Goal: Task Accomplishment & Management: Use online tool/utility

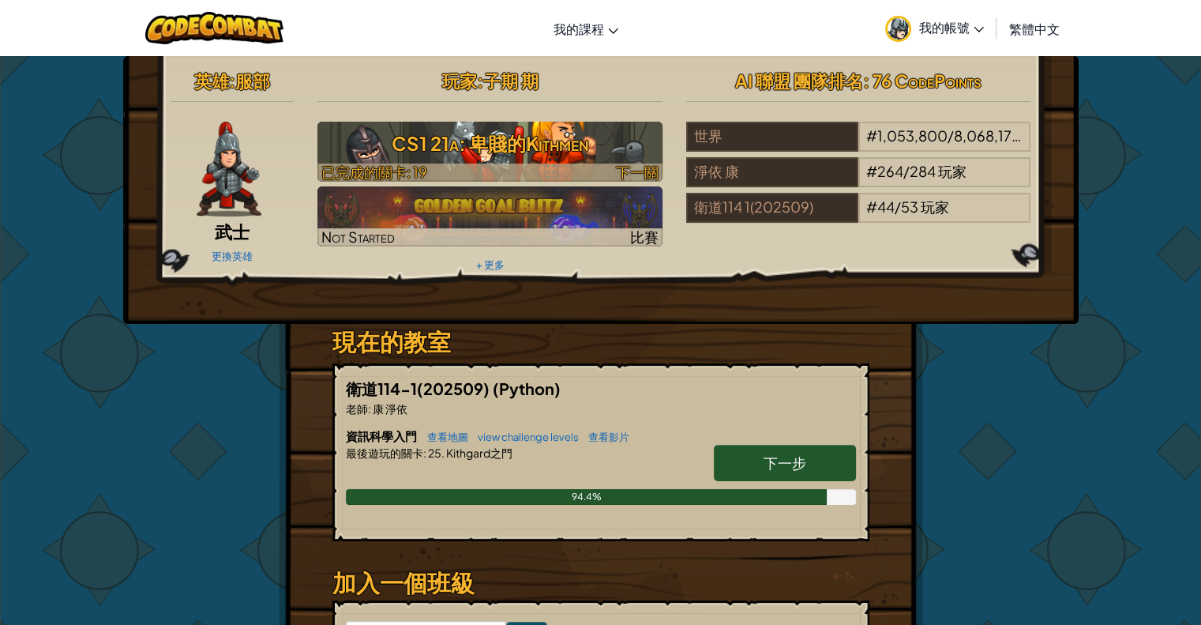
click at [626, 151] on h3 "CS1 21a: 卑賤的Kithmen" at bounding box center [490, 144] width 345 height 36
click at [575, 131] on h3 "CS1 21a: 卑賤的Kithmen" at bounding box center [490, 144] width 345 height 36
click at [575, 133] on h3 "CS1 21a: 卑賤的Kithmen" at bounding box center [490, 144] width 345 height 36
click at [633, 148] on h3 "CS1 21a: 卑賤的Kithmen" at bounding box center [490, 144] width 345 height 36
click at [633, 149] on h3 "CS1 21a: 卑賤的Kithmen" at bounding box center [490, 144] width 345 height 36
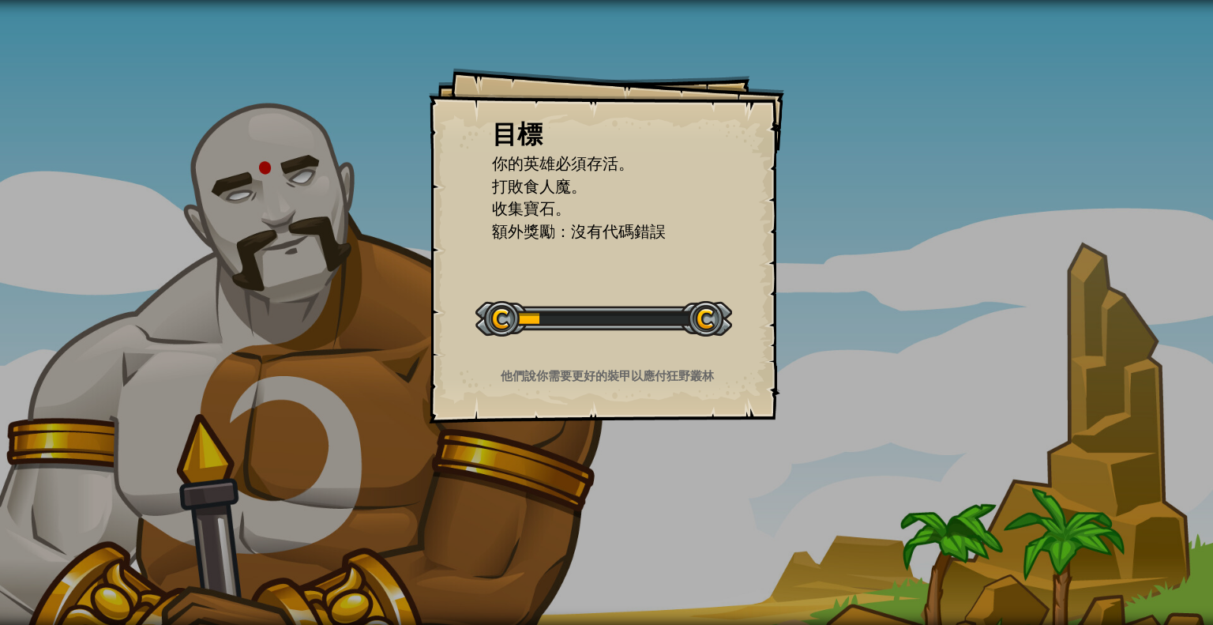
click at [643, 243] on div "目標 你的英雄必須存活。 打敗食人魔。 收集寶石。 額外獎勵：沒有代碼錯誤 開始戰役 從伺服器載入失敗 您將需要訂閱來開啟這關。 訂閱 您需要加入一個課程來遊…" at bounding box center [606, 245] width 355 height 355
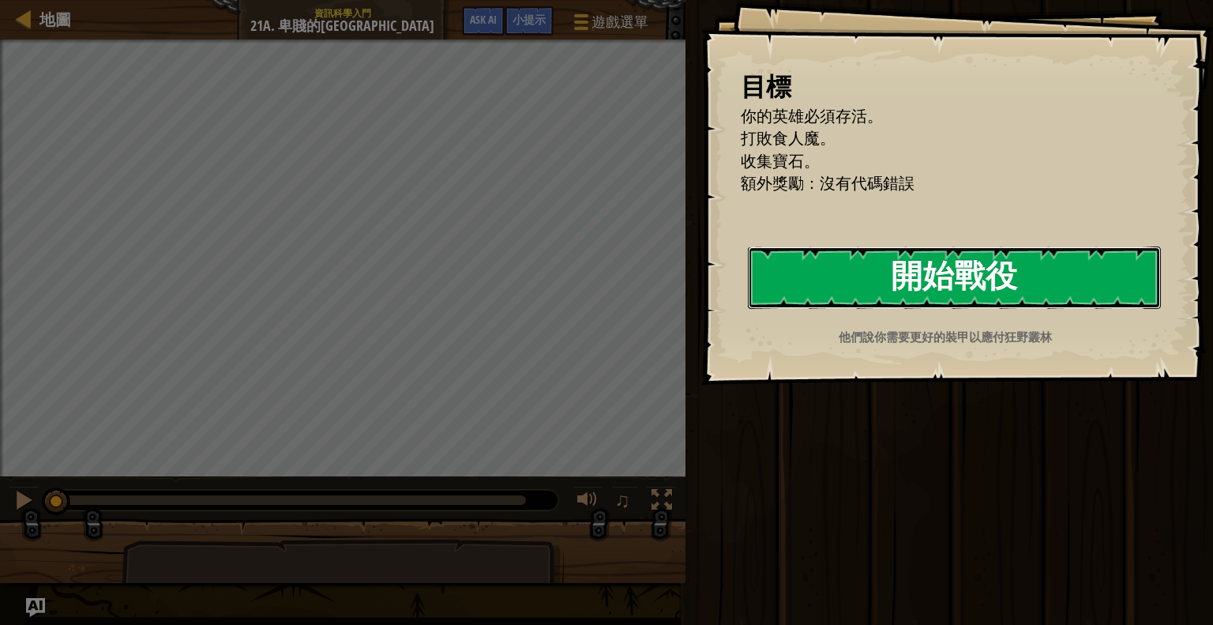
click at [853, 289] on button "開始戰役" at bounding box center [954, 277] width 413 height 62
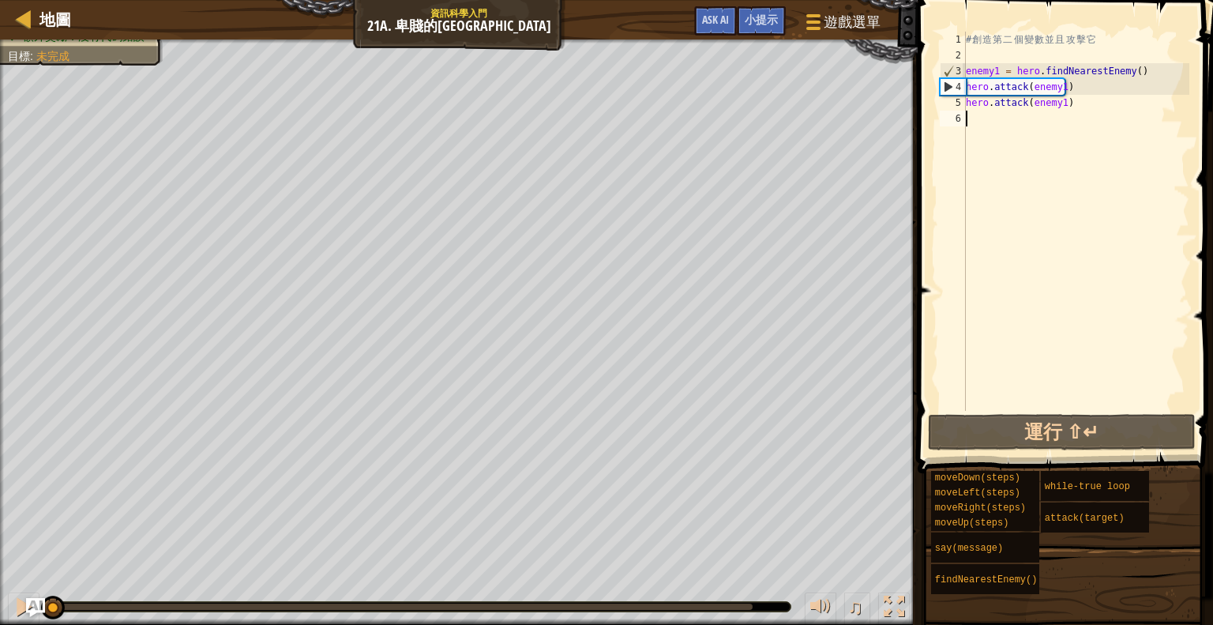
type textarea "e"
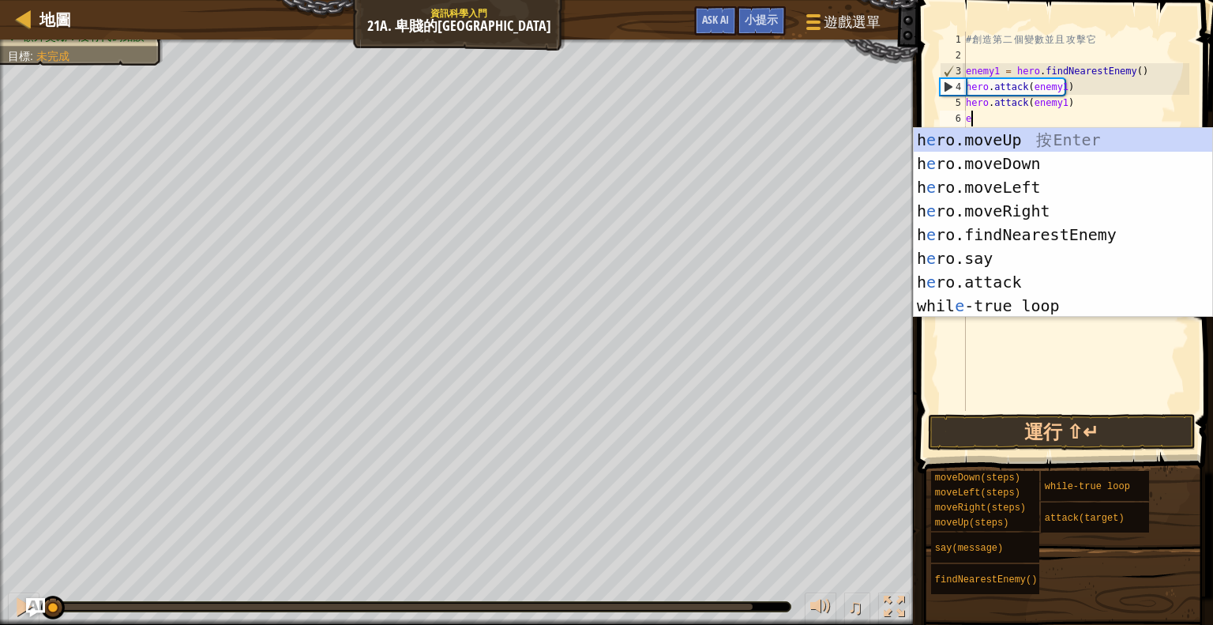
scroll to position [7, 0]
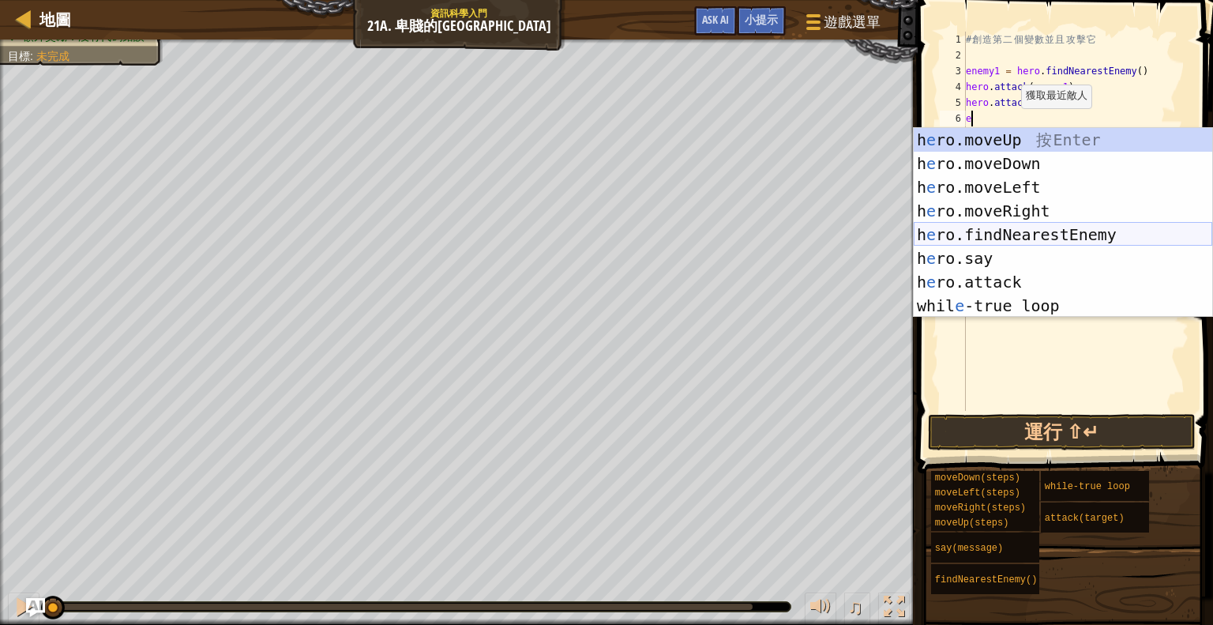
click at [1077, 233] on div "h e ro.moveUp 按 Enter h e ro.moveDown 按 Enter h e ro.moveLeft 按 Enter h e ro.mo…" at bounding box center [1063, 246] width 299 height 237
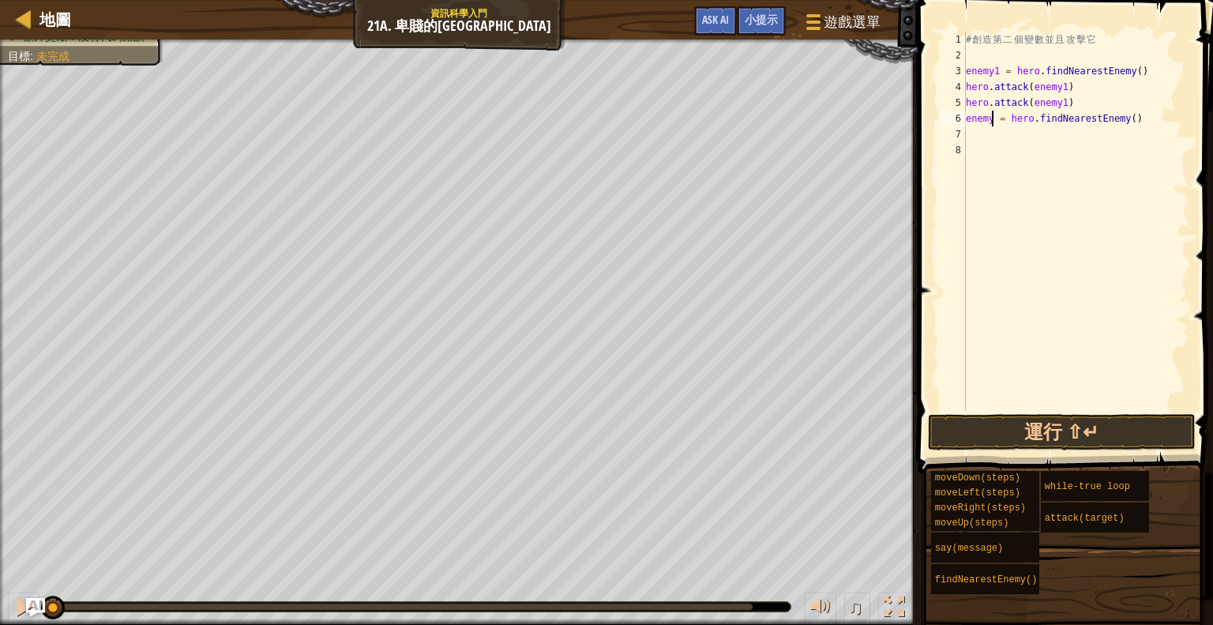
click at [990, 114] on div "# 創 造 第 二 個 變 數 並 且 攻 擊 它 enemy1 = hero . findNearestEnemy ( ) hero . attack ( …" at bounding box center [1076, 237] width 227 height 411
type textarea "enemy2 = hero.findNearestEnemy()"
click at [1011, 146] on div "# 創 造 第 二 個 變 數 並 且 攻 擊 它 enemy1 = hero . findNearestEnemy ( ) hero . attack ( …" at bounding box center [1076, 237] width 227 height 411
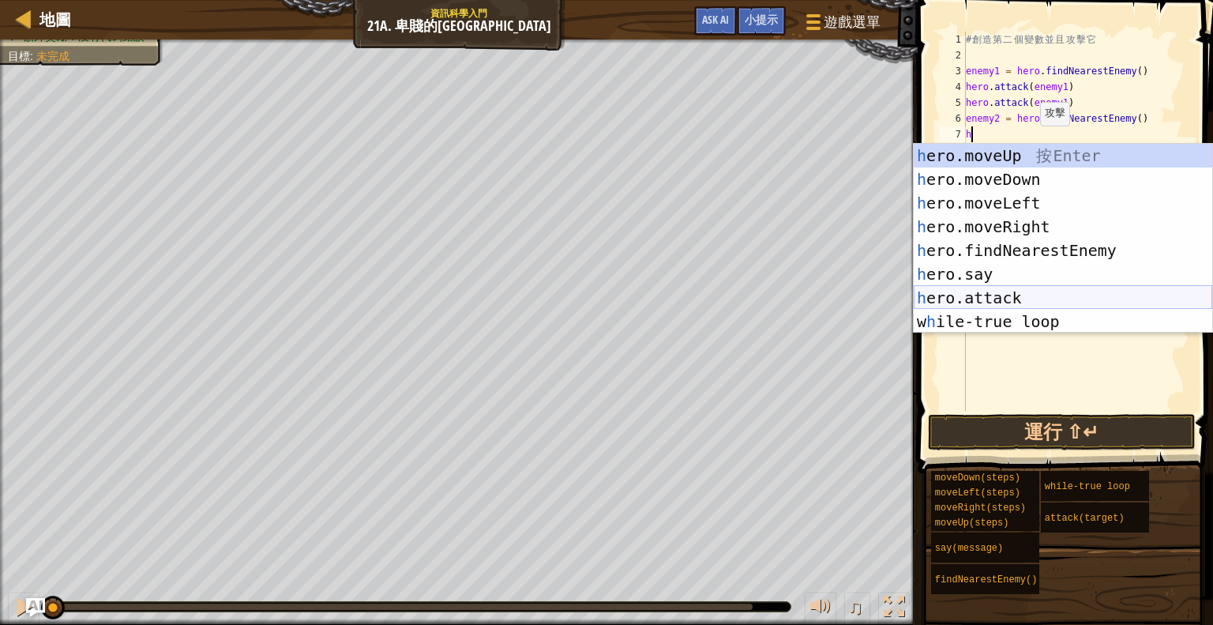
click at [1076, 293] on div "h ero.moveUp 按 Enter h ero.moveDown 按 Enter h ero.moveLeft 按 Enter h ero.moveRi…" at bounding box center [1063, 262] width 299 height 237
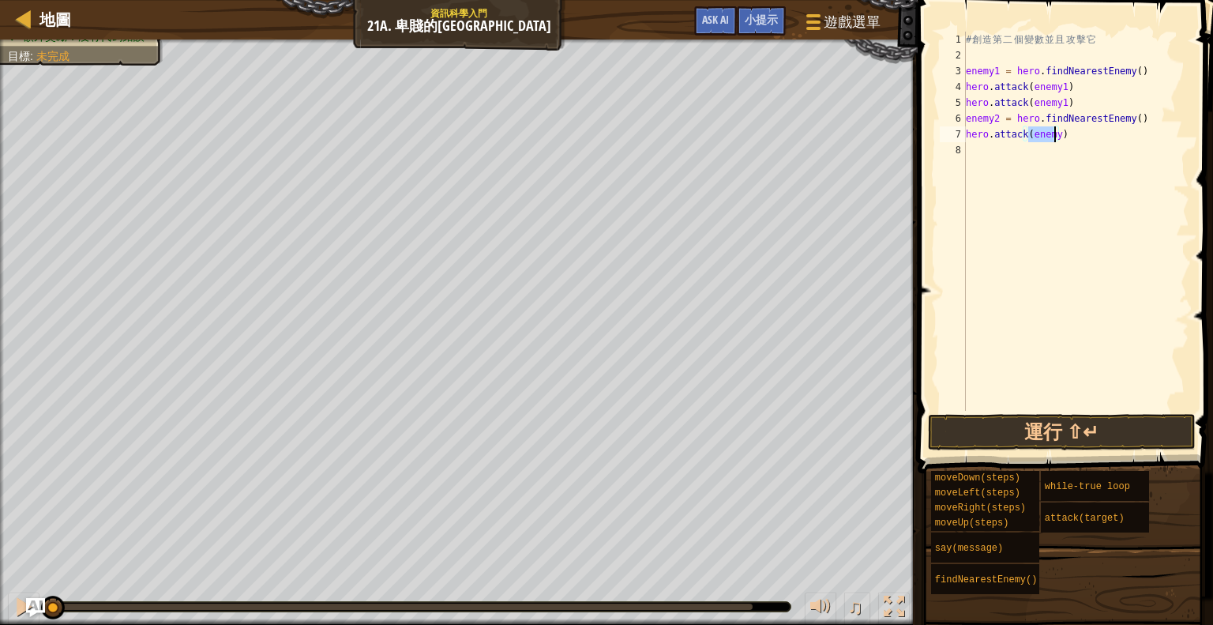
click at [1055, 133] on div "# 創 造 第 二 個 變 數 並 且 攻 擊 它 enemy1 = hero . findNearestEnemy ( ) hero . attack ( …" at bounding box center [1076, 221] width 227 height 379
type textarea "hero.attack(enemy2)"
click at [1013, 156] on div "# 創 造 第 二 個 變 數 並 且 攻 擊 它 enemy1 = hero . findNearestEnemy ( ) hero . attack ( …" at bounding box center [1076, 237] width 227 height 411
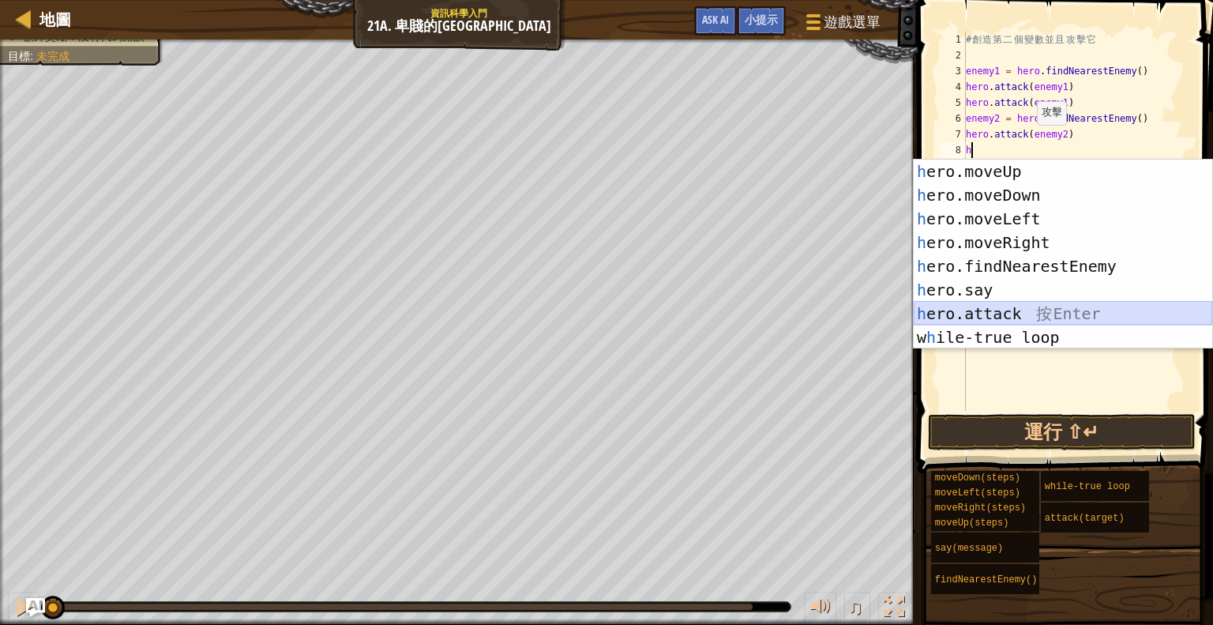
drag, startPoint x: 1061, startPoint y: 302, endPoint x: 1056, endPoint y: 284, distance: 19.5
click at [1061, 306] on div "h ero.moveUp 按 Enter h ero.moveDown 按 Enter h ero.moveLeft 按 Enter h ero.moveRi…" at bounding box center [1063, 278] width 299 height 237
type textarea "hero.attack(enemy)"
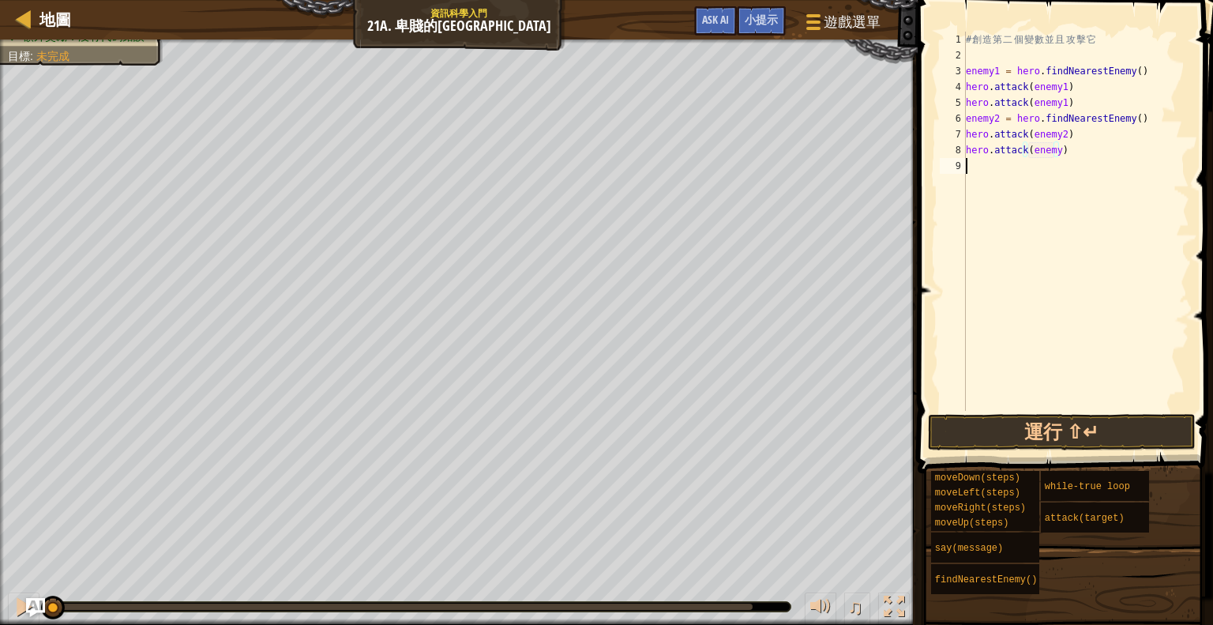
drag, startPoint x: 1076, startPoint y: 158, endPoint x: 1062, endPoint y: 156, distance: 13.5
click at [1076, 160] on div "# 創 造 第 二 個 變 數 並 且 攻 擊 它 enemy1 = hero . findNearestEnemy ( ) hero . attack ( …" at bounding box center [1076, 237] width 227 height 411
click at [1053, 151] on div "# 創 造 第 二 個 變 數 並 且 攻 擊 它 enemy1 = hero . findNearestEnemy ( ) hero . attack ( …" at bounding box center [1076, 237] width 227 height 411
type textarea "hero.attack(enemy2)"
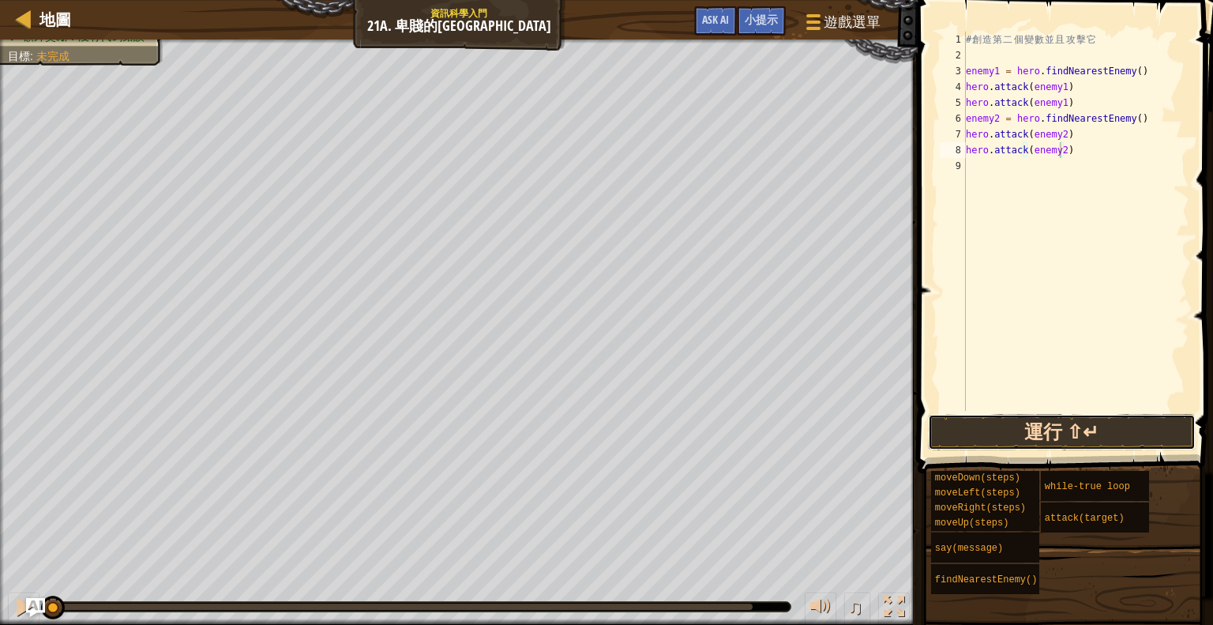
click at [1152, 420] on button "運行 ⇧↵" at bounding box center [1062, 432] width 268 height 36
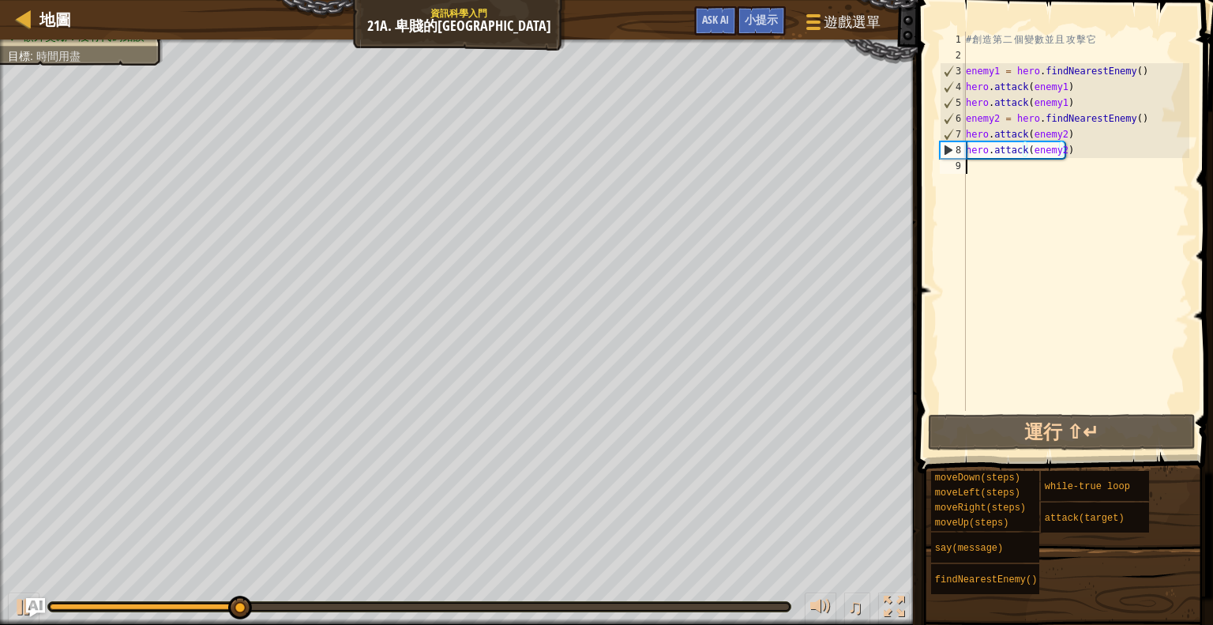
click at [1018, 182] on div "# 創 造 第 二 個 變 數 並 且 攻 擊 它 enemy1 = hero . findNearestEnemy ( ) hero . attack ( …" at bounding box center [1076, 237] width 227 height 411
type textarea "h"
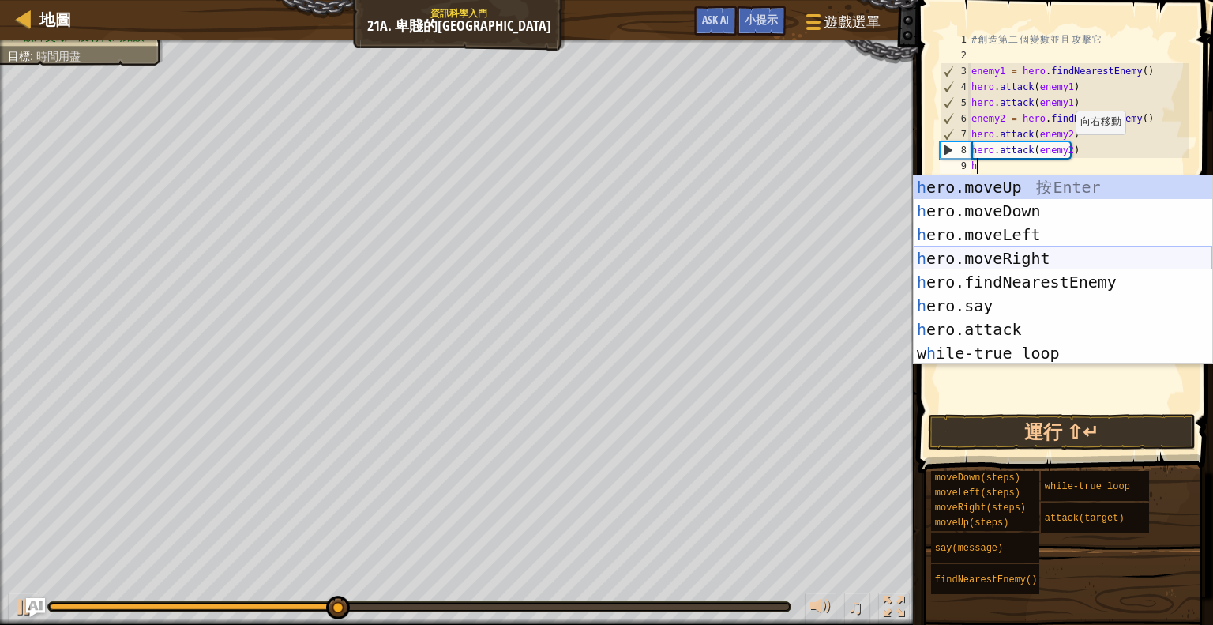
click at [1050, 259] on div "h ero.moveUp 按 Enter h ero.moveDown 按 Enter h ero.moveLeft 按 Enter h ero.moveRi…" at bounding box center [1063, 293] width 299 height 237
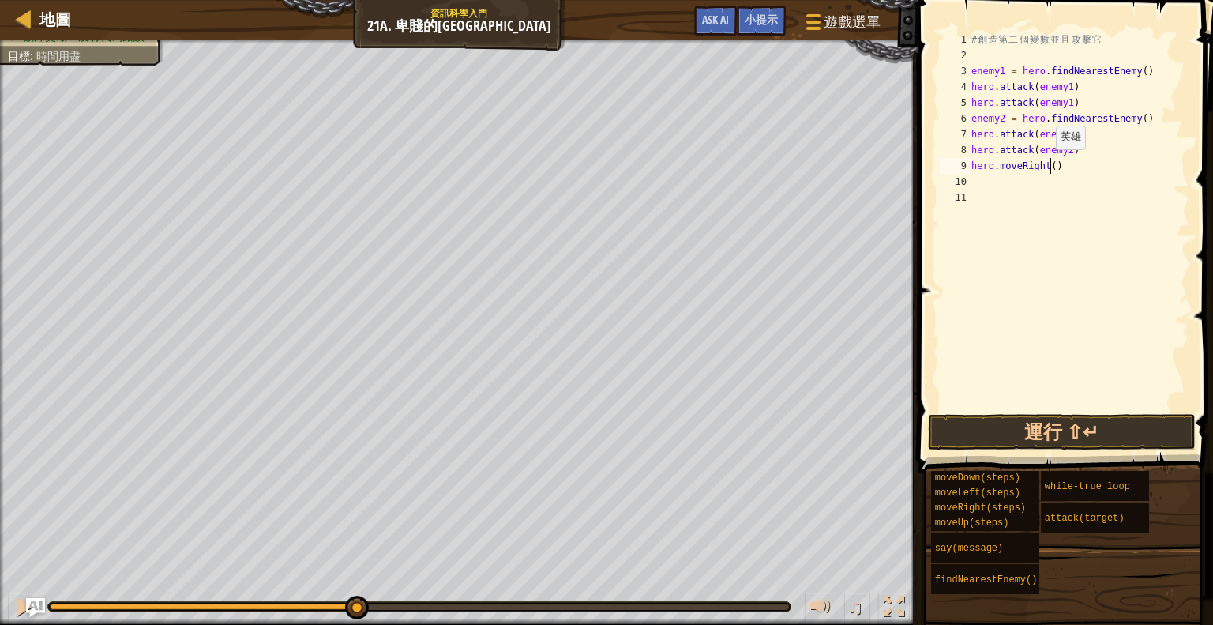
click at [1048, 166] on div "# 創 造 第 二 個 變 數 並 且 攻 擊 它 enemy1 = hero . findNearestEnemy ( ) hero . attack ( …" at bounding box center [1079, 237] width 222 height 411
click at [1159, 430] on button "運行 ⇧↵" at bounding box center [1062, 432] width 268 height 36
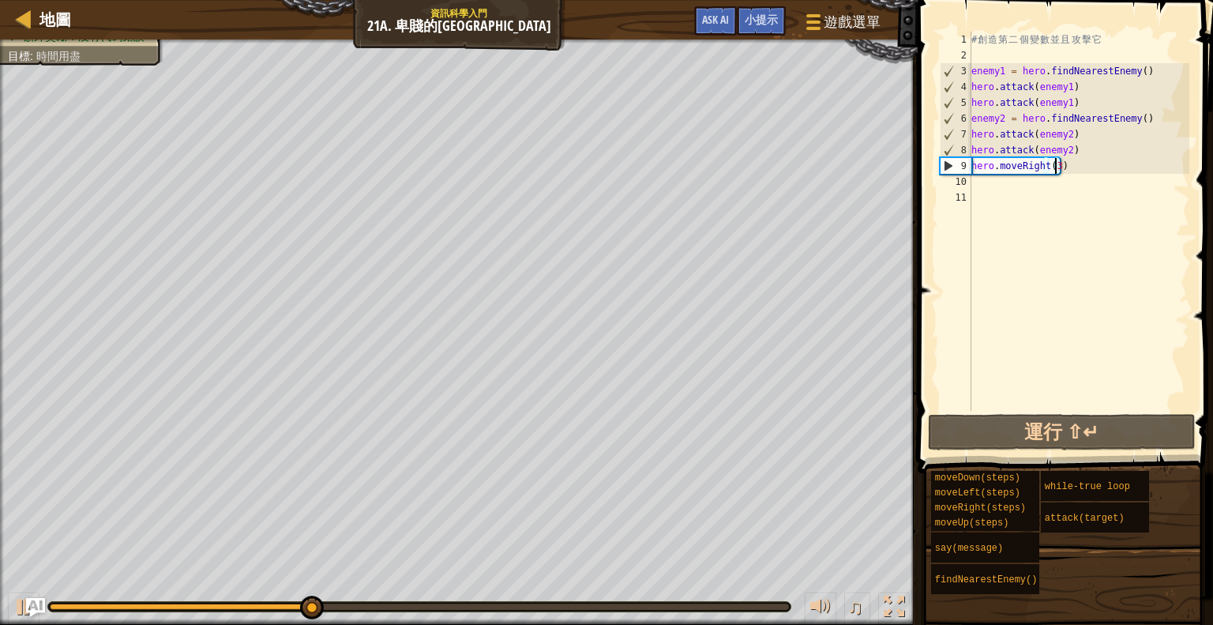
scroll to position [7, 6]
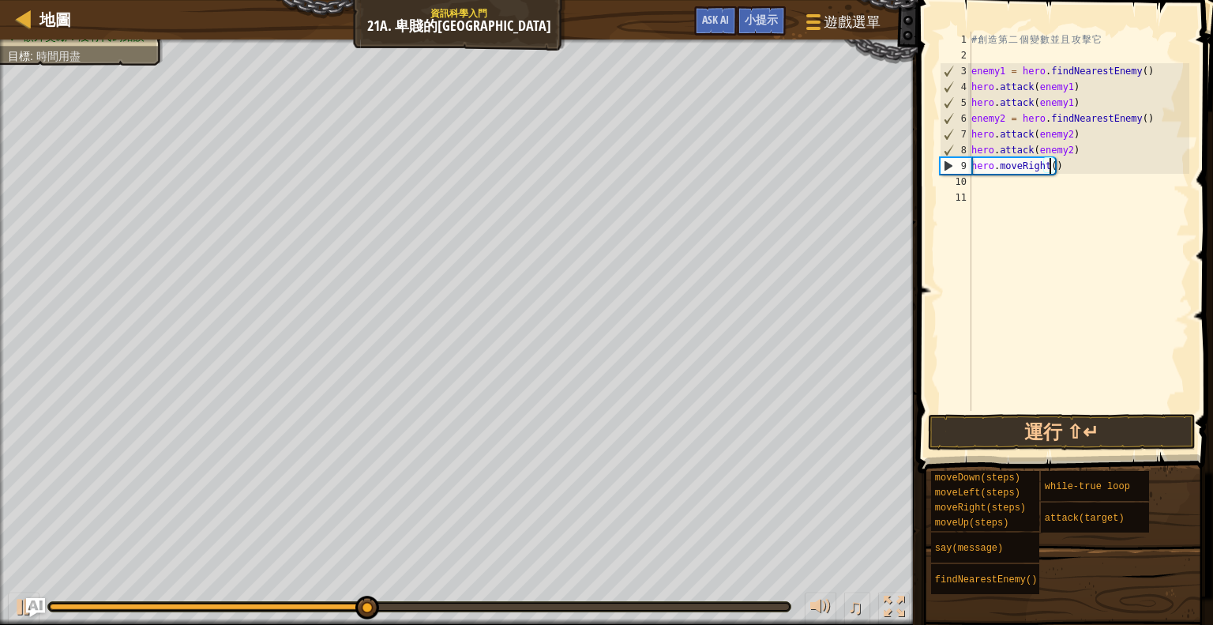
type textarea "hero.moveRight(2)"
click at [1023, 186] on div "# 創 造 第 二 個 變 數 並 且 攻 擊 它 enemy1 = hero . findNearestEnemy ( ) hero . attack ( …" at bounding box center [1079, 237] width 222 height 411
type textarea "h"
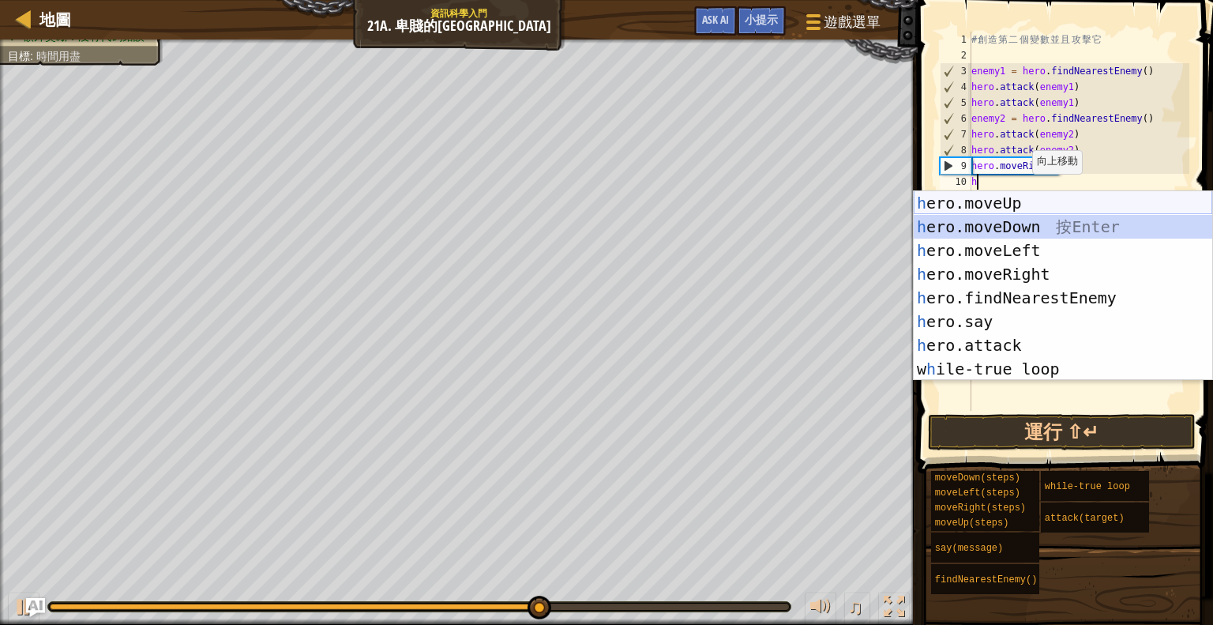
click at [1030, 215] on div "h ero.moveUp 按 Enter h ero.moveDown 按 Enter h ero.moveLeft 按 Enter h ero.moveRi…" at bounding box center [1063, 309] width 299 height 237
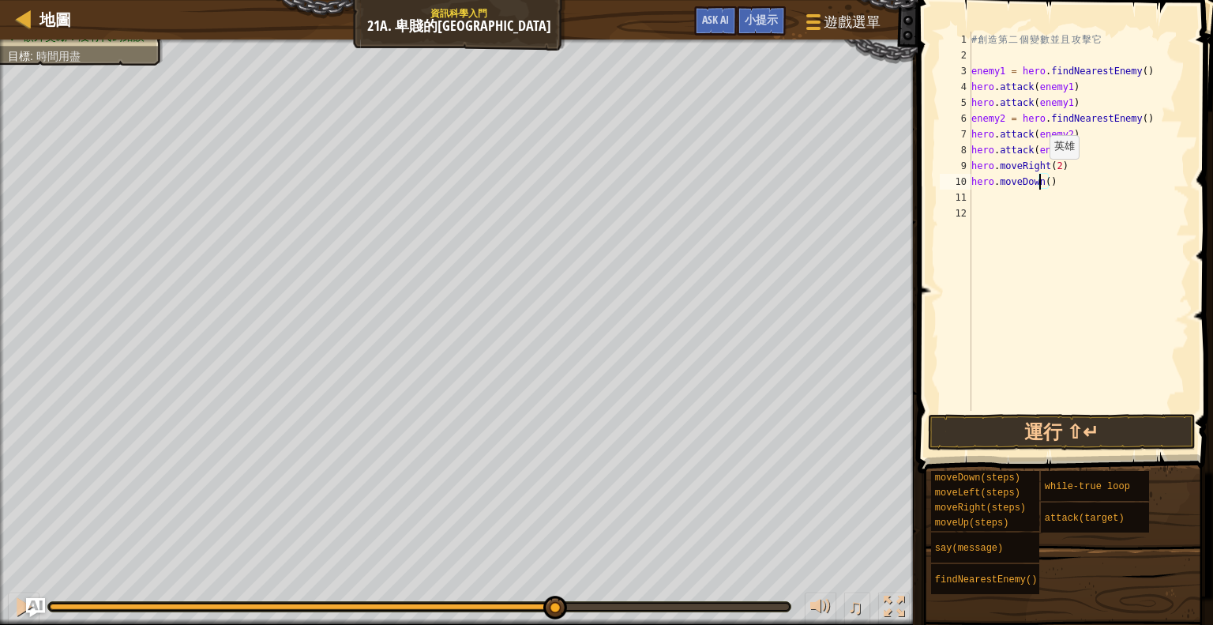
click at [1042, 175] on div "# 創 造 第 二 個 變 數 並 且 攻 擊 它 enemy1 = hero . findNearestEnemy ( ) hero . attack ( …" at bounding box center [1079, 237] width 222 height 411
click at [1046, 176] on div "# 創 造 第 二 個 變 數 並 且 攻 擊 它 enemy1 = hero . findNearestEnemy ( ) hero . attack ( …" at bounding box center [1078, 221] width 221 height 379
type textarea "hero.moveDown(1)"
click at [1171, 434] on button "運行 ⇧↵" at bounding box center [1062, 432] width 268 height 36
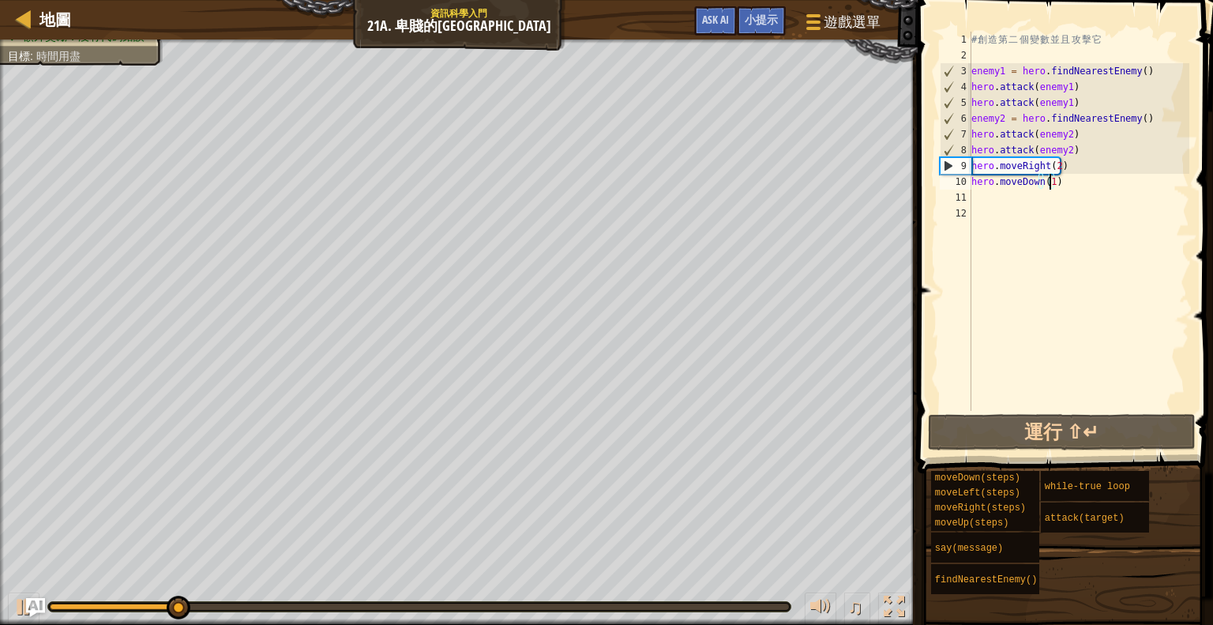
click at [997, 201] on div "# 創 造 第 二 個 變 數 並 且 攻 擊 它 enemy1 = hero . findNearestEnemy ( ) hero . attack ( …" at bounding box center [1079, 237] width 222 height 411
type textarea "h"
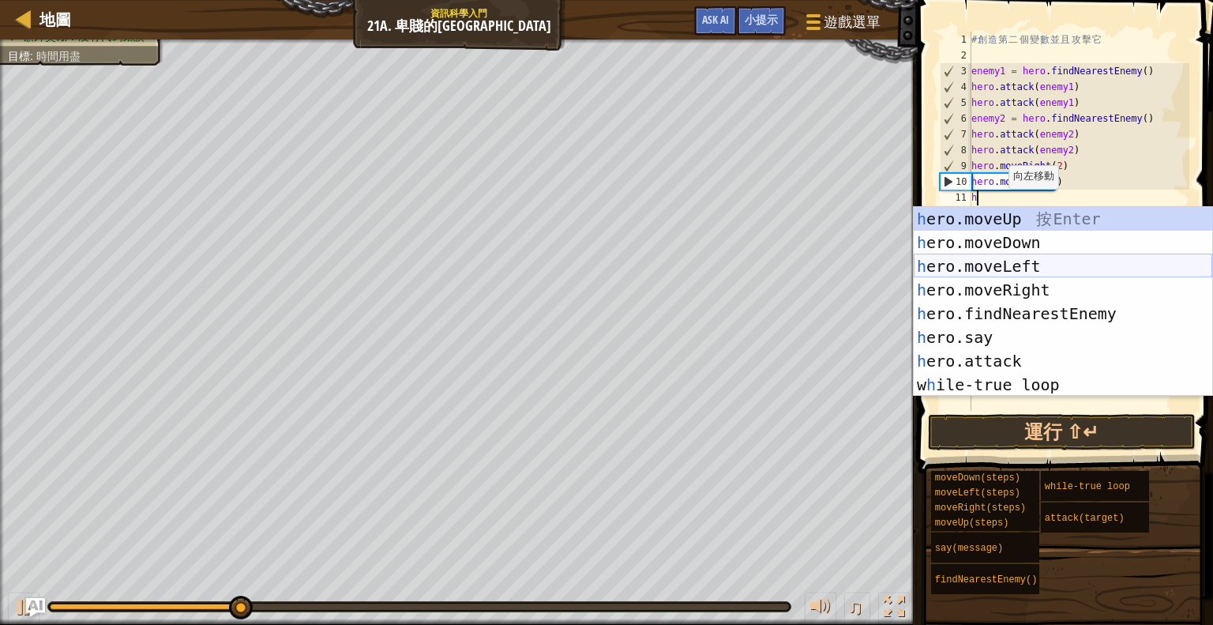
click at [1042, 268] on div "h ero.moveUp 按 Enter h ero.moveDown 按 Enter h ero.moveLeft 按 Enter h ero.moveRi…" at bounding box center [1063, 325] width 299 height 237
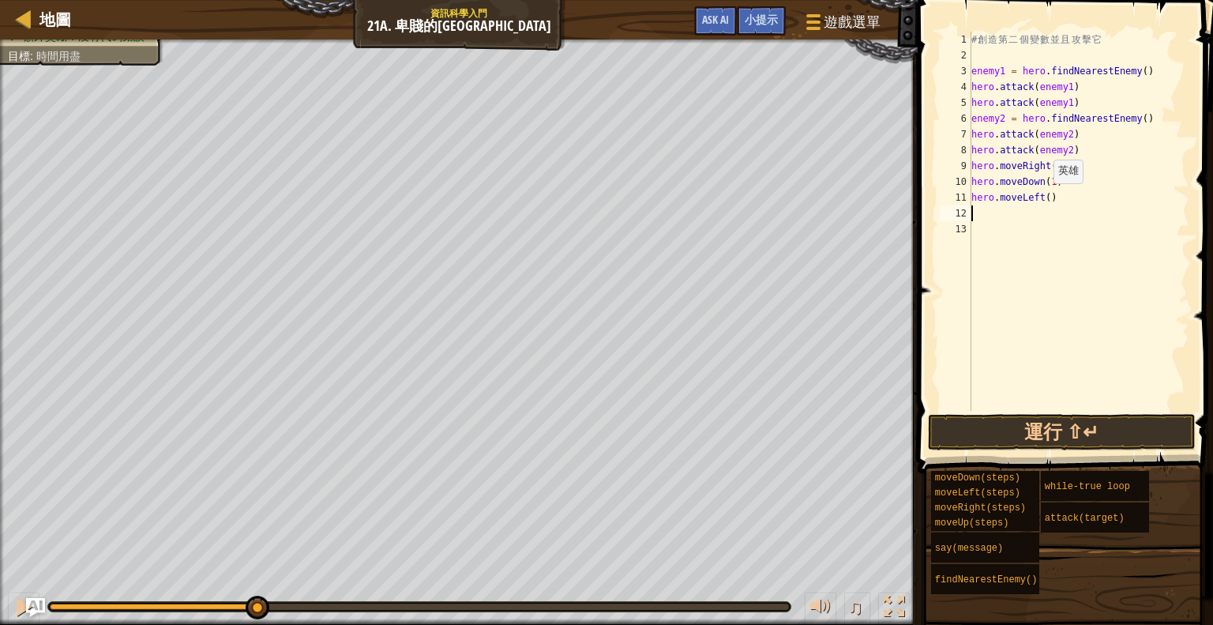
click at [1046, 198] on div "# 創 造 第 二 個 變 數 並 且 攻 擊 它 enemy1 = hero . findNearestEnemy ( ) hero . attack ( …" at bounding box center [1079, 237] width 222 height 411
click at [1049, 183] on div "# 創 造 第 二 個 變 數 並 且 攻 擊 它 enemy1 = hero . findNearestEnemy ( ) hero . attack ( …" at bounding box center [1079, 237] width 222 height 411
click at [1042, 201] on div "# 創 造 第 二 個 變 數 並 且 攻 擊 它 enemy1 = hero . findNearestEnemy ( ) hero . attack ( …" at bounding box center [1079, 237] width 222 height 411
click at [1093, 441] on button "運行 ⇧↵" at bounding box center [1062, 432] width 268 height 36
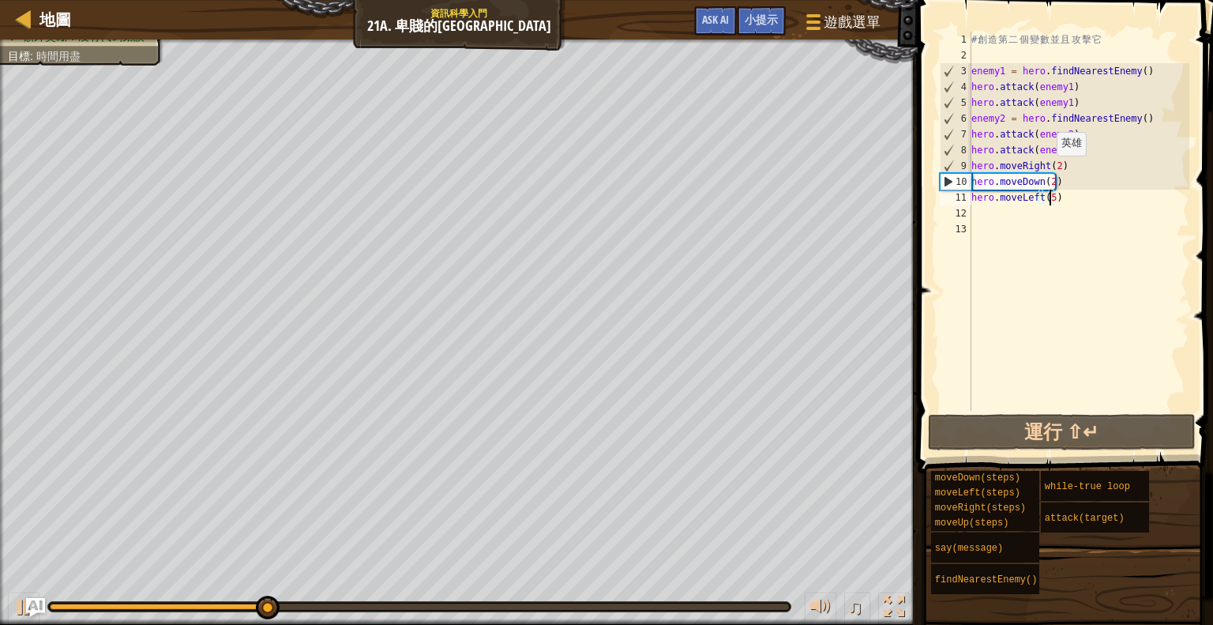
click at [1048, 170] on div "# 創 造 第 二 個 變 數 並 且 攻 擊 它 enemy1 = hero . findNearestEnemy ( ) hero . attack ( …" at bounding box center [1079, 237] width 222 height 411
click at [1050, 191] on div "# 創 造 第 二 個 變 數 並 且 攻 擊 它 enemy1 = hero . findNearestEnemy ( ) hero . attack ( …" at bounding box center [1079, 237] width 222 height 411
click at [1051, 181] on div "# 創 造 第 二 個 變 數 並 且 攻 擊 它 enemy1 = hero . findNearestEnemy ( ) hero . attack ( …" at bounding box center [1079, 237] width 222 height 411
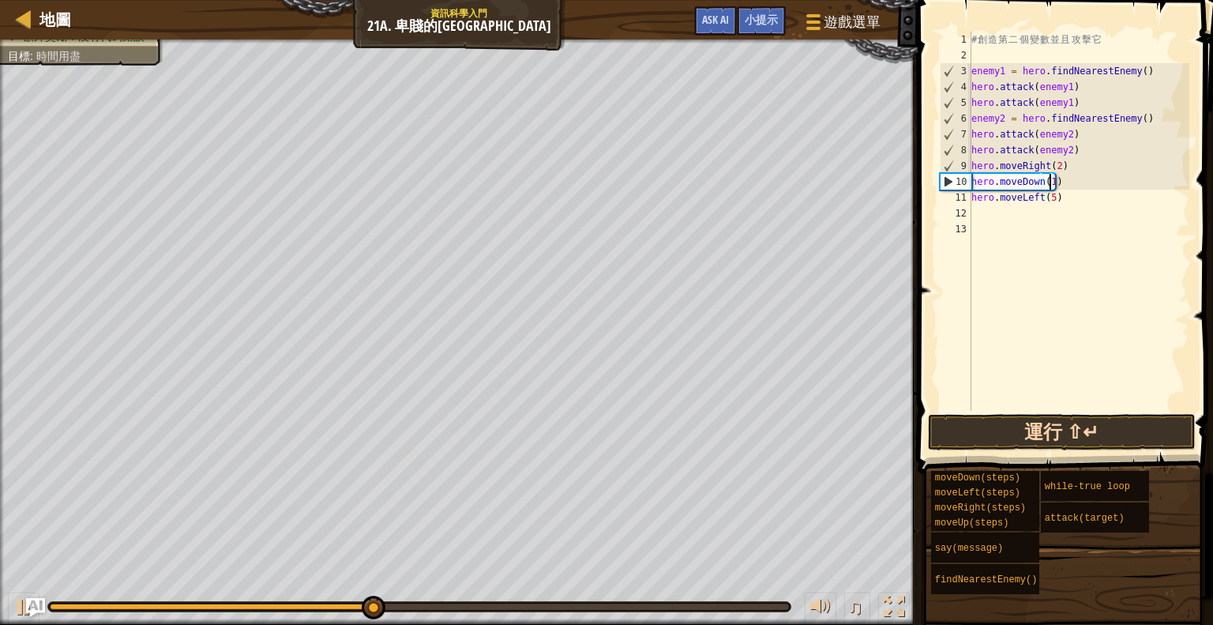
type textarea "hero.moveDown(1)"
click at [1130, 435] on button "運行 ⇧↵" at bounding box center [1062, 432] width 268 height 36
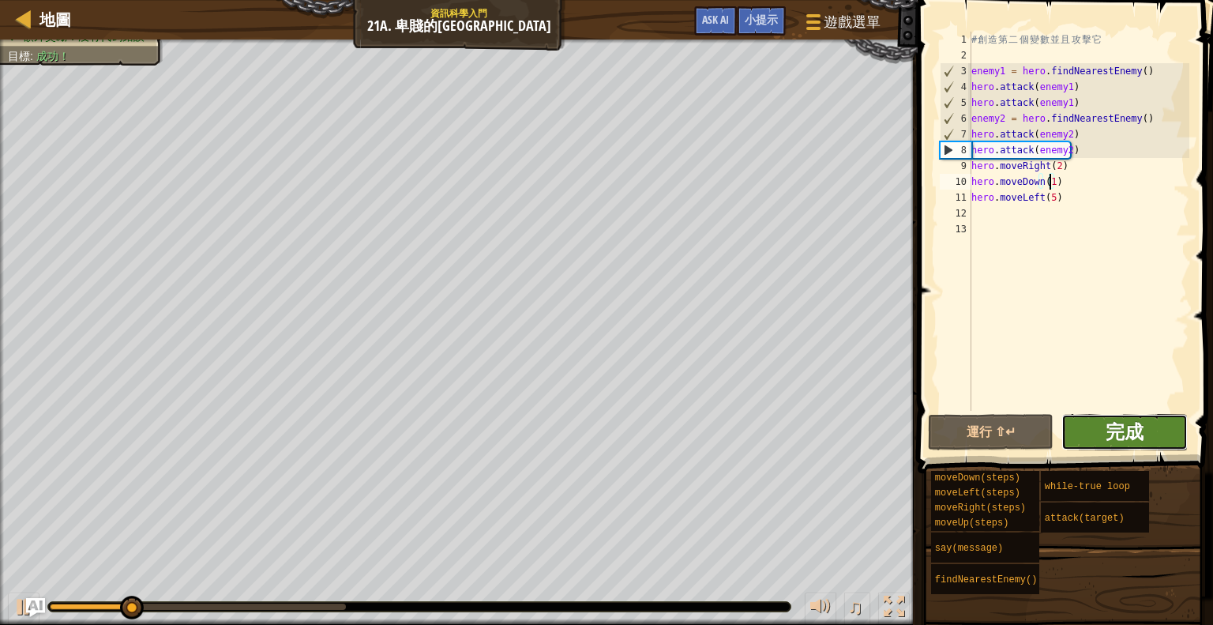
click at [1130, 429] on span "完成" at bounding box center [1125, 431] width 38 height 25
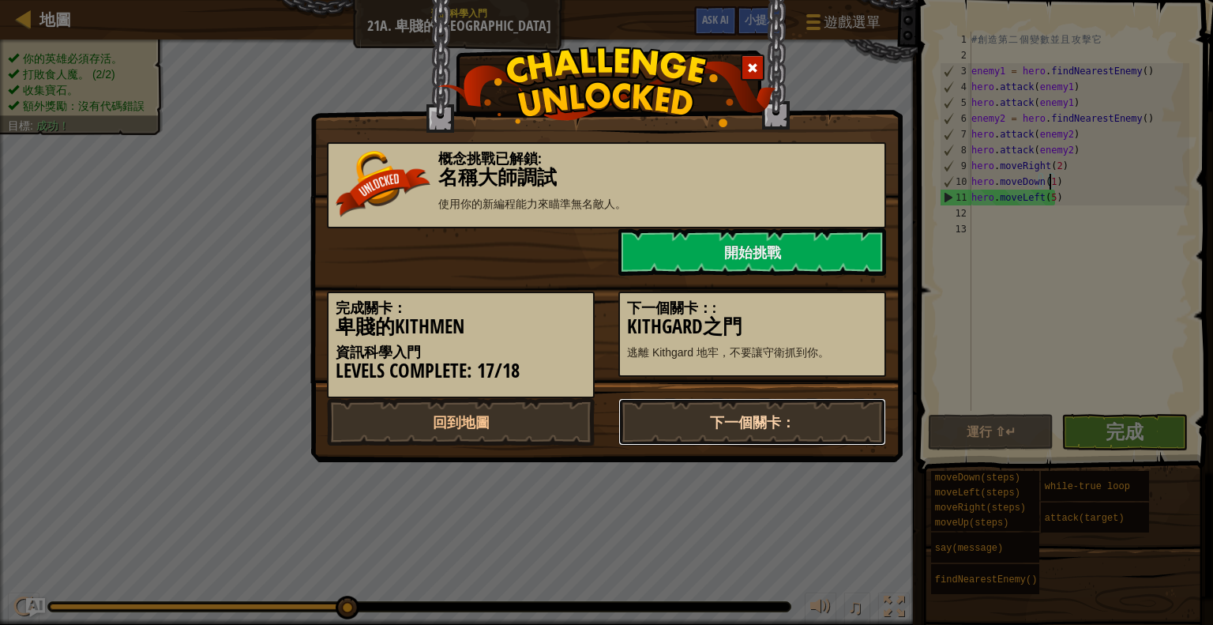
click at [838, 430] on link "下一個關卡：" at bounding box center [752, 421] width 268 height 47
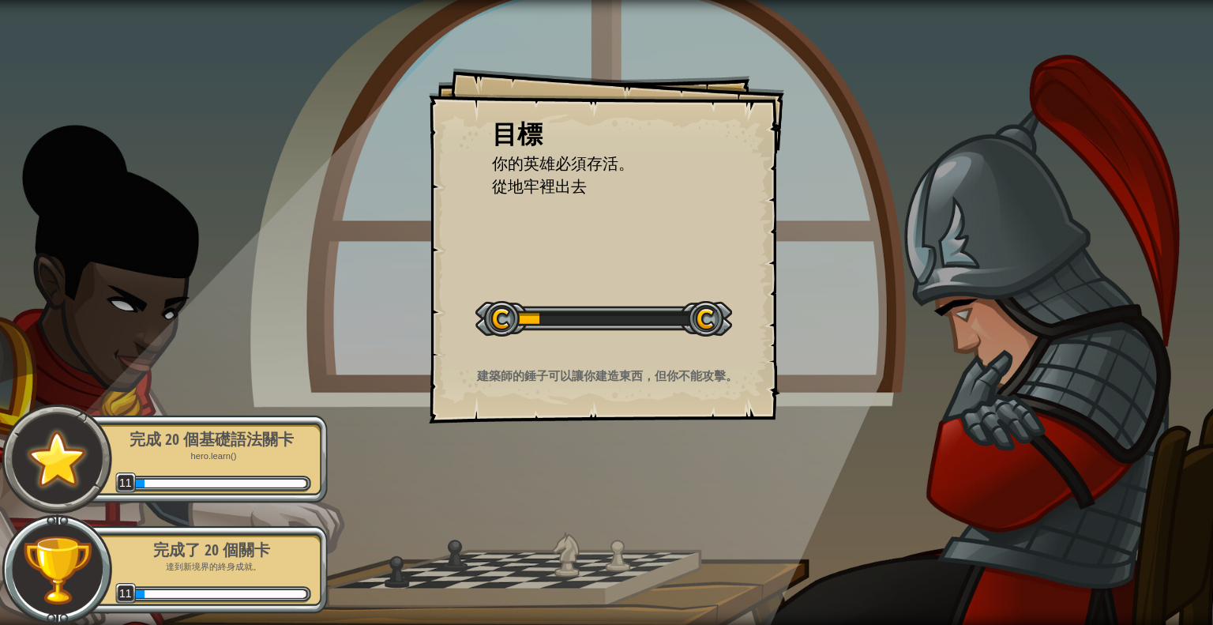
click at [685, 249] on div "目標 你的英雄必須存活。 從地牢裡出去 開始戰役 從伺服器載入失敗 您將需要訂閱來開啟這關。 訂閱 您需要加入一個課程來遊玩此關卡。 回到我的課程 詢問您的老…" at bounding box center [606, 245] width 355 height 355
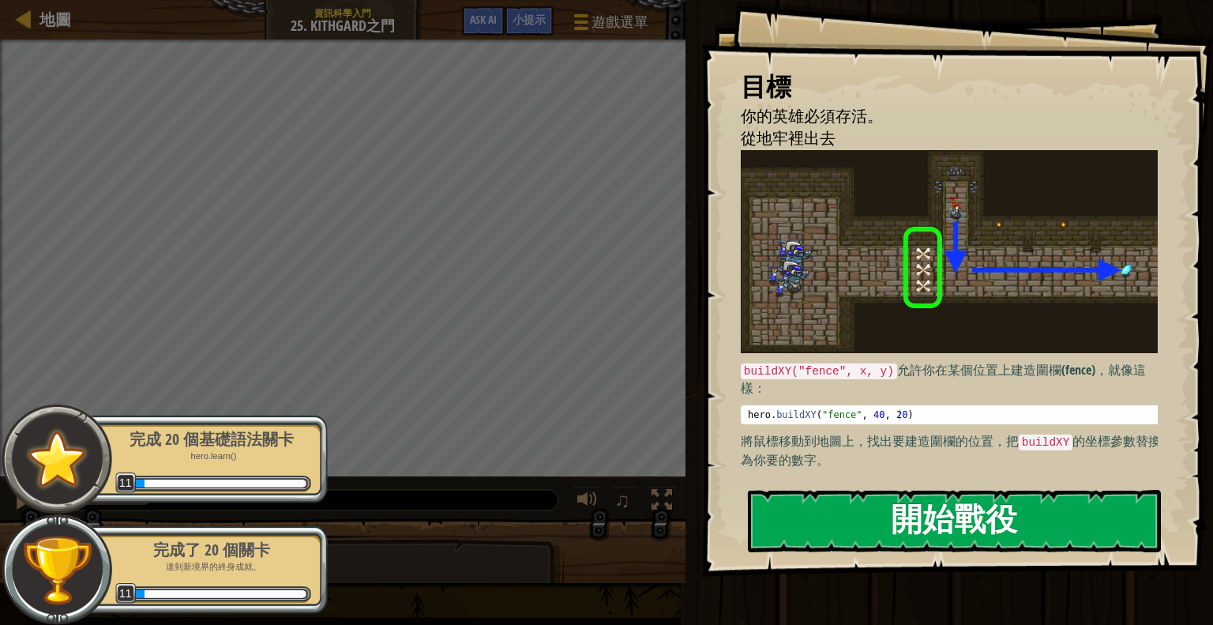
click at [928, 522] on button "開始戰役" at bounding box center [954, 521] width 413 height 62
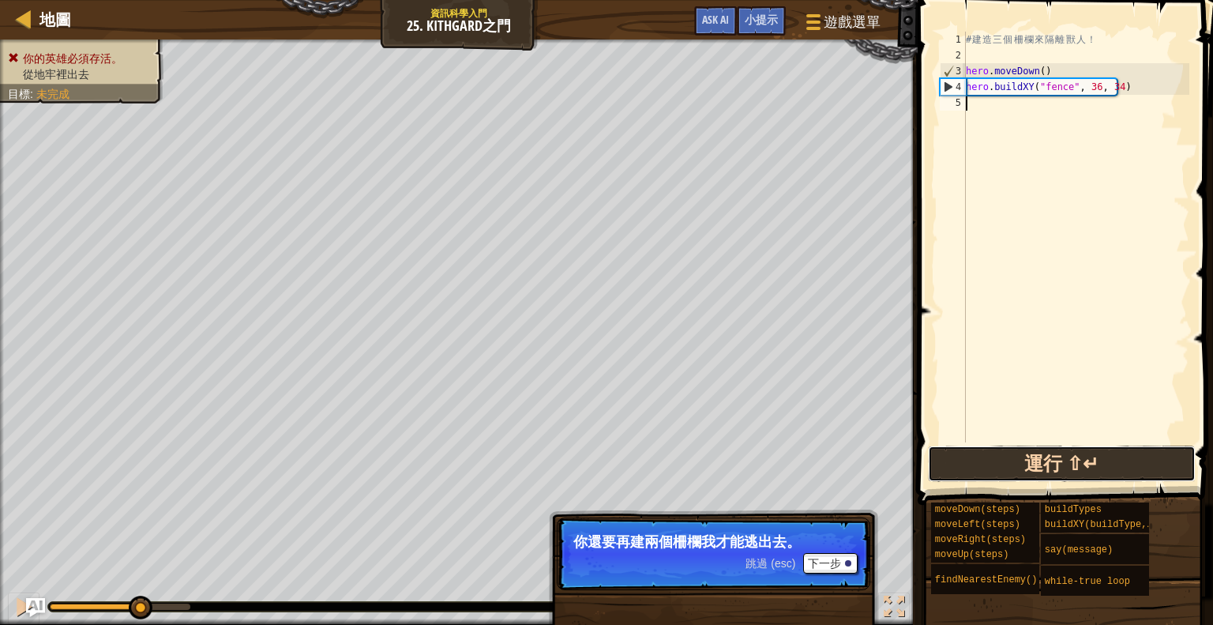
click at [1050, 475] on button "運行 ⇧↵" at bounding box center [1062, 463] width 268 height 36
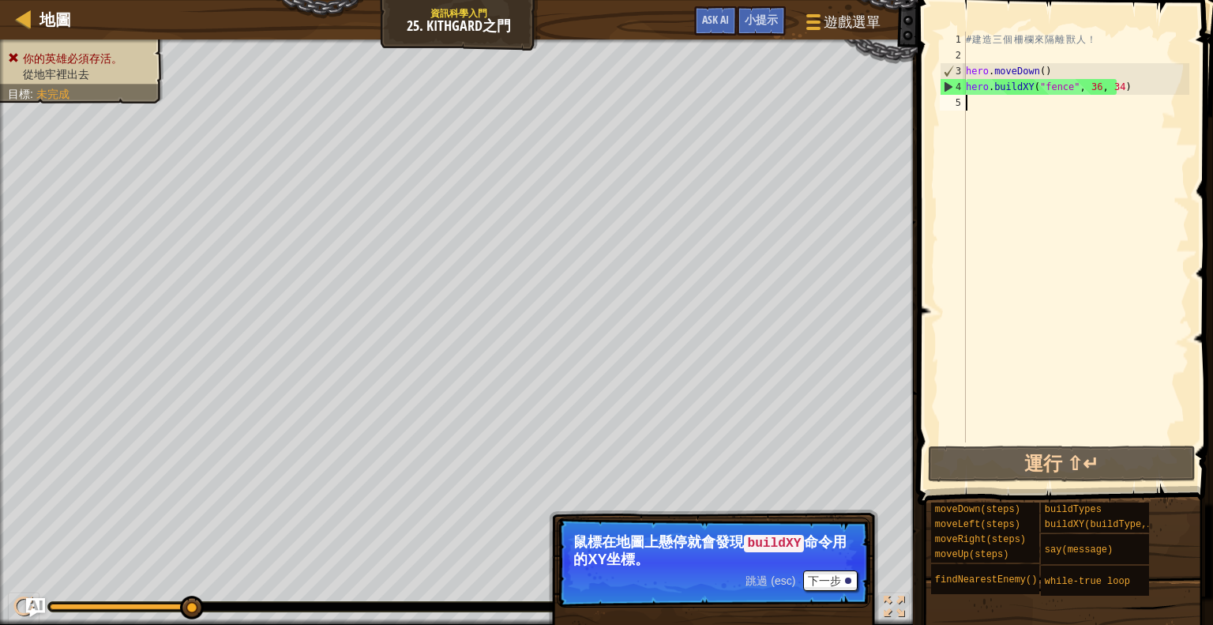
scroll to position [7, 0]
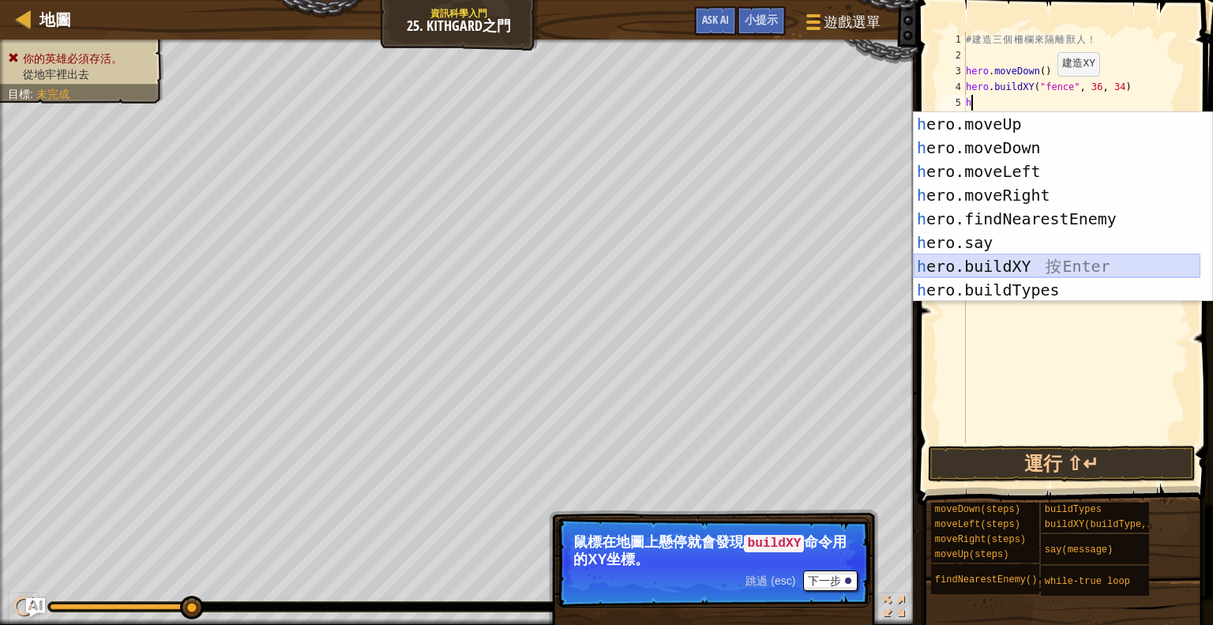
click at [1061, 261] on div "h ero.moveUp 按 Enter h ero.moveDown 按 Enter h ero.moveLeft 按 Enter h ero.moveRi…" at bounding box center [1057, 230] width 287 height 237
type textarea "hero.buildXY("fence", 36, 30)"
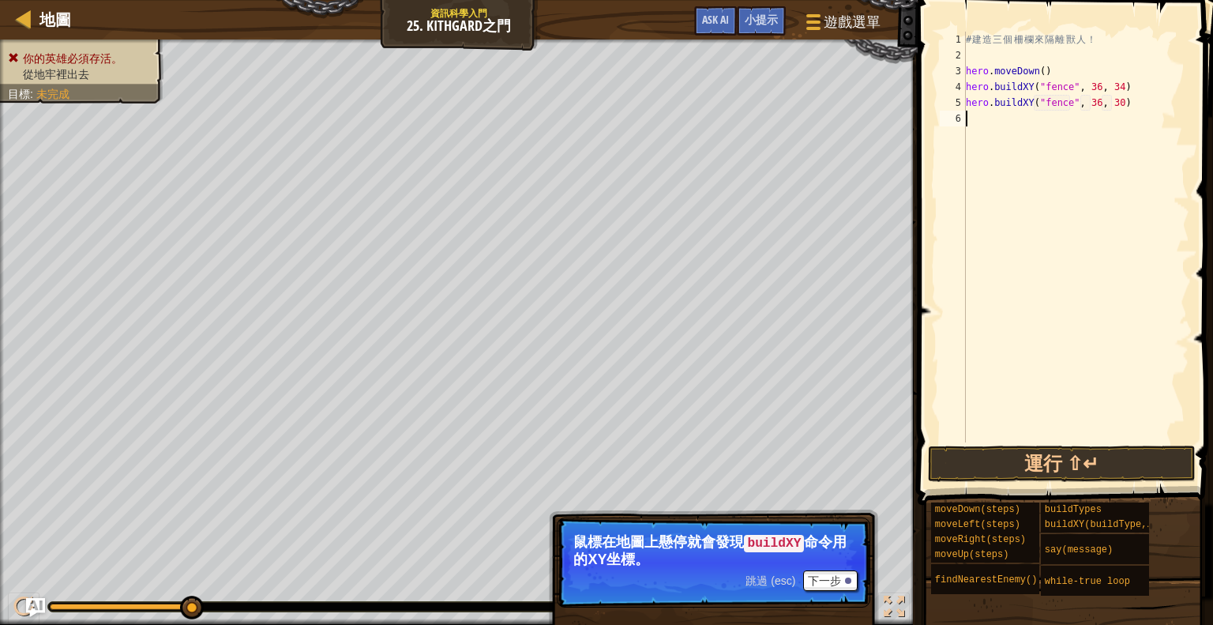
click at [1083, 128] on div "# 建 造 三 個 柵 欄 來 隔 離 獸 人 ！ hero . moveDown ( ) hero . buildXY ( "fence" , 36 , 3…" at bounding box center [1076, 253] width 227 height 442
click at [1112, 105] on div "# 建 造 三 個 柵 欄 來 隔 離 獸 人 ！ hero . moveDown ( ) hero . buildXY ( "fence" , 36 , 3…" at bounding box center [1076, 253] width 227 height 442
type textarea "hero.buildXY("fence", 36, 31)"
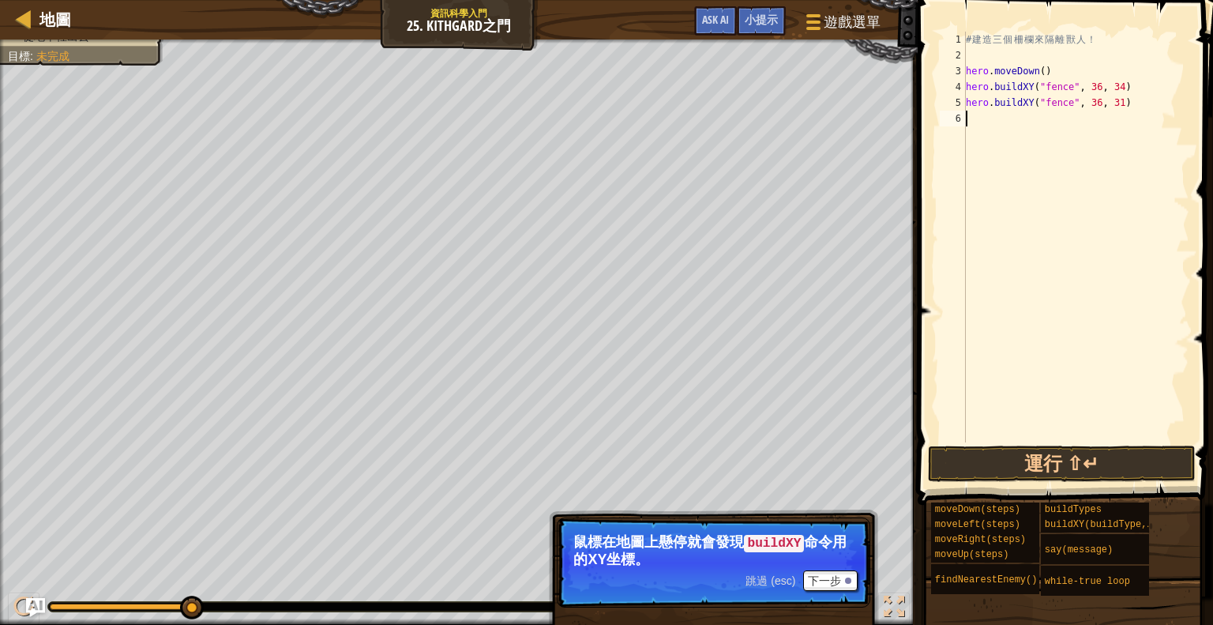
click at [1001, 122] on div "# 建 造 三 個 柵 欄 來 隔 離 獸 人 ！ hero . moveDown ( ) hero . buildXY ( "fence" , 36 , 3…" at bounding box center [1076, 253] width 227 height 442
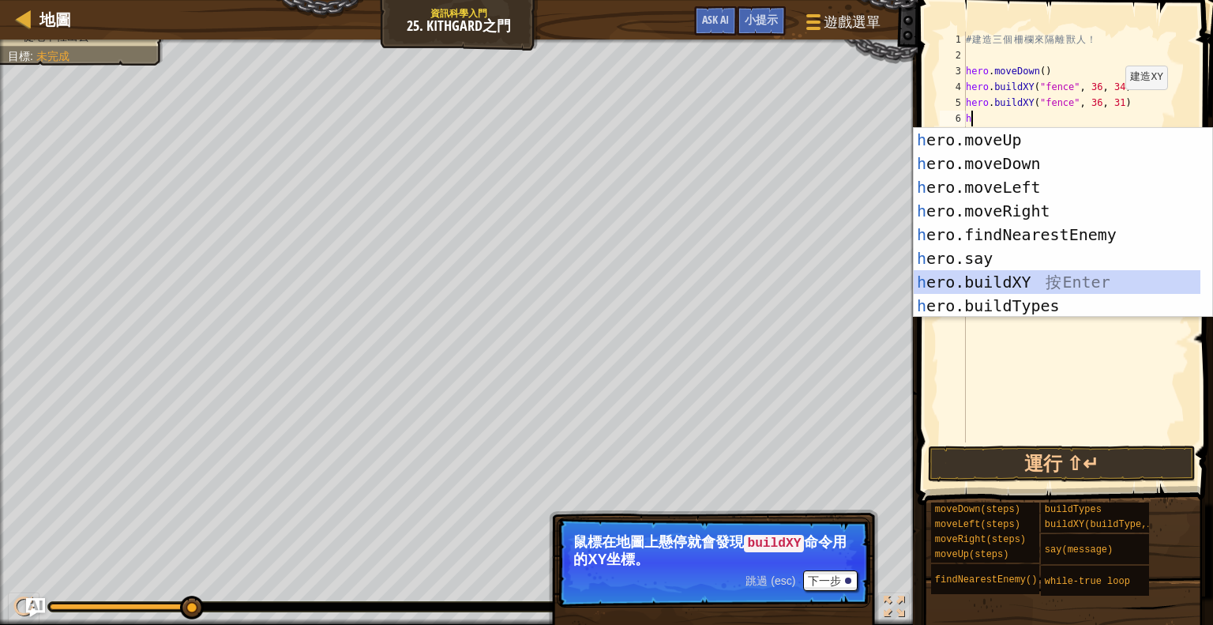
click at [1049, 284] on div "h ero.moveUp 按 Enter h ero.moveDown 按 Enter h ero.moveLeft 按 Enter h ero.moveRi…" at bounding box center [1057, 246] width 287 height 237
type textarea "hero.buildXY("fence", 36, 30)"
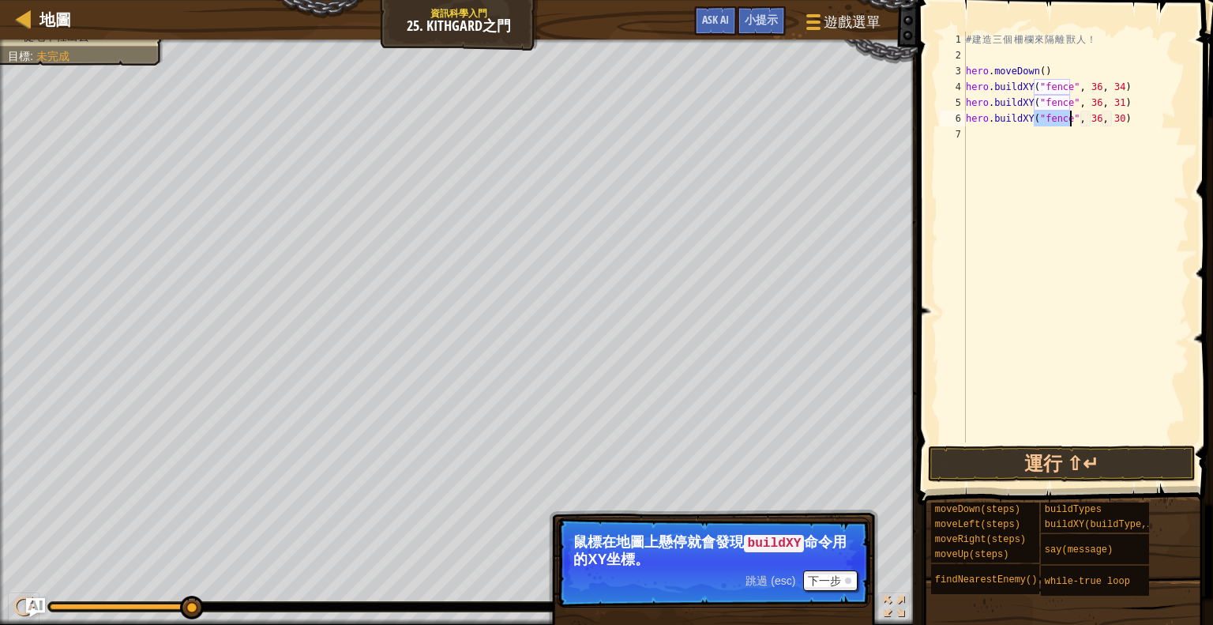
click at [1039, 148] on div "# 建 造 三 個 柵 欄 來 隔 離 獸 人 ！ hero . moveDown ( ) hero . buildXY ( "fence" , 36 , 3…" at bounding box center [1076, 253] width 227 height 442
click at [1109, 113] on div "# 建 造 三 個 柵 欄 來 隔 離 獸 人 ！ hero . moveDown ( ) hero . buildXY ( "fence" , 36 , 3…" at bounding box center [1076, 253] width 227 height 442
click at [1114, 116] on div "# 建 造 三 個 柵 欄 來 隔 離 獸 人 ！ hero . moveDown ( ) hero . buildXY ( "fence" , 36 , 3…" at bounding box center [1076, 253] width 227 height 442
click at [1113, 116] on div "# 建 造 三 個 柵 欄 來 隔 離 獸 人 ！ hero . moveDown ( ) hero . buildXY ( "fence" , 36 , 3…" at bounding box center [1076, 253] width 227 height 442
drag, startPoint x: 1109, startPoint y: 117, endPoint x: 1103, endPoint y: 125, distance: 10.1
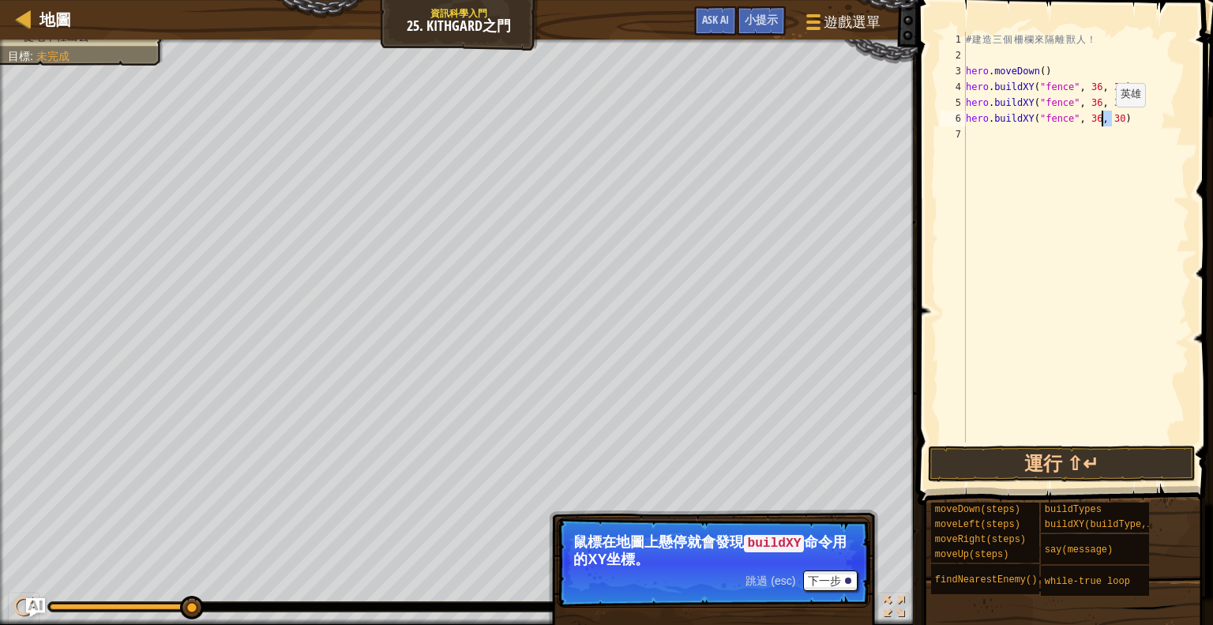
click at [1103, 122] on div "# 建 造 三 個 柵 欄 來 隔 離 獸 人 ！ hero . moveDown ( ) hero . buildXY ( "fence" , 36 , 3…" at bounding box center [1076, 253] width 227 height 442
type textarea "hero.buildXY("fence", 36, 25)"
click at [1000, 462] on button "運行 ⇧↵" at bounding box center [1062, 463] width 268 height 36
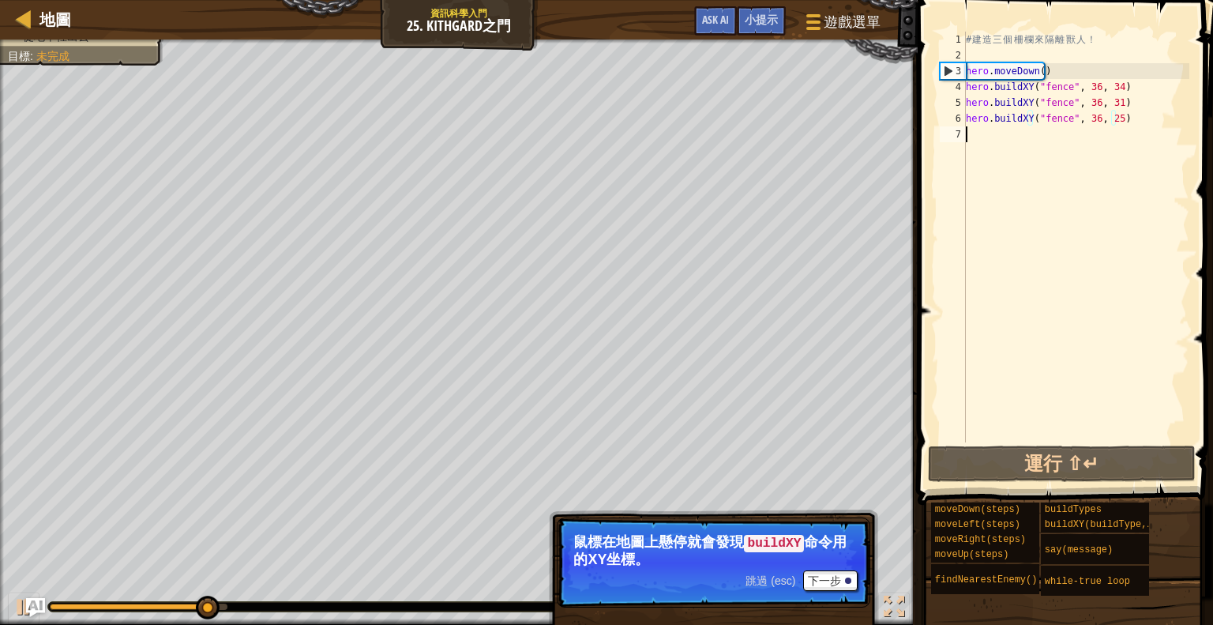
click at [979, 131] on div "# 建 造 三 個 柵 欄 來 隔 離 獸 人 ！ hero . moveDown ( ) hero . buildXY ( "fence" , 36 , 3…" at bounding box center [1076, 253] width 227 height 442
type textarea "h"
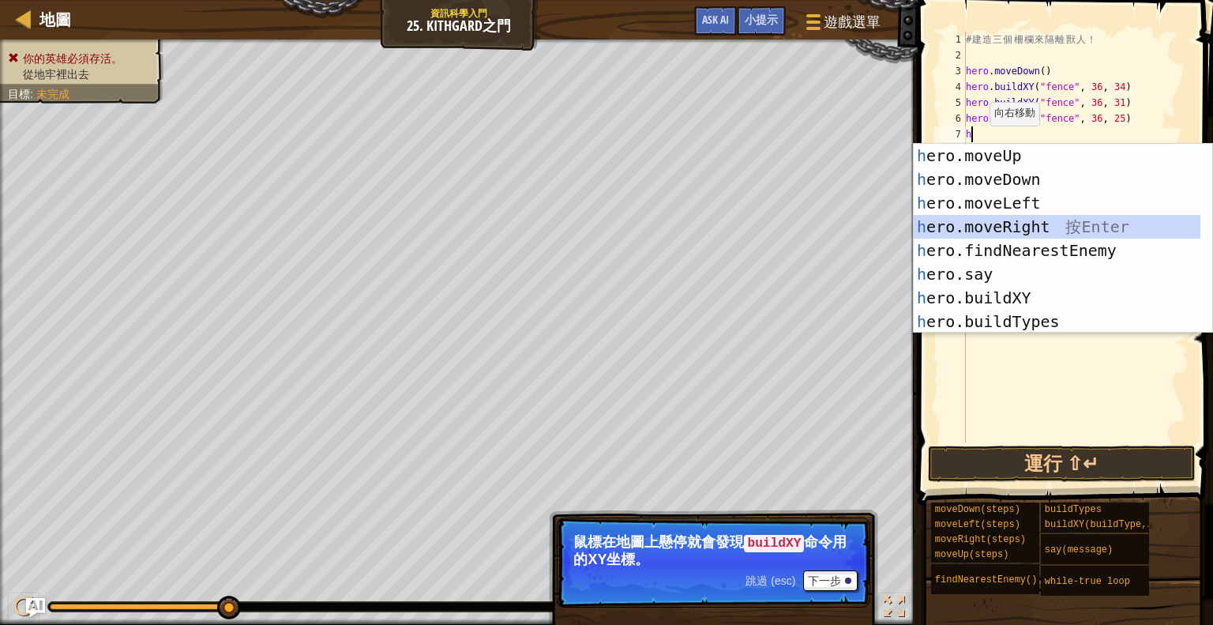
click at [1083, 226] on div "h ero.moveUp 按 Enter h ero.moveDown 按 Enter h ero.moveLeft 按 Enter h ero.moveRi…" at bounding box center [1057, 262] width 287 height 237
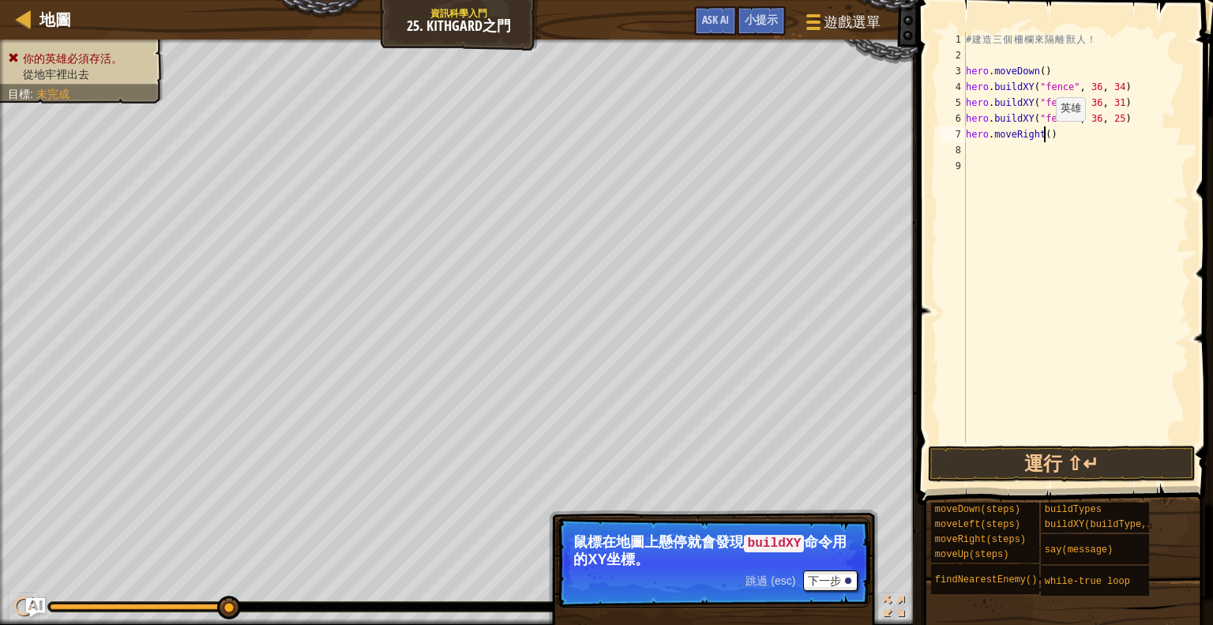
click at [1043, 138] on div "# 建 造 三 個 柵 欄 來 隔 離 獸 人 ！ hero . moveDown ( ) hero . buildXY ( "fence" , 36 , 3…" at bounding box center [1076, 253] width 227 height 442
type textarea "hero.moveRight(5)"
click at [1173, 457] on button "運行 ⇧↵" at bounding box center [1062, 463] width 268 height 36
click at [1018, 451] on button "運行 ⇧↵" at bounding box center [1062, 463] width 268 height 36
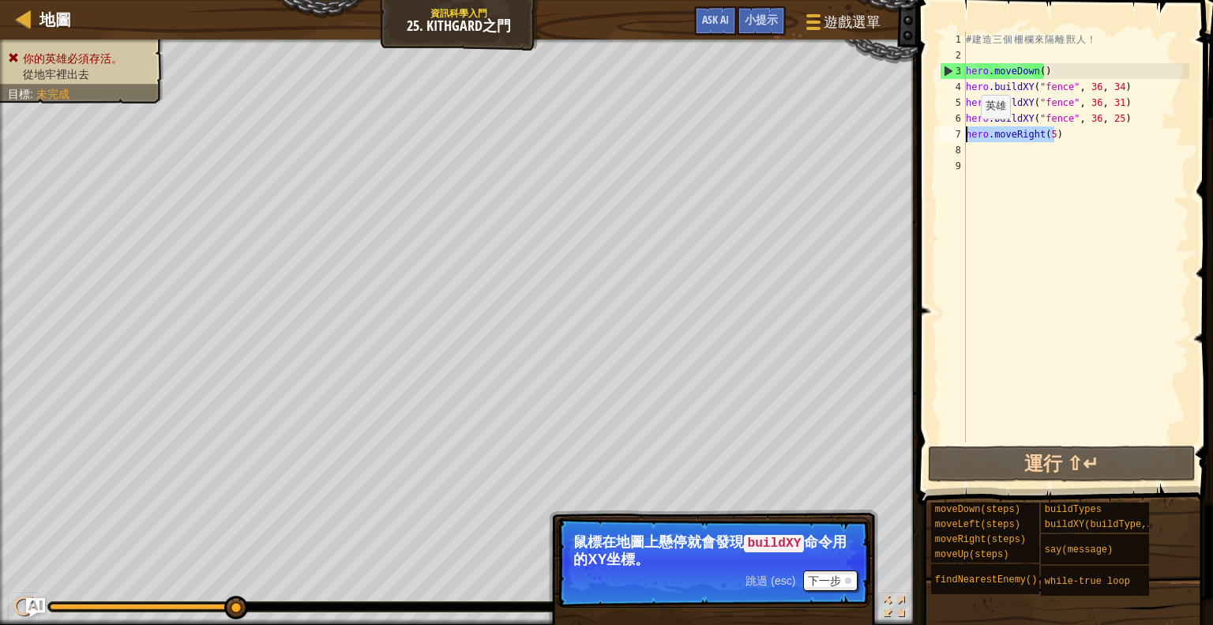
drag, startPoint x: 1070, startPoint y: 138, endPoint x: 968, endPoint y: 134, distance: 102.8
click at [968, 134] on div "# 建 造 三 個 柵 欄 來 隔 離 獸 人 ！ hero . moveDown ( ) hero . buildXY ( "fence" , 36 , 3…" at bounding box center [1076, 253] width 227 height 442
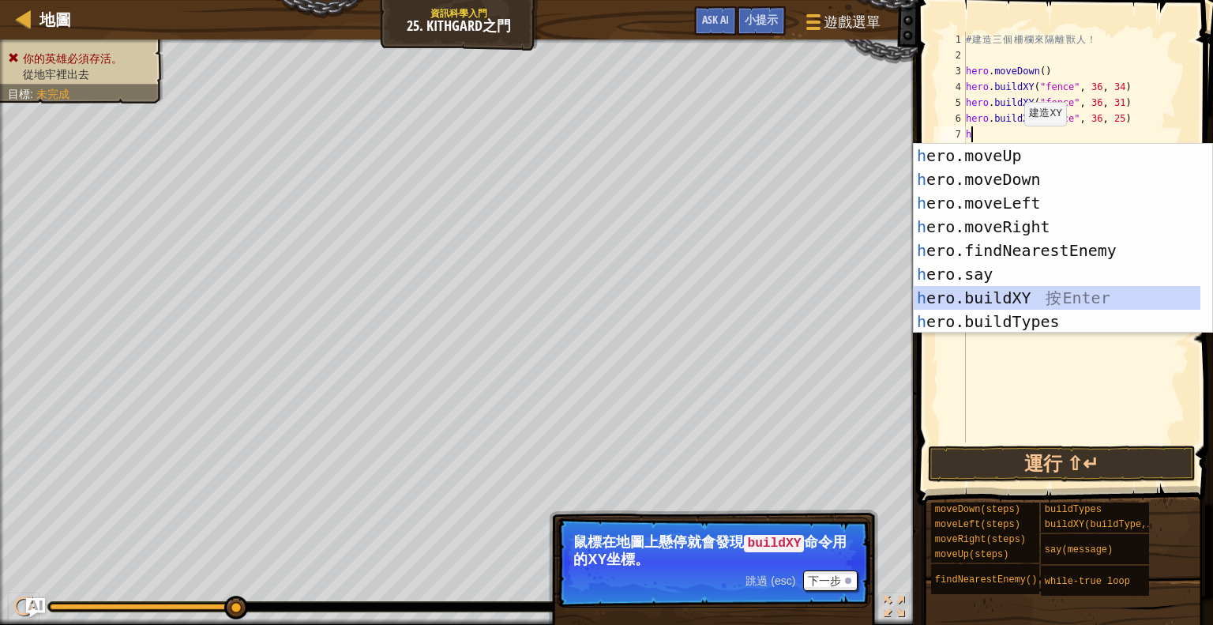
click at [1027, 287] on div "h ero.moveUp 按 Enter h ero.moveDown 按 Enter h ero.moveLeft 按 Enter h ero.moveRi…" at bounding box center [1057, 262] width 287 height 237
type textarea "hero.buildXY("fence", 36, 30)"
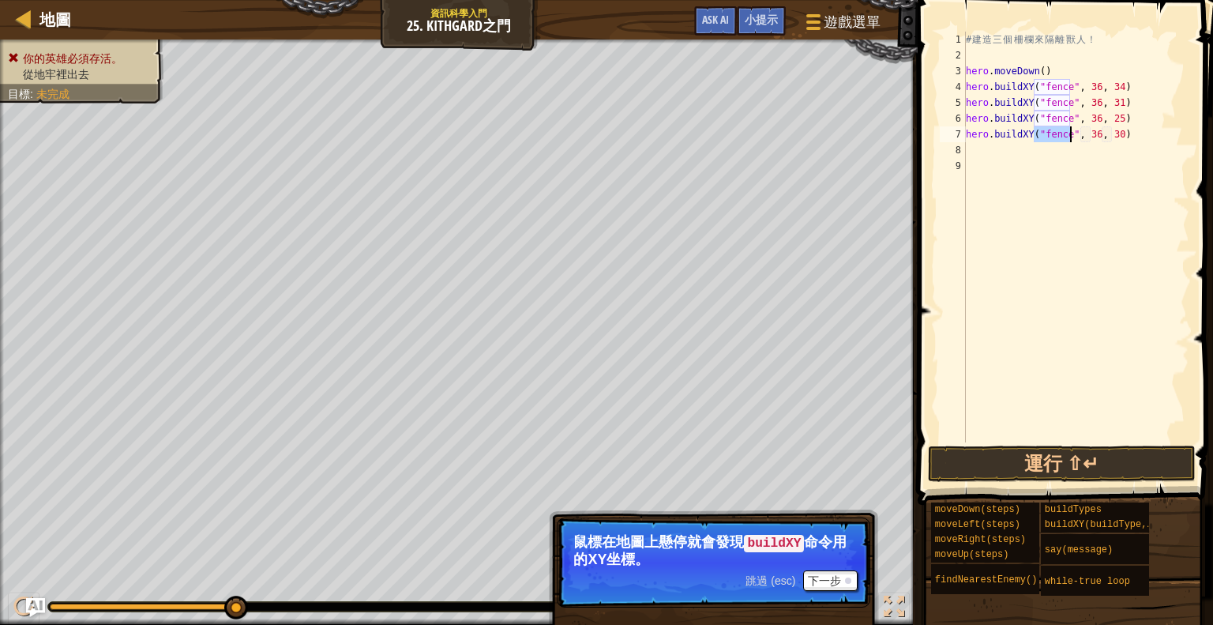
click at [1118, 165] on div "# 建 造 三 個 柵 欄 來 隔 離 獸 人 ！ hero . moveDown ( ) hero . buildXY ( "fence" , 36 , 3…" at bounding box center [1076, 253] width 227 height 442
drag, startPoint x: 1058, startPoint y: 157, endPoint x: 1055, endPoint y: 167, distance: 9.8
click at [1050, 170] on div "# 建 造 三 個 柵 欄 來 隔 離 獸 人 ！ hero . moveDown ( ) hero . buildXY ( "fence" , 36 , 3…" at bounding box center [1076, 253] width 227 height 442
click at [1062, 151] on div "# 建 造 三 個 柵 欄 來 隔 離 獸 人 ！ hero . moveDown ( ) hero . buildXY ( "fence" , 36 , 3…" at bounding box center [1076, 237] width 227 height 411
type textarea "h"
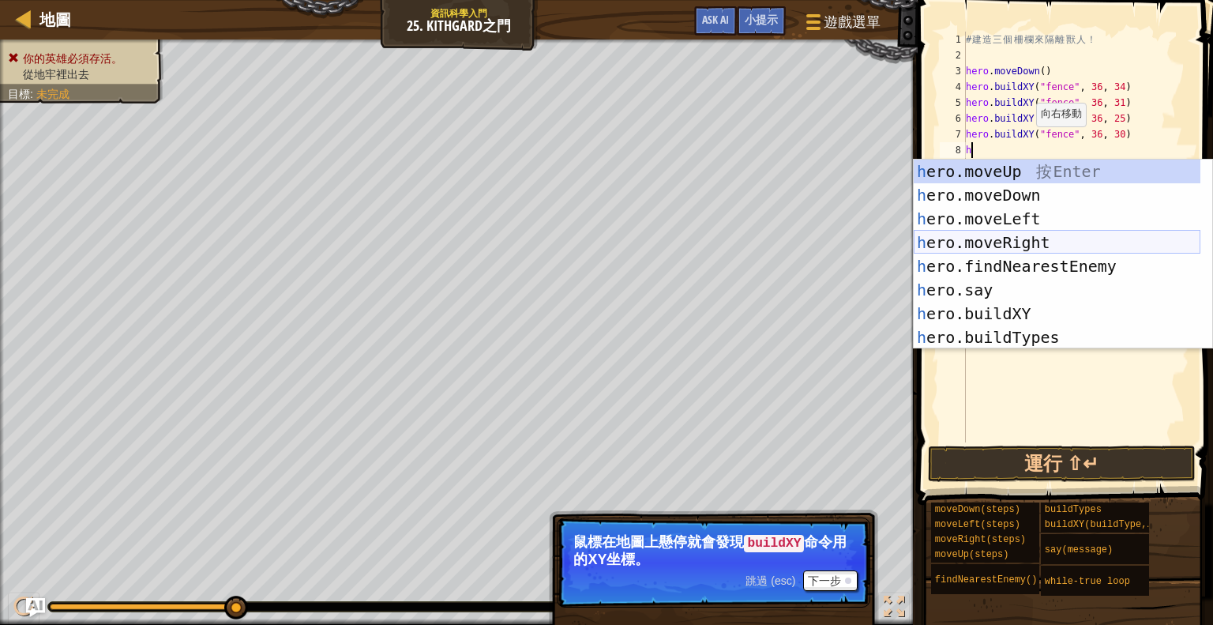
click at [1043, 244] on div "h ero.moveUp 按 Enter h ero.moveDown 按 Enter h ero.moveLeft 按 Enter h ero.moveRi…" at bounding box center [1057, 278] width 287 height 237
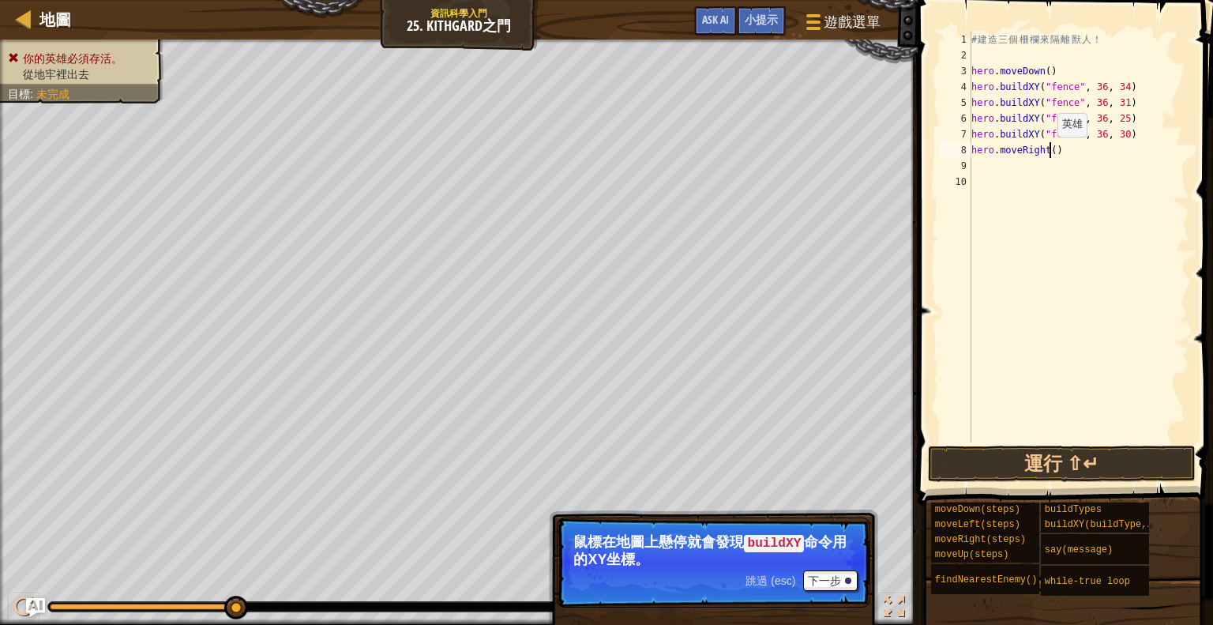
click at [1049, 152] on div "# 建 造 三 個 柵 欄 來 隔 離 獸 人 ！ hero . moveDown ( ) hero . buildXY ( "fence" , 36 , 3…" at bounding box center [1079, 253] width 222 height 442
type textarea "hero.moveRight(9)"
click at [1039, 453] on button "運行 ⇧↵" at bounding box center [1062, 463] width 268 height 36
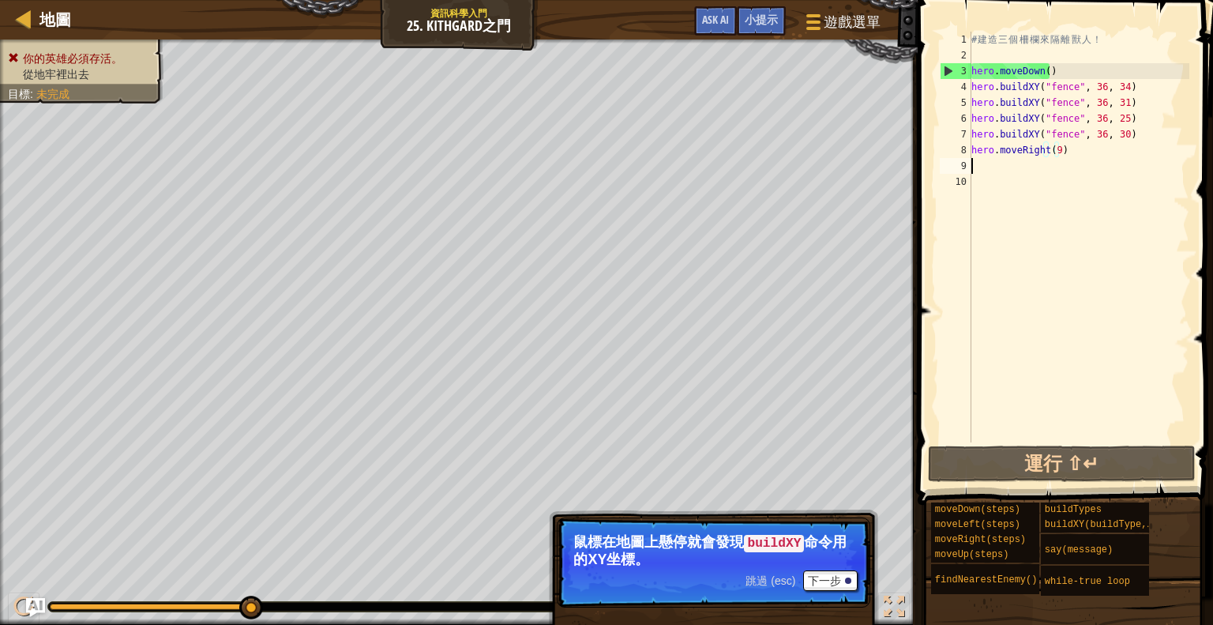
click at [1025, 173] on div "# 建 造 三 個 柵 欄 來 隔 離 獸 人 ！ hero . moveDown ( ) hero . buildXY ( "fence" , 36 , 3…" at bounding box center [1079, 253] width 222 height 442
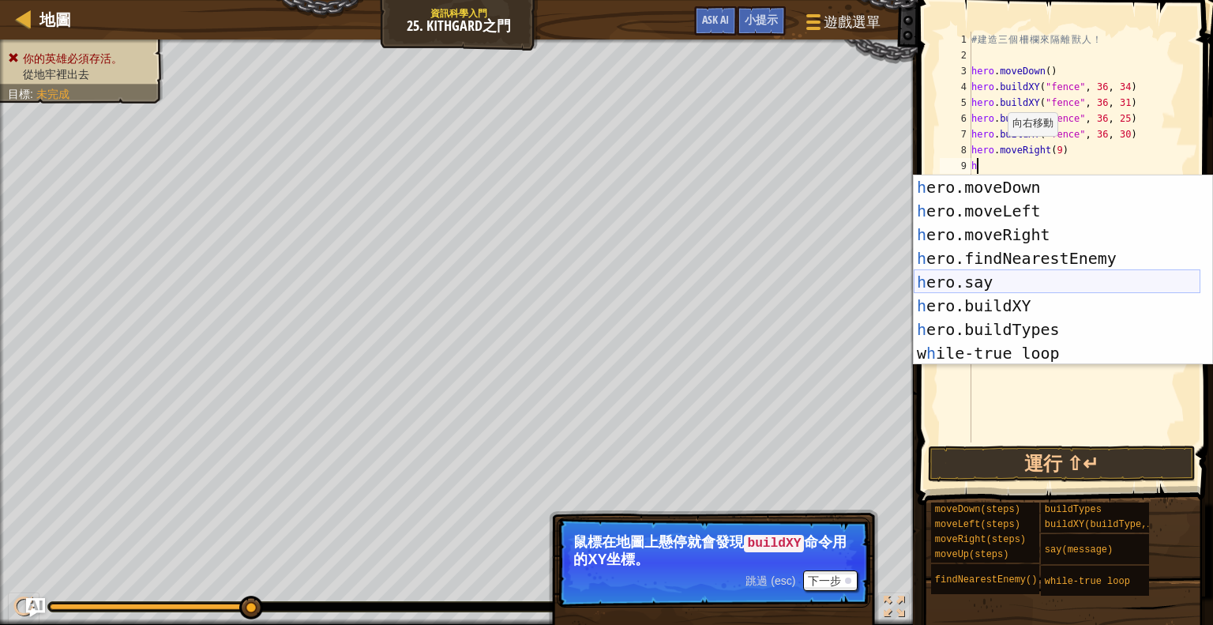
scroll to position [24, 0]
click at [1122, 146] on div "# 建 造 三 個 柵 欄 來 隔 離 獸 人 ！ hero . moveDown ( ) hero . buildXY ( "fence" , 36 , 3…" at bounding box center [1079, 253] width 222 height 442
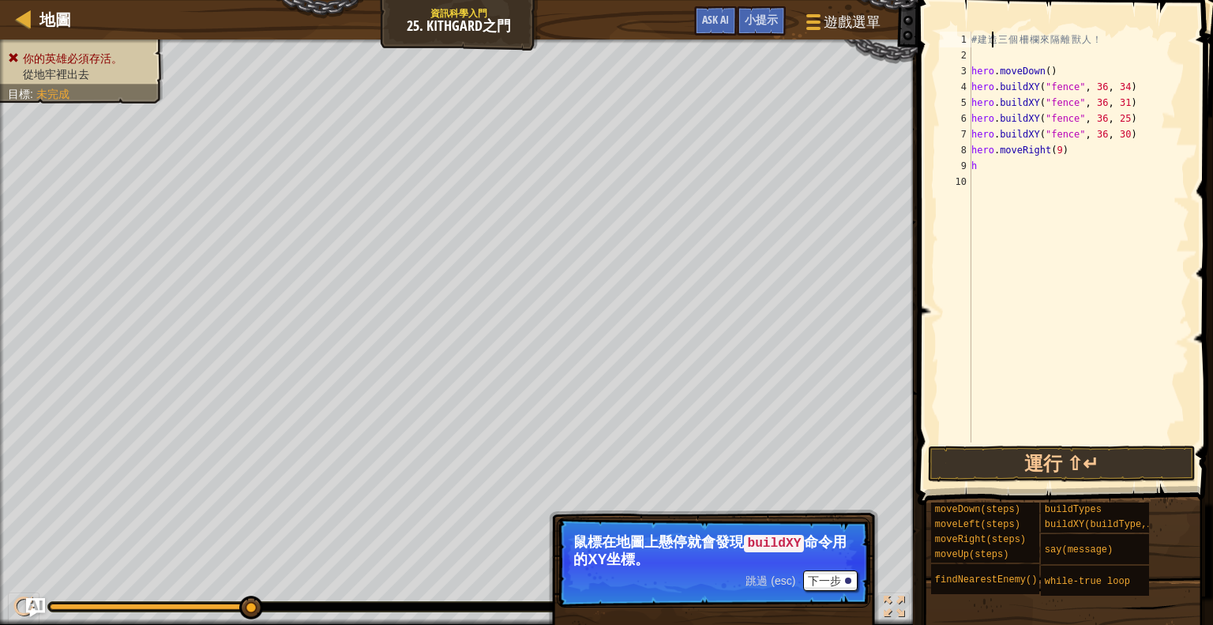
click at [993, 44] on div "# 建 造 三 個 柵 欄 來 隔 離 獸 人 ！ hero . moveDown ( ) hero . buildXY ( "fence" , 36 , 3…" at bounding box center [1079, 253] width 222 height 442
type textarea "# 建造三個柵欄來隔離獸人！"
click at [999, 53] on div "# 建 造 三 個 柵 欄 來 隔 離 獸 人 ！ hero . moveDown ( ) hero . buildXY ( "fence" , 36 , 3…" at bounding box center [1079, 253] width 222 height 442
type textarea "w"
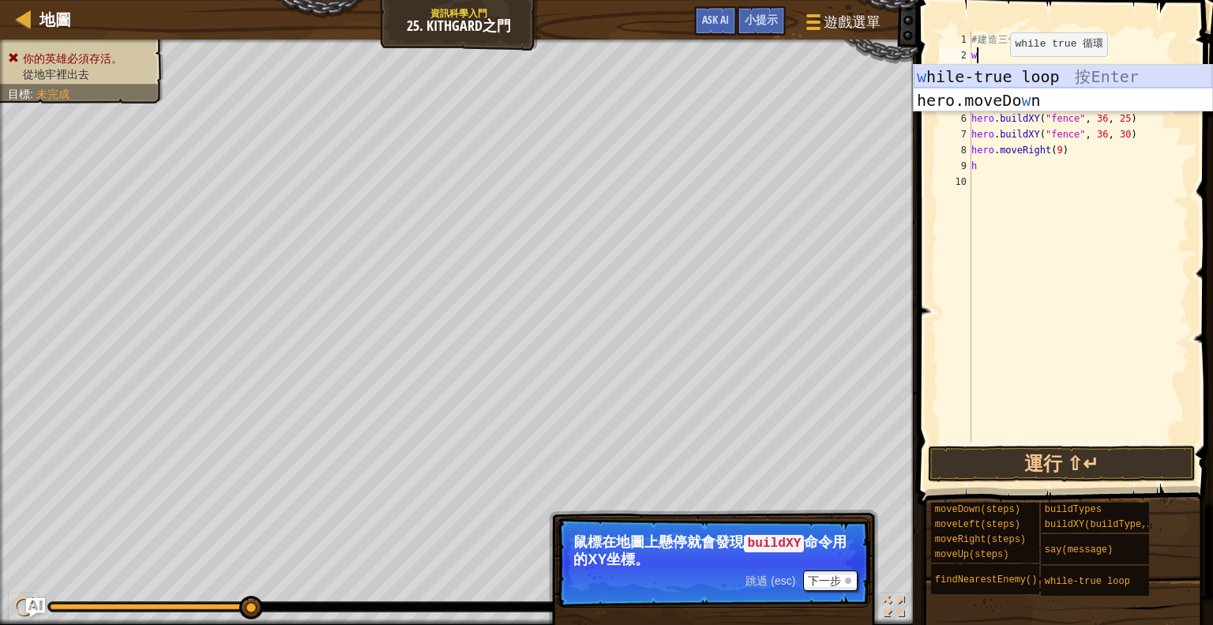
click at [1029, 73] on div "w hile-true loop 按 Enter hero.moveDo w n 按 Enter" at bounding box center [1063, 112] width 299 height 95
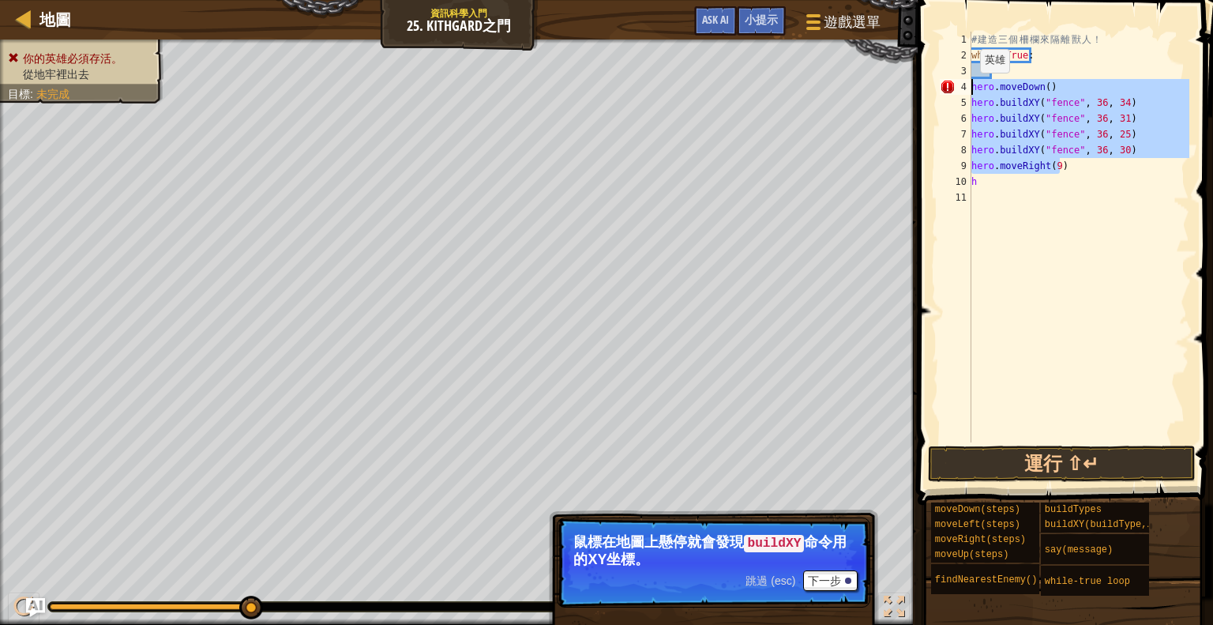
drag, startPoint x: 1063, startPoint y: 160, endPoint x: 971, endPoint y: 85, distance: 119.5
click at [971, 85] on div "1 2 3 4 5 6 7 8 9 10 11 # 建 造 三 個 柵 欄 來 隔 離 獸 人 ！ while True : hero . moveDown …" at bounding box center [1063, 237] width 253 height 411
type textarea "hero.moveDown() hero.buildXY("fence", 36, 34)"
click at [1009, 66] on div "# 建 造 三 個 柵 欄 來 隔 離 獸 人 ！ while True : hero . moveDown ( ) hero . buildXY ( "fe…" at bounding box center [1079, 253] width 222 height 442
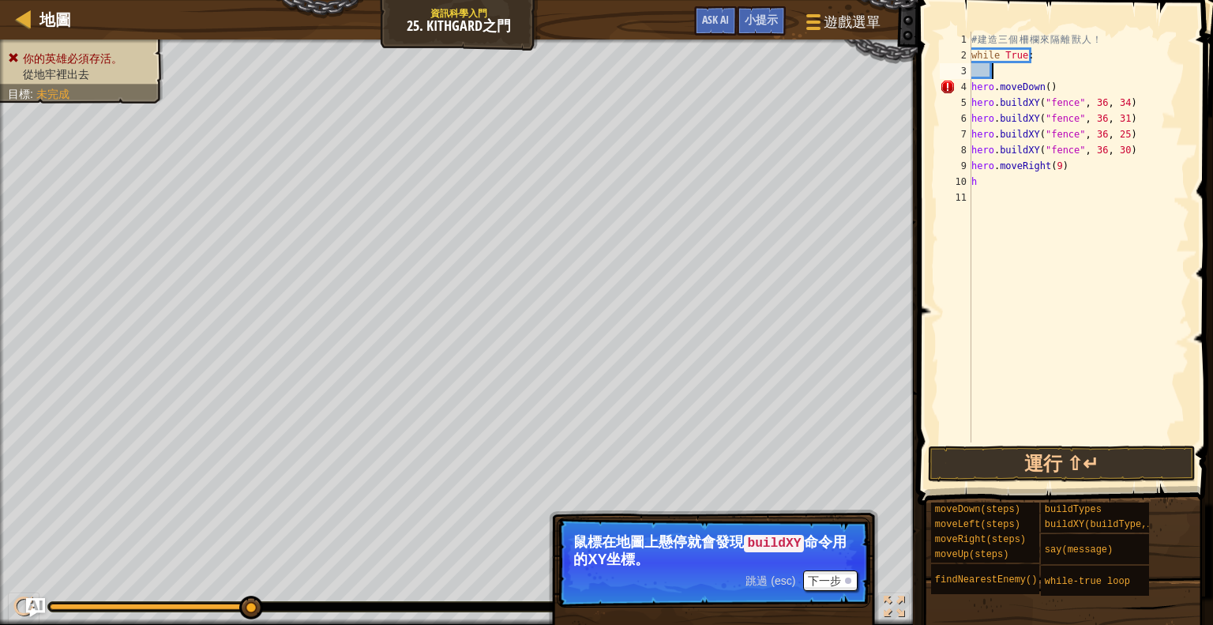
paste textarea "hero.moveRight(9)"
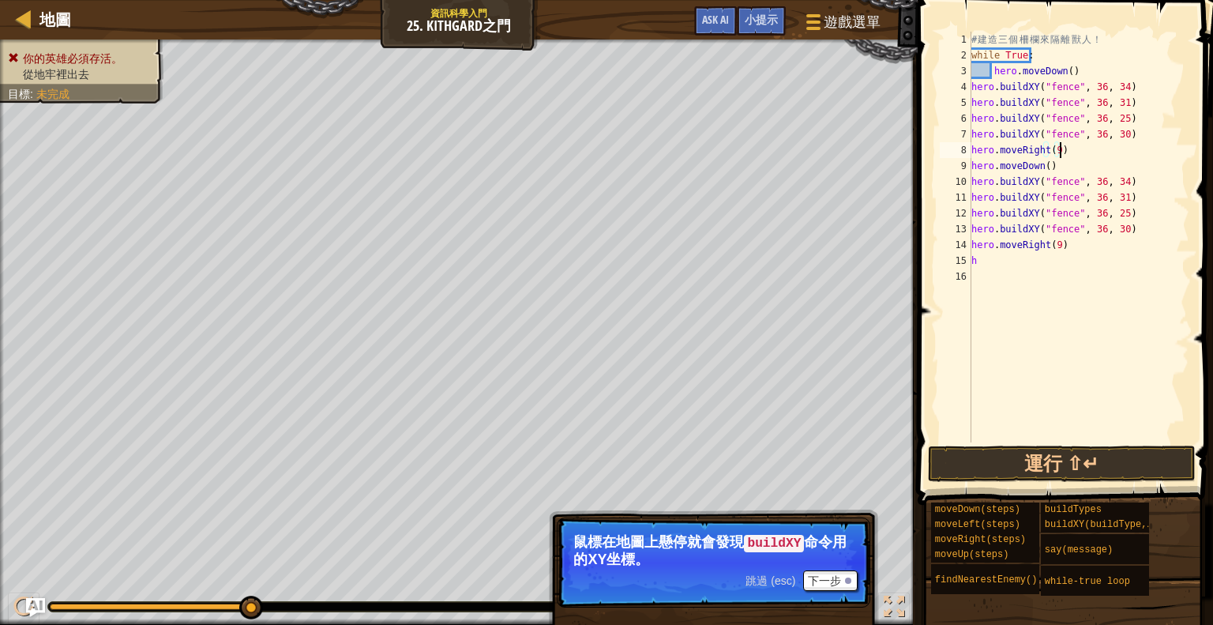
click at [1084, 62] on div "# 建 造 三 個 柵 欄 來 隔 離 獸 人 ！ while True : hero . moveDown ( ) hero . buildXY ( "fe…" at bounding box center [1079, 253] width 222 height 442
click at [1081, 68] on div "# 建 造 三 個 柵 欄 來 隔 離 獸 人 ！ while True : hero . moveDown ( ) hero . buildXY ( "fe…" at bounding box center [1079, 253] width 222 height 442
type textarea "hero.moveDown()"
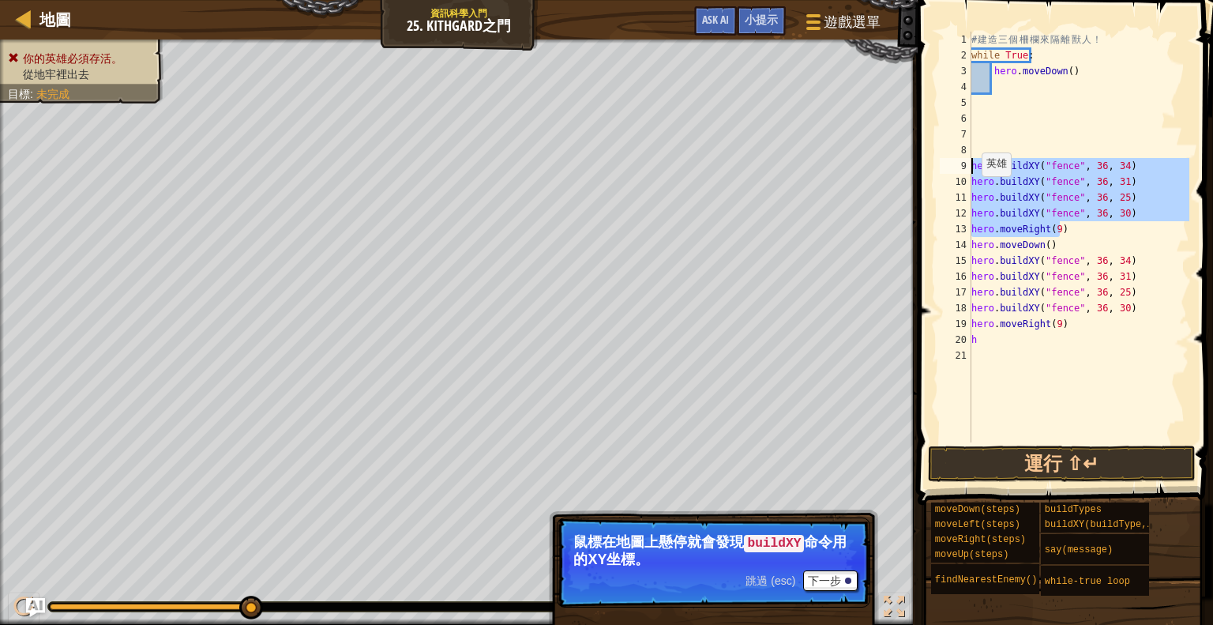
drag, startPoint x: 1088, startPoint y: 227, endPoint x: 960, endPoint y: 158, distance: 145.6
click at [960, 158] on div "1 2 3 4 5 6 7 8 9 10 11 12 13 14 15 16 17 18 19 20 21 # 建 造 三 個 柵 欄 來 隔 離 獸 人 ！…" at bounding box center [1063, 237] width 253 height 411
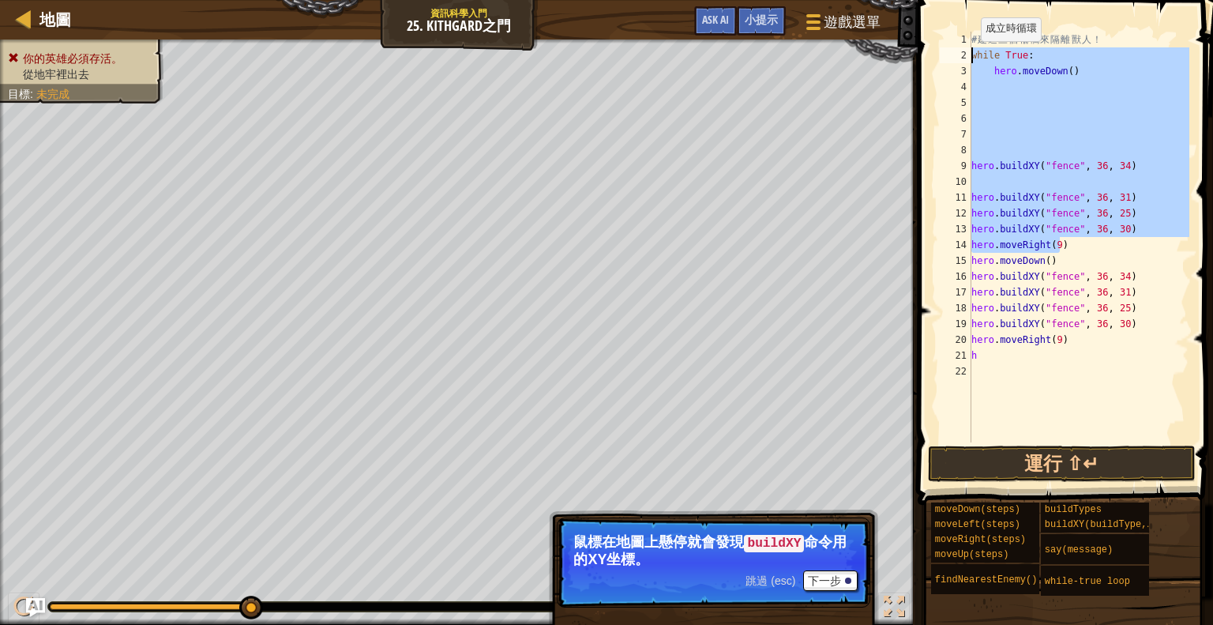
drag, startPoint x: 1066, startPoint y: 246, endPoint x: 972, endPoint y: 56, distance: 212.3
click at [972, 56] on div "# 建 造 三 個 柵 欄 來 隔 離 獸 人 ！ while True : hero . moveDown ( ) hero . buildXY ( "fe…" at bounding box center [1079, 253] width 222 height 442
type textarea "while True: hero.moveDown()"
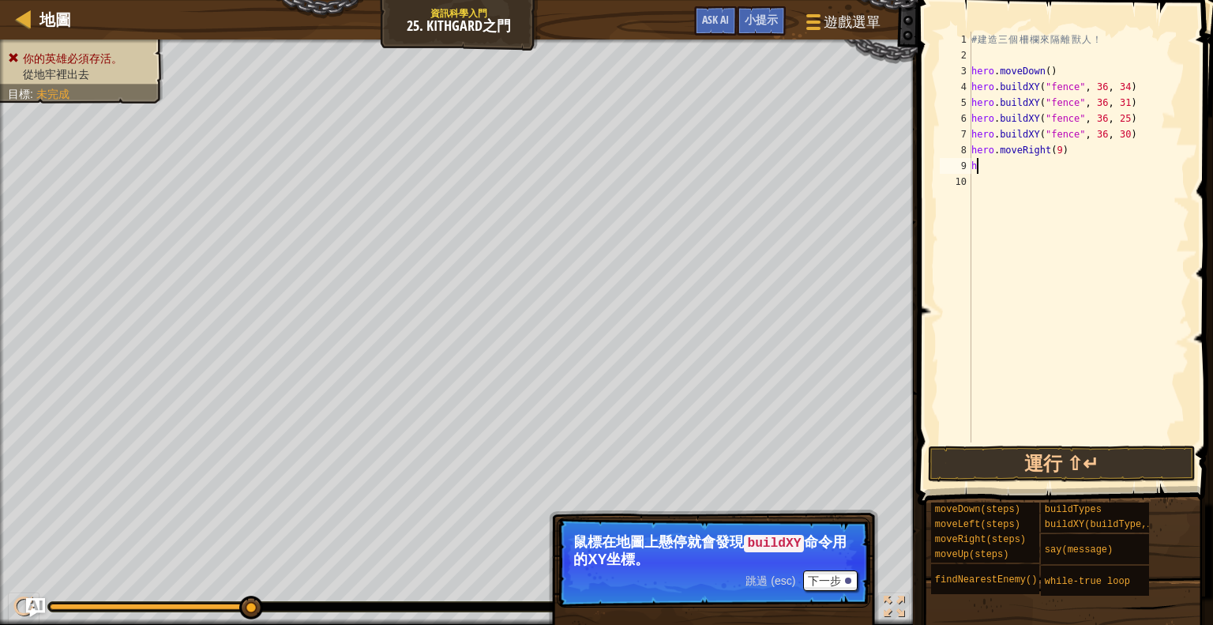
click at [987, 169] on div "# 建 造 三 個 柵 欄 來 隔 離 獸 人 ！ hero . moveDown ( ) hero . buildXY ( "fence" , 36 , 3…" at bounding box center [1079, 253] width 222 height 442
type textarea "he"
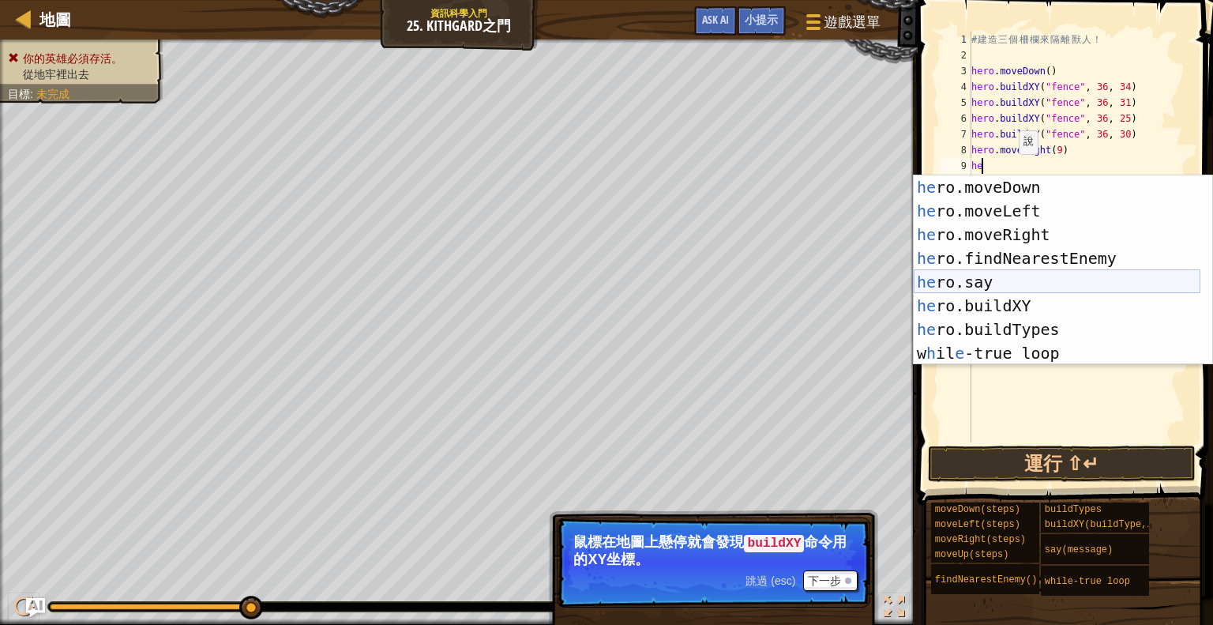
scroll to position [0, 0]
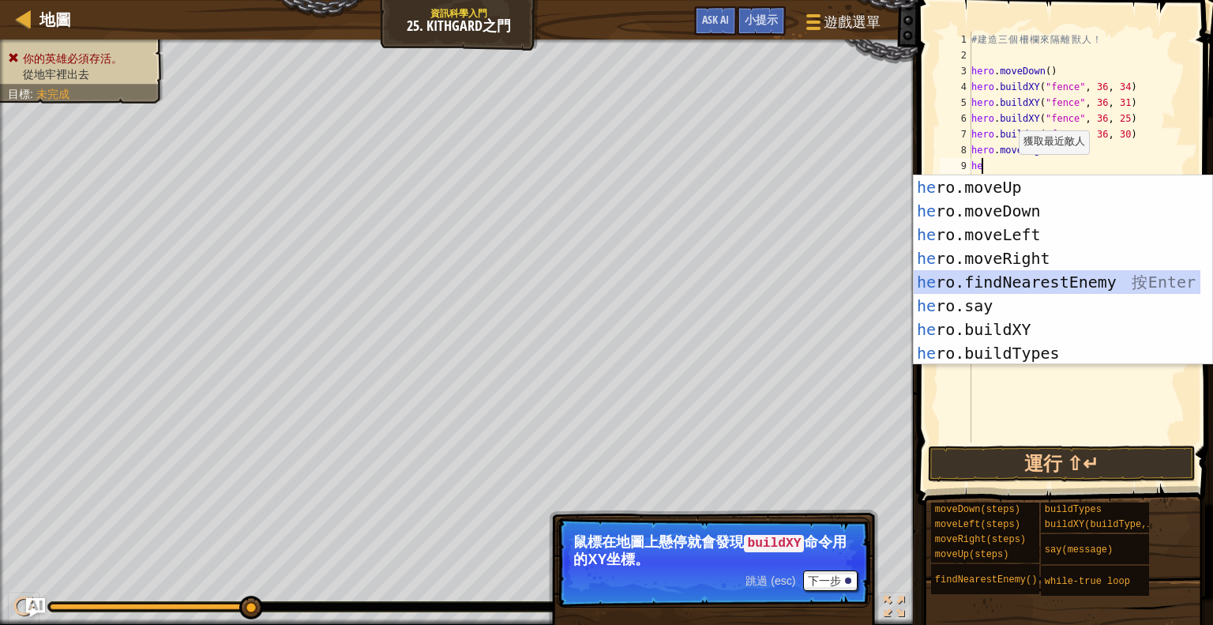
click at [1077, 271] on div "he ro.moveUp 按 Enter he ro.moveDown 按 Enter he ro.moveLeft 按 Enter he ro.moveRi…" at bounding box center [1057, 293] width 287 height 237
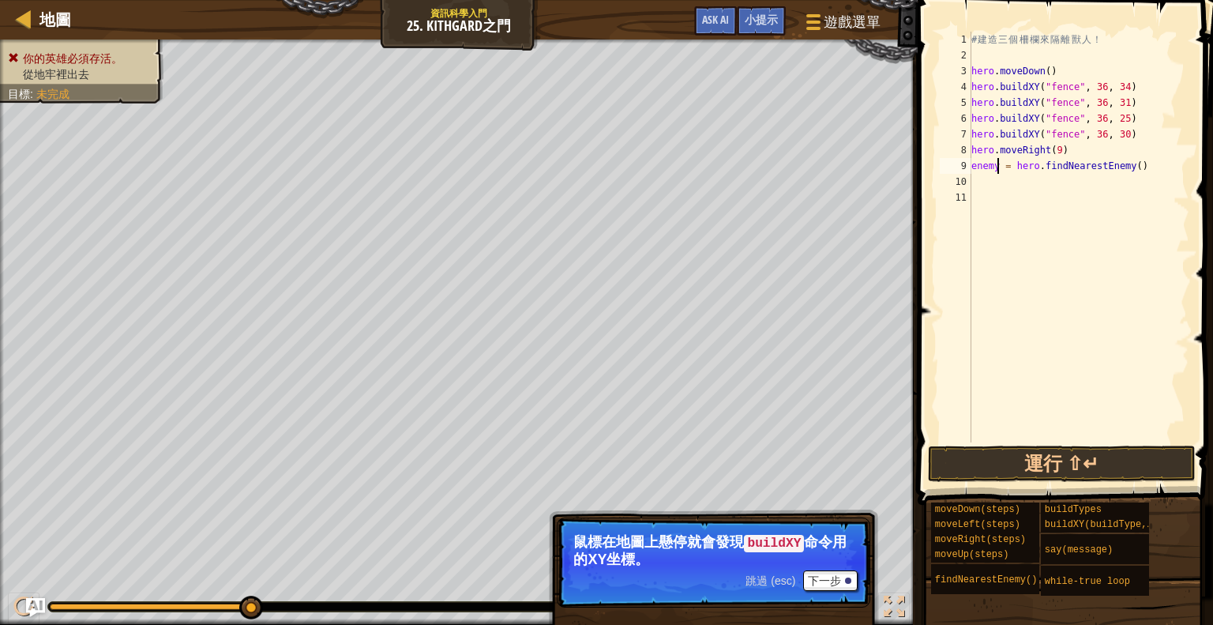
click at [997, 167] on div "# 建 造 三 個 柵 欄 來 隔 離 獸 人 ！ hero . moveDown ( ) hero . buildXY ( "fence" , 36 , 3…" at bounding box center [1078, 253] width 221 height 442
type textarea "enemy1 = hero.findNearestEnemy()"
click at [1131, 171] on div "# 建 造 三 個 柵 欄 來 隔 離 獸 人 ！ hero . moveDown ( ) hero . buildXY ( "fence" , 36 , 3…" at bounding box center [1078, 253] width 221 height 442
click at [1045, 179] on div "# 建 造 三 個 柵 欄 來 隔 離 獸 人 ！ hero . moveDown ( ) hero . buildXY ( "fence" , 36 , 3…" at bounding box center [1078, 253] width 221 height 442
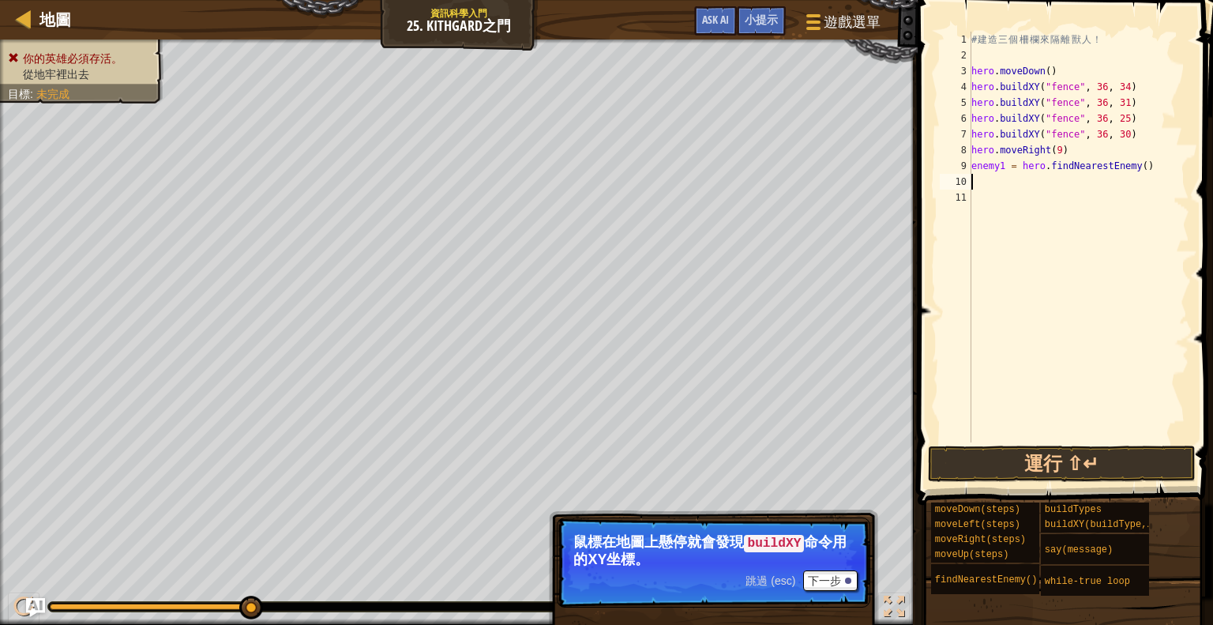
scroll to position [7, 0]
type textarea "a"
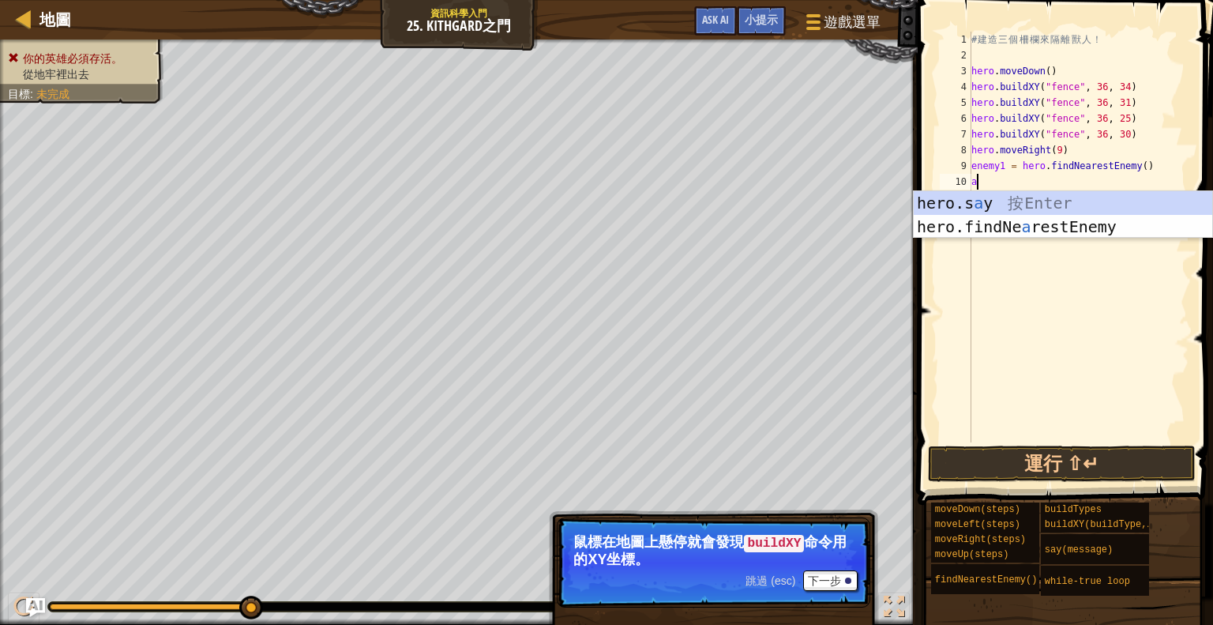
click at [1030, 249] on div "# 建 造 三 個 柵 欄 來 隔 離 獸 人 ！ hero . moveDown ( ) hero . buildXY ( "fence" , 36 , 3…" at bounding box center [1078, 253] width 221 height 442
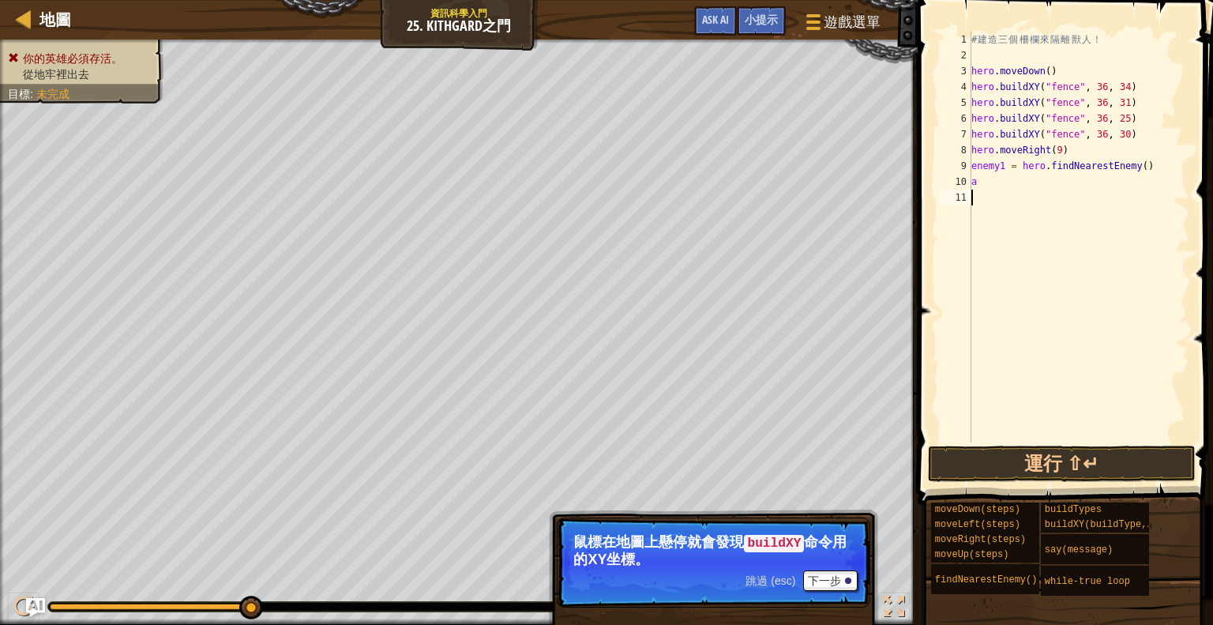
click at [1016, 189] on div "# 建 造 三 個 柵 欄 來 隔 離 獸 人 ！ hero . moveDown ( ) hero . buildXY ( "fence" , 36 , 3…" at bounding box center [1078, 253] width 221 height 442
type textarea "a"
type textarea "h"
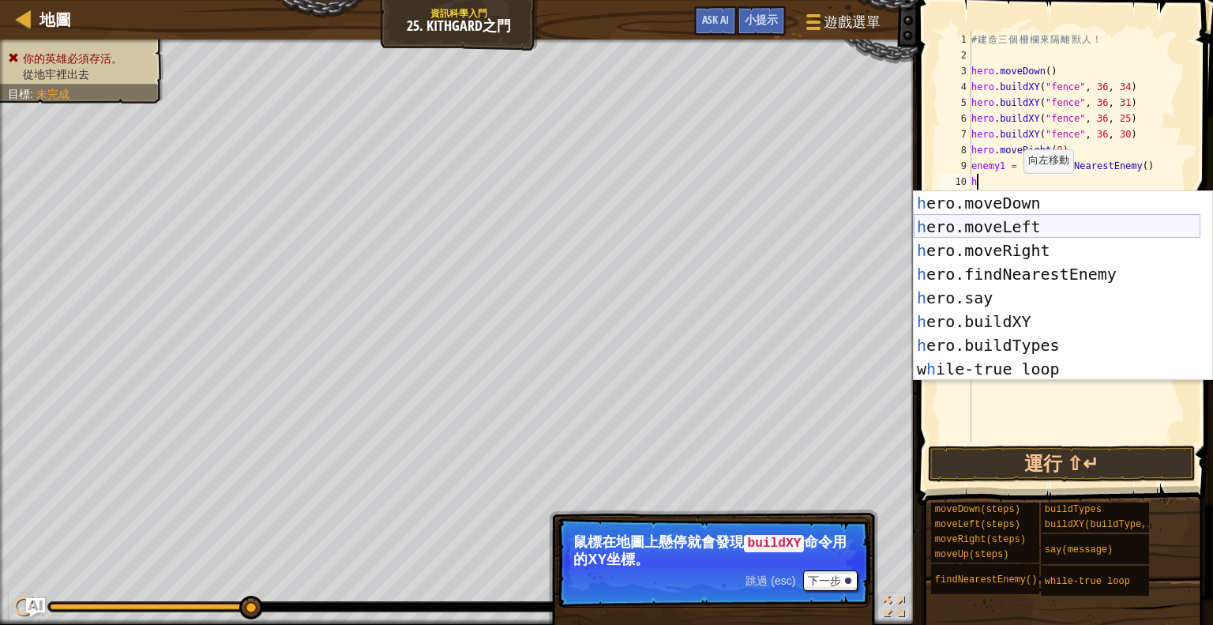
scroll to position [24, 0]
click at [1043, 390] on div "# 建 造 三 個 柵 欄 來 隔 離 獸 人 ！ hero . moveDown ( ) hero . buildXY ( "fence" , 36 , 3…" at bounding box center [1078, 253] width 221 height 442
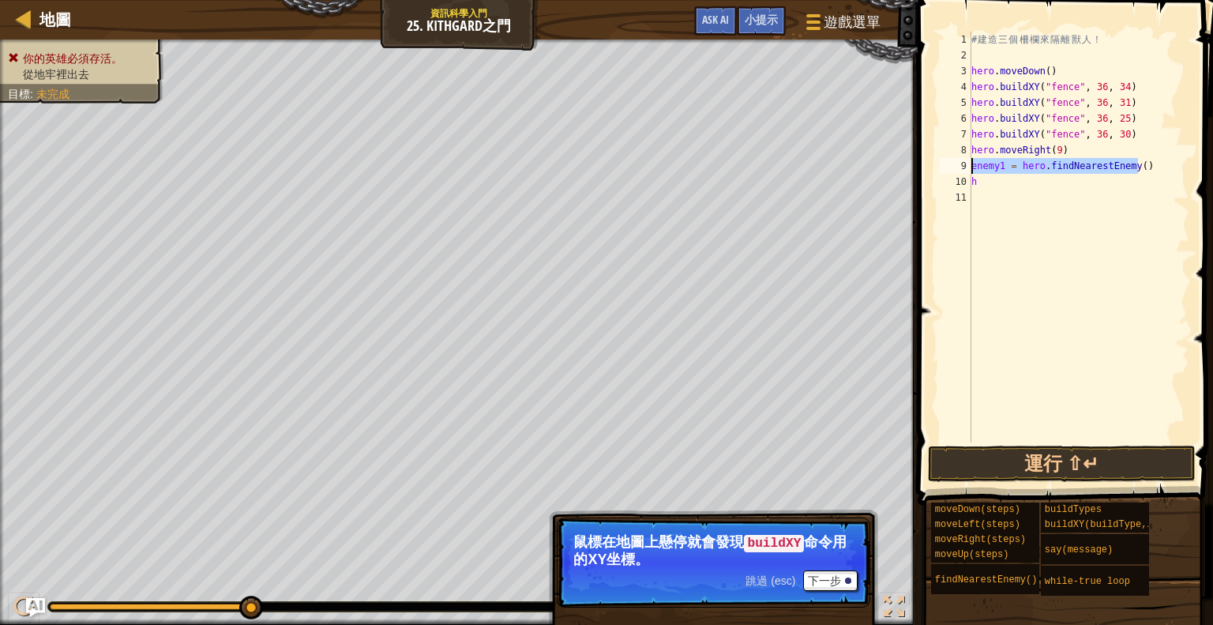
drag, startPoint x: 1131, startPoint y: 165, endPoint x: 969, endPoint y: 166, distance: 161.9
click at [969, 166] on div "1 2 3 4 5 6 7 8 9 10 11 # 建 造 三 個 柵 欄 來 隔 離 獸 人 ！ hero . moveDown ( ) hero . bu…" at bounding box center [1063, 237] width 253 height 411
type textarea "enemy1 = hero.findNearestEnemy()"
click at [1122, 475] on button "運行 ⇧↵" at bounding box center [1062, 463] width 268 height 36
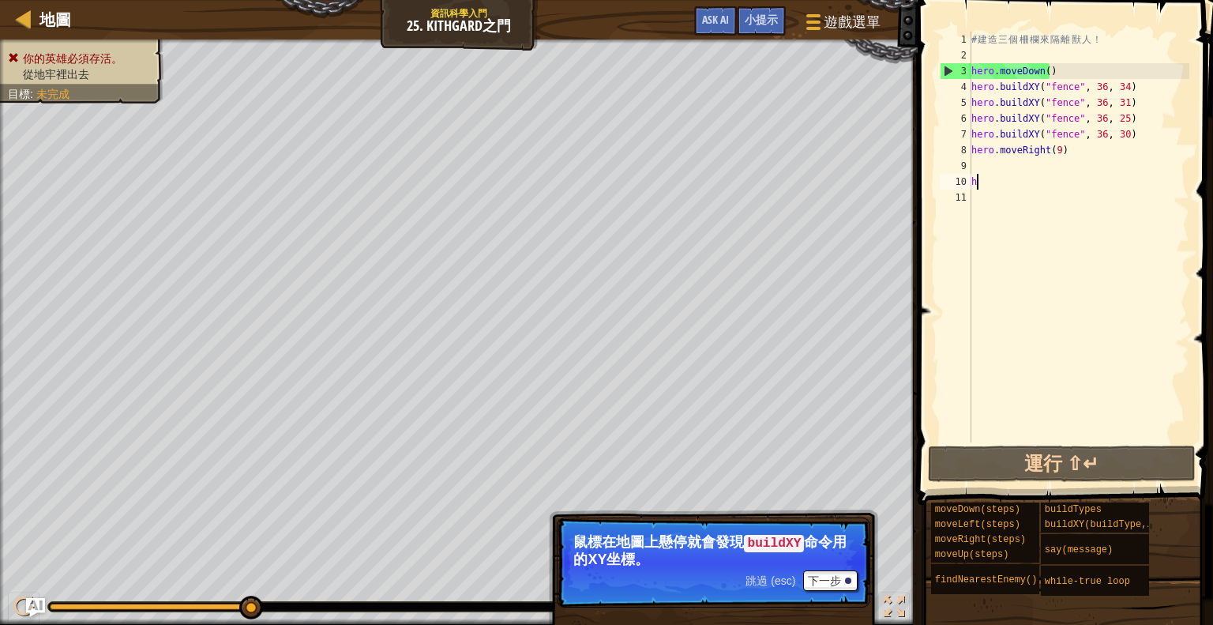
drag, startPoint x: 1034, startPoint y: 189, endPoint x: 973, endPoint y: 184, distance: 61.0
click at [970, 185] on div "1 2 3 4 5 6 7 8 9 10 11 # 建 造 三 個 柵 欄 來 隔 離 獸 人 ！ hero . moveDown ( ) hero . bu…" at bounding box center [1063, 237] width 253 height 411
drag, startPoint x: 1092, startPoint y: 152, endPoint x: 979, endPoint y: 186, distance: 117.2
click at [979, 186] on div "# 建 造 三 個 柵 欄 來 隔 離 獸 人 ！ hero . moveDown ( ) hero . buildXY ( "fence" , 36 , 3…" at bounding box center [1078, 253] width 221 height 442
type textarea "hero.moveRight(9)"
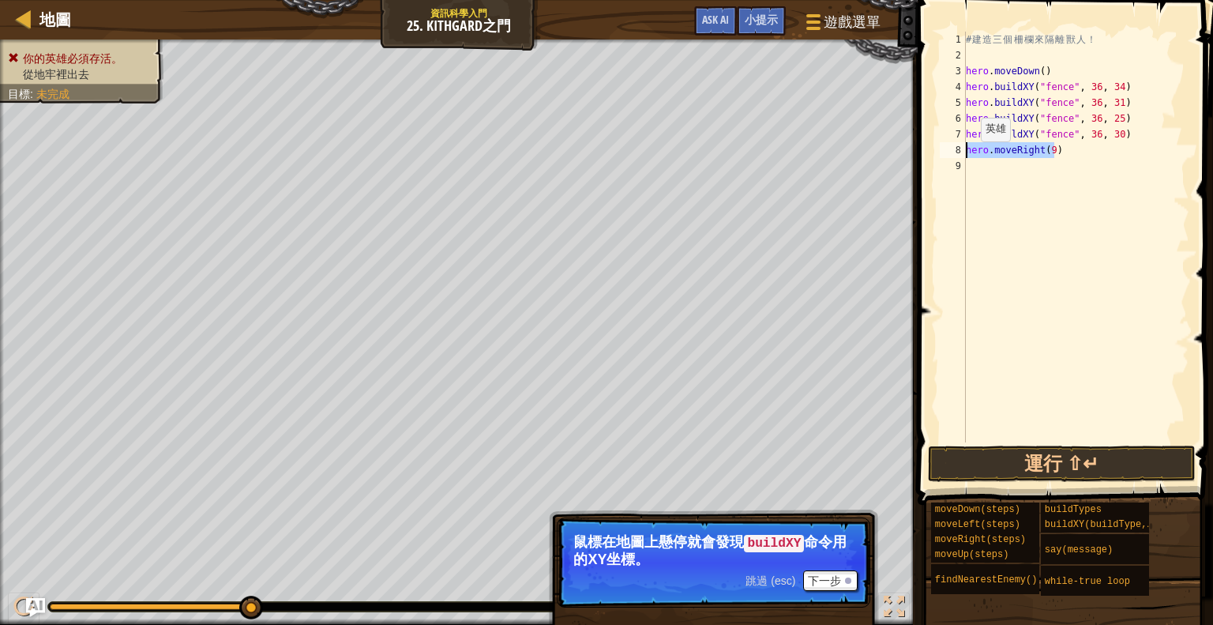
drag, startPoint x: 1052, startPoint y: 149, endPoint x: 949, endPoint y: 156, distance: 103.7
click at [949, 156] on div "hero.moveRight(9) 1 2 3 4 5 6 7 8 9 # 建 造 三 個 柵 欄 來 隔 離 獸 人 ！ hero . moveDown (…" at bounding box center [1063, 237] width 253 height 411
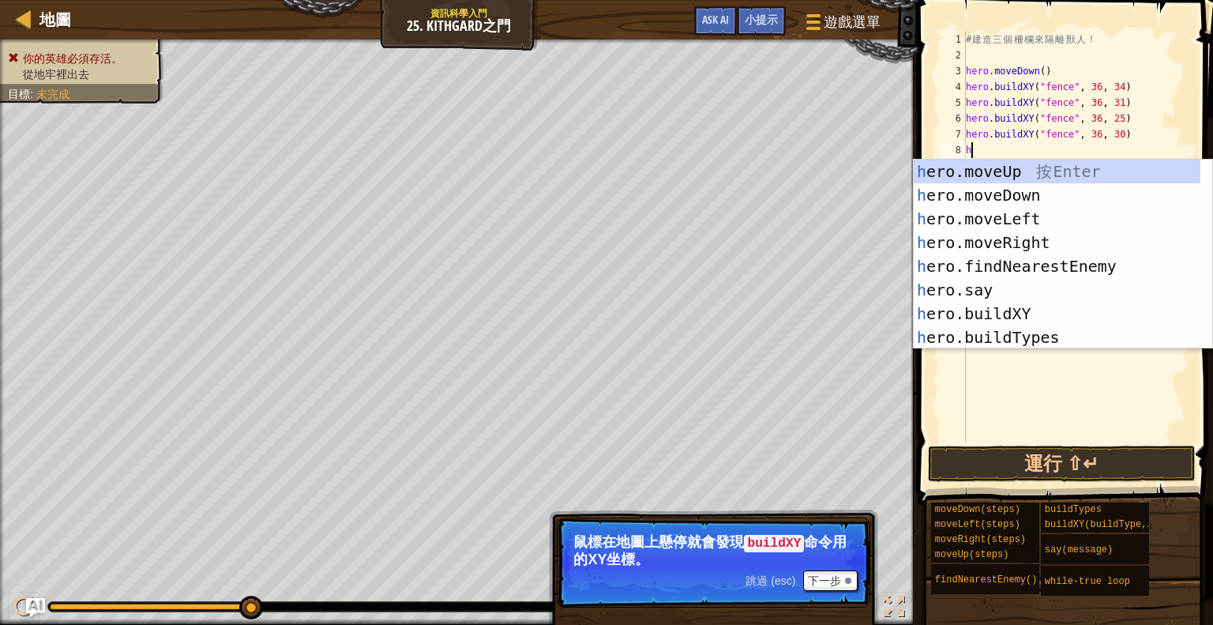
scroll to position [0, 0]
click at [1041, 308] on div "h ero.moveUp 按 Enter h ero.moveDown 按 Enter h ero.moveLeft 按 Enter h ero.moveRi…" at bounding box center [1057, 278] width 287 height 237
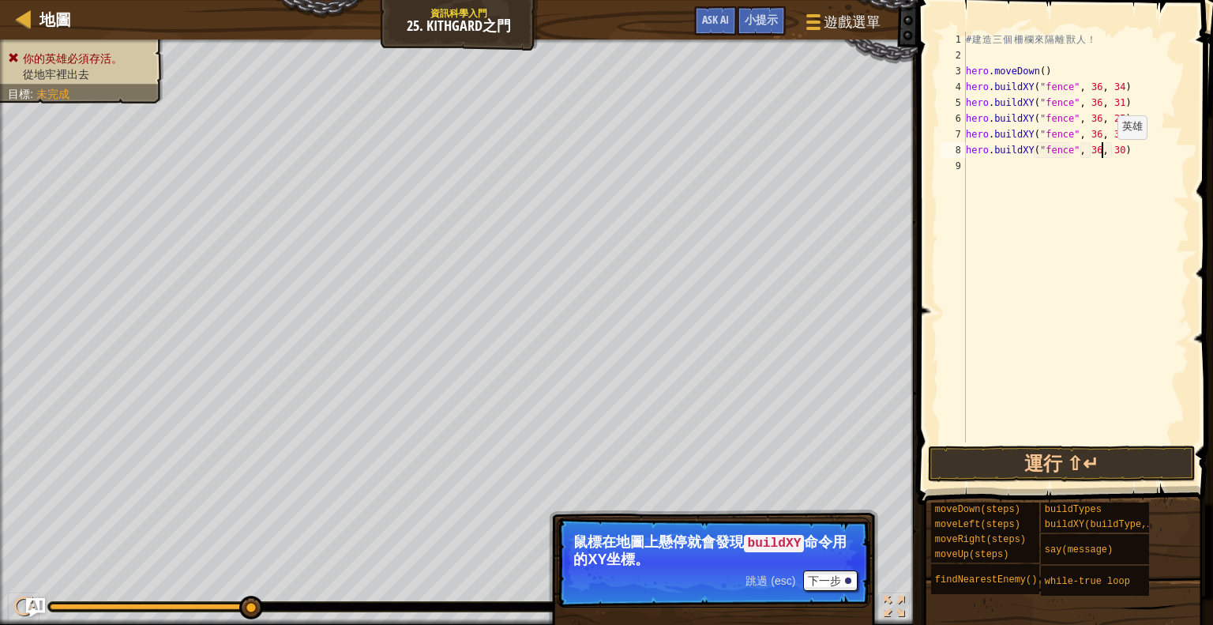
click at [1103, 154] on div "# 建 造 三 個 柵 欄 來 隔 離 獸 人 ！ hero . moveDown ( ) hero . buildXY ( "fence" , 36 , 3…" at bounding box center [1076, 253] width 227 height 442
click at [1109, 151] on div "# 建 造 三 個 柵 欄 來 隔 離 獸 人 ！ hero . moveDown ( ) hero . buildXY ( "fence" , 36 , 3…" at bounding box center [1076, 253] width 227 height 442
drag, startPoint x: 1110, startPoint y: 150, endPoint x: 1099, endPoint y: 157, distance: 13.8
click at [1099, 156] on div "# 建 造 三 個 柵 欄 來 隔 離 獸 人 ！ hero . moveDown ( ) hero . buildXY ( "fence" , 36 , 3…" at bounding box center [1076, 253] width 227 height 442
click at [1107, 153] on div "# 建 造 三 個 柵 欄 來 隔 離 獸 人 ！ hero . moveDown ( ) hero . buildXY ( "fence" , 36 , 3…" at bounding box center [1076, 237] width 227 height 411
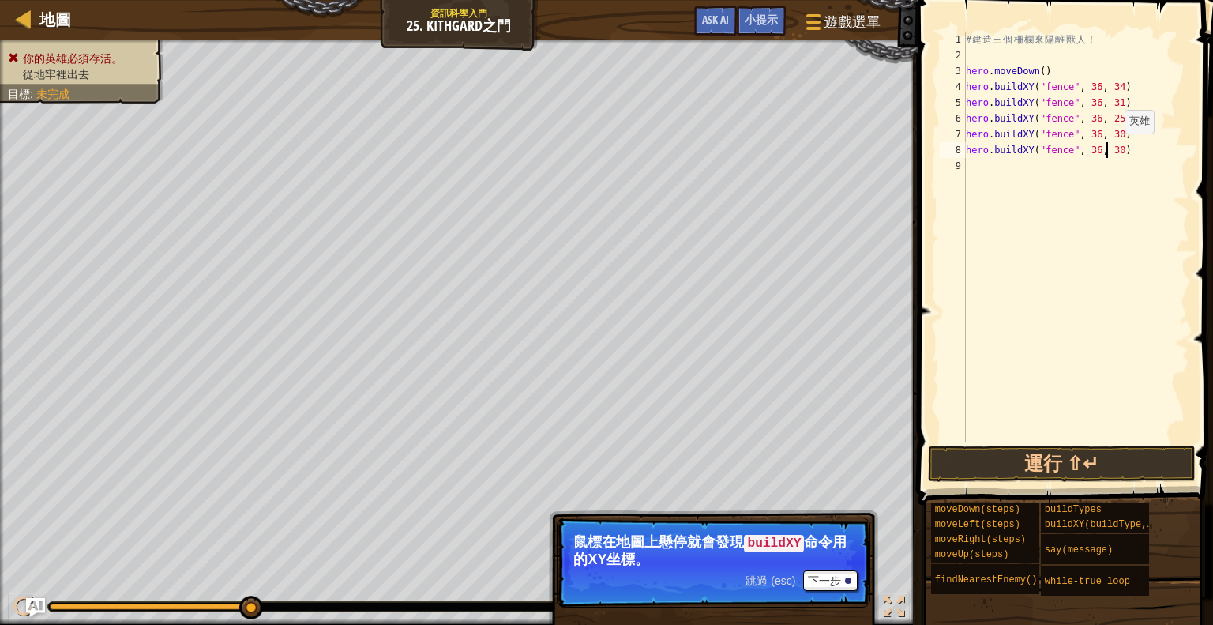
click at [1111, 148] on div "# 建 造 三 個 柵 欄 來 隔 離 獸 人 ！ hero . moveDown ( ) hero . buildXY ( "fence" , 36 , 3…" at bounding box center [1076, 253] width 227 height 442
type textarea "hero.buildXY("fence", 36, 29)"
drag, startPoint x: 1039, startPoint y: 441, endPoint x: 1036, endPoint y: 470, distance: 29.4
click at [1038, 446] on div "hero.buildXY("fence", 36, 29) 1 2 3 4 5 6 7 8 9 # 建 造 三 個 柵 欄 來 隔 離 獸 人 ！ hero …" at bounding box center [1063, 283] width 300 height 551
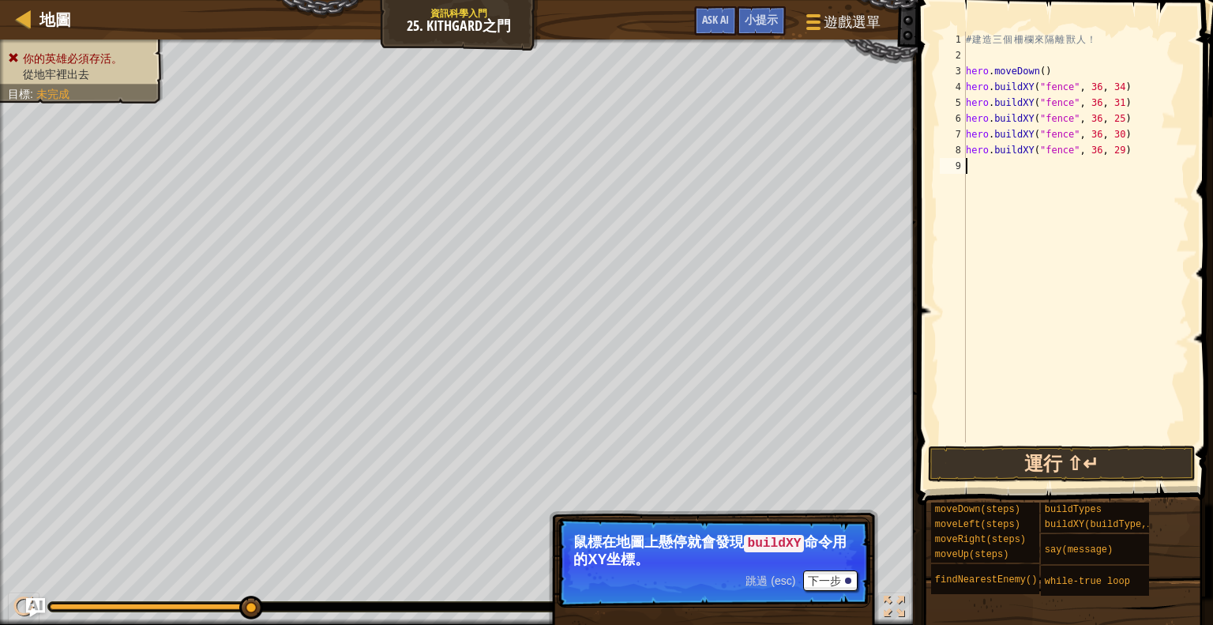
scroll to position [7, 0]
click at [1036, 470] on button "運行 ⇧↵" at bounding box center [1062, 463] width 268 height 36
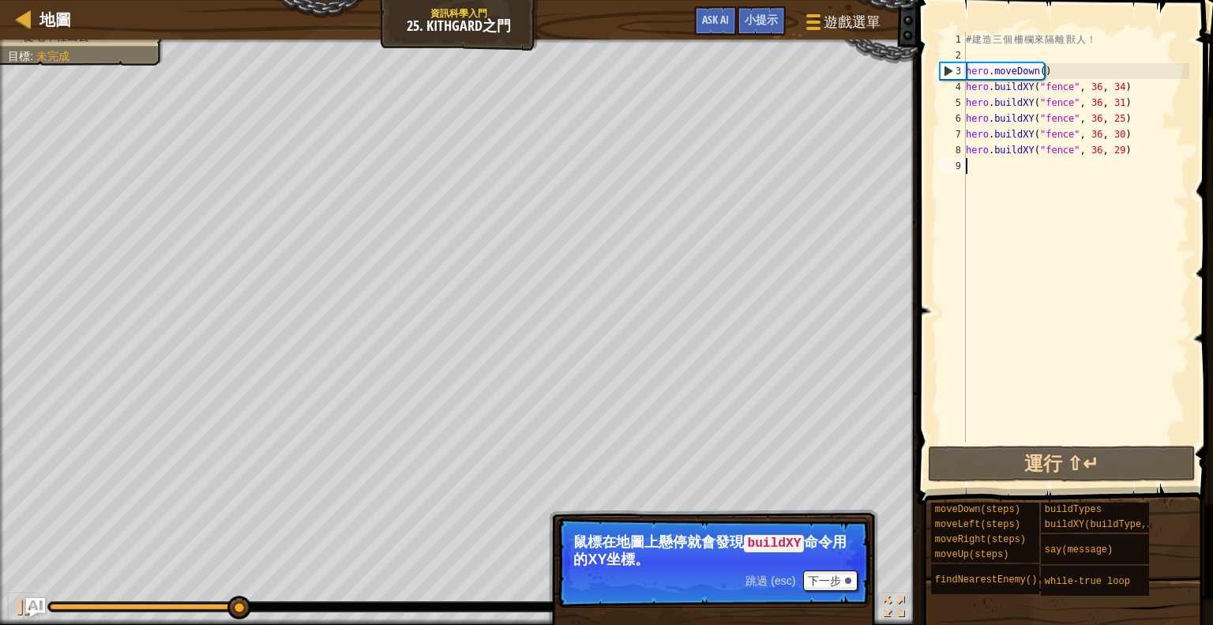
type textarea "h"
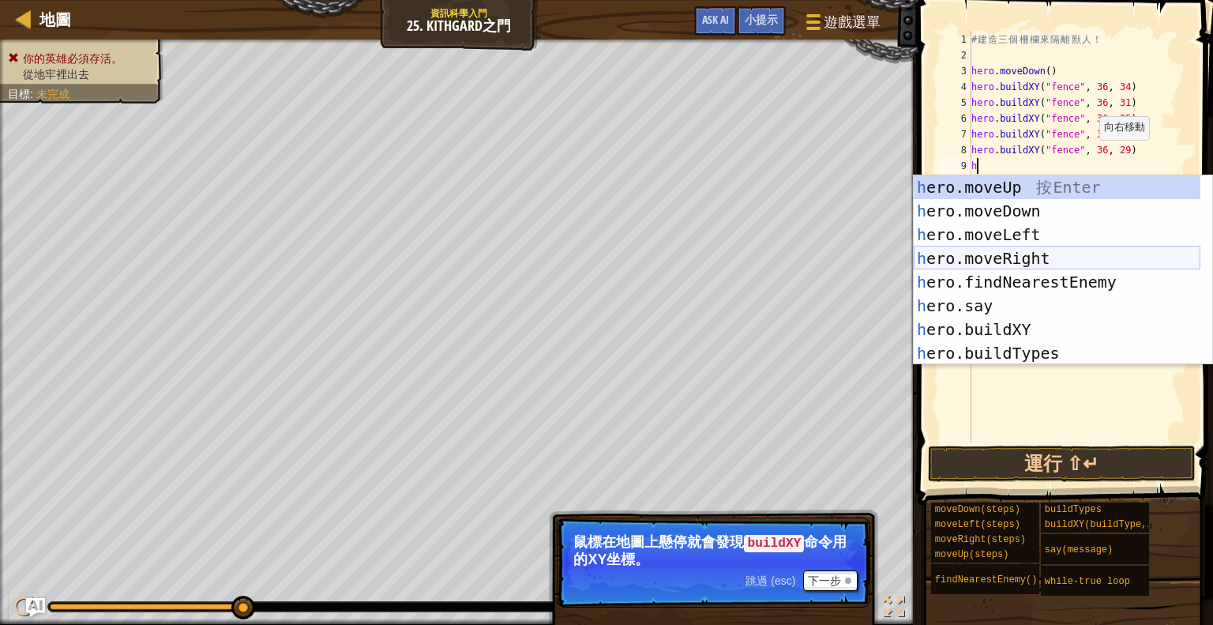
click at [1022, 250] on div "h ero.moveUp 按 Enter h ero.moveDown 按 Enter h ero.moveLeft 按 Enter h ero.moveRi…" at bounding box center [1057, 293] width 287 height 237
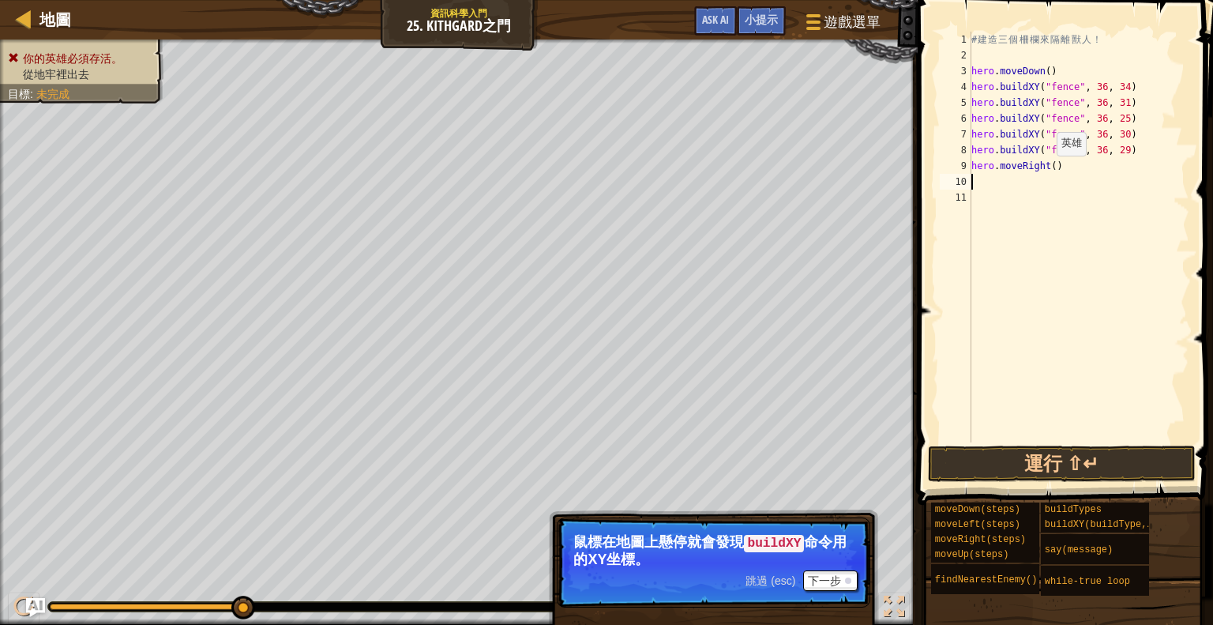
click at [1047, 170] on div "# 建 造 三 個 柵 欄 來 隔 離 獸 人 ！ hero . moveDown ( ) hero . buildXY ( "fence" , 36 , 3…" at bounding box center [1079, 253] width 222 height 442
click at [1088, 462] on button "運行 ⇧↵" at bounding box center [1062, 463] width 268 height 36
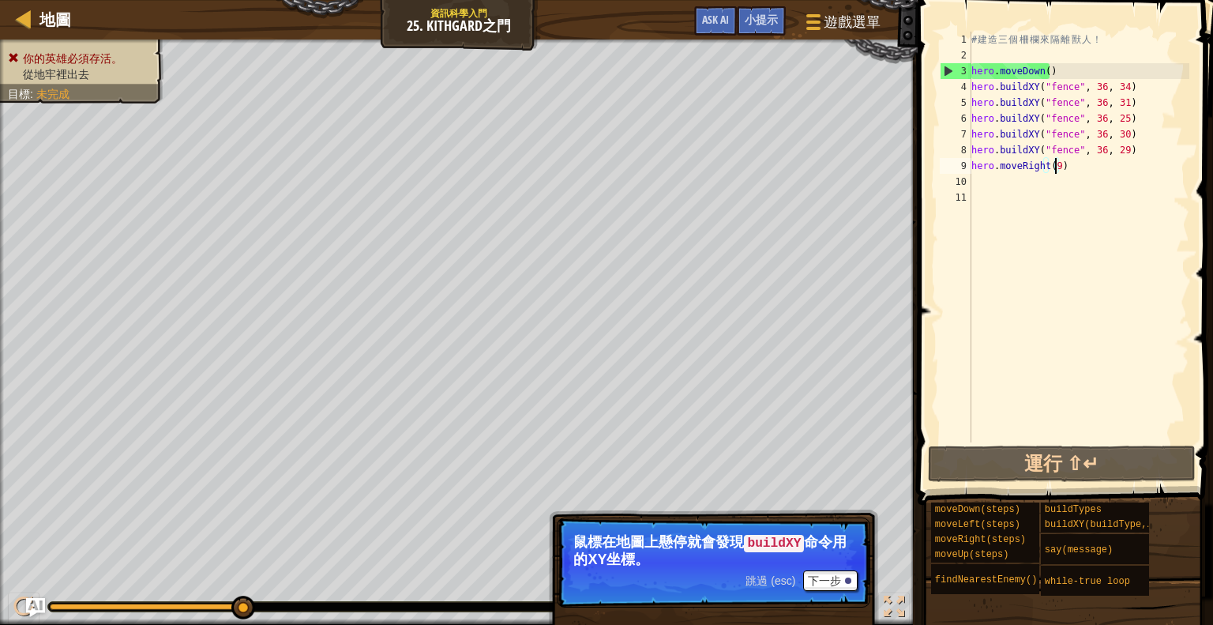
click at [1085, 41] on div "# 建 造 三 個 柵 欄 來 隔 離 獸 人 ！ hero . moveDown ( ) hero . buildXY ( "fence" , 36 , 3…" at bounding box center [1079, 253] width 222 height 442
type textarea "# 建造三個柵欄來隔離獸人！"
click at [1053, 47] on div "# 建 造 三 個 柵 欄 來 隔 離 獸 人 ！ hero . moveDown ( ) hero . buildXY ( "fence" , 36 , 3…" at bounding box center [1079, 253] width 222 height 442
type textarea "h"
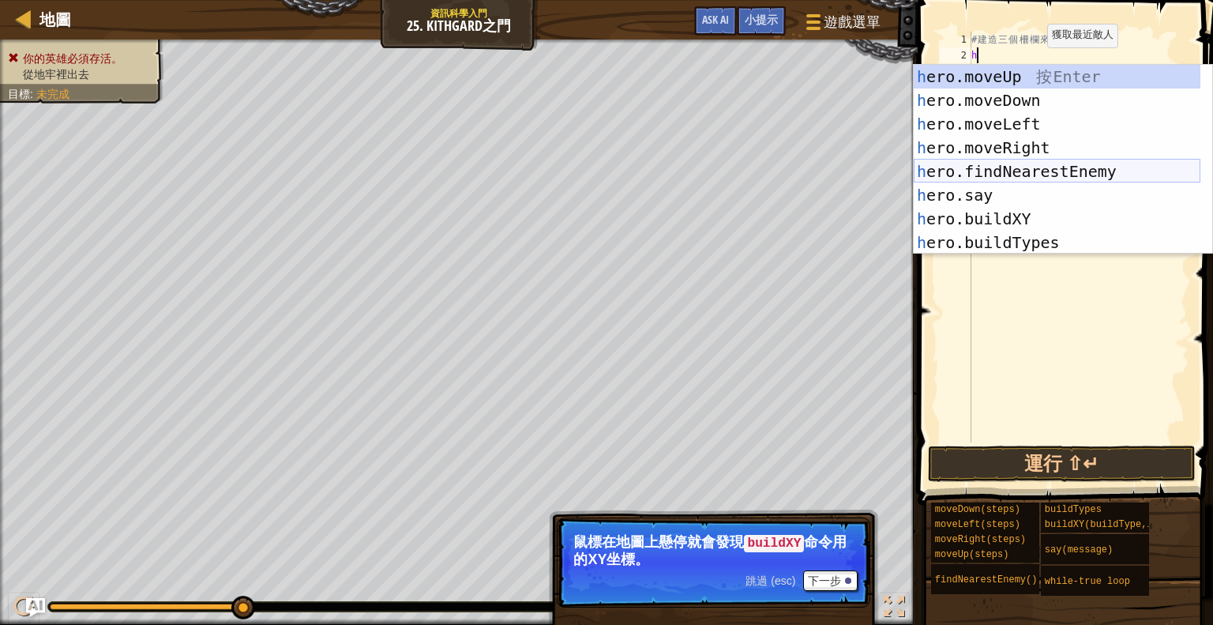
click at [1044, 173] on div "h ero.moveUp 按 Enter h ero.moveDown 按 Enter h ero.moveLeft 按 Enter h ero.moveRi…" at bounding box center [1057, 183] width 287 height 237
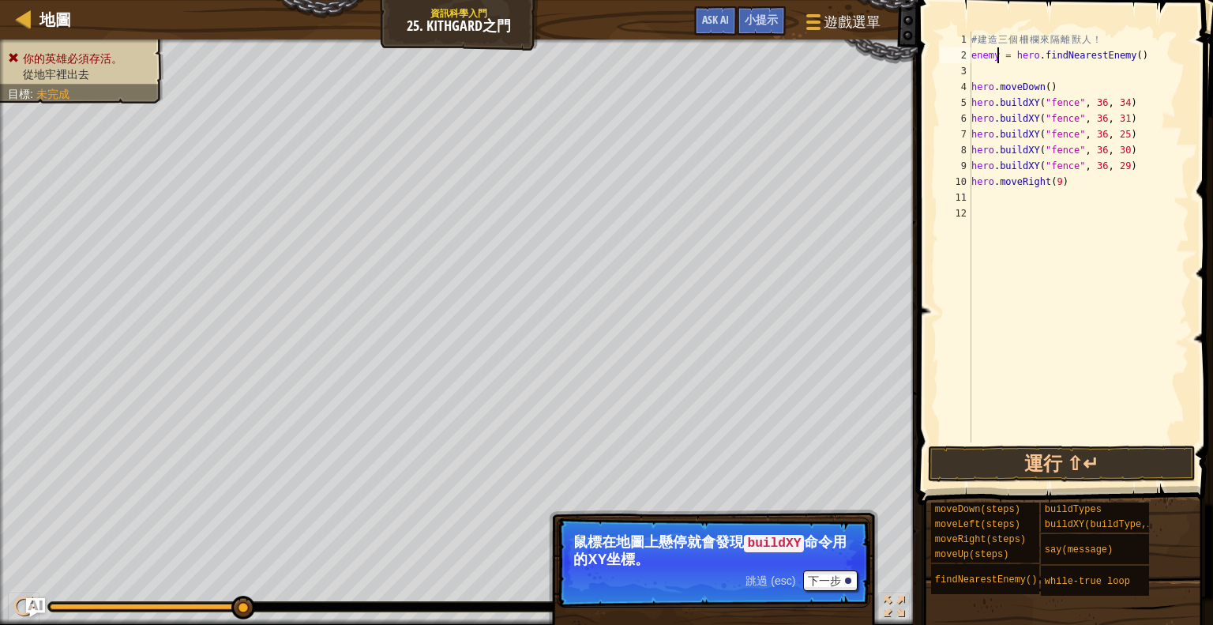
click at [998, 55] on div "# 建 造 三 個 柵 欄 來 隔 離 獸 人 ！ enemy = hero . findNearestEnemy ( ) hero . moveDown (…" at bounding box center [1078, 253] width 221 height 442
type textarea "enemy1 = hero.findNearestEnemy()"
click at [1057, 75] on div "# 建 造 三 個 柵 欄 來 隔 離 獸 人 ！ enemy1 = hero . findNearestEnemy ( ) hero . moveDown …" at bounding box center [1078, 253] width 221 height 442
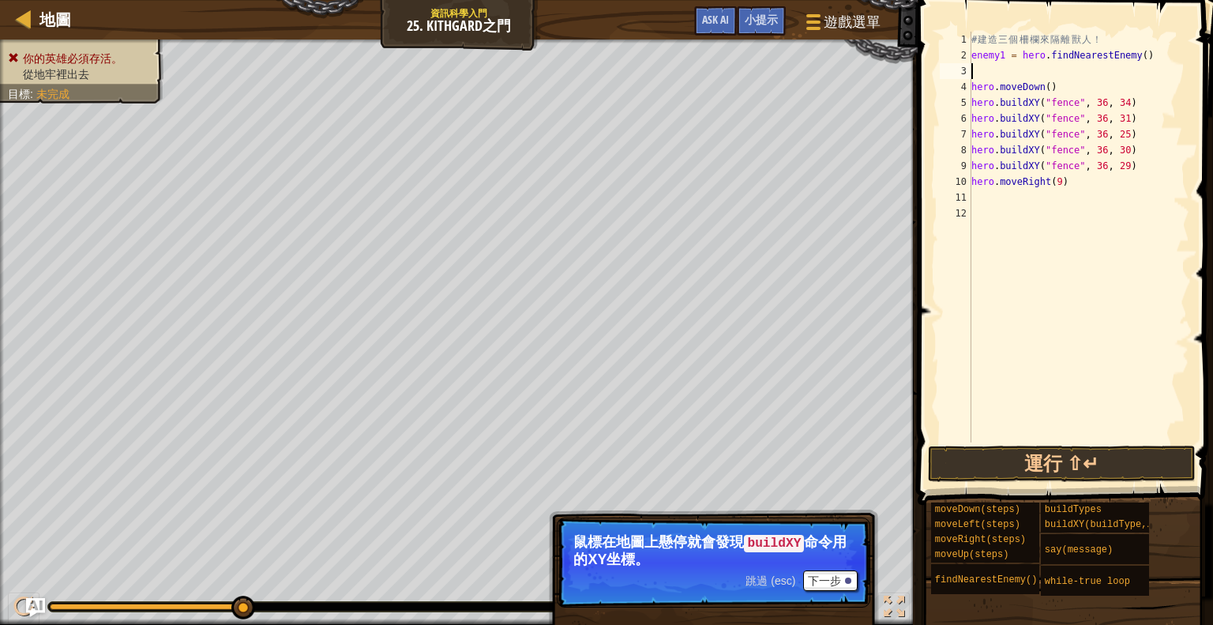
type textarea "h"
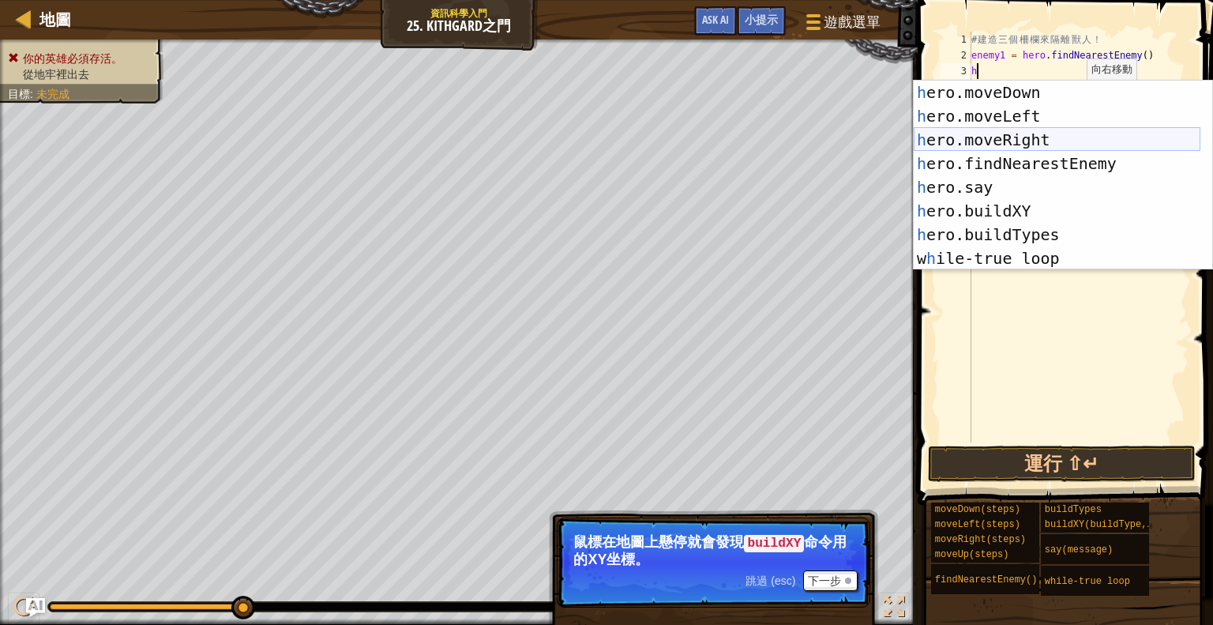
scroll to position [0, 0]
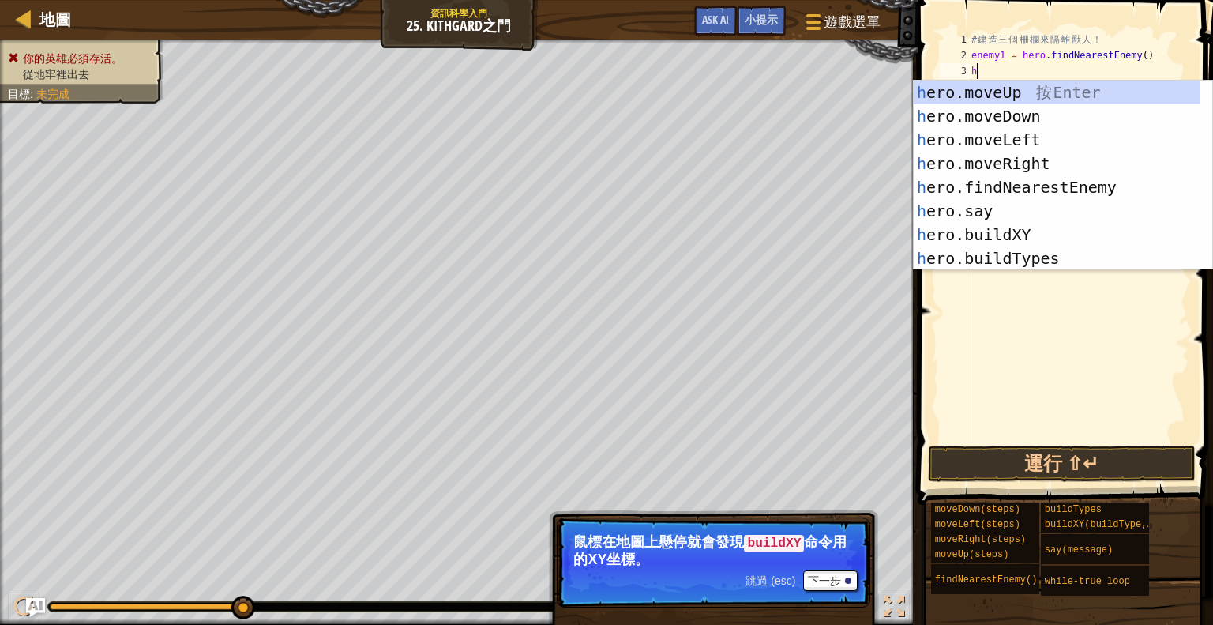
click at [1010, 312] on div "# 建 造 三 個 柵 欄 來 隔 離 獸 人 ！ enemy1 = hero . findNearestEnemy ( ) h hero . moveDow…" at bounding box center [1078, 253] width 221 height 442
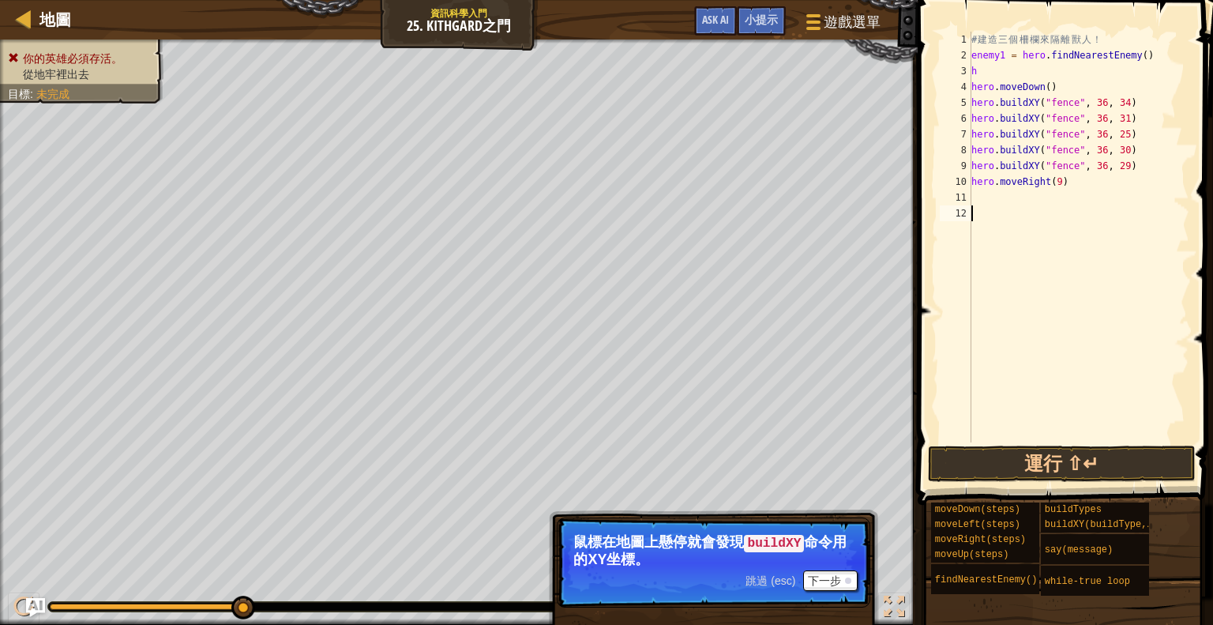
click at [1009, 70] on div "# 建 造 三 個 柵 欄 來 隔 離 獸 人 ！ enemy1 = hero . findNearestEnemy ( ) h hero . moveDow…" at bounding box center [1078, 253] width 221 height 442
type textarea "h"
click at [1045, 451] on button "運行 ⇧↵" at bounding box center [1062, 463] width 268 height 36
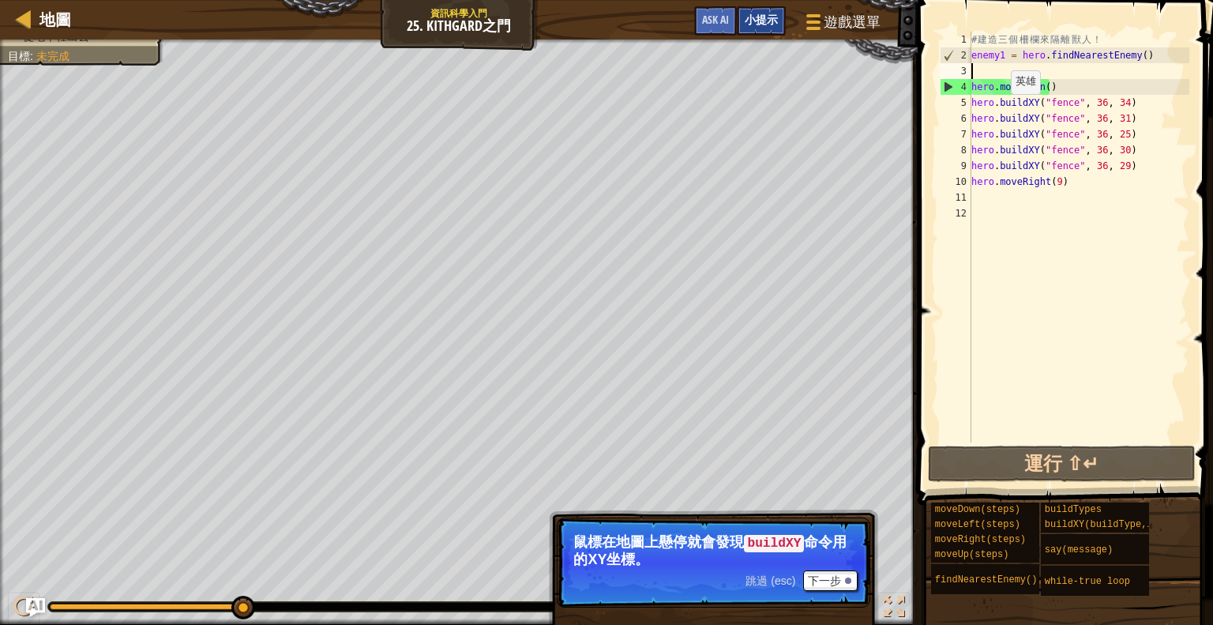
click at [739, 18] on div "小提示" at bounding box center [761, 20] width 49 height 29
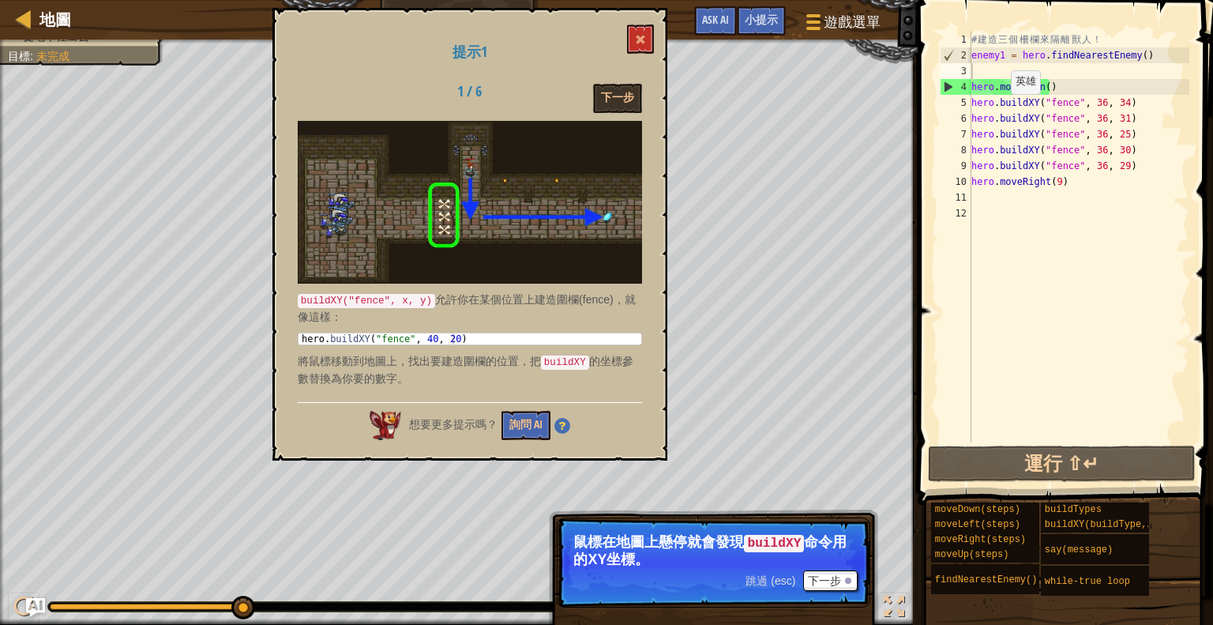
drag, startPoint x: 573, startPoint y: 348, endPoint x: 496, endPoint y: 376, distance: 81.4
click at [498, 376] on div "buildXY("fence", x, y) 允許你在某個位置上建造圍欄(fence)，就像這樣： 1 hero . buildXY ( "fence" , …" at bounding box center [470, 257] width 344 height 273
click at [627, 101] on button "下一步" at bounding box center [617, 98] width 49 height 29
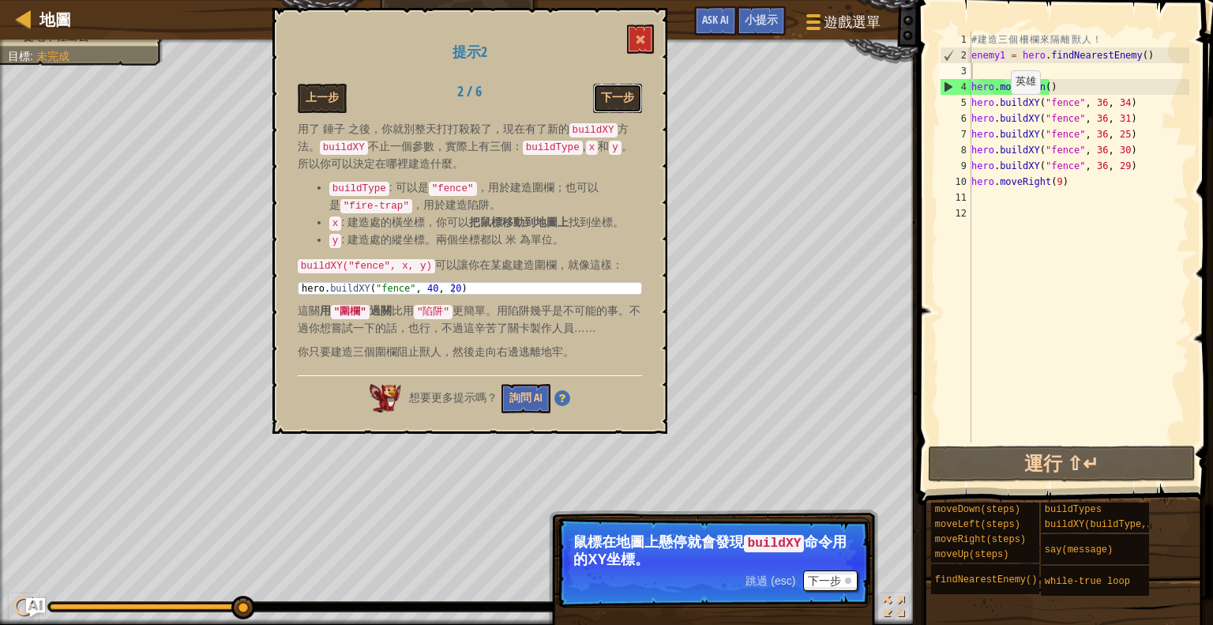
click at [627, 101] on button "下一步" at bounding box center [617, 98] width 49 height 29
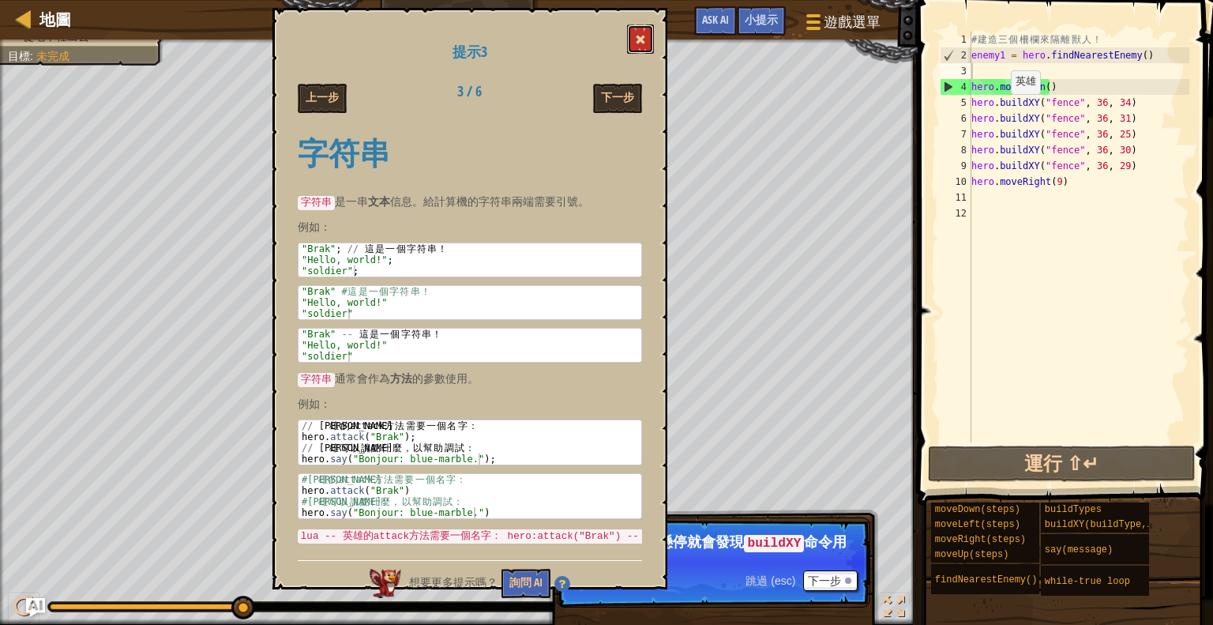
click at [641, 40] on span at bounding box center [640, 39] width 11 height 11
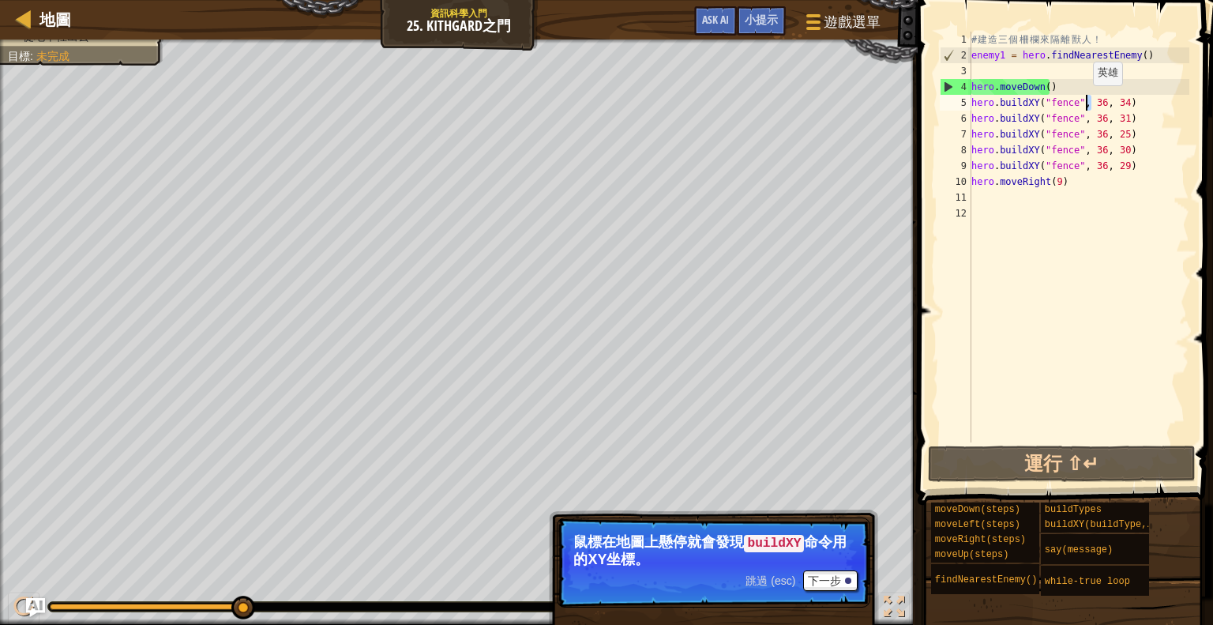
click at [1086, 102] on div "# 建 造 三 個 柵 欄 來 隔 離 獸 人 ！ enemy1 = hero . findNearestEnemy ( ) hero . moveDown …" at bounding box center [1078, 253] width 221 height 442
drag, startPoint x: 1098, startPoint y: 98, endPoint x: 1088, endPoint y: 100, distance: 10.4
click at [1088, 100] on div "# 建 造 三 個 柵 欄 來 隔 離 獸 人 ！ enemy1 = hero . findNearestEnemy ( ) hero . moveDown …" at bounding box center [1078, 253] width 221 height 442
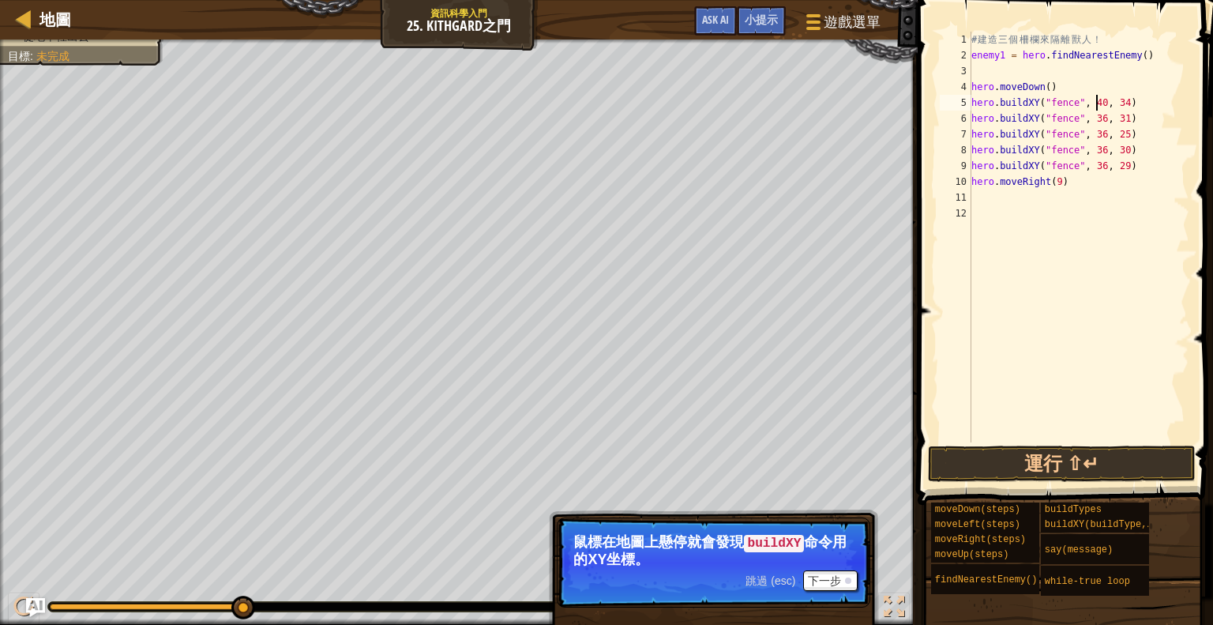
scroll to position [7, 10]
click at [1096, 116] on div "# 建 造 三 個 柵 欄 來 隔 離 獸 人 ！ enemy1 = hero . findNearestEnemy ( ) hero . moveDown …" at bounding box center [1078, 253] width 221 height 442
click at [1095, 126] on div "# 建 造 三 個 柵 欄 來 隔 離 獸 人 ！ enemy1 = hero . findNearestEnemy ( ) hero . moveDown …" at bounding box center [1078, 253] width 221 height 442
click at [1093, 145] on div "# 建 造 三 個 柵 欄 來 隔 離 獸 人 ！ enemy1 = hero . findNearestEnemy ( ) hero . moveDown …" at bounding box center [1078, 253] width 221 height 442
click at [1096, 145] on div "# 建 造 三 個 柵 欄 來 隔 離 獸 人 ！ enemy1 = hero . findNearestEnemy ( ) hero . moveDown …" at bounding box center [1078, 253] width 221 height 442
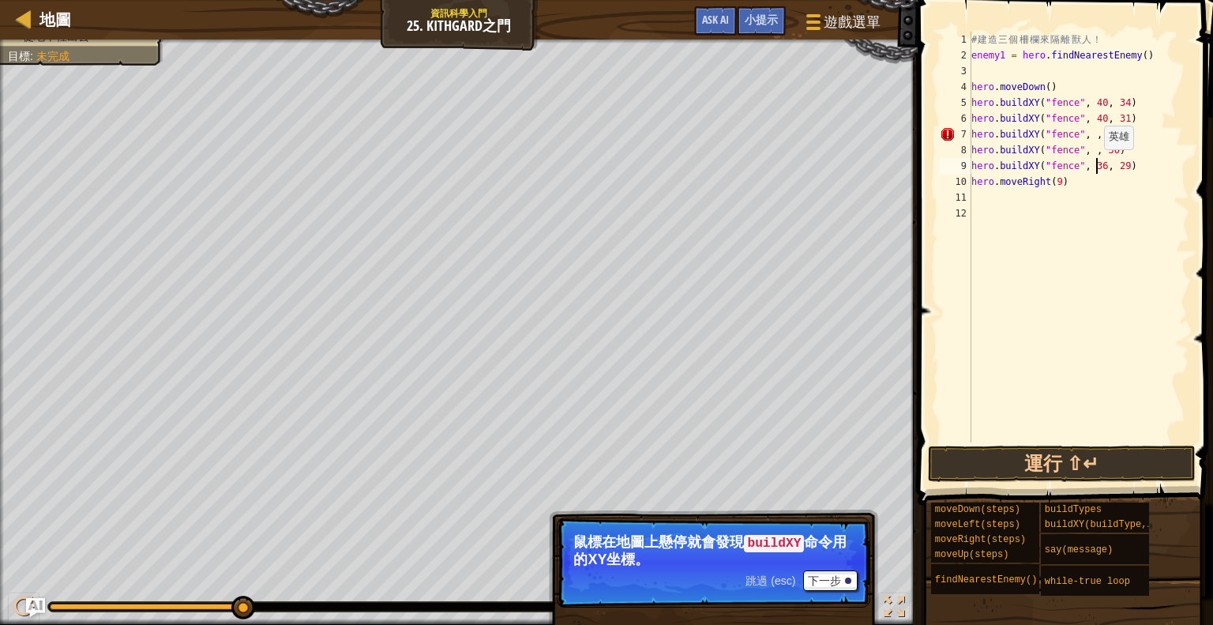
click at [1097, 164] on div "# 建 造 三 個 柵 欄 來 隔 離 獸 人 ！ enemy1 = hero . findNearestEnemy ( ) hero . moveDown …" at bounding box center [1078, 253] width 221 height 442
click at [1084, 123] on div "# 建 造 三 個 柵 欄 來 隔 離 獸 人 ！ enemy1 = hero . findNearestEnemy ( ) hero . moveDown …" at bounding box center [1078, 253] width 221 height 442
click at [1086, 128] on div "# 建 造 三 個 柵 欄 來 隔 離 獸 人 ！ enemy1 = hero . findNearestEnemy ( ) hero . moveDown …" at bounding box center [1078, 253] width 221 height 442
click at [1082, 147] on div "# 建 造 三 個 柵 欄 來 隔 離 獸 人 ！ enemy1 = hero . findNearestEnemy ( ) hero . moveDown …" at bounding box center [1078, 253] width 221 height 442
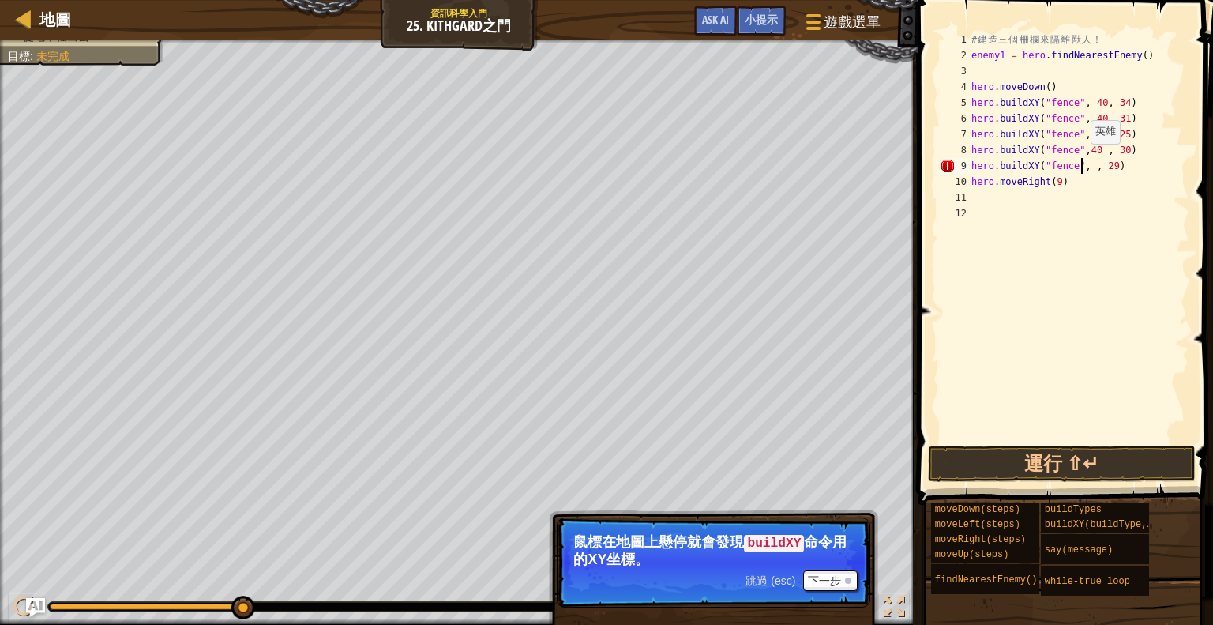
click at [1083, 160] on div "# 建 造 三 個 柵 欄 來 隔 離 獸 人 ！ enemy1 = hero . findNearestEnemy ( ) hero . moveDown …" at bounding box center [1078, 253] width 221 height 442
click at [1078, 460] on button "運行 ⇧↵" at bounding box center [1062, 463] width 268 height 36
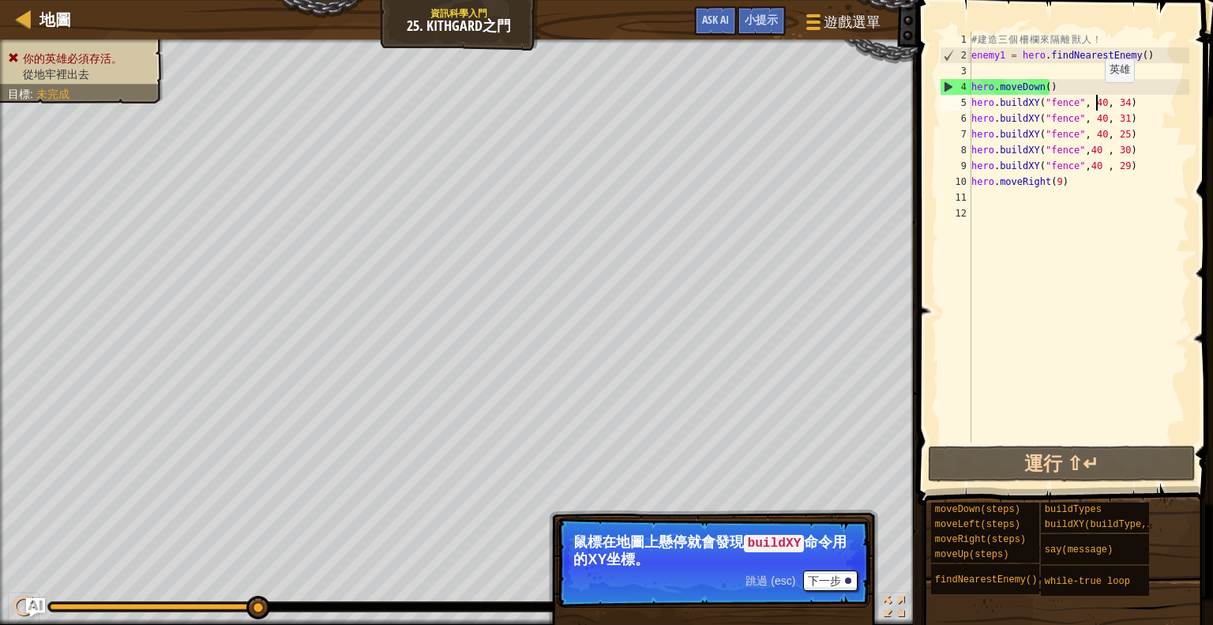
click at [1097, 99] on div "# 建 造 三 個 柵 欄 來 隔 離 獸 人 ！ enemy1 = hero . findNearestEnemy ( ) hero . moveDown …" at bounding box center [1078, 253] width 221 height 442
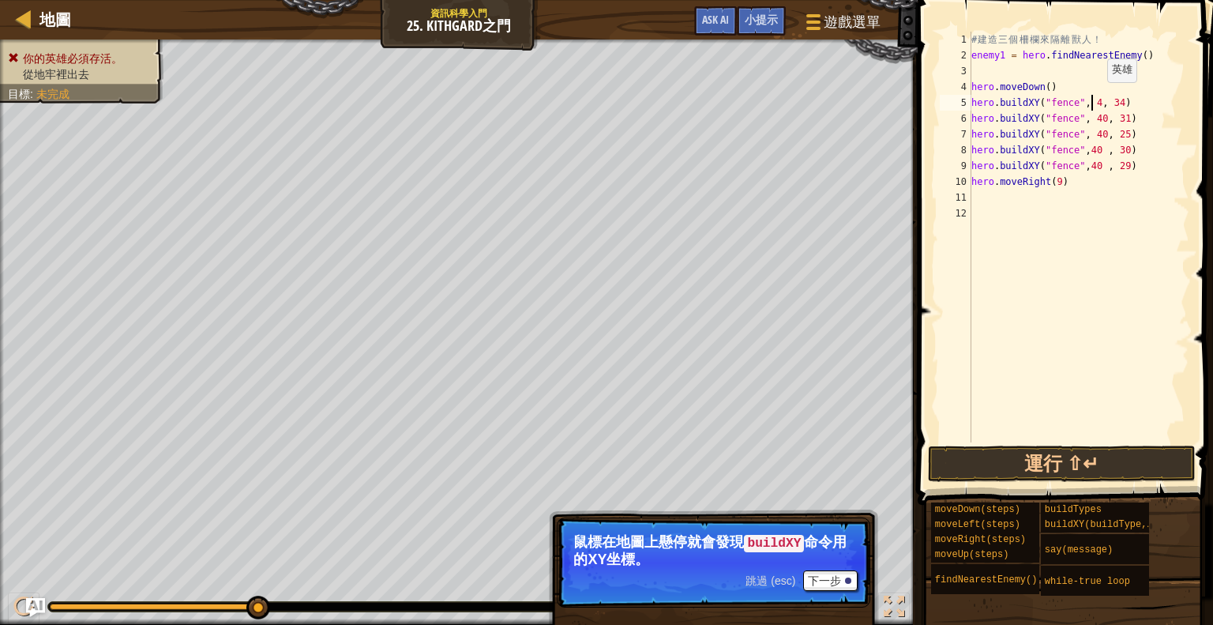
scroll to position [7, 10]
click at [1096, 120] on div "# 建 造 三 個 柵 欄 來 隔 離 獸 人 ！ enemy1 = hero . findNearestEnemy ( ) hero . moveDown …" at bounding box center [1078, 253] width 221 height 442
click at [1095, 128] on div "# 建 造 三 個 柵 欄 來 隔 離 獸 人 ！ enemy1 = hero . findNearestEnemy ( ) hero . moveDown …" at bounding box center [1078, 253] width 221 height 442
click at [1090, 147] on div "# 建 造 三 個 柵 欄 來 隔 離 獸 人 ！ enemy1 = hero . findNearestEnemy ( ) hero . moveDown …" at bounding box center [1078, 253] width 221 height 442
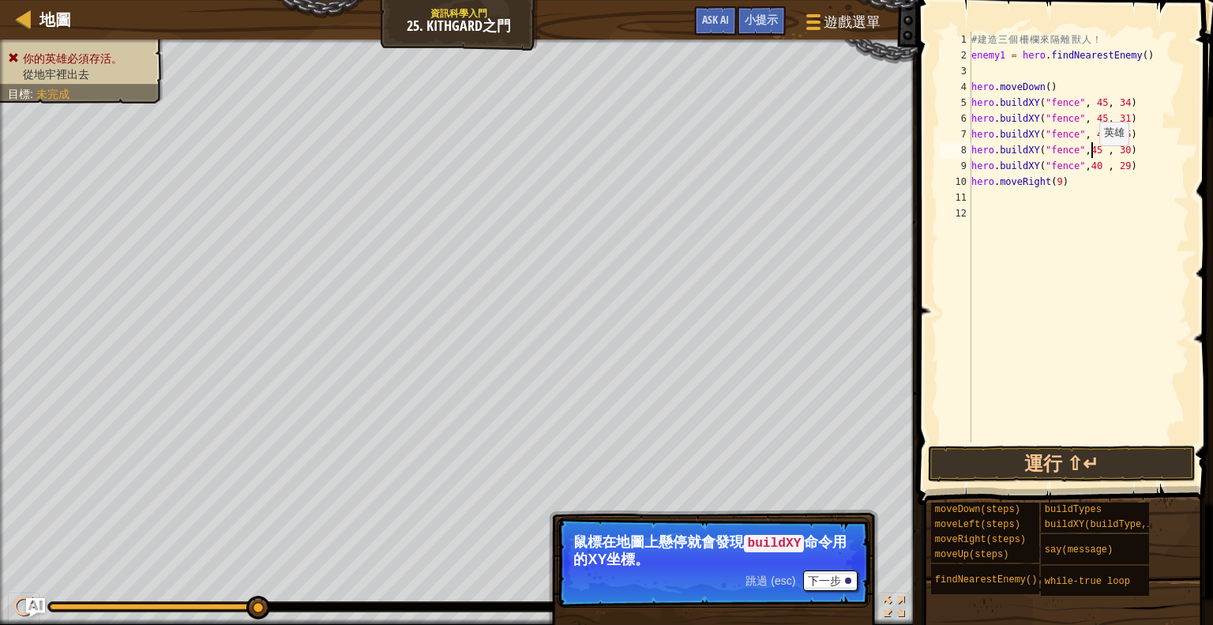
click at [1090, 162] on div "# 建 造 三 個 柵 欄 來 隔 離 獸 人 ！ enemy1 = hero . findNearestEnemy ( ) hero . moveDown …" at bounding box center [1078, 253] width 221 height 442
click at [1105, 453] on button "運行 ⇧↵" at bounding box center [1062, 463] width 268 height 36
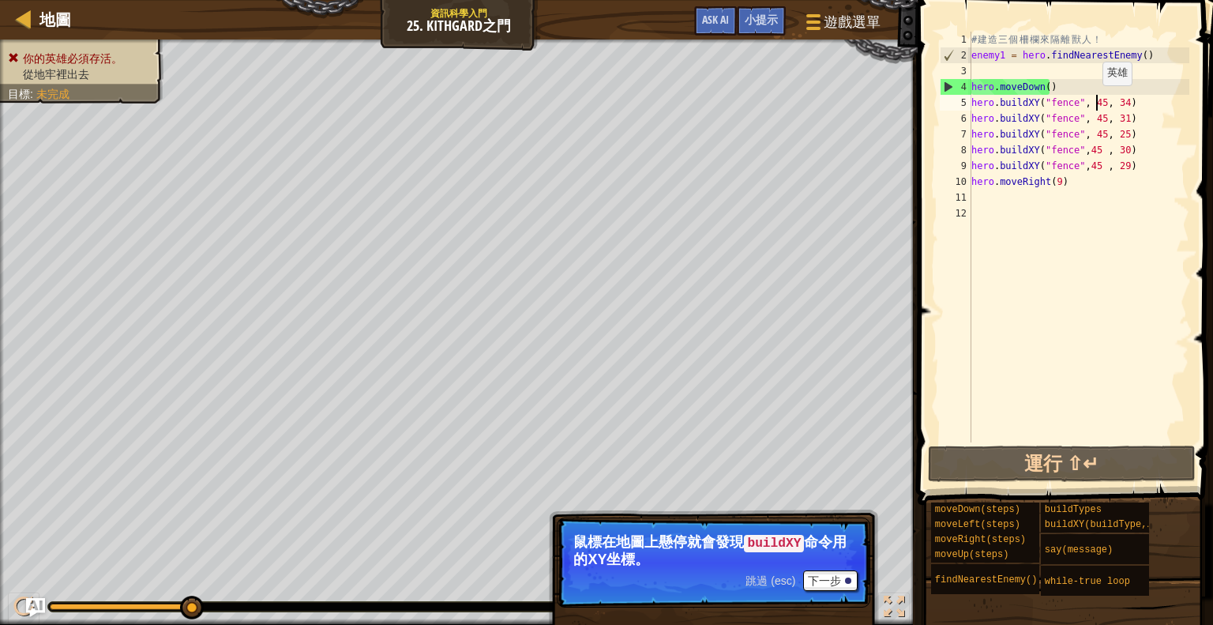
click at [1095, 101] on div "# 建 造 三 個 柵 欄 來 隔 離 獸 人 ！ enemy1 = hero . findNearestEnemy ( ) hero . moveDown …" at bounding box center [1078, 253] width 221 height 442
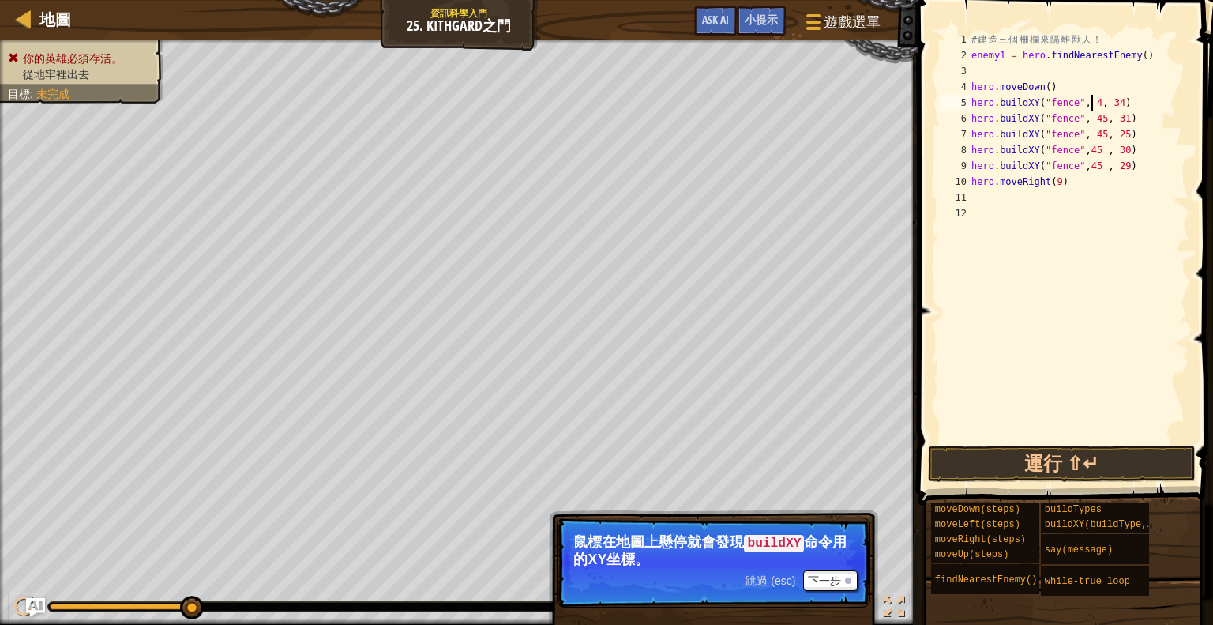
scroll to position [7, 10]
click at [1095, 120] on div "# 建 造 三 個 柵 欄 來 隔 離 獸 人 ！ enemy1 = hero . findNearestEnemy ( ) hero . moveDown …" at bounding box center [1078, 253] width 221 height 442
click at [1095, 133] on div "# 建 造 三 個 柵 欄 來 隔 離 獸 人 ！ enemy1 = hero . findNearestEnemy ( ) hero . moveDown …" at bounding box center [1078, 253] width 221 height 442
click at [1092, 149] on div "# 建 造 三 個 柵 欄 來 隔 離 獸 人 ！ enemy1 = hero . findNearestEnemy ( ) hero . moveDown …" at bounding box center [1078, 253] width 221 height 442
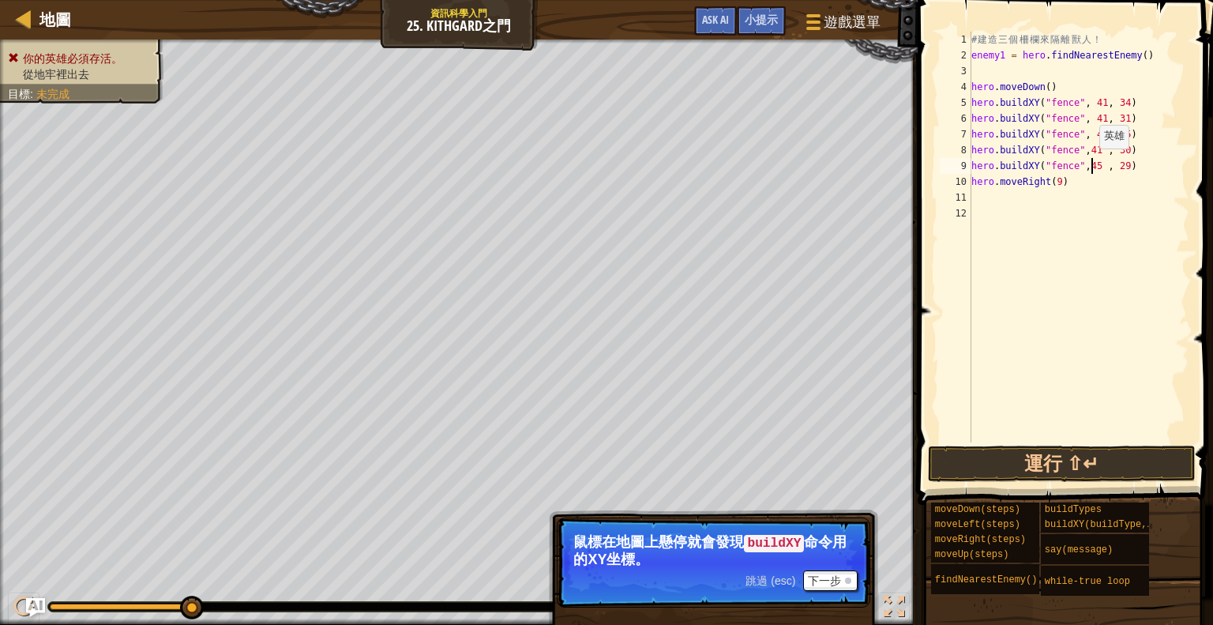
click at [1092, 163] on div "# 建 造 三 個 柵 欄 來 隔 離 獸 人 ！ enemy1 = hero . findNearestEnemy ( ) hero . moveDown …" at bounding box center [1078, 253] width 221 height 442
type textarea "hero.buildXY("fence",41 , 29)"
click at [1103, 452] on button "運行 ⇧↵" at bounding box center [1062, 463] width 268 height 36
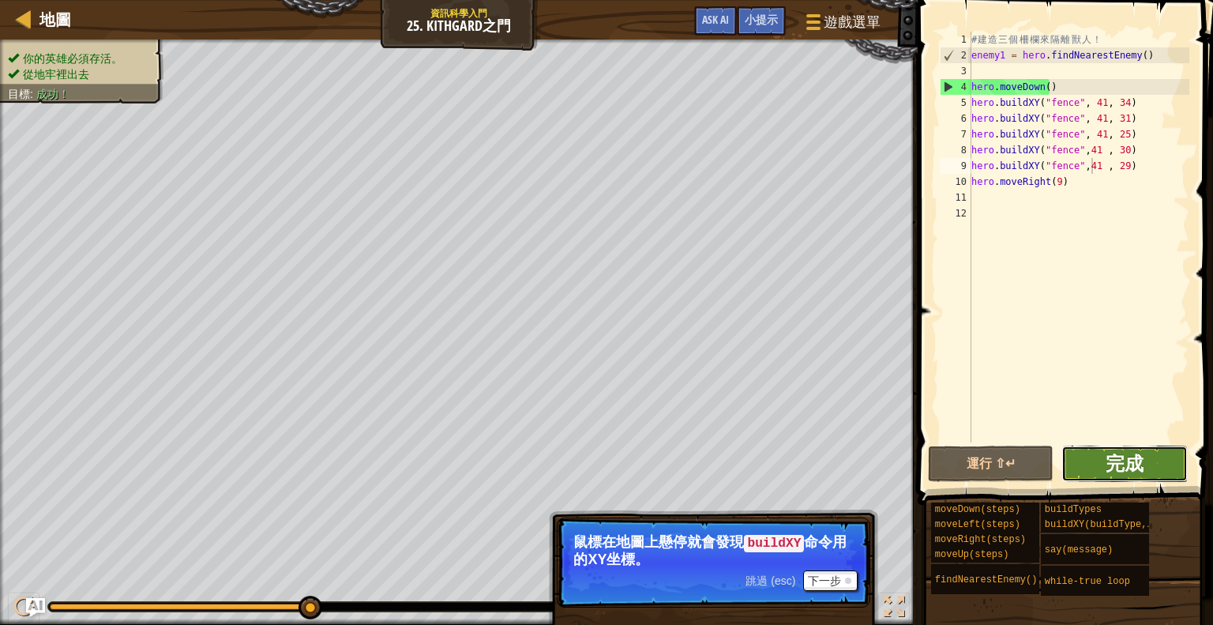
click at [1129, 459] on span "完成" at bounding box center [1125, 462] width 38 height 25
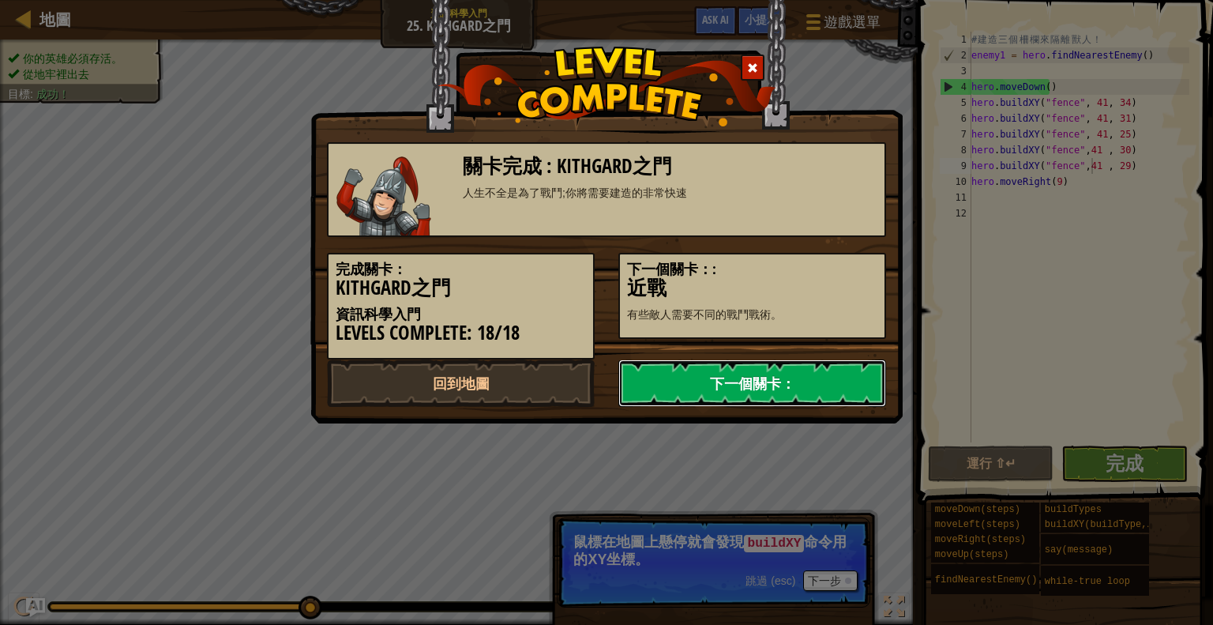
click at [802, 375] on link "下一個關卡：" at bounding box center [752, 382] width 268 height 47
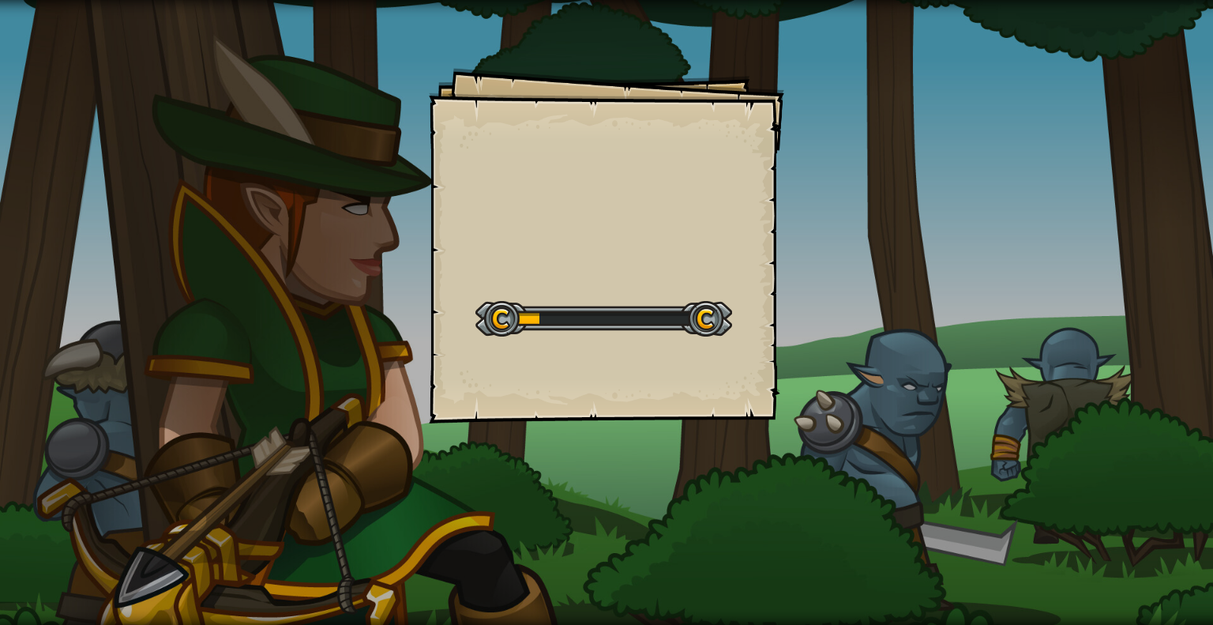
click at [599, 156] on div "Goals Start Level 從伺服器載入失敗 您將需要訂閱來開啟這關。 訂閱 您需要加入一個課程來遊玩此關卡。 回到我的課程 詢問您的老師來分派一個授…" at bounding box center [606, 245] width 355 height 355
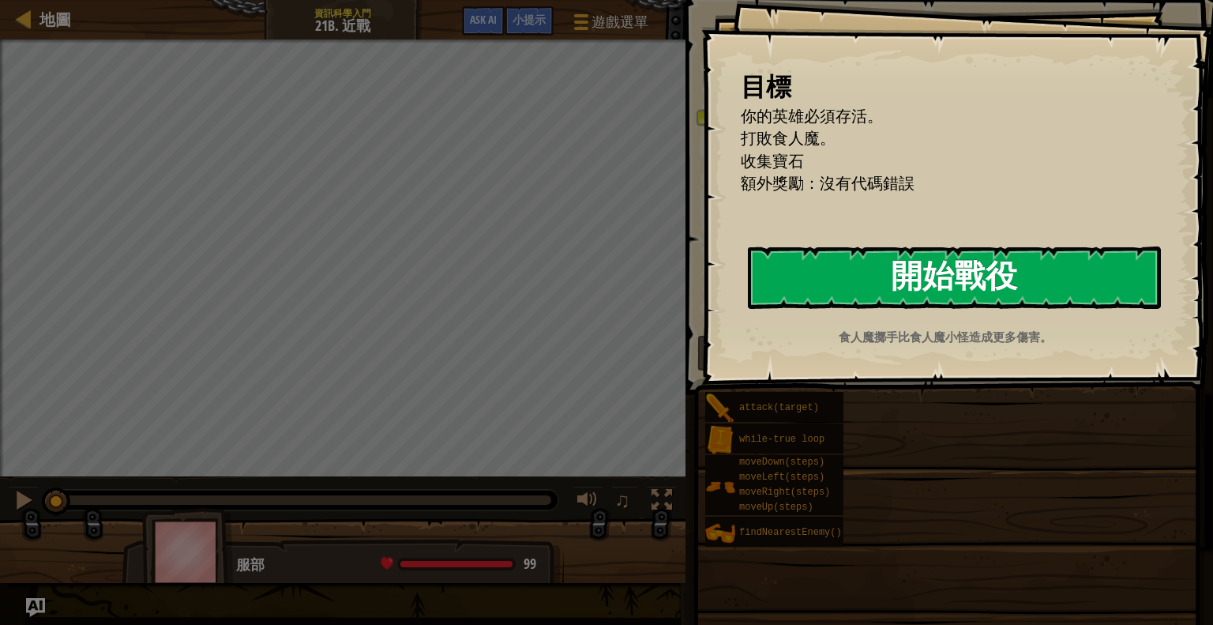
click at [967, 281] on button "開始戰役" at bounding box center [954, 277] width 413 height 62
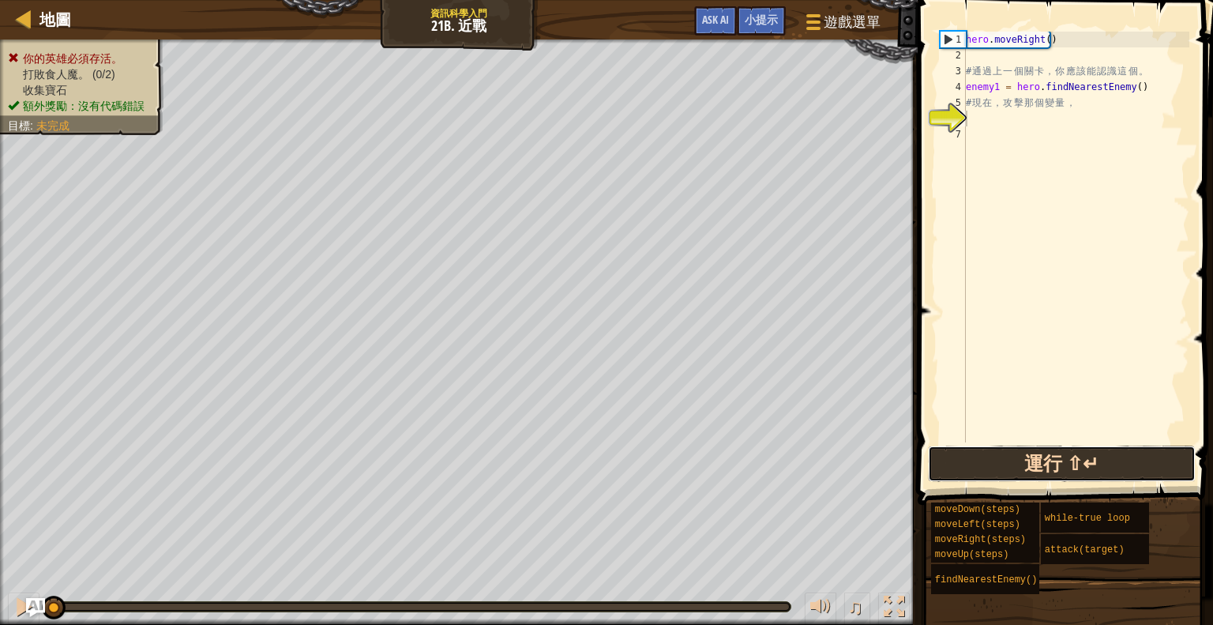
click at [1046, 479] on button "運行 ⇧↵" at bounding box center [1062, 463] width 268 height 36
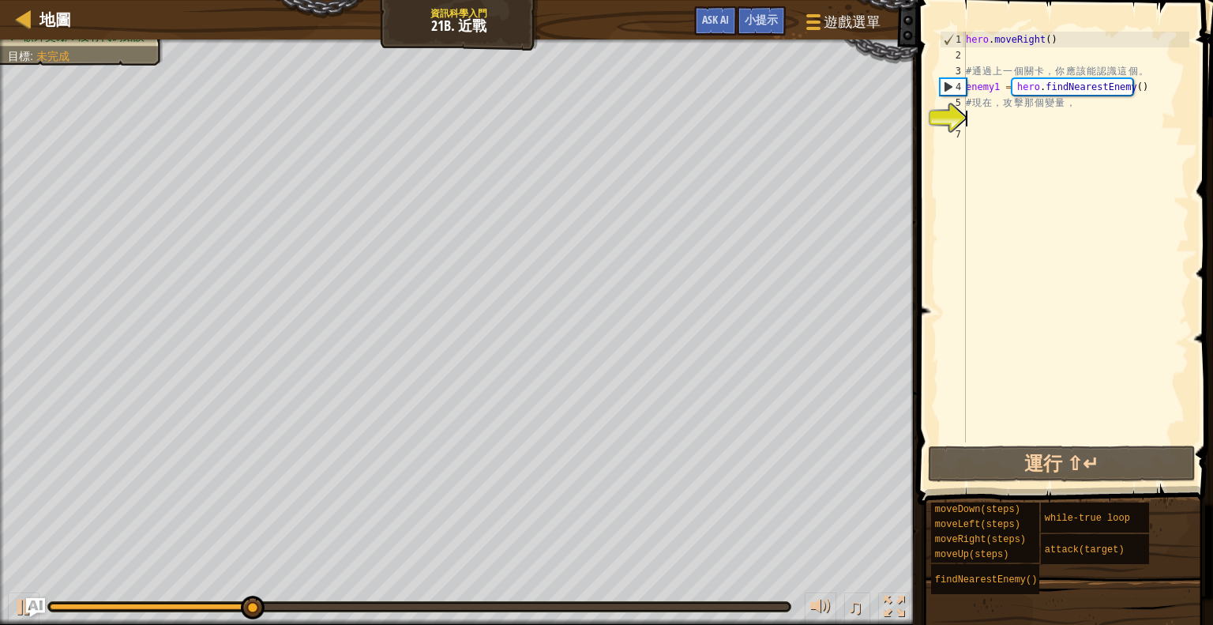
click at [999, 129] on div "hero . moveRight ( ) # 通 過 上 一 個 關 卡 ， 你 應 該 能 認 識 這 個 。 enemy1 = hero . findNe…" at bounding box center [1076, 253] width 227 height 442
click at [1008, 117] on div "hero . moveRight ( ) # 通 過 上 一 個 關 卡 ， 你 應 該 能 認 識 這 個 。 enemy1 = hero . findNe…" at bounding box center [1076, 253] width 227 height 442
type textarea "h"
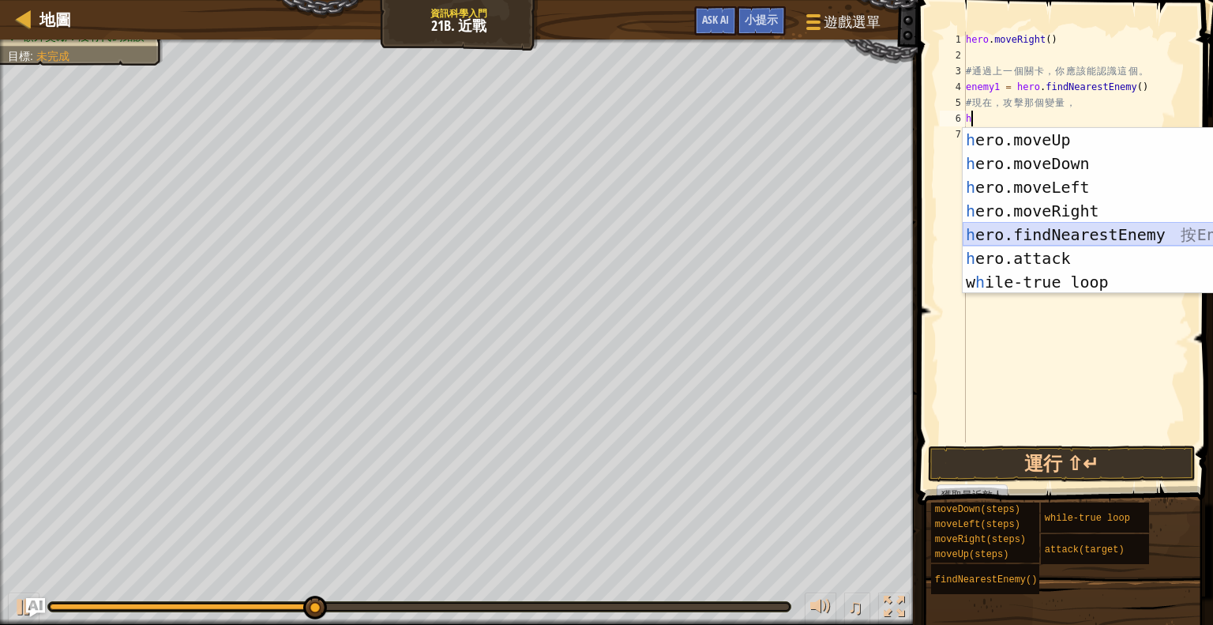
click at [1081, 231] on div "h ero.moveUp 按 Enter h ero.moveDown 按 Enter h ero.moveLeft 按 Enter h ero.moveRi…" at bounding box center [1112, 234] width 299 height 213
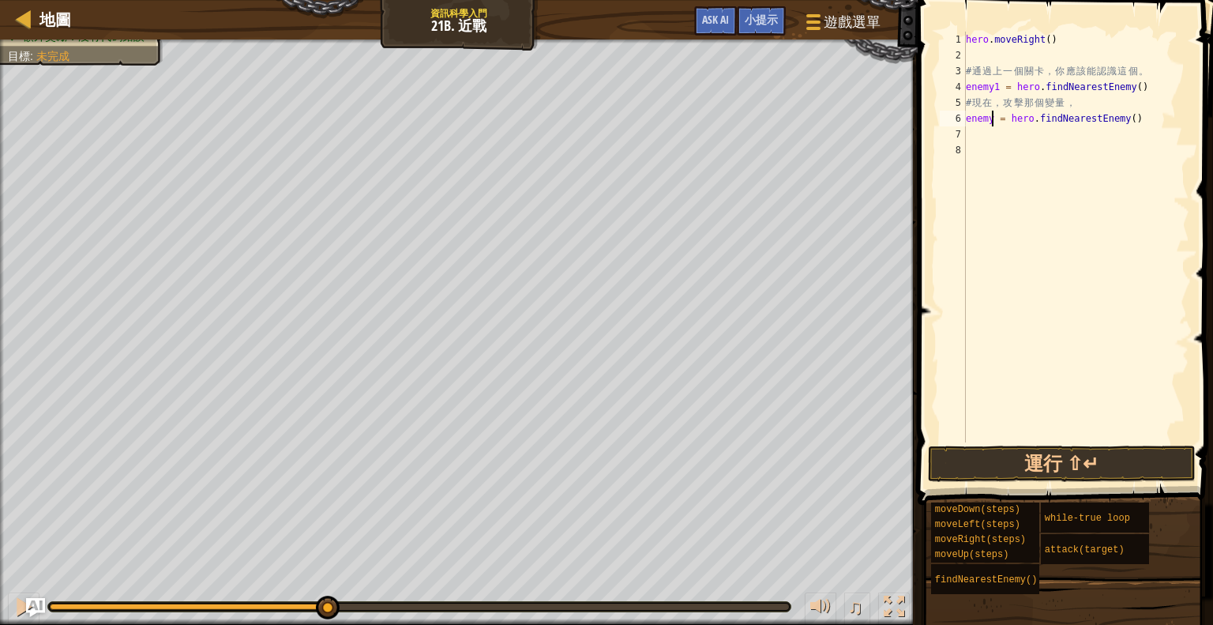
click at [994, 113] on div "hero . moveRight ( ) # 通 過 上 一 個 關 卡 ， 你 應 該 能 認 識 這 個 。 enemy1 = hero . findNe…" at bounding box center [1076, 253] width 227 height 442
type textarea "enemy1 = hero.findNearestEnemy()"
click at [1015, 125] on div "hero . moveRight ( ) # 通 過 上 一 個 關 卡 ， 你 應 該 能 認 識 這 個 。 enemy1 = hero . findNe…" at bounding box center [1076, 253] width 227 height 442
click at [1012, 135] on div "hero . moveRight ( ) # 通 過 上 一 個 關 卡 ， 你 應 該 能 認 識 這 個 。 enemy1 = hero . findNe…" at bounding box center [1076, 253] width 227 height 442
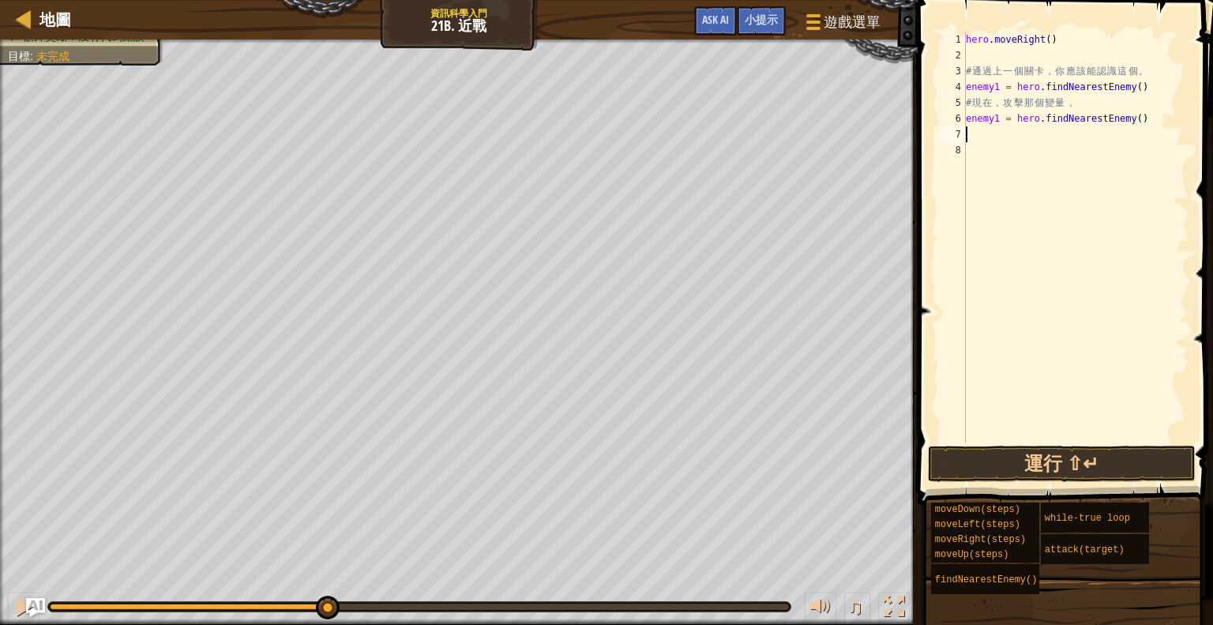
scroll to position [7, 0]
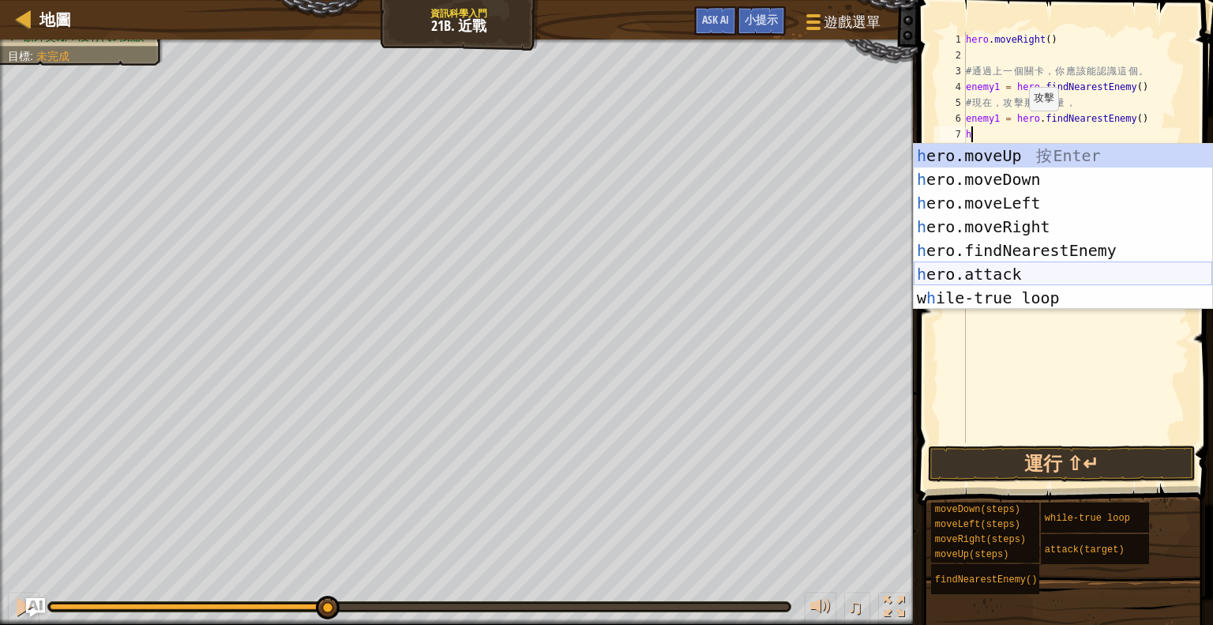
click at [1050, 274] on div "h ero.moveUp 按 Enter h ero.moveDown 按 Enter h ero.moveLeft 按 Enter h ero.moveRi…" at bounding box center [1063, 250] width 299 height 213
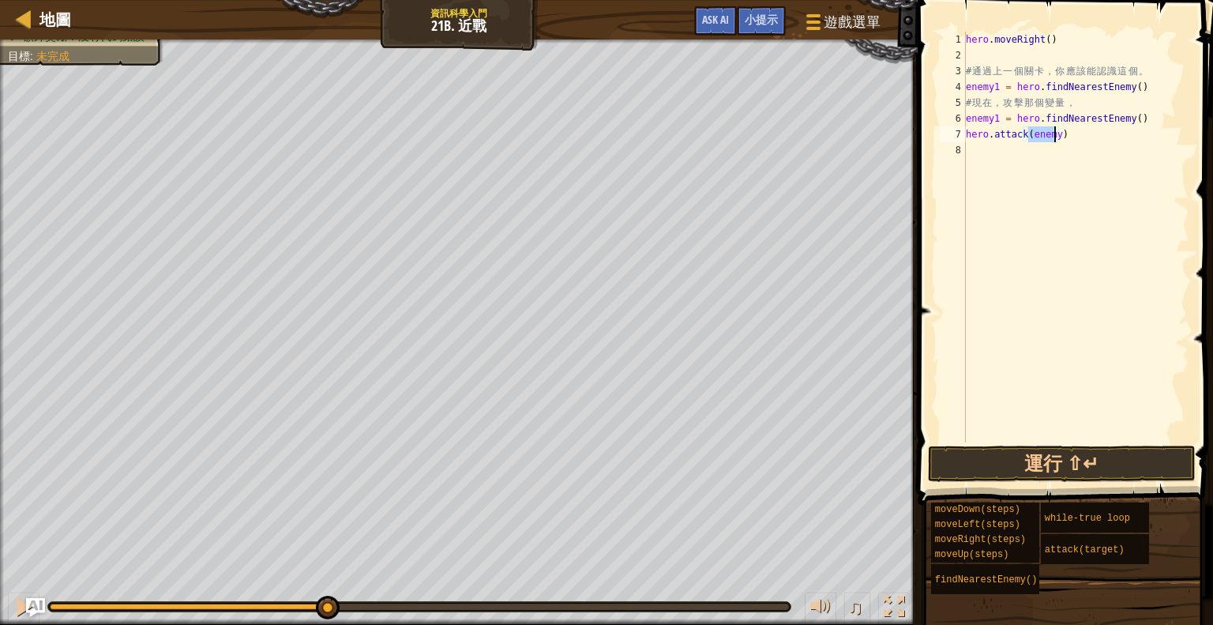
click at [1050, 128] on div "hero . moveRight ( ) # 通 過 上 一 個 關 卡 ， 你 應 該 能 認 識 這 個 。 enemy1 = hero . findNe…" at bounding box center [1076, 237] width 227 height 411
click at [1054, 126] on div "hero . moveRight ( ) # 通 過 上 一 個 關 卡 ， 你 應 該 能 認 識 這 個 。 enemy1 = hero . findNe…" at bounding box center [1076, 253] width 227 height 442
type textarea "hero.attack(enemyh)"
click at [1020, 144] on div "hero . moveRight ( ) # 通 過 上 一 個 關 卡 ， 你 應 該 能 認 識 這 個 。 enemy1 = hero . findNe…" at bounding box center [1076, 253] width 227 height 442
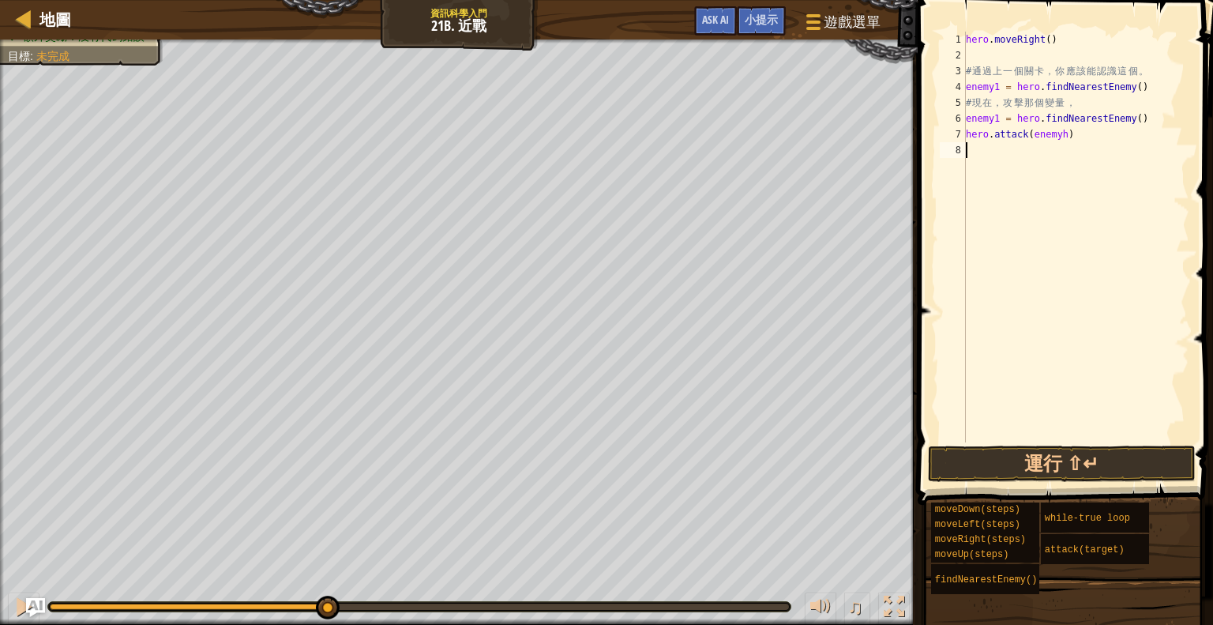
scroll to position [7, 0]
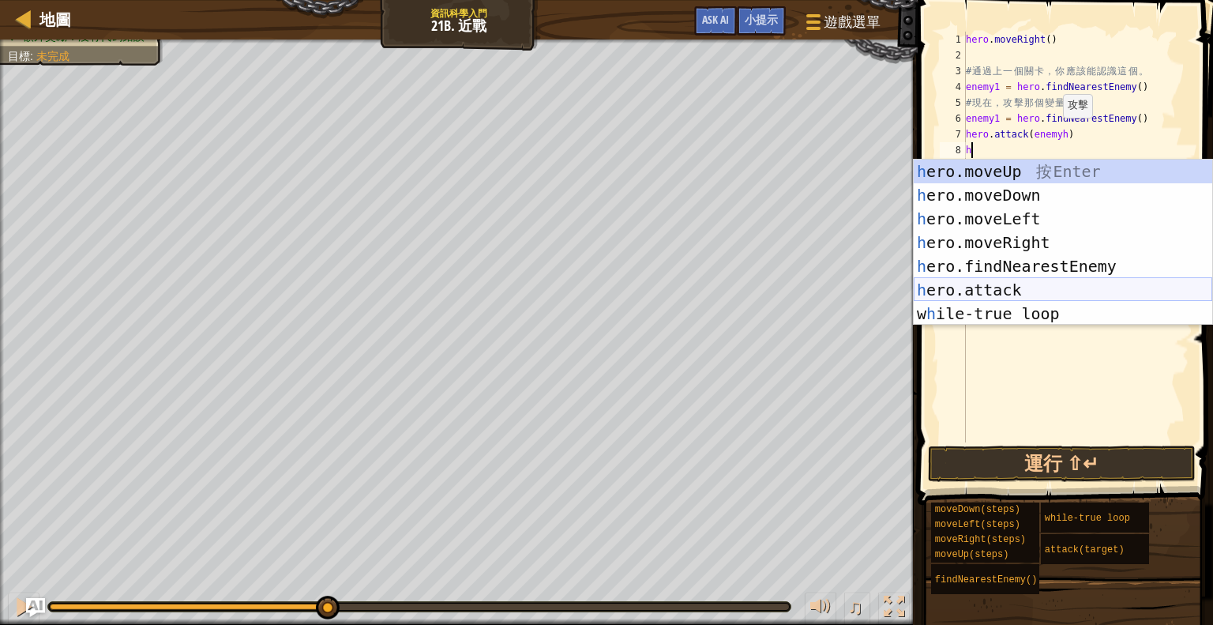
click at [1024, 285] on div "h ero.moveUp 按 Enter h ero.moveDown 按 Enter h ero.moveLeft 按 Enter h ero.moveRi…" at bounding box center [1063, 266] width 299 height 213
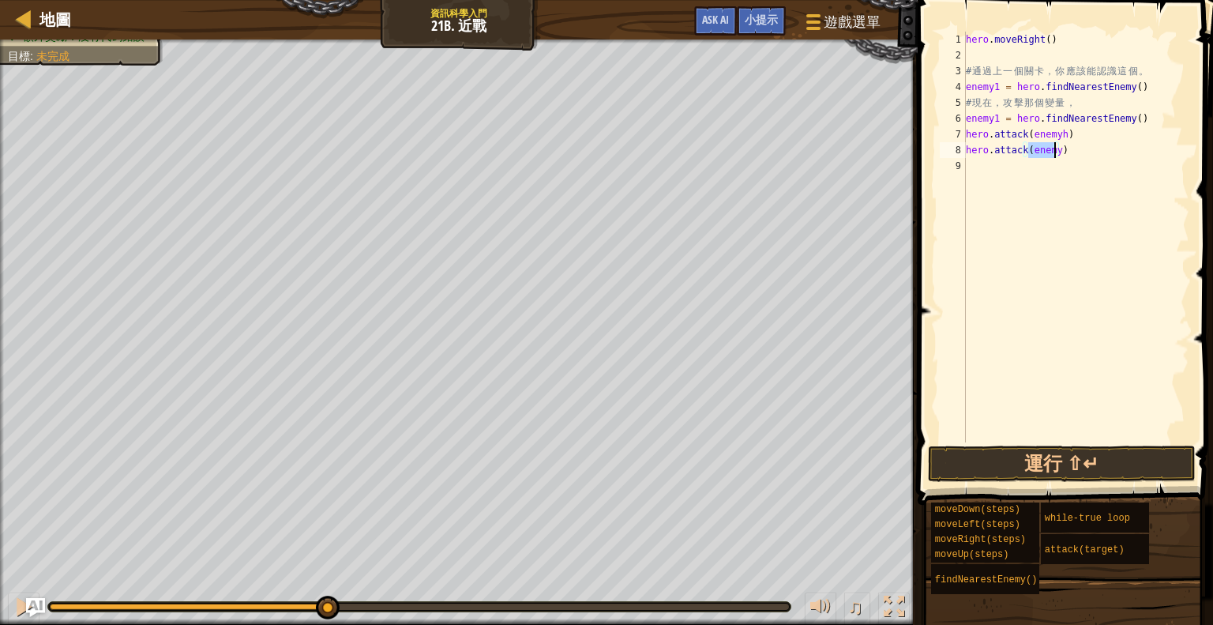
click at [1050, 146] on div "hero . moveRight ( ) # 通 過 上 一 個 關 卡 ， 你 應 該 能 認 識 這 個 。 enemy1 = hero . findNe…" at bounding box center [1076, 237] width 227 height 411
click at [1055, 141] on div "hero . moveRight ( ) # 通 過 上 一 個 關 卡 ， 你 應 該 能 認 識 這 個 。 enemy1 = hero . findNe…" at bounding box center [1076, 253] width 227 height 442
click at [1056, 154] on div "hero . moveRight ( ) # 通 過 上 一 個 關 卡 ， 你 應 該 能 認 識 這 個 。 enemy1 = hero . findNe…" at bounding box center [1076, 253] width 227 height 442
click at [1060, 136] on div "hero . moveRight ( ) # 通 過 上 一 個 關 卡 ， 你 應 該 能 認 識 這 個 。 enemy1 = hero . findNe…" at bounding box center [1076, 253] width 227 height 442
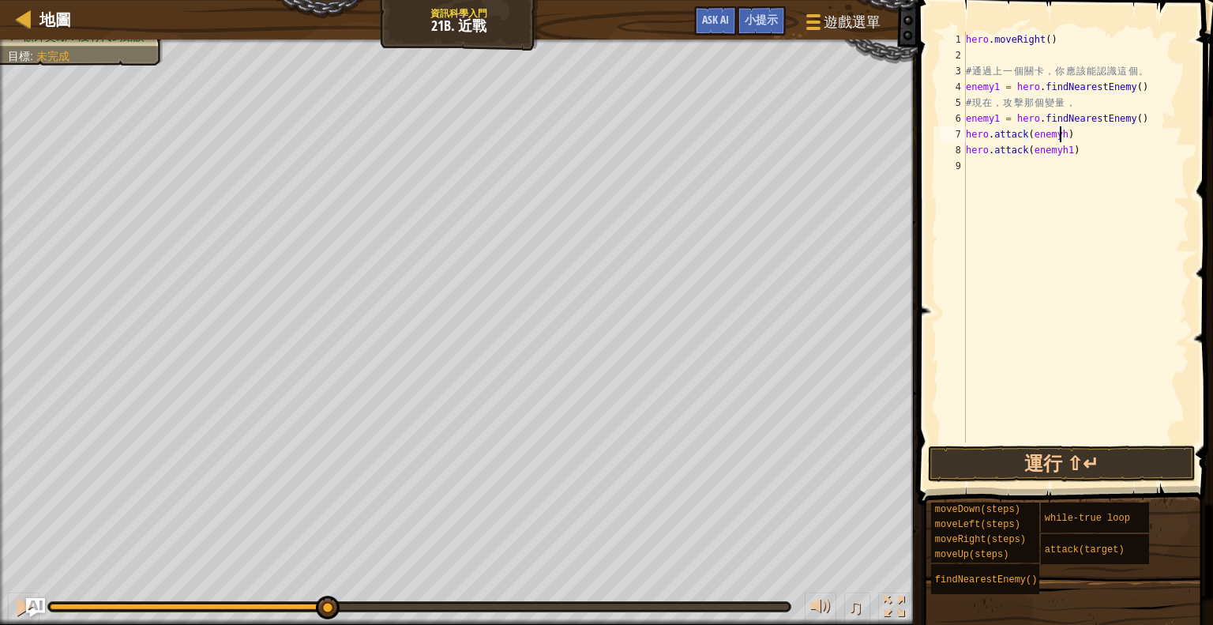
scroll to position [7, 6]
click at [1058, 152] on div "hero . moveRight ( ) # 通 過 上 一 個 關 卡 ， 你 應 該 能 認 識 這 個 。 enemy1 = hero . findNe…" at bounding box center [1076, 253] width 227 height 442
type textarea "hero.attack(enemy1)"
click at [1028, 167] on div "hero . moveRight ( ) # 通 過 上 一 個 關 卡 ， 你 應 該 能 認 識 這 個 。 enemy1 = hero . findNe…" at bounding box center [1076, 253] width 227 height 442
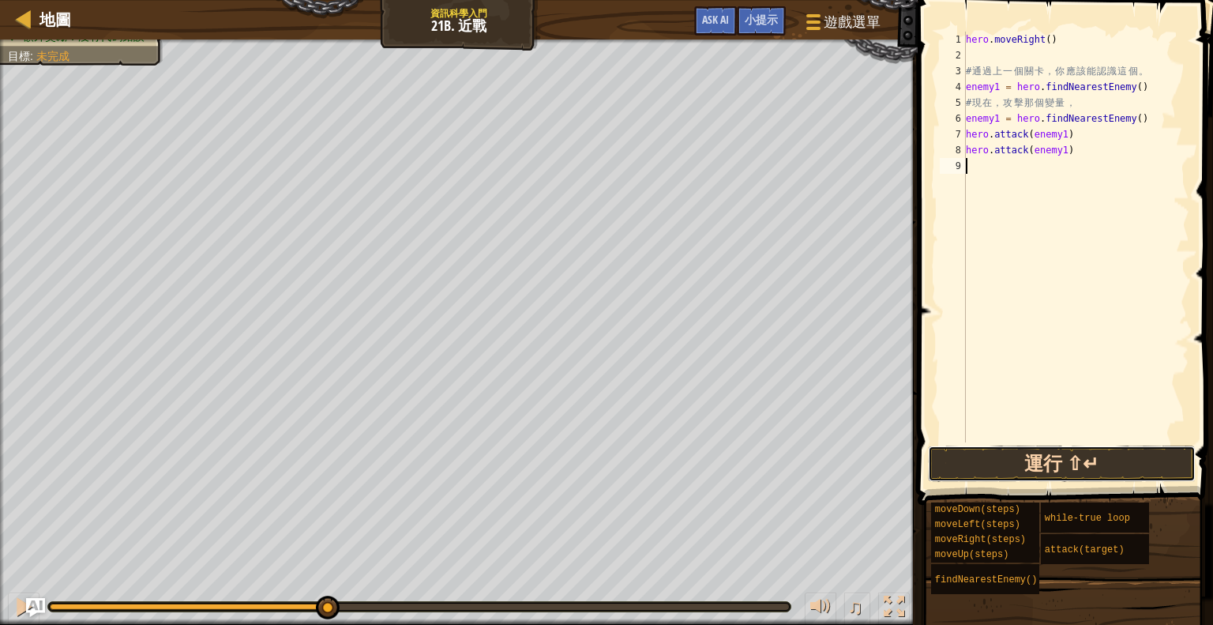
click at [1034, 461] on button "運行 ⇧↵" at bounding box center [1062, 463] width 268 height 36
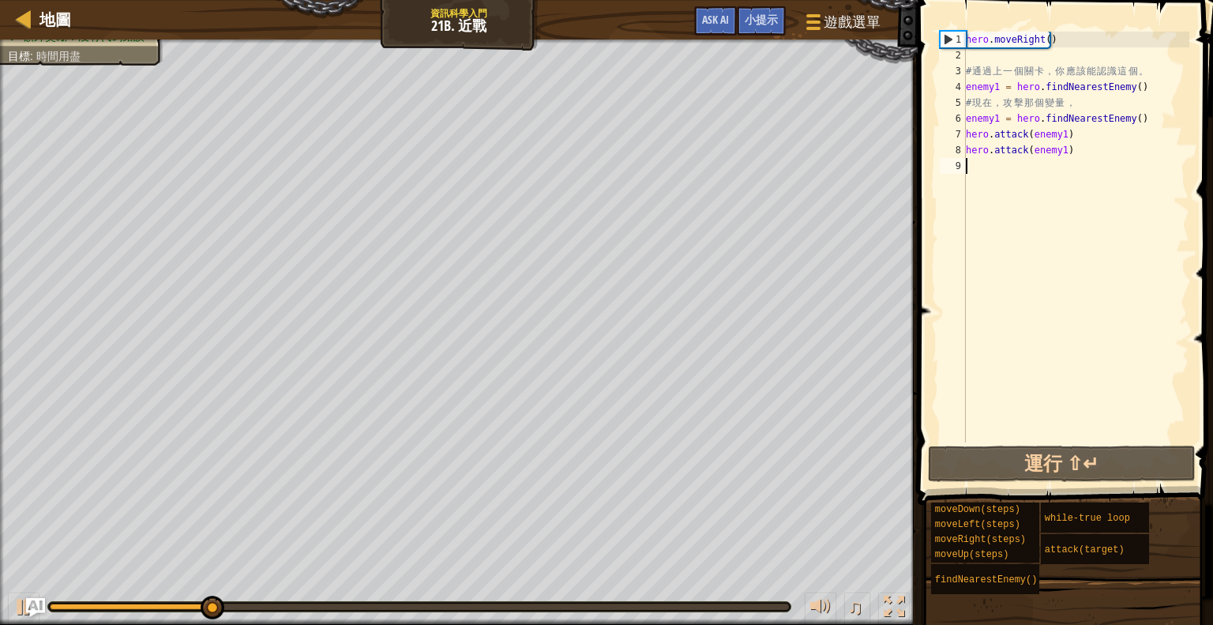
type textarea "h"
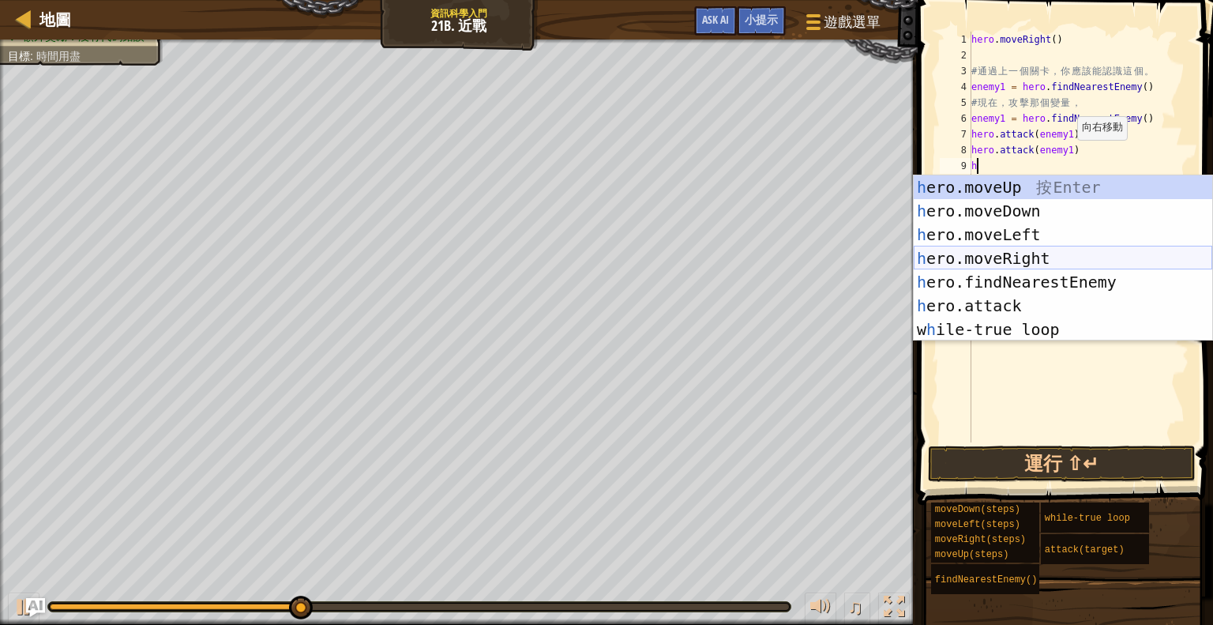
click at [1080, 255] on div "h ero.moveUp 按 Enter h ero.moveDown 按 Enter h ero.moveLeft 按 Enter h ero.moveRi…" at bounding box center [1063, 281] width 299 height 213
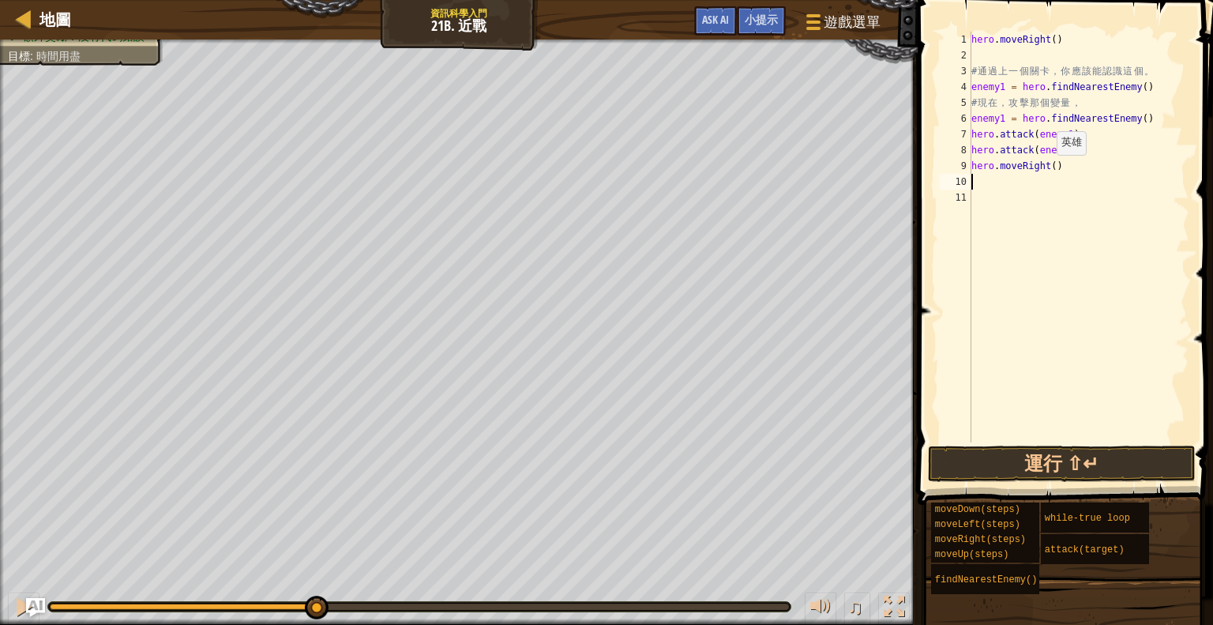
click at [1049, 170] on div "hero . moveRight ( ) # 通 過 上 一 個 關 卡 ， 你 應 該 能 認 識 這 個 。 enemy1 = hero . findNe…" at bounding box center [1079, 253] width 222 height 442
type textarea "hero.moveRight(9)"
click at [1040, 180] on div "hero . moveRight ( ) # 通 過 上 一 個 關 卡 ， 你 應 該 能 認 識 這 個 。 enemy1 = hero . findNe…" at bounding box center [1079, 253] width 222 height 442
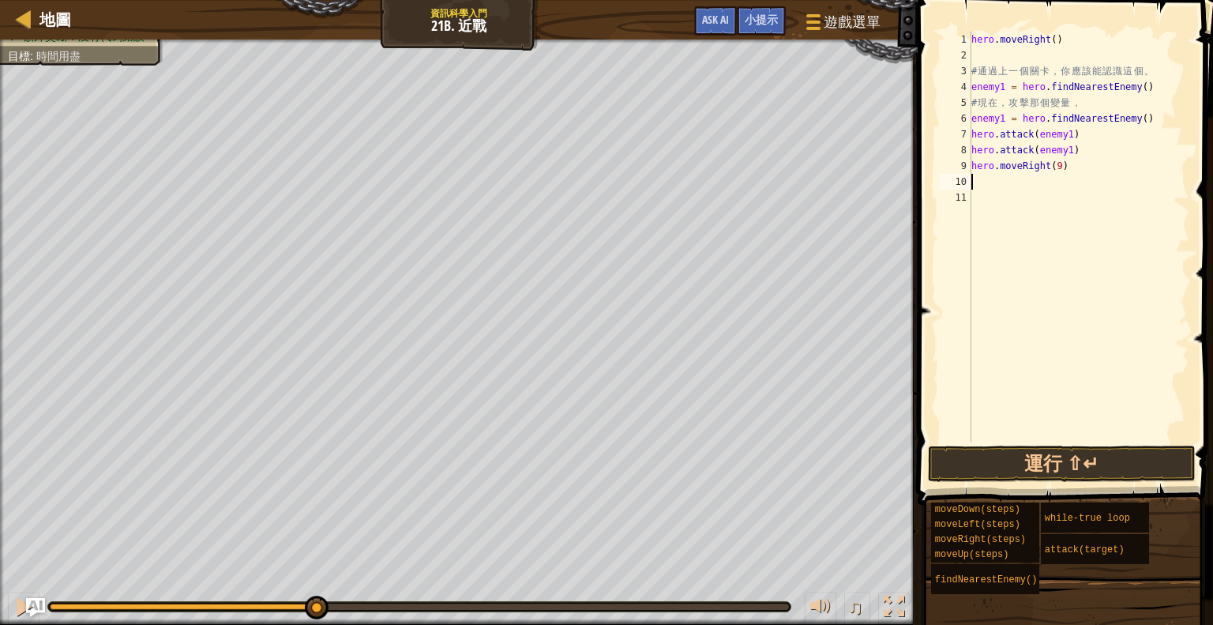
type textarea "h"
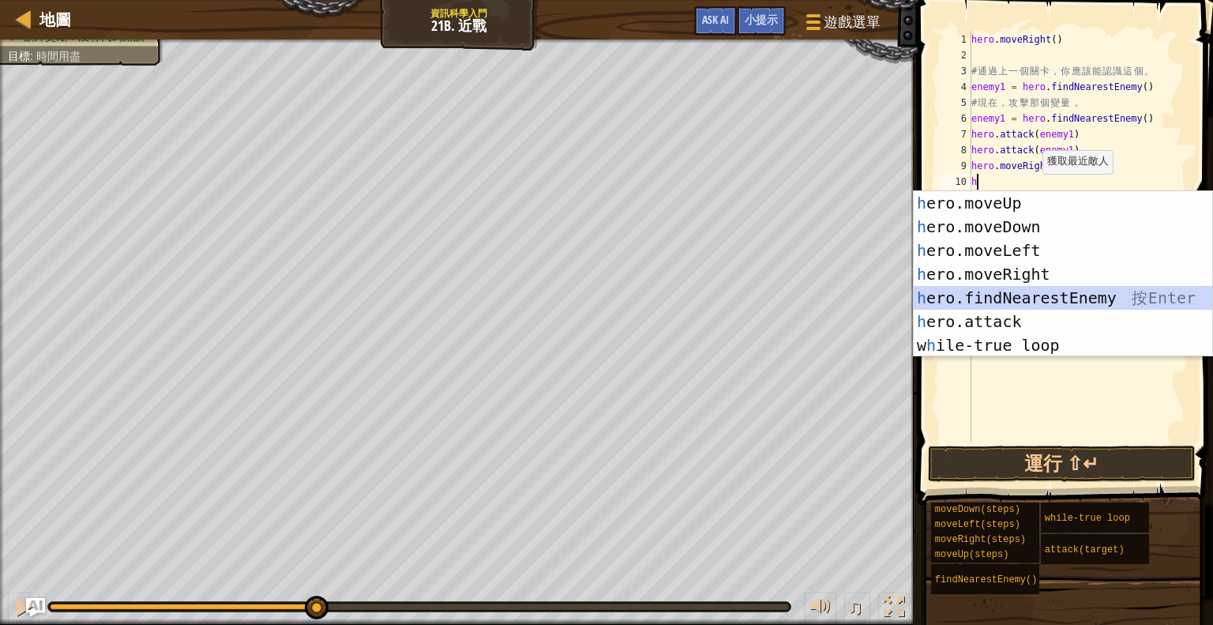
click at [1003, 289] on div "h ero.moveUp 按 Enter h ero.moveDown 按 Enter h ero.moveLeft 按 Enter h ero.moveRi…" at bounding box center [1063, 297] width 299 height 213
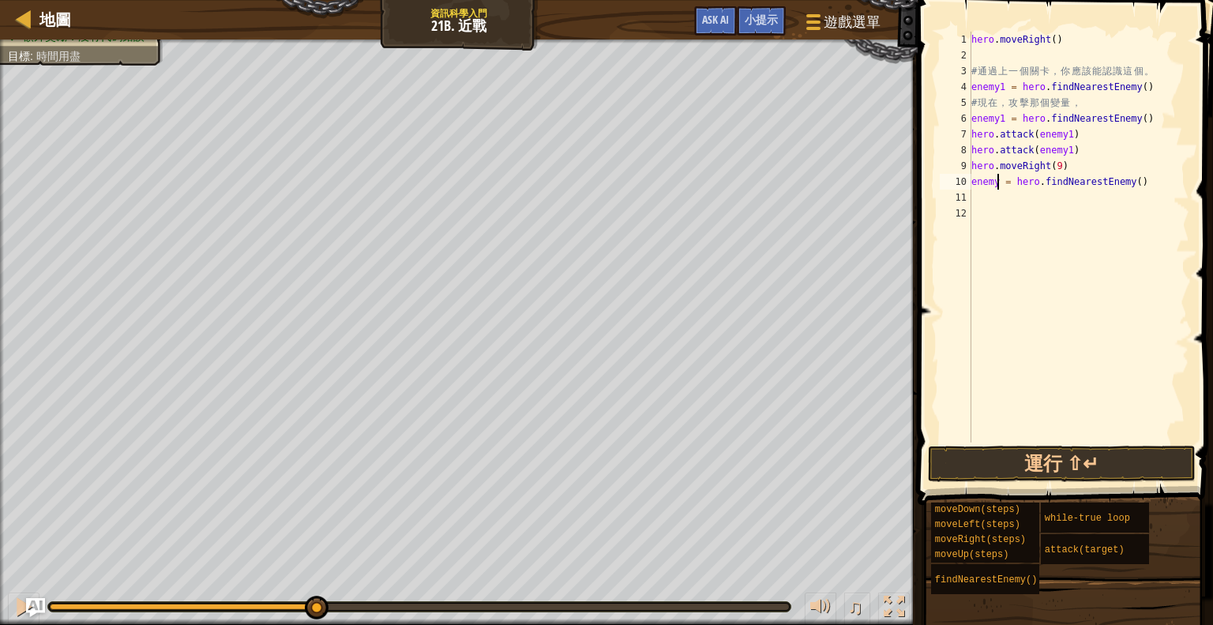
click at [997, 182] on div "hero . moveRight ( ) # 通 過 上 一 個 關 卡 ， 你 應 該 能 認 識 這 個 。 enemy1 = hero . findNe…" at bounding box center [1079, 253] width 222 height 442
type textarea "enemy2 = hero.findNearestEnemy()"
click at [993, 196] on div "hero . moveRight ( ) # 通 過 上 一 個 關 卡 ， 你 應 該 能 認 識 這 個 。 enemy1 = hero . findNe…" at bounding box center [1079, 253] width 222 height 442
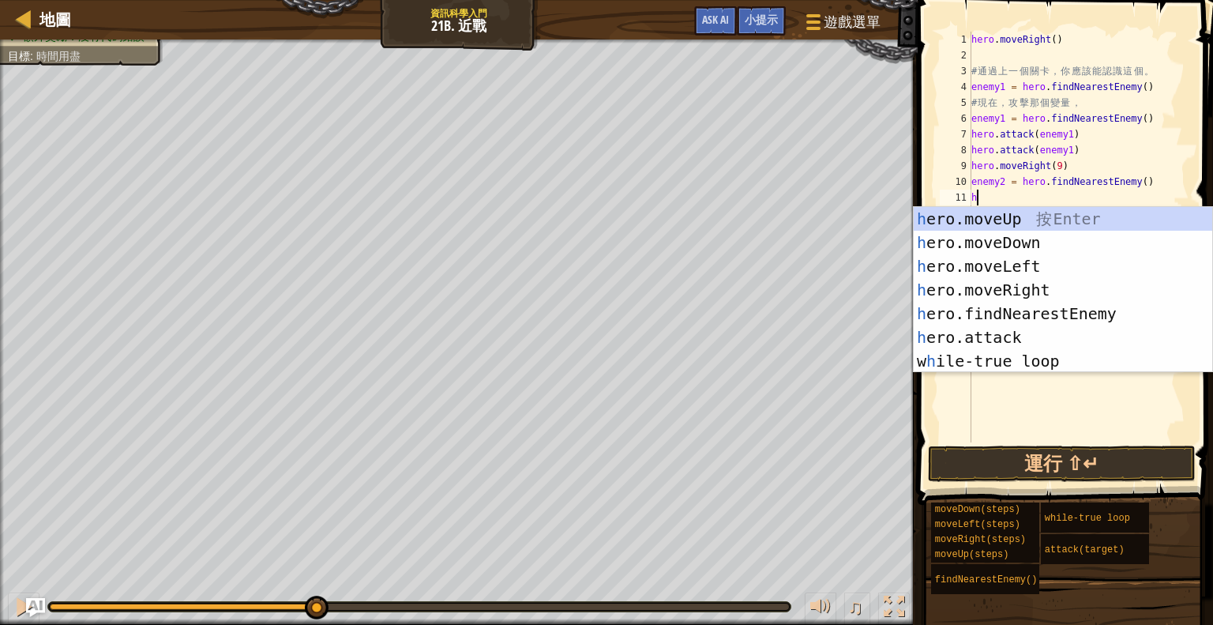
type textarea "h"
click at [983, 302] on div "h ero.moveUp 按 Enter h ero.moveDown 按 Enter h ero.moveLeft 按 Enter h ero.moveRi…" at bounding box center [1063, 313] width 299 height 213
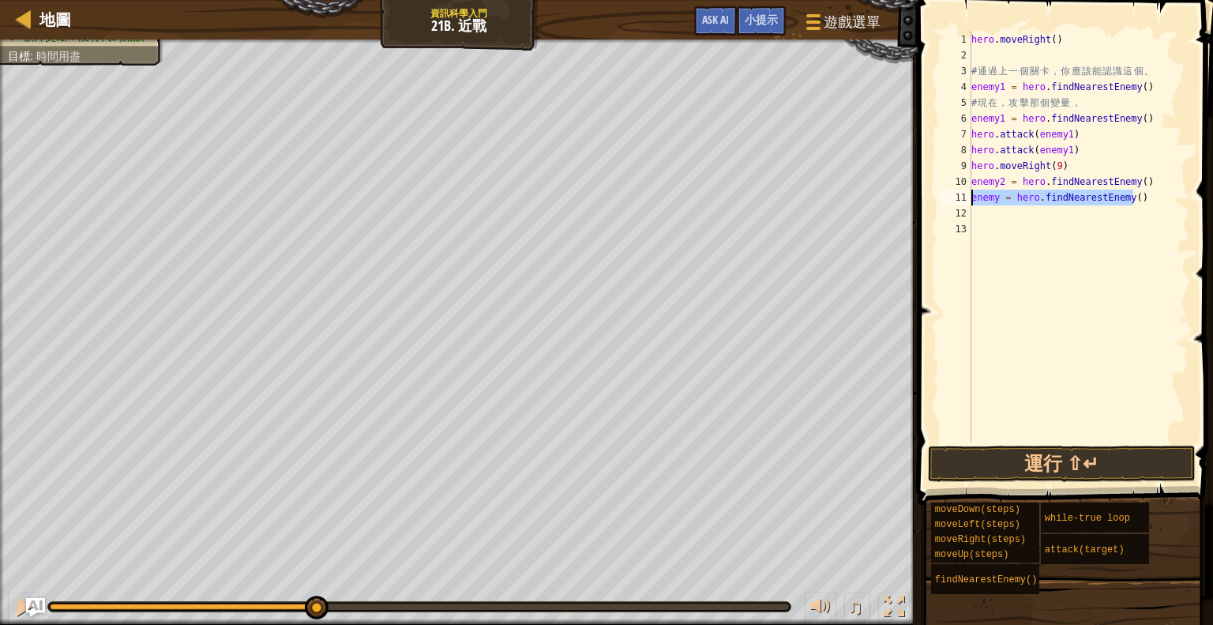
drag, startPoint x: 1133, startPoint y: 200, endPoint x: 966, endPoint y: 205, distance: 167.5
click at [966, 205] on div "1 2 3 4 5 6 7 8 9 10 11 12 13 hero . moveRight ( ) # 通 過 上 一 個 關 卡 ， 你 應 該 能 認 …" at bounding box center [1063, 237] width 253 height 411
type textarea "enemy = hero.findNearestEnemy()"
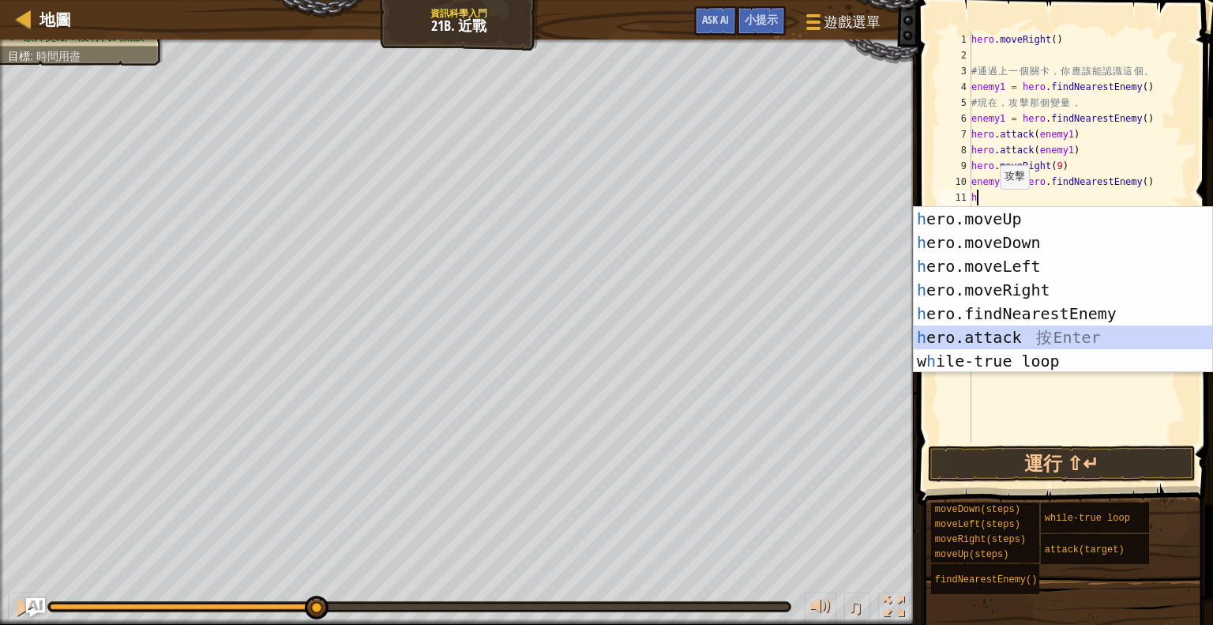
click at [1054, 334] on div "h ero.moveUp 按 Enter h ero.moveDown 按 Enter h ero.moveLeft 按 Enter h ero.moveRi…" at bounding box center [1063, 313] width 299 height 213
type textarea "hero.attack(enemy)"
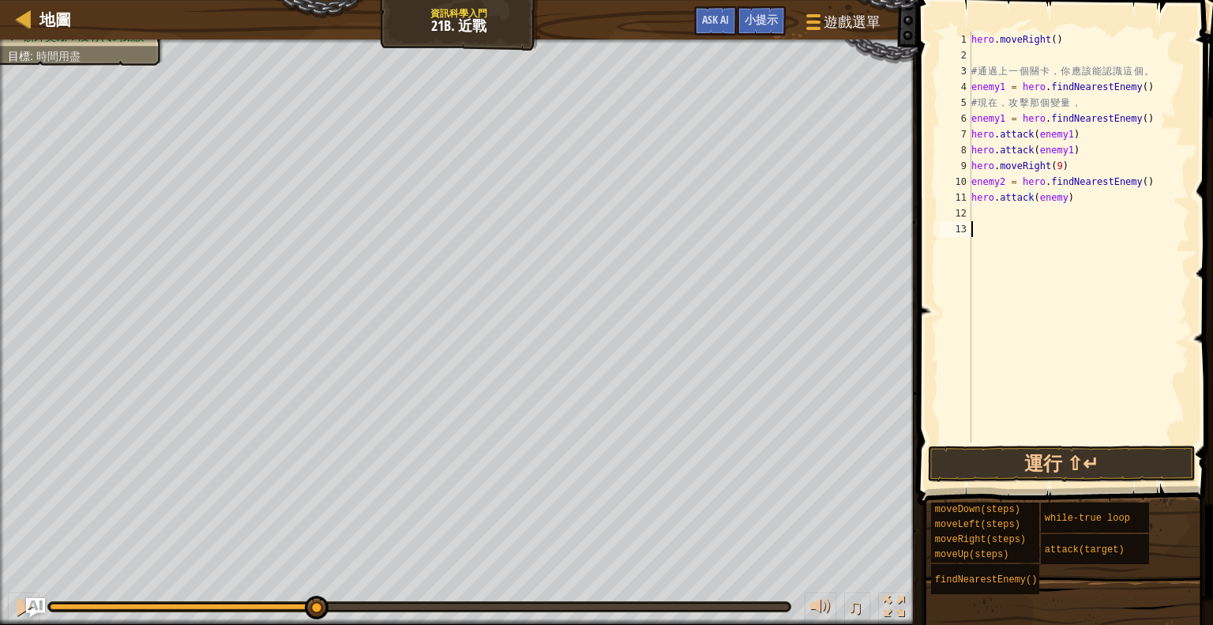
click at [1060, 231] on div "hero . moveRight ( ) # 通 過 上 一 個 關 卡 ， 你 應 該 能 認 識 這 個 。 enemy1 = hero . findNe…" at bounding box center [1079, 253] width 222 height 442
click at [1058, 190] on div "hero . moveRight ( ) # 通 過 上 一 個 關 卡 ， 你 應 該 能 認 識 這 個 。 enemy1 = hero . findNe…" at bounding box center [1079, 253] width 222 height 442
type textarea "hero.attack(enemy2)"
click at [998, 214] on div "hero . moveRight ( ) # 通 過 上 一 個 關 卡 ， 你 應 該 能 認 識 這 個 。 enemy1 = hero . findNe…" at bounding box center [1079, 253] width 222 height 442
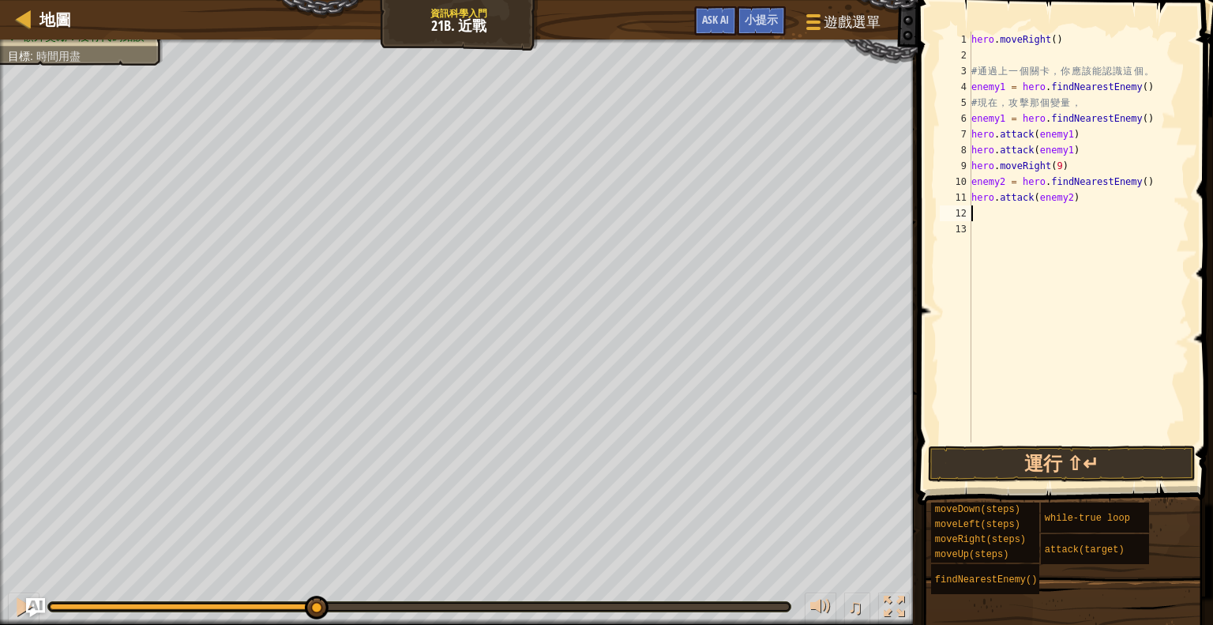
scroll to position [7, 0]
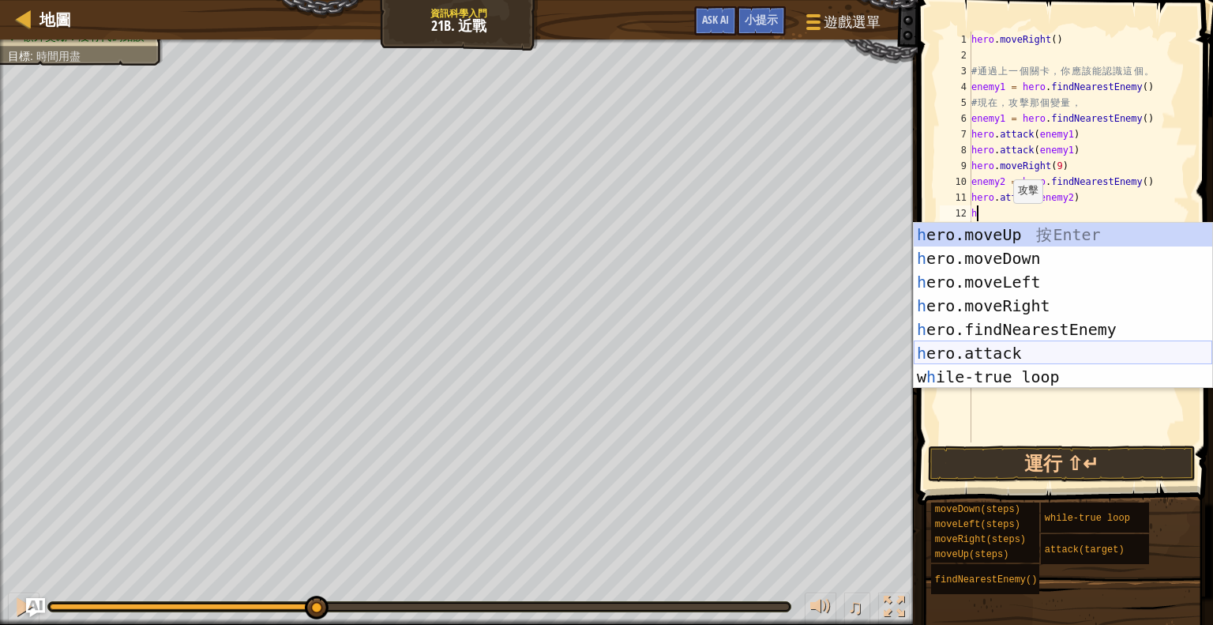
click at [1017, 354] on div "h ero.moveUp 按 Enter h ero.moveDown 按 Enter h ero.moveLeft 按 Enter h ero.moveRi…" at bounding box center [1063, 329] width 299 height 213
type textarea "hero.attack(enemy)"
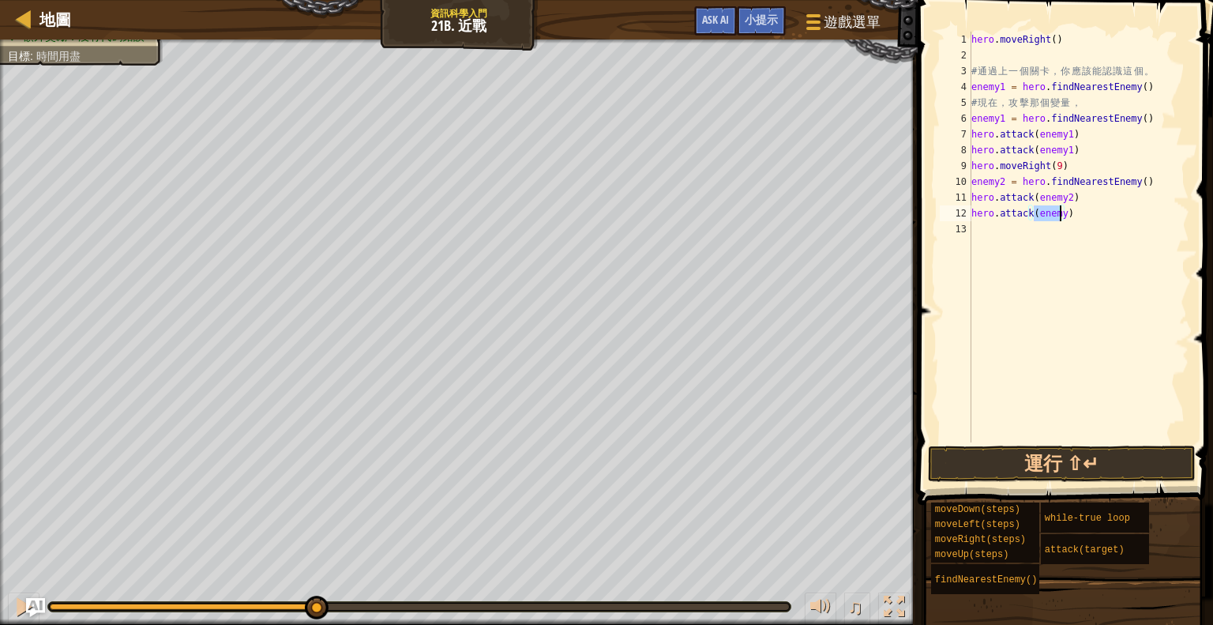
click at [1056, 242] on div "hero . moveRight ( ) # 通 過 上 一 個 關 卡 ， 你 應 該 能 認 識 這 個 。 enemy1 = hero . findNe…" at bounding box center [1079, 253] width 222 height 442
click at [1058, 211] on div "hero . moveRight ( ) # 通 過 上 一 個 關 卡 ， 你 應 該 能 認 識 這 個 。 enemy1 = hero . findNe…" at bounding box center [1079, 253] width 222 height 442
type textarea "hero.attack(enemy2)"
click at [1036, 235] on div "hero . moveRight ( ) # 通 過 上 一 個 關 卡 ， 你 應 該 能 認 識 這 個 。 enemy1 = hero . findNe…" at bounding box center [1079, 253] width 222 height 442
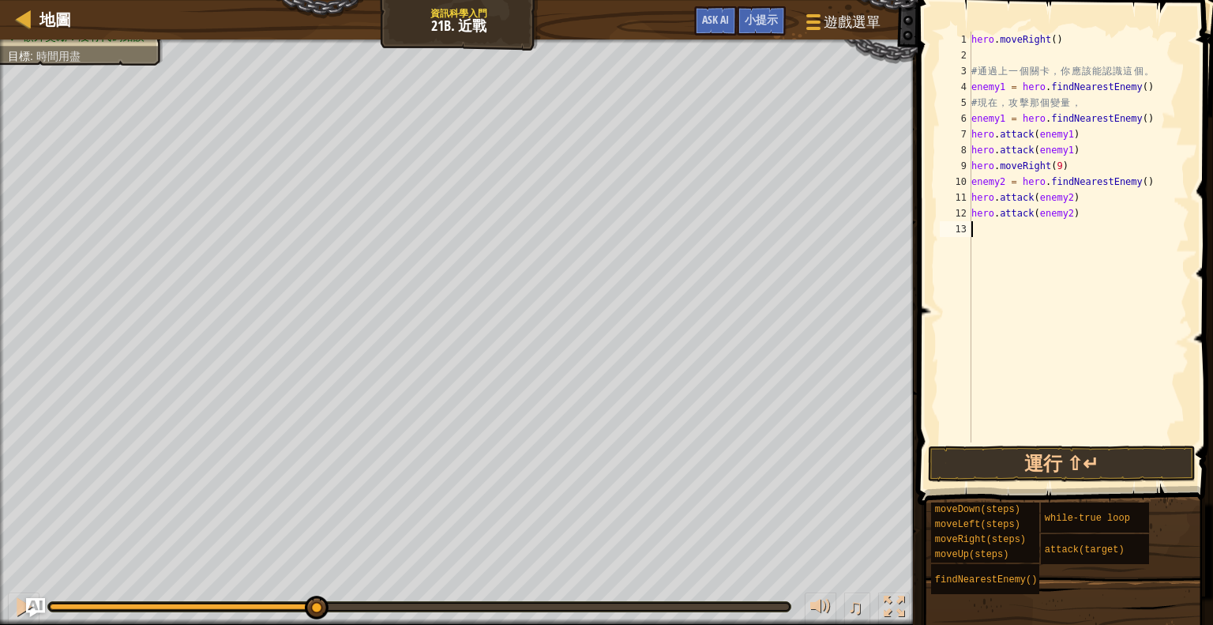
scroll to position [7, 0]
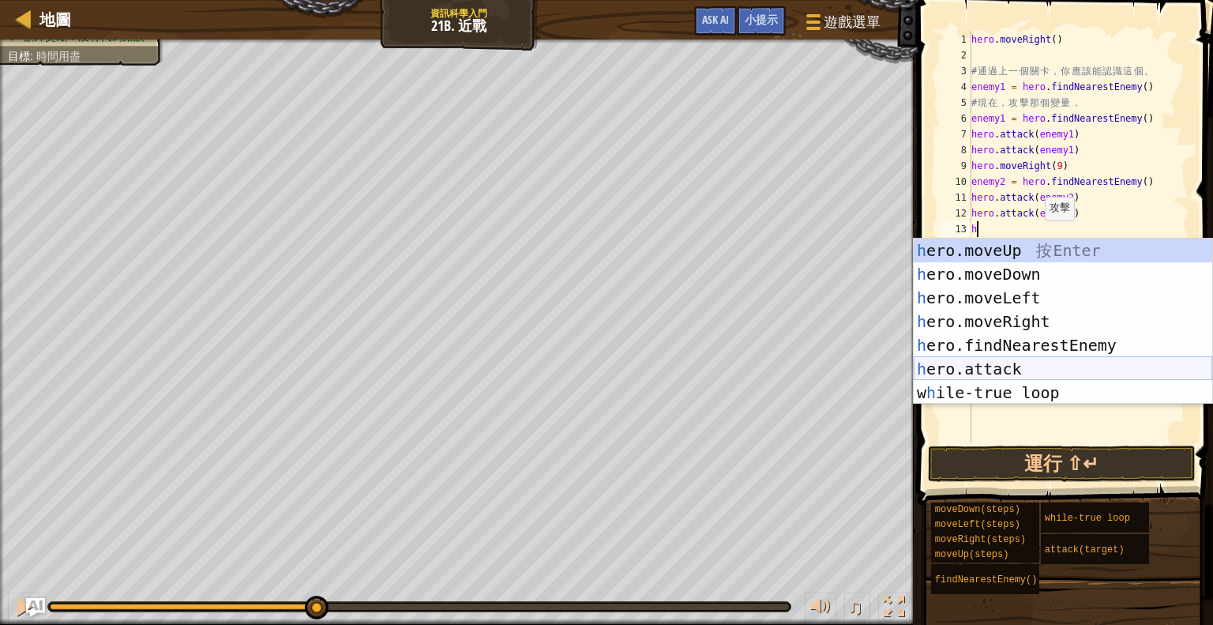
click at [1035, 369] on div "h ero.moveUp 按 Enter h ero.moveDown 按 Enter h ero.moveLeft 按 Enter h ero.moveRi…" at bounding box center [1063, 345] width 299 height 213
type textarea "hero.attack(enemy)"
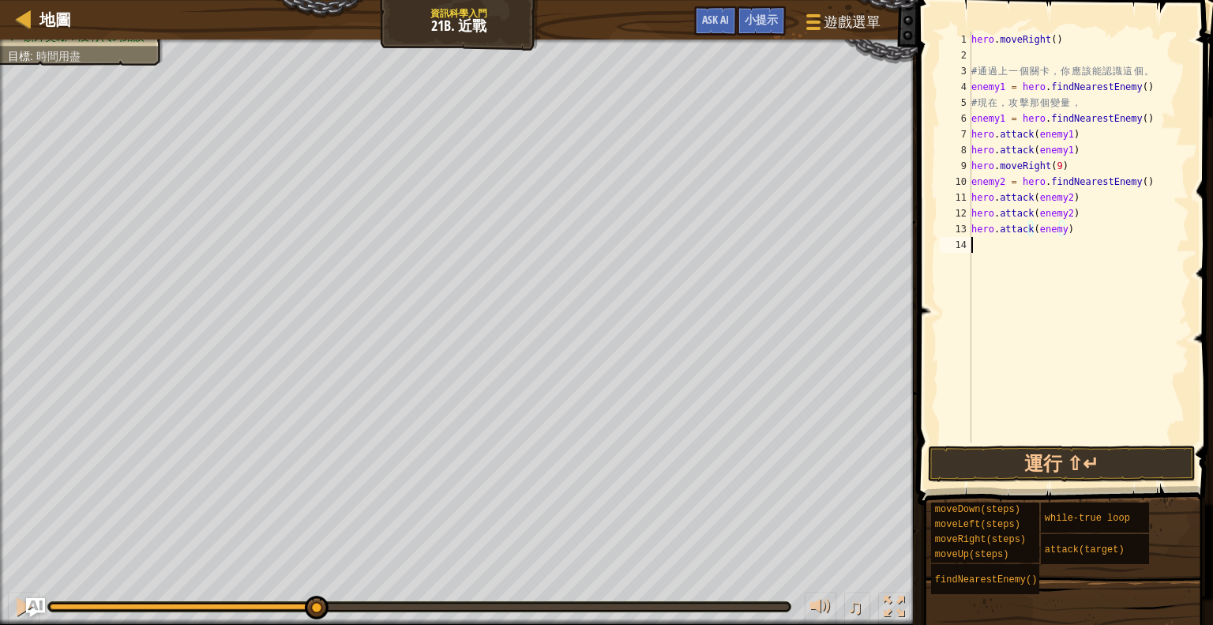
click at [1091, 245] on div "hero . moveRight ( ) # 通 過 上 一 個 關 卡 ， 你 應 該 能 認 識 這 個 。 enemy1 = hero . findNe…" at bounding box center [1079, 253] width 222 height 442
click at [1058, 227] on div "hero . moveRight ( ) # 通 過 上 一 個 關 卡 ， 你 應 該 能 認 識 這 個 。 enemy1 = hero . findNe…" at bounding box center [1079, 253] width 222 height 442
click at [1054, 453] on button "運行 ⇧↵" at bounding box center [1062, 463] width 268 height 36
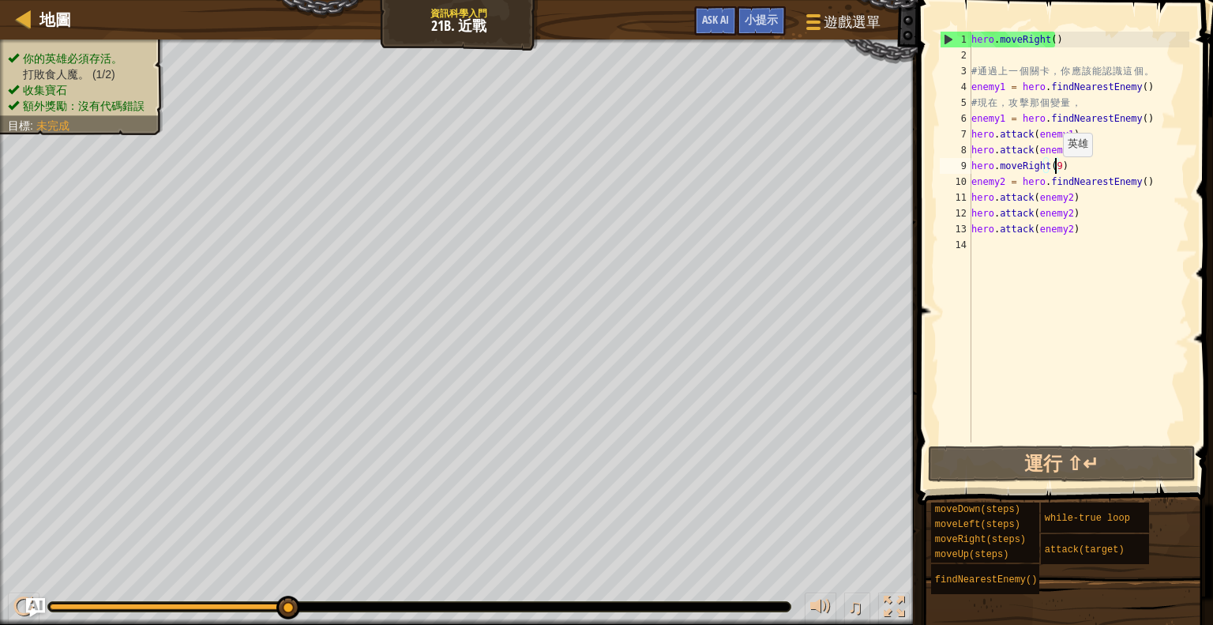
click at [1055, 172] on div "hero . moveRight ( ) # 通 過 上 一 個 關 卡 ， 你 應 該 能 認 識 這 個 。 enemy1 = hero . findNe…" at bounding box center [1079, 253] width 222 height 442
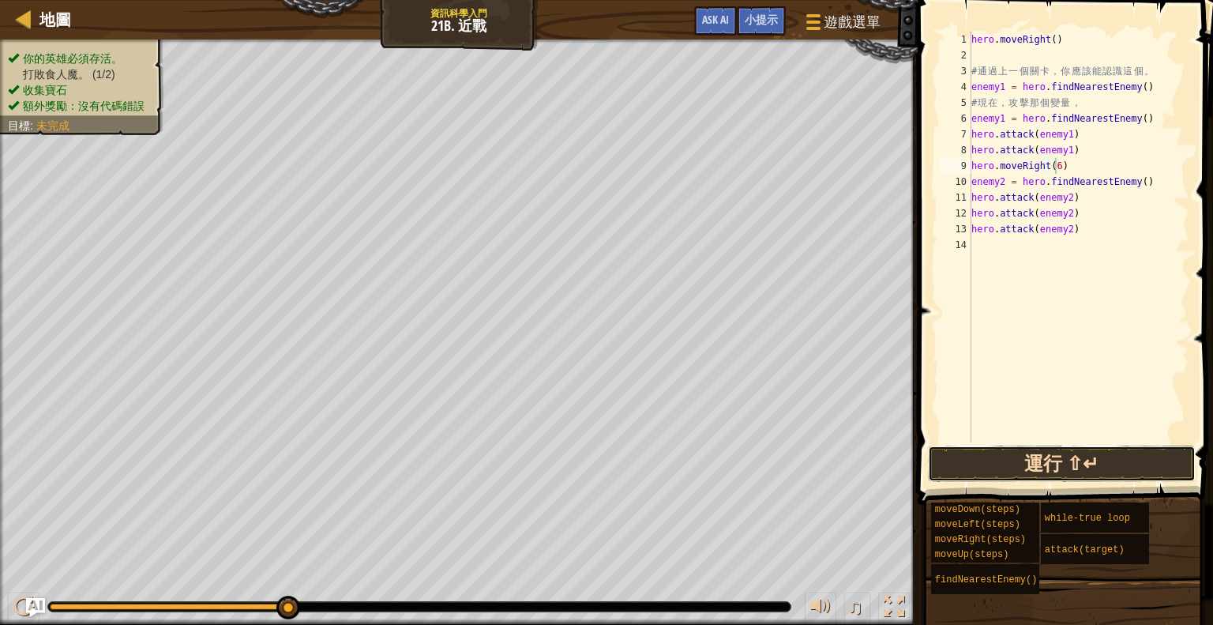
click at [1074, 464] on button "運行 ⇧↵" at bounding box center [1062, 463] width 268 height 36
click at [1100, 167] on div "hero . moveRight ( ) # 通 過 上 一 個 關 卡 ， 你 應 該 能 認 識 這 個 。 enemy1 = hero . findNe…" at bounding box center [1079, 253] width 222 height 442
click at [1029, 461] on button "運行 ⇧↵" at bounding box center [1062, 463] width 268 height 36
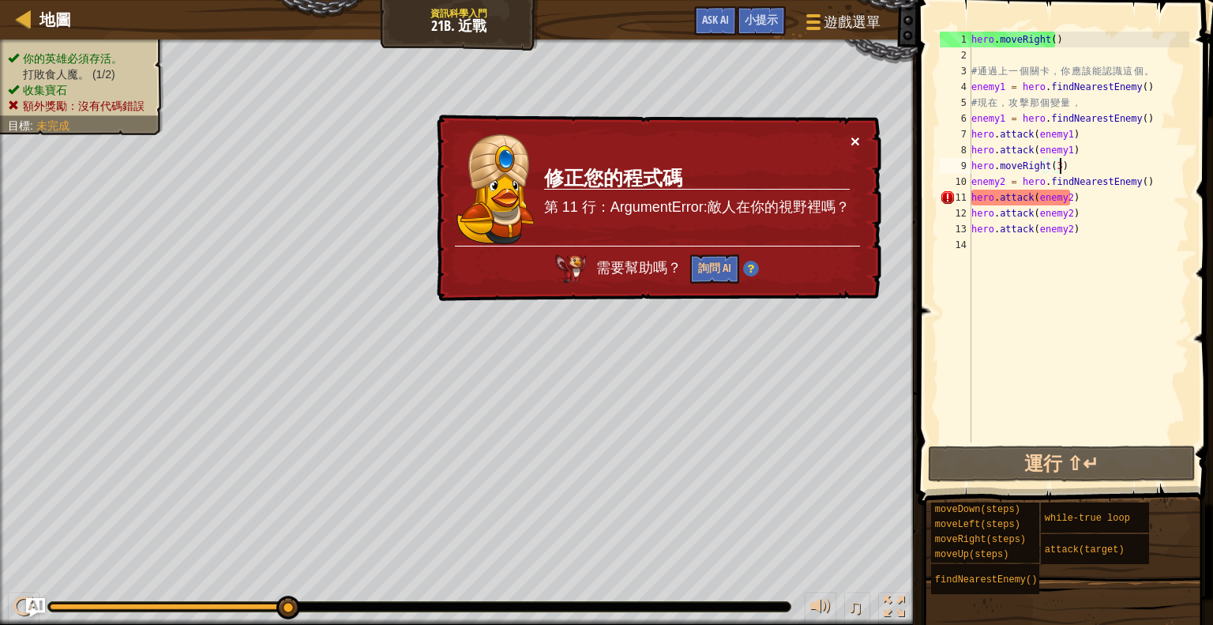
click at [854, 140] on button "×" at bounding box center [855, 141] width 9 height 17
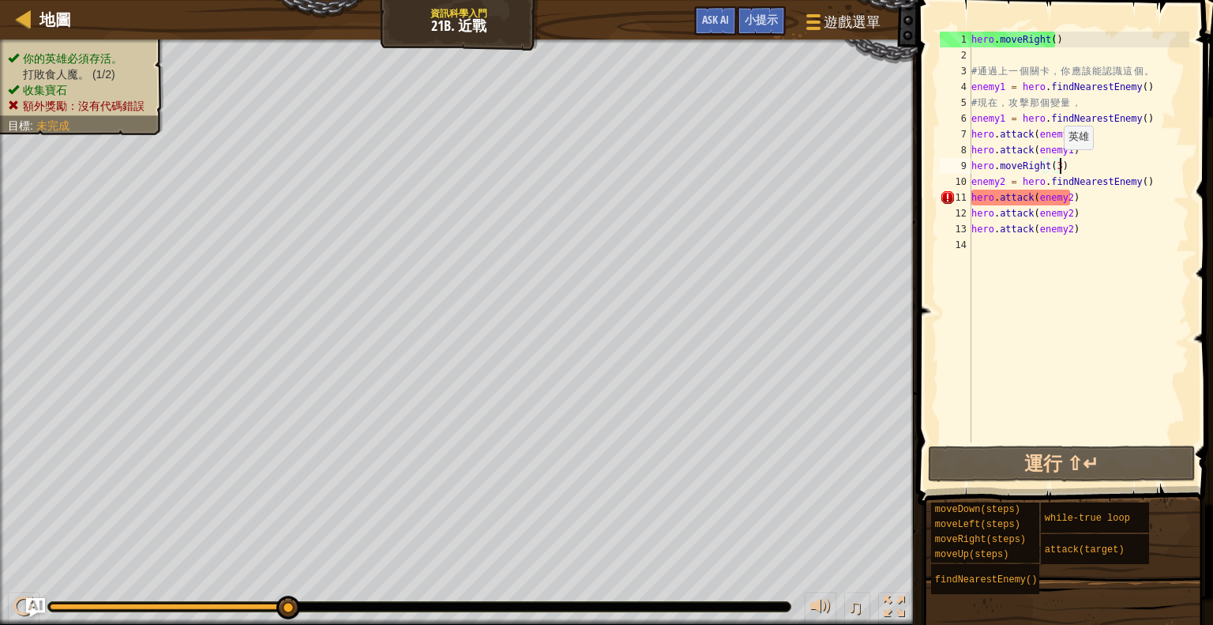
click at [1055, 163] on div "hero . moveRight ( ) # 通 過 上 一 個 關 卡 ， 你 應 該 能 認 識 這 個 。 enemy1 = hero . findNe…" at bounding box center [1079, 253] width 222 height 442
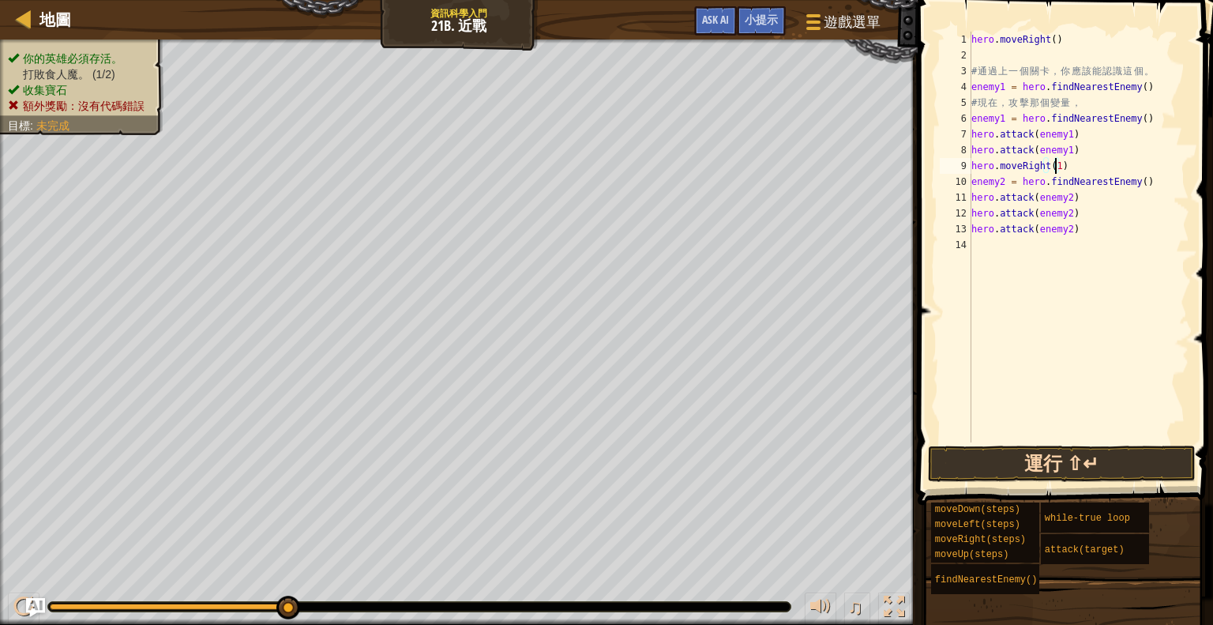
type textarea "hero.moveRight(1)"
click at [1140, 460] on button "運行 ⇧↵" at bounding box center [1062, 463] width 268 height 36
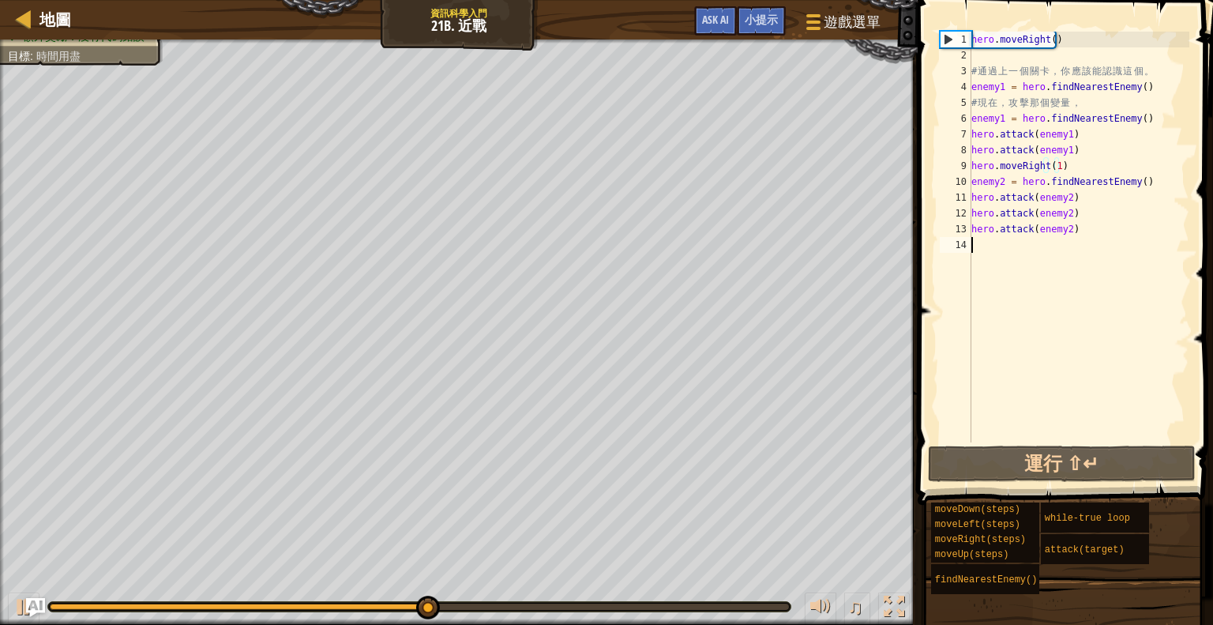
click at [1043, 246] on div "hero . moveRight ( ) # 通 過 上 一 個 關 卡 ， 你 應 該 能 認 識 這 個 。 enemy1 = hero . findNe…" at bounding box center [1079, 253] width 222 height 442
type textarea "h"
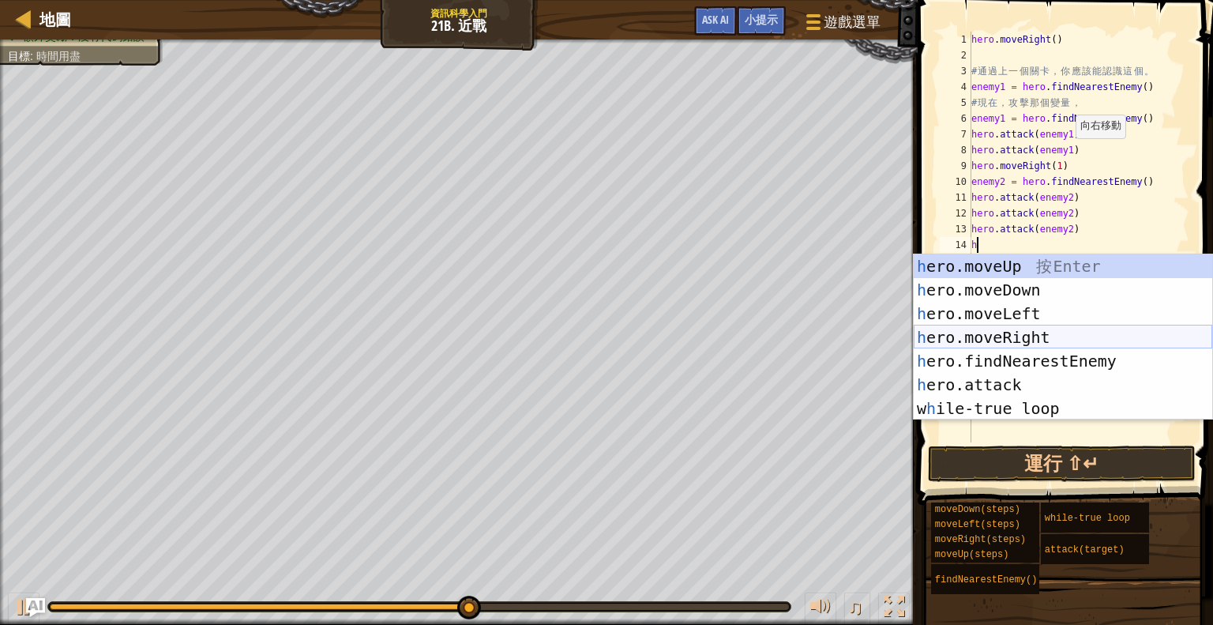
click at [1051, 333] on div "h ero.moveUp 按 Enter h ero.moveDown 按 Enter h ero.moveLeft 按 Enter h ero.moveRi…" at bounding box center [1063, 360] width 299 height 213
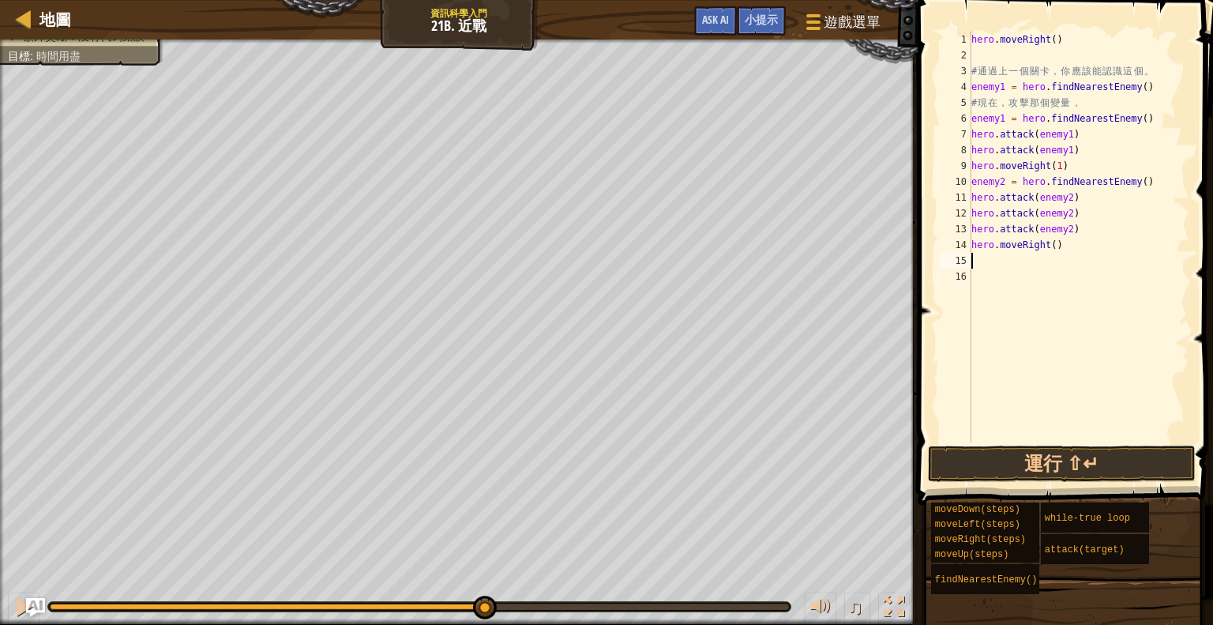
click at [1046, 253] on div "hero . moveRight ( ) # 通 過 上 一 個 關 卡 ， 你 應 該 能 認 識 這 個 。 enemy1 = hero . findNe…" at bounding box center [1079, 253] width 222 height 442
click at [1049, 250] on div "hero . moveRight ( ) # 通 過 上 一 個 關 卡 ， 你 應 該 能 認 識 這 個 。 enemy1 = hero . findNe…" at bounding box center [1079, 253] width 222 height 442
type textarea "hero.moveRight(7)"
click at [1064, 455] on button "運行 ⇧↵" at bounding box center [1062, 463] width 268 height 36
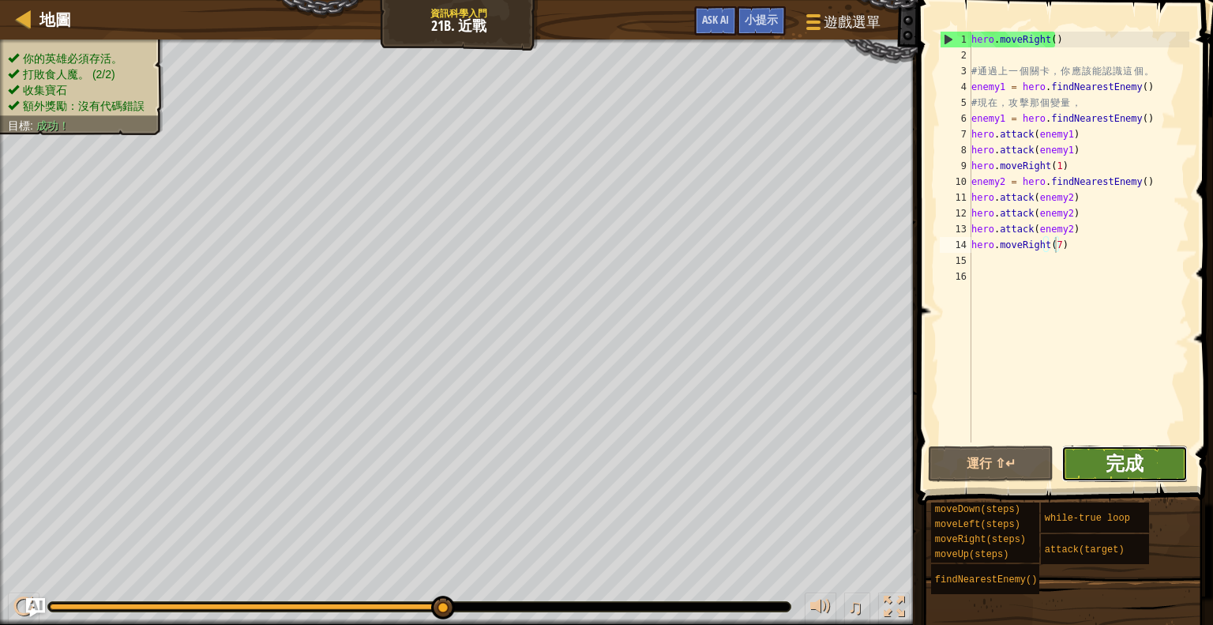
click at [1119, 473] on span "完成" at bounding box center [1125, 462] width 38 height 25
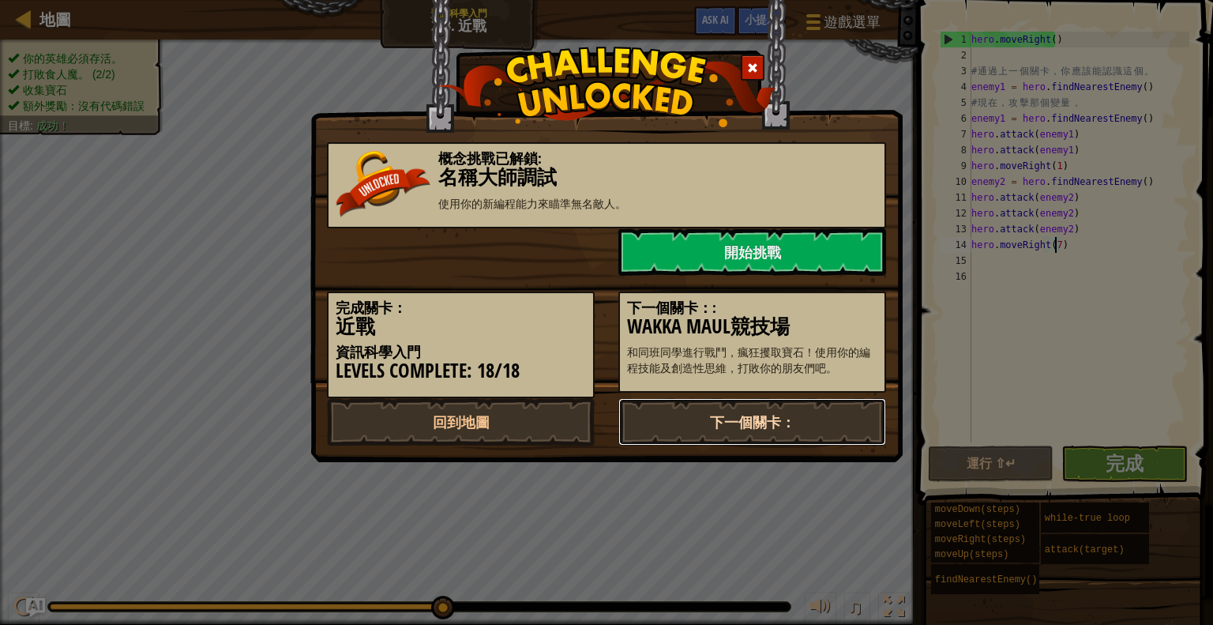
click at [792, 414] on link "下一個關卡：" at bounding box center [752, 421] width 268 height 47
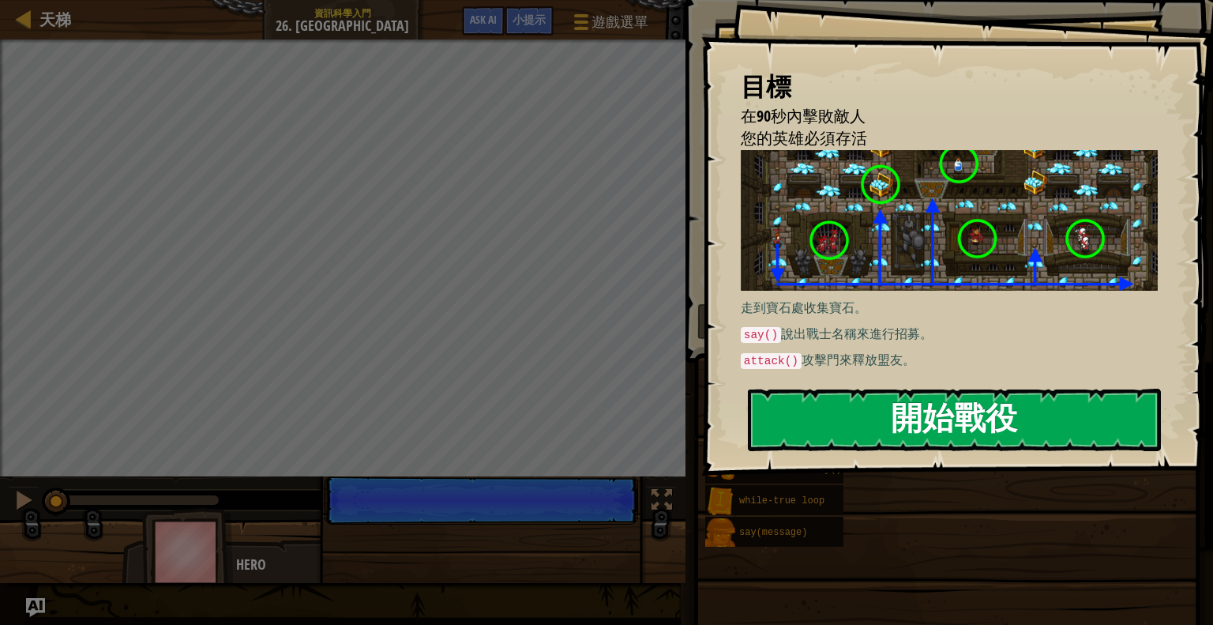
click at [881, 419] on button "開始戰役" at bounding box center [954, 420] width 413 height 62
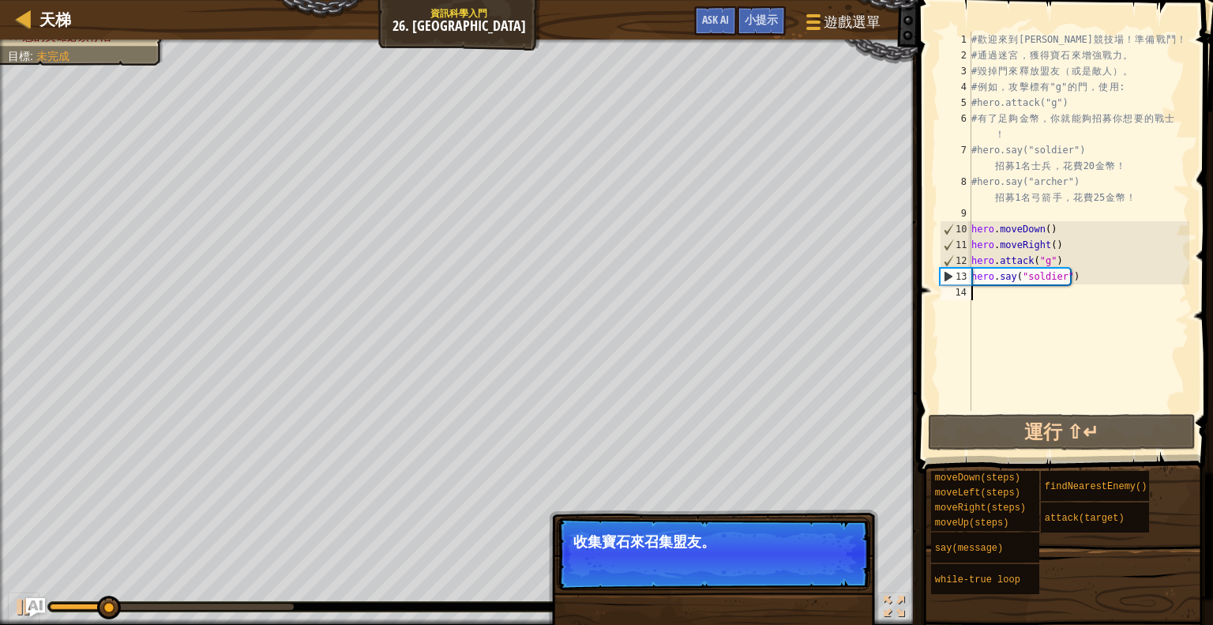
click at [806, 537] on p "收集寶石來召集盟友。" at bounding box center [713, 542] width 280 height 16
click at [824, 559] on button "下一步" at bounding box center [830, 563] width 54 height 21
click at [817, 568] on button "下一步" at bounding box center [830, 563] width 54 height 21
click at [815, 569] on button "下一步" at bounding box center [830, 563] width 54 height 21
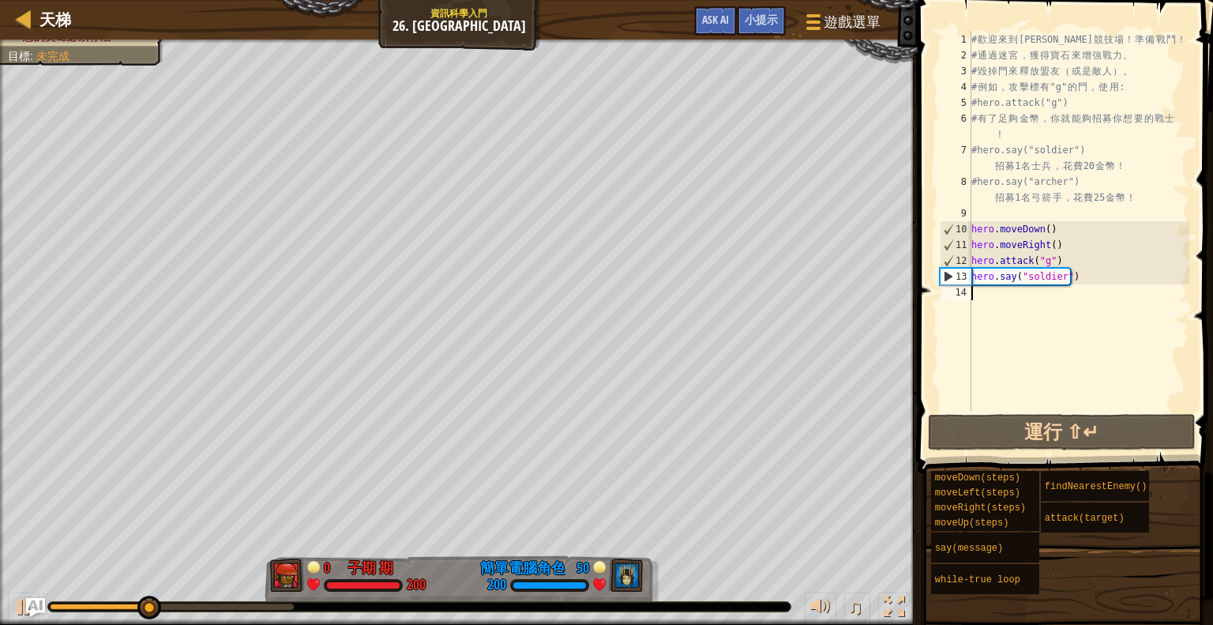
click at [994, 287] on div "# 歡 迎 來 到 [GEOGRAPHIC_DATA] ！ 準 備 戰 鬥 ！ # 通 過 迷 宮 ， 獲 得 寶 石 來 增 強 戰 力 。 # 毀 掉 門…" at bounding box center [1078, 237] width 221 height 411
type textarea "d"
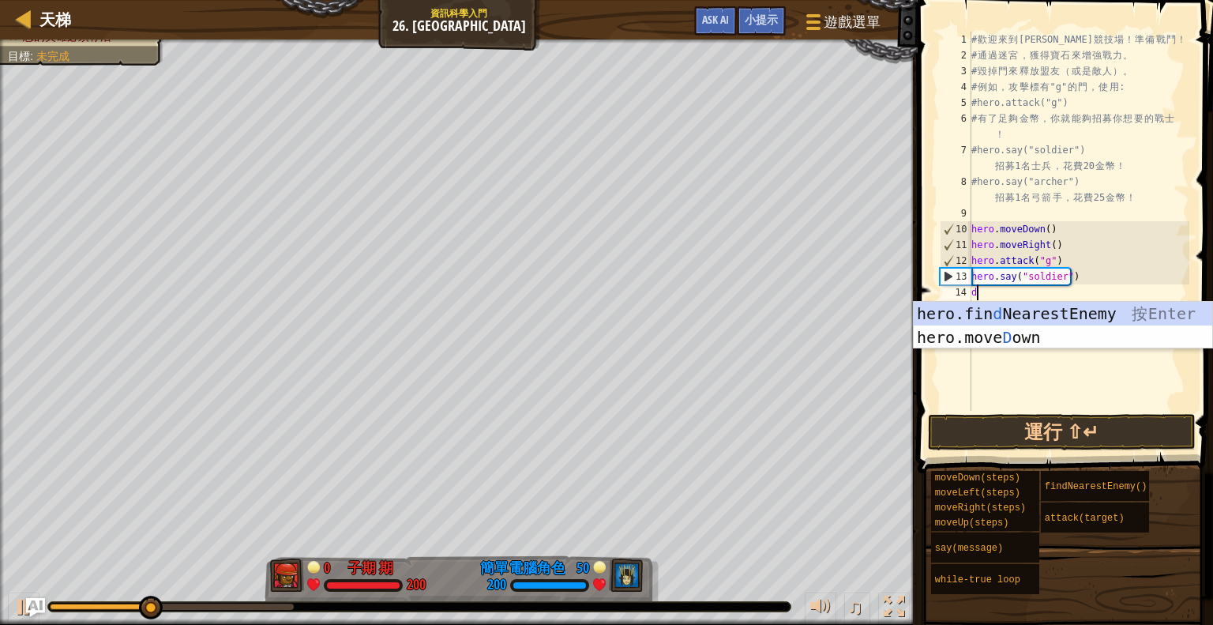
scroll to position [7, 0]
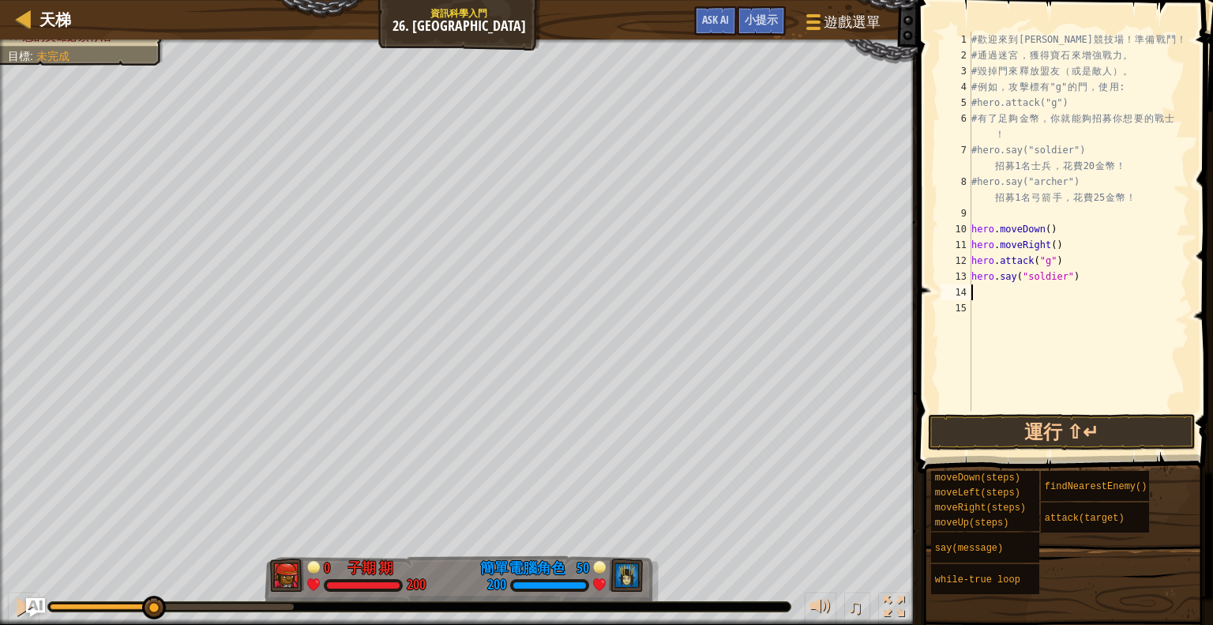
type textarea "h"
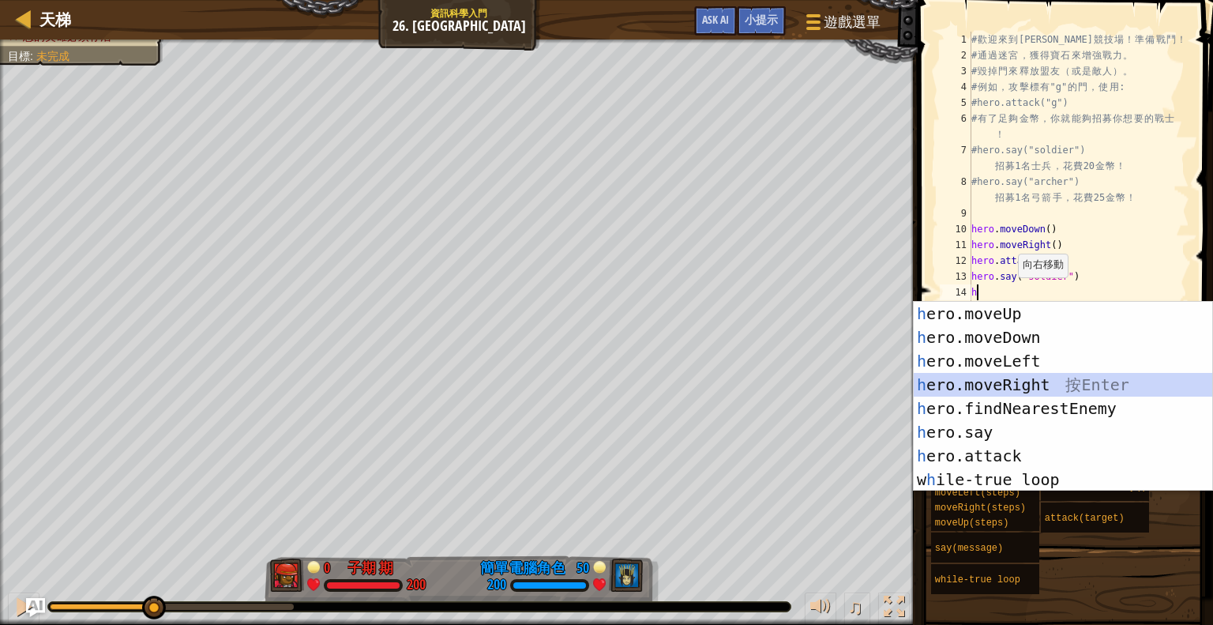
click at [1027, 389] on div "h ero.moveUp 按 Enter h ero.moveDown 按 Enter h ero.moveLeft 按 Enter h ero.moveRi…" at bounding box center [1063, 420] width 299 height 237
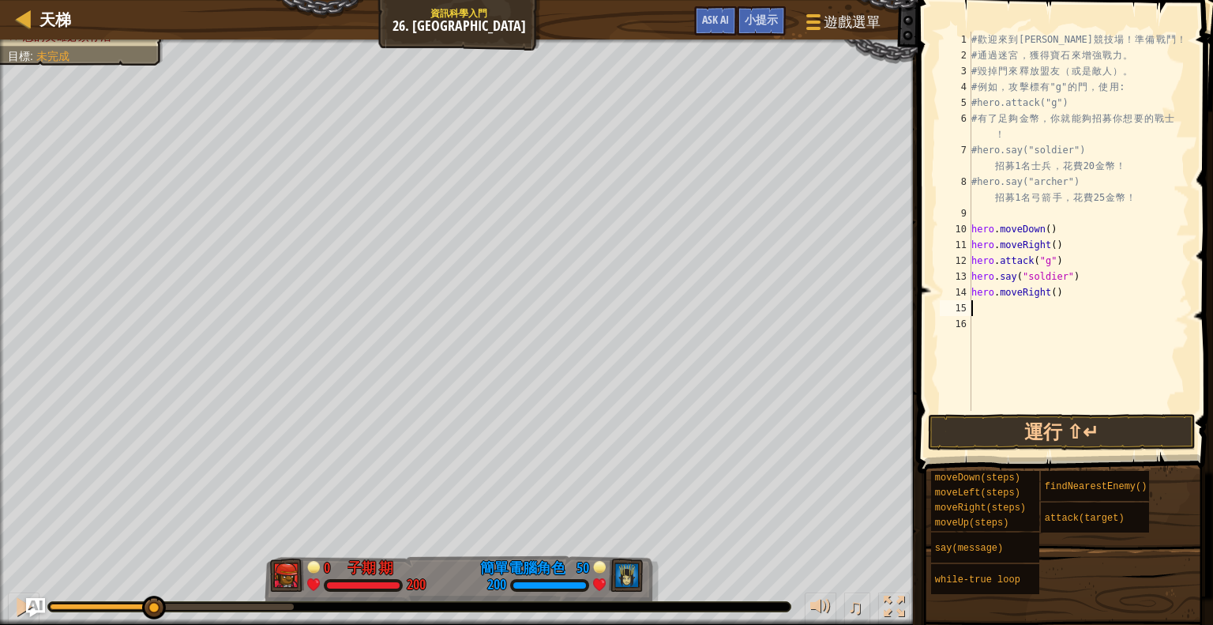
type textarea "h"
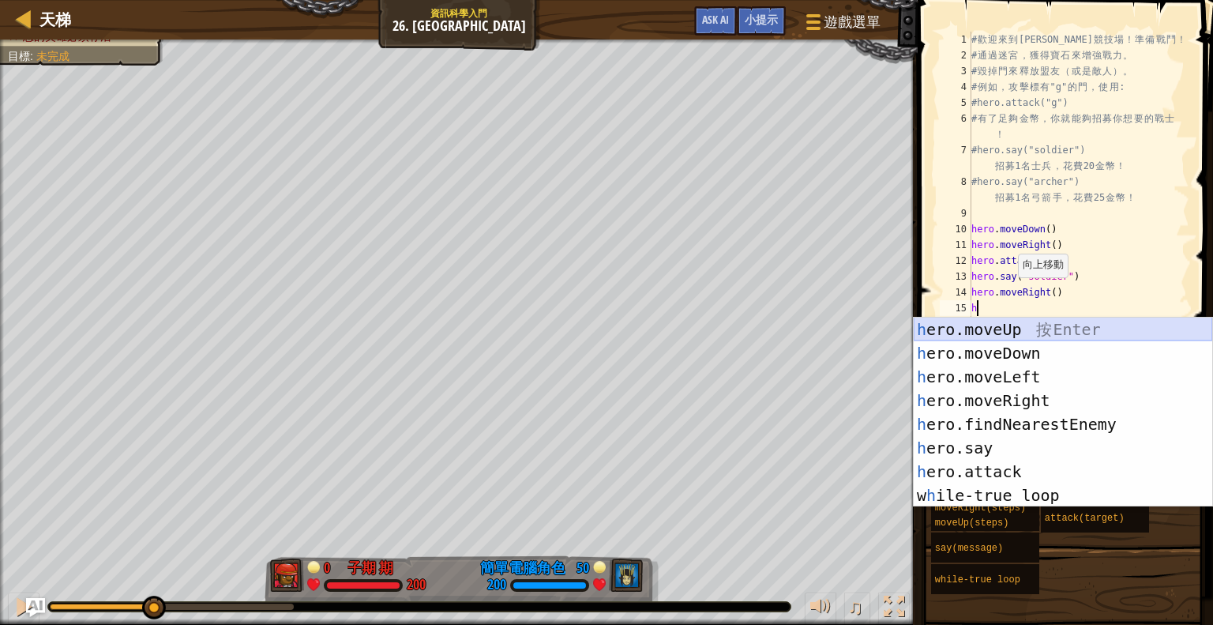
click at [1062, 323] on div "h ero.moveUp 按 Enter h ero.moveDown 按 Enter h ero.moveLeft 按 Enter h ero.moveRi…" at bounding box center [1063, 436] width 299 height 237
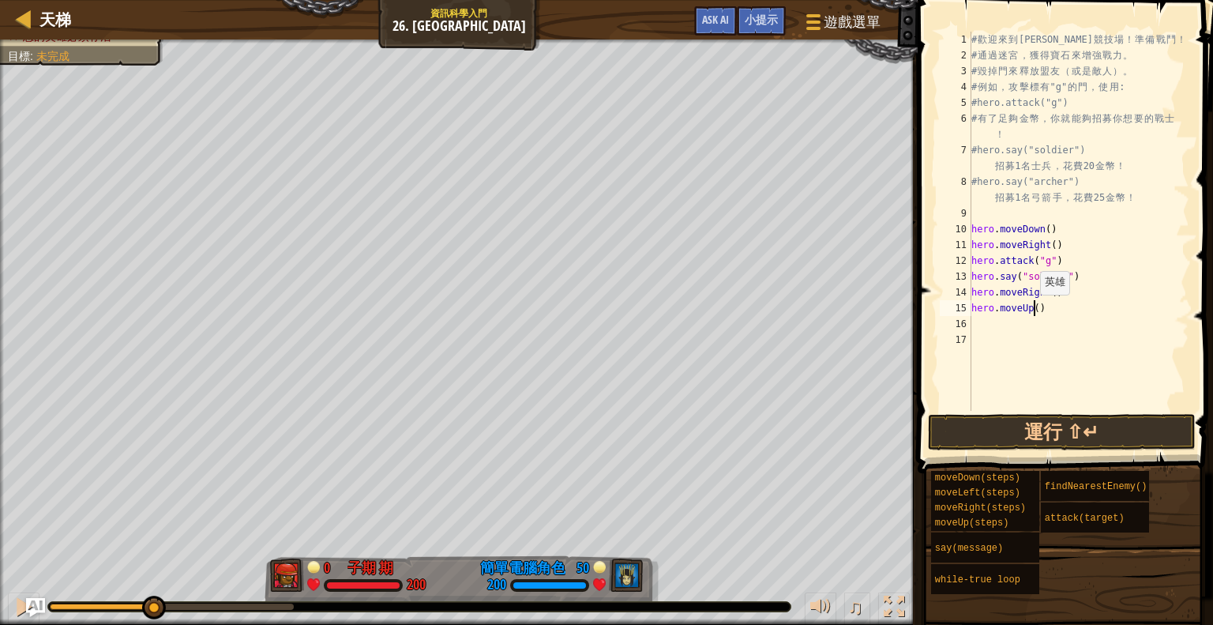
click at [1032, 310] on div "# 歡 迎 來 到 [GEOGRAPHIC_DATA] ！ 準 備 戰 鬥 ！ # 通 過 迷 宮 ， 獲 得 寶 石 來 增 強 戰 力 。 # 毀 掉 門…" at bounding box center [1078, 237] width 221 height 411
type textarea "hero.moveUp(5)"
click at [1052, 427] on button "運行 ⇧↵" at bounding box center [1062, 432] width 268 height 36
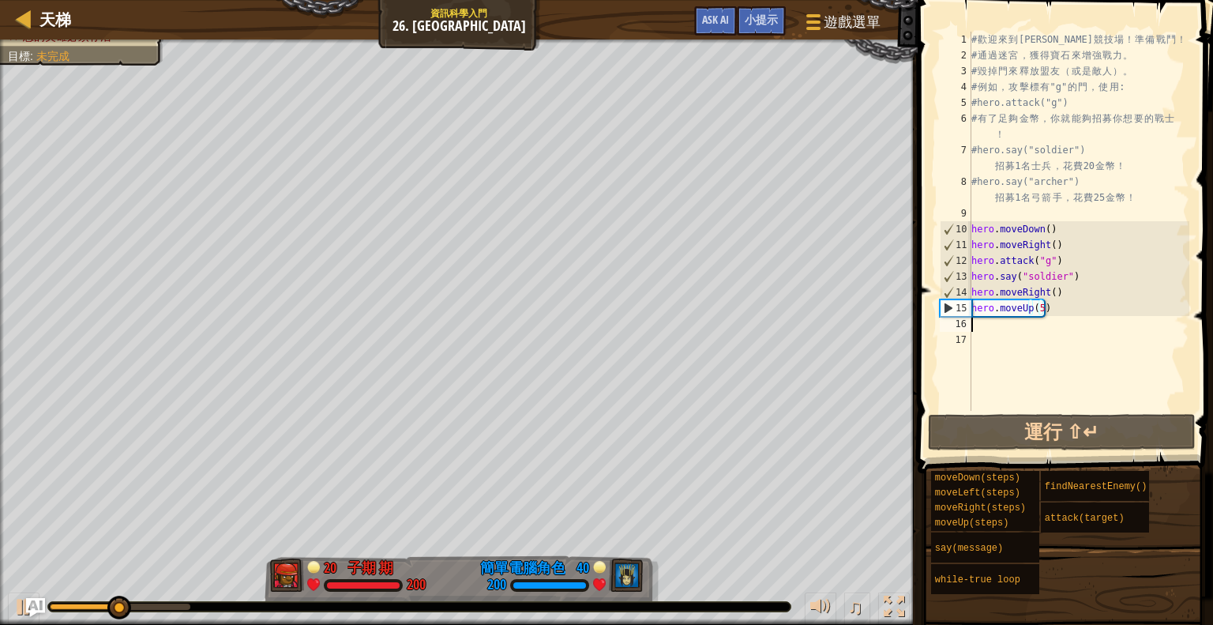
click at [986, 324] on div "# 歡 迎 來 到 [GEOGRAPHIC_DATA] ！ 準 備 戰 鬥 ！ # 通 過 迷 宮 ， 獲 得 寶 石 來 增 強 戰 力 。 # 毀 掉 門…" at bounding box center [1078, 237] width 221 height 411
type textarea "5"
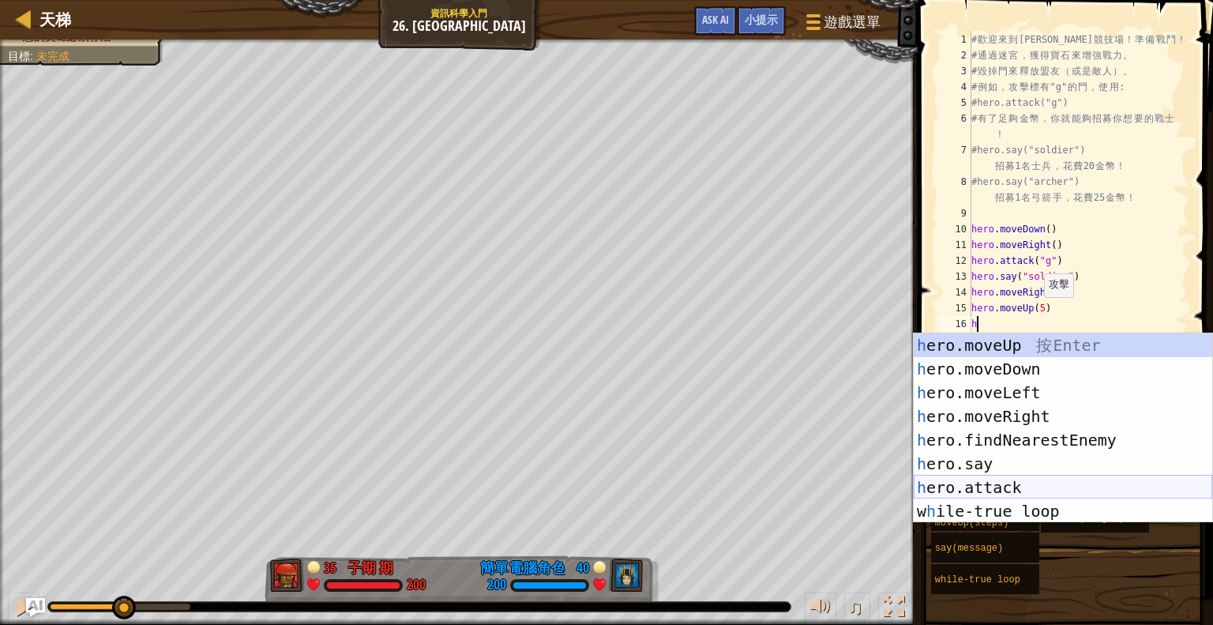
click at [1040, 480] on div "h ero.moveUp 按 Enter h ero.moveDown 按 Enter h ero.moveLeft 按 Enter h ero.moveRi…" at bounding box center [1063, 451] width 299 height 237
type textarea "hero.attack(enemy)"
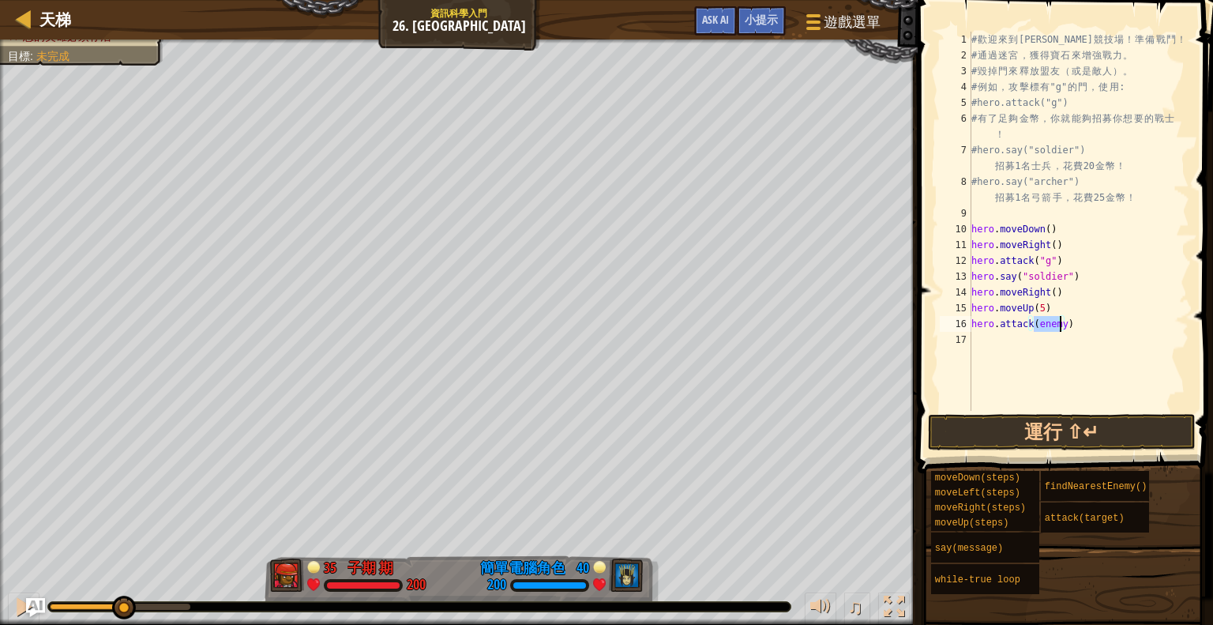
click at [1061, 332] on div "# 歡 迎 來 到 [GEOGRAPHIC_DATA] ！ 準 備 戰 鬥 ！ # 通 過 迷 宮 ， 獲 得 寶 石 來 增 強 戰 力 。 # 毀 掉 門…" at bounding box center [1078, 237] width 221 height 411
drag, startPoint x: 1061, startPoint y: 321, endPoint x: 1033, endPoint y: 322, distance: 27.7
click at [1033, 322] on div "# 歡 迎 來 到 [GEOGRAPHIC_DATA] ！ 準 備 戰 鬥 ！ # 通 過 迷 宮 ， 獲 得 寶 石 來 增 強 戰 力 。 # 毀 掉 門…" at bounding box center [1078, 237] width 221 height 411
type textarea "hero.attack(c)"
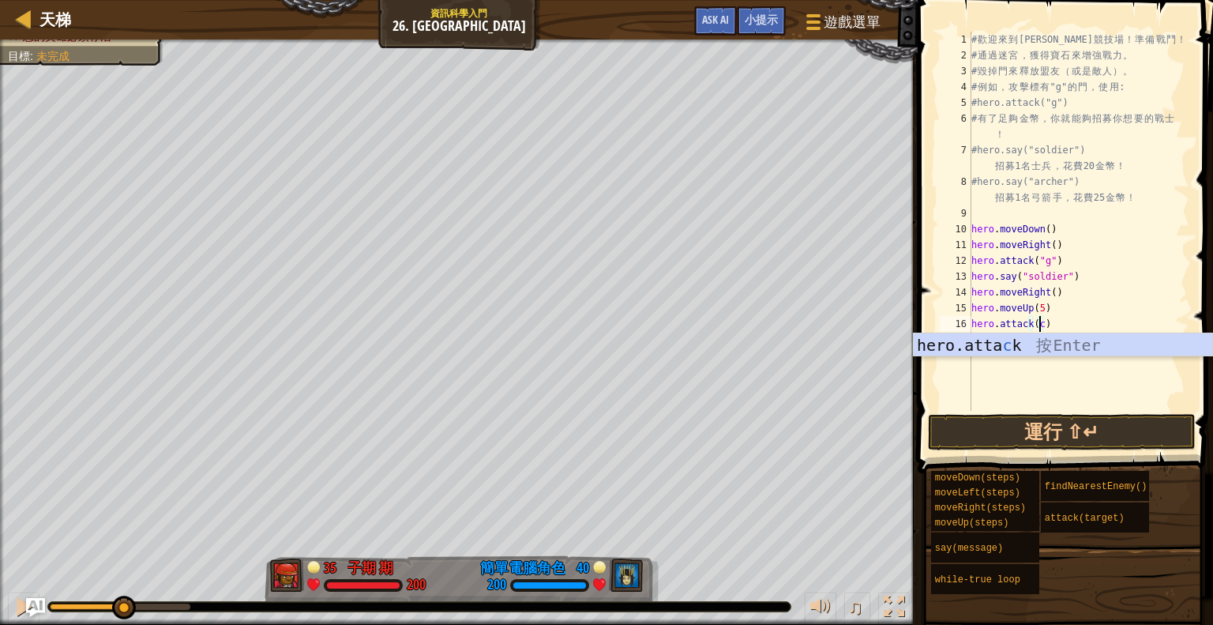
click at [1077, 318] on div "# 歡 迎 來 到 [GEOGRAPHIC_DATA] ！ 準 備 戰 鬥 ！ # 通 過 迷 宮 ， 獲 得 寶 石 來 增 強 戰 力 。 # 毀 掉 門…" at bounding box center [1078, 237] width 221 height 411
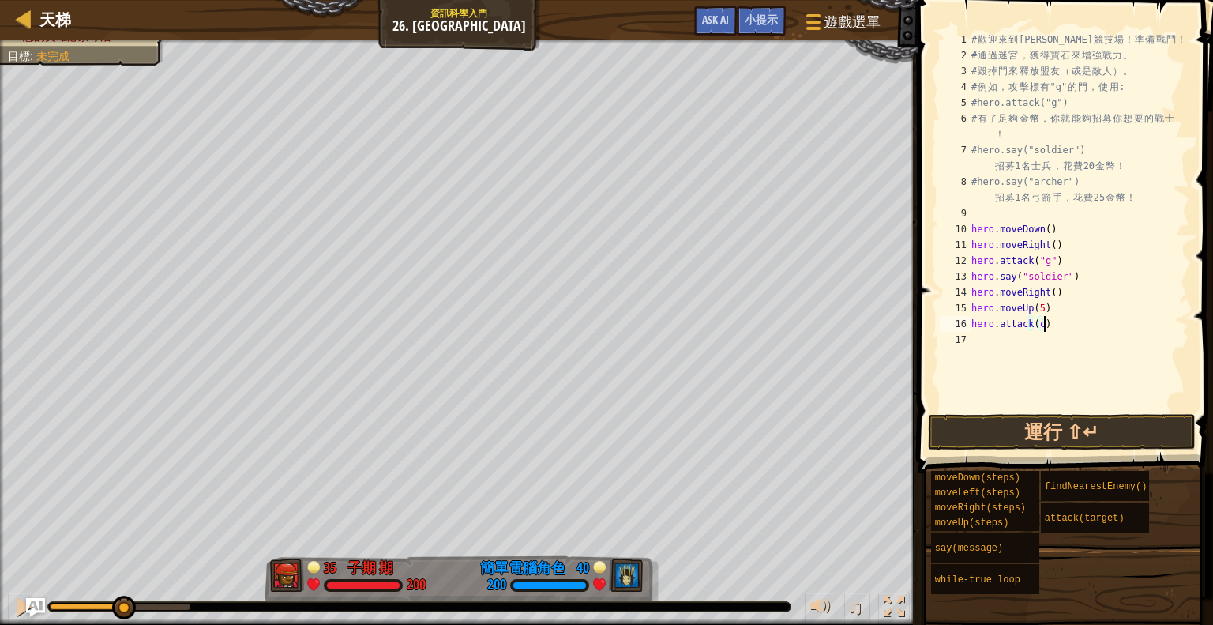
click at [1007, 345] on div "# 歡 迎 來 到 [GEOGRAPHIC_DATA] ！ 準 備 戰 鬥 ！ # 通 過 迷 宮 ， 獲 得 寶 石 來 增 強 戰 力 。 # 毀 掉 門…" at bounding box center [1078, 237] width 221 height 411
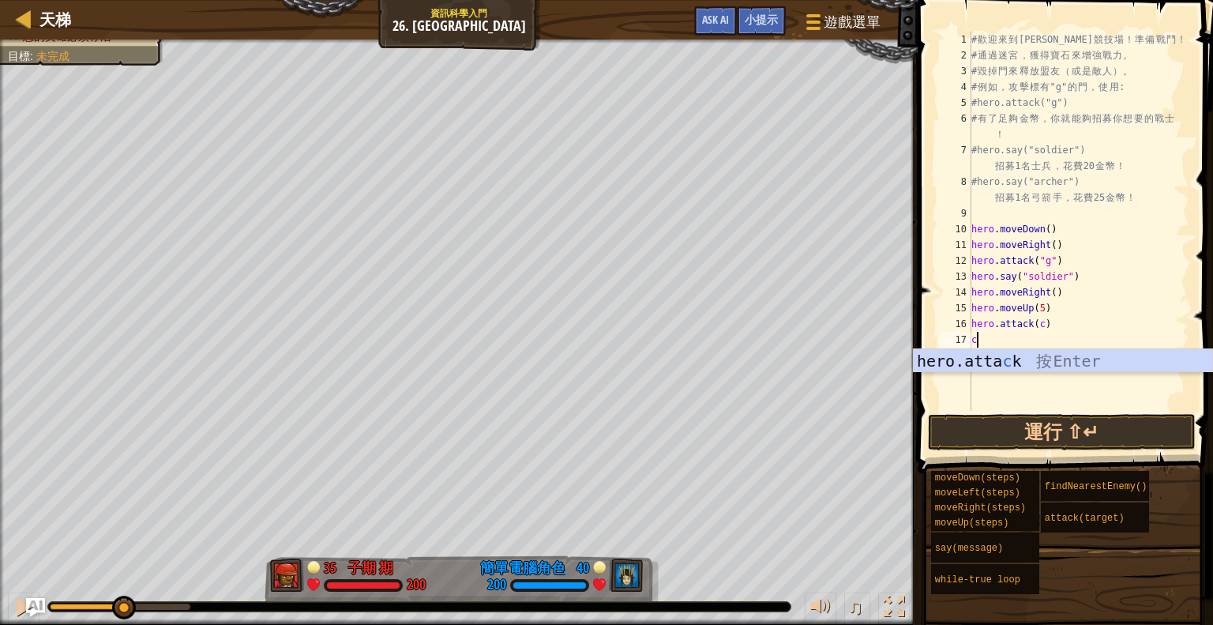
scroll to position [7, 0]
click at [992, 359] on div "hero.atta c k 按 Enter" at bounding box center [1063, 384] width 299 height 71
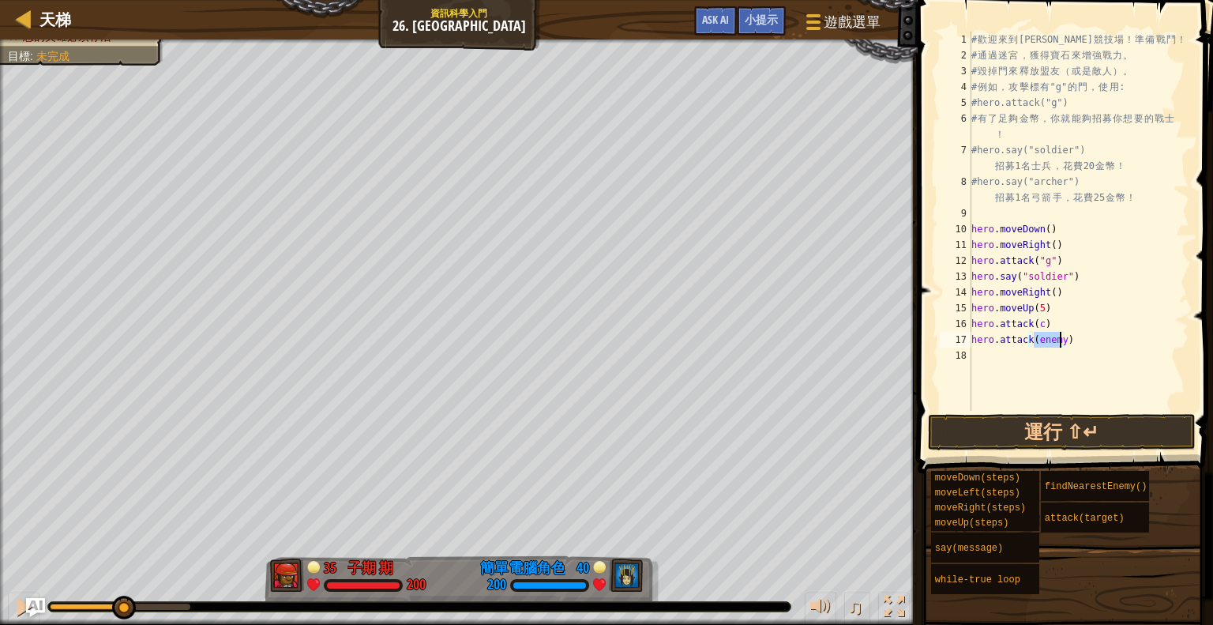
type textarea "hero.attack(c)"
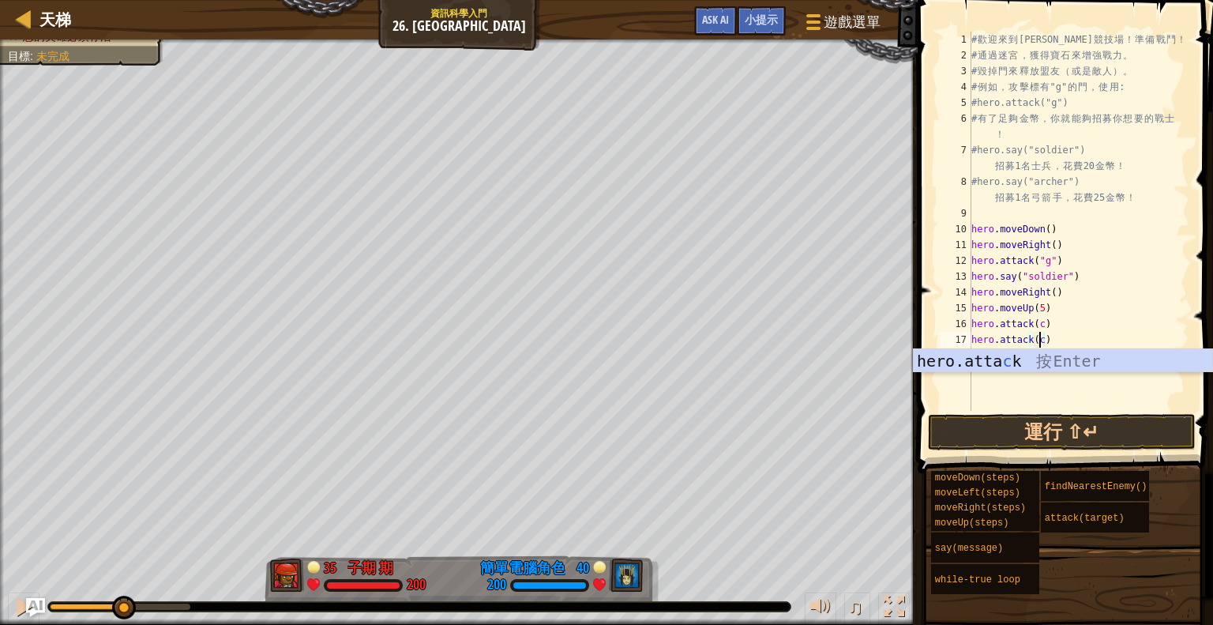
scroll to position [7, 5]
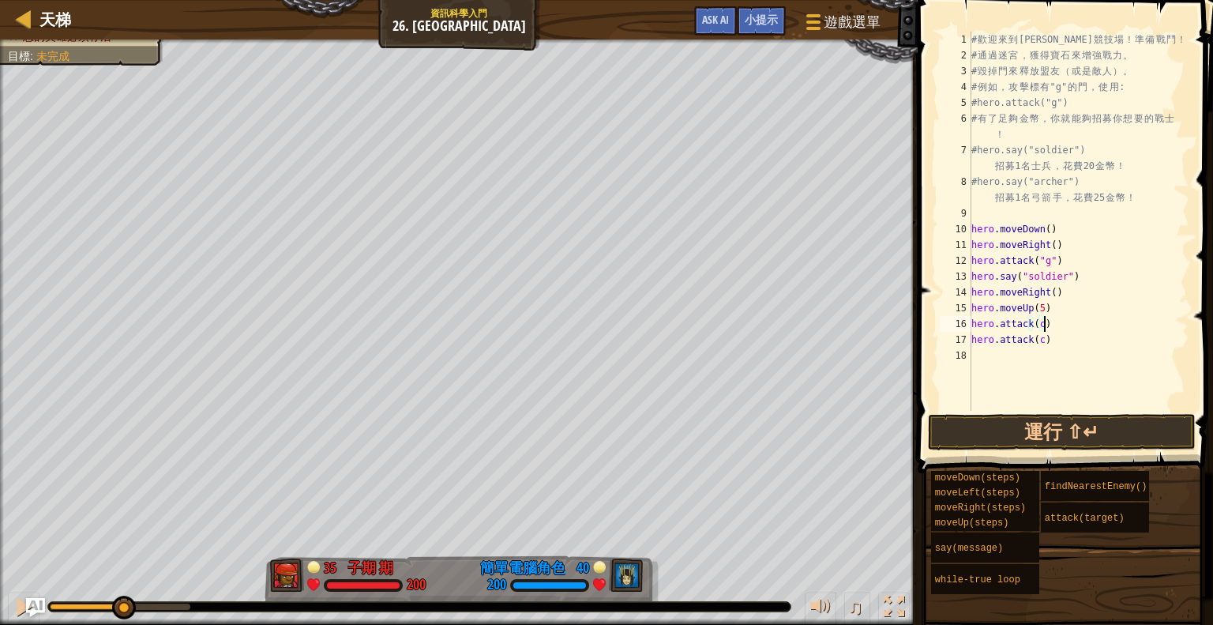
drag, startPoint x: 1092, startPoint y: 323, endPoint x: 1070, endPoint y: 339, distance: 27.2
click at [1085, 329] on div "# 歡 迎 來 到 [GEOGRAPHIC_DATA] ！ 準 備 戰 鬥 ！ # 通 過 迷 宮 ， 獲 得 寶 石 來 增 強 戰 力 。 # 毀 掉 門…" at bounding box center [1078, 237] width 221 height 411
click at [1005, 360] on div "# 歡 迎 來 到 [GEOGRAPHIC_DATA] ！ 準 備 戰 鬥 ！ # 通 過 迷 宮 ， 獲 得 寶 石 來 增 強 戰 力 。 # 毀 掉 門…" at bounding box center [1078, 237] width 221 height 411
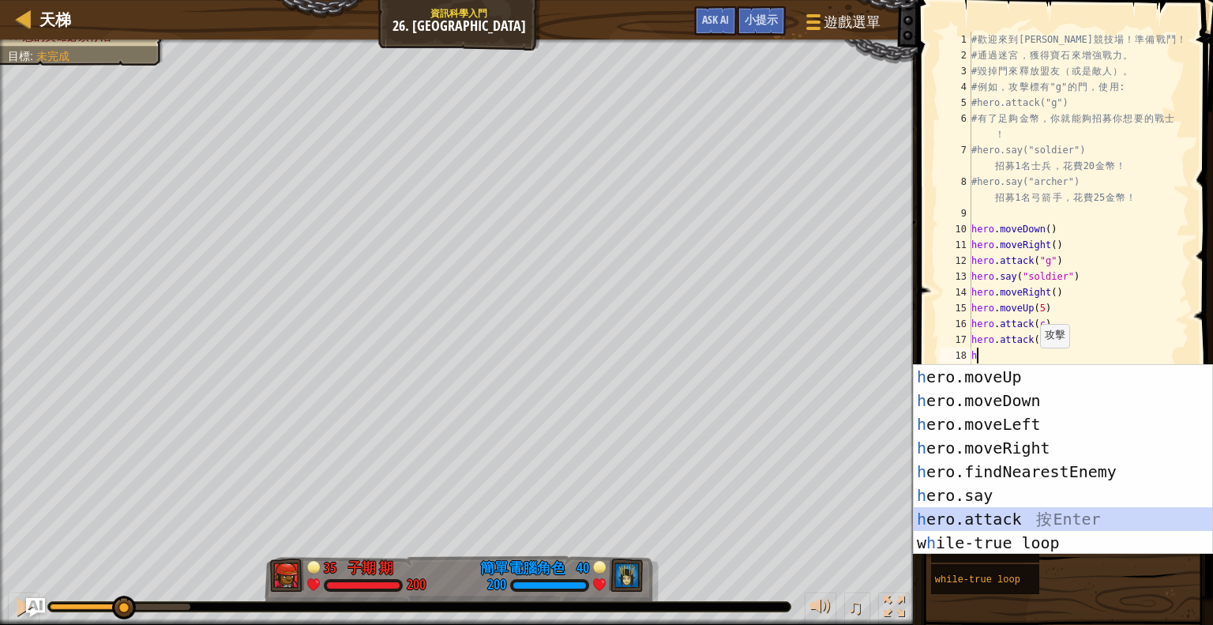
click at [1026, 513] on div "h ero.moveUp 按 Enter h ero.moveDown 按 Enter h ero.moveLeft 按 Enter h ero.moveRi…" at bounding box center [1063, 483] width 299 height 237
type textarea "hero.attack(enemy)"
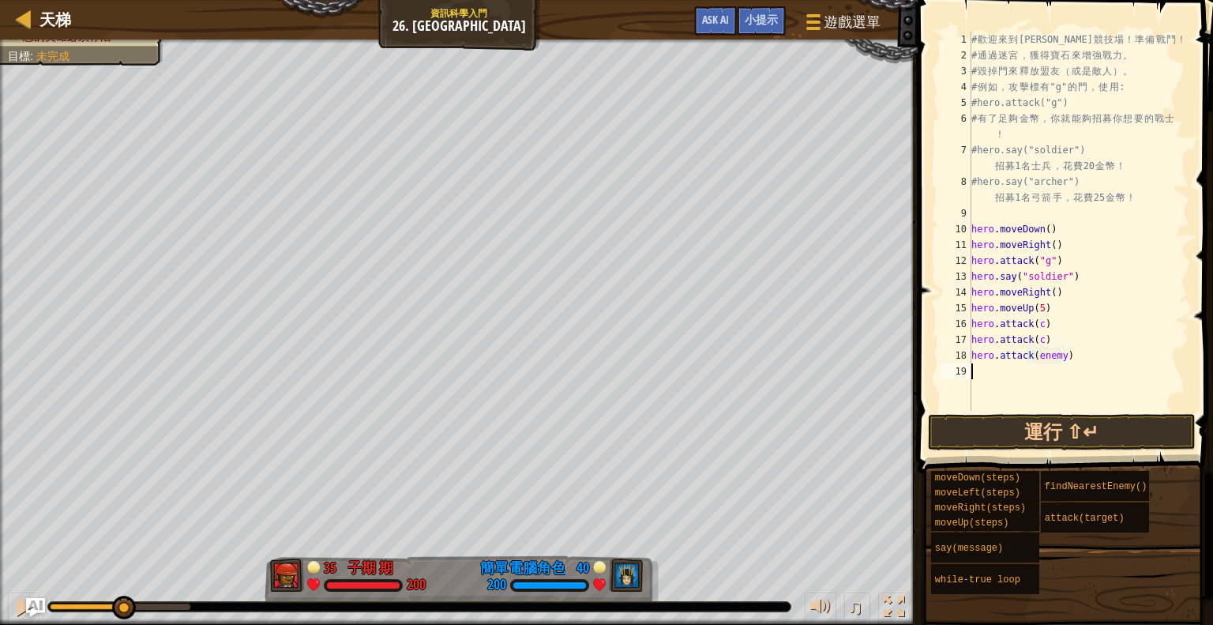
click at [1075, 363] on div "# 歡 迎 來 到 [GEOGRAPHIC_DATA] ！ 準 備 戰 鬥 ！ # 通 過 迷 宮 ， 獲 得 寶 石 來 增 強 戰 力 。 # 毀 掉 門…" at bounding box center [1078, 237] width 221 height 411
click at [1058, 358] on div "# 歡 迎 來 到 [GEOGRAPHIC_DATA] ！ 準 備 戰 鬥 ！ # 通 過 迷 宮 ， 獲 得 寶 石 來 增 強 戰 力 。 # 毀 掉 門…" at bounding box center [1078, 237] width 221 height 411
drag, startPoint x: 1061, startPoint y: 356, endPoint x: 1032, endPoint y: 360, distance: 28.7
click at [1032, 360] on div "# 歡 迎 來 到 [GEOGRAPHIC_DATA] ！ 準 備 戰 鬥 ！ # 通 過 迷 宮 ， 獲 得 寶 石 來 增 強 戰 力 。 # 毀 掉 門…" at bounding box center [1078, 237] width 221 height 411
type textarea "hero.attack(b)"
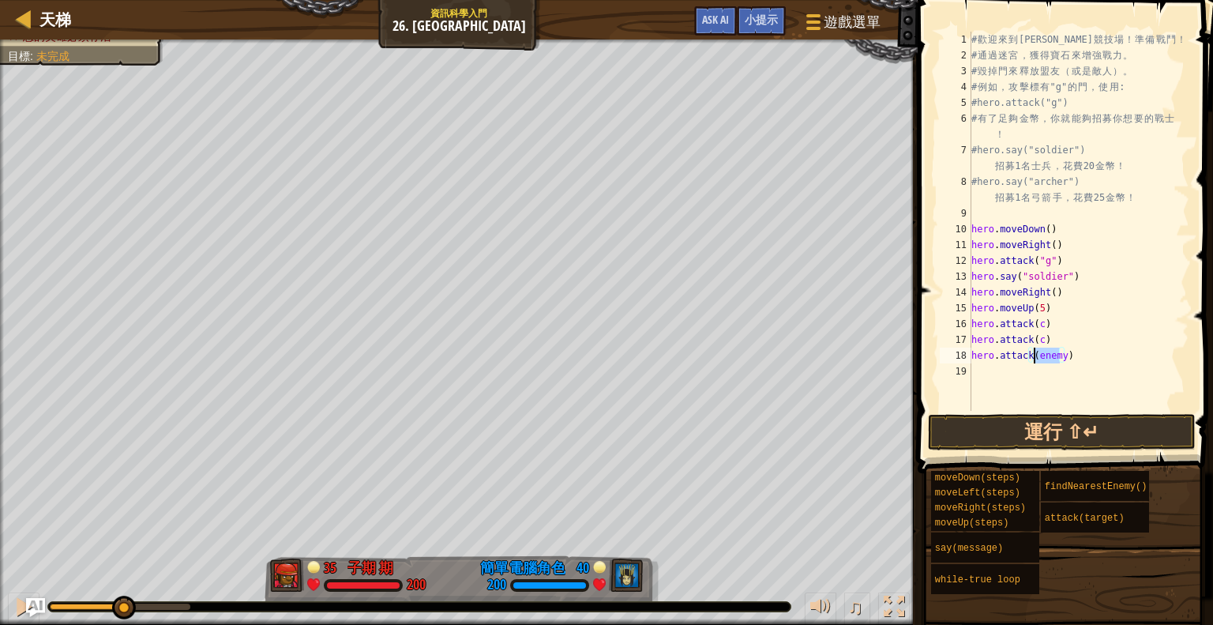
scroll to position [7, 5]
click at [1005, 369] on div "# 歡 迎 來 到 [GEOGRAPHIC_DATA] ！ 準 備 戰 鬥 ！ # 通 過 迷 宮 ， 獲 得 寶 石 來 增 強 戰 力 。 # 毀 掉 門…" at bounding box center [1078, 237] width 221 height 411
type textarea "b"
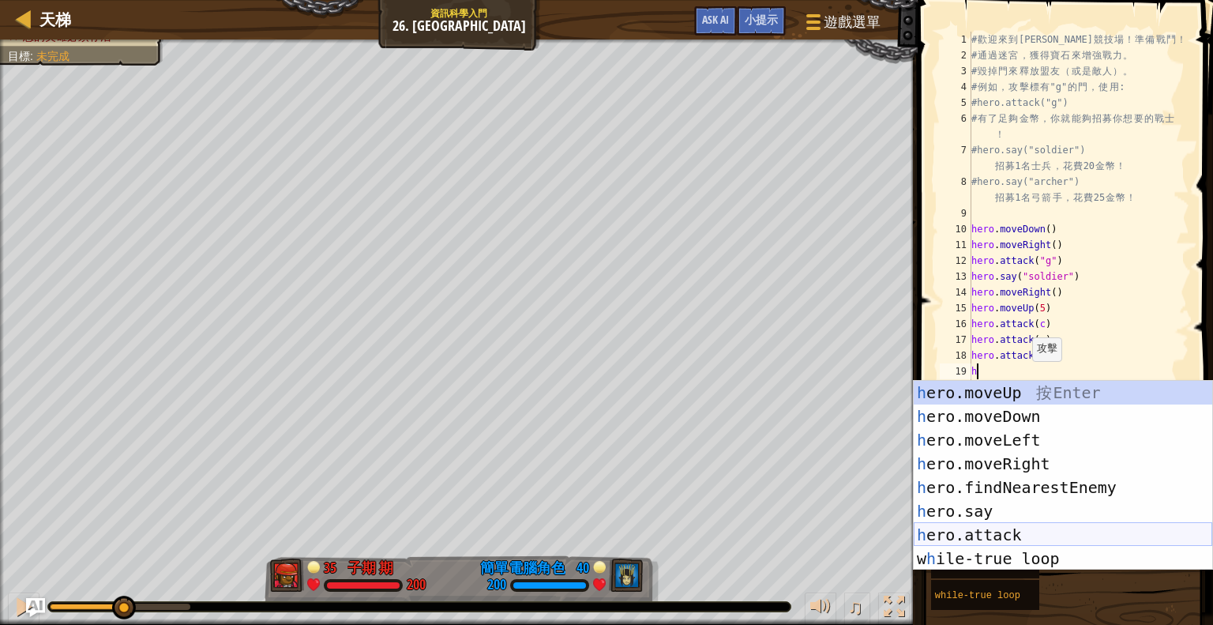
click at [1013, 536] on div "h ero.moveUp 按 Enter h ero.moveDown 按 Enter h ero.moveLeft 按 Enter h ero.moveRi…" at bounding box center [1063, 499] width 299 height 237
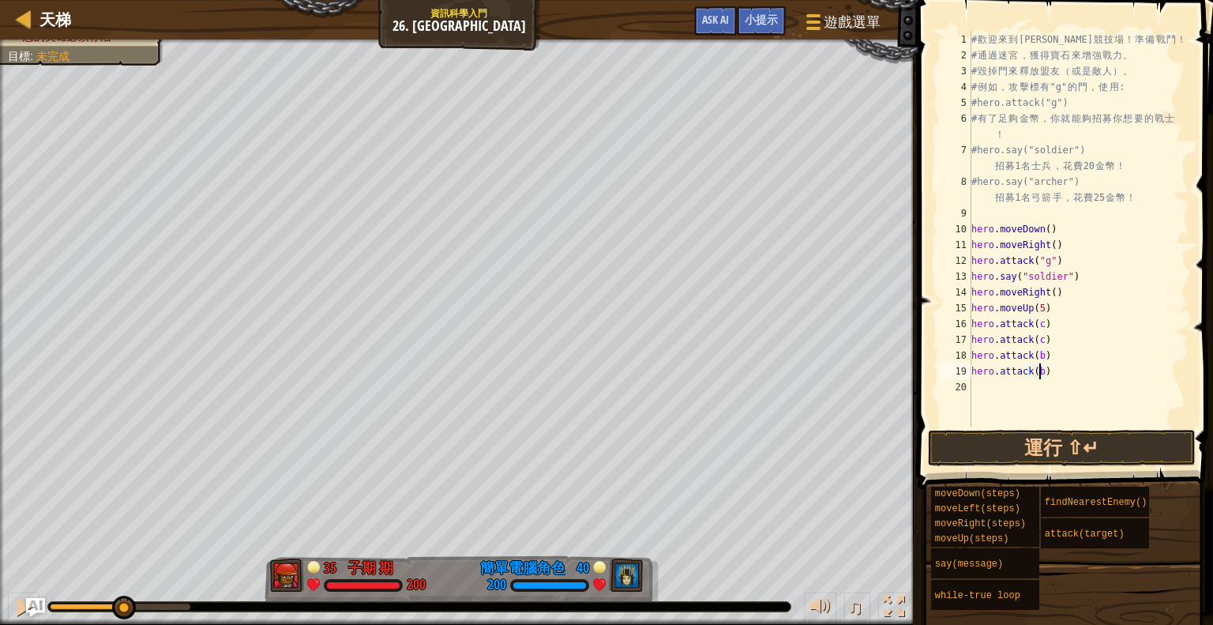
scroll to position [7, 5]
click at [1011, 446] on button "運行 ⇧↵" at bounding box center [1062, 448] width 268 height 36
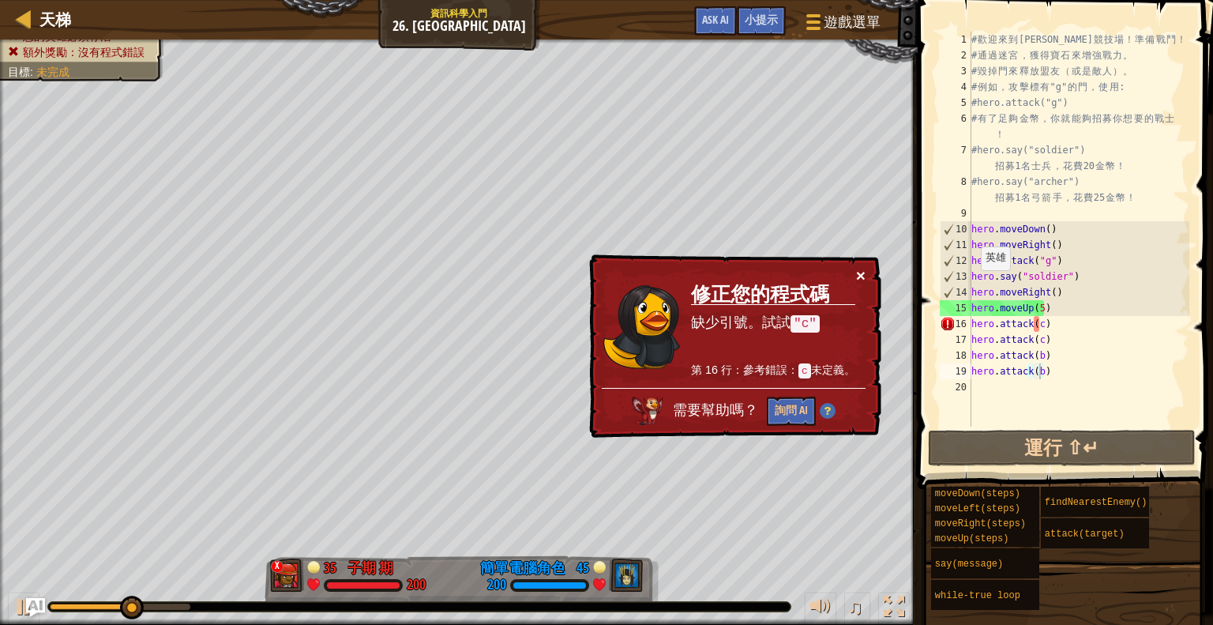
click at [861, 276] on button "×" at bounding box center [860, 275] width 9 height 17
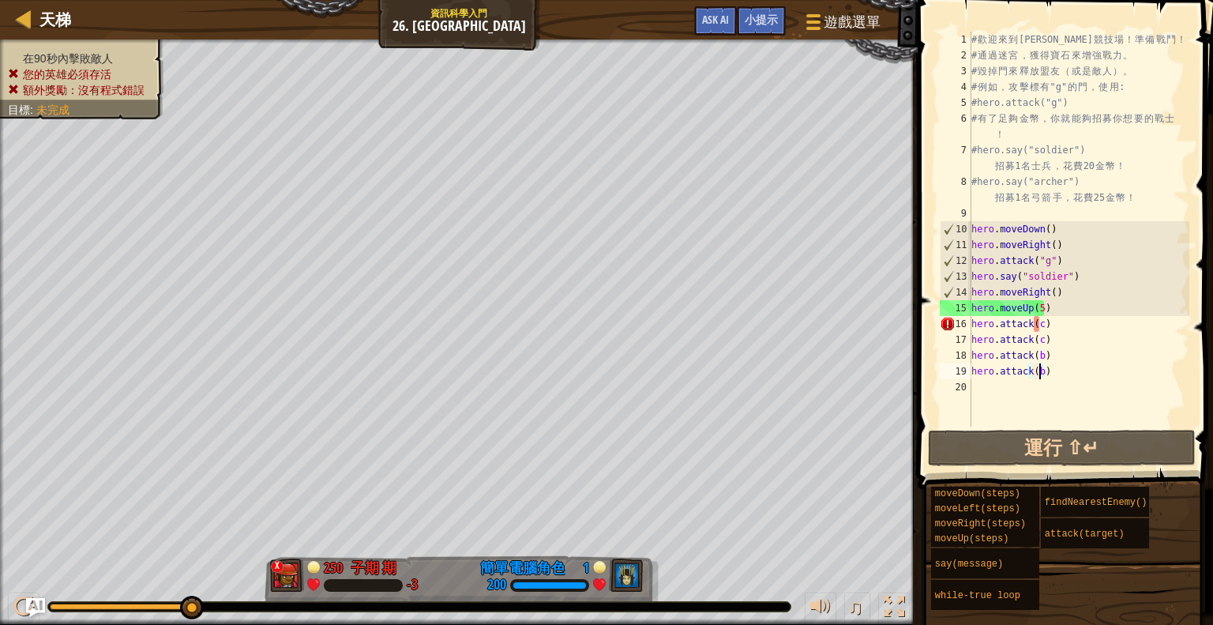
click at [1048, 327] on div "# 歡 迎 來 到 [GEOGRAPHIC_DATA] ！ 準 備 戰 鬥 ！ # 通 過 迷 宮 ， 獲 得 寶 石 來 增 強 戰 力 。 # 毀 掉 門…" at bounding box center [1078, 245] width 221 height 426
click at [1073, 356] on div "# 歡 迎 來 到 [GEOGRAPHIC_DATA] ！ 準 備 戰 鬥 ！ # 通 過 迷 宮 ， 獲 得 寶 石 來 增 強 戰 力 。 # 毀 掉 門…" at bounding box center [1078, 245] width 221 height 426
click at [1046, 326] on div "# 歡 迎 來 到 [GEOGRAPHIC_DATA] ！ 準 備 戰 鬥 ！ # 通 過 迷 宮 ， 獲 得 寶 石 來 增 強 戰 力 。 # 毀 掉 門…" at bounding box center [1078, 245] width 221 height 426
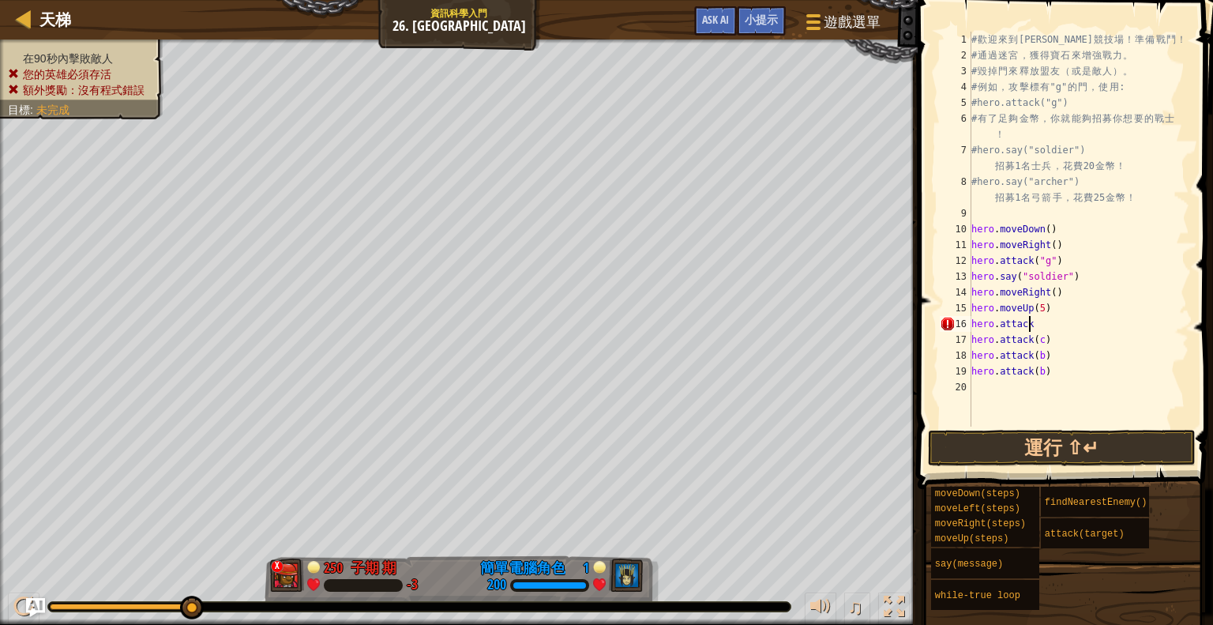
scroll to position [7, 3]
click at [1049, 341] on div "# 歡 迎 來 到 [GEOGRAPHIC_DATA] ！ 準 備 戰 鬥 ！ # 通 過 迷 宮 ， 獲 得 寶 石 來 增 強 戰 力 。 # 毀 掉 門…" at bounding box center [1078, 245] width 221 height 426
click at [1046, 353] on div "# 歡 迎 來 到 [GEOGRAPHIC_DATA] ！ 準 備 戰 鬥 ！ # 通 過 迷 宮 ， 獲 得 寶 石 來 增 強 戰 力 。 # 毀 掉 門…" at bounding box center [1078, 245] width 221 height 426
click at [1048, 372] on div "# 歡 迎 來 到 [GEOGRAPHIC_DATA] ！ 準 備 戰 鬥 ！ # 通 過 迷 宮 ， 獲 得 寶 石 來 增 強 戰 力 。 # 毀 掉 門…" at bounding box center [1078, 245] width 221 height 426
click at [1039, 322] on div "# 歡 迎 來 到 [GEOGRAPHIC_DATA] ！ 準 備 戰 鬥 ！ # 通 過 迷 宮 ， 獲 得 寶 石 來 增 強 戰 力 。 # 毀 掉 門…" at bounding box center [1078, 245] width 221 height 426
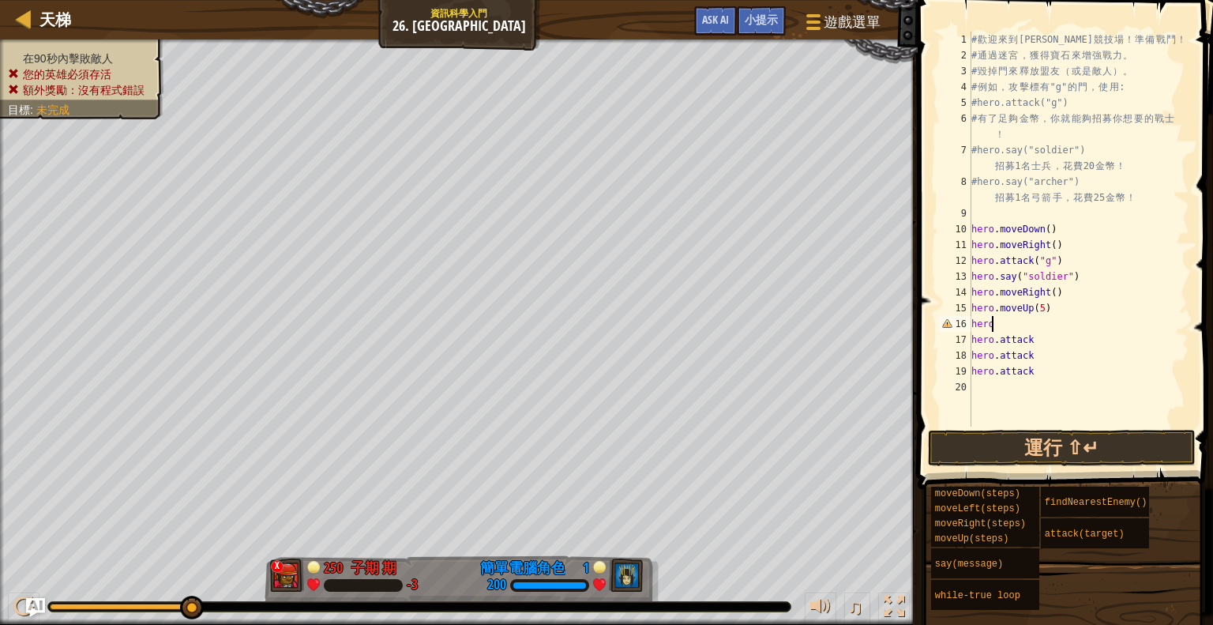
scroll to position [7, 0]
type textarea "hee"
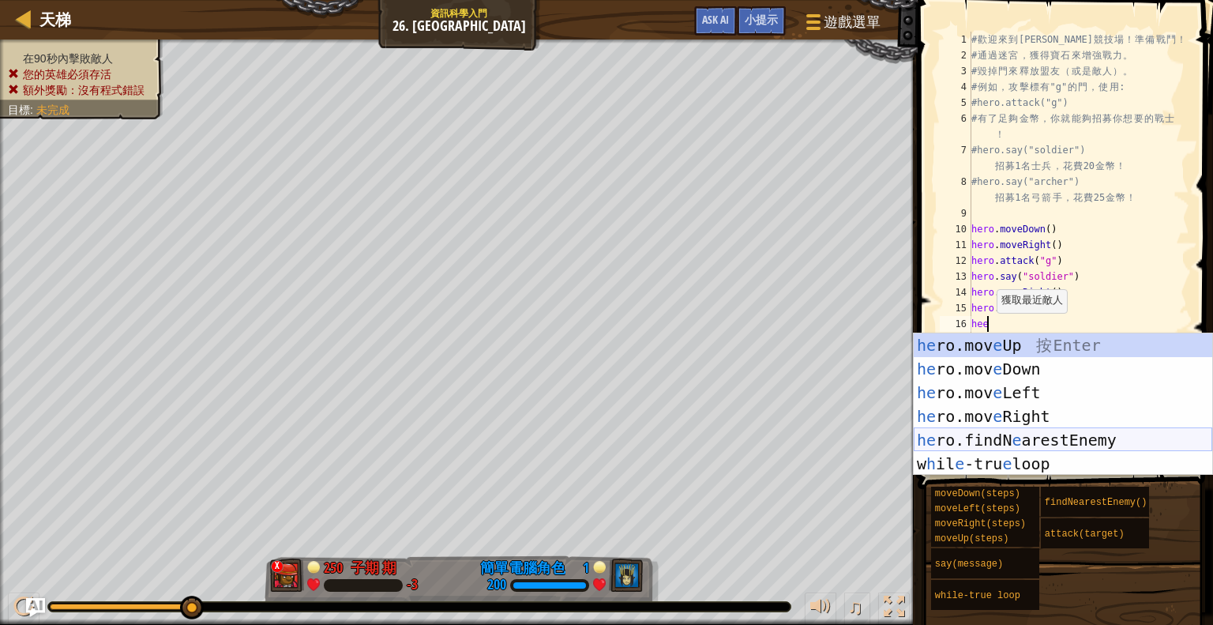
click at [1076, 435] on div "he ro.mov e Up 按 Enter he ro.mov e Down 按 Enter he ro.mov e Left 按 Enter he ro.…" at bounding box center [1063, 428] width 299 height 190
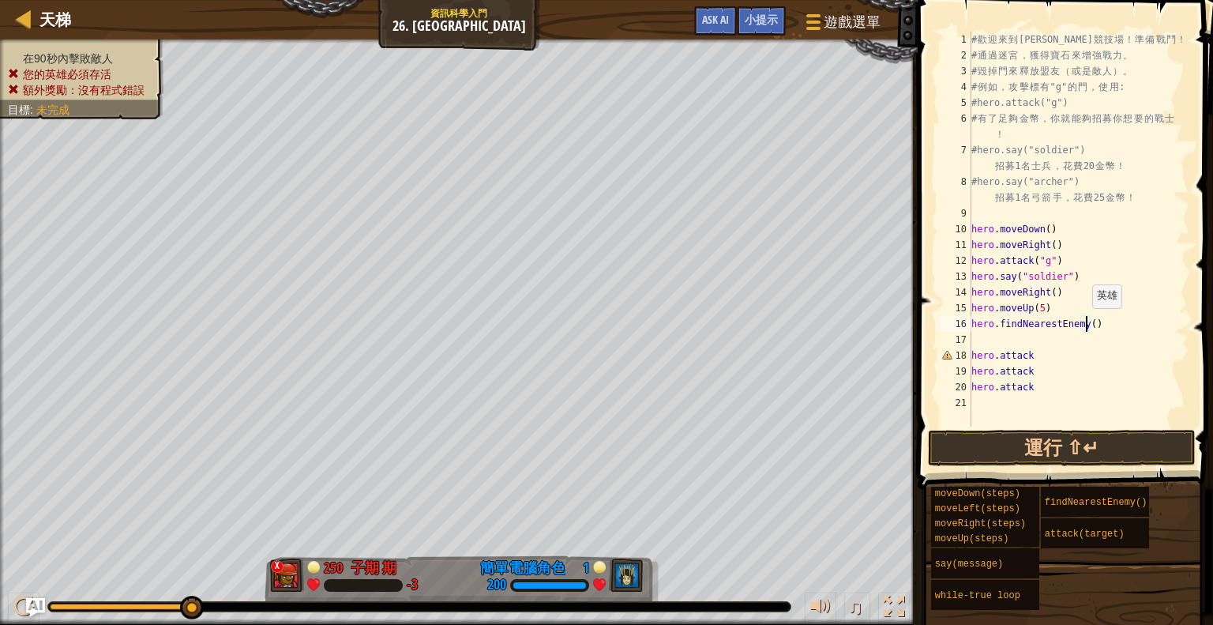
click at [1084, 324] on div "# 歡 迎 來 到 [GEOGRAPHIC_DATA] ！ 準 備 戰 鬥 ！ # 通 過 迷 宮 ， 獲 得 寶 石 來 增 強 戰 力 。 # 毀 掉 門…" at bounding box center [1078, 245] width 221 height 426
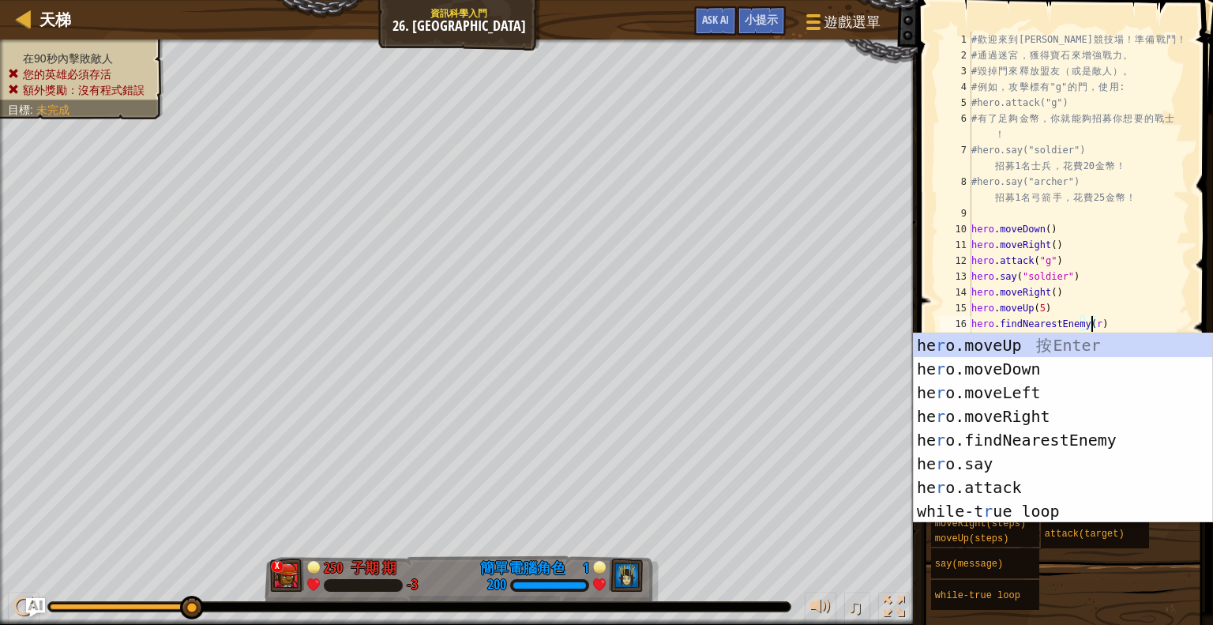
click at [1154, 282] on div "# 歡 迎 來 到 [GEOGRAPHIC_DATA] ！ 準 備 戰 鬥 ！ # 通 過 迷 宮 ， 獲 得 寶 石 來 增 強 戰 力 。 # 毀 掉 門…" at bounding box center [1078, 245] width 221 height 426
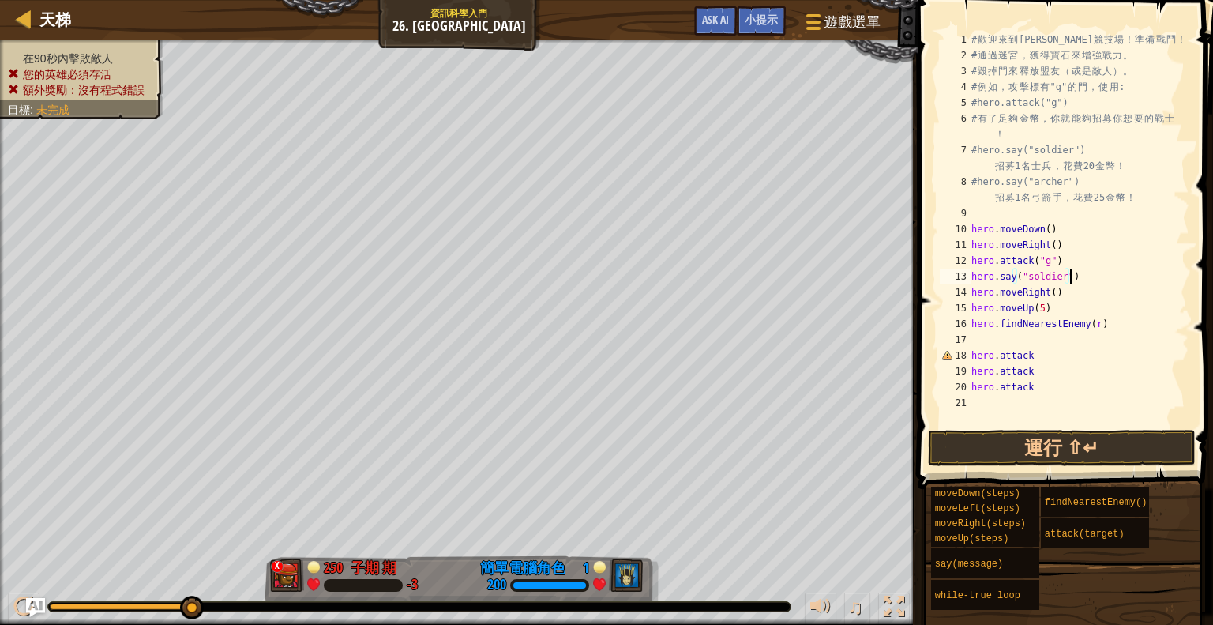
scroll to position [7, 6]
click at [1090, 329] on div "# 歡 迎 來 到 [GEOGRAPHIC_DATA] ！ 準 備 戰 鬥 ！ # 通 過 迷 宮 ， 獲 得 寶 石 來 增 強 戰 力 。 # 毀 掉 門…" at bounding box center [1078, 245] width 221 height 426
type textarea "hero.findNearestEnemy()"
click at [1062, 340] on div "# 歡 迎 來 到 [GEOGRAPHIC_DATA] ！ 準 備 戰 鬥 ！ # 通 過 迷 宮 ， 獲 得 寶 石 來 增 強 戰 力 。 # 毀 掉 門…" at bounding box center [1078, 245] width 221 height 426
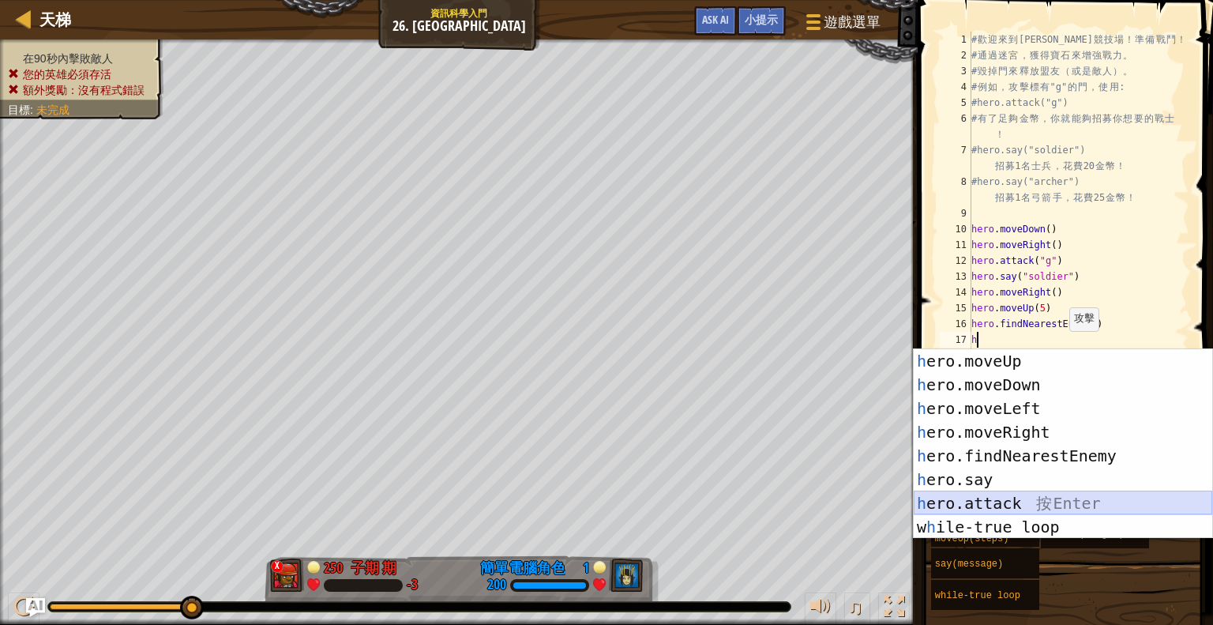
click at [1021, 495] on div "h ero.moveUp 按 Enter h ero.moveDown 按 Enter h ero.moveLeft 按 Enter h ero.moveRi…" at bounding box center [1063, 467] width 299 height 237
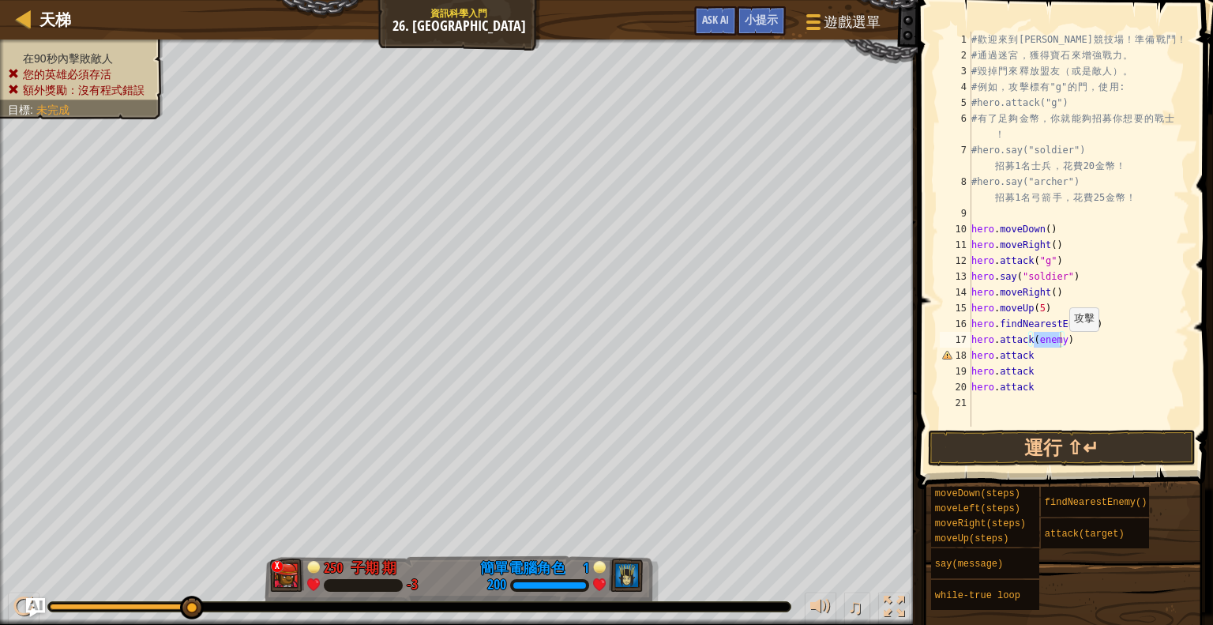
click at [1077, 427] on span at bounding box center [1067, 221] width 308 height 535
click at [1071, 445] on button "運行 ⇧↵" at bounding box center [1062, 448] width 268 height 36
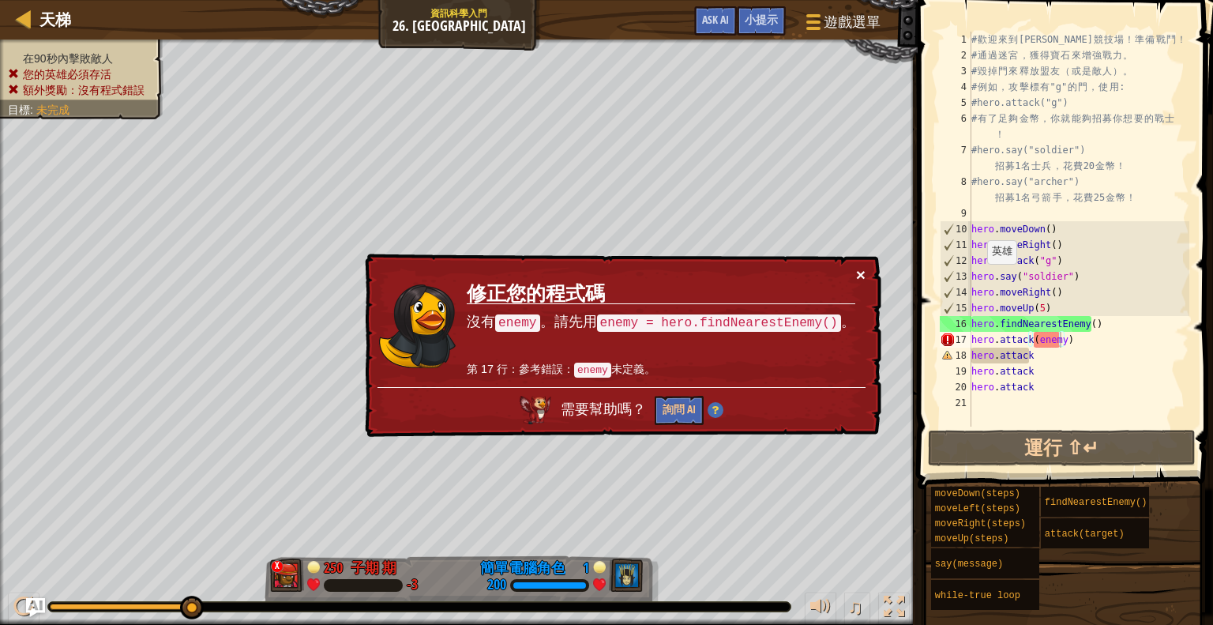
click at [855, 274] on div "× 修正您的程式碼 沒有 enemy 。請先用 enemy = hero.findNearestEnemy() 。 第 17 行：參考錯誤： enemy 未定…" at bounding box center [622, 346] width 520 height 184
click at [866, 284] on div "× 修正您的程式碼 沒有 enemy 。請先用 enemy = hero.findNearestEnemy() 。 第 17 行：參考錯誤： enemy 未定…" at bounding box center [622, 346] width 520 height 184
click at [859, 280] on button "×" at bounding box center [860, 274] width 9 height 17
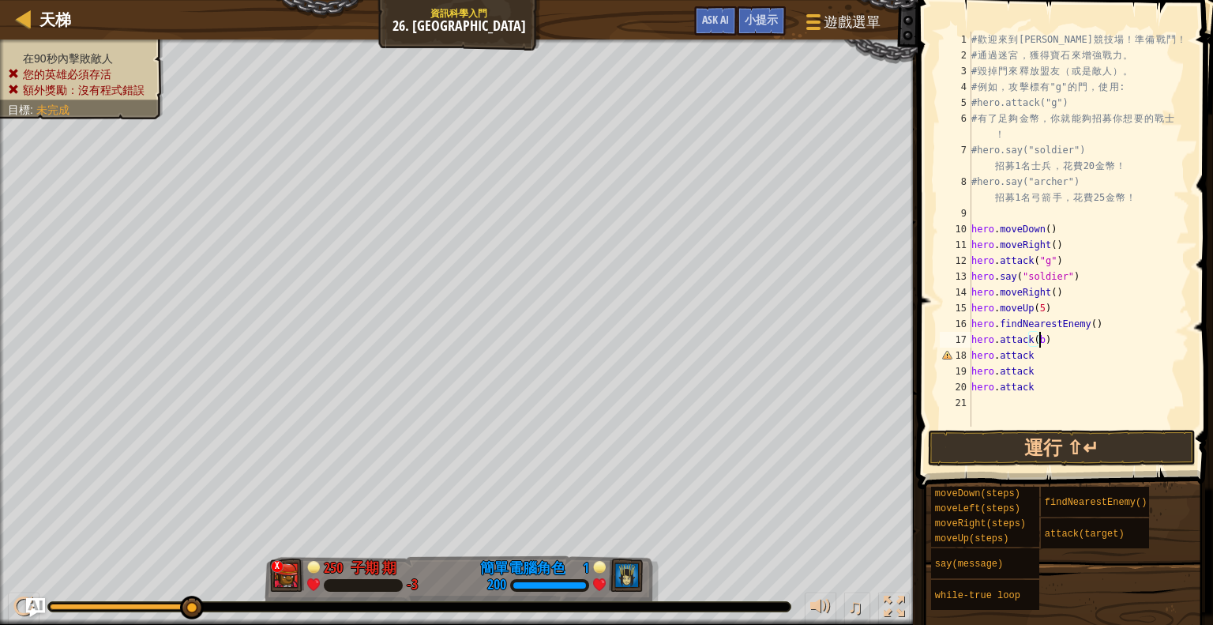
scroll to position [7, 5]
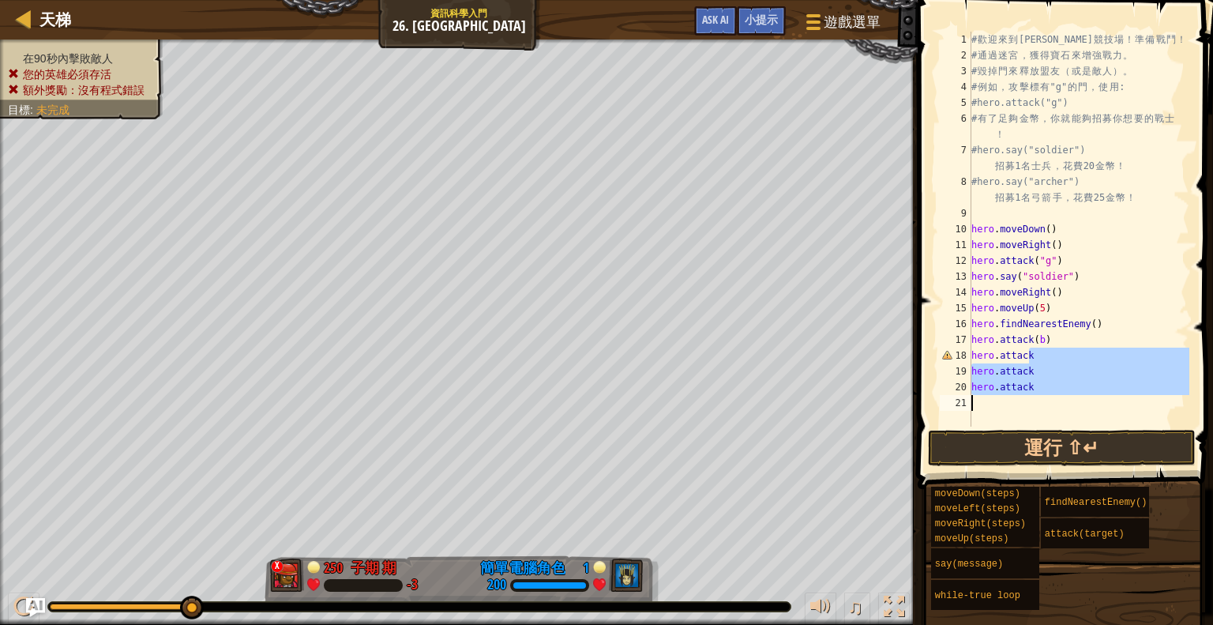
drag, startPoint x: 1020, startPoint y: 354, endPoint x: 1033, endPoint y: 402, distance: 49.8
click at [1028, 402] on div "# 歡 迎 來 到 [GEOGRAPHIC_DATA] ！ 準 備 戰 鬥 ！ # 通 過 迷 宮 ， 獲 得 寶 石 來 增 強 戰 力 。 # 毀 掉 門…" at bounding box center [1078, 245] width 221 height 426
drag, startPoint x: 1039, startPoint y: 389, endPoint x: 1035, endPoint y: 399, distance: 11.3
click at [1039, 391] on div "# 歡 迎 來 到 [GEOGRAPHIC_DATA] ！ 準 備 戰 鬥 ！ # 通 過 迷 宮 ， 獲 得 寶 石 來 增 強 戰 力 。 # 毀 掉 門…" at bounding box center [1078, 229] width 221 height 395
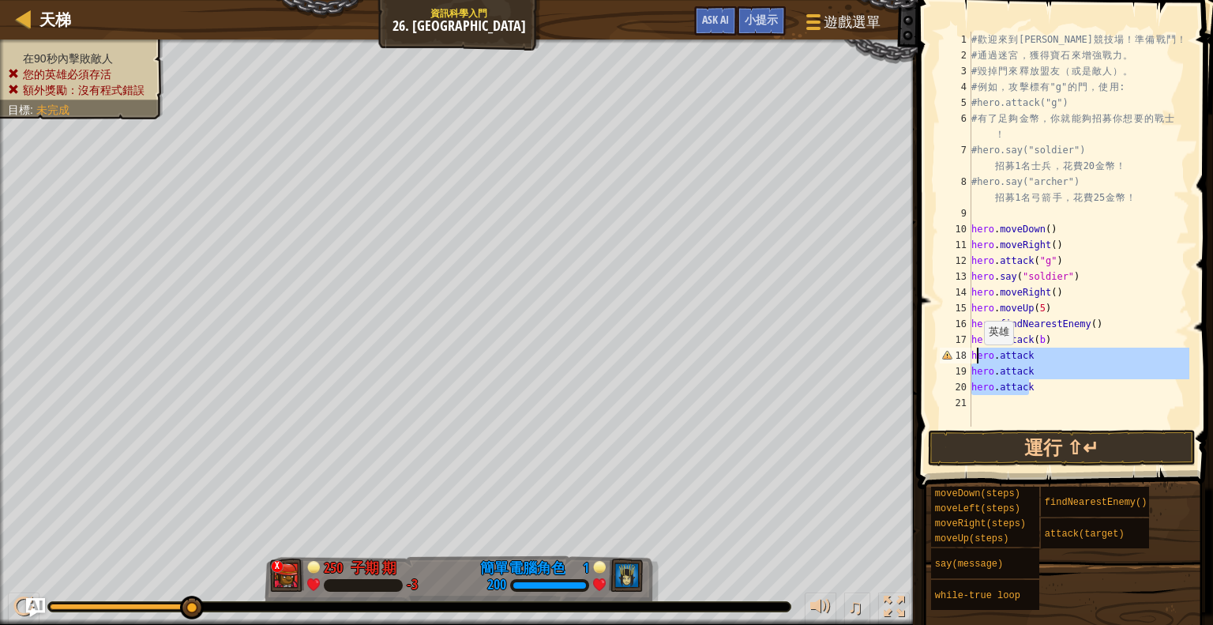
drag, startPoint x: 1021, startPoint y: 385, endPoint x: 969, endPoint y: 360, distance: 57.6
click at [969, 360] on div "hero.attack 1 2 3 4 5 6 7 8 9 10 11 12 13 14 15 16 17 18 19 20 21 # 歡 迎 來 到 [GE…" at bounding box center [1063, 229] width 253 height 395
drag, startPoint x: 1035, startPoint y: 407, endPoint x: 979, endPoint y: 358, distance: 75.0
click at [979, 358] on div "# 歡 迎 來 到 [GEOGRAPHIC_DATA] ！ 準 備 戰 鬥 ！ # 通 過 迷 宮 ， 獲 得 寶 石 來 增 強 戰 力 。 # 毀 掉 門…" at bounding box center [1078, 245] width 221 height 426
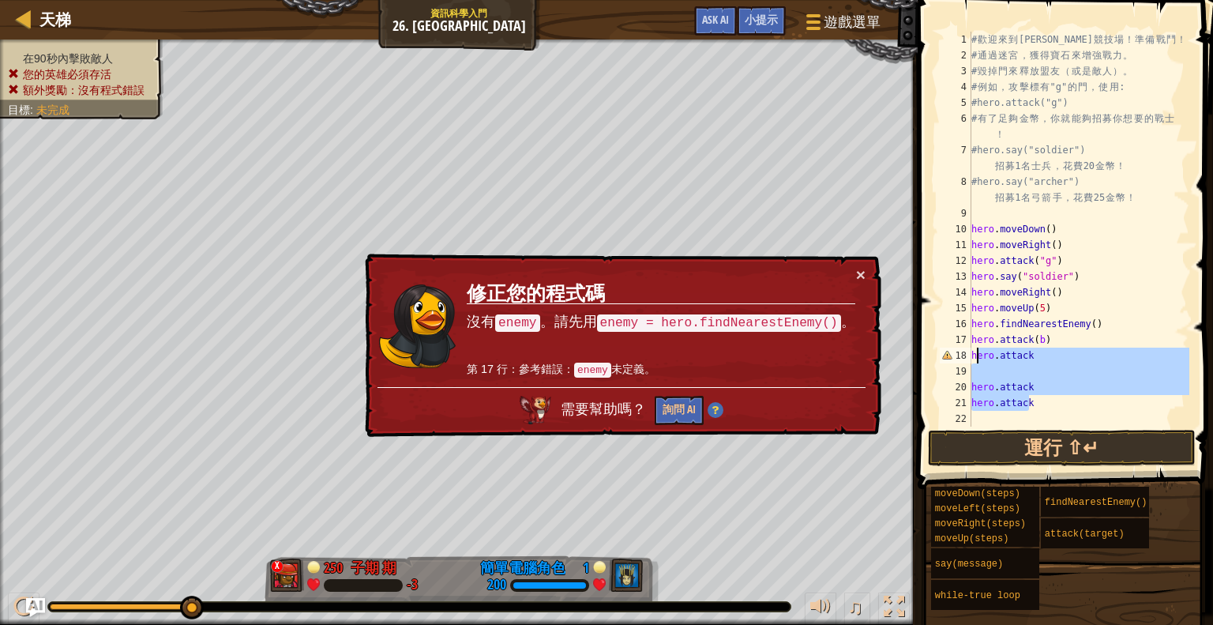
type textarea "h"
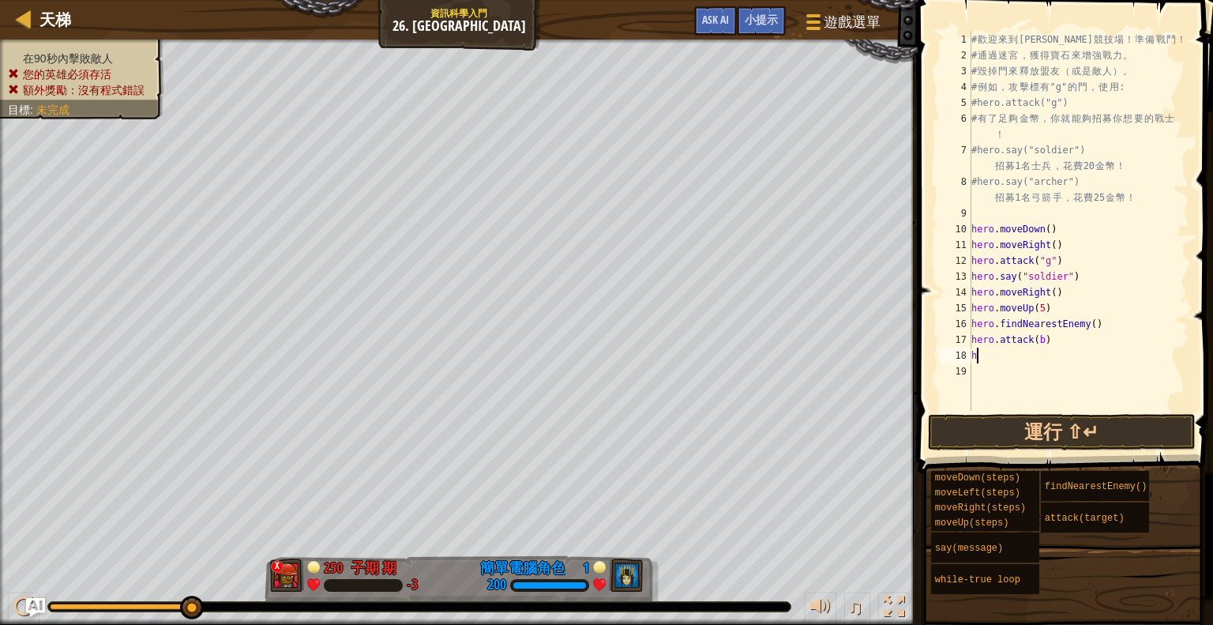
scroll to position [7, 0]
click at [1050, 426] on button "運行 ⇧↵" at bounding box center [1062, 432] width 268 height 36
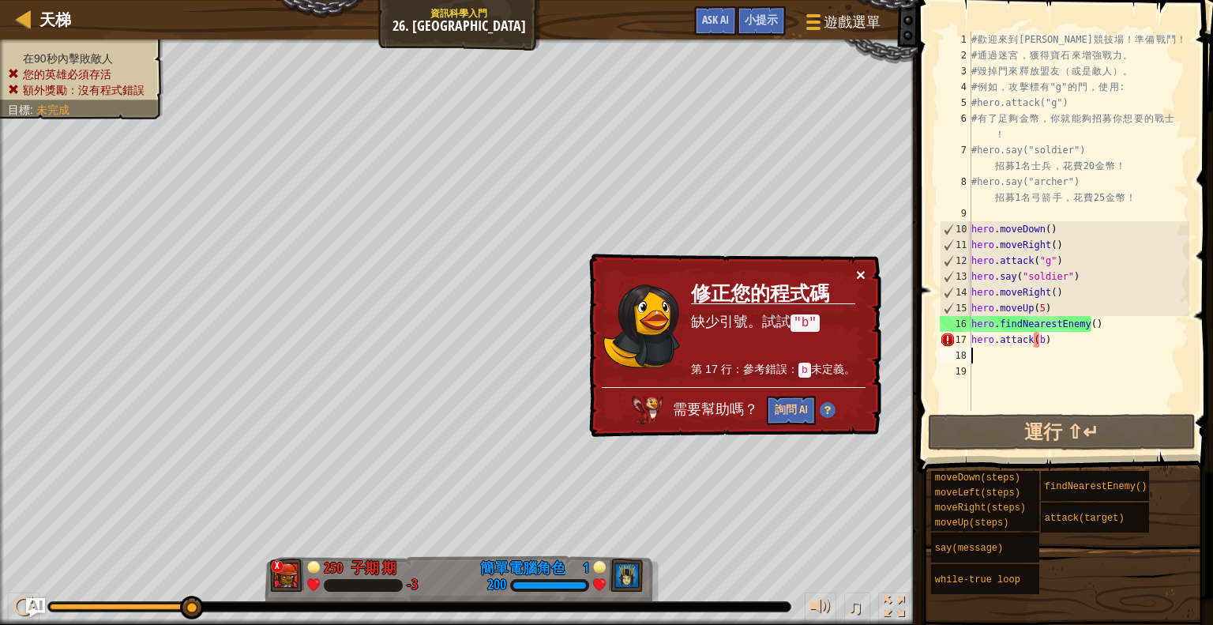
click at [859, 269] on button "×" at bounding box center [860, 274] width 9 height 17
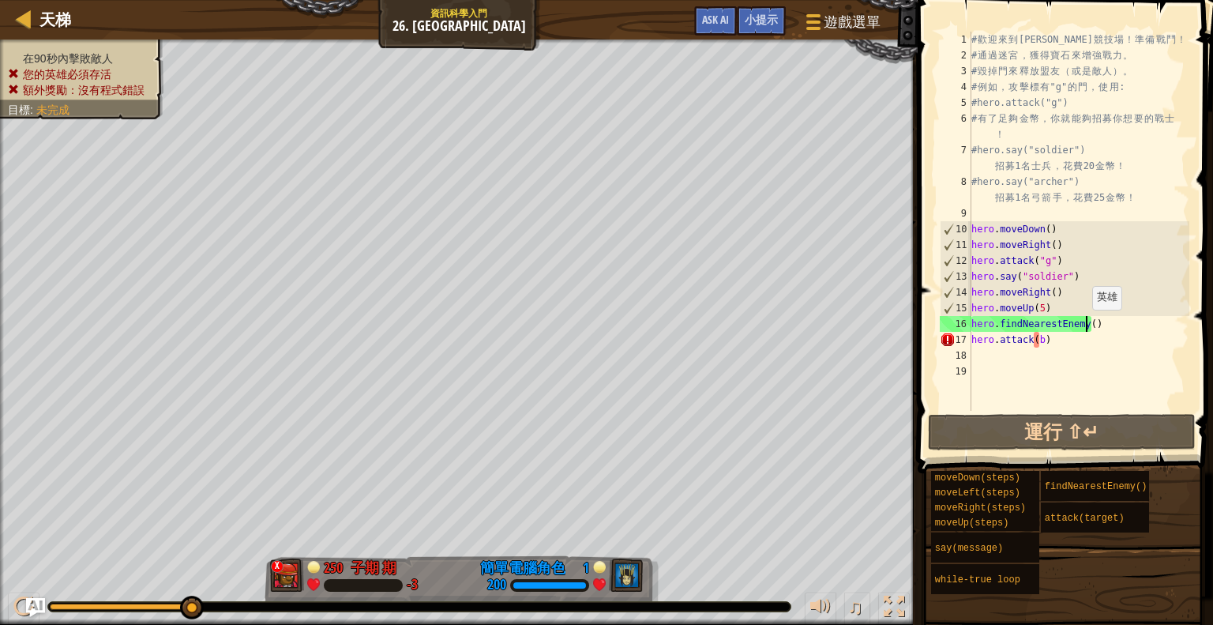
click at [1084, 325] on div "# 歡 迎 來 到 [GEOGRAPHIC_DATA] ！ 準 備 戰 鬥 ！ # 通 過 迷 宮 ， 獲 得 寶 石 來 增 強 戰 力 。 # 毀 掉 門…" at bounding box center [1078, 237] width 221 height 411
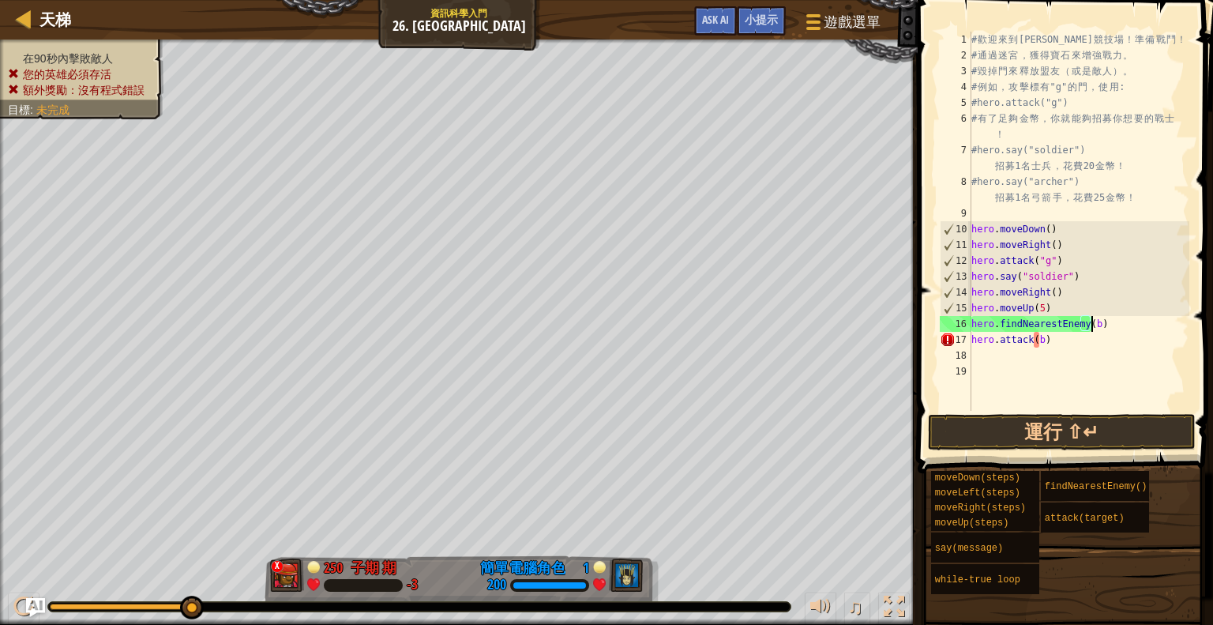
scroll to position [7, 9]
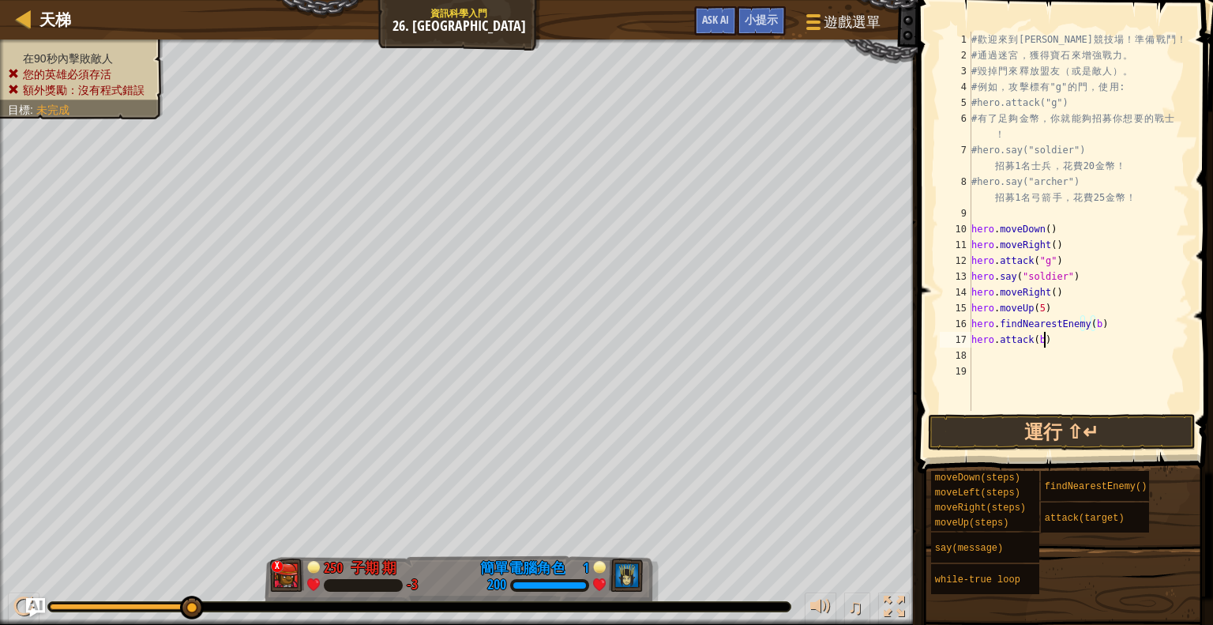
click at [1049, 344] on div "# 歡 迎 來 到 [GEOGRAPHIC_DATA] ！ 準 備 戰 鬥 ！ # 通 過 迷 宮 ， 獲 得 寶 石 來 增 強 戰 力 。 # 毀 掉 門…" at bounding box center [1078, 237] width 221 height 411
type textarea "here"
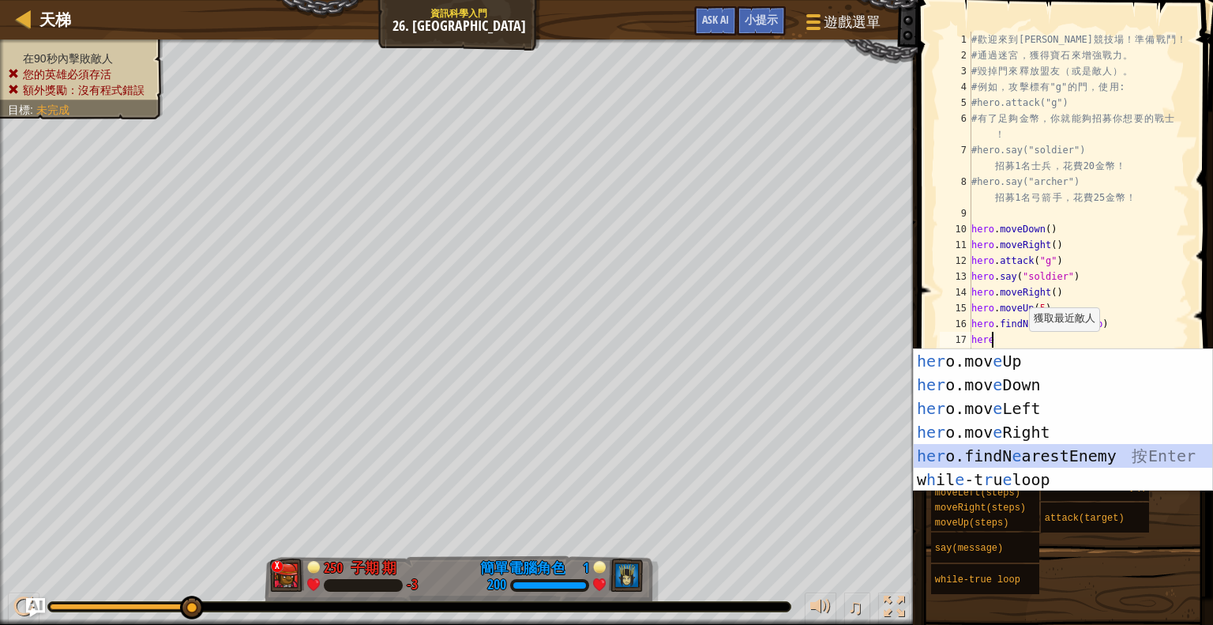
click at [1084, 454] on div "her o.mov e Up 按 Enter her o.mov e Down 按 Enter her o.mov e Left 按 Enter her o.…" at bounding box center [1063, 444] width 299 height 190
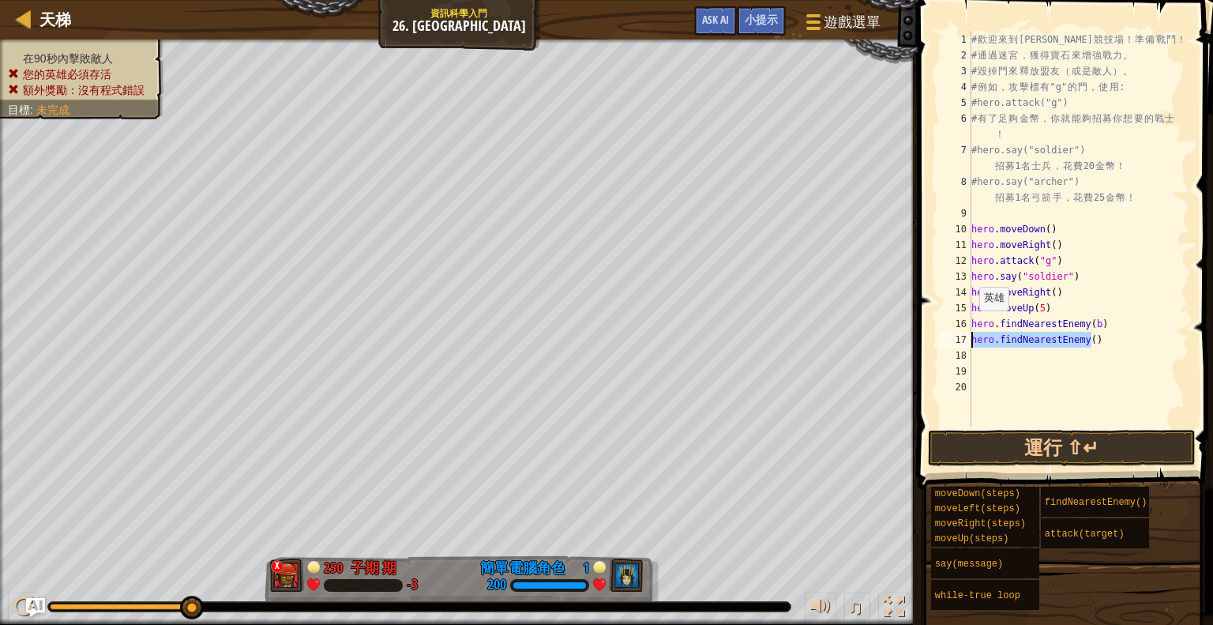
drag, startPoint x: 1099, startPoint y: 331, endPoint x: 960, endPoint y: 344, distance: 139.6
click at [960, 344] on div "1 2 3 4 5 6 7 8 9 10 11 12 13 14 15 16 17 18 19 20 # 歡 迎 來 到 [GEOGRAPHIC_DATA] …" at bounding box center [1063, 229] width 253 height 395
type textarea "hero.findNearestEnemy()"
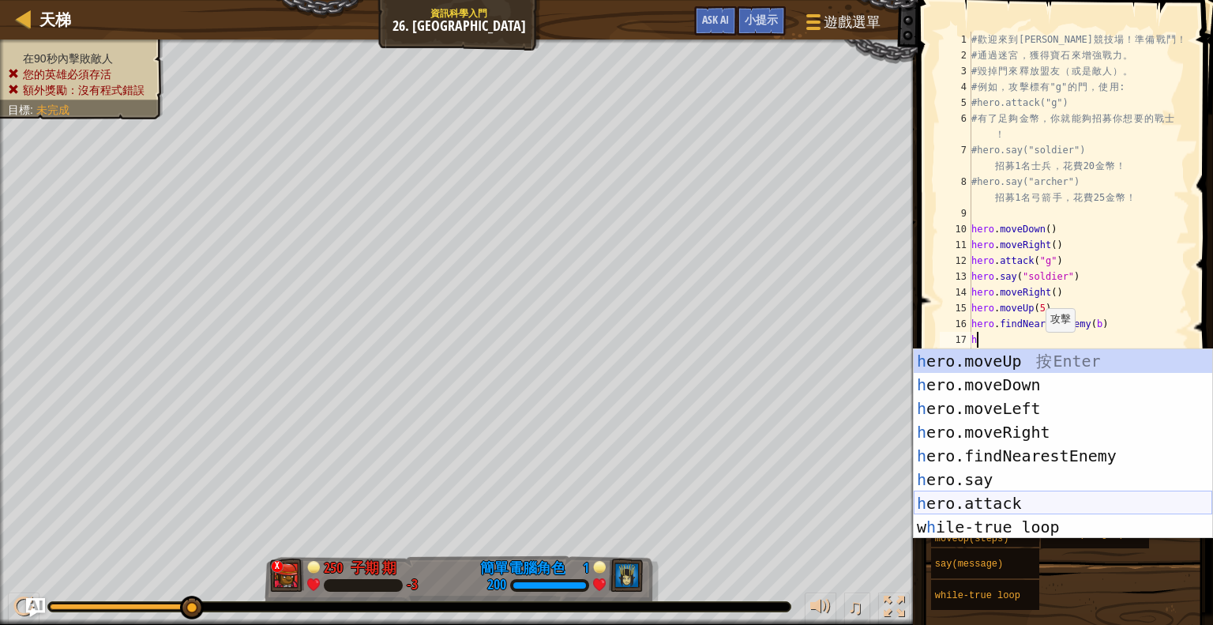
click at [1037, 492] on div "h ero.moveUp 按 Enter h ero.moveDown 按 Enter h ero.moveLeft 按 Enter h ero.moveRi…" at bounding box center [1063, 467] width 299 height 237
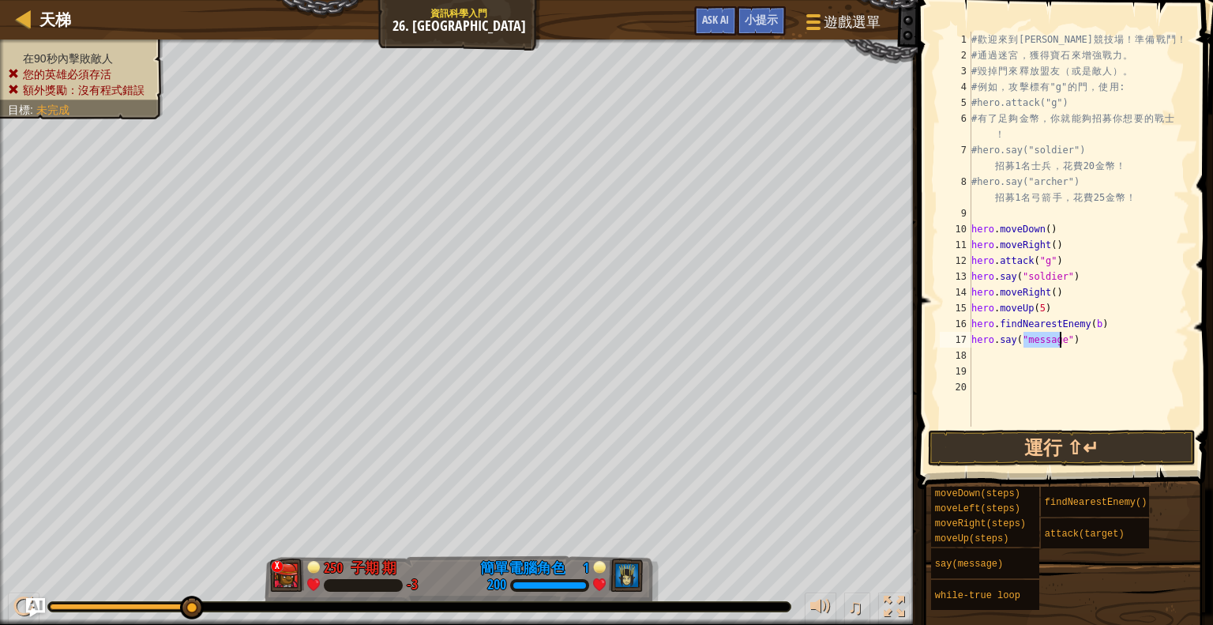
type textarea "hero.say("b")"
click at [1005, 357] on div "# 歡 迎 來 到 [GEOGRAPHIC_DATA] ！ 準 備 戰 鬥 ！ # 通 過 迷 宮 ， 獲 得 寶 石 來 增 強 戰 力 。 # 毀 掉 門…" at bounding box center [1078, 245] width 221 height 426
drag, startPoint x: 1045, startPoint y: 333, endPoint x: 974, endPoint y: 344, distance: 71.9
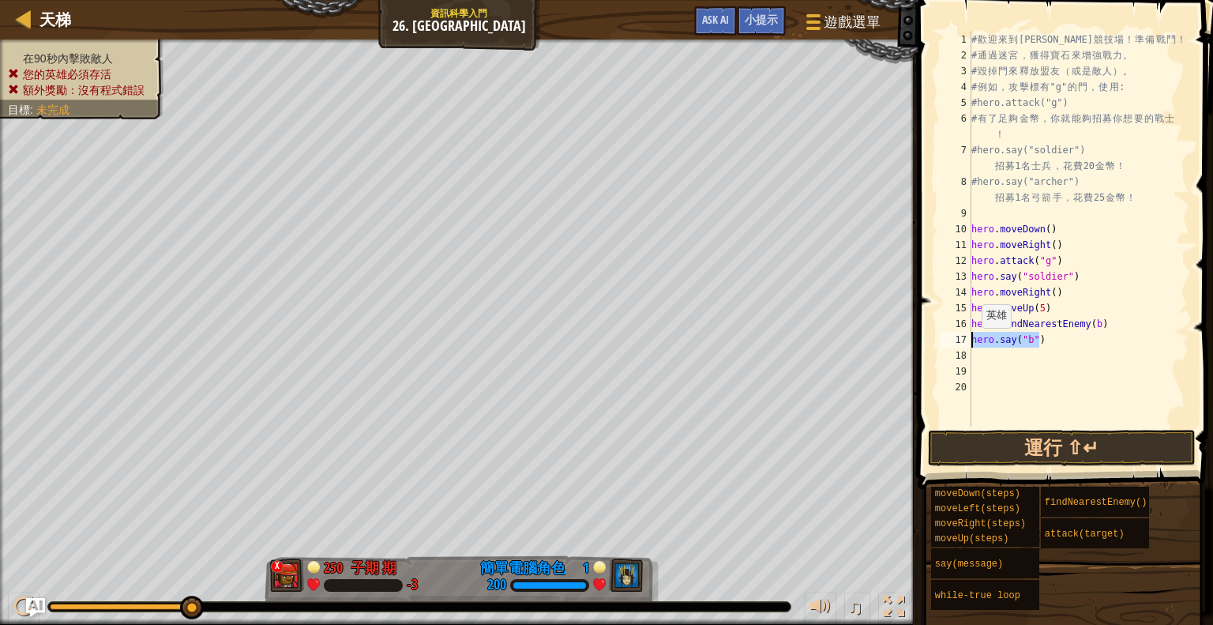
click at [974, 344] on div "# 歡 迎 來 到 [GEOGRAPHIC_DATA] ！ 準 備 戰 鬥 ！ # 通 過 迷 宮 ， 獲 得 寶 石 來 增 強 戰 力 。 # 毀 掉 門…" at bounding box center [1078, 245] width 221 height 426
type textarea "hero.say("b")"
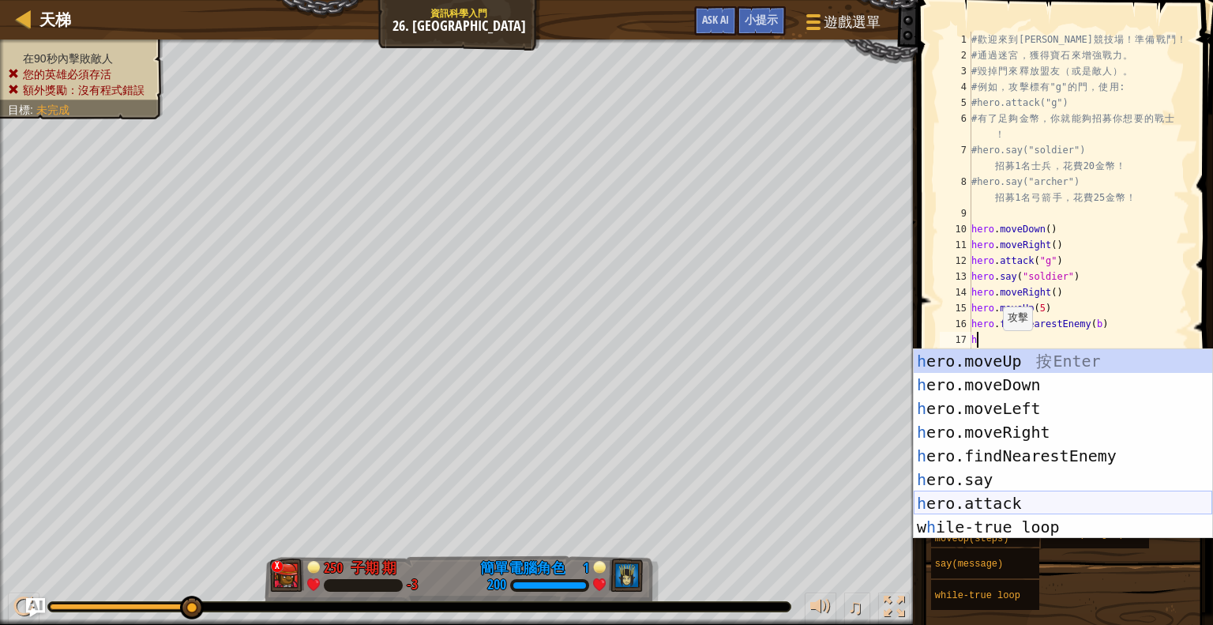
click at [1014, 500] on div "h ero.moveUp 按 Enter h ero.moveDown 按 Enter h ero.moveLeft 按 Enter h ero.moveRi…" at bounding box center [1063, 467] width 299 height 237
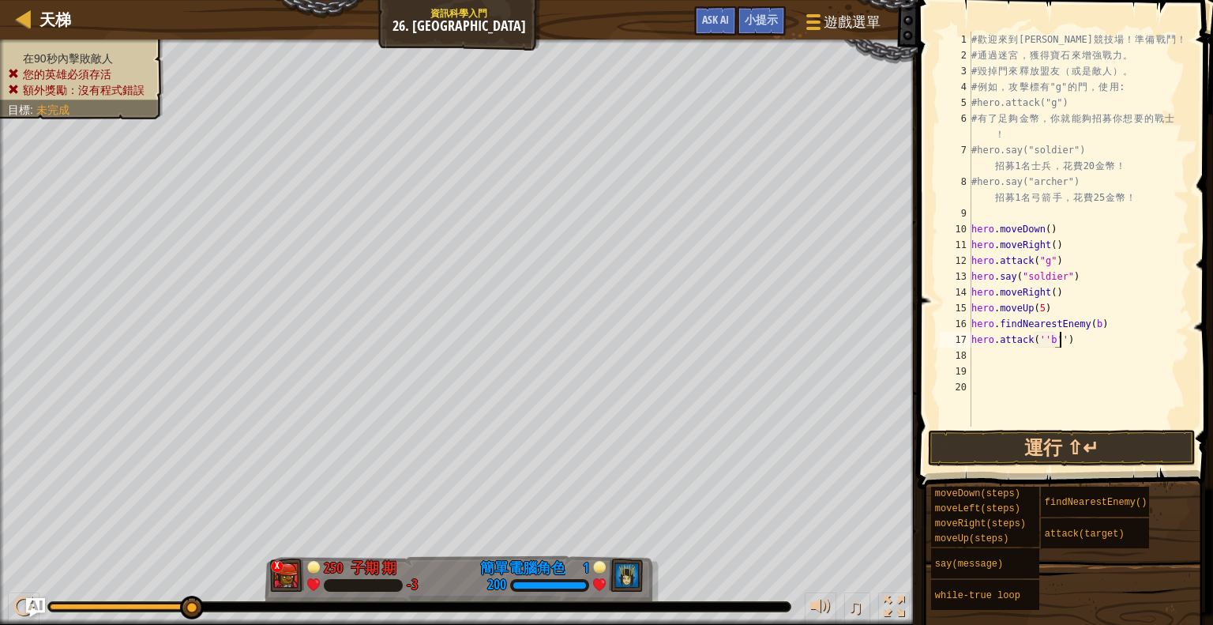
scroll to position [7, 6]
click at [1049, 439] on button "運行 ⇧↵" at bounding box center [1062, 448] width 268 height 36
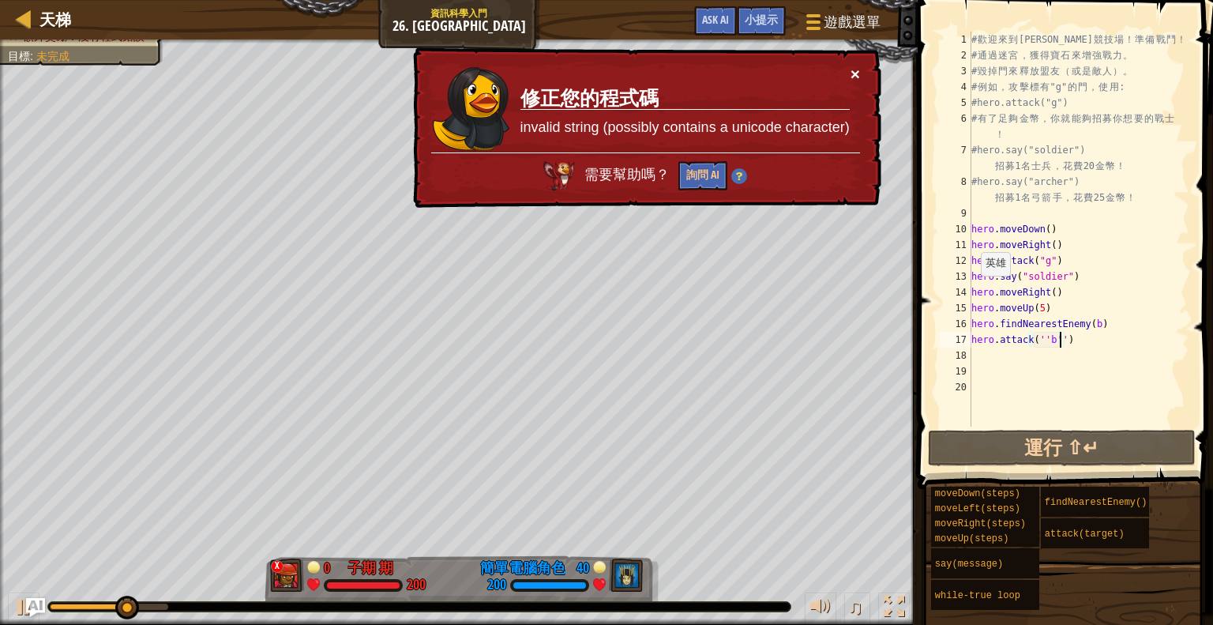
click at [851, 71] on button "×" at bounding box center [855, 74] width 9 height 17
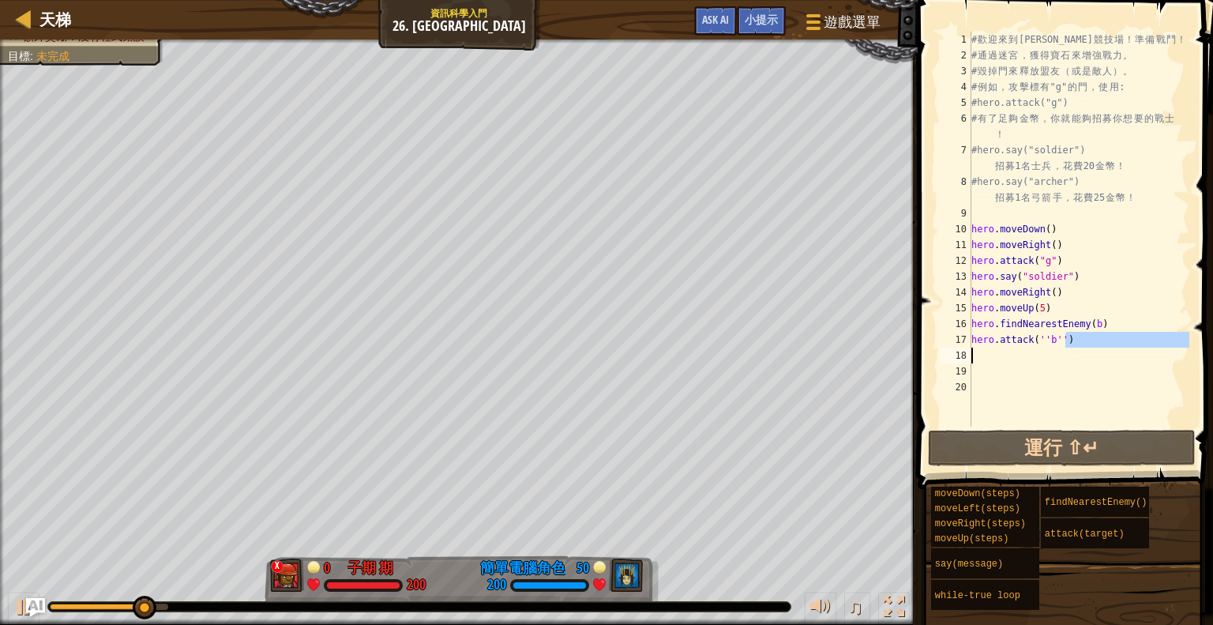
drag, startPoint x: 1078, startPoint y: 343, endPoint x: 1011, endPoint y: 363, distance: 70.0
click at [1011, 363] on div "# 歡 迎 來 到 [GEOGRAPHIC_DATA] ！ 準 備 戰 鬥 ！ # 通 過 迷 宮 ， 獲 得 寶 石 來 增 強 戰 力 。 # 毀 掉 門…" at bounding box center [1078, 245] width 221 height 426
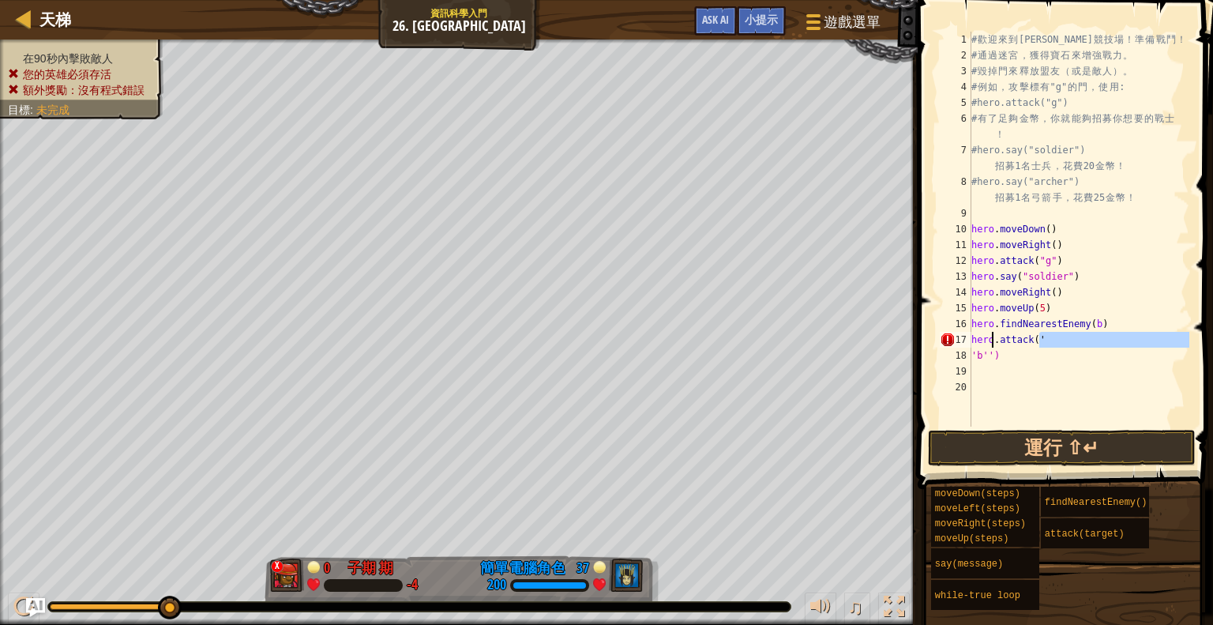
scroll to position [7, 1]
click at [1050, 350] on div "# 歡 迎 來 到 [GEOGRAPHIC_DATA] ！ 準 備 戰 鬥 ！ # 通 過 迷 宮 ， 獲 得 寶 石 來 增 強 戰 力 。 # 毀 掉 門…" at bounding box center [1078, 245] width 221 height 426
type textarea "a"
click at [1028, 345] on div "# 歡 迎 來 到 [GEOGRAPHIC_DATA] ！ 準 備 戰 鬥 ！ # 通 過 迷 宮 ， 獲 得 寶 石 來 增 強 戰 力 。 # 毀 掉 門…" at bounding box center [1078, 245] width 221 height 426
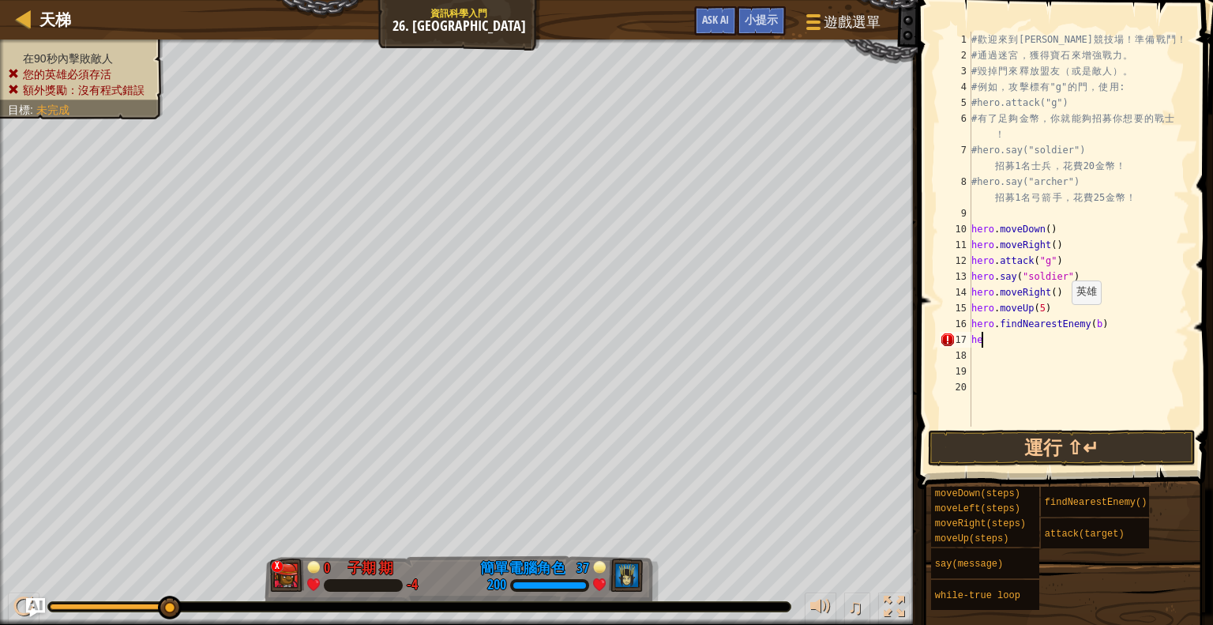
type textarea "h"
click at [1089, 323] on div "# 歡 迎 來 到 [GEOGRAPHIC_DATA] ！ 準 備 戰 鬥 ！ # 通 過 迷 宮 ， 獲 得 寶 石 來 增 強 戰 力 。 # 毀 掉 門…" at bounding box center [1078, 245] width 221 height 426
type textarea "hero.findNearestEnemy(g)"
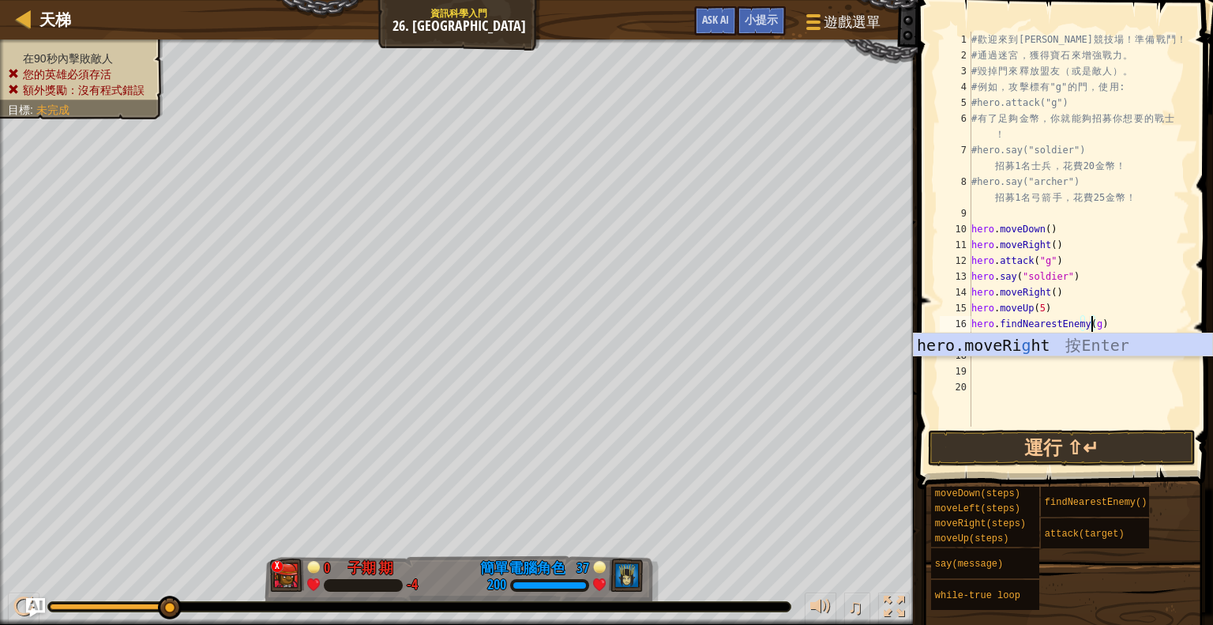
click at [1054, 359] on div "# 歡 迎 來 到 [GEOGRAPHIC_DATA] ！ 準 備 戰 鬥 ！ # 通 過 迷 宮 ， 獲 得 寶 石 來 增 強 戰 力 。 # 毀 掉 門…" at bounding box center [1078, 245] width 221 height 426
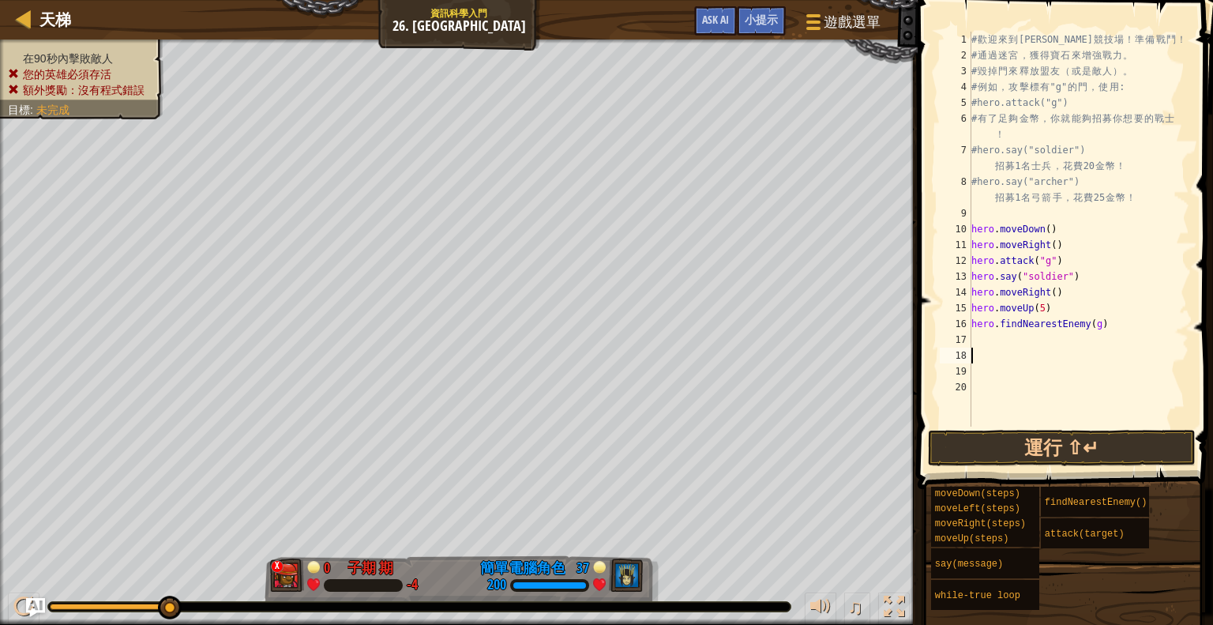
scroll to position [7, 0]
click at [1008, 449] on button "運行 ⇧↵" at bounding box center [1062, 448] width 268 height 36
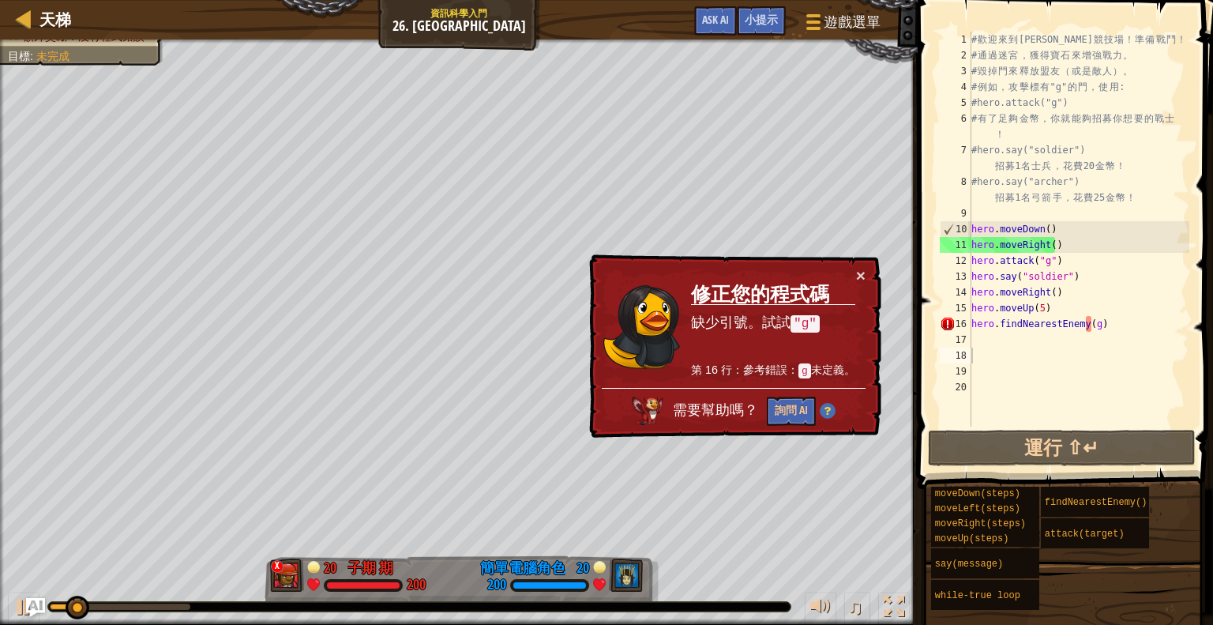
click at [854, 270] on td "修正您的程式碼 缺少引號。試試 "g" 第 16 行：參考錯誤： g 未定義。" at bounding box center [773, 327] width 166 height 121
click at [861, 265] on div "× 修正您的程式碼 缺少引號。試試 "g" 第 16 行：參考錯誤： g 未定義。 需要幫助嗎？ 詢問 AI" at bounding box center [733, 346] width 295 height 184
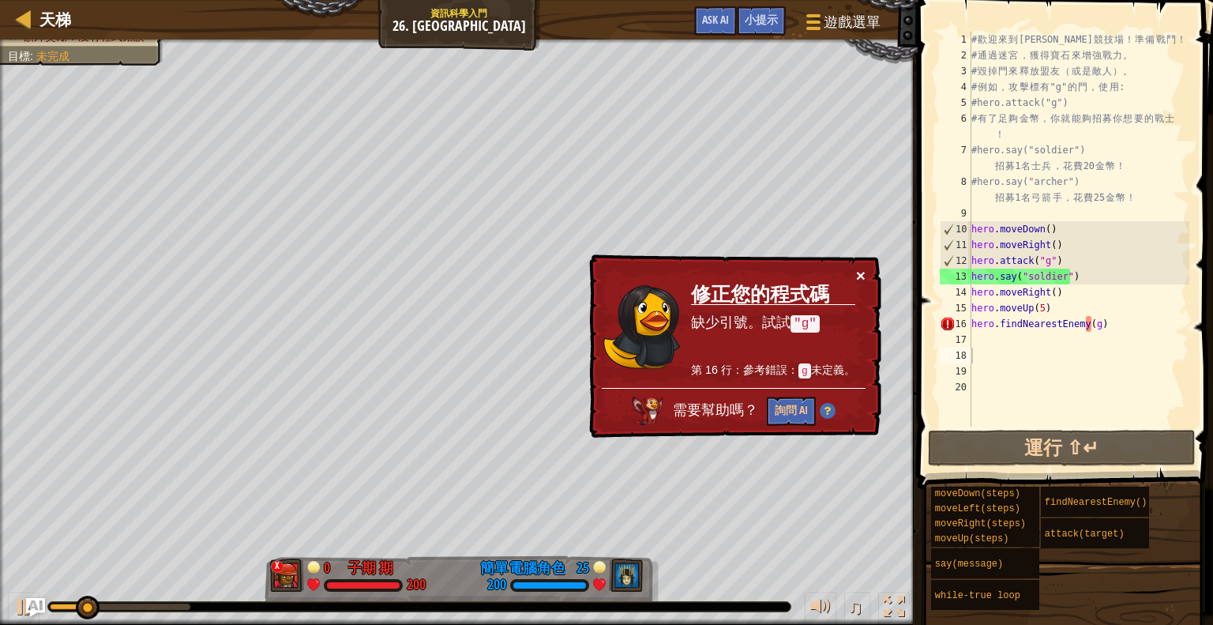
click at [859, 268] on button "×" at bounding box center [860, 275] width 9 height 17
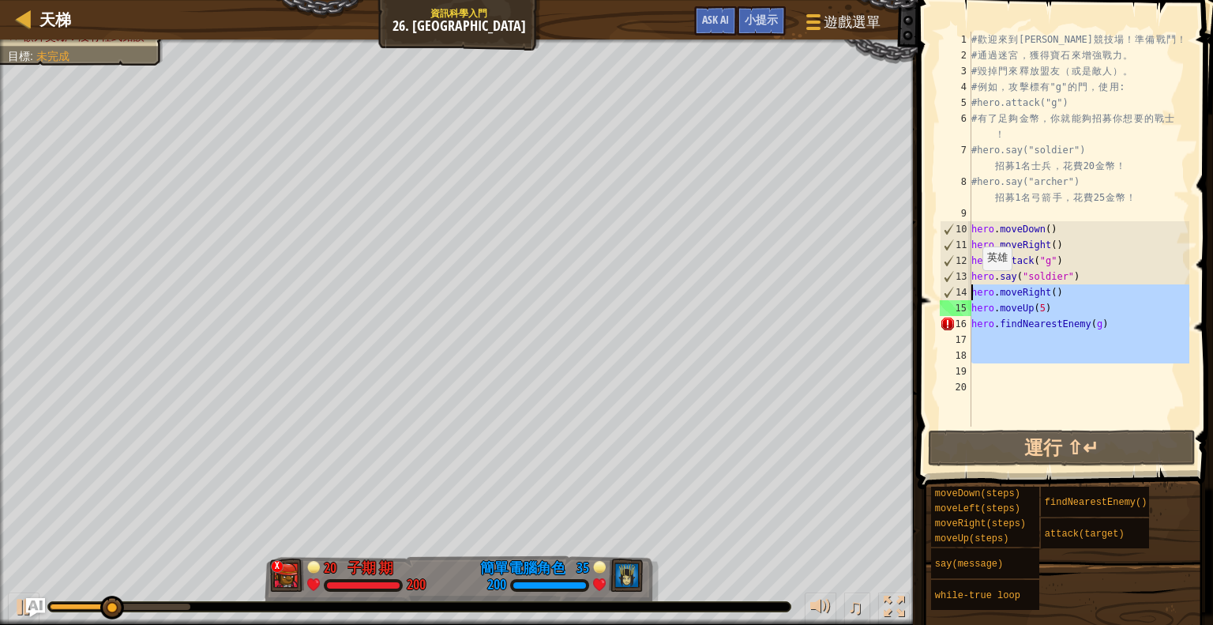
drag, startPoint x: 1145, startPoint y: 369, endPoint x: 959, endPoint y: 292, distance: 201.5
click at [959, 292] on div "1 2 3 4 5 6 7 8 9 10 11 12 13 14 15 16 17 18 19 20 # 歡 迎 來 到 [GEOGRAPHIC_DATA] …" at bounding box center [1063, 229] width 253 height 395
type textarea "hero.moveRight() hero.moveUp(5)"
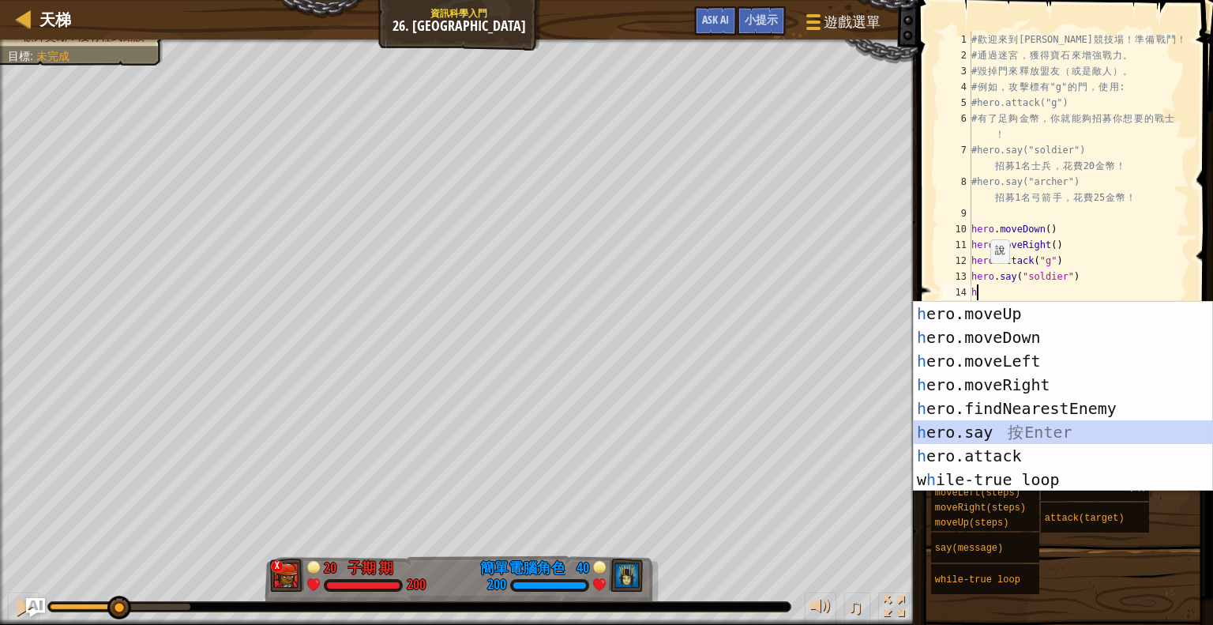
click at [1010, 421] on div "h ero.moveUp 按 Enter h ero.moveDown 按 Enter h ero.moveLeft 按 Enter h ero.moveRi…" at bounding box center [1063, 420] width 299 height 237
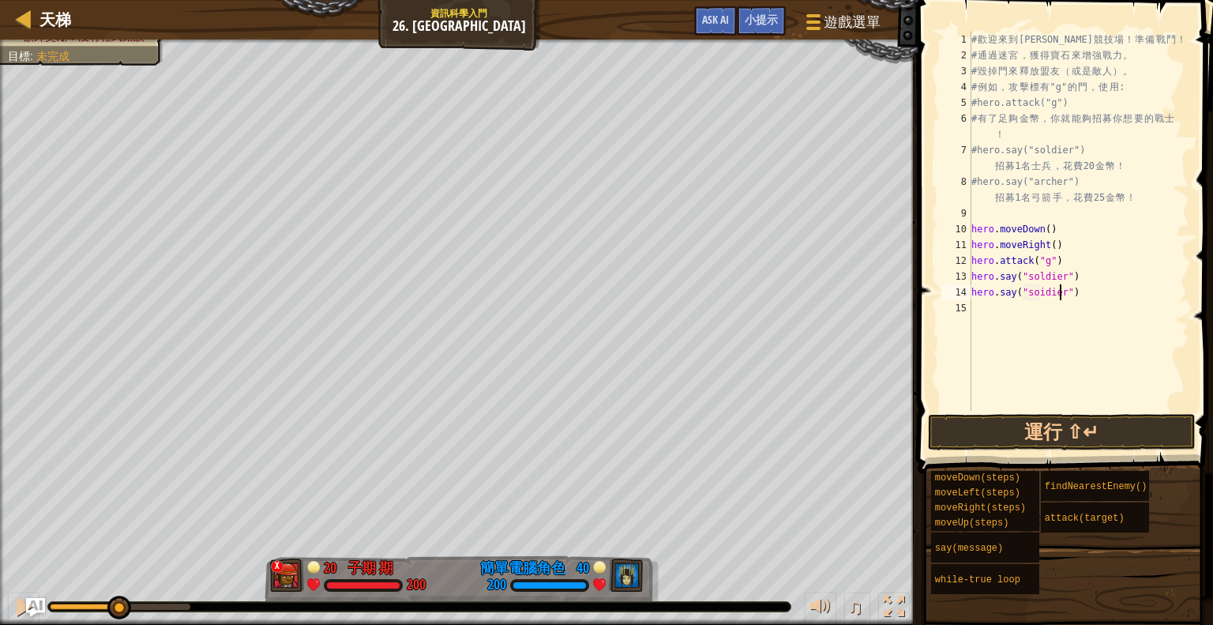
scroll to position [7, 6]
click at [1086, 276] on div "# 歡 迎 來 到 [GEOGRAPHIC_DATA] ！ 準 備 戰 鬥 ！ # 通 過 迷 宮 ， 獲 得 寶 石 來 增 強 戰 力 。 # 毀 掉 門…" at bounding box center [1078, 237] width 221 height 411
type textarea "hero.say("soldier")"
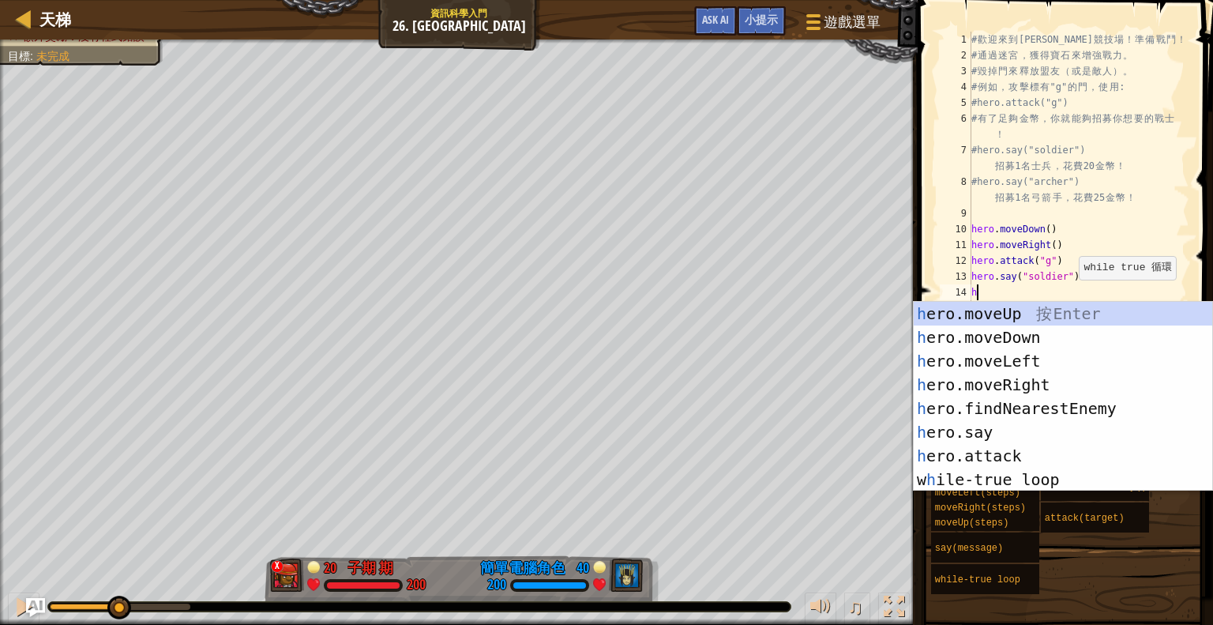
type textarea "h"
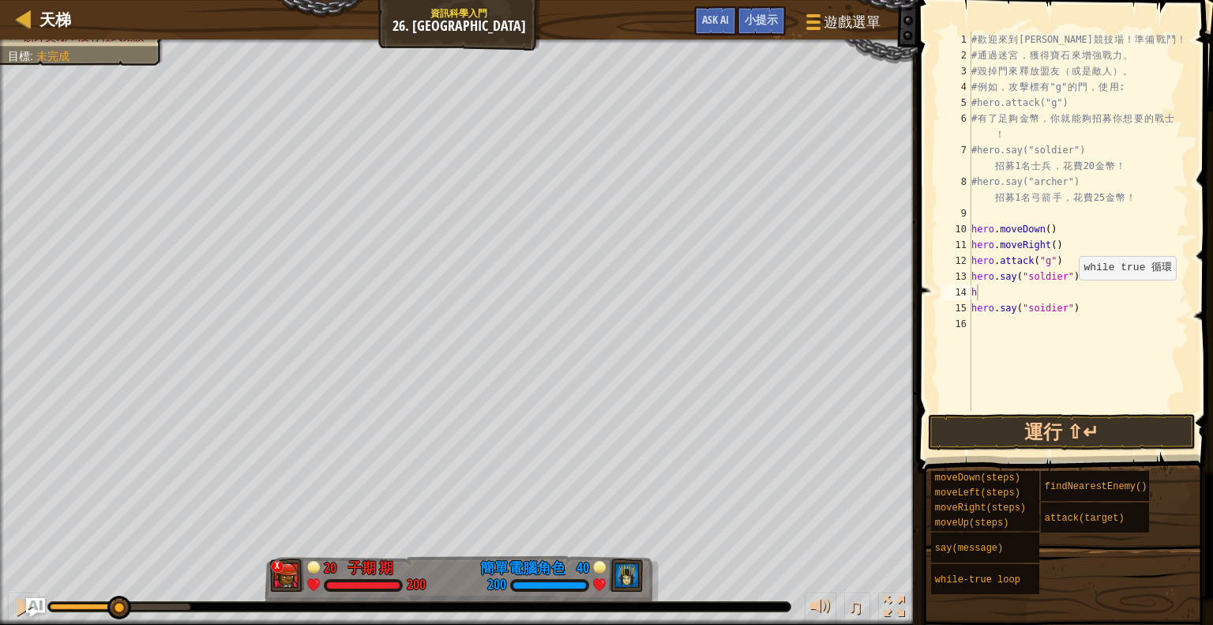
click at [1140, 547] on div "moveDown(steps) moveLeft(steps) moveRight(steps) moveUp(steps) say(message) whi…" at bounding box center [1066, 533] width 272 height 126
click at [1136, 437] on button "運行 ⇧↵" at bounding box center [1062, 432] width 268 height 36
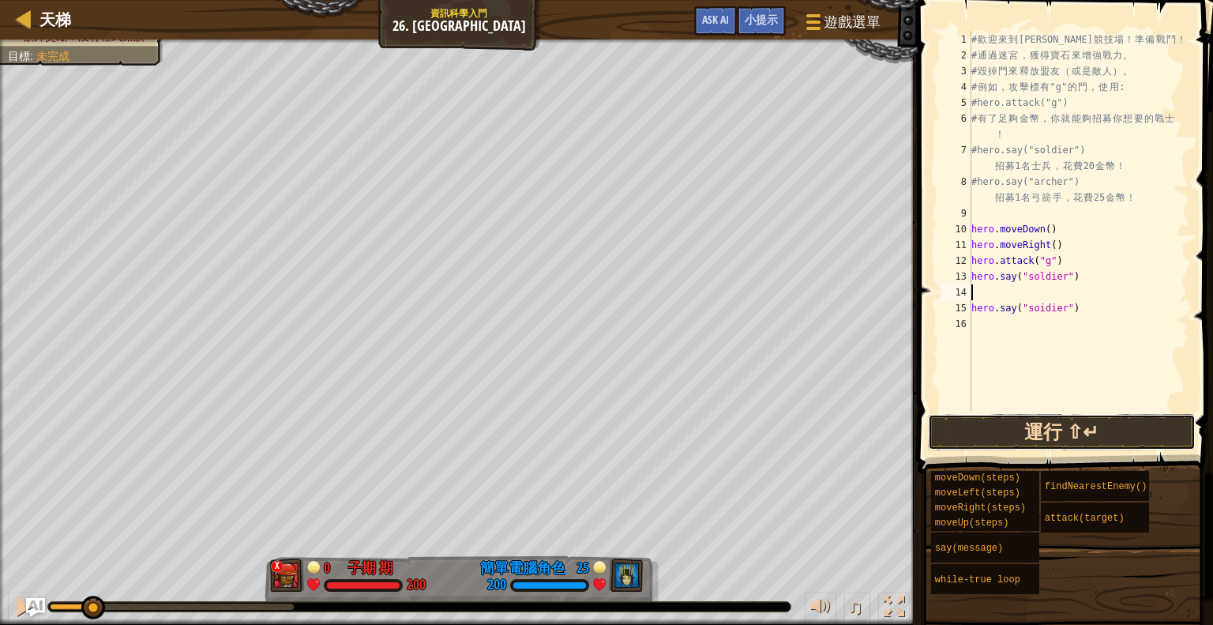
drag, startPoint x: 1050, startPoint y: 442, endPoint x: 1052, endPoint y: 434, distance: 8.2
click at [1050, 442] on button "運行 ⇧↵" at bounding box center [1062, 432] width 268 height 36
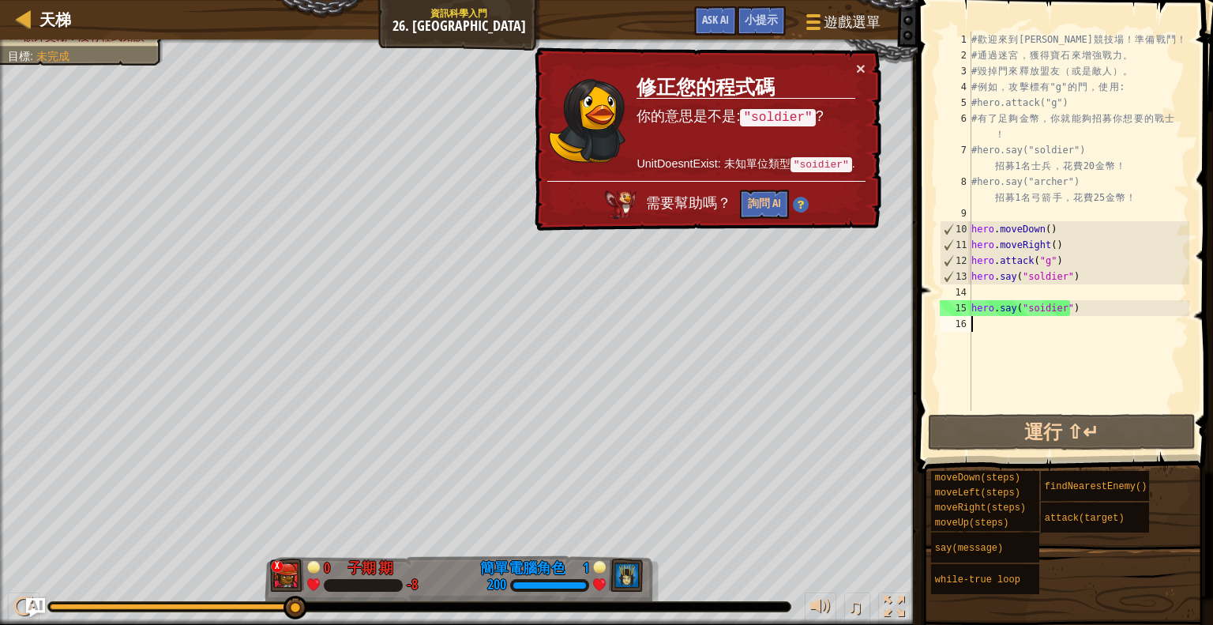
drag, startPoint x: 1052, startPoint y: 325, endPoint x: 1029, endPoint y: 299, distance: 34.1
drag, startPoint x: 1029, startPoint y: 299, endPoint x: 1043, endPoint y: 306, distance: 15.9
click at [1043, 306] on div "# 歡 迎 來 到 [GEOGRAPHIC_DATA] ！ 準 備 戰 鬥 ！ # 通 過 迷 宮 ， 獲 得 寶 石 來 增 強 戰 力 。 # 毀 掉 門…" at bounding box center [1078, 237] width 221 height 411
click at [1038, 306] on div "# 歡 迎 來 到 [GEOGRAPHIC_DATA] ！ 準 備 戰 鬥 ！ # 通 過 迷 宮 ， 獲 得 寶 石 來 增 強 戰 力 。 # 毀 掉 門…" at bounding box center [1078, 237] width 221 height 411
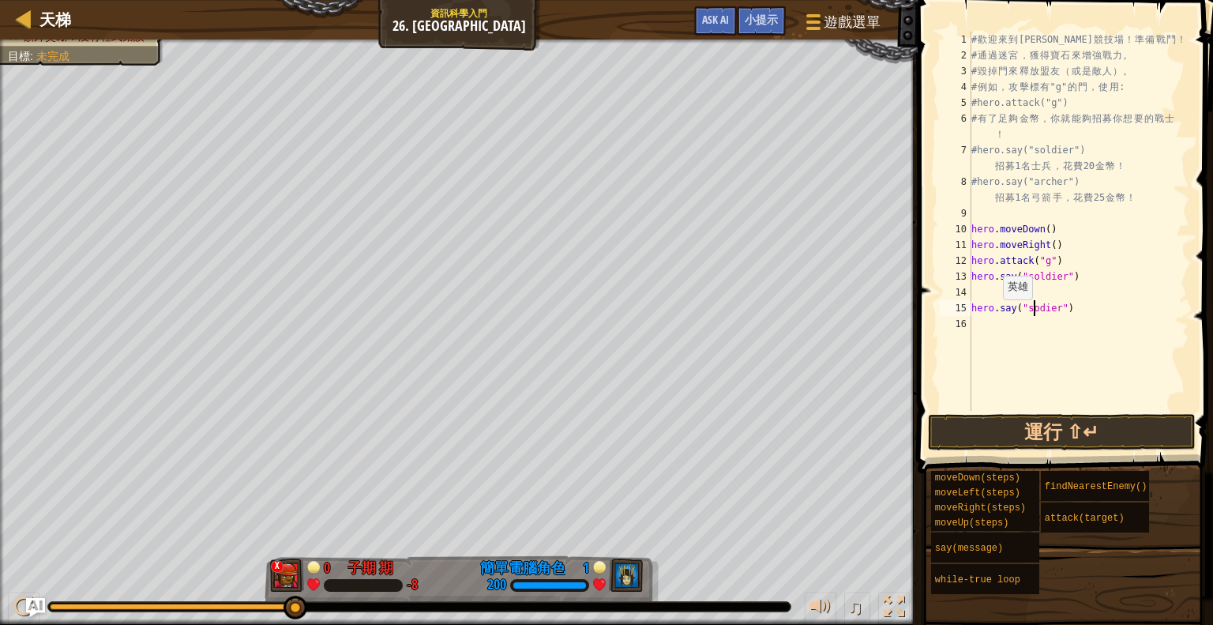
scroll to position [7, 5]
type textarea "hero.say("soldier")"
click at [1028, 431] on button "運行 ⇧↵" at bounding box center [1062, 432] width 268 height 36
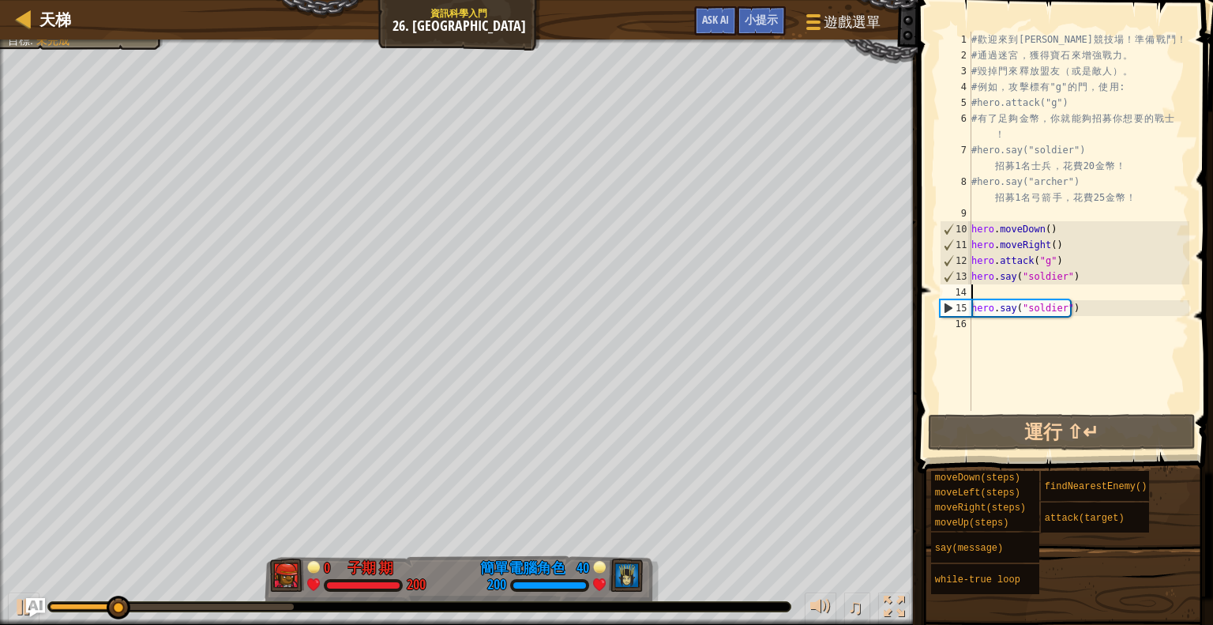
click at [1045, 287] on div "# 歡 迎 來 到 [GEOGRAPHIC_DATA] ！ 準 備 戰 鬥 ！ # 通 過 迷 宮 ， 獲 得 寶 石 來 增 強 戰 力 。 # 毀 掉 門…" at bounding box center [1078, 237] width 221 height 411
type textarea "h"
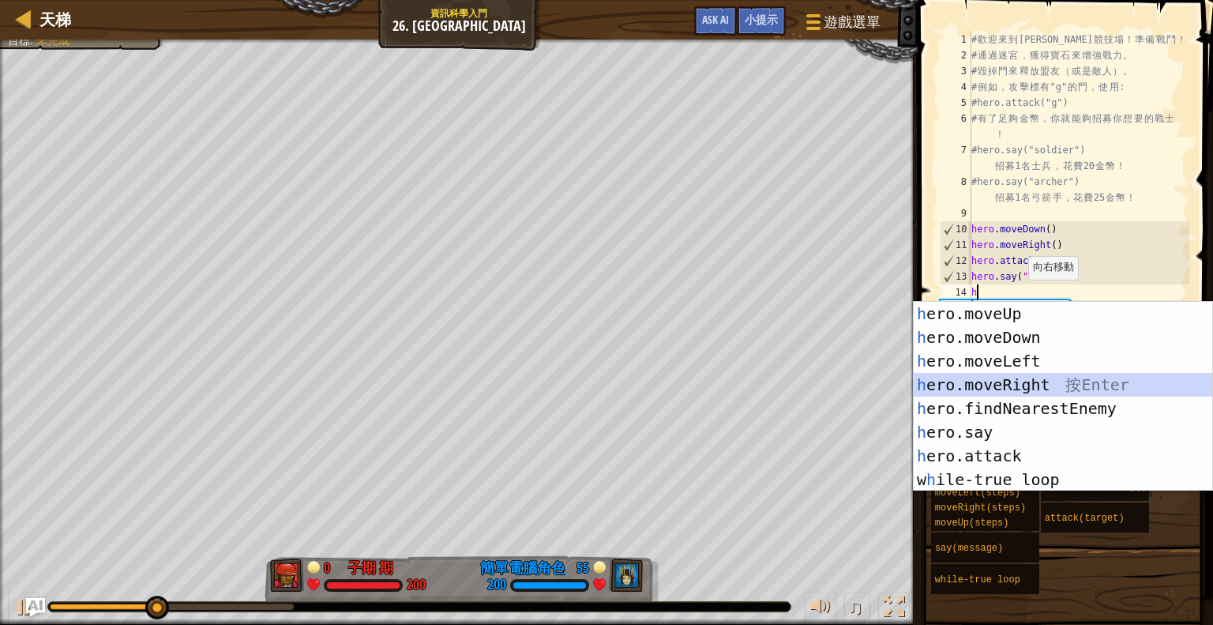
click at [1030, 381] on div "h ero.moveUp 按 Enter h ero.moveDown 按 Enter h ero.moveLeft 按 Enter h ero.moveRi…" at bounding box center [1063, 420] width 299 height 237
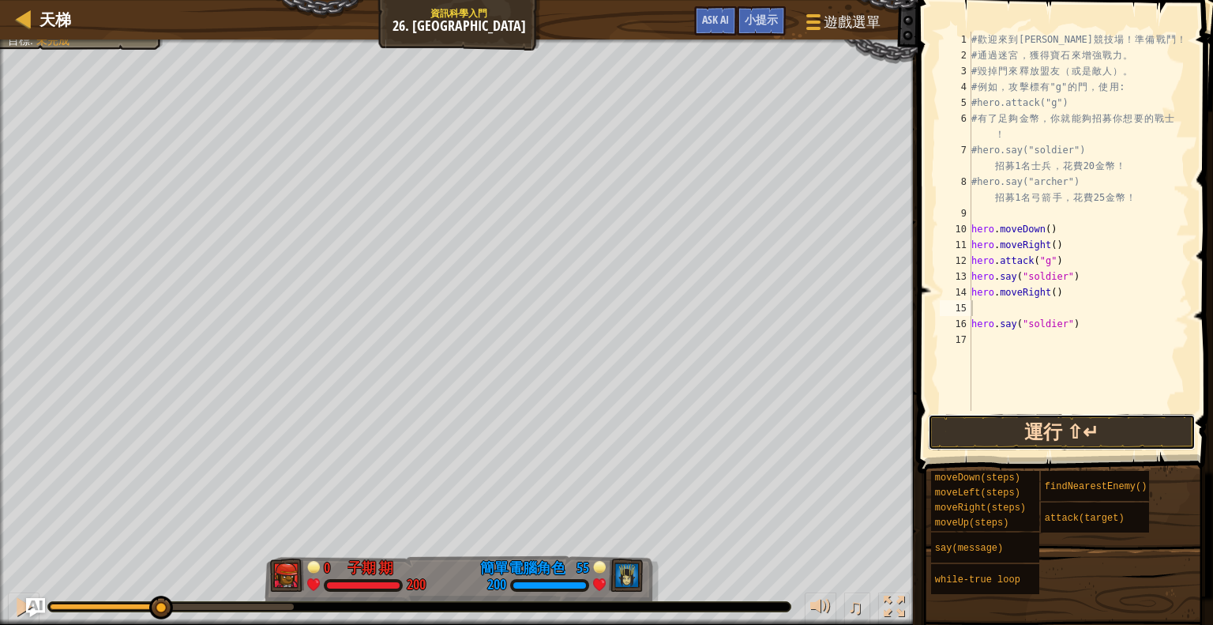
click at [1043, 429] on button "運行 ⇧↵" at bounding box center [1062, 432] width 268 height 36
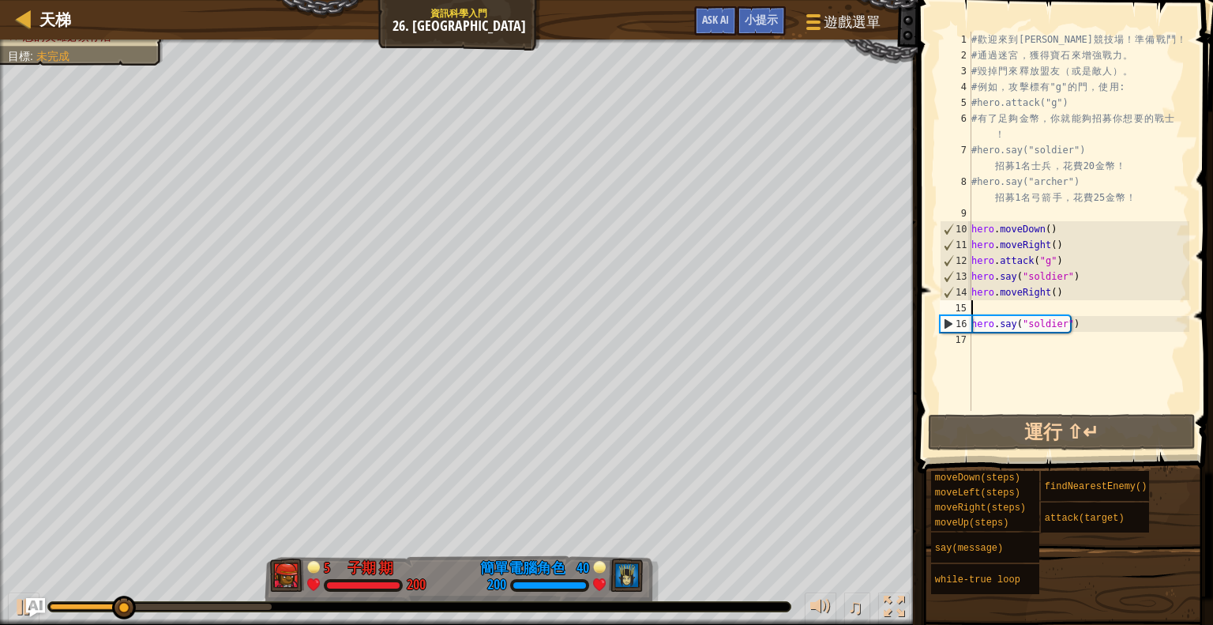
type textarea "h"
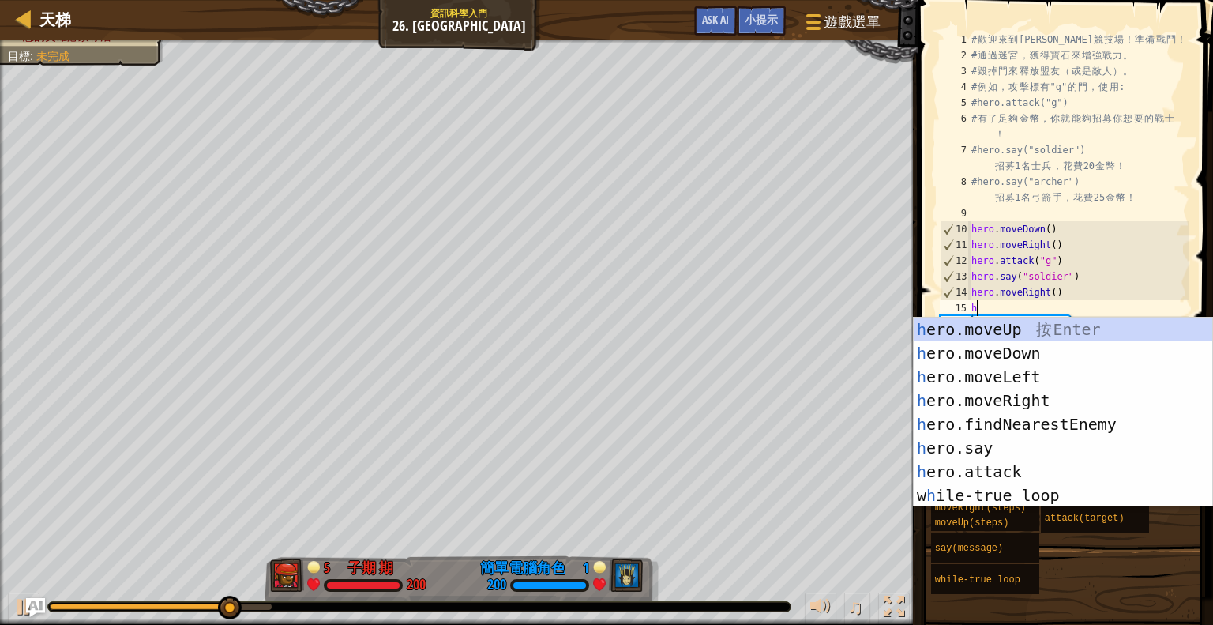
click at [1029, 304] on div "# 歡 迎 來 到 [GEOGRAPHIC_DATA] ！ 準 備 戰 鬥 ！ # 通 過 迷 宮 ， 獲 得 寶 石 來 增 強 戰 力 。 # 毀 掉 門…" at bounding box center [1078, 237] width 221 height 411
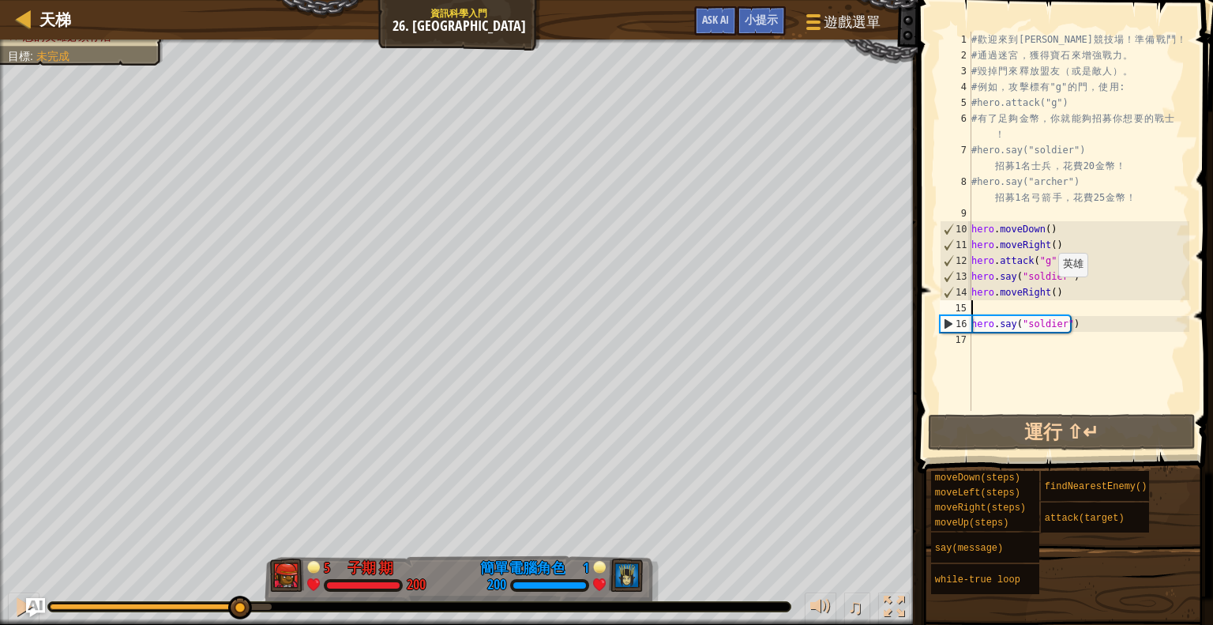
click at [1050, 292] on div "# 歡 迎 來 到 [GEOGRAPHIC_DATA] ！ 準 備 戰 鬥 ！ # 通 過 迷 宮 ， 獲 得 寶 石 來 增 強 戰 力 。 # 毀 掉 門…" at bounding box center [1078, 237] width 221 height 411
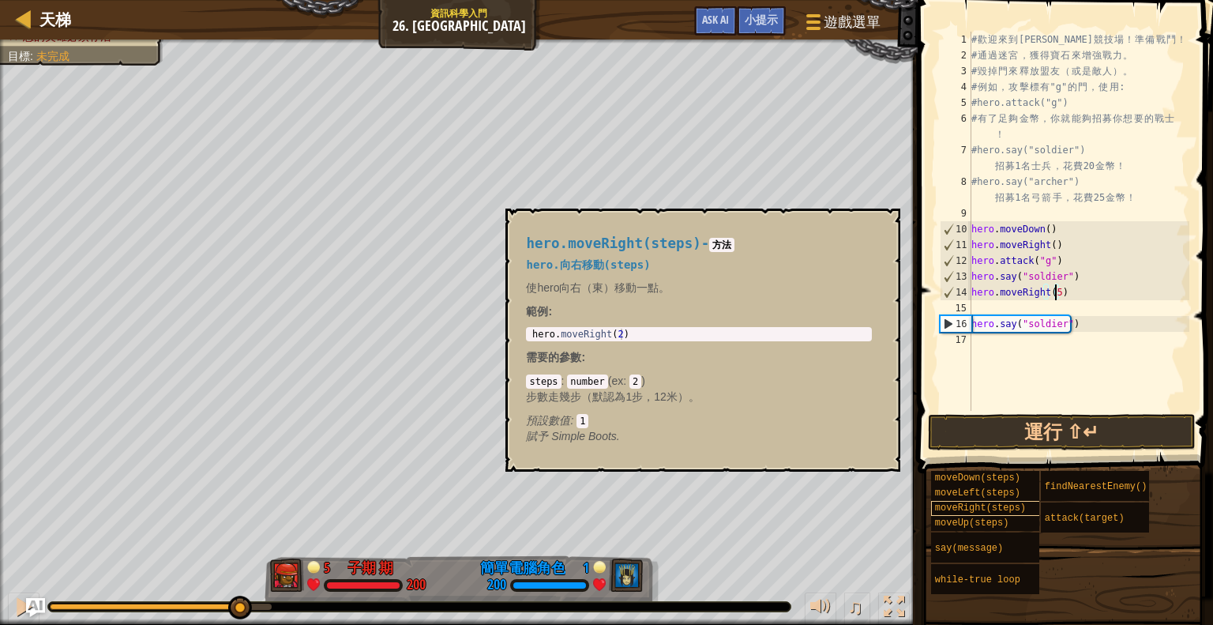
scroll to position [7, 6]
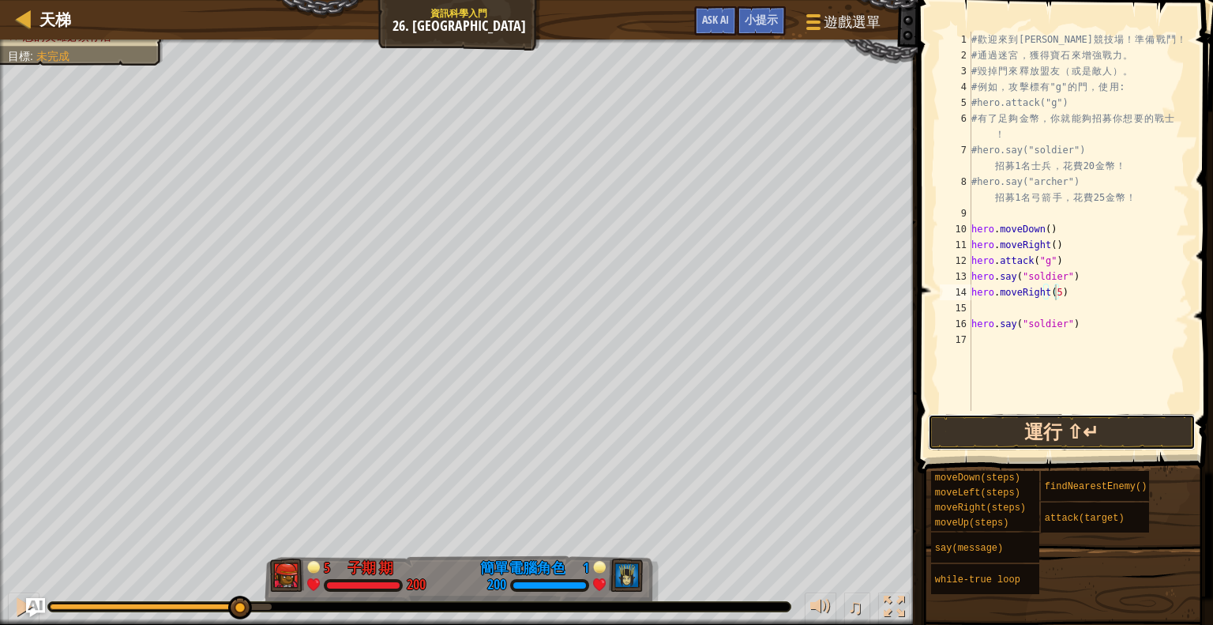
click at [1073, 431] on button "運行 ⇧↵" at bounding box center [1062, 432] width 268 height 36
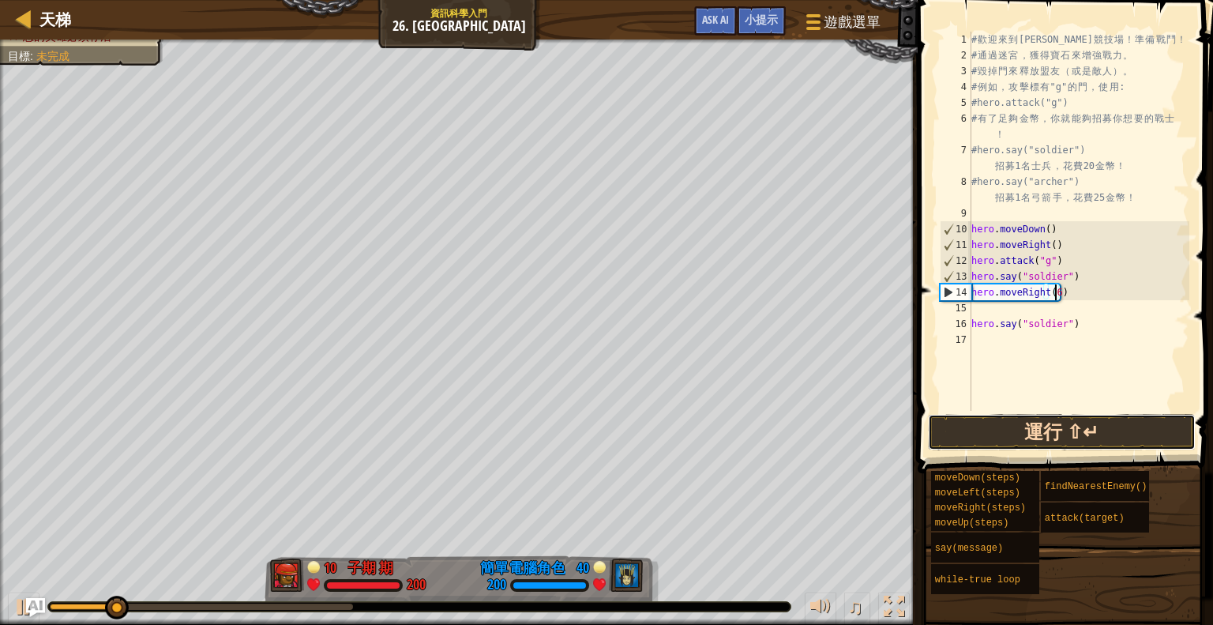
click at [1104, 438] on button "運行 ⇧↵" at bounding box center [1062, 432] width 268 height 36
type textarea "hero.moveRight(4)"
click at [1070, 426] on button "運行 ⇧↵" at bounding box center [1062, 432] width 268 height 36
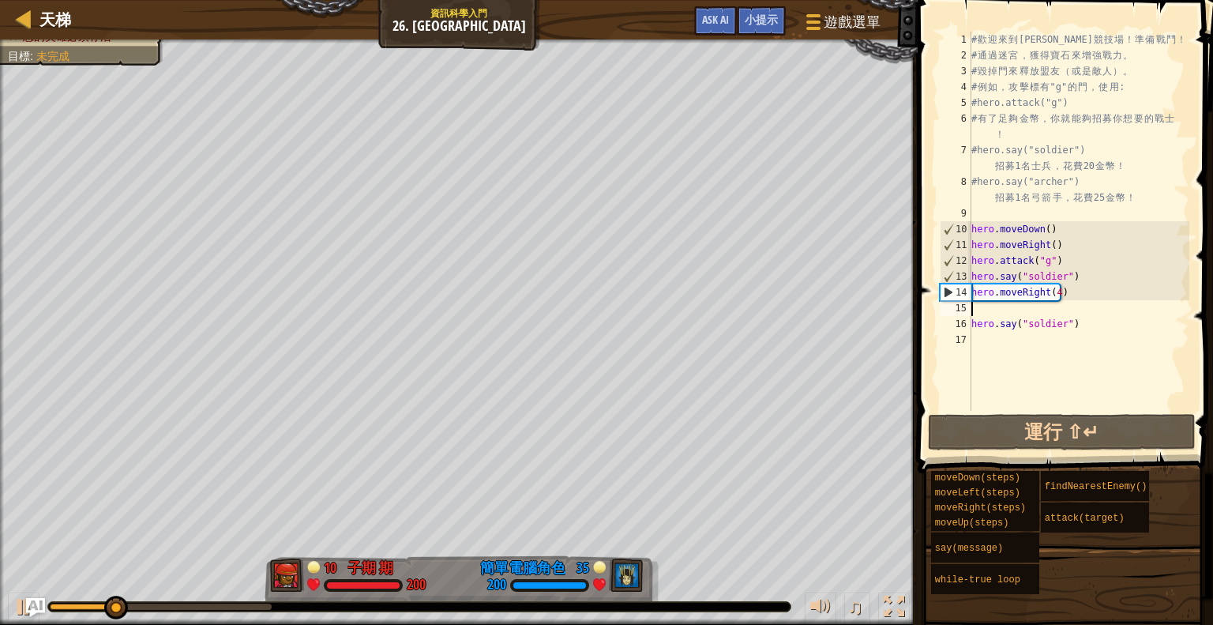
click at [999, 306] on div "# 歡 迎 來 到 [GEOGRAPHIC_DATA] ！ 準 備 戰 鬥 ！ # 通 過 迷 宮 ， 獲 得 寶 石 來 增 強 戰 力 。 # 毀 掉 門…" at bounding box center [1078, 237] width 221 height 411
type textarea "h"
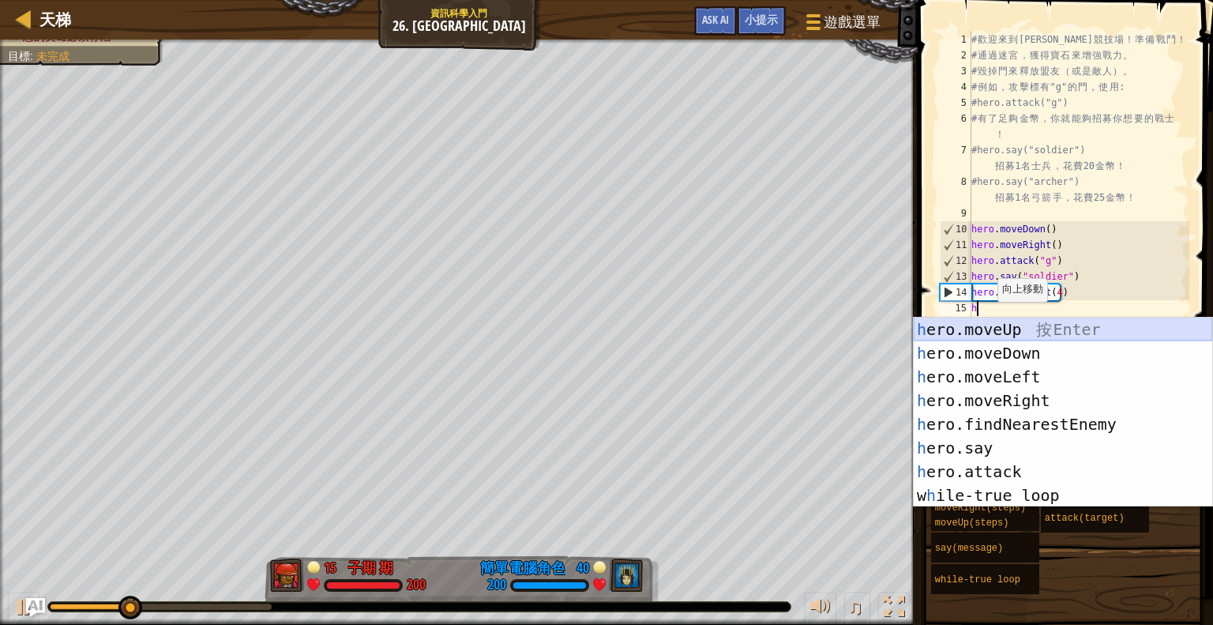
click at [1016, 321] on div "h ero.moveUp 按 Enter h ero.moveDown 按 Enter h ero.moveLeft 按 Enter h ero.moveRi…" at bounding box center [1063, 436] width 299 height 237
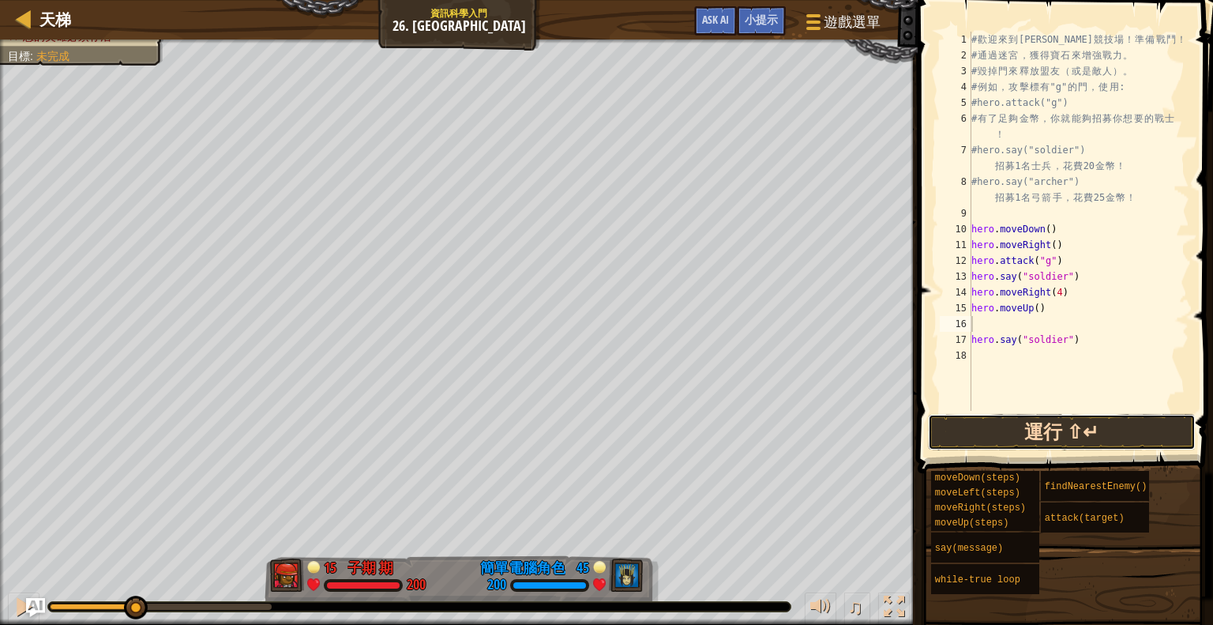
click at [1020, 422] on button "運行 ⇧↵" at bounding box center [1062, 432] width 268 height 36
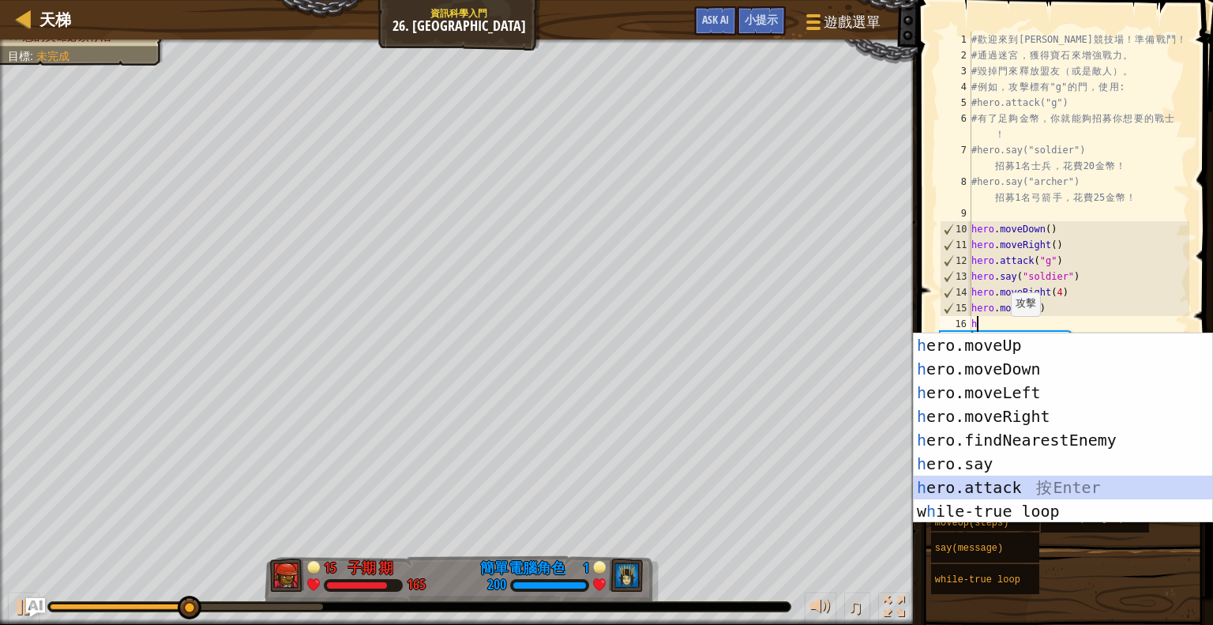
click at [986, 477] on div "h ero.moveUp 按 Enter h ero.moveDown 按 Enter h ero.moveLeft 按 Enter h ero.moveRi…" at bounding box center [1063, 451] width 299 height 237
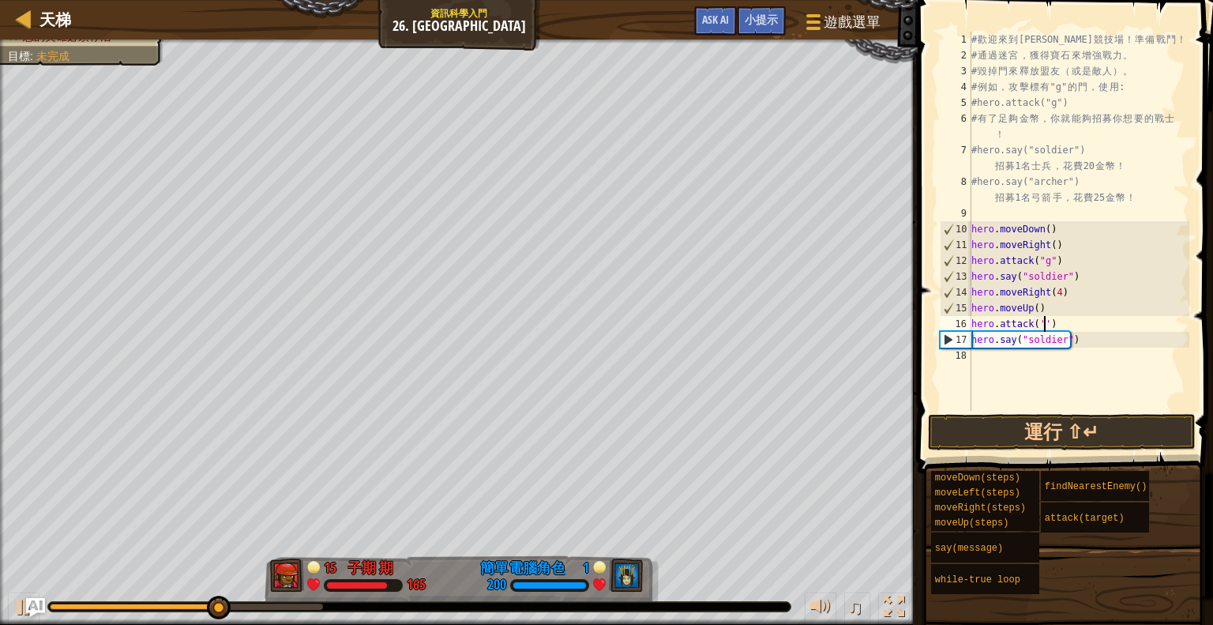
scroll to position [7, 6]
type textarea "hero.attack(''h'')"
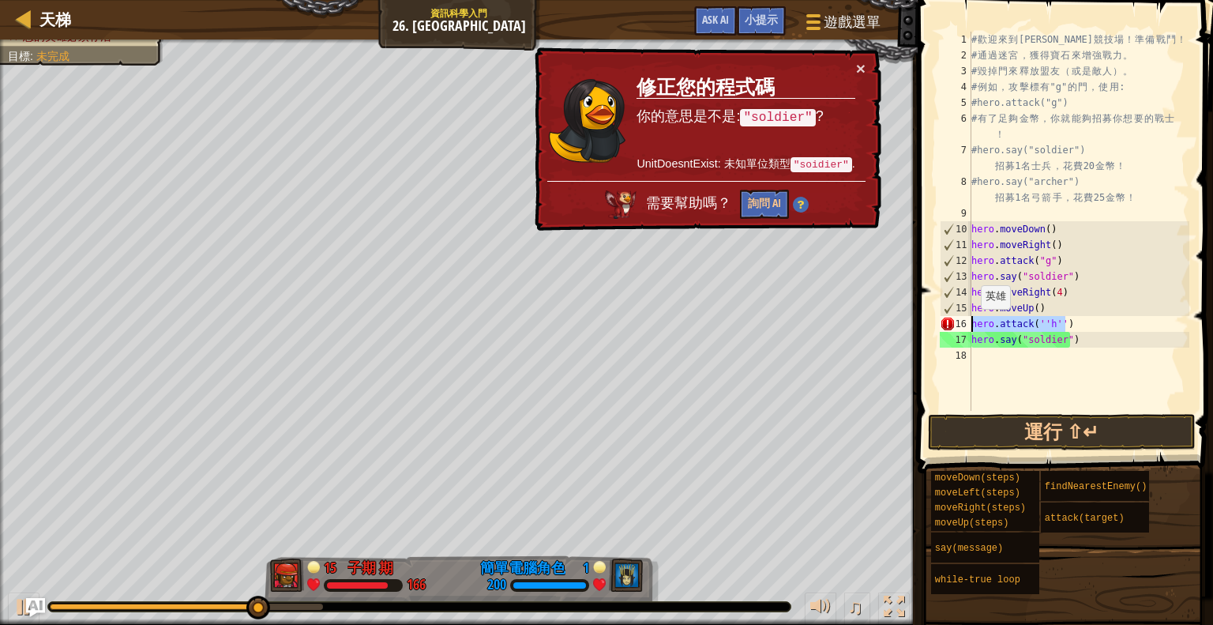
drag, startPoint x: 1071, startPoint y: 326, endPoint x: 955, endPoint y: 330, distance: 116.2
click at [955, 330] on div "hero.attack(''h'') 1 2 3 4 5 6 7 8 9 10 11 12 13 14 15 16 17 18 # 歡 迎 來 到 [GEOG…" at bounding box center [1063, 221] width 253 height 379
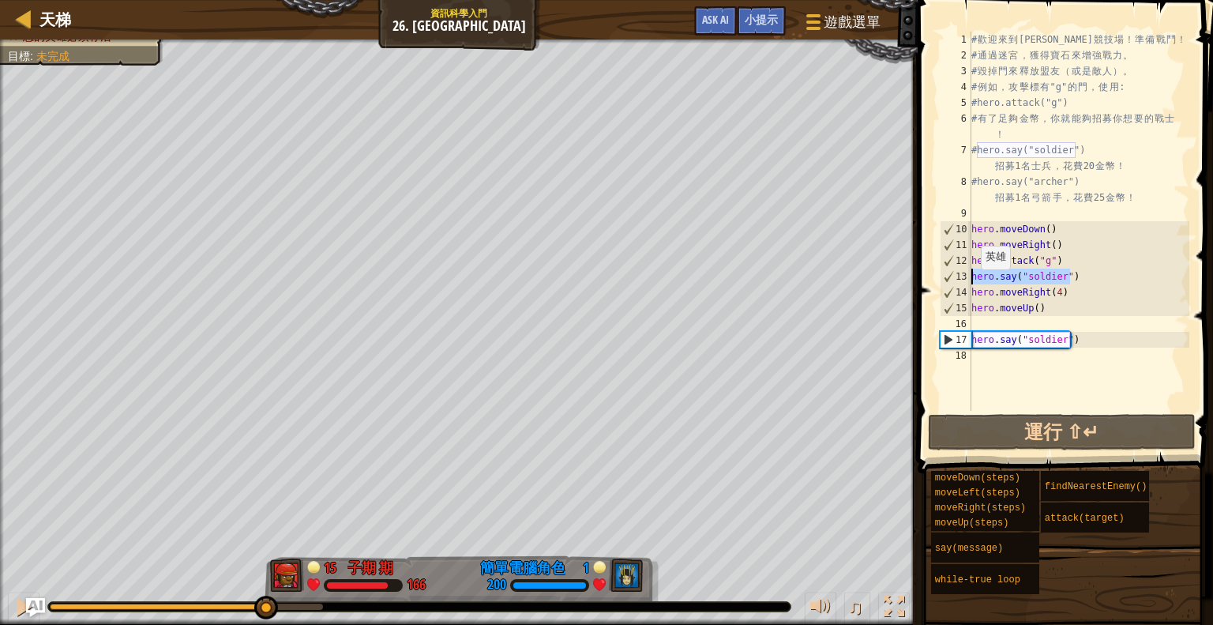
drag, startPoint x: 1075, startPoint y: 277, endPoint x: 969, endPoint y: 280, distance: 105.9
click at [969, 280] on div "1 2 3 4 5 6 7 8 9 10 11 12 13 14 15 16 17 18 # 歡 迎 來 到 [GEOGRAPHIC_DATA] ！ 準 備 …" at bounding box center [1063, 221] width 253 height 379
type textarea "hero.say("soldier")"
drag, startPoint x: 989, startPoint y: 274, endPoint x: 1085, endPoint y: 372, distance: 137.4
click at [1085, 372] on div "# 歡 迎 來 到 [GEOGRAPHIC_DATA] ！ 準 備 戰 鬥 ！ # 通 過 迷 宮 ， 獲 得 寶 石 來 增 強 戰 力 。 # 毀 掉 門…" at bounding box center [1078, 237] width 221 height 411
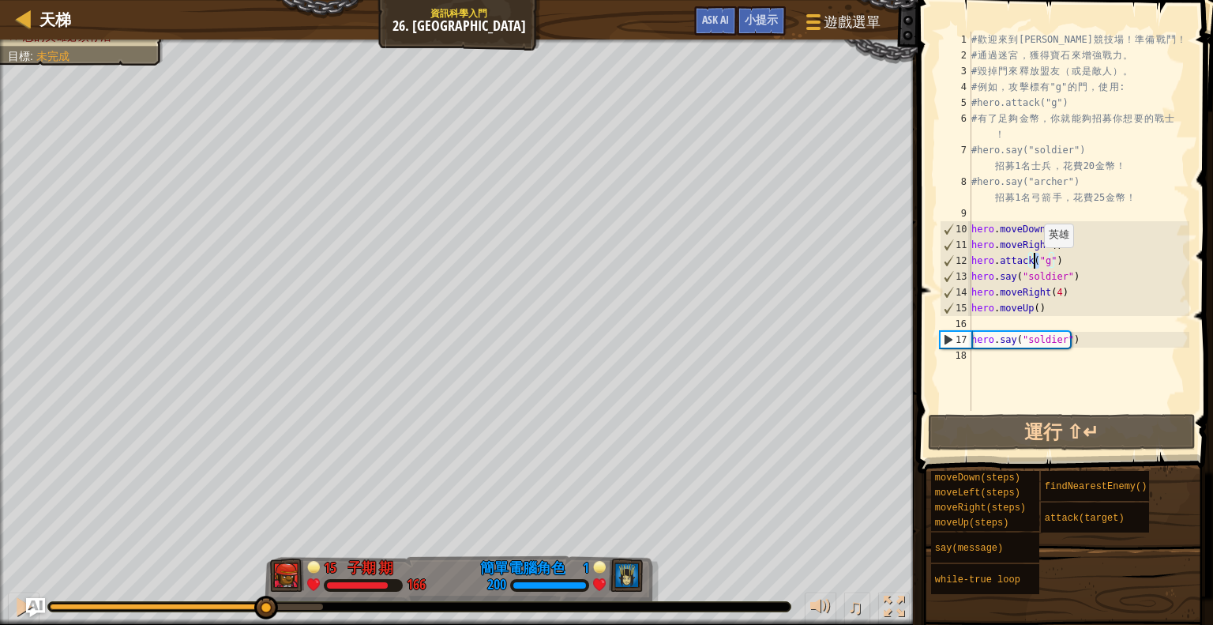
click at [1036, 262] on div "# 歡 迎 來 到 [GEOGRAPHIC_DATA] ！ 準 備 戰 鬥 ！ # 通 過 迷 宮 ， 獲 得 寶 石 來 增 強 戰 力 。 # 毀 掉 門…" at bounding box center [1078, 237] width 221 height 411
type textarea "hero.attack("g")"
drag, startPoint x: 1036, startPoint y: 262, endPoint x: 1129, endPoint y: 347, distance: 125.2
click at [1137, 359] on div "# 歡 迎 來 到 [GEOGRAPHIC_DATA] ！ 準 備 戰 鬥 ！ # 通 過 迷 宮 ， 獲 得 寶 石 來 增 強 戰 力 。 # 毀 掉 門…" at bounding box center [1078, 237] width 221 height 411
drag, startPoint x: 1050, startPoint y: 260, endPoint x: 1032, endPoint y: 261, distance: 17.4
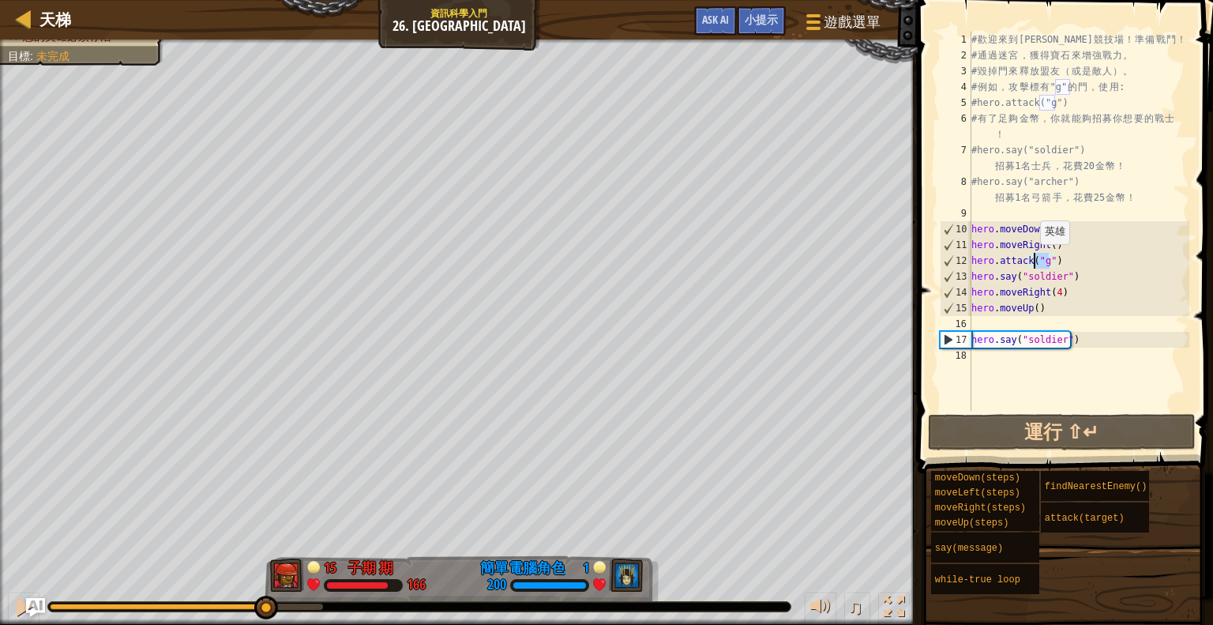
click at [1032, 261] on div "# 歡 迎 來 到 [GEOGRAPHIC_DATA] ！ 準 備 戰 鬥 ！ # 通 過 迷 宮 ， 獲 得 寶 石 來 增 強 戰 力 。 # 毀 掉 門…" at bounding box center [1078, 237] width 221 height 411
type textarea "hero.attack("g")"
click at [988, 327] on div "# 歡 迎 來 到 [GEOGRAPHIC_DATA] ！ 準 備 戰 鬥 ！ # 通 過 迷 宮 ， 獲 得 寶 石 來 增 強 戰 力 。 # 毀 掉 門…" at bounding box center [1078, 237] width 221 height 411
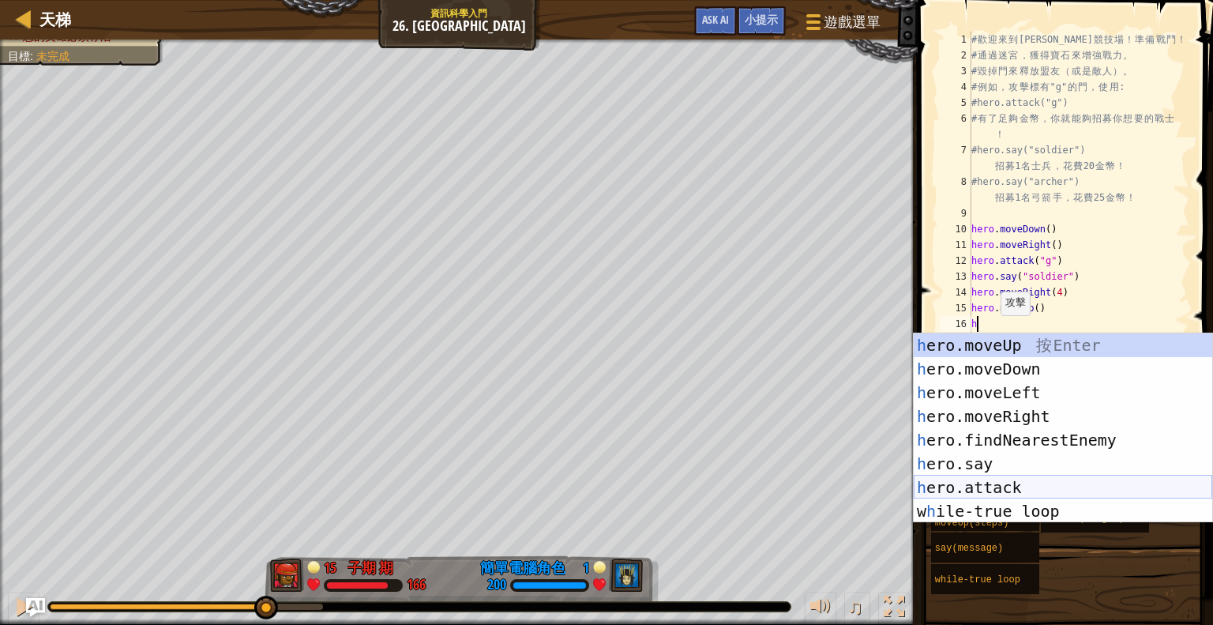
click at [1039, 479] on div "h ero.moveUp 按 Enter h ero.moveDown 按 Enter h ero.moveLeft 按 Enter h ero.moveRi…" at bounding box center [1063, 451] width 299 height 237
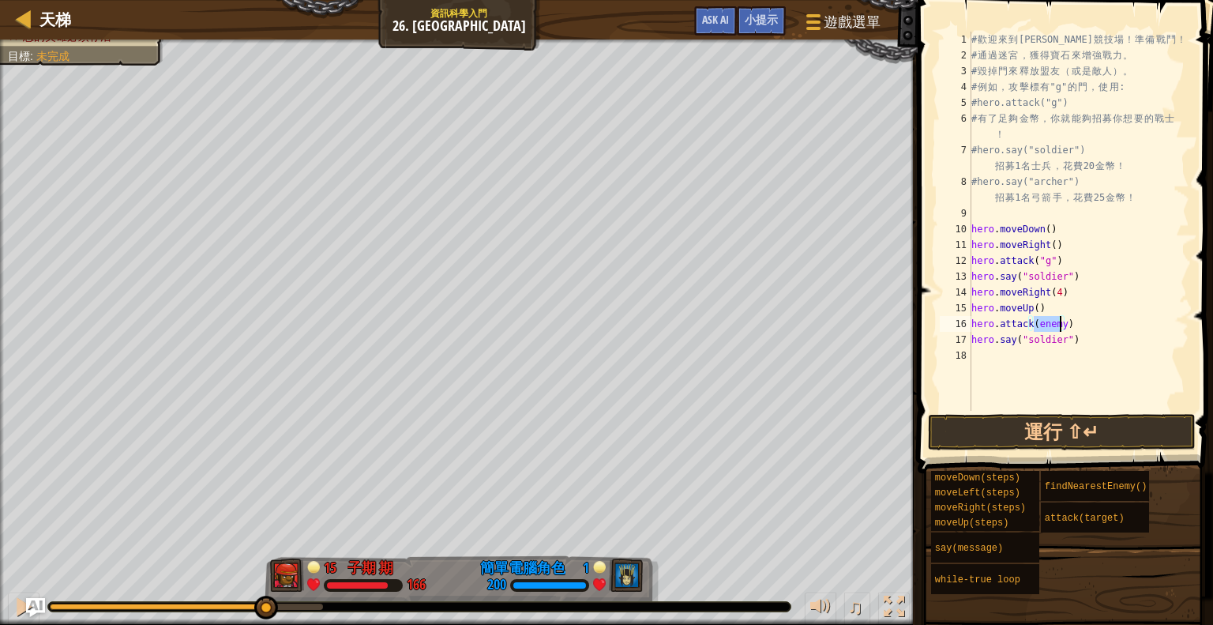
paste textarea ""g""
click at [1043, 328] on div "# 歡 迎 來 到 [GEOGRAPHIC_DATA] ！ 準 備 戰 鬥 ！ # 通 過 迷 宮 ， 獲 得 寶 石 來 增 強 戰 力 。 # 毀 掉 門…" at bounding box center [1078, 237] width 221 height 411
type textarea "hero.attack("h")"
click at [1013, 431] on button "運行 ⇧↵" at bounding box center [1062, 432] width 268 height 36
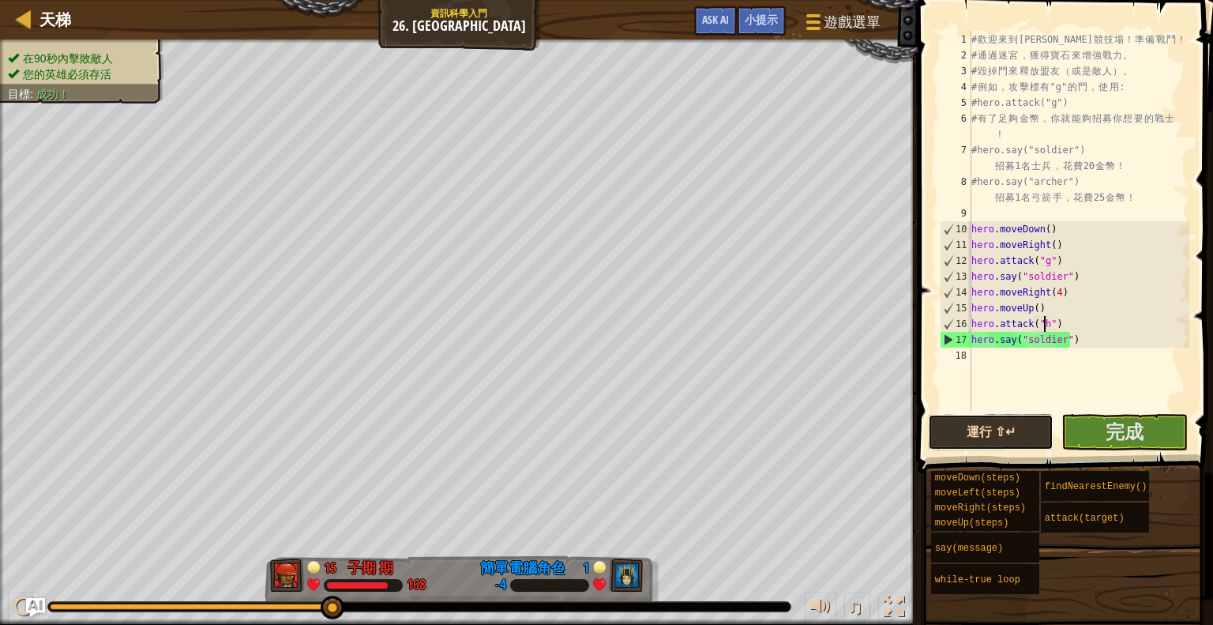
click at [1021, 426] on button "運行 ⇧↵" at bounding box center [991, 432] width 126 height 36
click at [1103, 438] on button "完成" at bounding box center [1125, 432] width 126 height 36
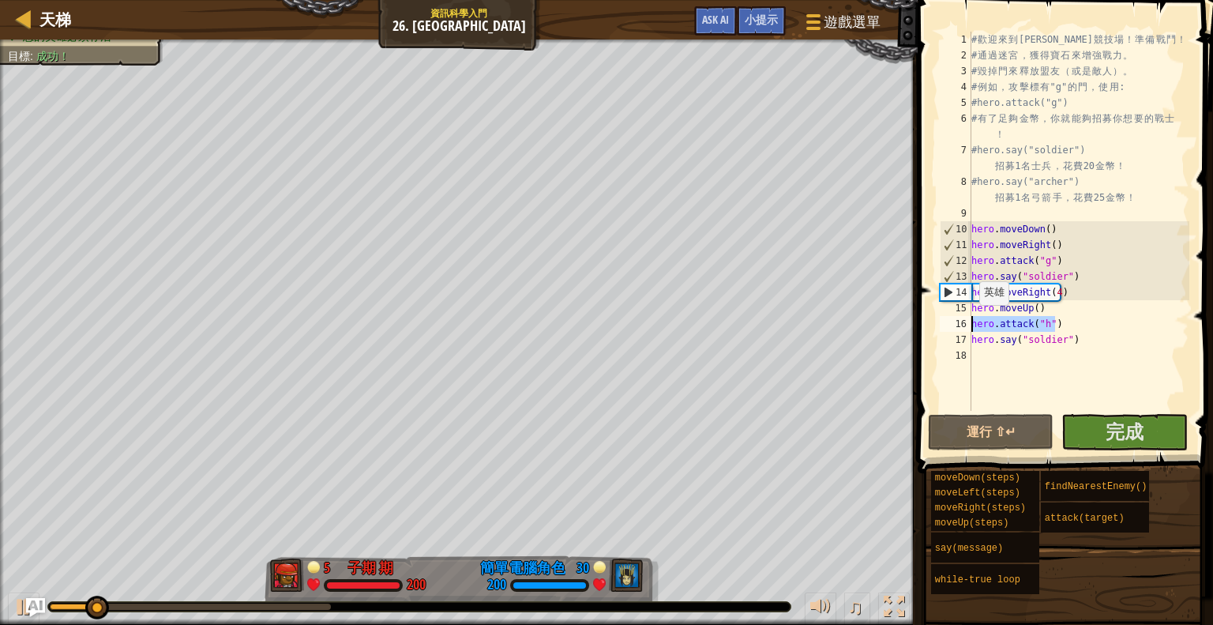
drag, startPoint x: 1060, startPoint y: 325, endPoint x: 968, endPoint y: 322, distance: 92.4
click at [968, 322] on div "1 2 3 4 5 6 7 8 9 10 11 12 13 14 15 16 17 18 # 歡 迎 來 到 Wakka Maul 競 技 場 ！ 準 備 戰…" at bounding box center [1063, 221] width 253 height 379
type textarea "hero.attack("h")"
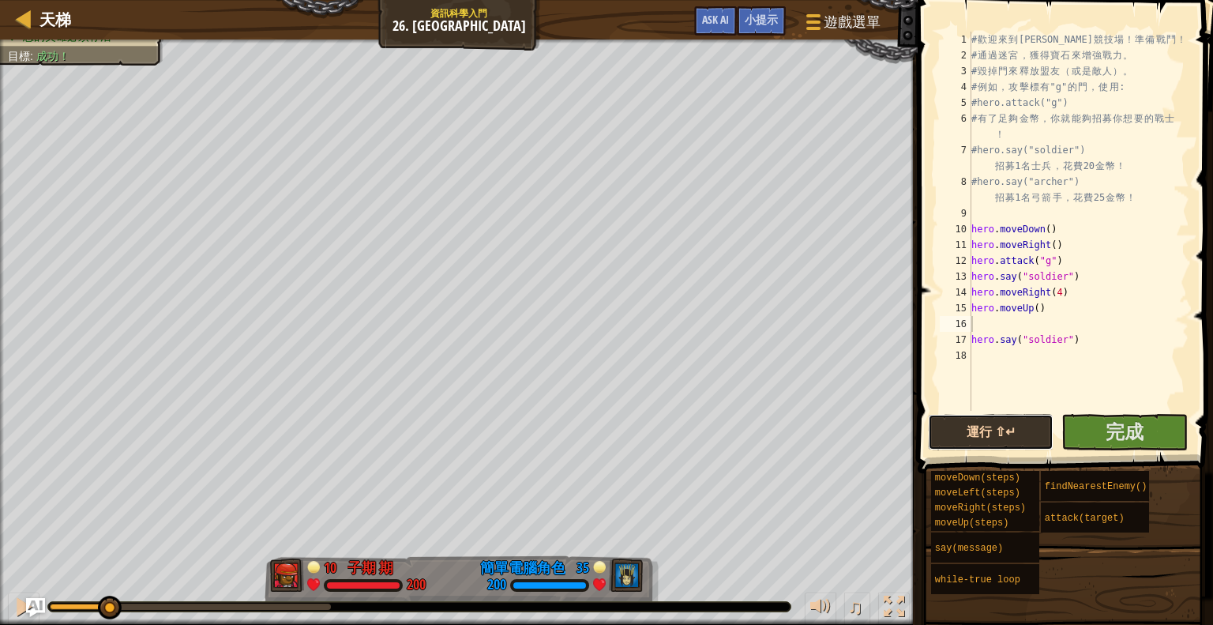
click at [1036, 415] on button "運行 ⇧↵" at bounding box center [991, 432] width 126 height 36
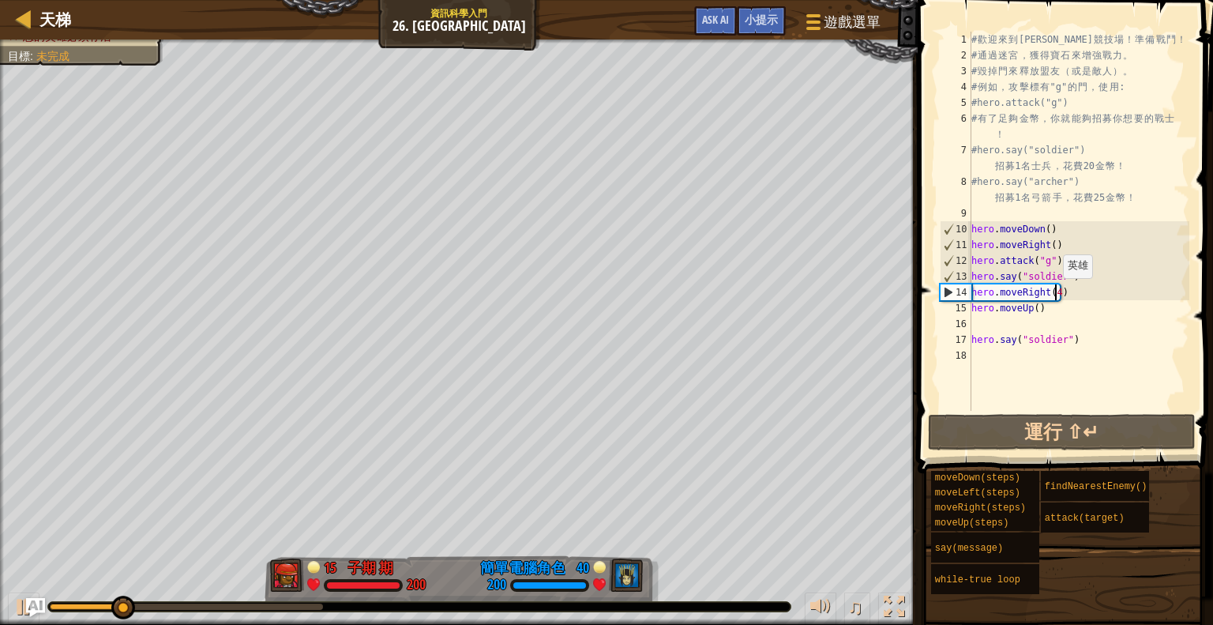
click at [1055, 293] on div "# 歡 迎 來 到 [GEOGRAPHIC_DATA] ！ 準 備 戰 鬥 ！ # 通 過 迷 宮 ， 獲 得 寶 石 來 增 強 戰 力 。 # 毀 掉 門…" at bounding box center [1078, 237] width 221 height 411
drag, startPoint x: 1062, startPoint y: 292, endPoint x: 1011, endPoint y: 295, distance: 51.4
click at [1011, 295] on div "# 歡 迎 來 到 [GEOGRAPHIC_DATA] ！ 準 備 戰 鬥 ！ # 通 過 迷 宮 ， 獲 得 寶 石 來 增 強 戰 力 。 # 毀 掉 門…" at bounding box center [1078, 237] width 221 height 411
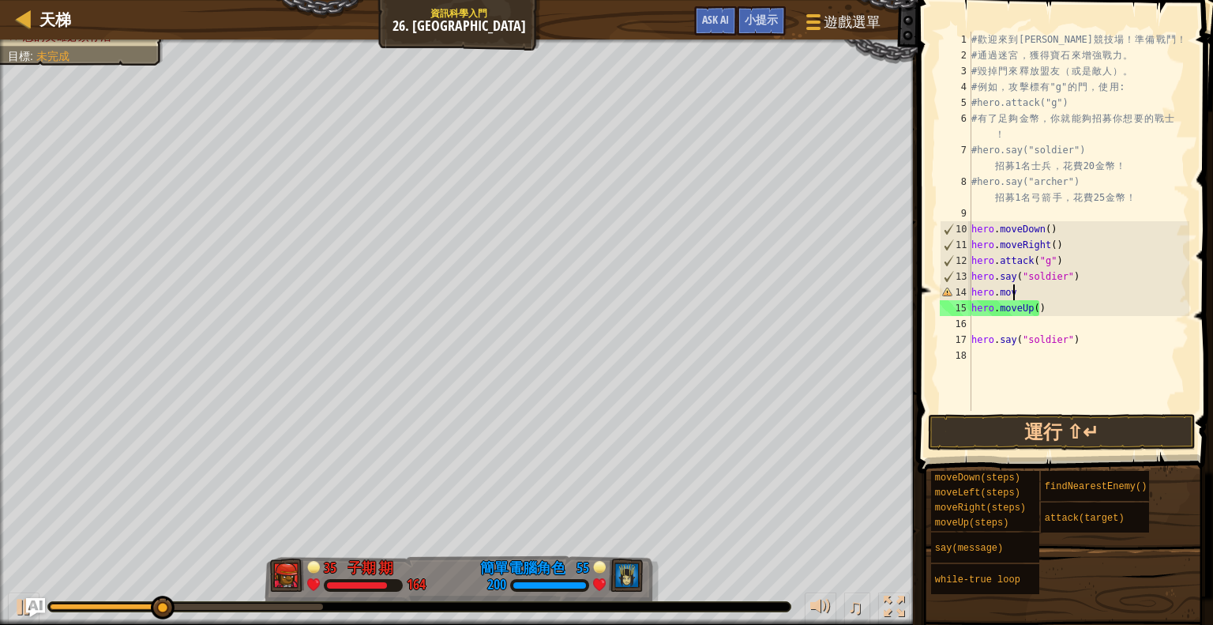
type textarea "hero.move"
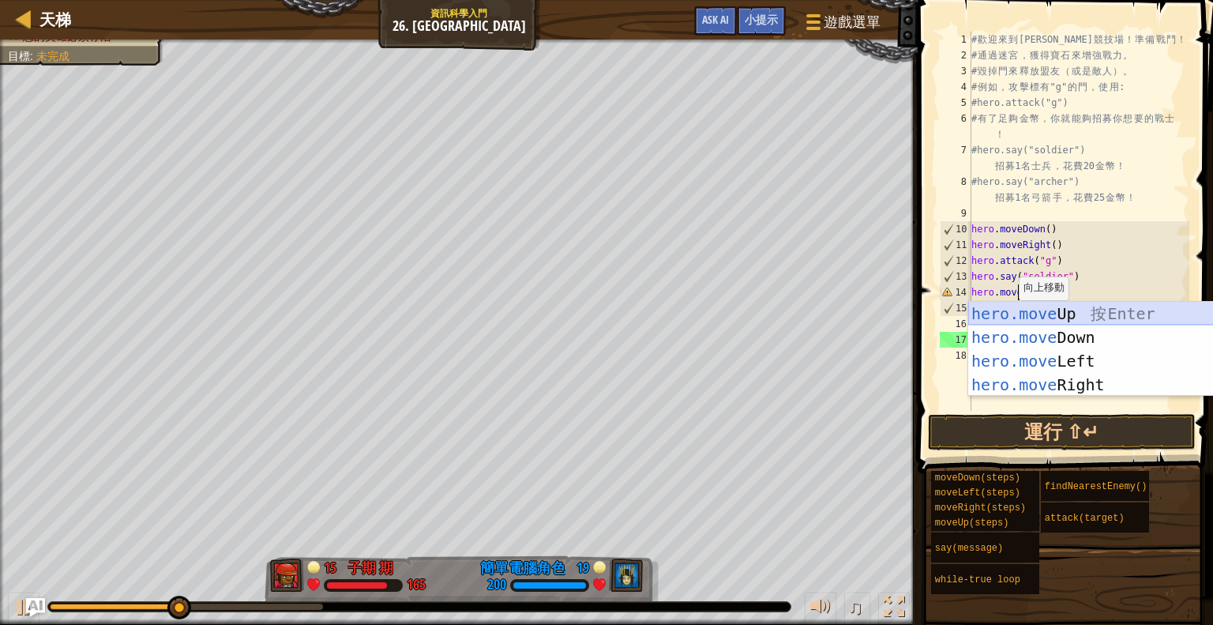
click at [1084, 311] on div "hero.move Up 按 Enter hero.move Down 按 Enter hero.move Left 按 Enter hero.move Ri…" at bounding box center [1117, 373] width 299 height 142
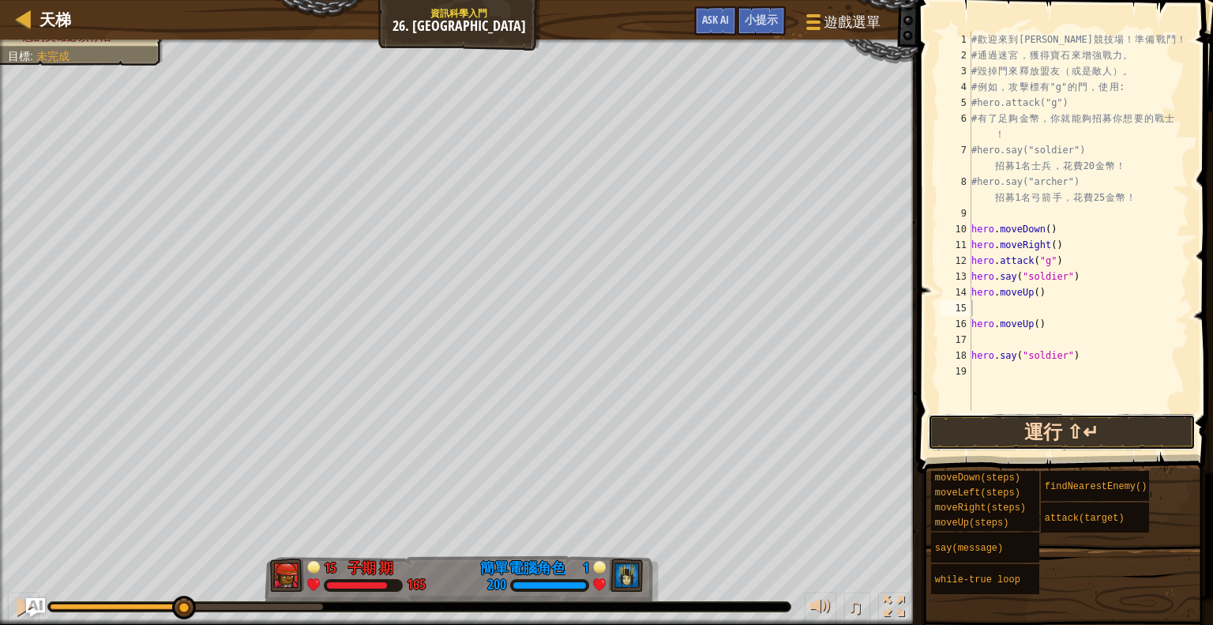
click at [1073, 430] on button "運行 ⇧↵" at bounding box center [1062, 432] width 268 height 36
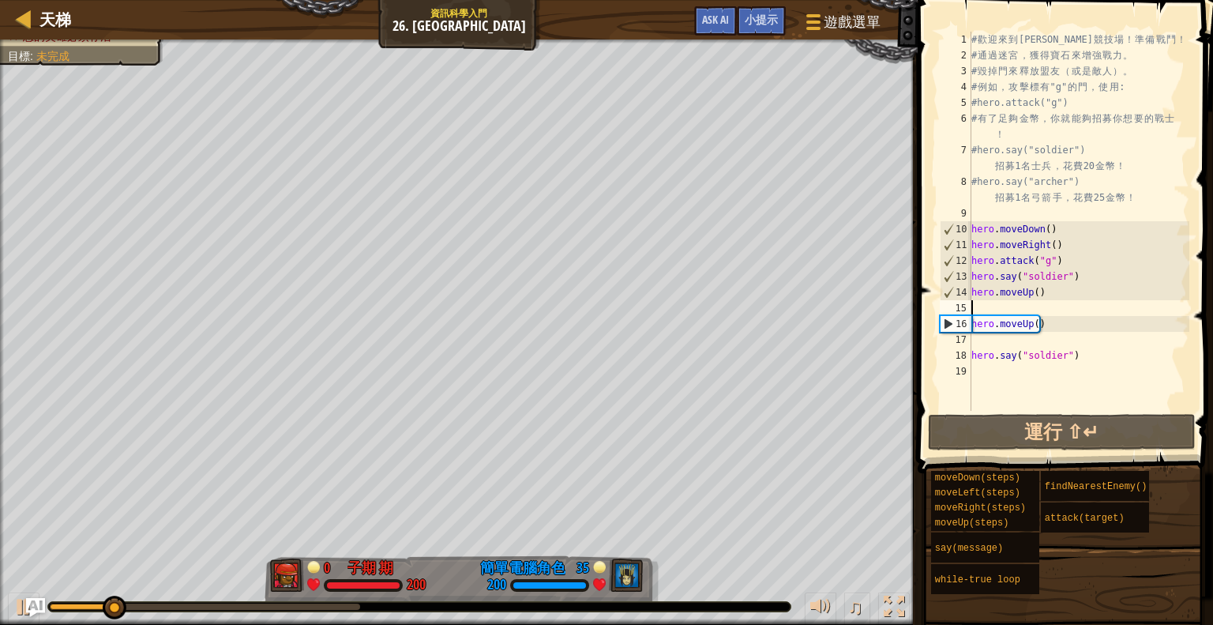
click at [1039, 176] on div "# 歡 迎 來 到 Wakka Maul 競 技 場 ！ 準 備 戰 鬥 ！ # 通 過 迷 宮 ， 獲 得 寶 石 來 增 強 戰 力 。 # 毀 掉 門 …" at bounding box center [1078, 237] width 221 height 411
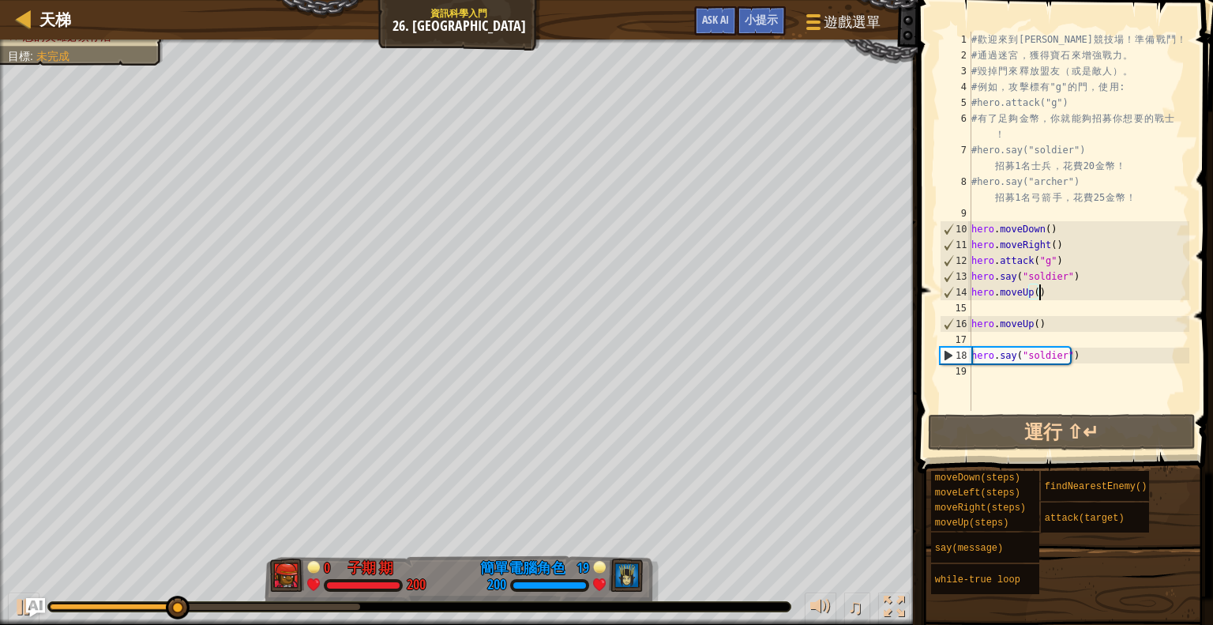
click at [1046, 287] on div "# 歡 迎 來 到 Wakka Maul 競 技 場 ！ 準 備 戰 鬥 ！ # 通 過 迷 宮 ， 獲 得 寶 石 來 增 強 戰 力 。 # 毀 掉 門 …" at bounding box center [1078, 237] width 221 height 411
type textarea "hero.moveUp()"
click at [986, 306] on div "# 歡 迎 來 到 Wakka Maul 競 技 場 ！ 準 備 戰 鬥 ！ # 通 過 迷 宮 ， 獲 得 寶 石 來 增 強 戰 力 。 # 毀 掉 門 …" at bounding box center [1078, 237] width 221 height 411
click at [1072, 276] on div "# 歡 迎 來 到 Wakka Maul 競 技 場 ！ 準 備 戰 鬥 ！ # 通 過 迷 宮 ， 獲 得 寶 石 來 增 強 戰 力 。 # 毀 掉 門 …" at bounding box center [1078, 237] width 221 height 411
type textarea "hero.say("soldier")"
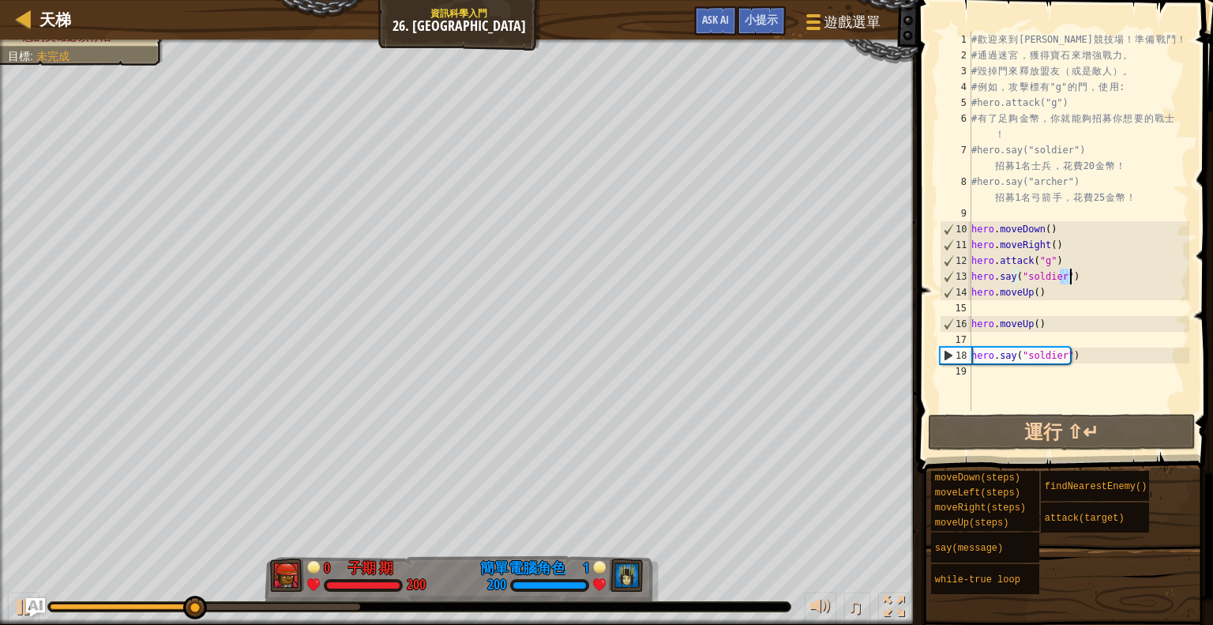
click at [1072, 276] on div "# 歡 迎 來 到 Wakka Maul 競 技 場 ！ 準 備 戰 鬥 ！ # 通 過 迷 宮 ， 獲 得 寶 石 來 增 強 戰 力 。 # 毀 掉 門 …" at bounding box center [1078, 221] width 221 height 379
click at [1076, 272] on div "# 歡 迎 來 到 Wakka Maul 競 技 場 ！ 準 備 戰 鬥 ！ # 通 過 迷 宮 ， 獲 得 寶 石 來 增 強 戰 力 。 # 毀 掉 門 …" at bounding box center [1078, 237] width 221 height 411
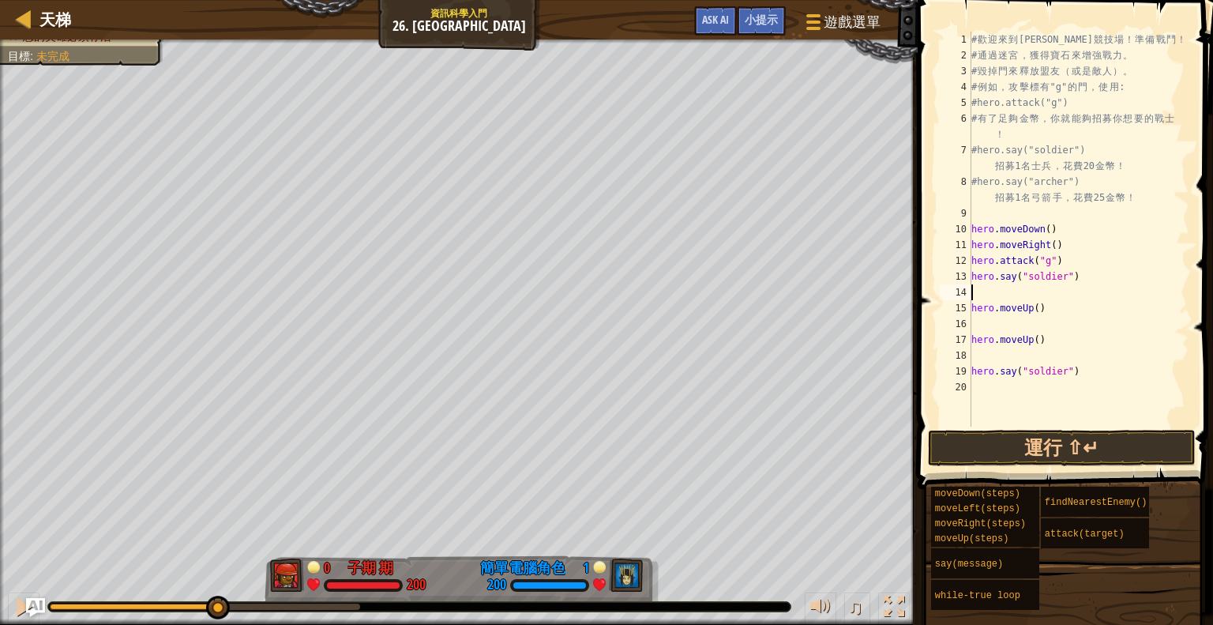
click at [1028, 293] on div "# 歡 迎 來 到 Wakka Maul 競 技 場 ！ 準 備 戰 鬥 ！ # 通 過 迷 宮 ， 獲 得 寶 石 來 增 強 戰 力 。 # 毀 掉 門 …" at bounding box center [1078, 245] width 221 height 426
drag, startPoint x: 1027, startPoint y: 295, endPoint x: 988, endPoint y: 293, distance: 38.7
click at [988, 293] on div "# 歡 迎 來 到 Wakka Maul 競 技 場 ！ 準 備 戰 鬥 ！ # 通 過 迷 宮 ， 獲 得 寶 石 來 增 強 戰 力 。 # 毀 掉 門 …" at bounding box center [1078, 245] width 221 height 426
type textarea "h"
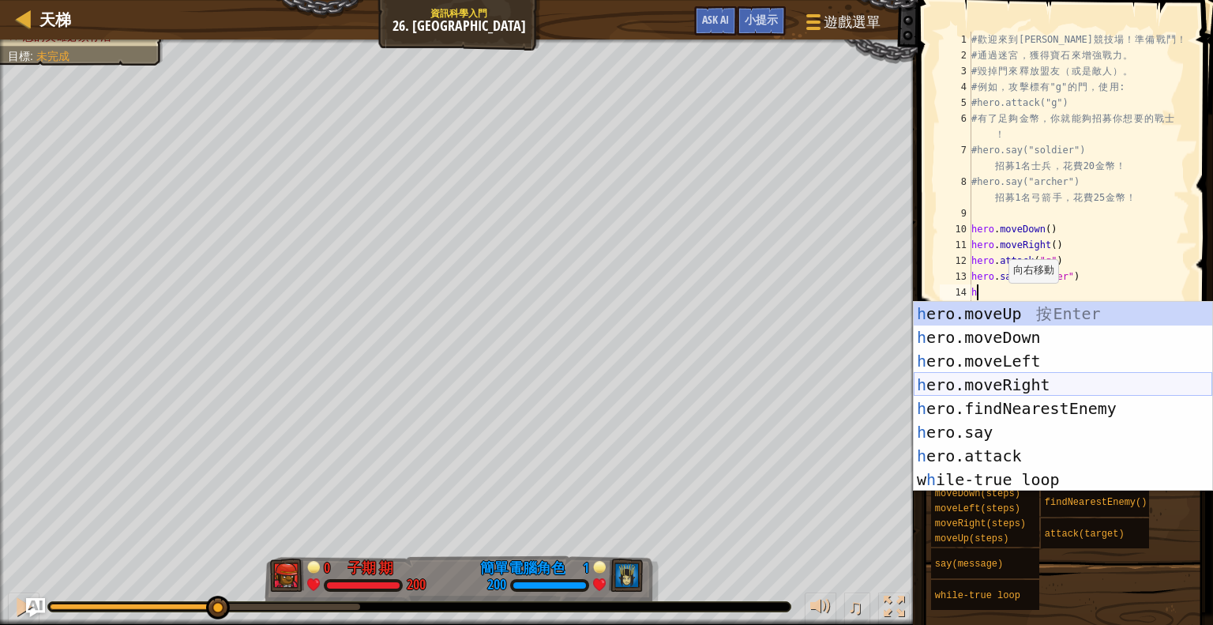
click at [1028, 378] on div "h ero.moveUp 按 Enter h ero.moveDown 按 Enter h ero.moveLeft 按 Enter h ero.moveRi…" at bounding box center [1063, 420] width 299 height 237
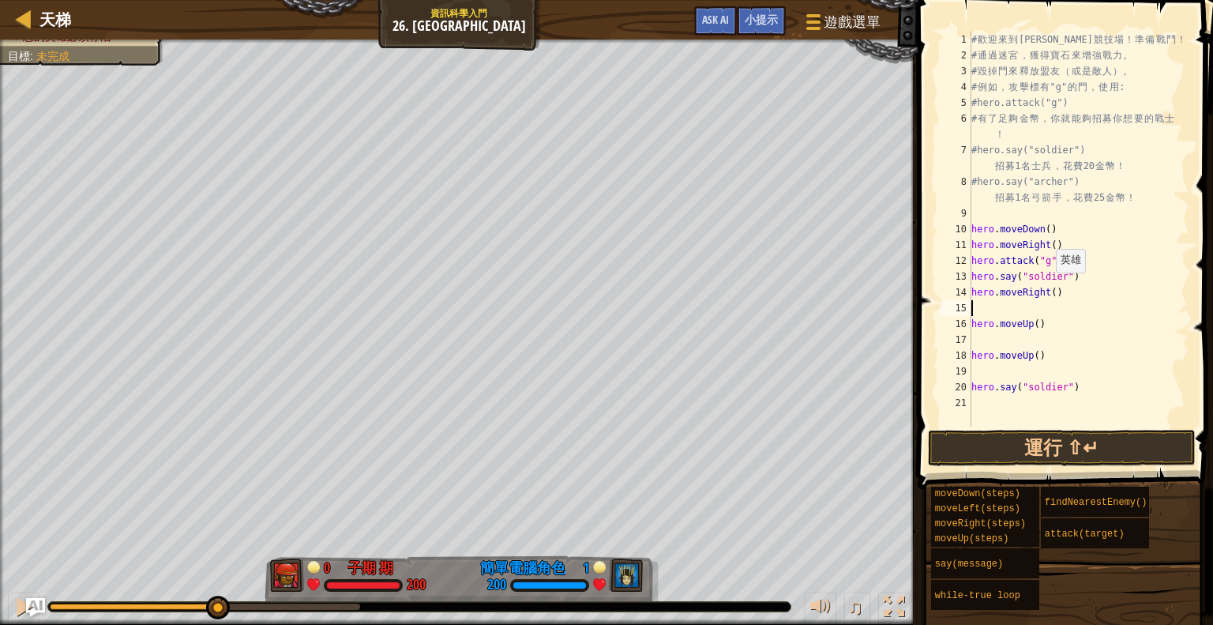
click at [1048, 287] on div "# 歡 迎 來 到 Wakka Maul 競 技 場 ！ 準 備 戰 鬥 ！ # 通 過 迷 宮 ， 獲 得 寶 石 來 增 強 戰 力 。 # 毀 掉 門 …" at bounding box center [1078, 245] width 221 height 426
type textarea "hero.moveRight(5)"
drag, startPoint x: 982, startPoint y: 318, endPoint x: 944, endPoint y: 348, distance: 48.4
click at [944, 348] on div "18" at bounding box center [956, 356] width 32 height 16
click at [1008, 299] on div "# 歡 迎 來 到 Wakka Maul 競 技 場 ！ 準 備 戰 鬥 ！ # 通 過 迷 宮 ， 獲 得 寶 石 來 增 強 戰 力 。 # 毀 掉 門 …" at bounding box center [1078, 245] width 221 height 426
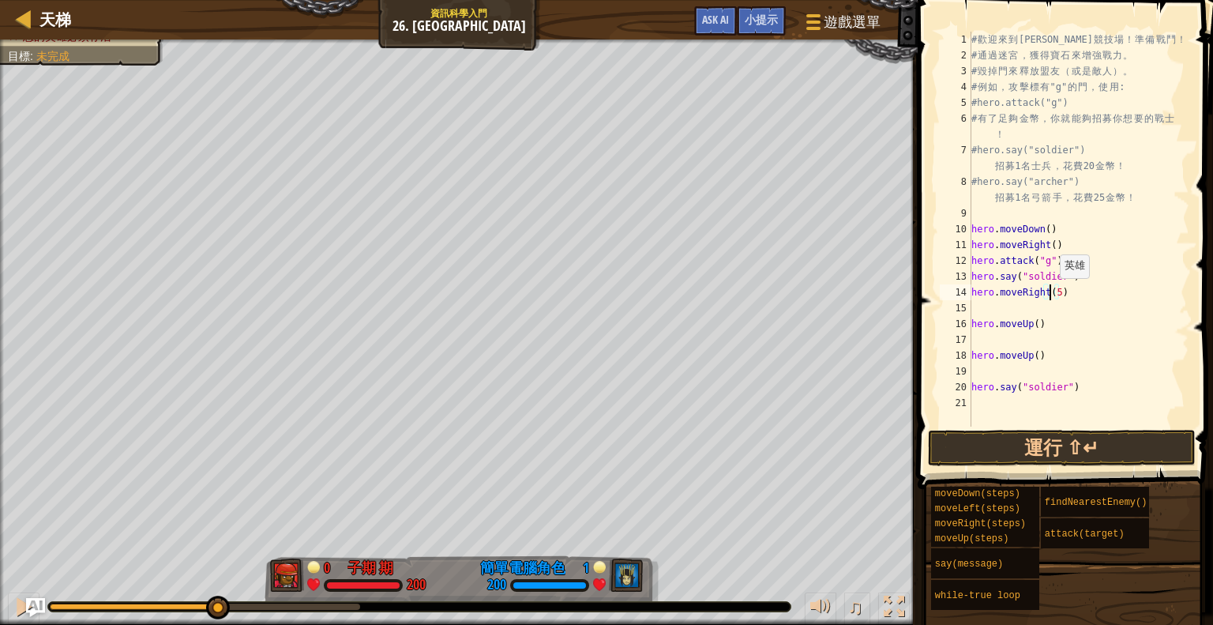
click at [1052, 293] on div "# 歡 迎 來 到 Wakka Maul 競 技 場 ！ 準 備 戰 鬥 ！ # 通 過 迷 宮 ， 獲 得 寶 石 來 增 強 戰 力 。 # 毀 掉 門 …" at bounding box center [1078, 245] width 221 height 426
click at [1027, 460] on button "運行 ⇧↵" at bounding box center [1062, 448] width 268 height 36
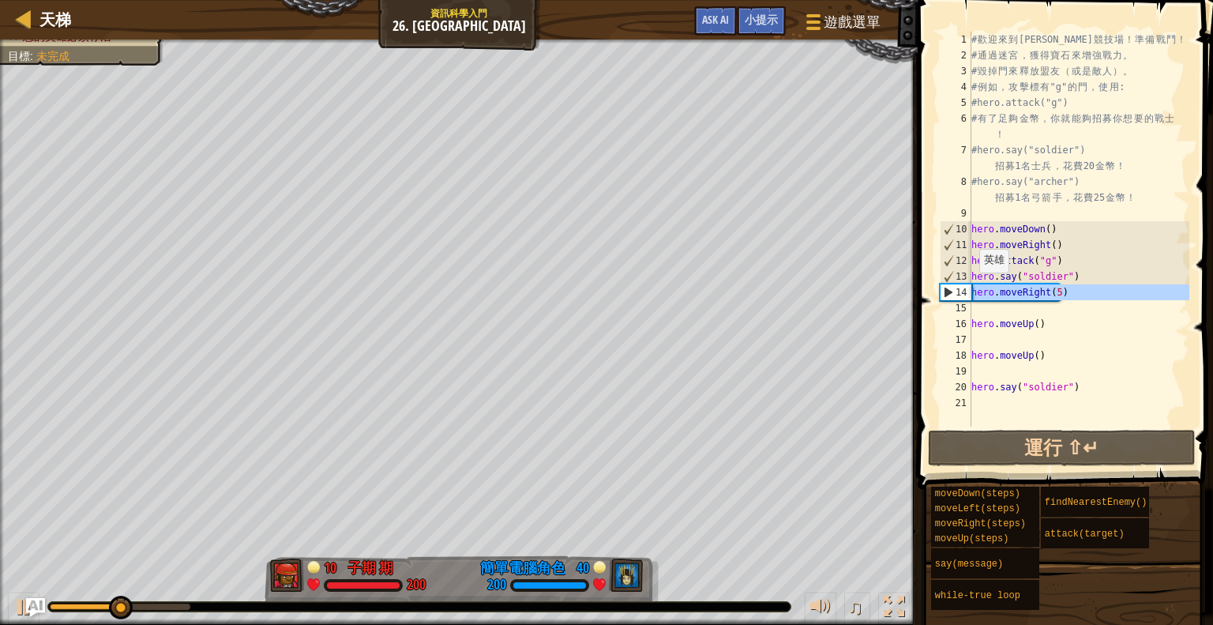
drag, startPoint x: 1076, startPoint y: 300, endPoint x: 967, endPoint y: 291, distance: 109.3
click at [967, 291] on div "hero.moveRight(5) 1 2 3 4 5 6 7 8 9 10 11 12 13 14 15 16 17 18 19 20 21 # 歡 迎 來…" at bounding box center [1063, 229] width 253 height 395
type textarea "hero.moveRight(5)"
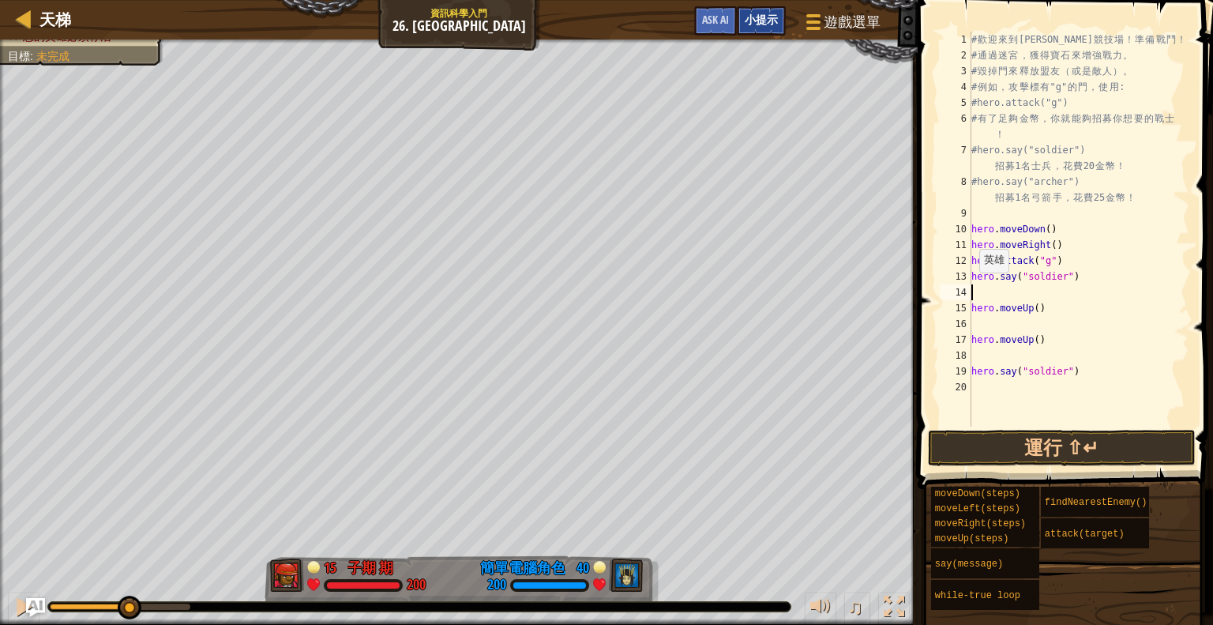
type textarea "h"
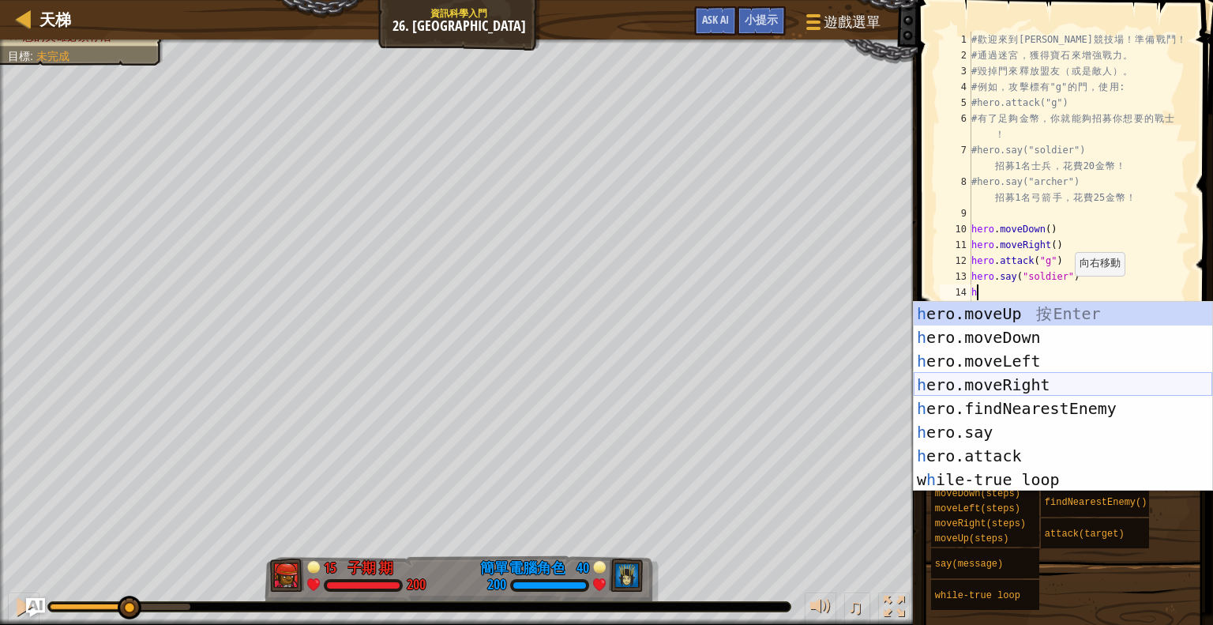
click at [1095, 382] on div "h ero.moveUp 按 Enter h ero.moveDown 按 Enter h ero.moveLeft 按 Enter h ero.moveRi…" at bounding box center [1063, 420] width 299 height 237
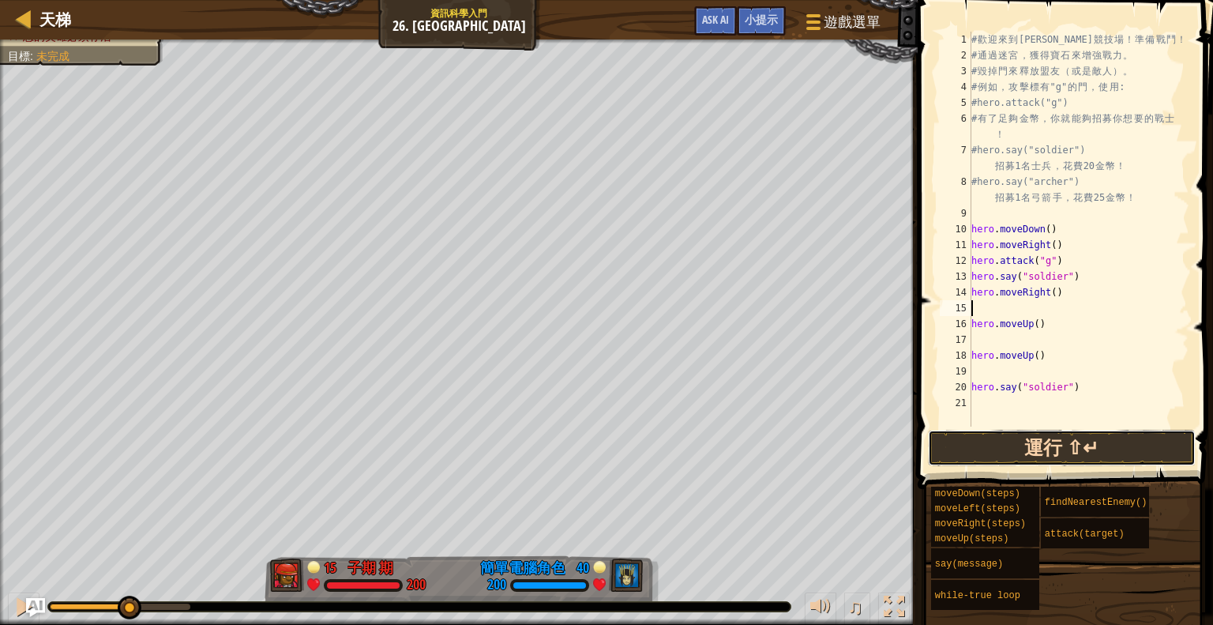
click at [1068, 437] on button "運行 ⇧↵" at bounding box center [1062, 448] width 268 height 36
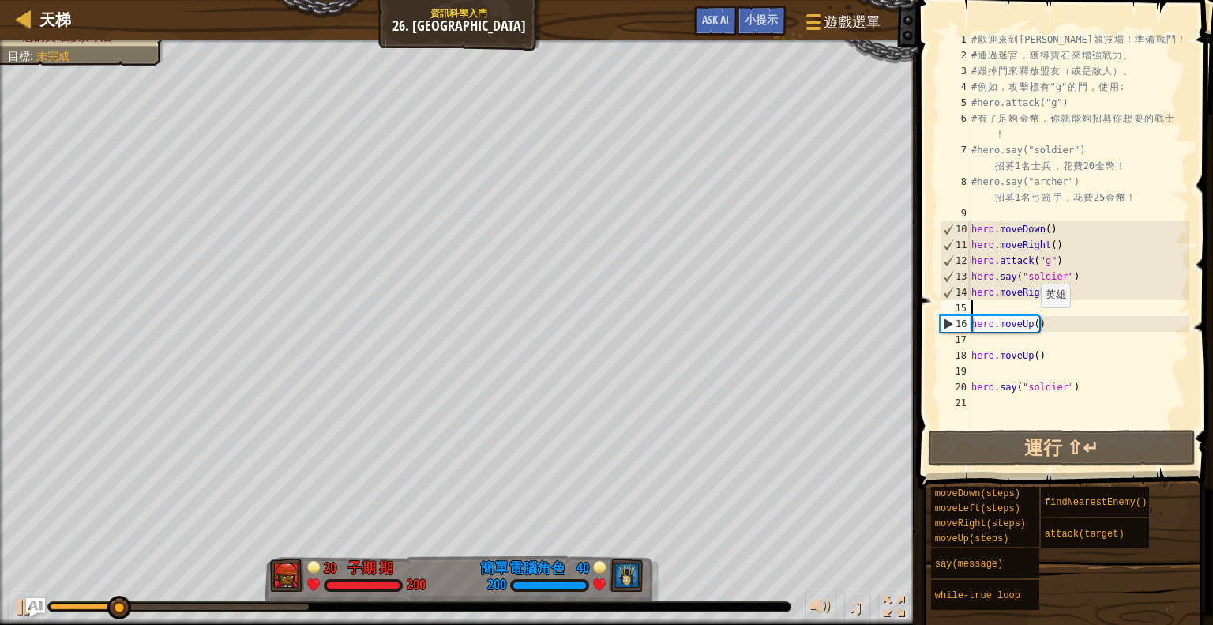
click at [1033, 322] on div "# 歡 迎 來 到 Wakka Maul 競 技 場 ！ 準 備 戰 鬥 ！ # 通 過 迷 宮 ， 獲 得 寶 石 來 增 強 戰 力 。 # 毀 掉 門 …" at bounding box center [1078, 245] width 221 height 426
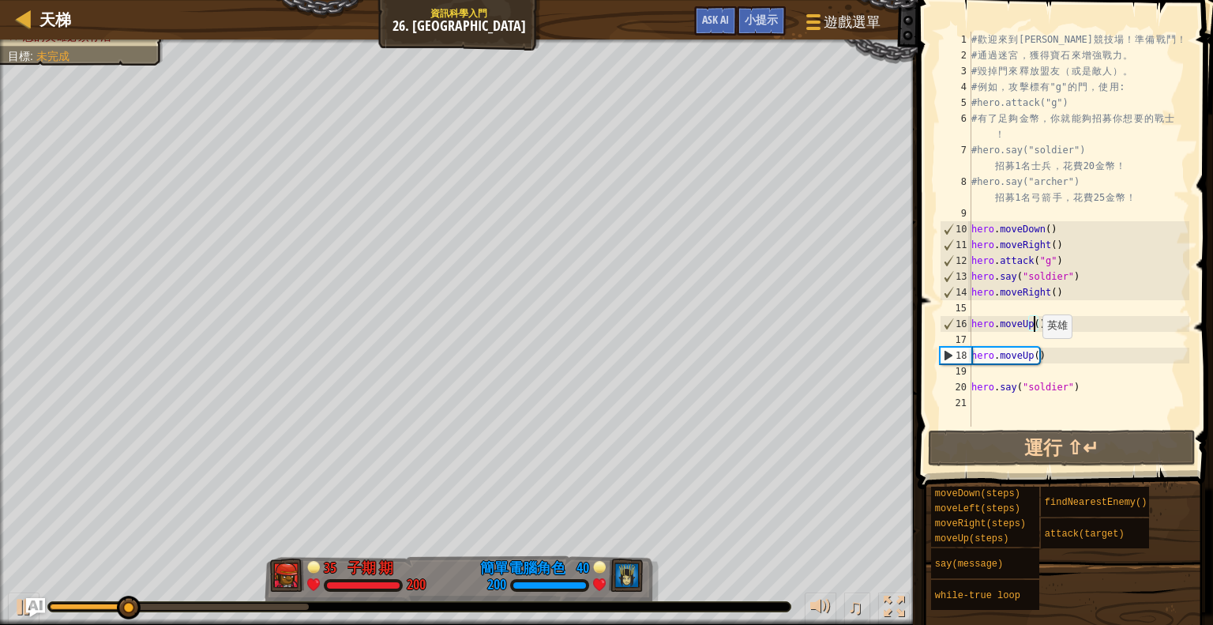
scroll to position [7, 5]
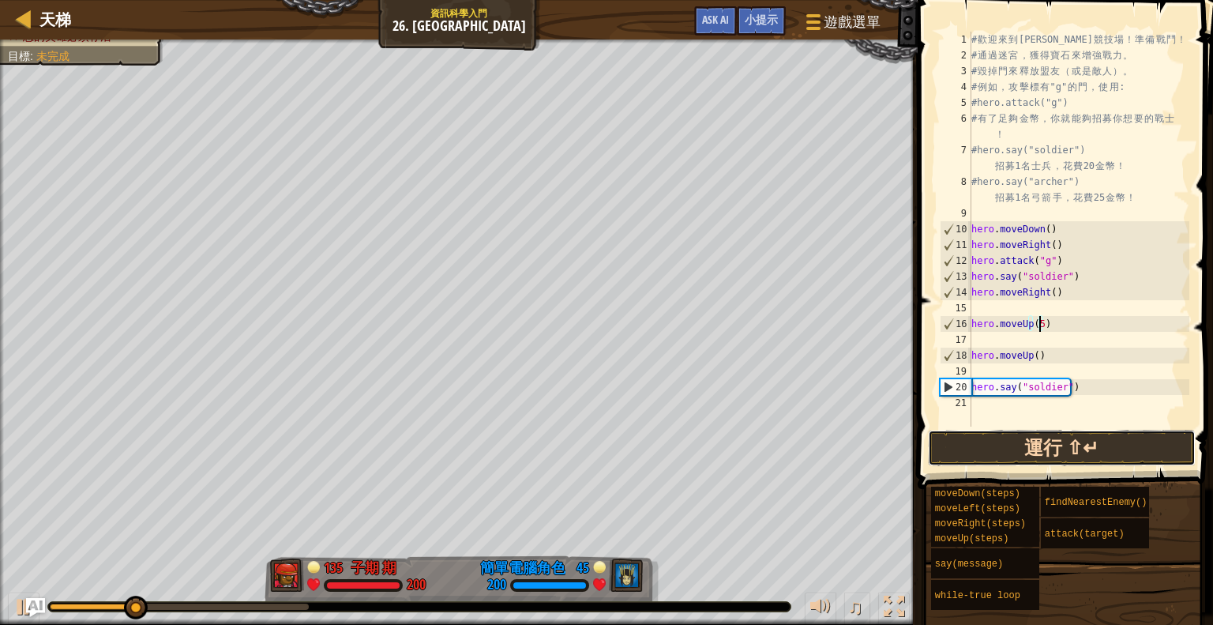
click at [1049, 436] on button "運行 ⇧↵" at bounding box center [1062, 448] width 268 height 36
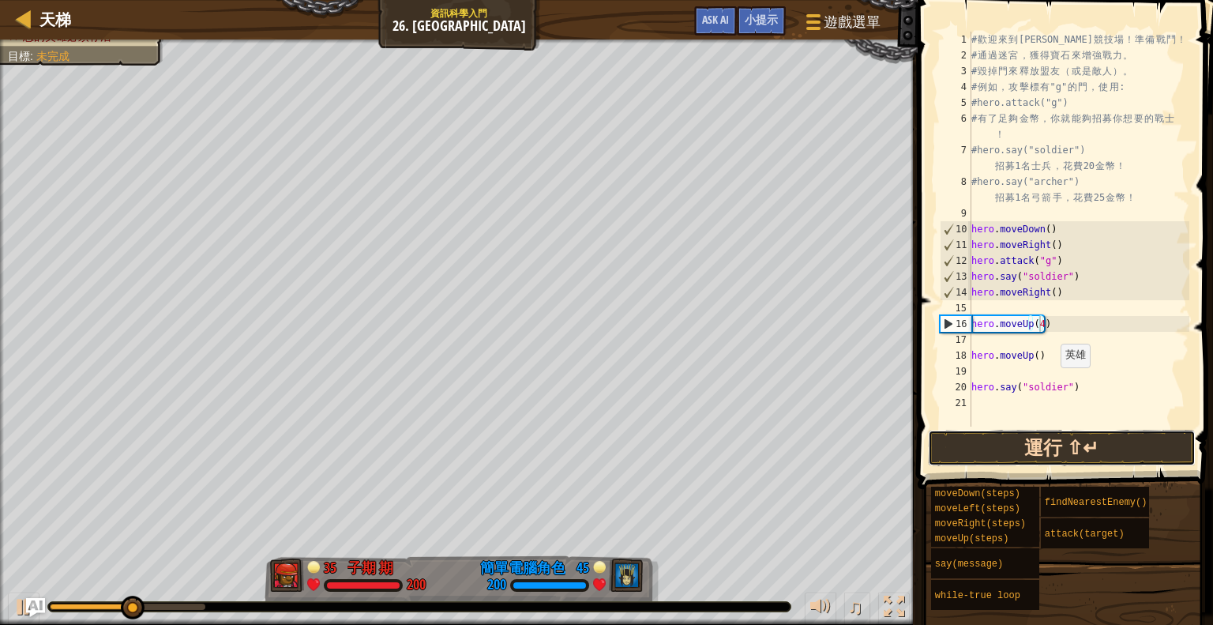
click at [1040, 436] on button "運行 ⇧↵" at bounding box center [1062, 448] width 268 height 36
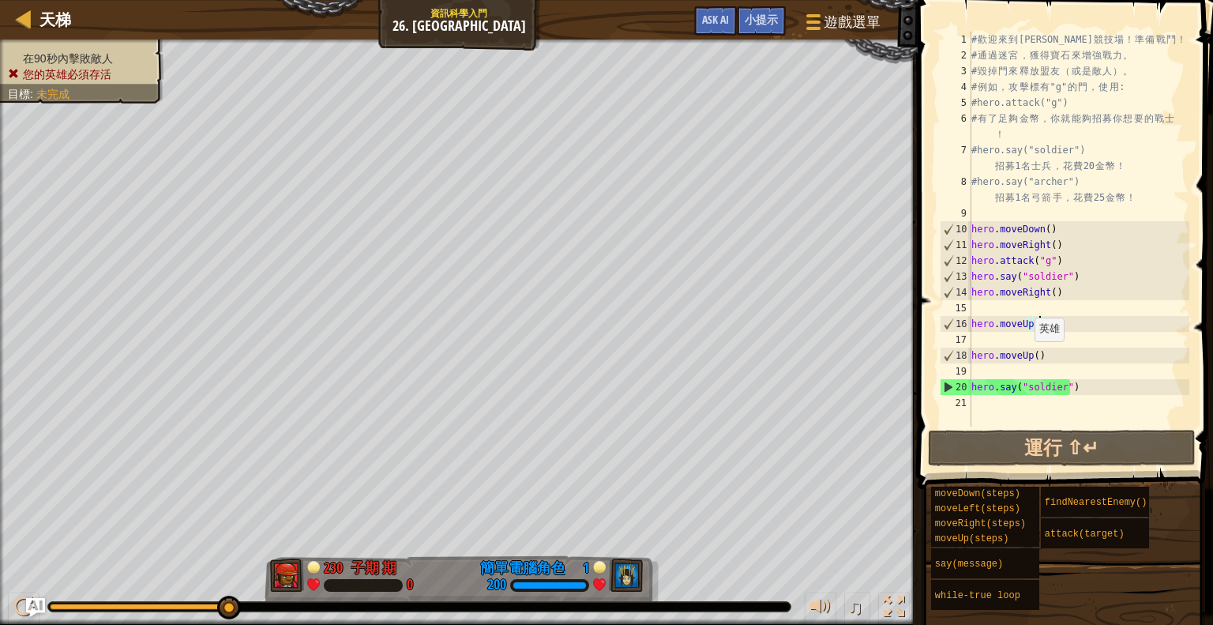
click at [1027, 355] on div "# 歡 迎 來 到 Wakka Maul 競 技 場 ！ 準 備 戰 鬥 ！ # 通 過 迷 宮 ， 獲 得 寶 石 來 增 強 戰 力 。 # 毀 掉 門 …" at bounding box center [1078, 245] width 221 height 426
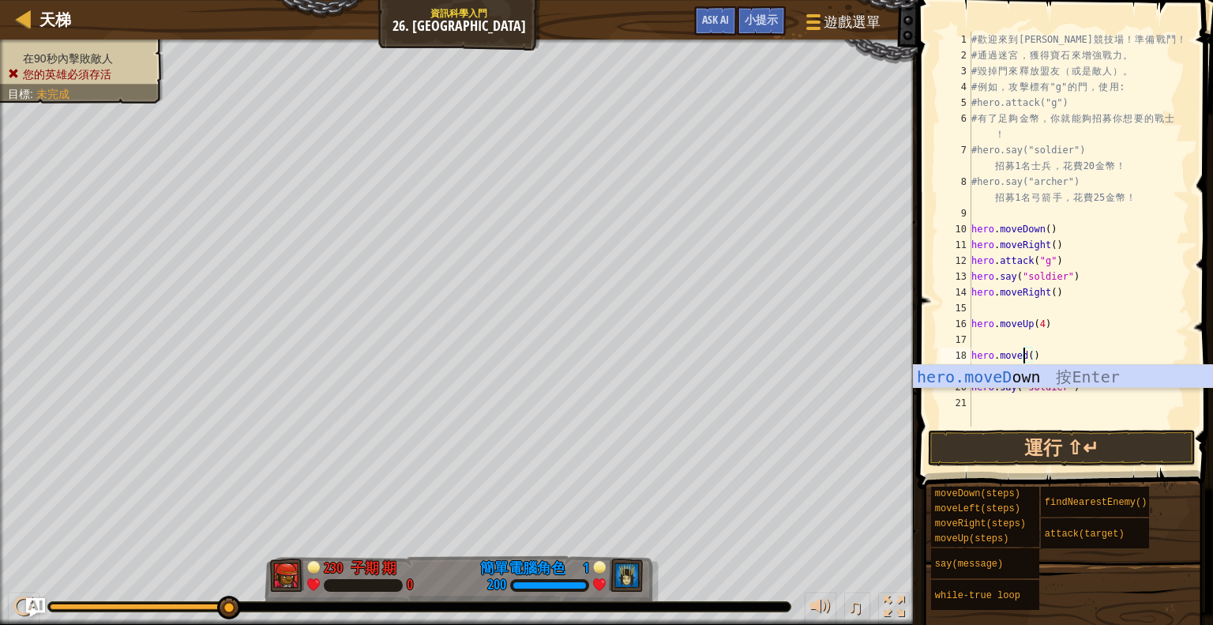
scroll to position [7, 4]
click at [1048, 377] on div "hero.moveDo wn 按 Enter" at bounding box center [1063, 400] width 299 height 71
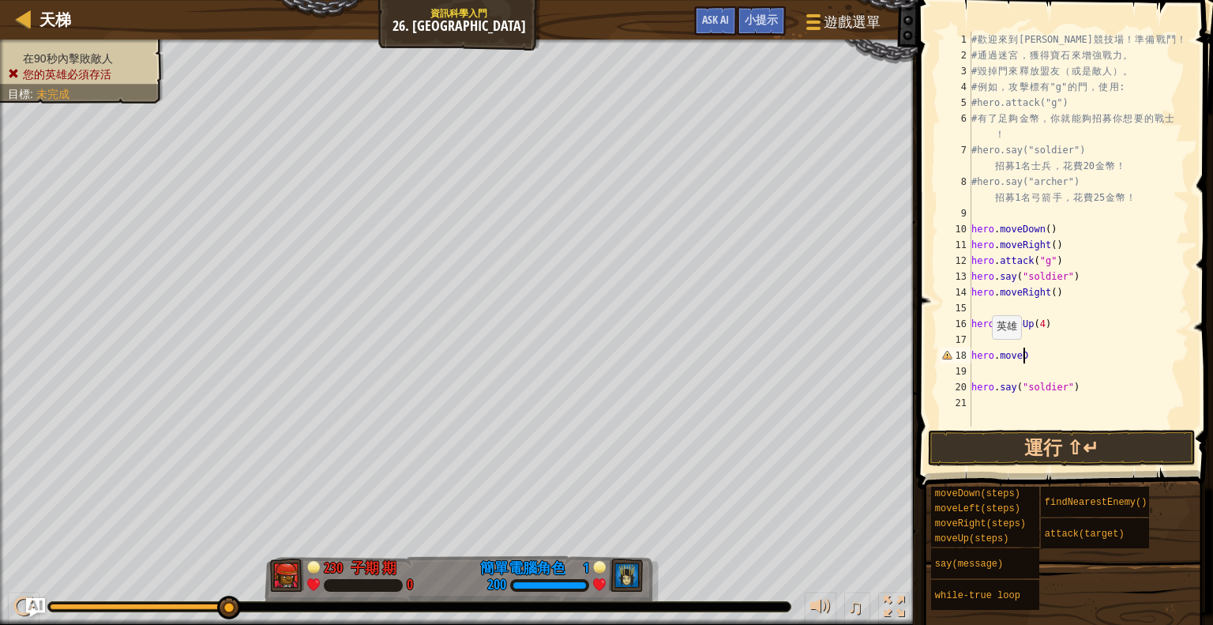
scroll to position [7, 2]
type textarea "hero.move"
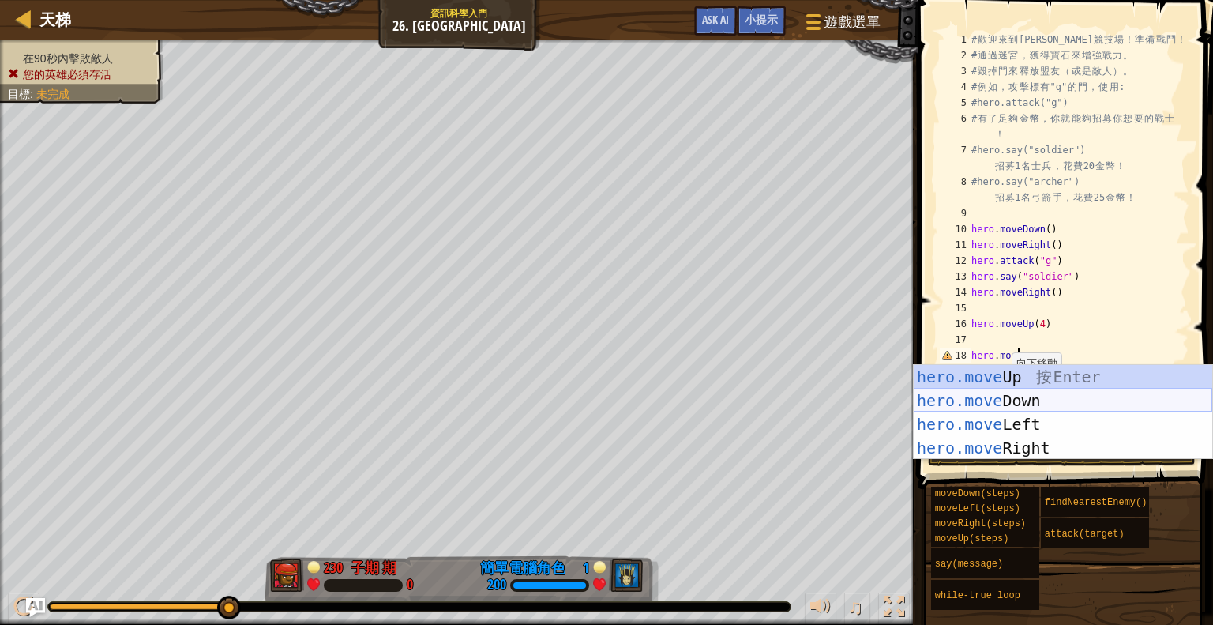
click at [1060, 400] on div "hero.move Up 按 Enter hero.move Down 按 Enter hero.move Left 按 Enter hero.move Ri…" at bounding box center [1063, 436] width 299 height 142
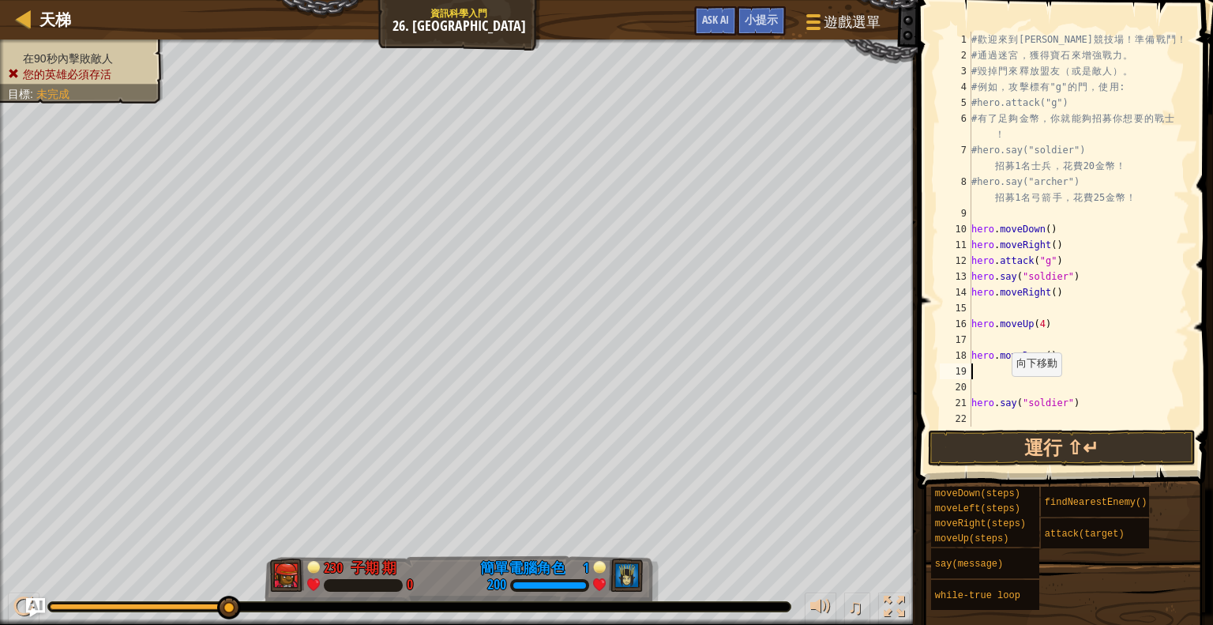
scroll to position [7, 0]
type textarea "e"
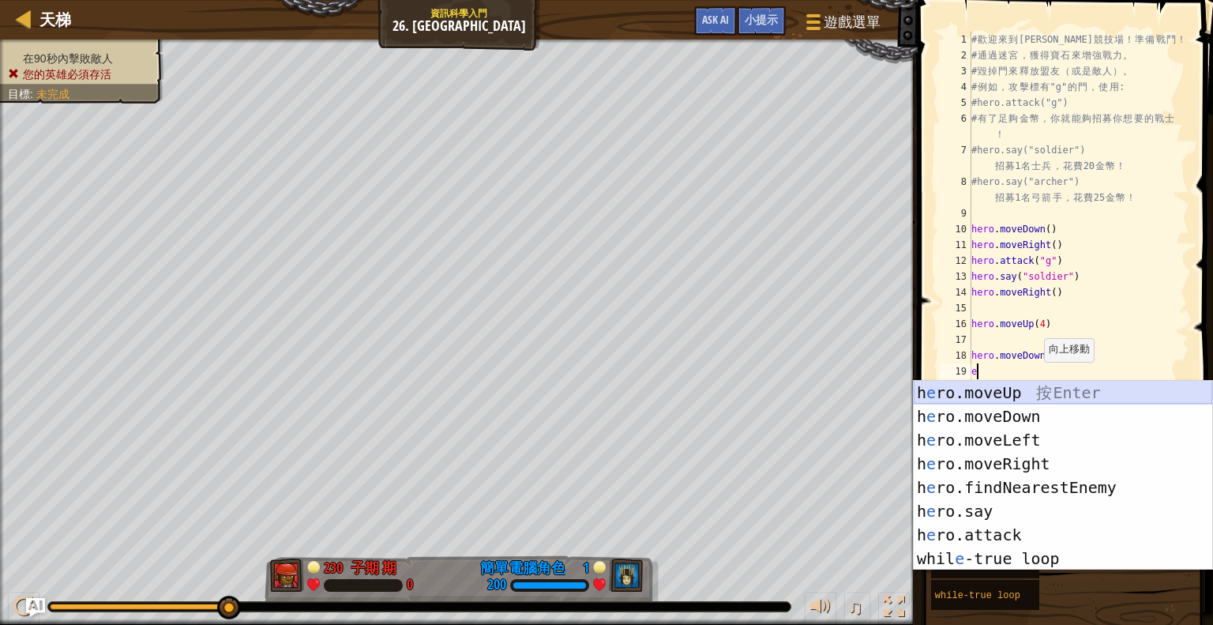
click at [1025, 381] on div "h e ro.moveUp 按 Enter h e ro.moveDown 按 Enter h e ro.moveLeft 按 Enter h e ro.mo…" at bounding box center [1063, 499] width 299 height 237
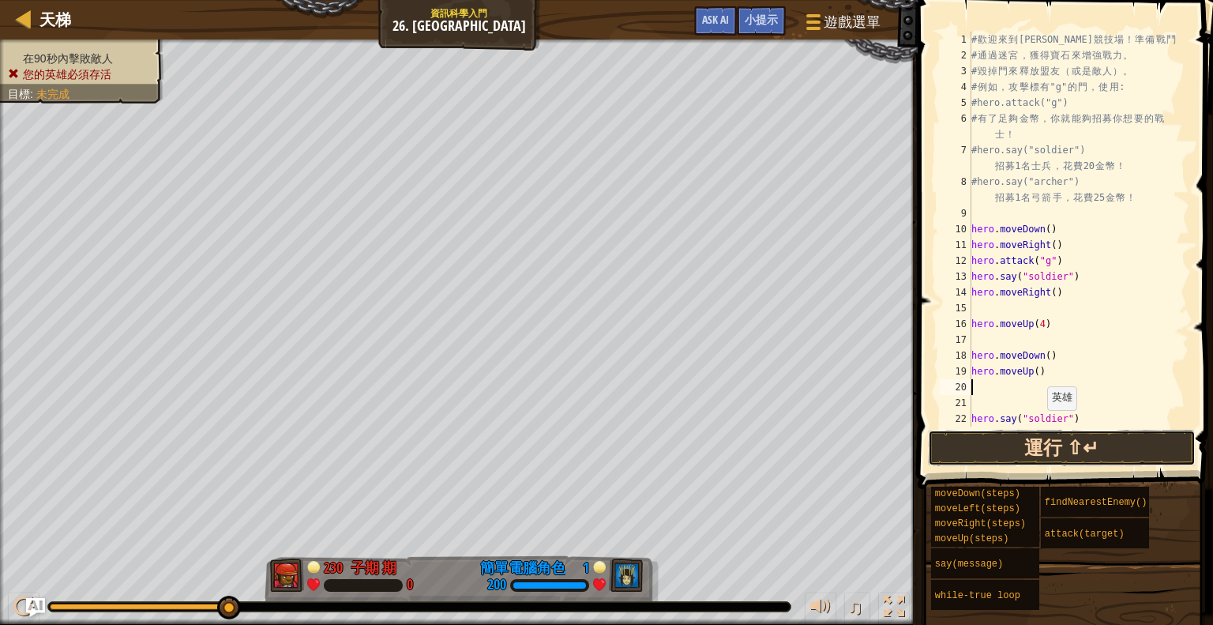
click at [1040, 440] on button "運行 ⇧↵" at bounding box center [1062, 448] width 268 height 36
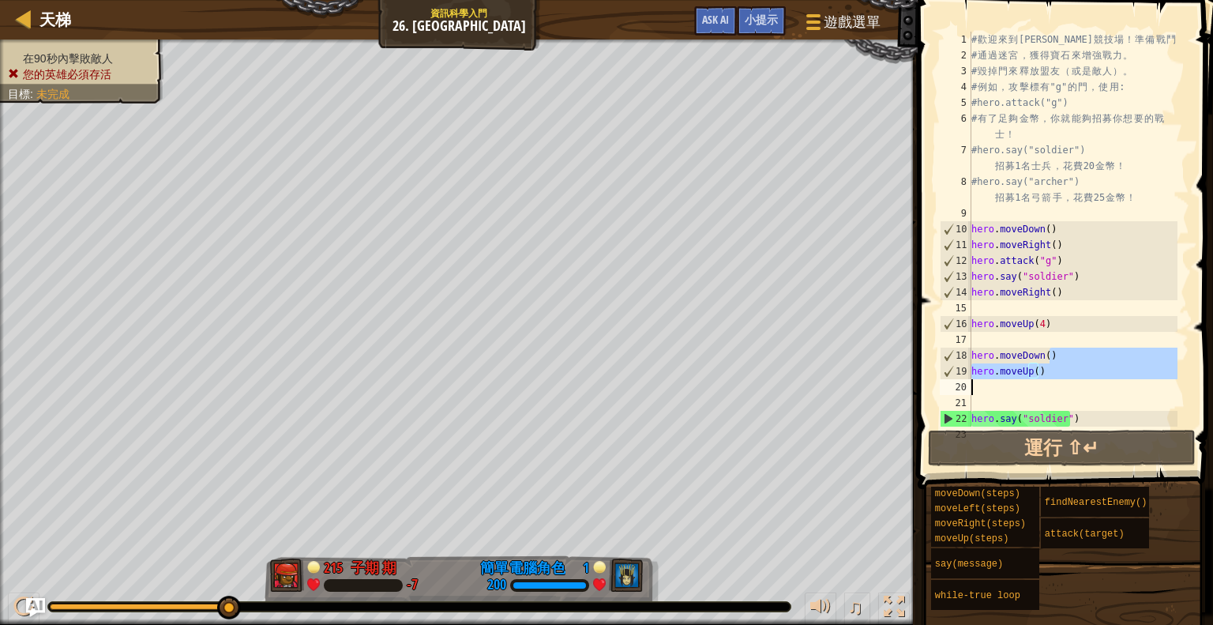
drag, startPoint x: 1060, startPoint y: 353, endPoint x: 1058, endPoint y: 380, distance: 26.9
click at [1052, 382] on div "# 歡 迎 來 到 Wakka Maul 競 技 場 ！ 準 備 戰 鬥 ！ # 通 過 迷 宮 ， 獲 得 寶 石 來 增 強 戰 力 。 # 毀 掉 門 …" at bounding box center [1072, 245] width 209 height 426
click at [1071, 349] on div "# 歡 迎 來 到 Wakka Maul 競 技 場 ！ 準 備 戰 鬥 ！ # 通 過 迷 宮 ， 獲 得 寶 石 來 增 強 戰 力 。 # 毀 掉 門 …" at bounding box center [1072, 229] width 209 height 395
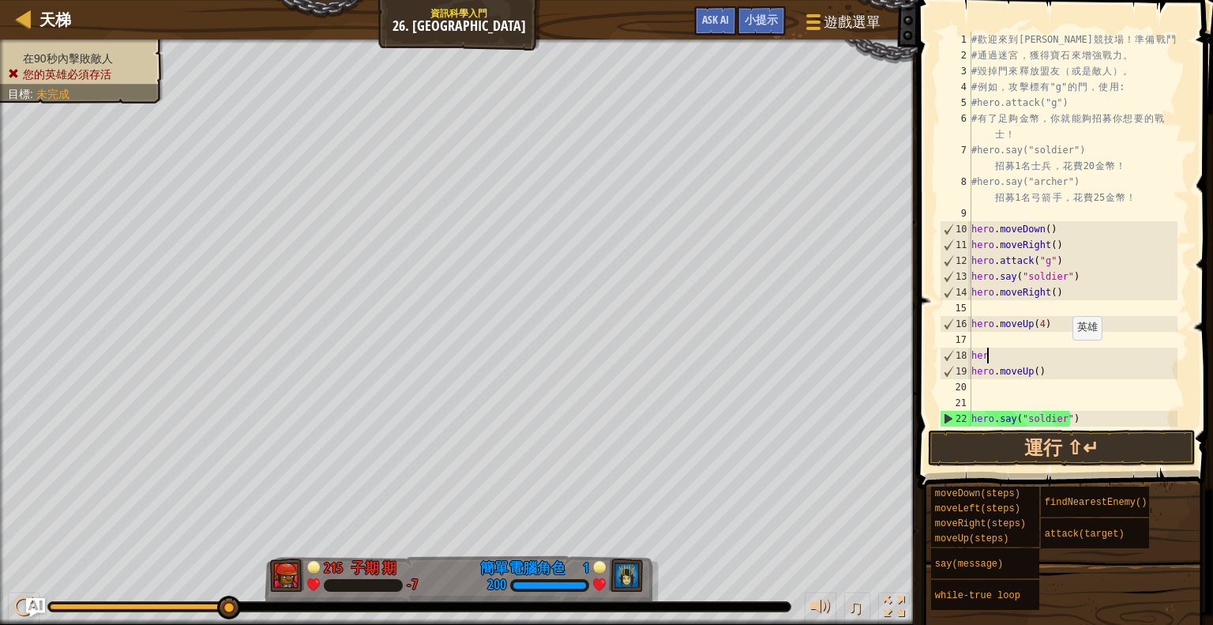
type textarea "h"
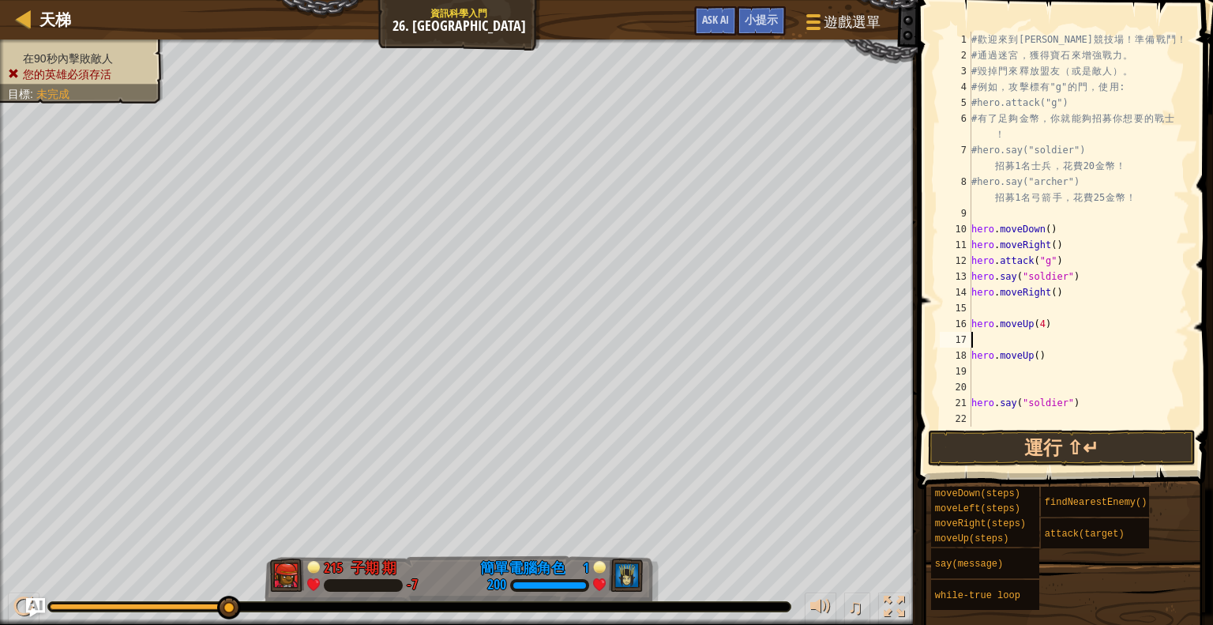
click at [1001, 377] on div "# 歡 迎 來 到 Wakka Maul 競 技 場 ！ 準 備 戰 鬥 ！ # 通 過 迷 宮 ， 獲 得 寶 石 來 增 強 戰 力 。 # 毀 掉 門 …" at bounding box center [1078, 245] width 221 height 426
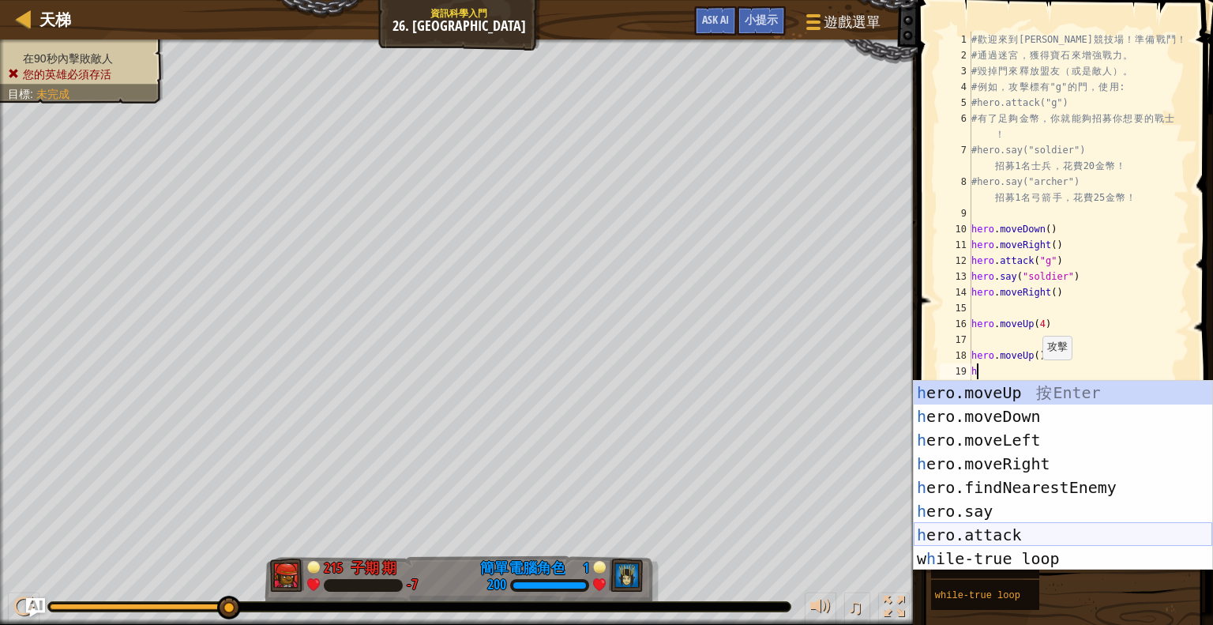
click at [1031, 526] on div "h ero.moveUp 按 Enter h ero.moveDown 按 Enter h ero.moveLeft 按 Enter h ero.moveRi…" at bounding box center [1063, 499] width 299 height 237
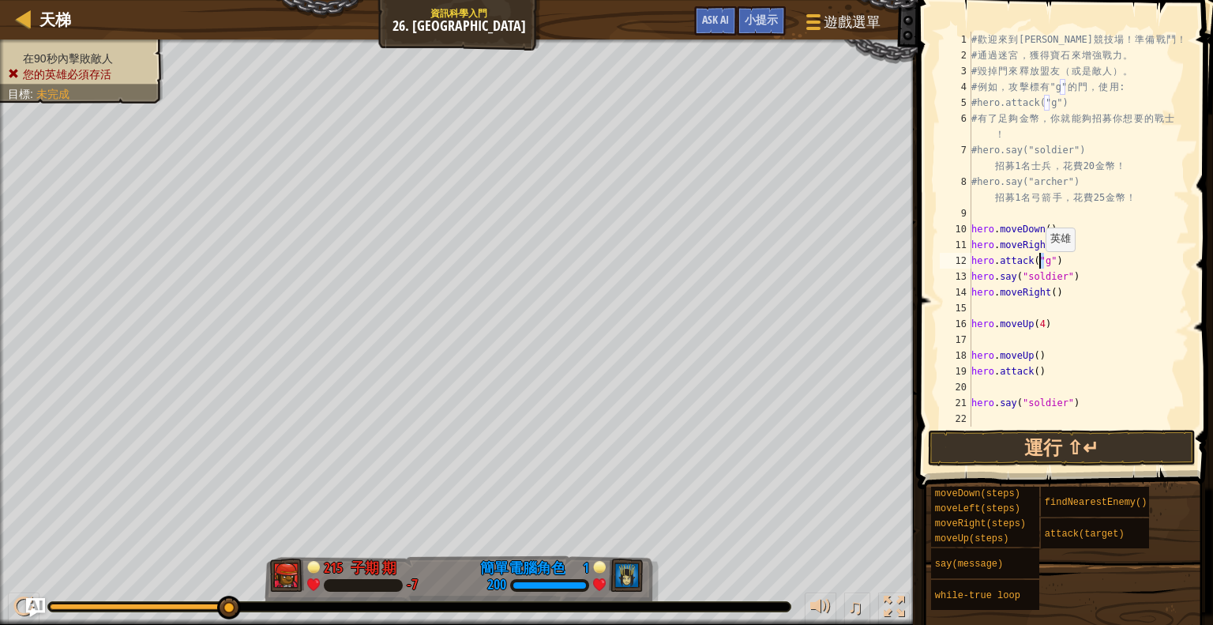
drag, startPoint x: 1047, startPoint y: 259, endPoint x: 1038, endPoint y: 267, distance: 12.3
click at [1038, 267] on div "# 歡 迎 來 到 Wakka Maul 競 技 場 ！ 準 備 戰 鬥 ！ # 通 過 迷 宮 ， 獲 得 寶 石 來 增 強 戰 力 。 # 毀 掉 門 …" at bounding box center [1078, 245] width 221 height 426
click at [1069, 257] on div "# 歡 迎 來 到 Wakka Maul 競 技 場 ！ 準 備 戰 鬥 ！ # 通 過 迷 宮 ， 獲 得 寶 石 來 增 強 戰 力 。 # 毀 掉 門 …" at bounding box center [1078, 245] width 221 height 426
drag, startPoint x: 1050, startPoint y: 260, endPoint x: 1034, endPoint y: 266, distance: 17.7
click at [1034, 266] on div "# 歡 迎 來 到 Wakka Maul 競 技 場 ！ 準 備 戰 鬥 ！ # 通 過 迷 宮 ， 獲 得 寶 石 來 增 強 戰 力 。 # 毀 掉 門 …" at bounding box center [1078, 245] width 221 height 426
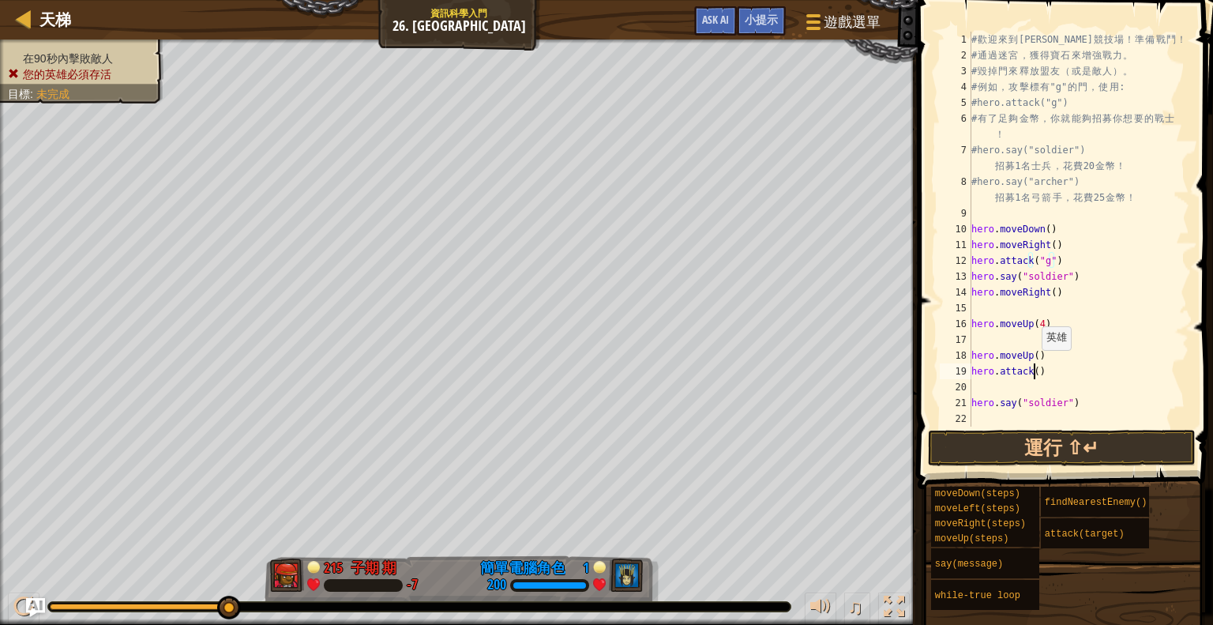
click at [1034, 366] on div "# 歡 迎 來 到 Wakka Maul 競 技 場 ！ 準 備 戰 鬥 ！ # 通 過 迷 宮 ， 獲 得 寶 石 來 增 強 戰 力 。 # 毀 掉 門 …" at bounding box center [1078, 245] width 221 height 426
paste textarea ""g""
click at [1044, 370] on div "# 歡 迎 來 到 Wakka Maul 競 技 場 ！ 準 備 戰 鬥 ！ # 通 過 迷 宮 ， 獲 得 寶 石 來 增 強 戰 力 。 # 毀 掉 門 …" at bounding box center [1078, 245] width 221 height 426
click at [1084, 435] on button "運行 ⇧↵" at bounding box center [1062, 448] width 268 height 36
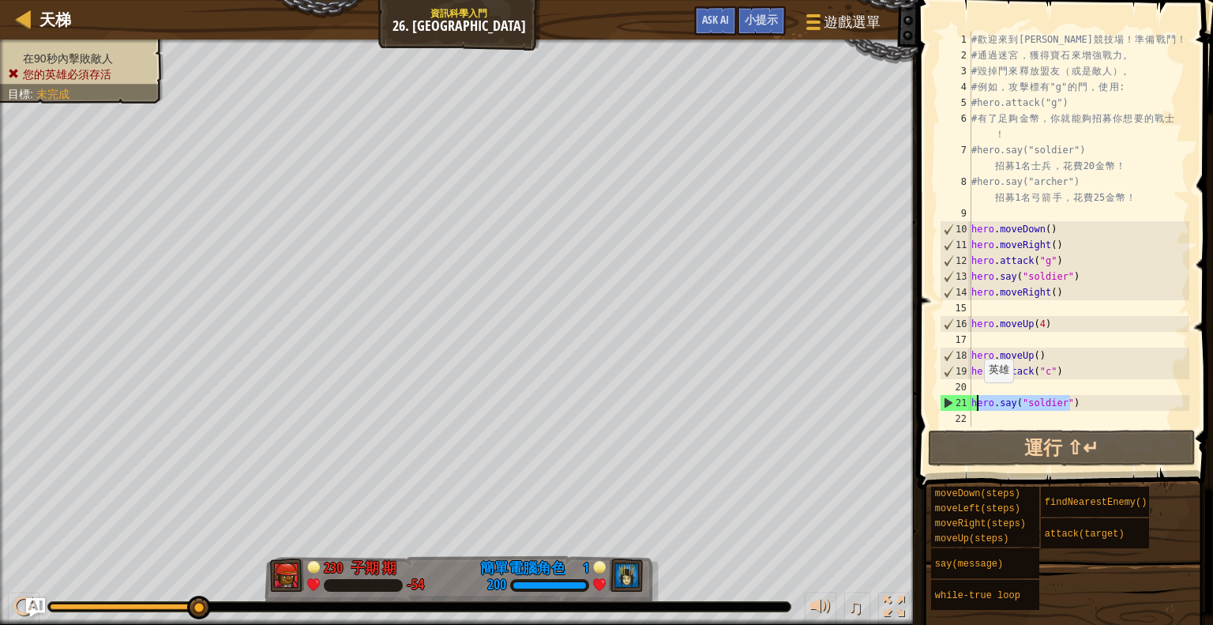
drag, startPoint x: 1080, startPoint y: 401, endPoint x: 976, endPoint y: 397, distance: 104.3
click at [976, 397] on div "# 歡 迎 來 到 Wakka Maul 競 技 場 ！ 準 備 戰 鬥 ！ # 通 過 迷 宮 ， 獲 得 寶 石 來 增 強 戰 力 。 # 毀 掉 門 …" at bounding box center [1078, 245] width 221 height 426
type textarea "hero.say("soldier")"
click at [1080, 404] on div "# 歡 迎 來 到 Wakka Maul 競 技 場 ！ 準 備 戰 鬥 ！ # 通 過 迷 宮 ， 獲 得 寶 石 來 增 強 戰 力 。 # 毀 掉 門 …" at bounding box center [1078, 229] width 221 height 395
drag, startPoint x: 1079, startPoint y: 404, endPoint x: 983, endPoint y: 393, distance: 96.1
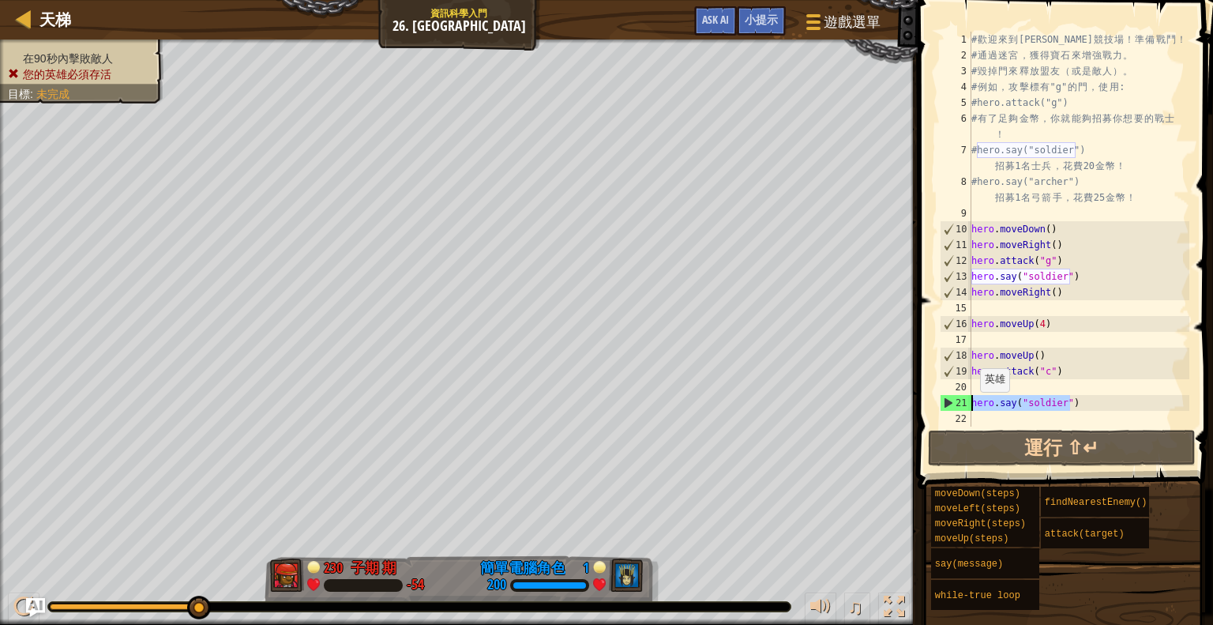
click at [969, 407] on div "hero.say("soldier") 1 2 3 4 5 6 7 8 9 10 11 12 13 14 15 16 17 18 19 20 21 22 # …" at bounding box center [1063, 229] width 253 height 395
click at [1005, 312] on div "# 歡 迎 來 到 Wakka Maul 競 技 場 ！ 準 備 戰 鬥 ！ # 通 過 迷 宮 ， 獲 得 寶 石 來 增 強 戰 力 。 # 毀 掉 門 …" at bounding box center [1078, 245] width 221 height 426
paste textarea "hero.say("soldier")"
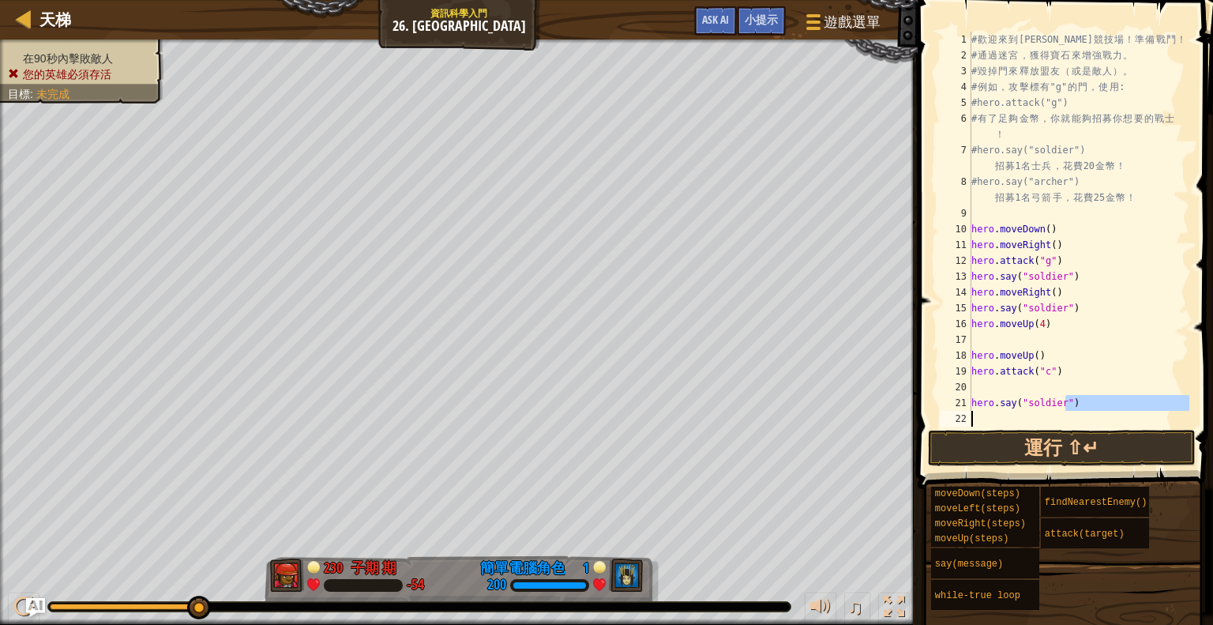
click at [1052, 411] on div "# 歡 迎 來 到 Wakka Maul 競 技 場 ！ 準 備 戰 鬥 ！ # 通 過 迷 宮 ， 獲 得 寶 石 來 增 強 戰 力 。 # 毀 掉 門 …" at bounding box center [1078, 245] width 221 height 426
type textarea "hero.say("soldier")"
click at [1093, 411] on div "# 歡 迎 來 到 Wakka Maul 競 技 場 ！ 準 備 戰 鬥 ！ # 通 過 迷 宮 ， 獲 得 寶 石 來 增 強 戰 力 。 # 毀 掉 門 …" at bounding box center [1078, 229] width 221 height 395
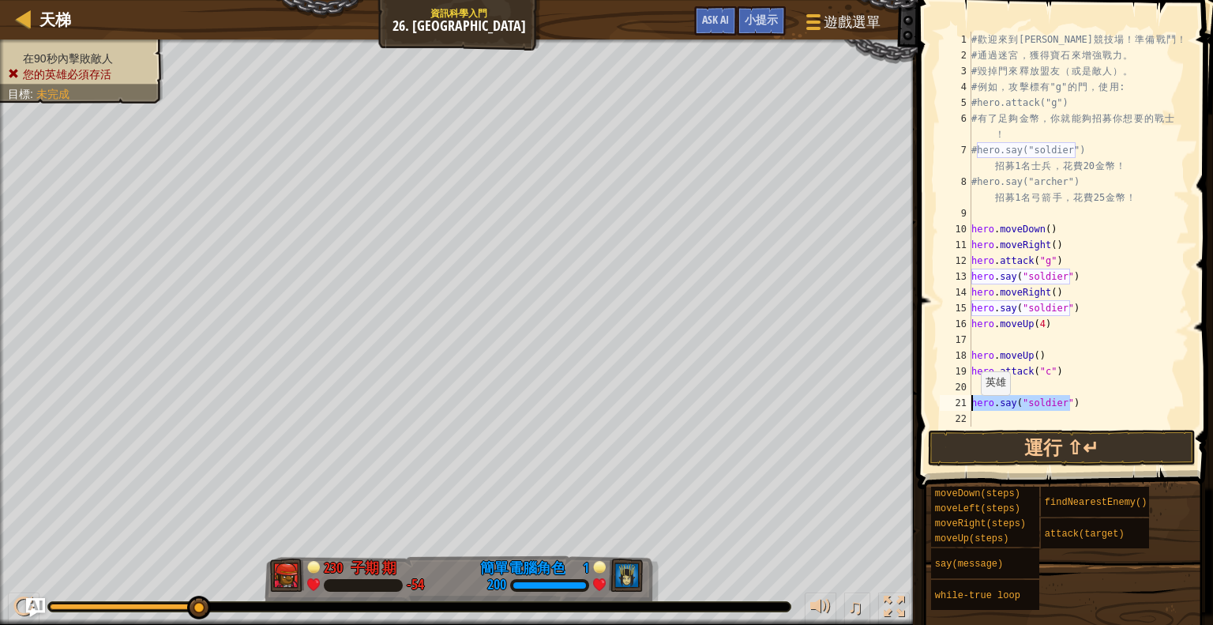
drag, startPoint x: 1067, startPoint y: 413, endPoint x: 953, endPoint y: 404, distance: 114.1
click at [953, 404] on div "1 2 3 4 5 6 7 8 9 10 11 12 13 14 15 16 17 18 19 20 21 22 # 歡 迎 來 到 Wakka Maul 競…" at bounding box center [1063, 229] width 253 height 395
type textarea "hero.say("soldier")"
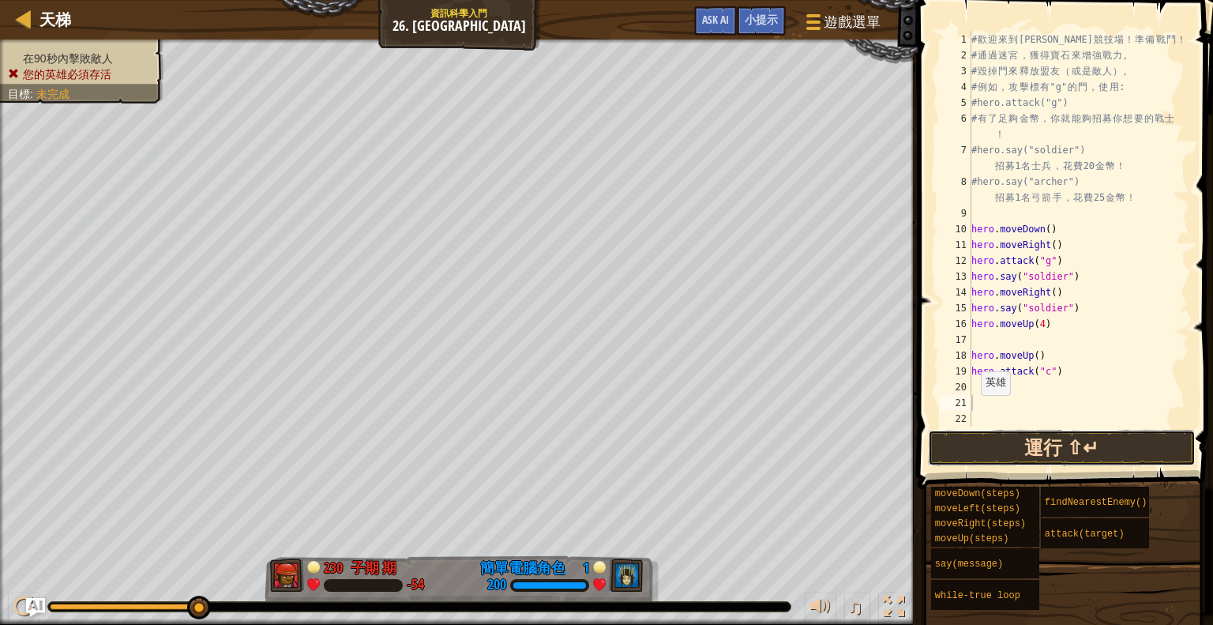
click at [979, 457] on button "運行 ⇧↵" at bounding box center [1062, 448] width 268 height 36
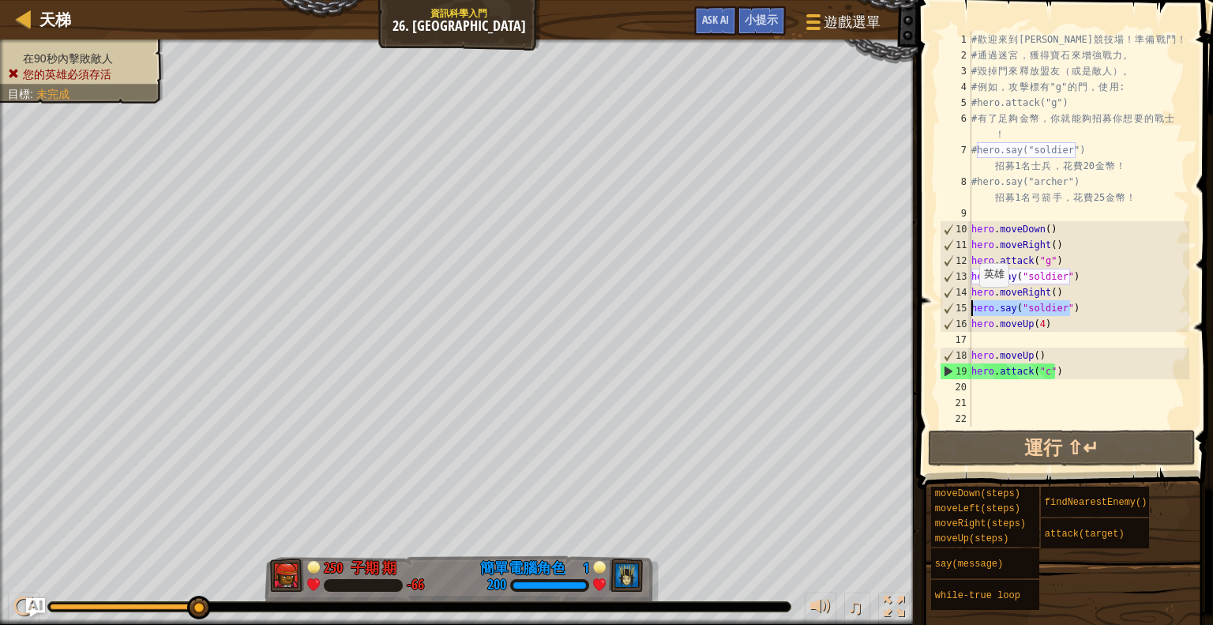
drag, startPoint x: 1077, startPoint y: 306, endPoint x: 970, endPoint y: 308, distance: 106.7
click at [970, 308] on div "1 2 3 4 5 6 7 8 9 10 11 12 13 14 15 16 17 18 19 20 21 22 # 歡 迎 來 到 Wakka Maul 競…" at bounding box center [1063, 229] width 253 height 395
type textarea "hero.say("soldier")"
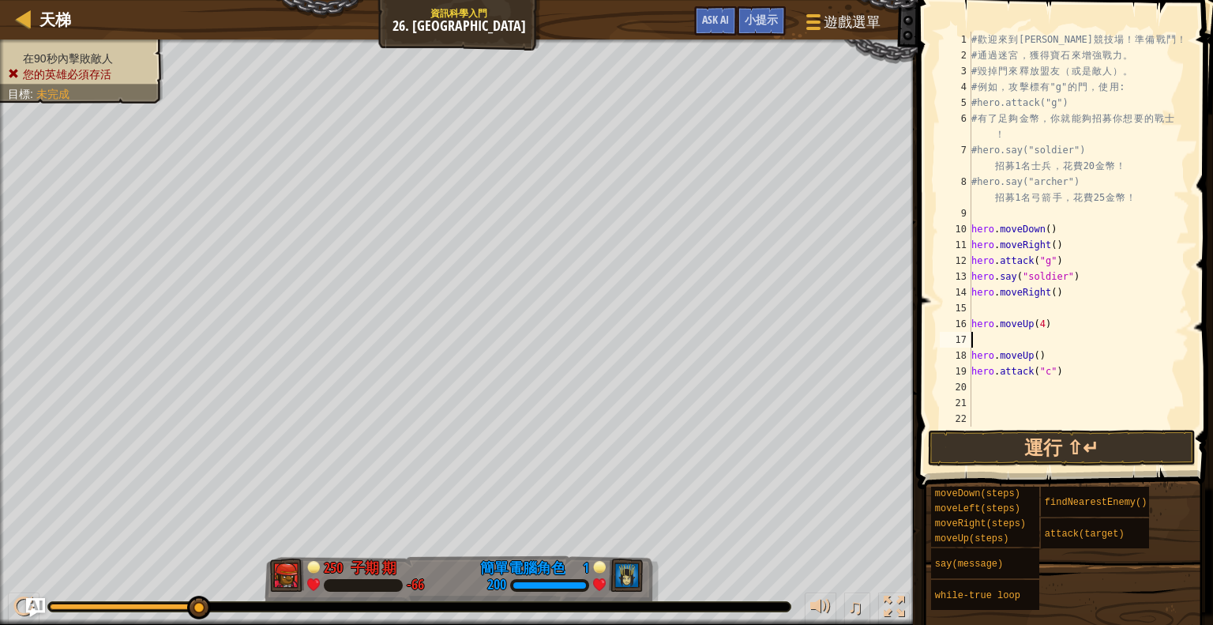
click at [997, 340] on div "# 歡 迎 來 到 Wakka Maul 競 技 場 ！ 準 備 戰 鬥 ！ # 通 過 迷 宮 ， 獲 得 寶 石 來 增 強 戰 力 。 # 毀 掉 門 …" at bounding box center [1078, 245] width 221 height 426
paste textarea "hero.say("soldier")"
type textarea "hero.say("soldier")"
click at [1024, 444] on button "運行 ⇧↵" at bounding box center [1062, 448] width 268 height 36
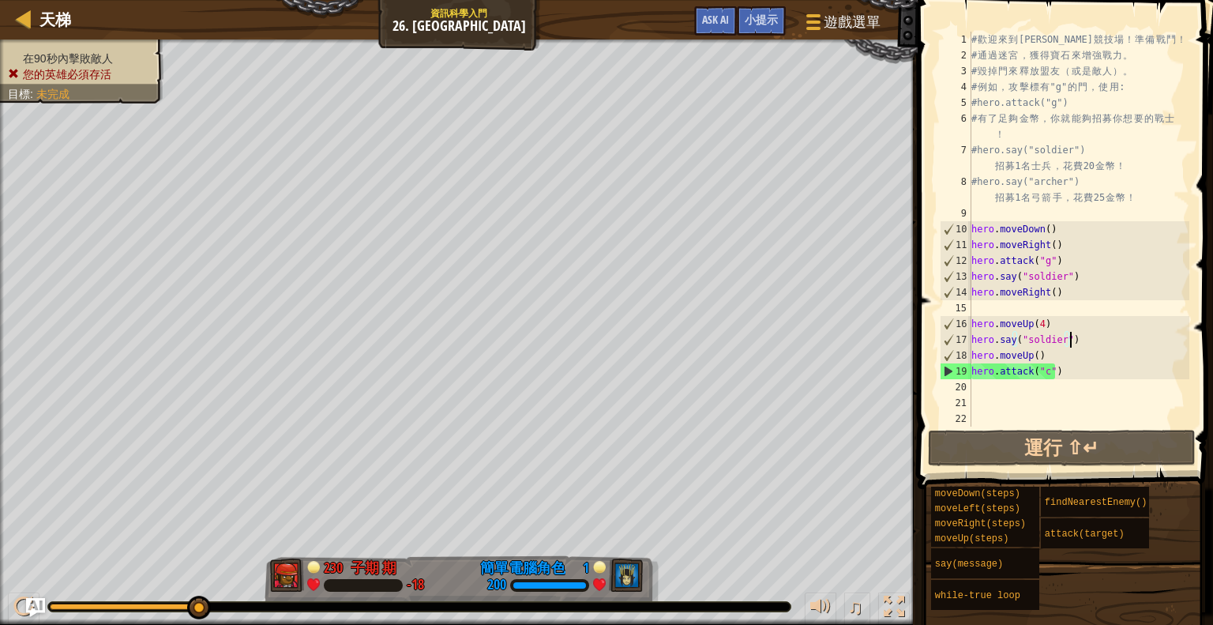
click at [1061, 424] on div "# 歡 迎 來 到 Wakka Maul 競 技 場 ！ 準 備 戰 鬥 ！ # 通 過 迷 宮 ， 獲 得 寶 石 來 增 強 戰 力 。 # 毀 掉 門 …" at bounding box center [1078, 245] width 221 height 426
drag, startPoint x: 1064, startPoint y: 335, endPoint x: 969, endPoint y: 342, distance: 95.0
click at [969, 342] on div "1 2 3 4 5 6 7 8 9 10 11 12 13 14 15 16 17 18 19 20 21 22 # 歡 迎 來 到 Wakka Maul 競…" at bounding box center [1063, 229] width 253 height 395
type textarea "hero.say("soldier")"
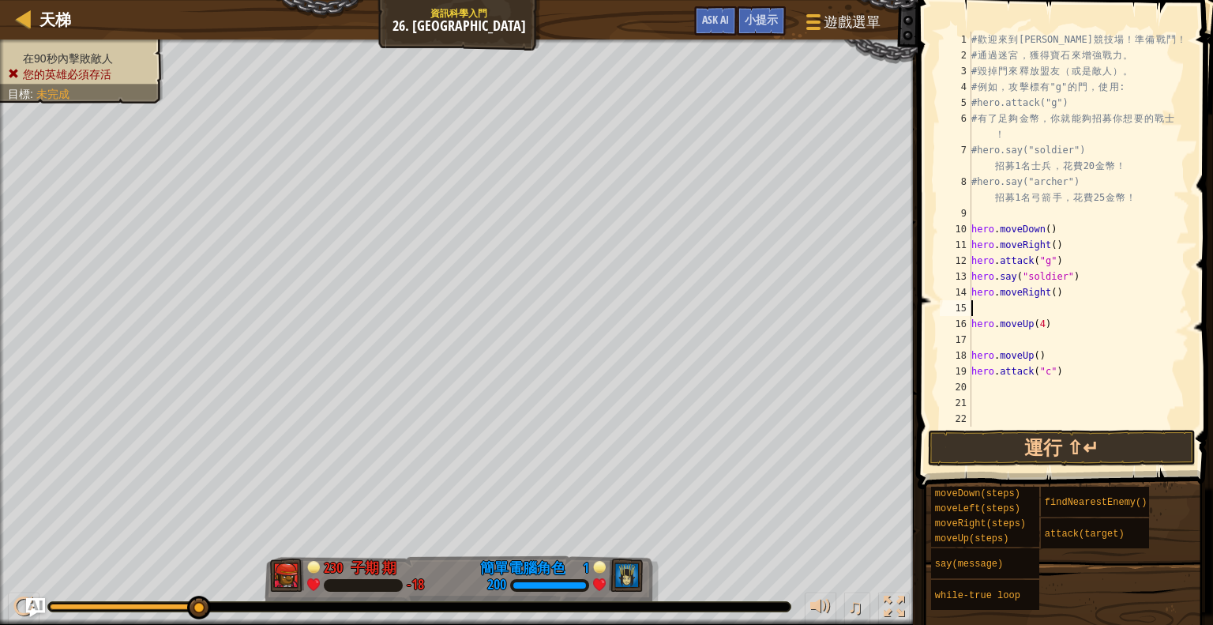
click at [1039, 311] on div "# 歡 迎 來 到 Wakka Maul 競 技 場 ！ 準 備 戰 鬥 ！ # 通 過 迷 宮 ， 獲 得 寶 石 來 增 強 戰 力 。 # 毀 掉 門 …" at bounding box center [1078, 245] width 221 height 426
click at [1042, 319] on div "# 歡 迎 來 到 Wakka Maul 競 技 場 ！ 準 備 戰 鬥 ！ # 通 過 迷 宮 ， 獲 得 寶 石 來 增 強 戰 力 。 # 毀 掉 門 …" at bounding box center [1078, 245] width 221 height 426
type textarea "hero.moveUp(2)"
click at [1020, 334] on div "# 歡 迎 來 到 Wakka Maul 競 技 場 ！ 準 備 戰 鬥 ！ # 通 過 迷 宮 ， 獲 得 寶 石 來 增 強 戰 力 。 # 毀 掉 門 …" at bounding box center [1078, 245] width 221 height 426
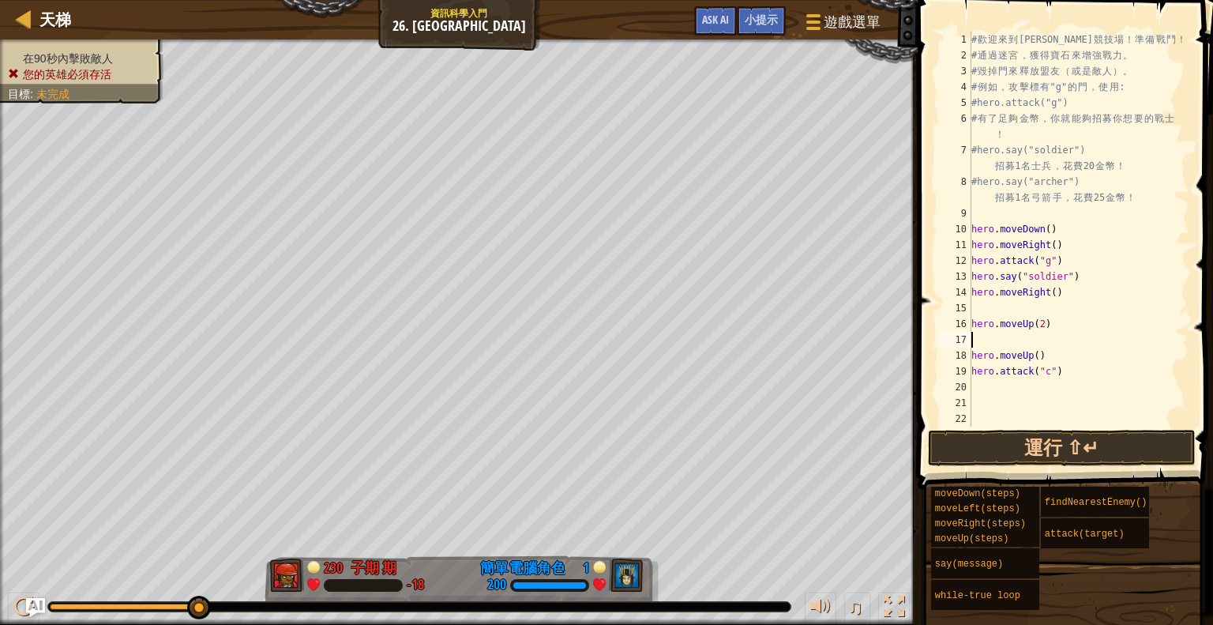
scroll to position [7, 0]
paste textarea "hero.say("soldier")"
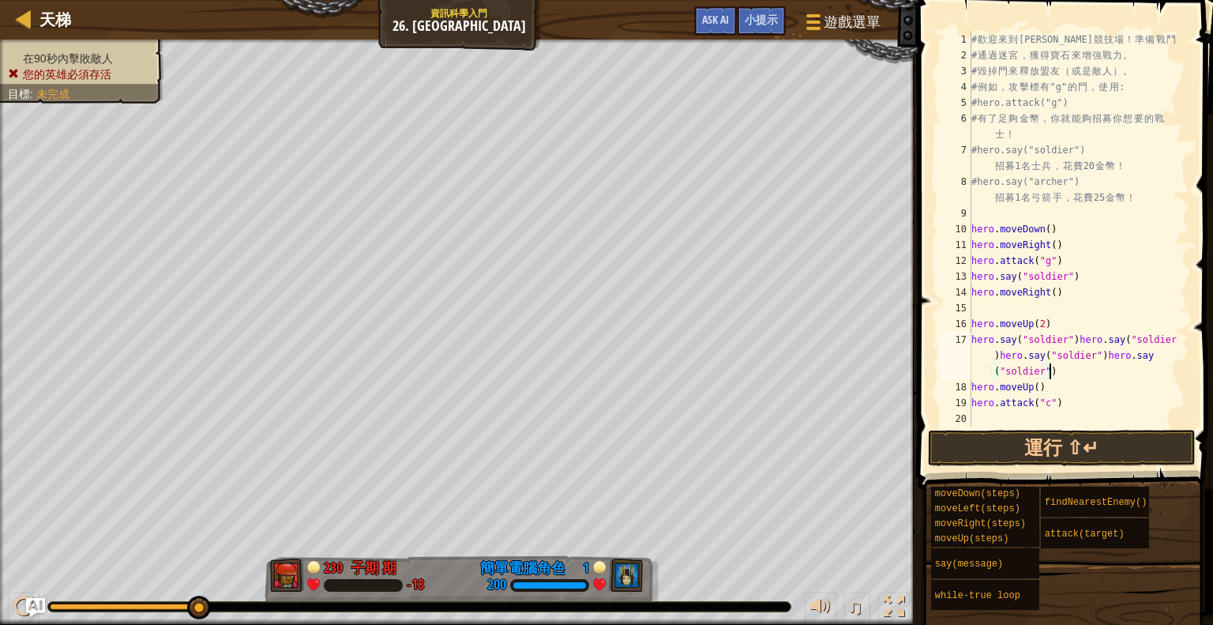
paste textarea "hero.say("soldier")"
type textarea "hero.say("soldier")"
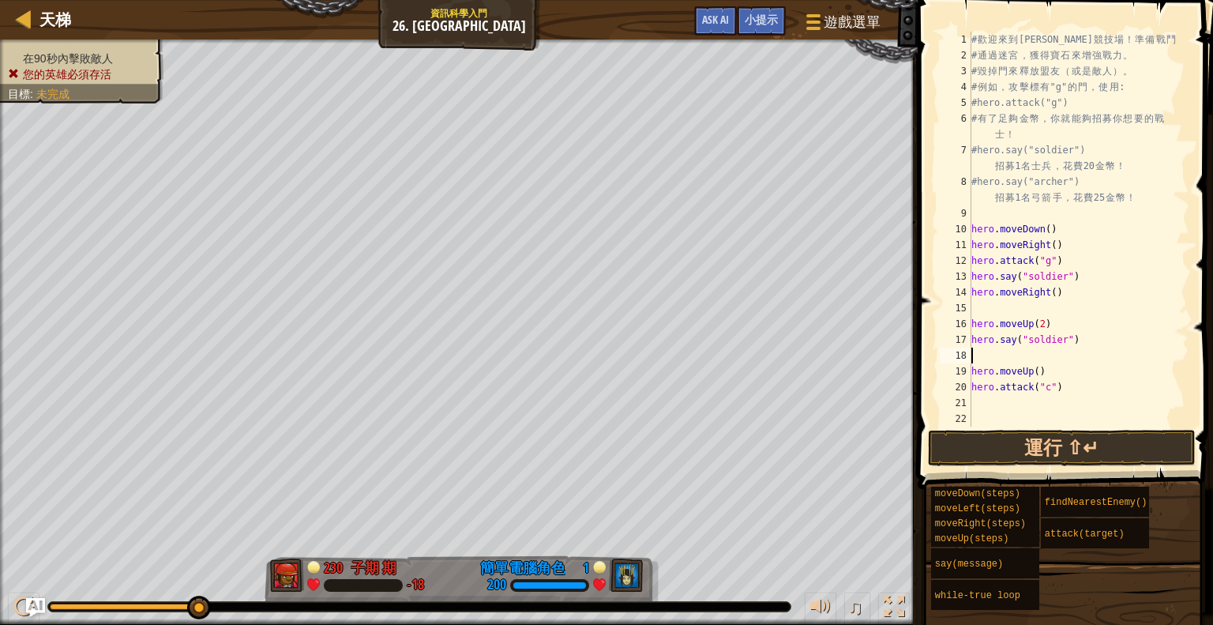
paste textarea "hero.say("soldier")"
type textarea "hero.say("soldier")"
paste textarea "hero.say("soldier")"
type textarea "hero.say("soldier")"
click at [1018, 442] on button "運行 ⇧↵" at bounding box center [1062, 448] width 268 height 36
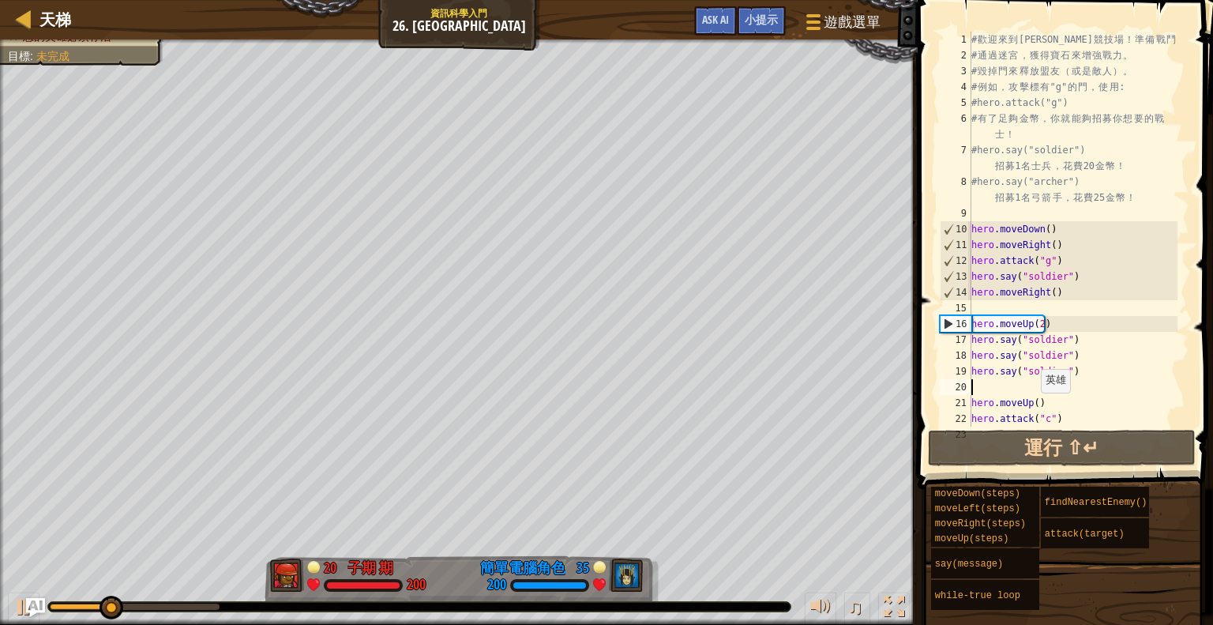
click at [1033, 408] on div "# 歡 迎 來 到 Wakka Maul 競 技 場 ！ 準 備 戰 鬥 ！ # 通 過 迷 宮 ， 獲 得 寶 石 來 增 強 戰 力 。 # 毀 掉 門 …" at bounding box center [1072, 245] width 209 height 426
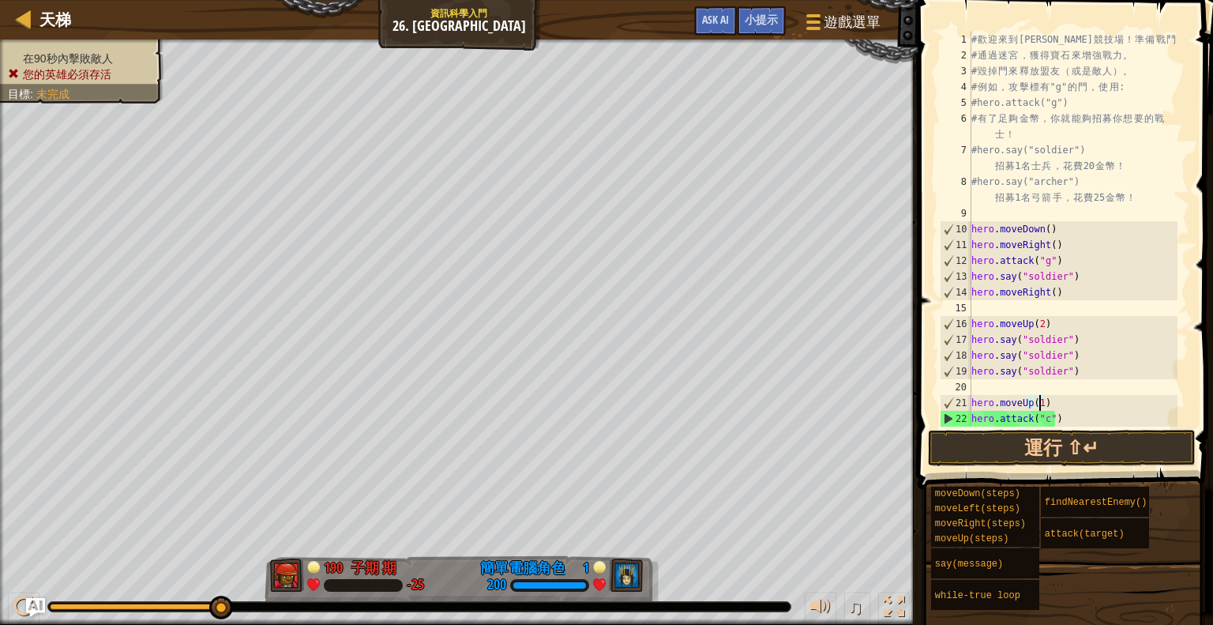
scroll to position [47, 0]
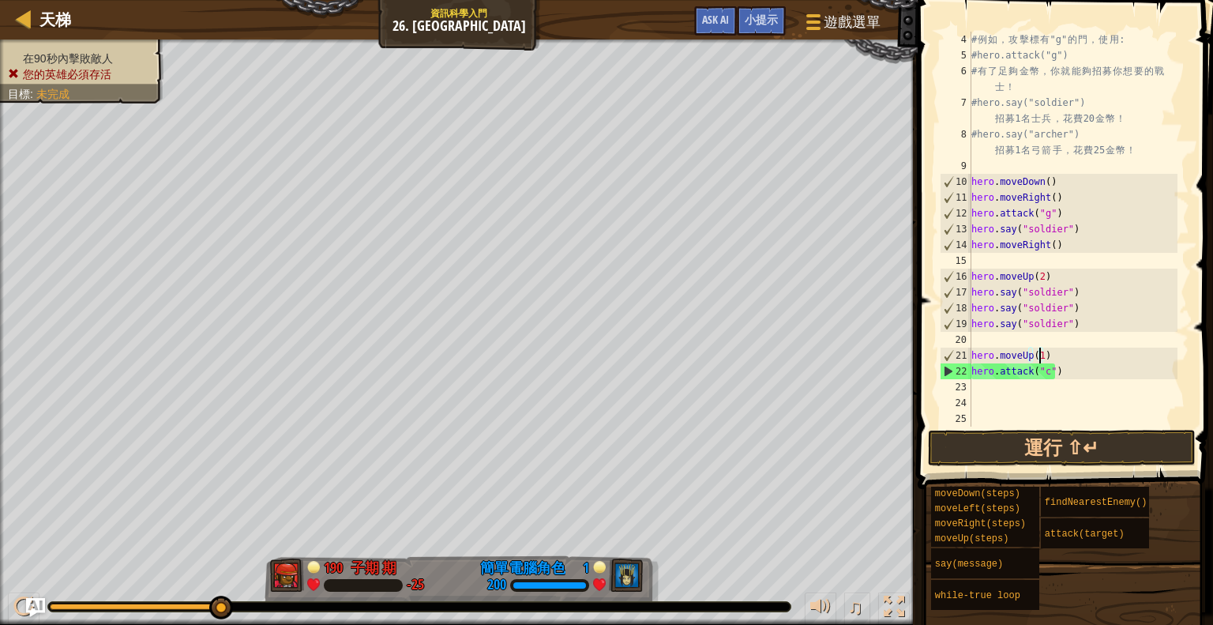
click at [1080, 322] on div "# 例 如 ， 攻 擊 標 有 "g" 的 門 ， 使 用 : #hero.attack("g") # 有 了 足 夠 金 幣 ， 你 就 能 夠 招 募 你…" at bounding box center [1072, 245] width 209 height 426
type textarea "hero.say("soldier")"
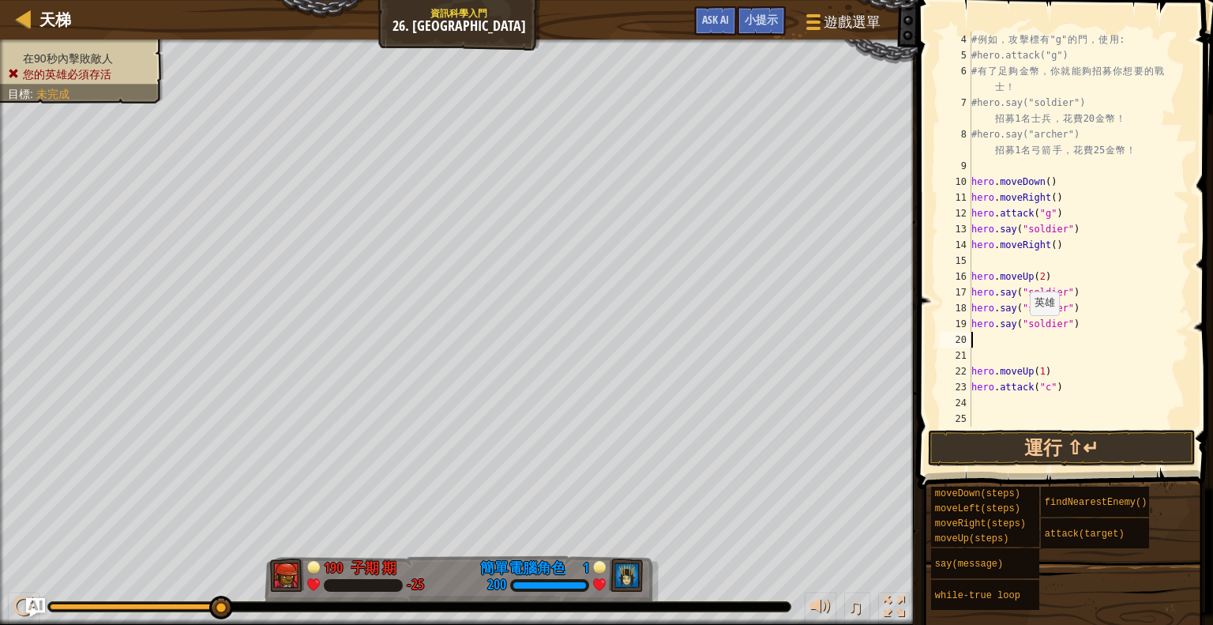
paste textarea "hero.say("soldier")"
click at [1071, 383] on div "# 例 如 ， 攻 擊 標 有 "g" 的 門 ， 使 用 : #hero.attack("g") # 有 了 足 夠 金 幣 ， 你 就 能 夠 招 募 你…" at bounding box center [1072, 245] width 209 height 426
type textarea "hero.attack("c")"
type textarea "h"
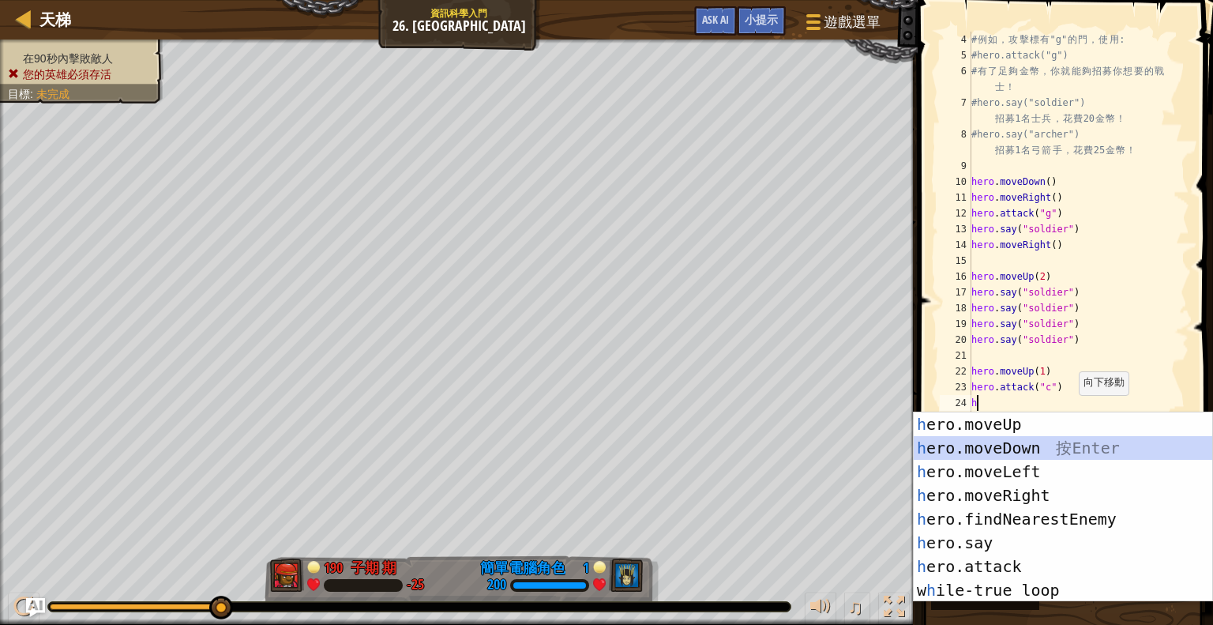
click at [1084, 452] on div "h ero.moveUp 按 Enter h ero.moveDown 按 Enter h ero.moveLeft 按 Enter h ero.moveRi…" at bounding box center [1063, 530] width 299 height 237
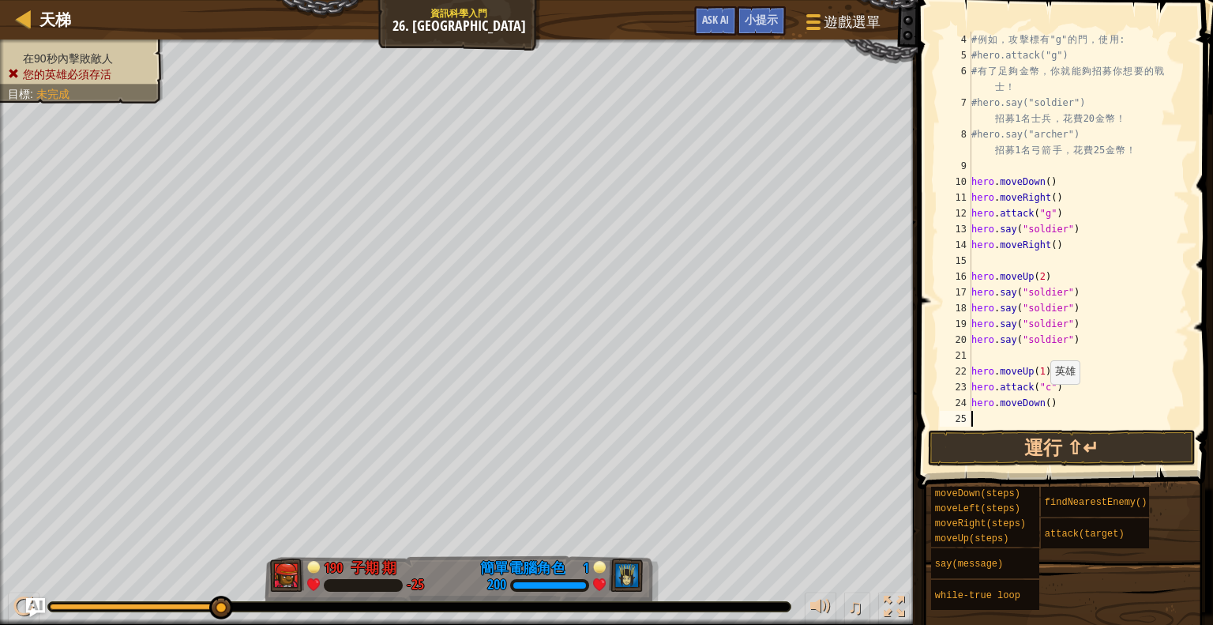
click at [1043, 399] on div "# 例 如 ， 攻 擊 標 有 "g" 的 門 ， 使 用 : #hero.attack("g") # 有 了 足 夠 金 幣 ， 你 就 能 夠 招 募 你…" at bounding box center [1072, 245] width 209 height 426
click at [1068, 429] on span at bounding box center [1067, 221] width 308 height 535
click at [1077, 441] on button "運行 ⇧↵" at bounding box center [1062, 448] width 268 height 36
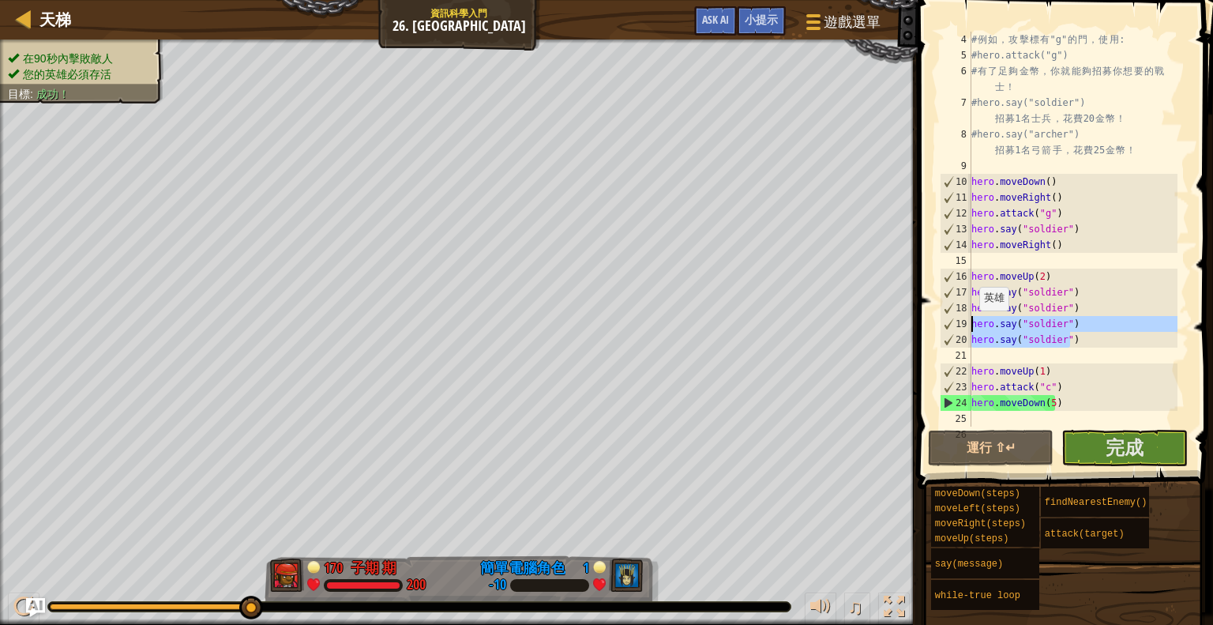
drag, startPoint x: 1071, startPoint y: 342, endPoint x: 964, endPoint y: 321, distance: 109.4
click at [964, 322] on div "hero.moveDown(5) 4 5 6 7 8 9 10 11 12 13 14 15 16 17 18 19 20 21 22 23 24 25 26…" at bounding box center [1063, 229] width 253 height 395
type textarea "hero.say("soldier") hero.say("soldier")"
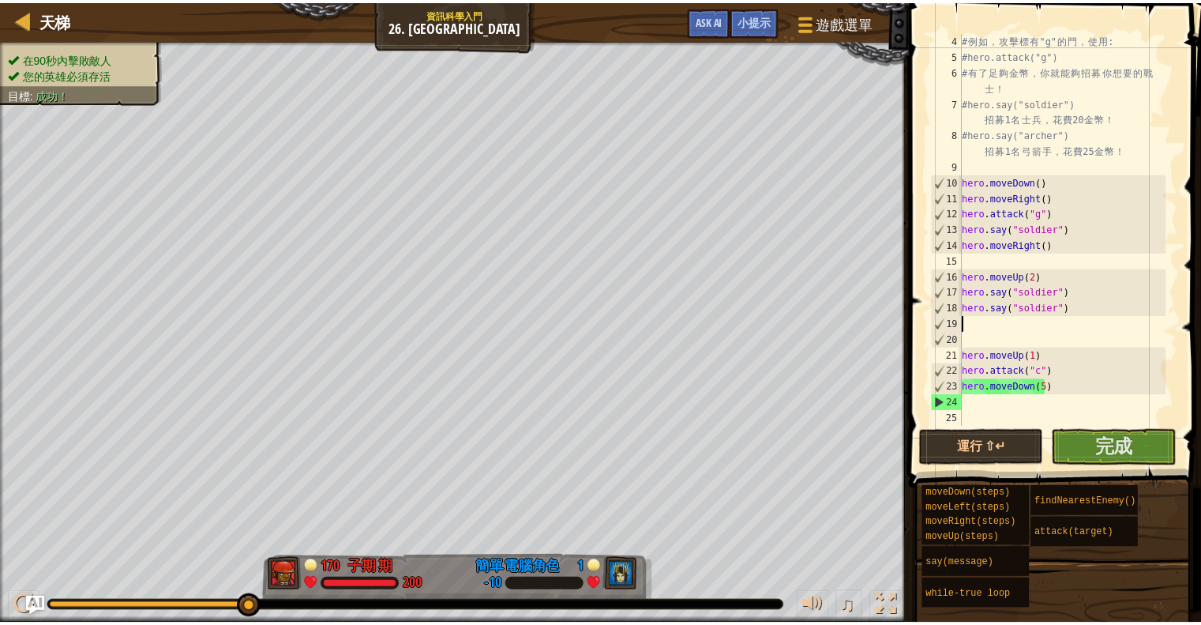
scroll to position [7, 0]
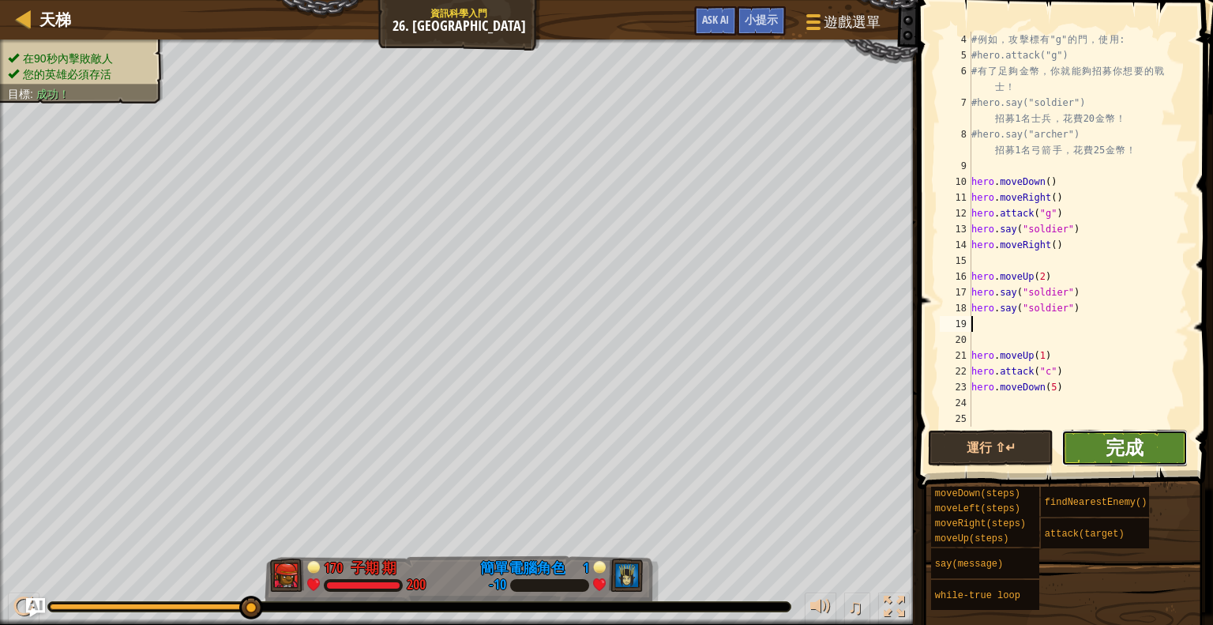
click at [1118, 457] on span "完成" at bounding box center [1125, 446] width 38 height 25
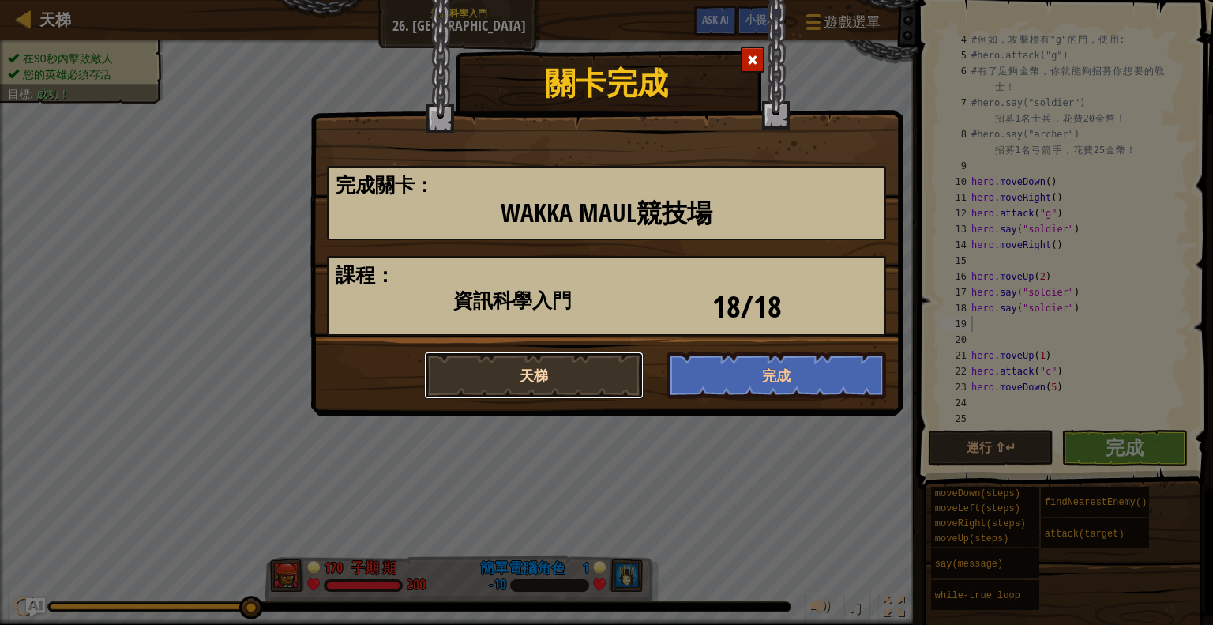
click at [597, 392] on button "天梯" at bounding box center [534, 374] width 220 height 47
click at [536, 368] on button "天梯" at bounding box center [534, 374] width 220 height 47
click at [550, 2] on body "天梯 資訊科學入門 26. Wakka Maul競技場 遊戲選單 完成 小提示 Ask AI 1 הההההההההההההההההההההההההההההה…" at bounding box center [606, 1] width 1213 height 2
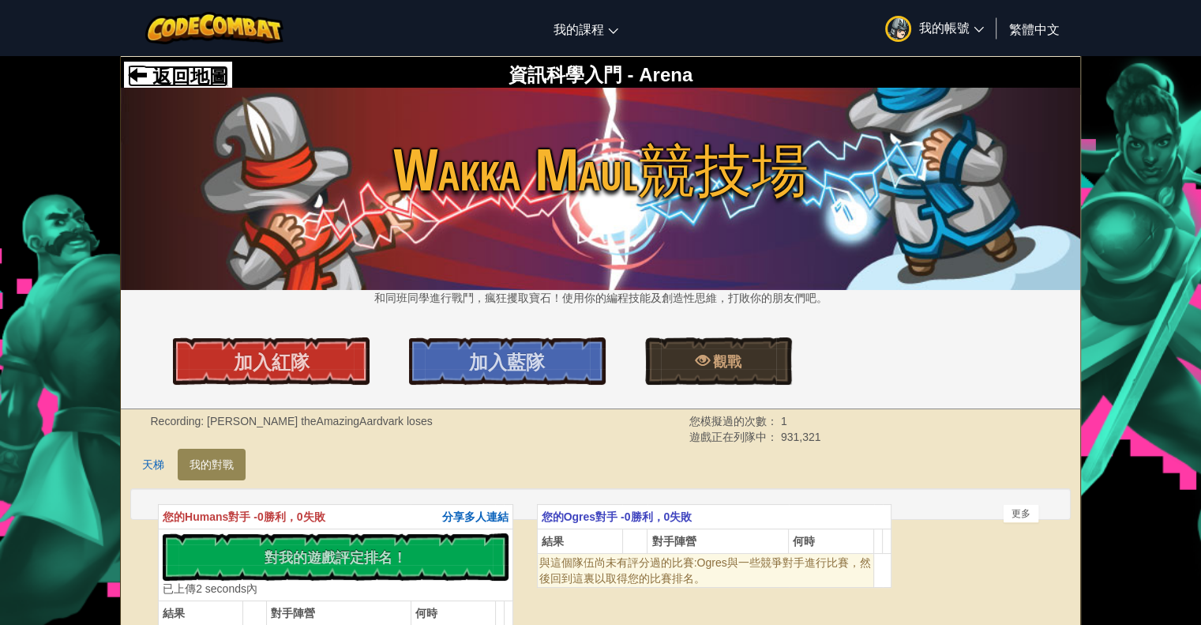
click at [194, 83] on span "返回地圖" at bounding box center [187, 76] width 81 height 21
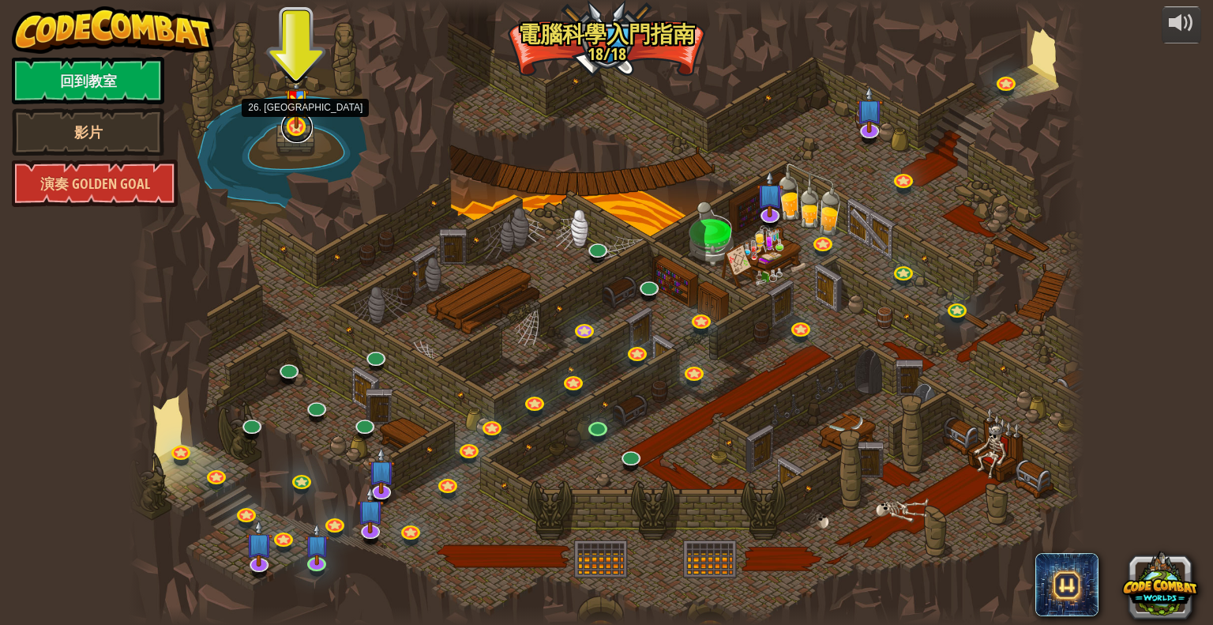
click at [299, 133] on link at bounding box center [297, 127] width 32 height 32
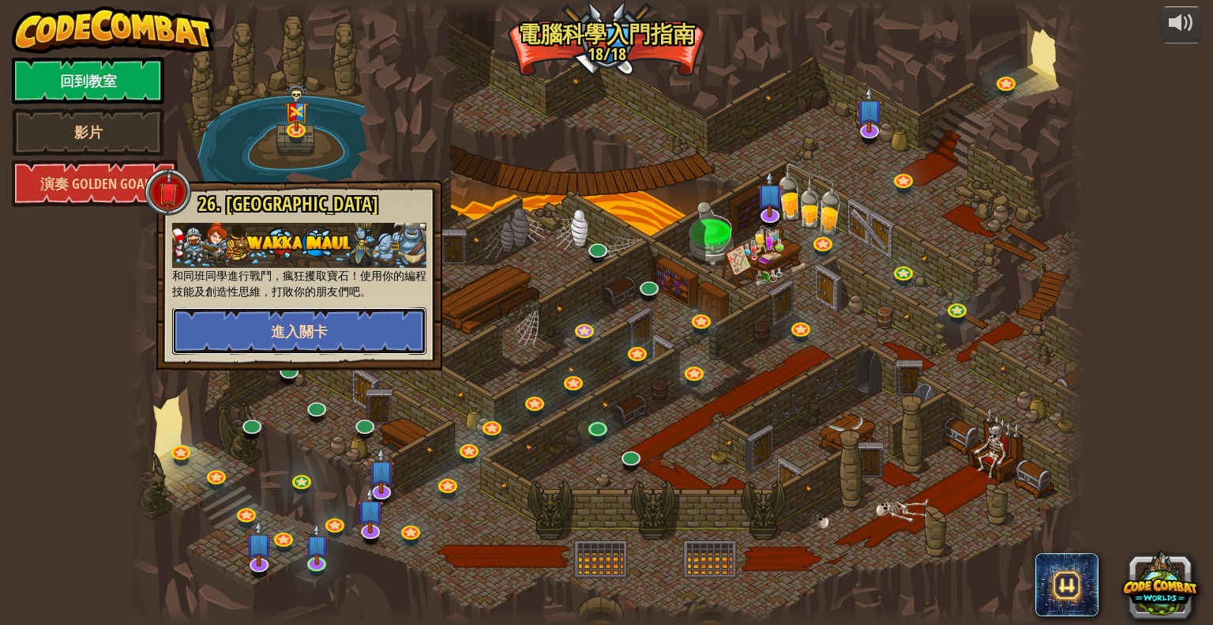
click at [355, 326] on button "進入關卡" at bounding box center [299, 330] width 254 height 47
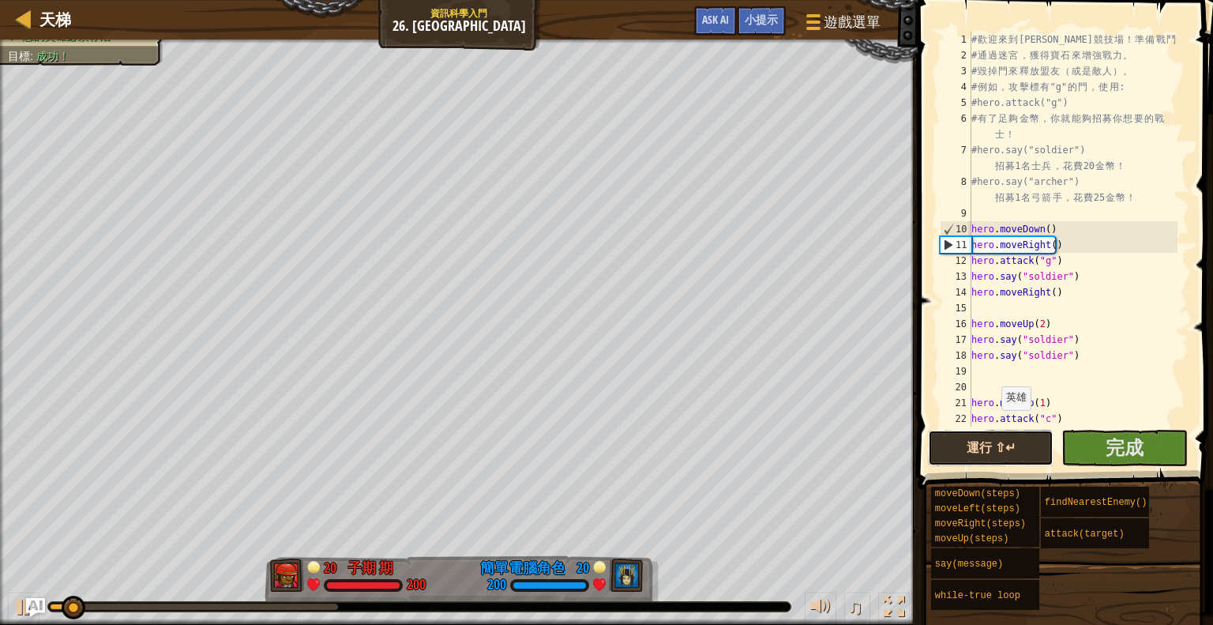
click at [998, 443] on button "運行 ⇧↵" at bounding box center [991, 448] width 126 height 36
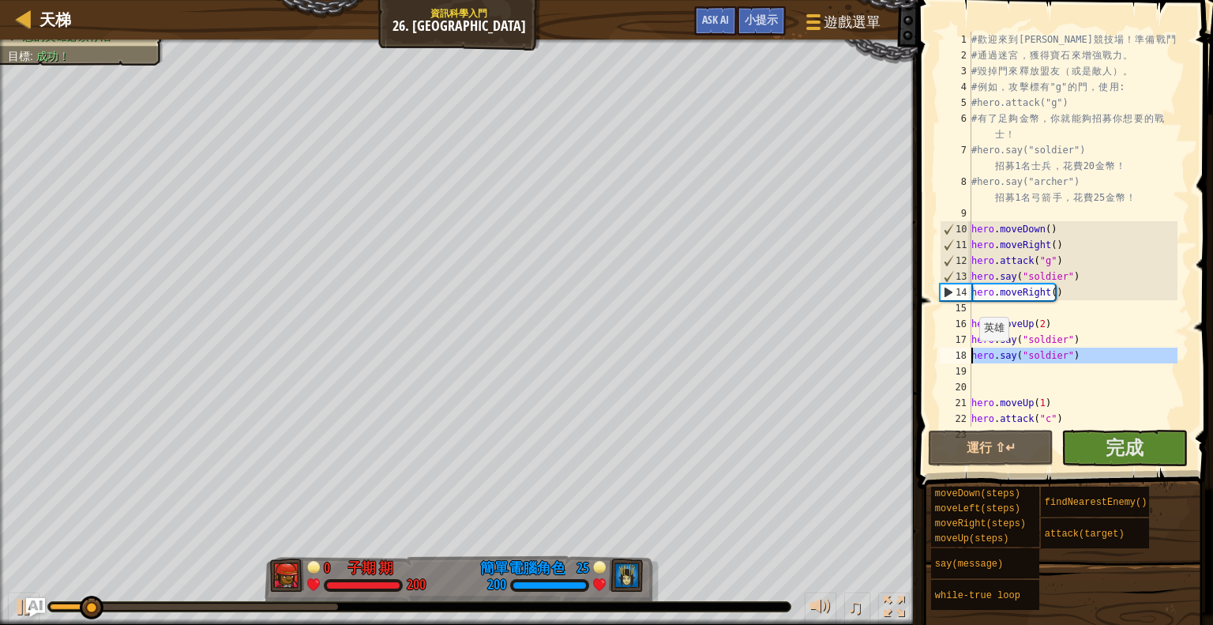
drag, startPoint x: 1073, startPoint y: 366, endPoint x: 963, endPoint y: 354, distance: 110.4
click at [964, 355] on div "1 2 3 4 5 6 7 8 9 10 11 12 13 14 15 16 17 18 19 20 21 22 23 # 歡 迎 來 到 Wakka Mau…" at bounding box center [1063, 229] width 253 height 395
type textarea "hero.say("soldier")"
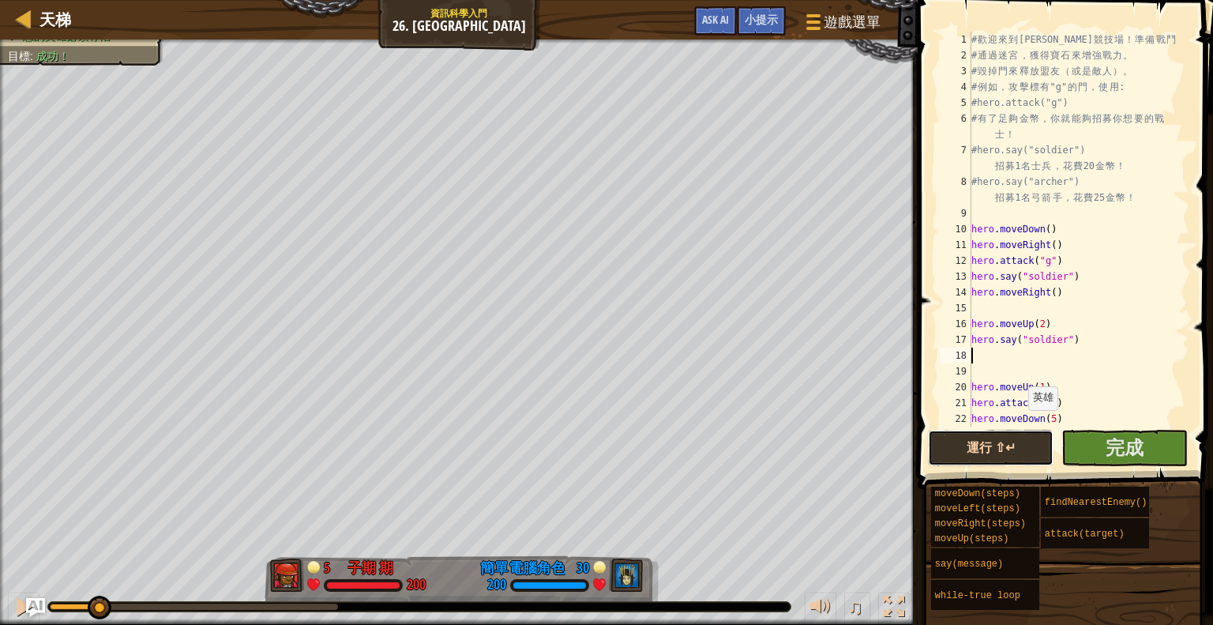
click at [1010, 445] on button "運行 ⇧↵" at bounding box center [991, 448] width 126 height 36
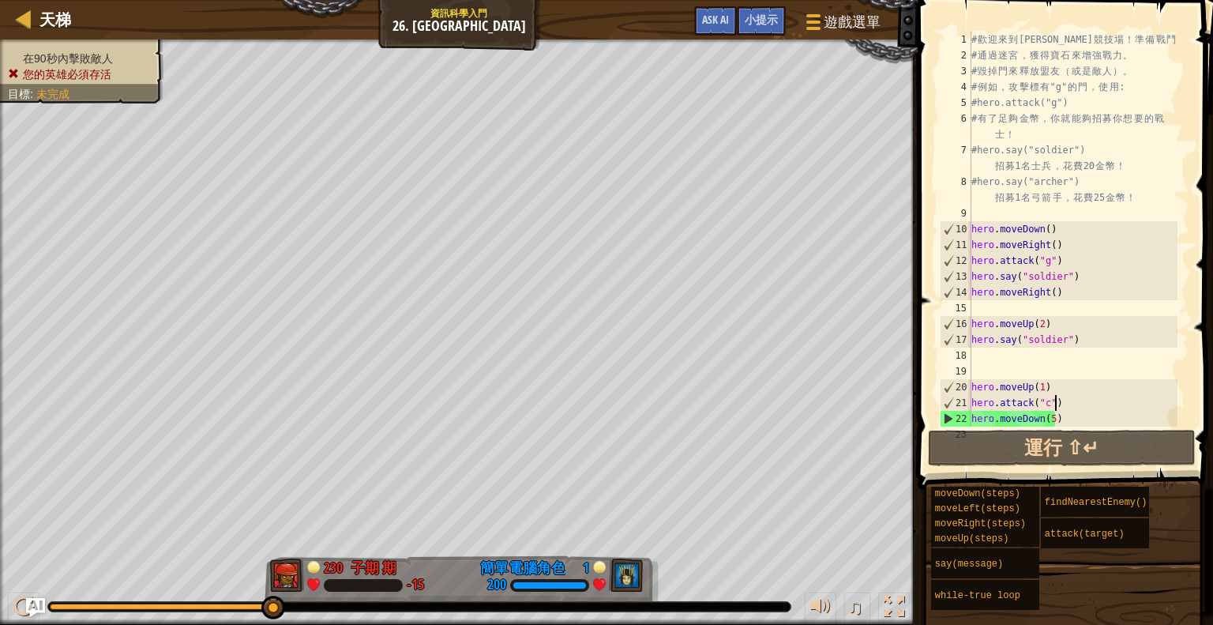
click at [1084, 400] on div "# 歡 迎 來 到 Wakka Maul 競 技 場 ！ 準 備 戰 鬥 ！ # 通 過 迷 宮 ， 獲 得 寶 石 來 增 強 戰 力 。 # 毀 掉 門 …" at bounding box center [1072, 245] width 209 height 426
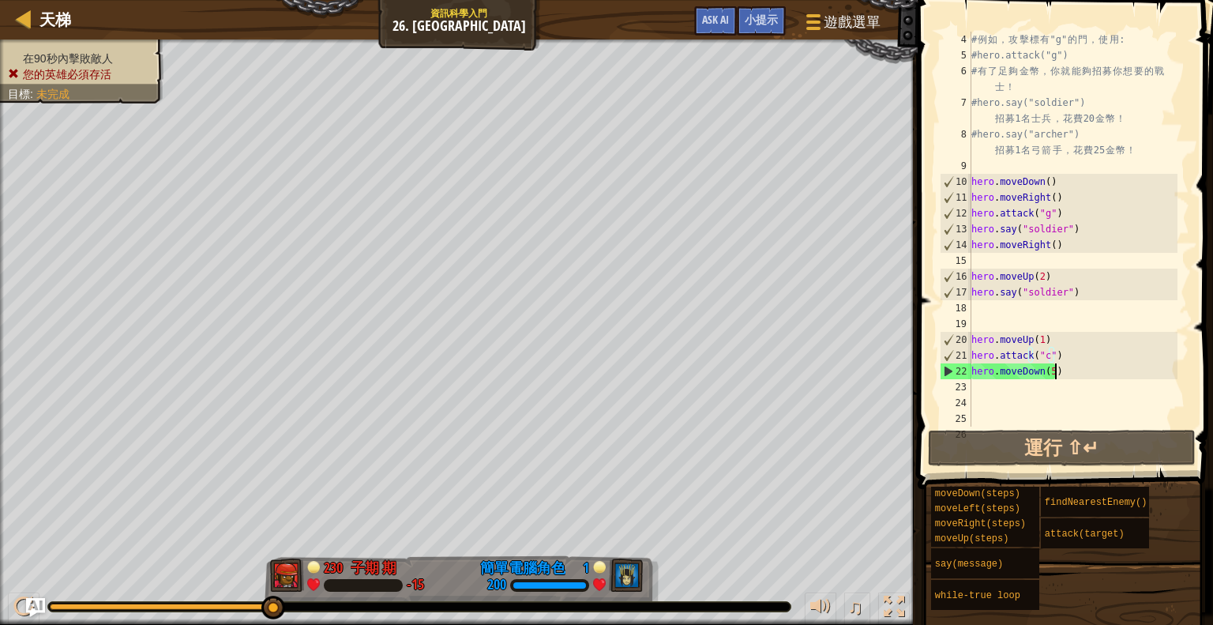
click at [1068, 372] on div "# 例 如 ， 攻 擊 標 有 "g" 的 門 ， 使 用 : #hero.attack("g") # 有 了 足 夠 金 幣 ， 你 就 能 夠 招 募 你…" at bounding box center [1072, 245] width 209 height 426
type textarea "hero.moveDown(5)"
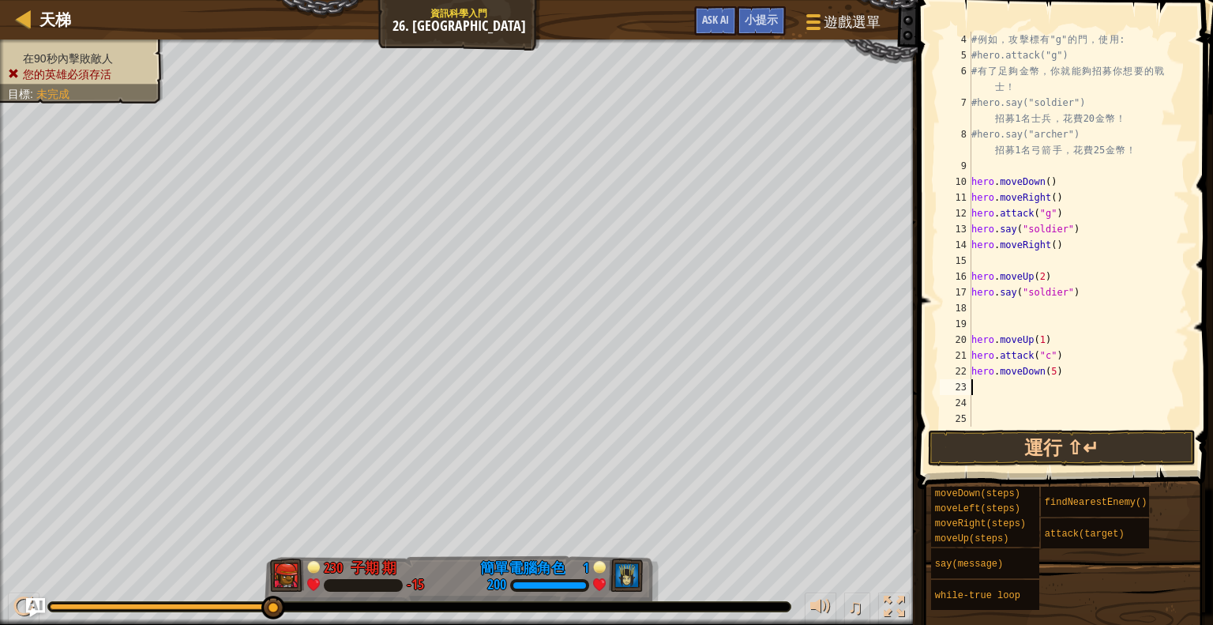
paste textarea "hero.say("soldier")"
type textarea "hero.say("soldier")"
paste textarea "hero.say("soldier")"
type textarea "hero.say("soldier")"
click at [1061, 448] on button "運行 ⇧↵" at bounding box center [1062, 448] width 268 height 36
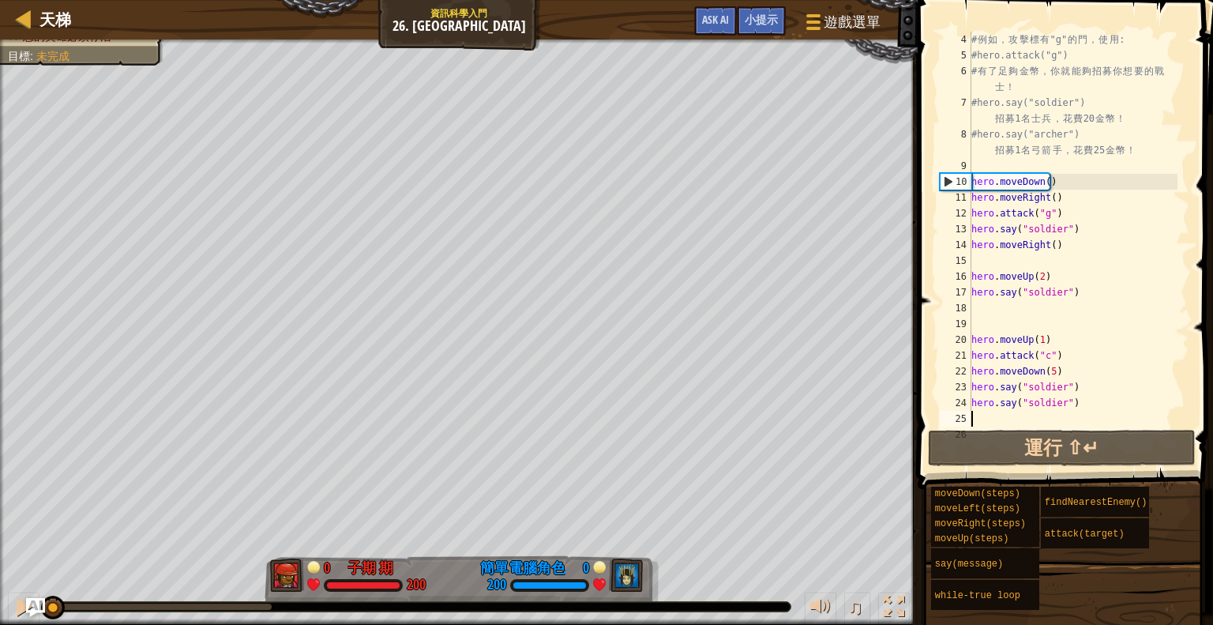
paste textarea "hero.say("soldier")"
type textarea "hero.say("soldier")"
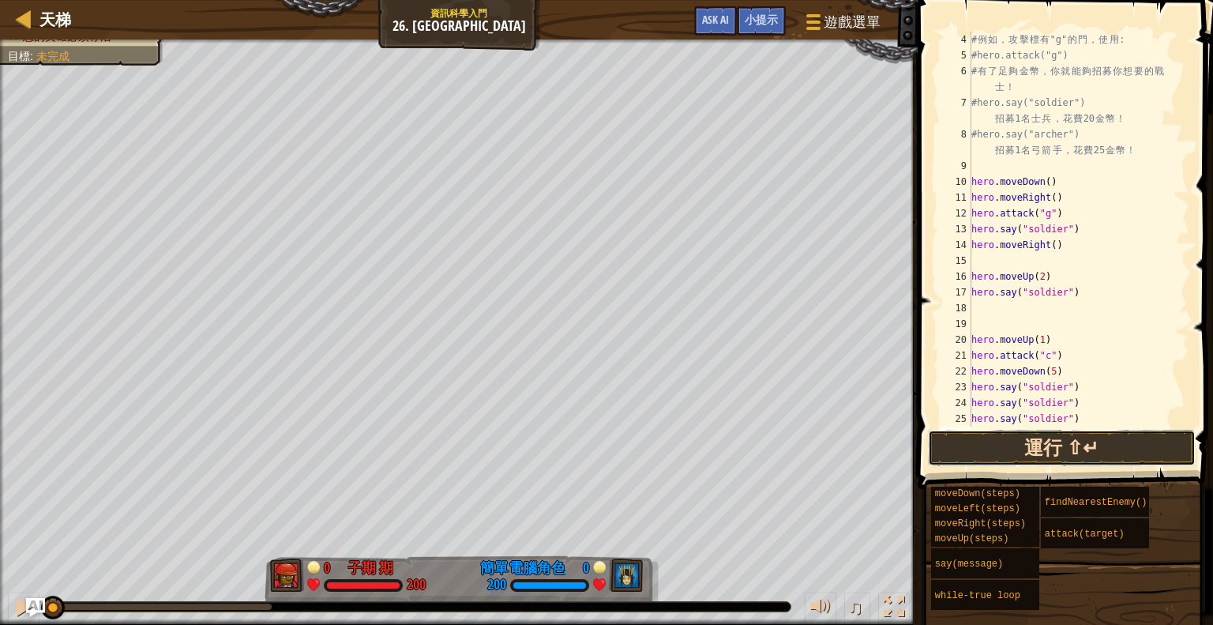
click at [1080, 436] on button "運行 ⇧↵" at bounding box center [1062, 448] width 268 height 36
paste textarea "hero.say("soldier")"
type textarea "hero.say("soldier")"
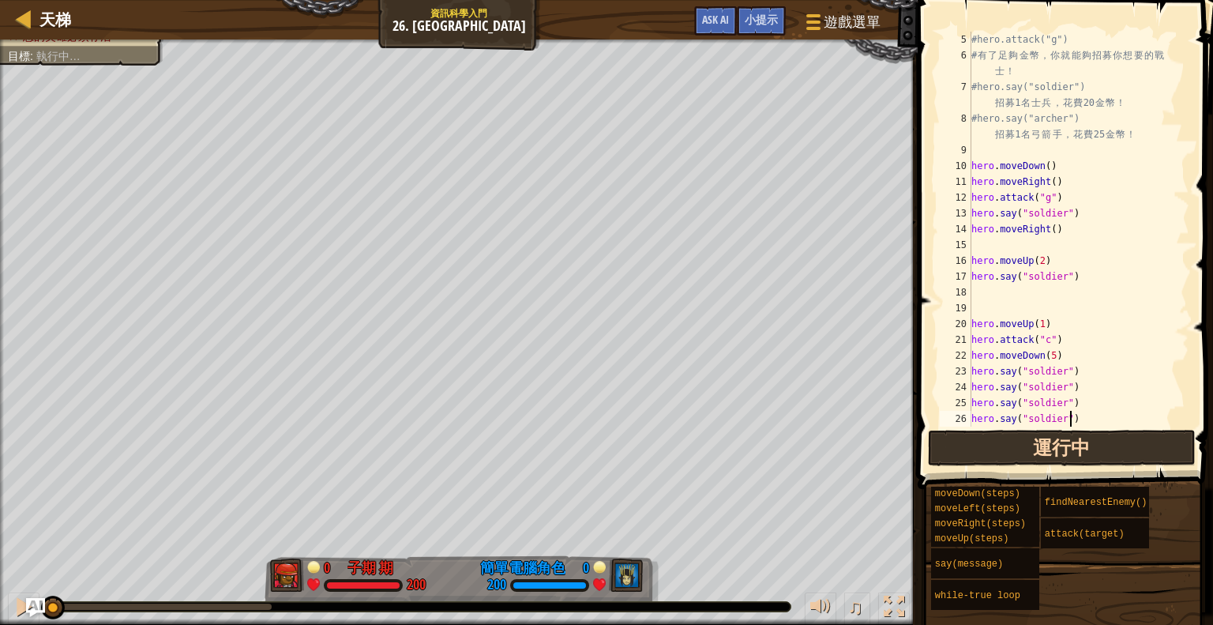
scroll to position [63, 0]
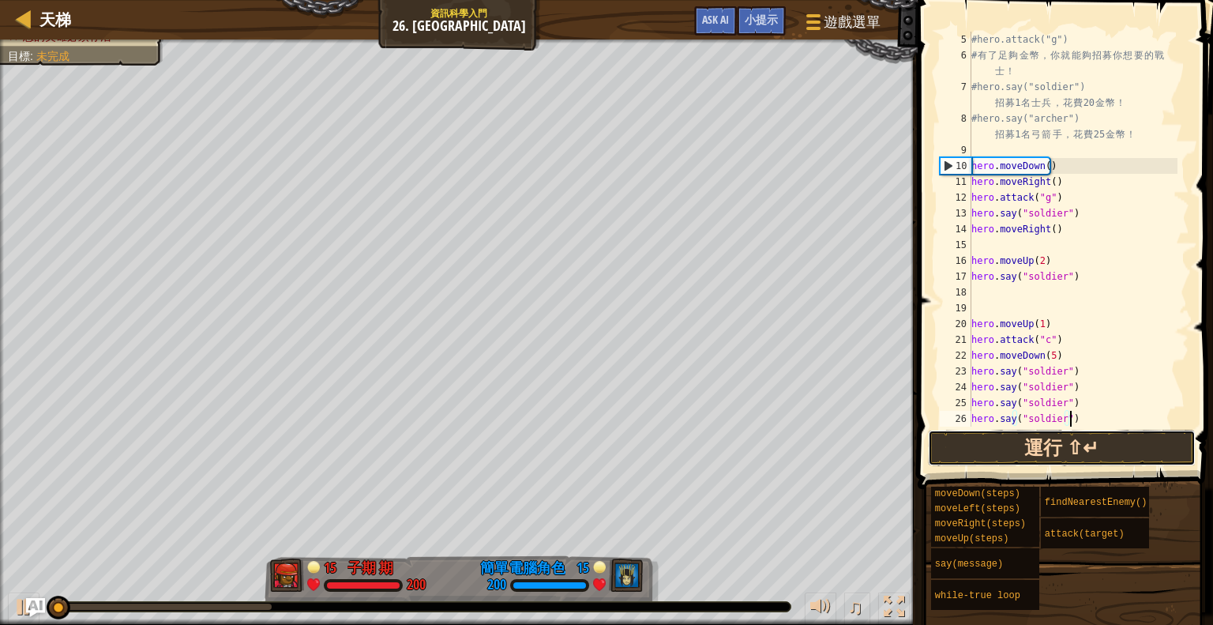
click at [1104, 448] on button "運行 ⇧↵" at bounding box center [1062, 448] width 268 height 36
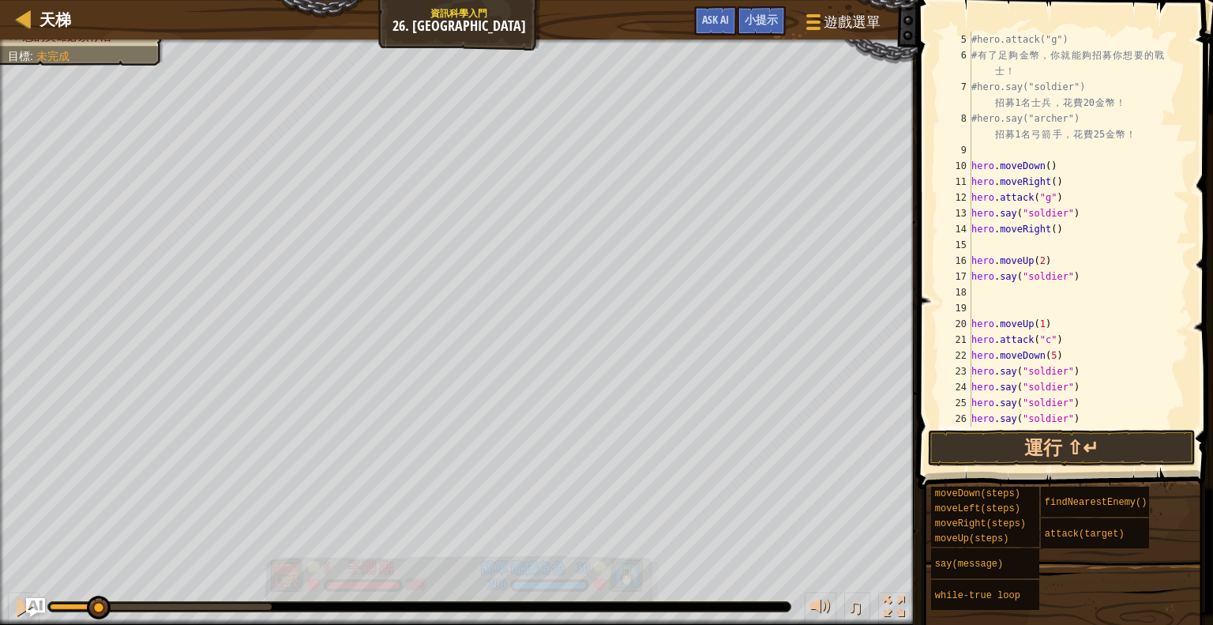
paste textarea "hero.say("soldier")"
type textarea "hero.say("soldier")"
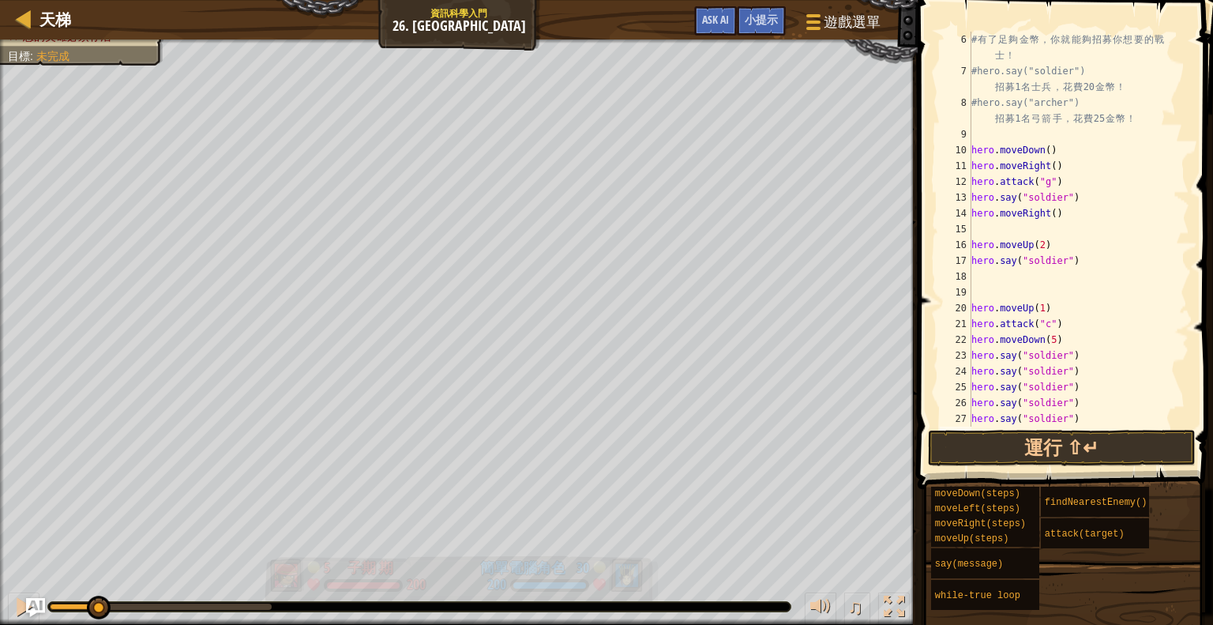
paste textarea "hero.say("soldier")"
type textarea "hero.say("soldier")"
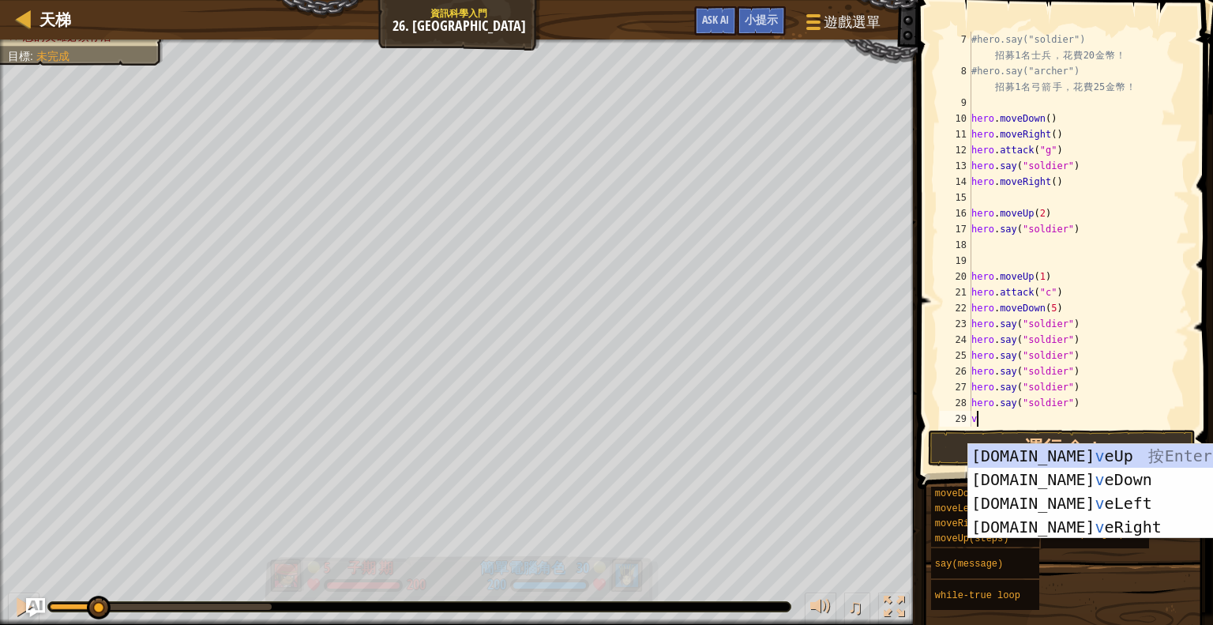
scroll to position [111, 0]
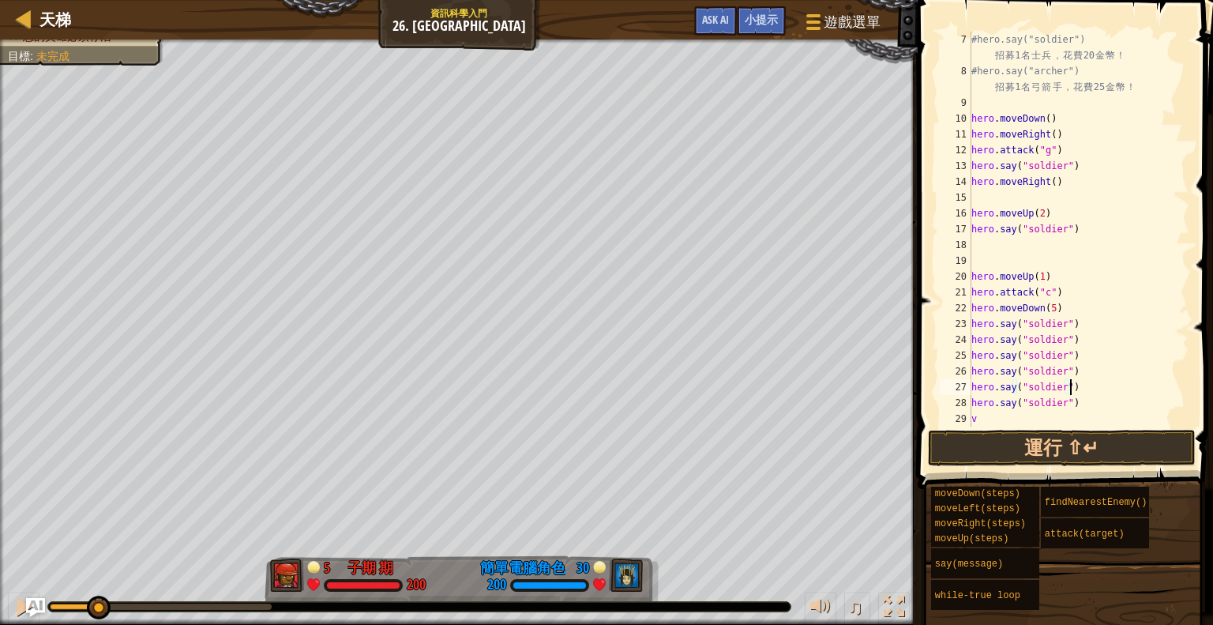
click at [1103, 393] on div "#hero.say("soldier") 招 募 1 名 士 兵 ， 花 費 20 金 幣 ！ #hero.say("archer") 招 募 1 名 弓 箭…" at bounding box center [1072, 253] width 209 height 442
click at [1065, 419] on div "#hero.say("soldier") 招 募 1 名 士 兵 ， 花 費 20 金 幣 ！ #hero.say("archer") 招 募 1 名 弓 箭…" at bounding box center [1072, 253] width 209 height 442
type textarea "v"
click at [1061, 434] on button "運行 ⇧↵" at bounding box center [1062, 448] width 268 height 36
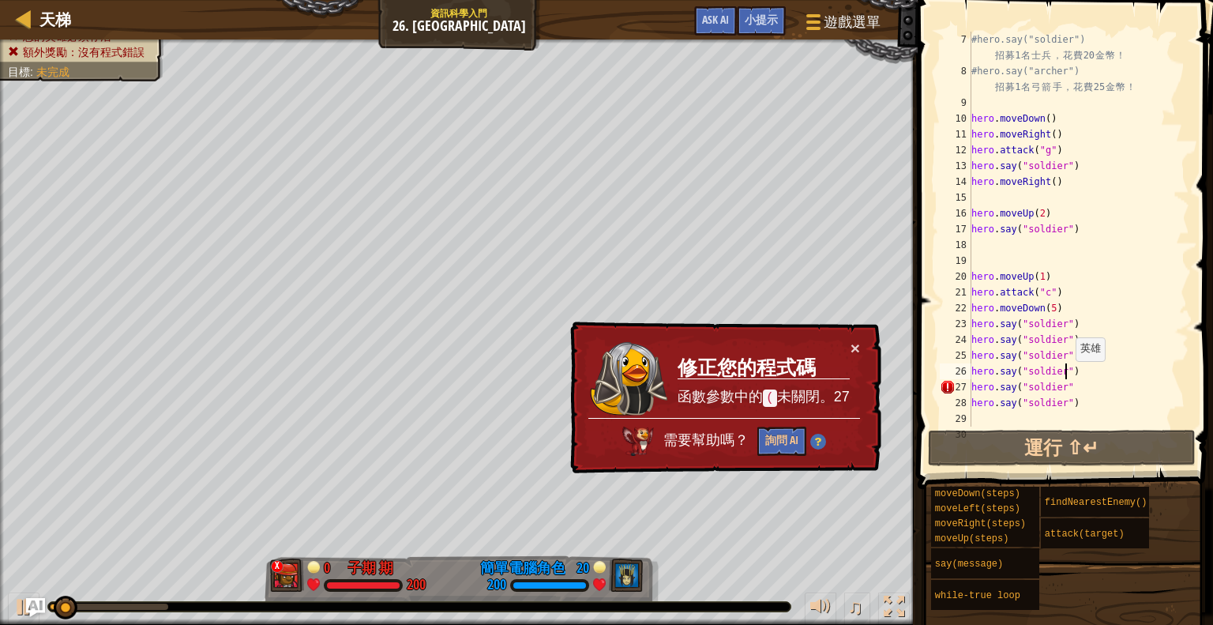
click at [1068, 376] on div "#hero.say("soldier") 招 募 1 名 士 兵 ， 花 費 20 金 幣 ！ #hero.say("archer") 招 募 1 名 弓 箭…" at bounding box center [1072, 253] width 209 height 442
click at [1067, 384] on div "#hero.say("soldier") 招 募 1 名 士 兵 ， 花 費 20 金 幣 ！ #hero.say("archer") 招 募 1 名 弓 箭…" at bounding box center [1072, 253] width 209 height 442
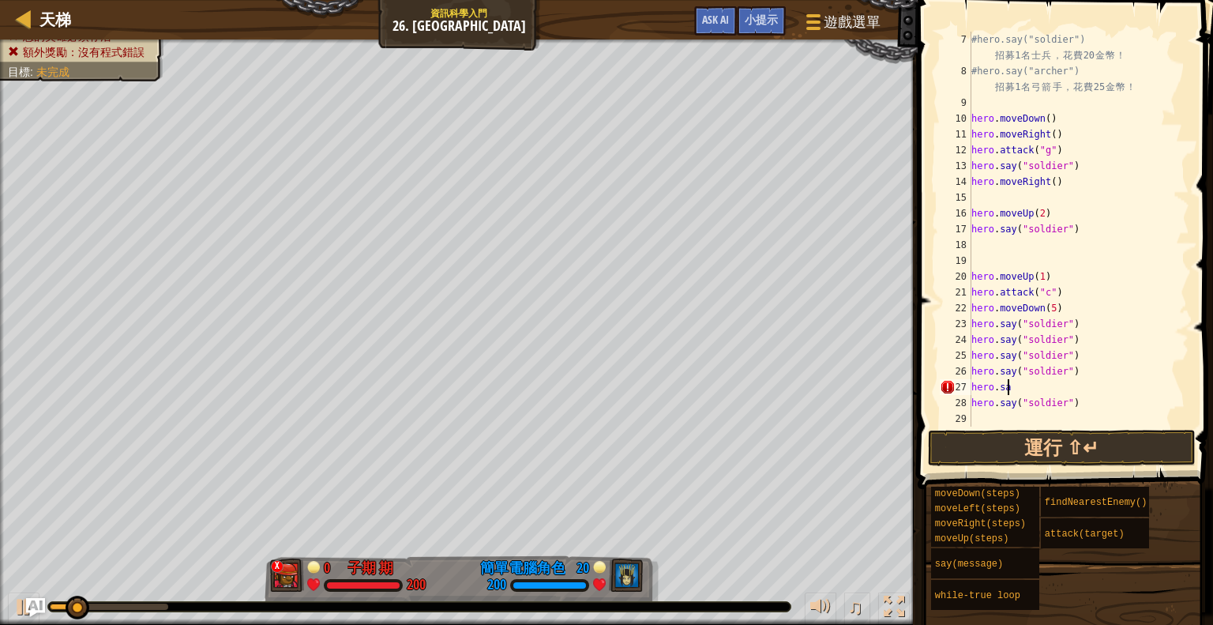
type textarea "h"
click at [1049, 441] on button "運行 ⇧↵" at bounding box center [1062, 448] width 268 height 36
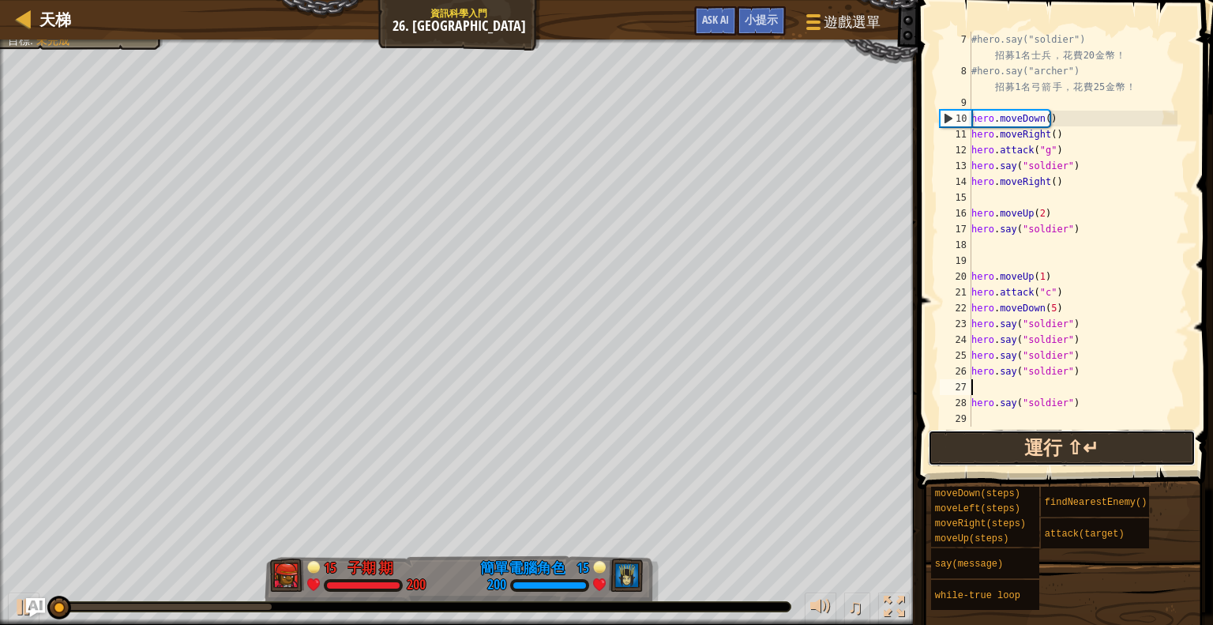
click at [1049, 441] on button "運行 ⇧↵" at bounding box center [1062, 448] width 268 height 36
paste textarea "hero.say("soldier")"
click at [1049, 441] on button "運行 ⇧↵" at bounding box center [1062, 448] width 268 height 36
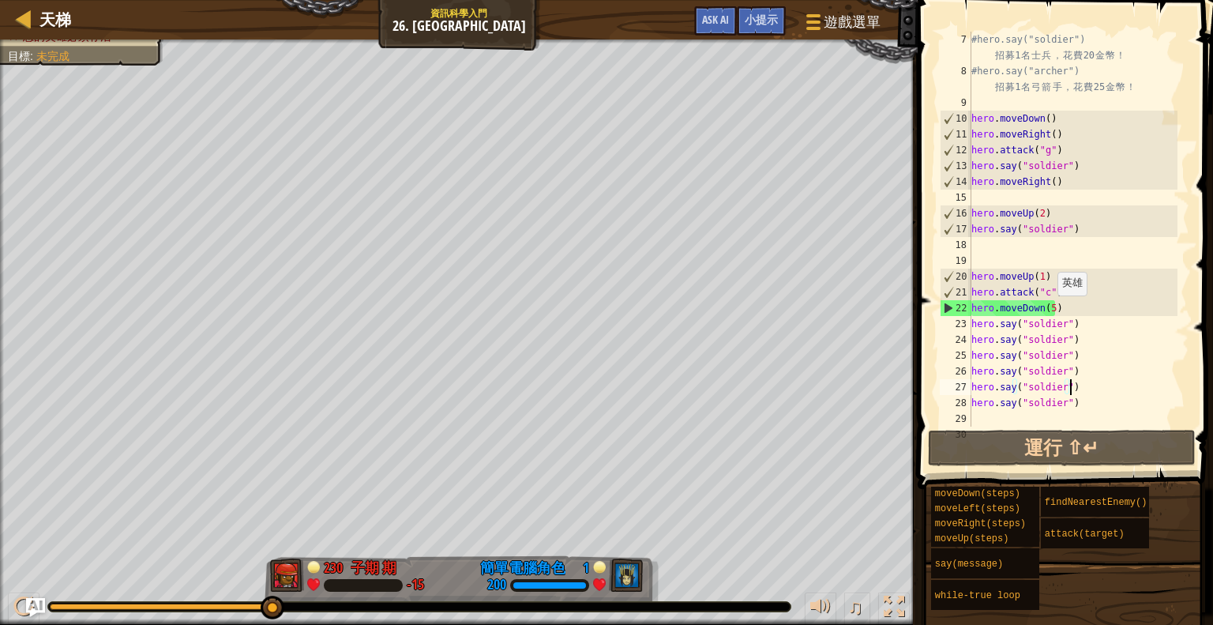
click at [1050, 312] on div "#hero.say("soldier") 招 募 1 名 士 兵 ， 花 費 20 金 幣 ！ #hero.say("archer") 招 募 1 名 弓 箭…" at bounding box center [1072, 253] width 209 height 442
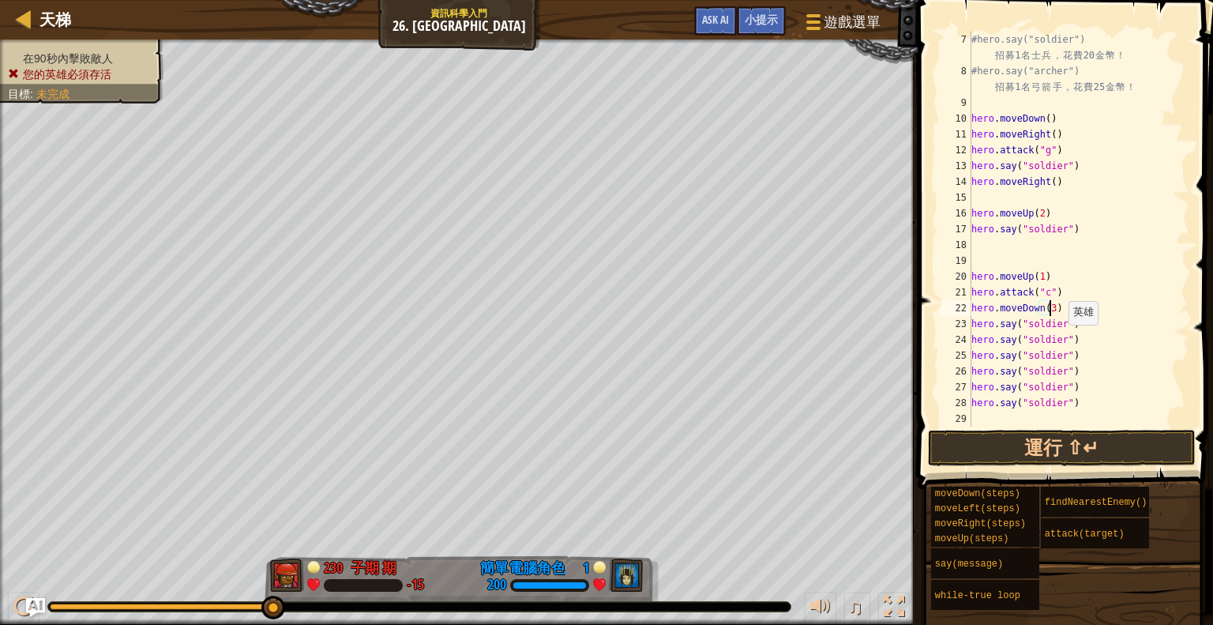
scroll to position [7, 6]
type textarea "hero.moveDown(3)"
click at [1062, 437] on button "運行 ⇧↵" at bounding box center [1062, 448] width 268 height 36
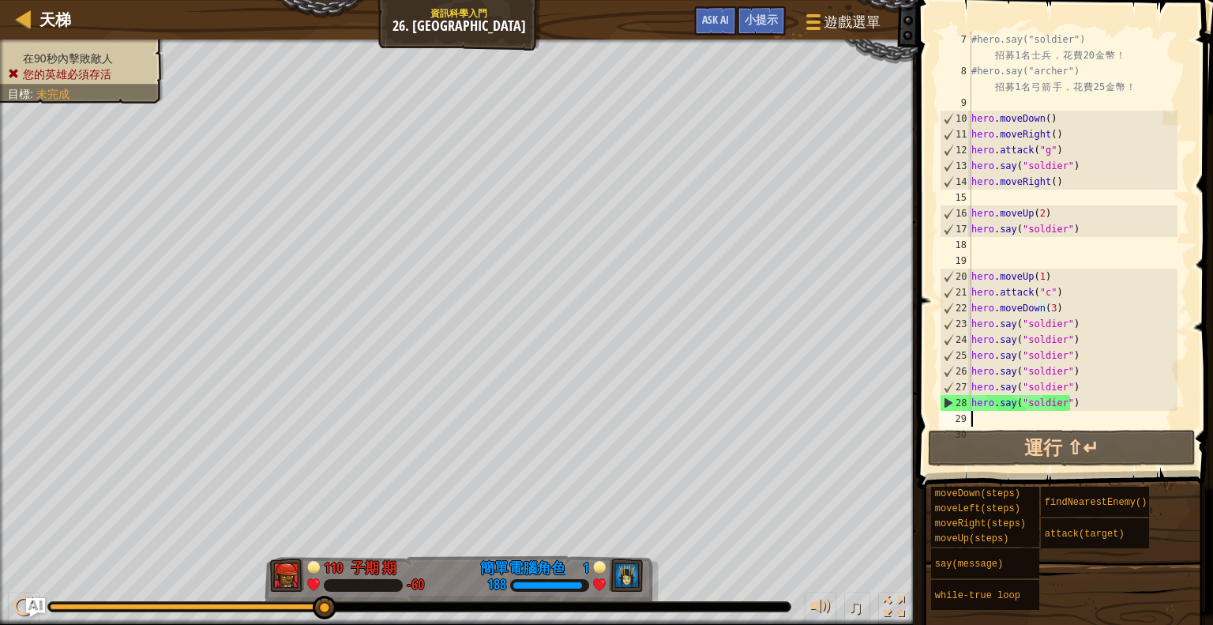
click at [1009, 422] on div "#hero.say("soldier") 招 募 1 名 士 兵 ， 花 費 20 金 幣 ！ #hero.say("archer") 招 募 1 名 弓 箭…" at bounding box center [1072, 253] width 209 height 442
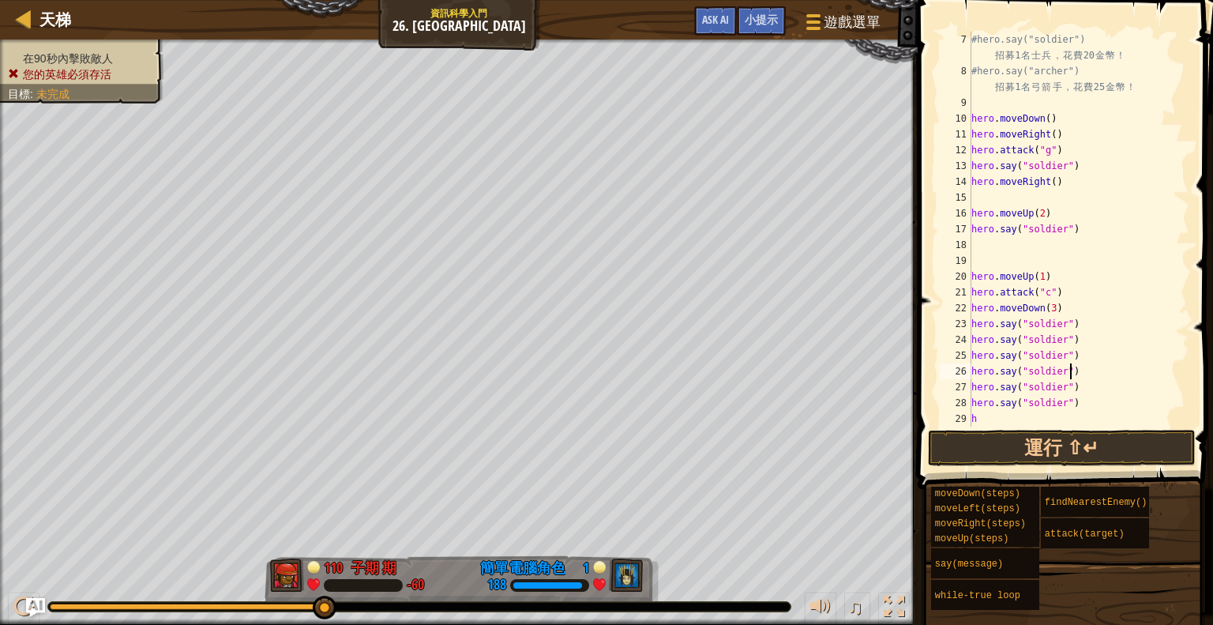
drag, startPoint x: 1114, startPoint y: 372, endPoint x: 1102, endPoint y: 396, distance: 26.9
click at [1114, 374] on div "#hero.say("soldier") 招 募 1 名 士 兵 ， 花 費 20 金 幣 ！ #hero.say("archer") 招 募 1 名 弓 箭…" at bounding box center [1072, 253] width 209 height 442
click at [1090, 445] on button "運行 ⇧↵" at bounding box center [1062, 448] width 268 height 36
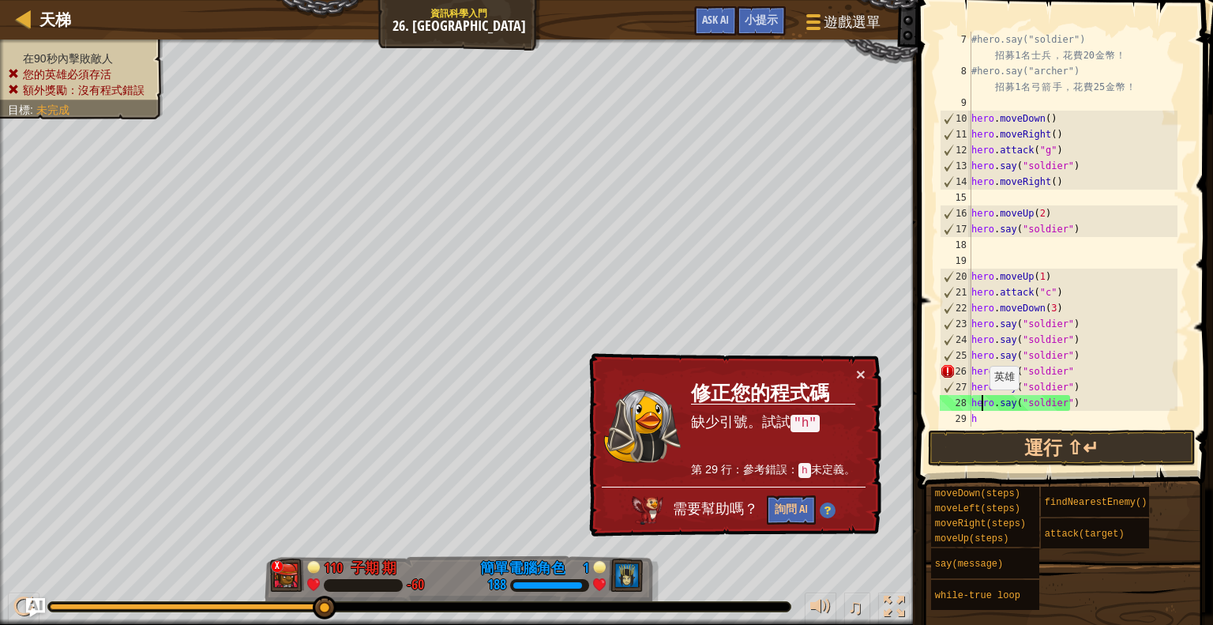
drag, startPoint x: 982, startPoint y: 405, endPoint x: 983, endPoint y: 413, distance: 7.9
click at [982, 406] on div "#hero.say("soldier") 招 募 1 名 士 兵 ， 花 費 20 金 幣 ！ #hero.say("archer") 招 募 1 名 弓 箭…" at bounding box center [1072, 253] width 209 height 442
click at [986, 422] on div "#hero.say("soldier") 招 募 1 名 士 兵 ， 花 費 20 金 幣 ！ #hero.say("archer") 招 募 1 名 弓 箭…" at bounding box center [1072, 253] width 209 height 442
click at [1049, 317] on div "#hero.say("soldier") 招 募 1 名 士 兵 ， 花 費 20 金 幣 ！ #hero.say("archer") 招 募 1 名 弓 箭…" at bounding box center [1072, 253] width 209 height 442
click at [1050, 311] on div "#hero.say("soldier") 招 募 1 名 士 兵 ， 花 費 20 金 幣 ！ #hero.say("archer") 招 募 1 名 弓 箭…" at bounding box center [1072, 253] width 209 height 442
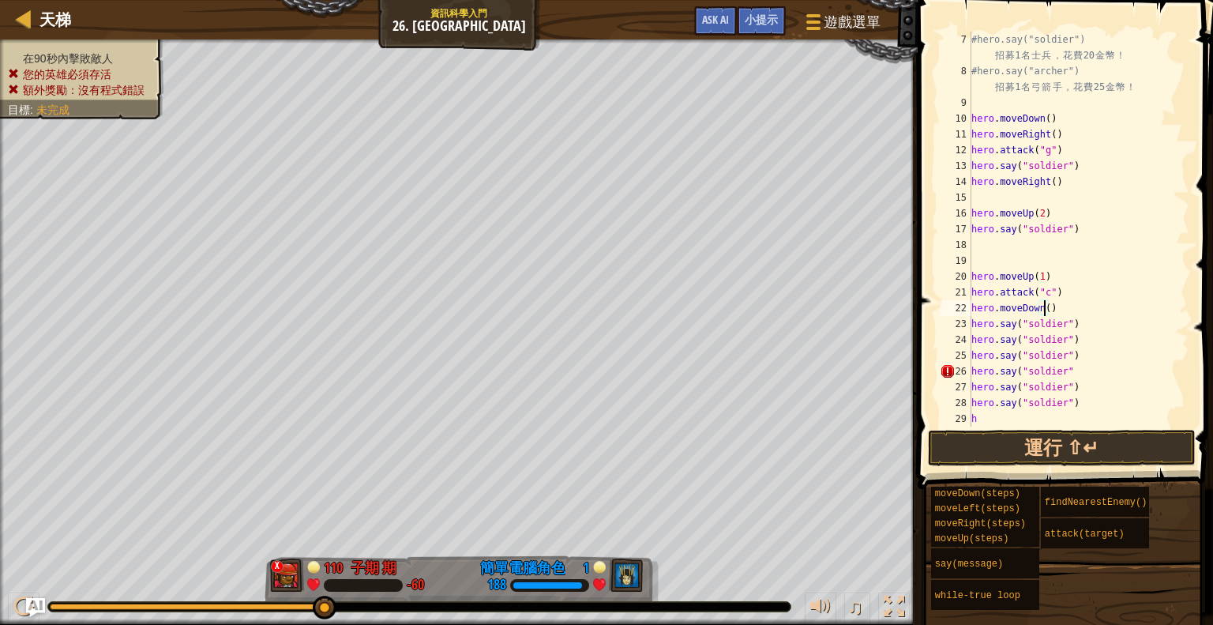
scroll to position [7, 6]
click at [1016, 417] on div "#hero.say("soldier") 招 募 1 名 士 兵 ， 花 費 20 金 幣 ！ #hero.say("archer") 招 募 1 名 弓 箭…" at bounding box center [1072, 253] width 209 height 442
type textarea "he"
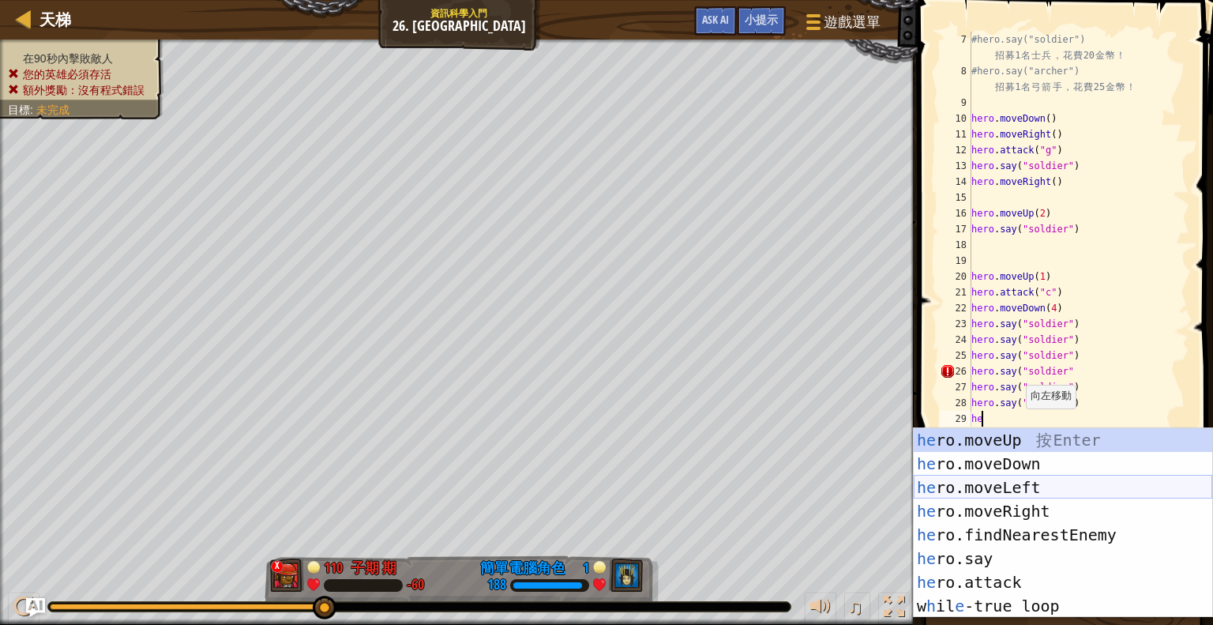
click at [1021, 493] on div "he ro.moveUp 按 Enter he ro.moveDown 按 Enter he ro.moveLeft 按 Enter he ro.moveRi…" at bounding box center [1063, 546] width 299 height 237
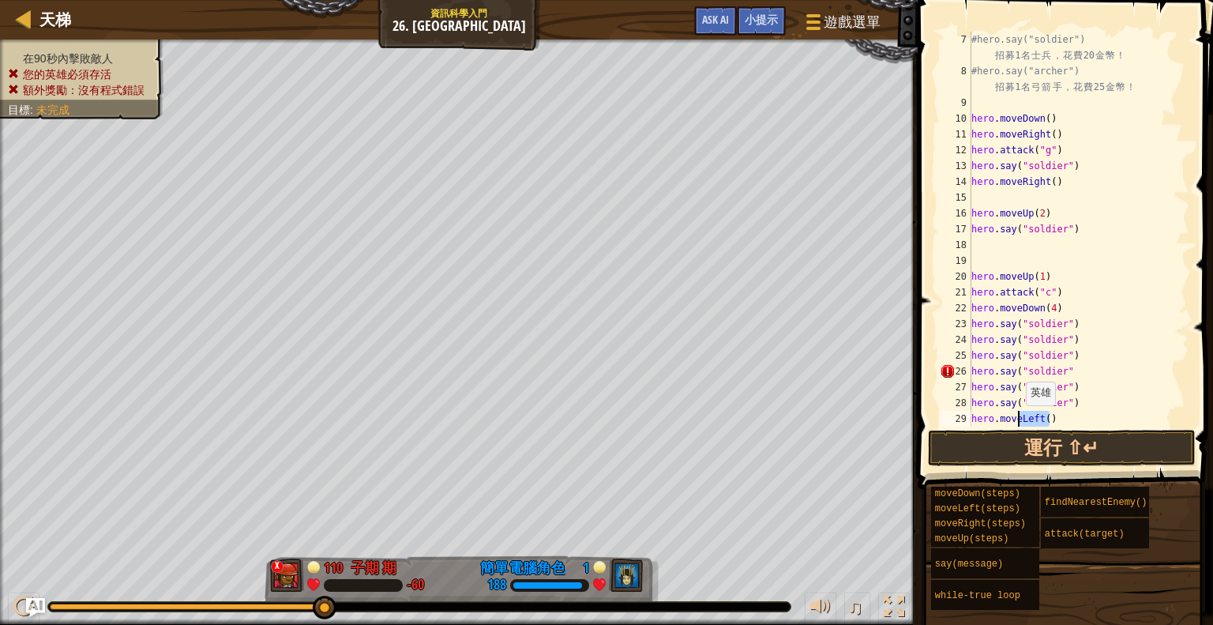
drag, startPoint x: 1046, startPoint y: 416, endPoint x: 1018, endPoint y: 422, distance: 28.2
click at [1018, 421] on div "#hero.say("soldier") 招 募 1 名 士 兵 ， 花 費 20 金 幣 ！ #hero.say("archer") 招 募 1 名 弓 箭…" at bounding box center [1072, 253] width 209 height 442
type textarea "hero.move"
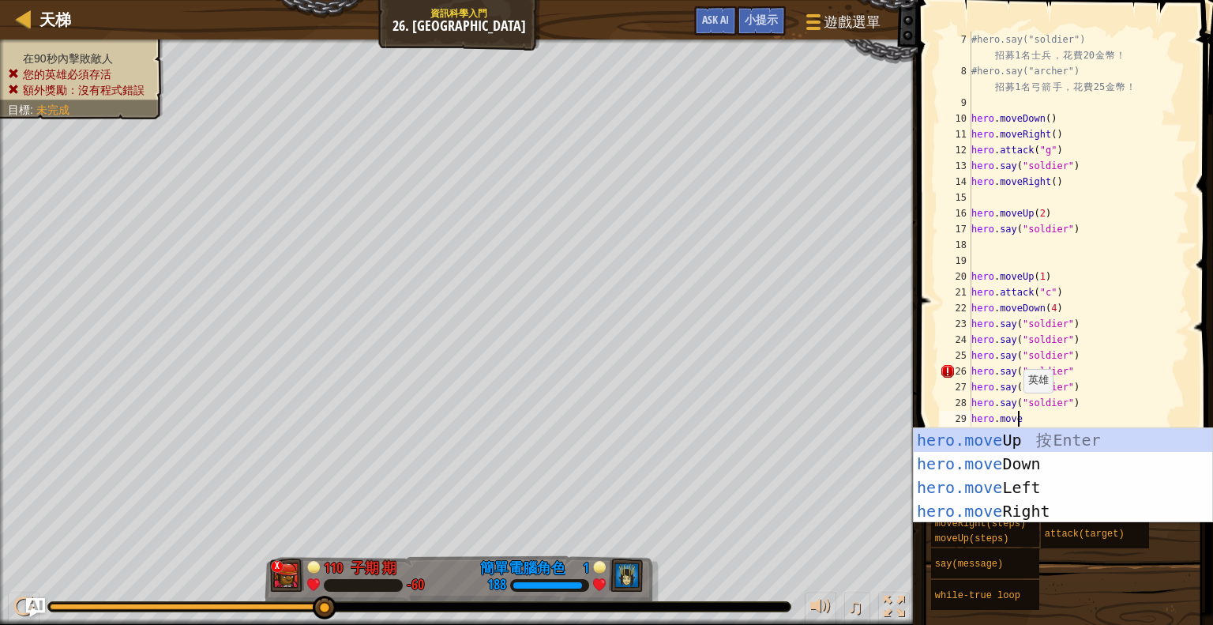
scroll to position [7, 2]
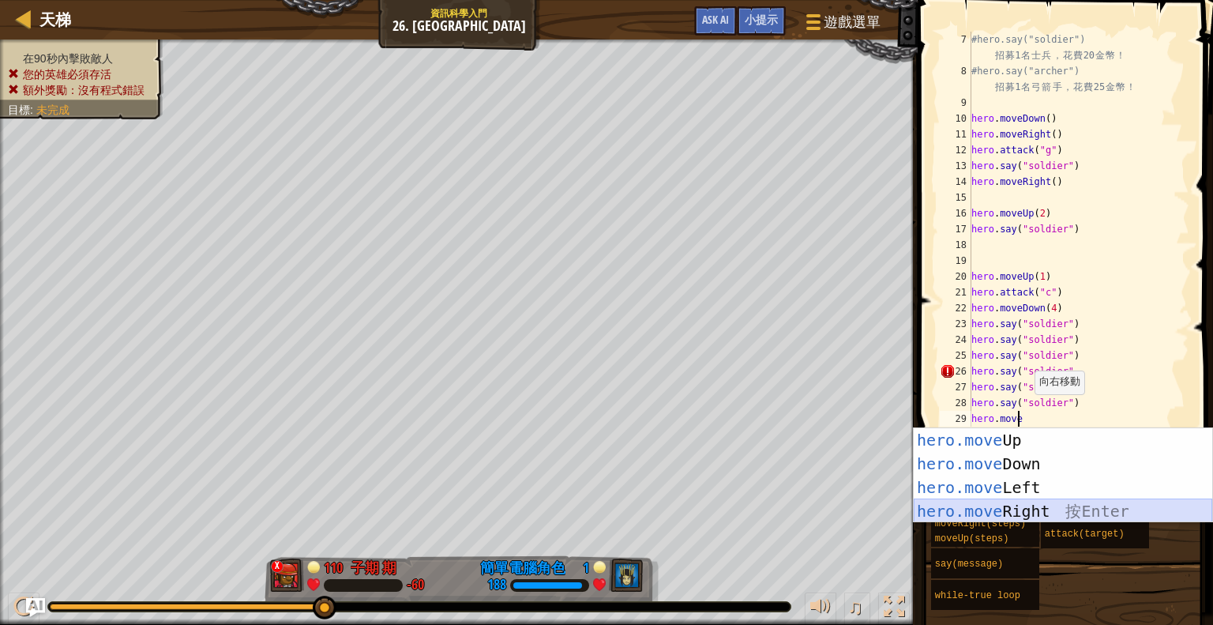
drag, startPoint x: 1024, startPoint y: 502, endPoint x: 1028, endPoint y: 489, distance: 14.0
click at [1024, 504] on div "hero.move Up 按 Enter hero.move Down 按 Enter hero.move Left 按 Enter hero.move Ri…" at bounding box center [1063, 499] width 299 height 142
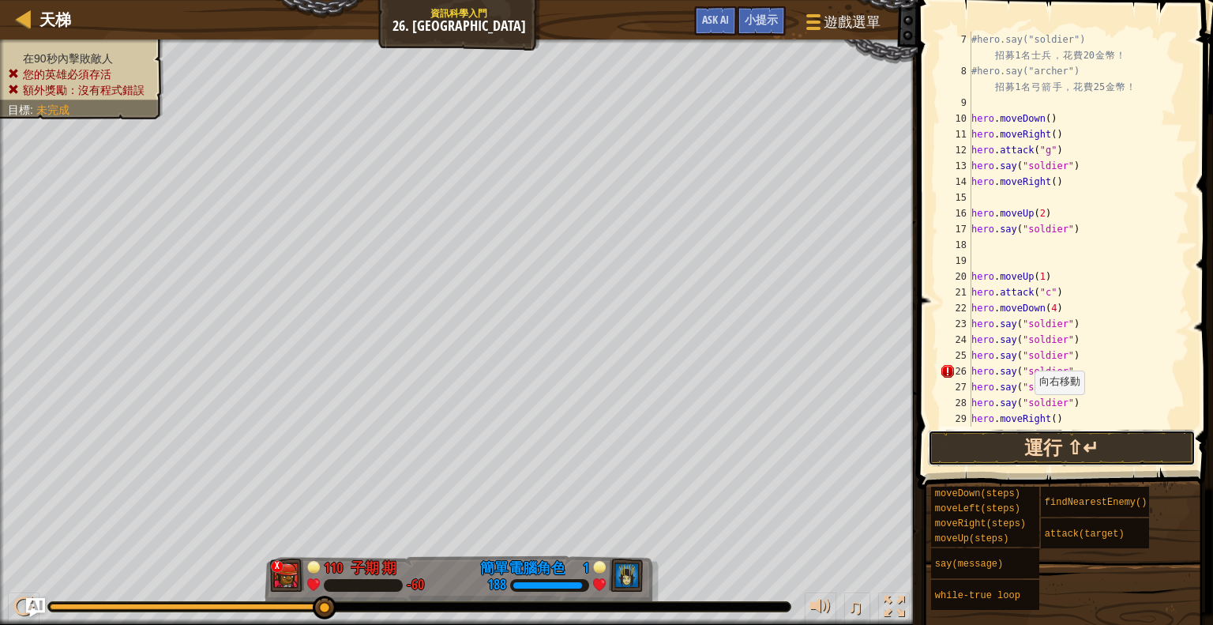
click at [1061, 438] on button "運行 ⇧↵" at bounding box center [1062, 448] width 268 height 36
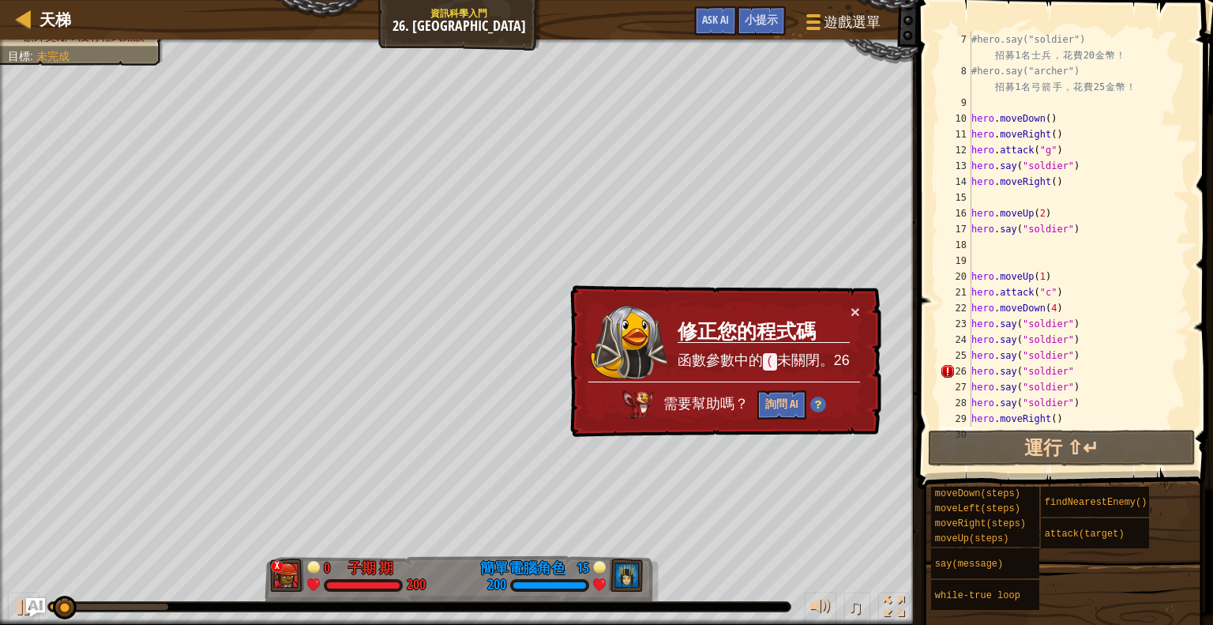
click at [1077, 367] on div "#hero.say("soldier") 招 募 1 名 士 兵 ， 花 費 20 金 幣 ！ #hero.say("archer") 招 募 1 名 弓 箭…" at bounding box center [1072, 253] width 209 height 442
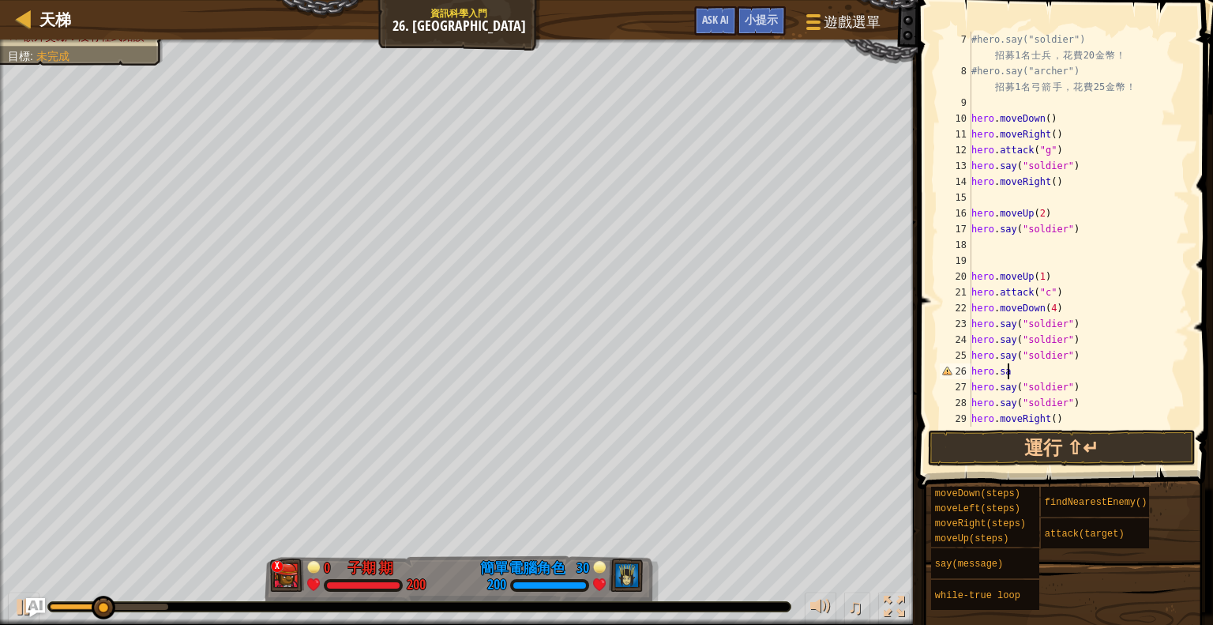
scroll to position [7, 2]
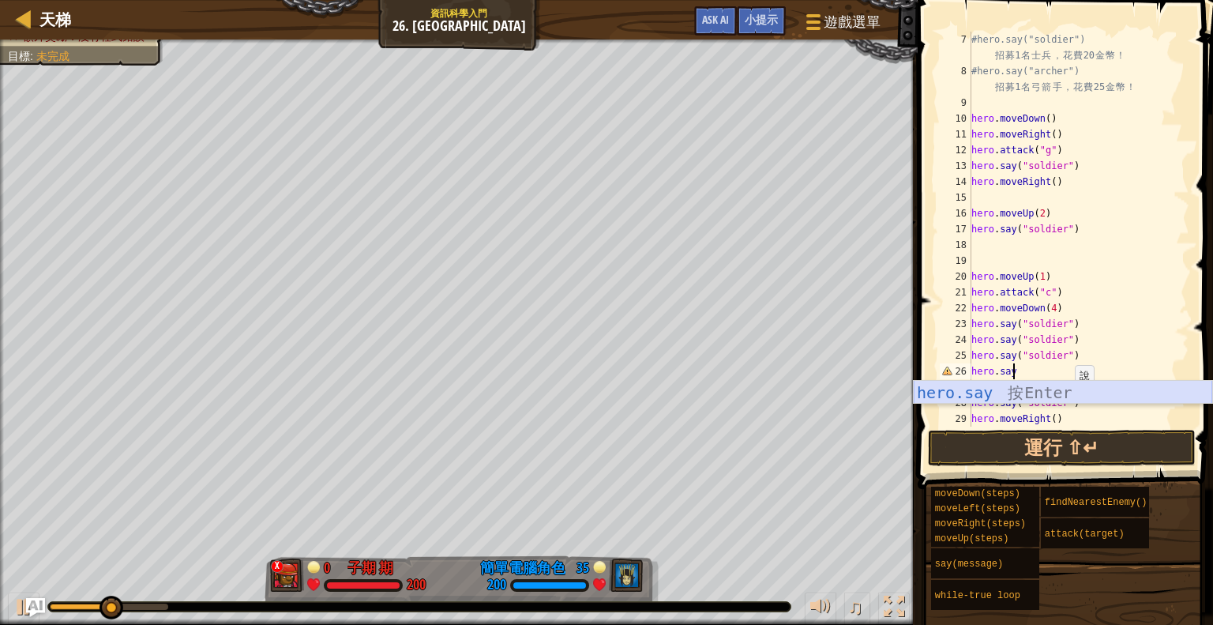
click at [1073, 386] on div "hero.say 按 Enter" at bounding box center [1063, 416] width 299 height 71
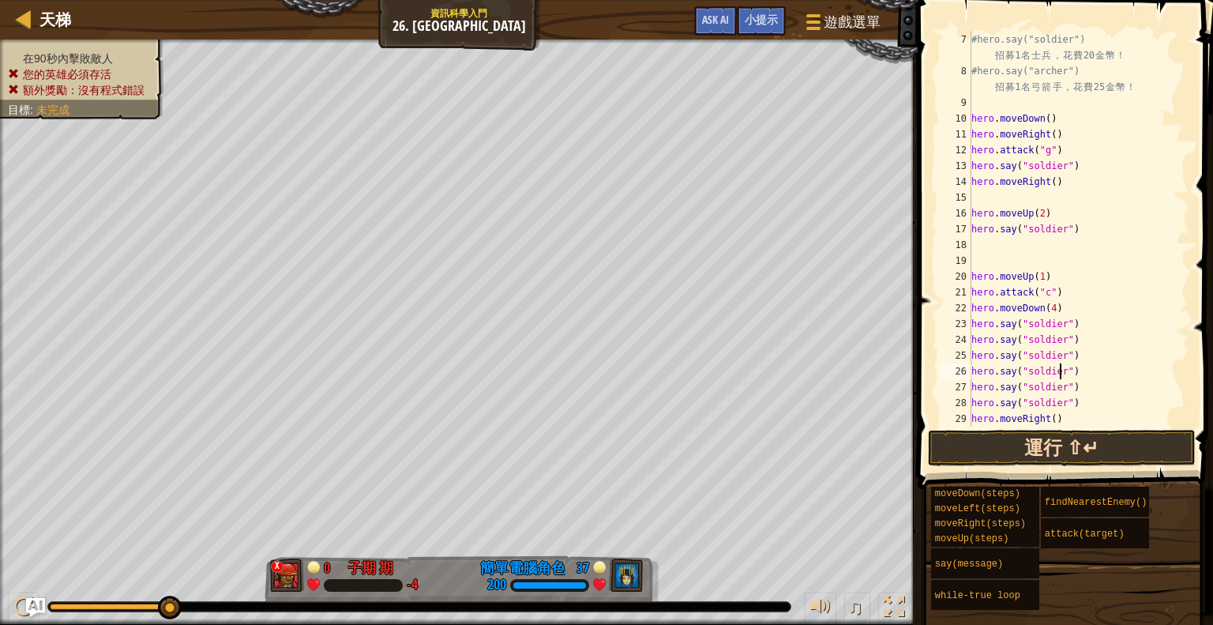
scroll to position [7, 6]
type textarea "hero.say("soldier")"
click at [1103, 439] on button "運行 ⇧↵" at bounding box center [1062, 448] width 268 height 36
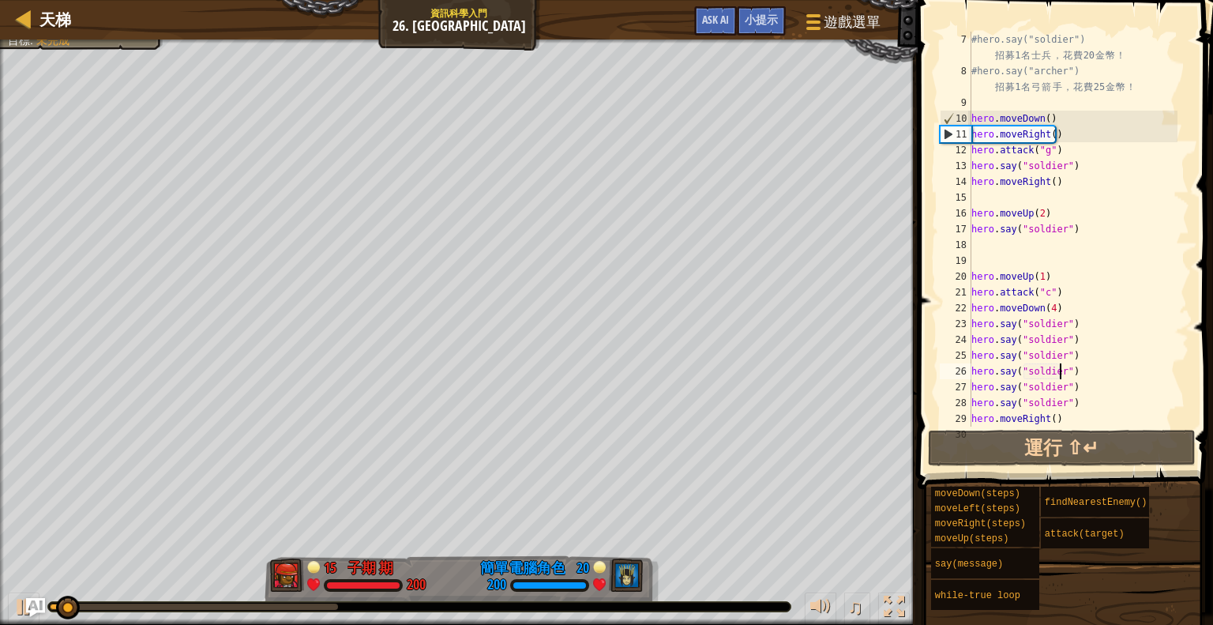
click at [1093, 401] on div "#hero.say("soldier") 招 募 1 名 士 兵 ， 花 費 20 金 幣 ！ #hero.say("archer") 招 募 1 名 弓 箭…" at bounding box center [1072, 253] width 209 height 442
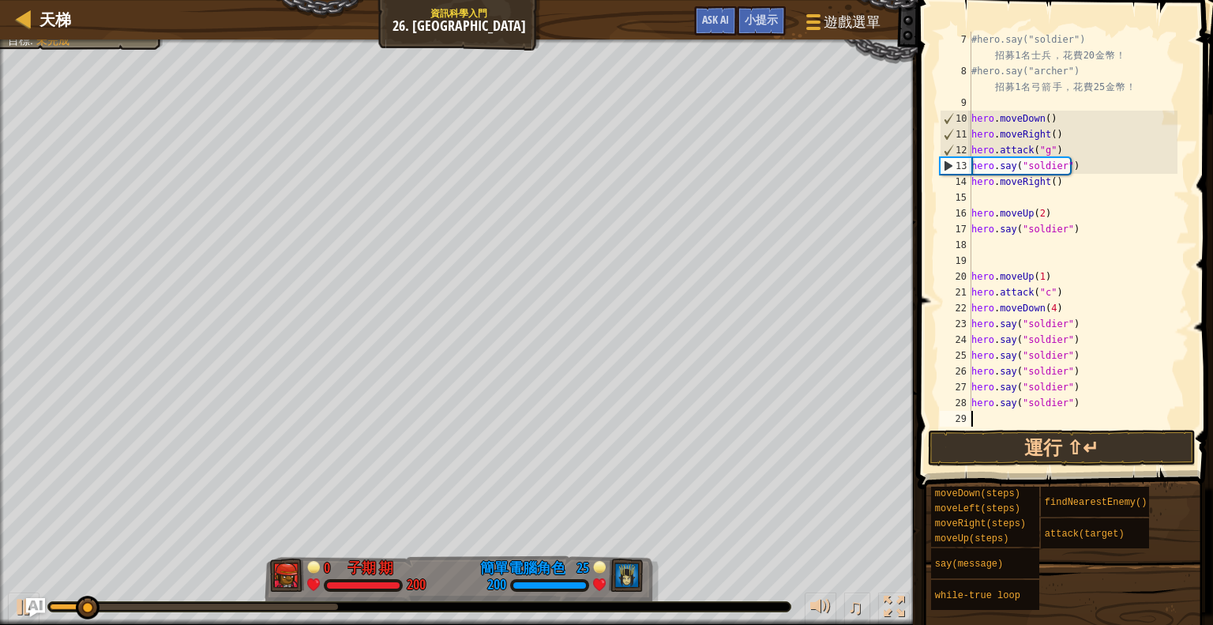
paste textarea "hero.say("soldier")"
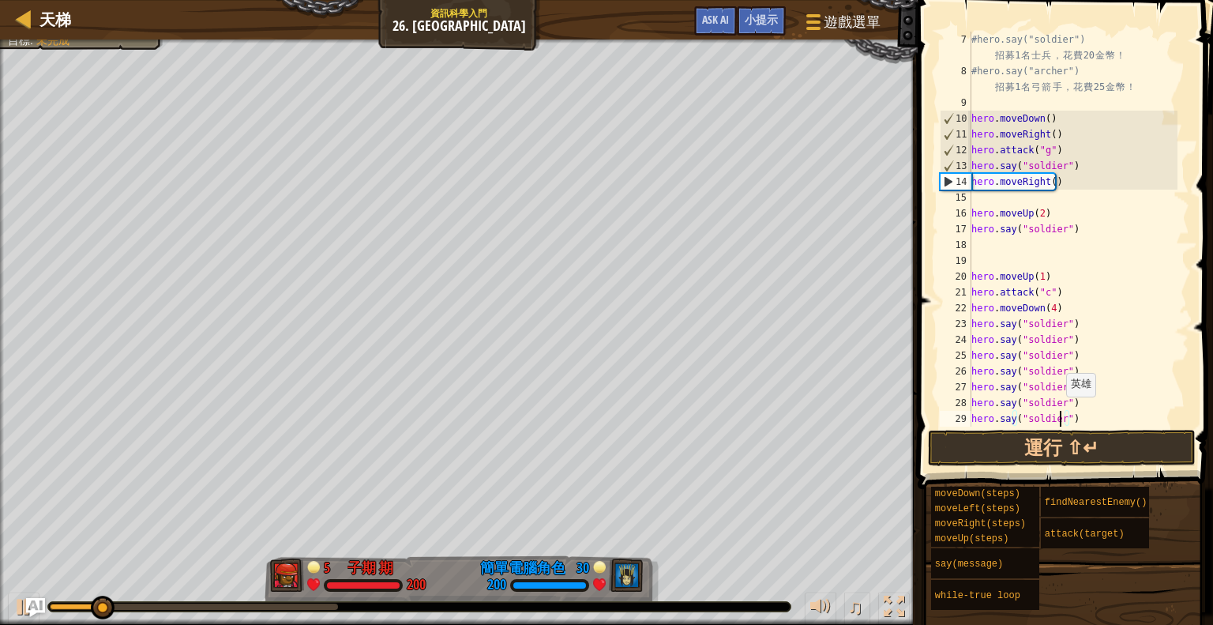
click at [1058, 413] on div "#hero.say("soldier") 招 募 1 名 士 兵 ， 花 費 20 金 幣 ！ #hero.say("archer") 招 募 1 名 弓 箭…" at bounding box center [1072, 253] width 209 height 442
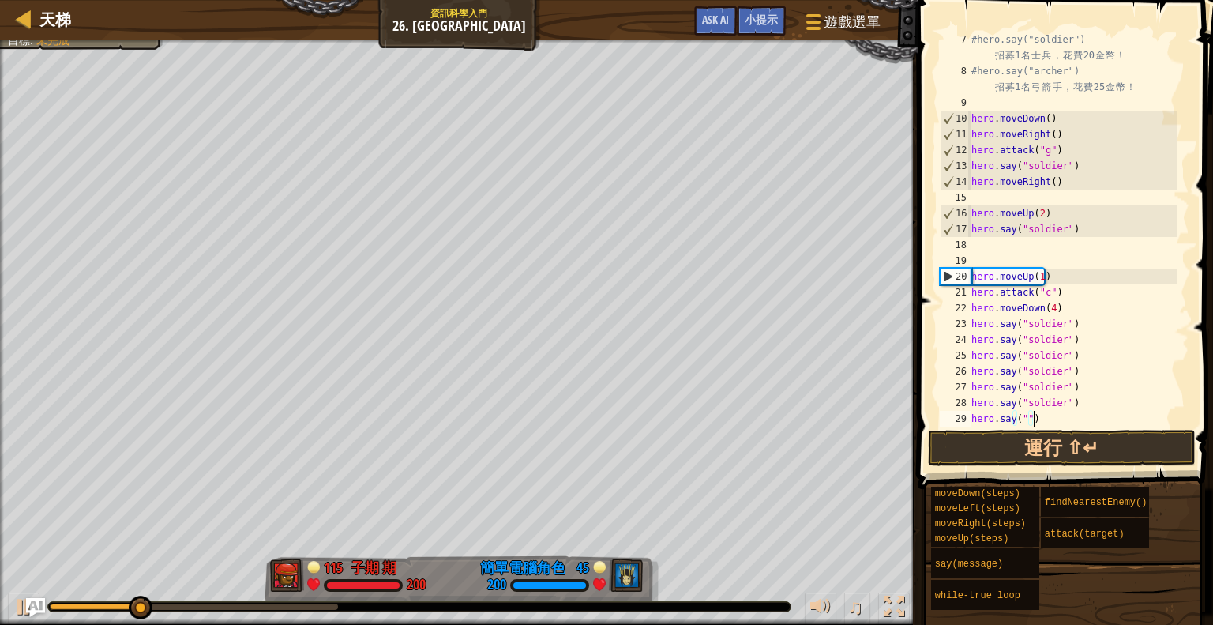
click at [1058, 416] on div "#hero.say("soldier") 招 募 1 名 士 兵 ， 花 費 20 金 幣 ！ #hero.say("archer") 招 募 1 名 弓 箭…" at bounding box center [1072, 253] width 209 height 442
type textarea "h"
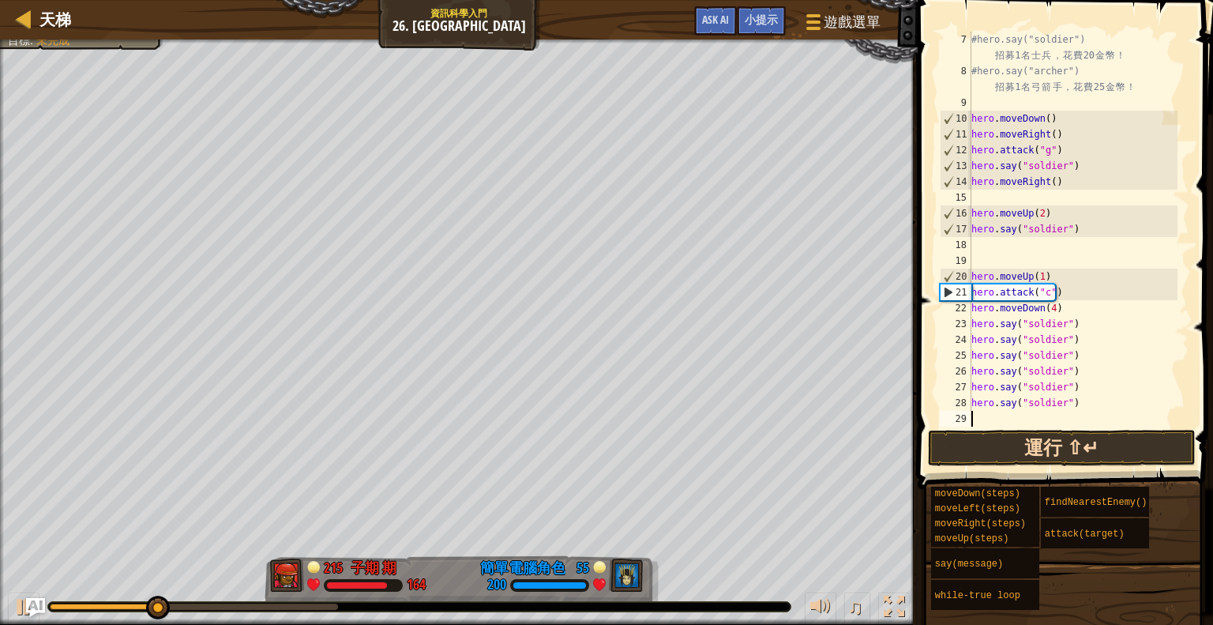
type textarea "h"
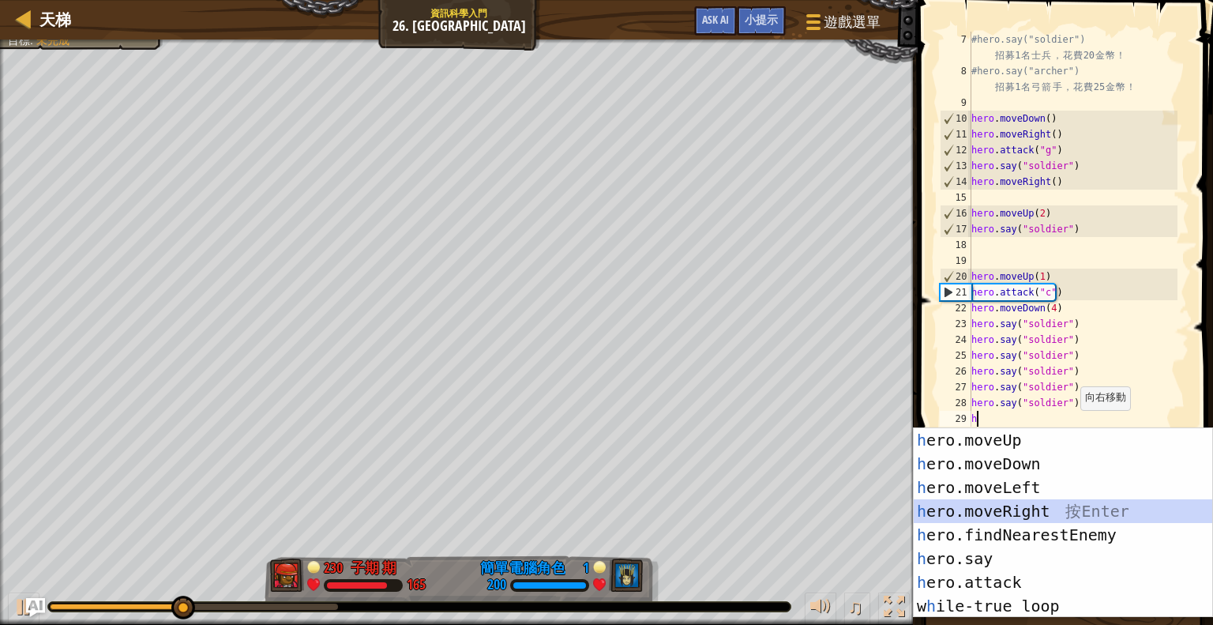
click at [1021, 504] on div "h ero.moveUp 按 Enter h ero.moveDown 按 Enter h ero.moveLeft 按 Enter h ero.moveRi…" at bounding box center [1063, 546] width 299 height 237
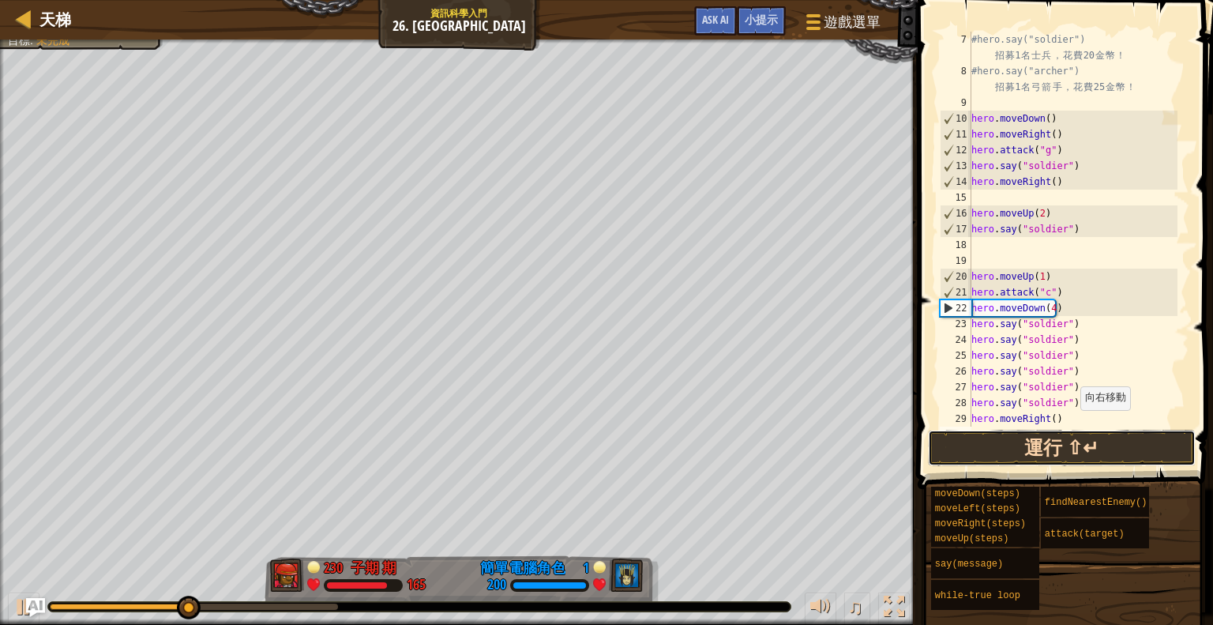
click at [1050, 462] on button "運行 ⇧↵" at bounding box center [1062, 448] width 268 height 36
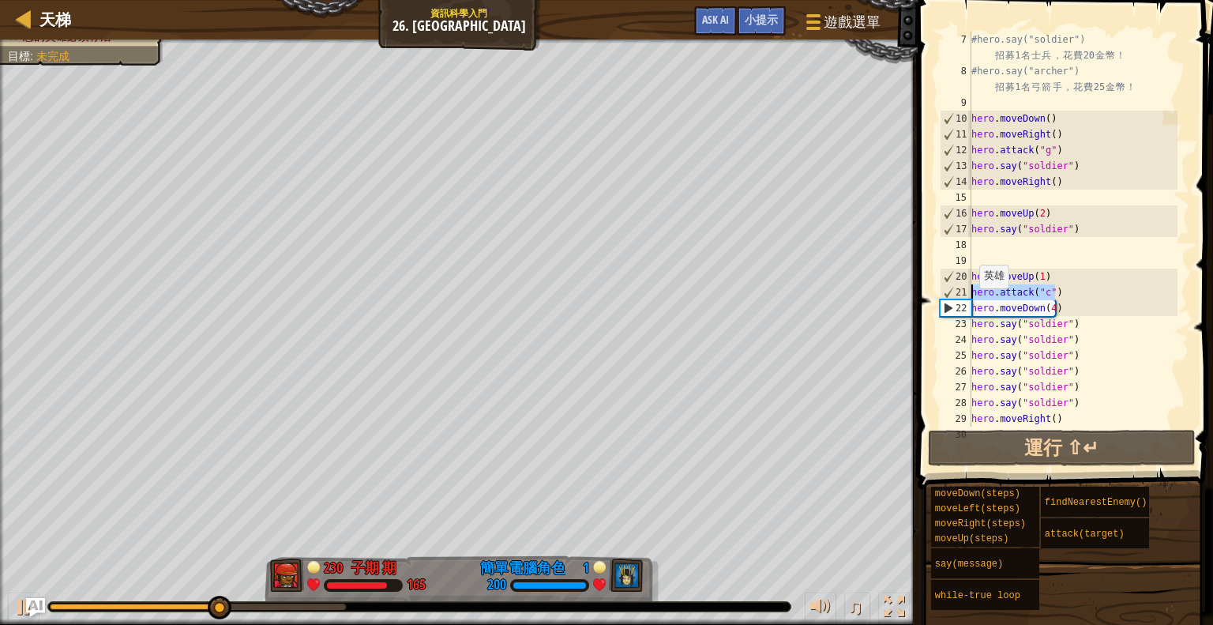
drag, startPoint x: 1058, startPoint y: 290, endPoint x: 970, endPoint y: 295, distance: 88.6
click at [970, 295] on div "7 8 9 10 11 12 13 14 15 16 17 18 19 20 21 22 23 24 25 26 27 28 29 30 #hero.say(…" at bounding box center [1063, 229] width 253 height 395
type textarea "hero.attack("c")"
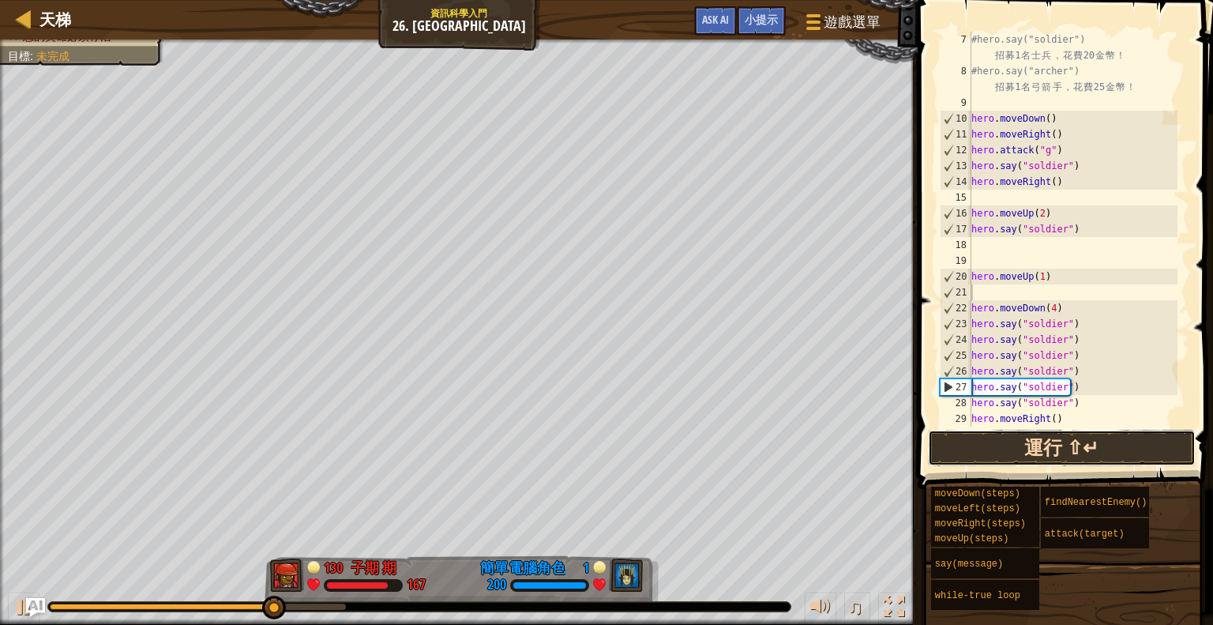
click at [1076, 444] on button "運行 ⇧↵" at bounding box center [1062, 448] width 268 height 36
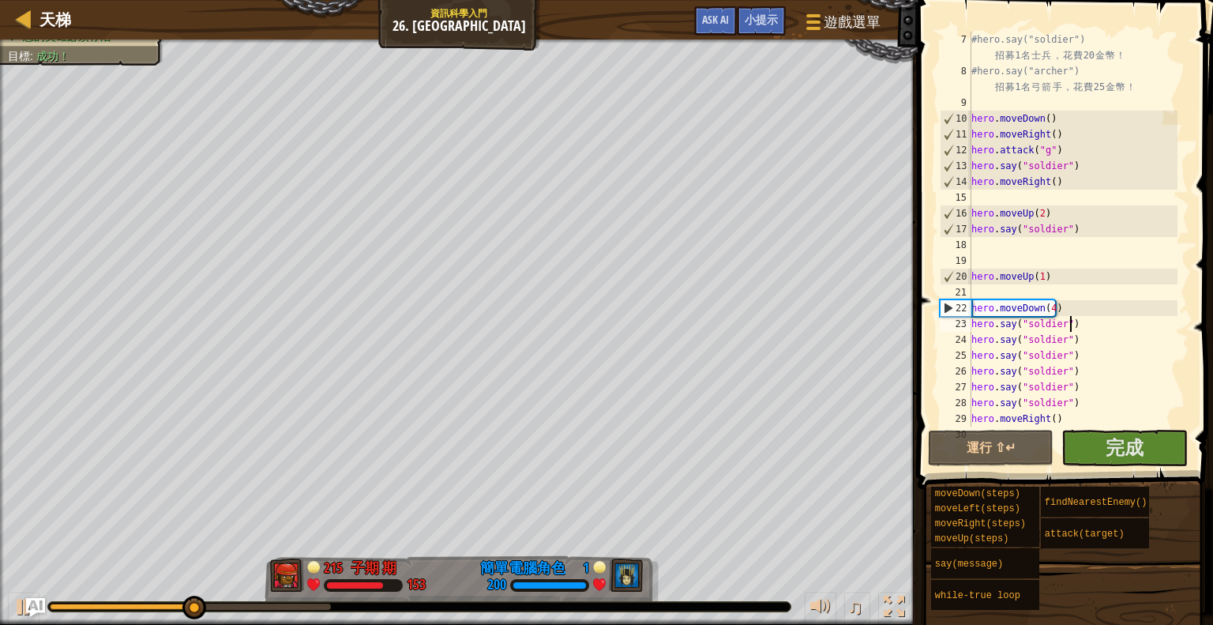
click at [1081, 325] on div "#hero.say("soldier") 招 募 1 名 士 兵 ， 花 費 20 金 幣 ！ #hero.say("archer") 招 募 1 名 弓 箭…" at bounding box center [1072, 253] width 209 height 442
click at [1080, 308] on div "#hero.say("soldier") 招 募 1 名 士 兵 ， 花 費 20 金 幣 ！ #hero.say("archer") 招 募 1 名 弓 箭…" at bounding box center [1072, 253] width 209 height 442
type textarea "hero.moveDown(4)"
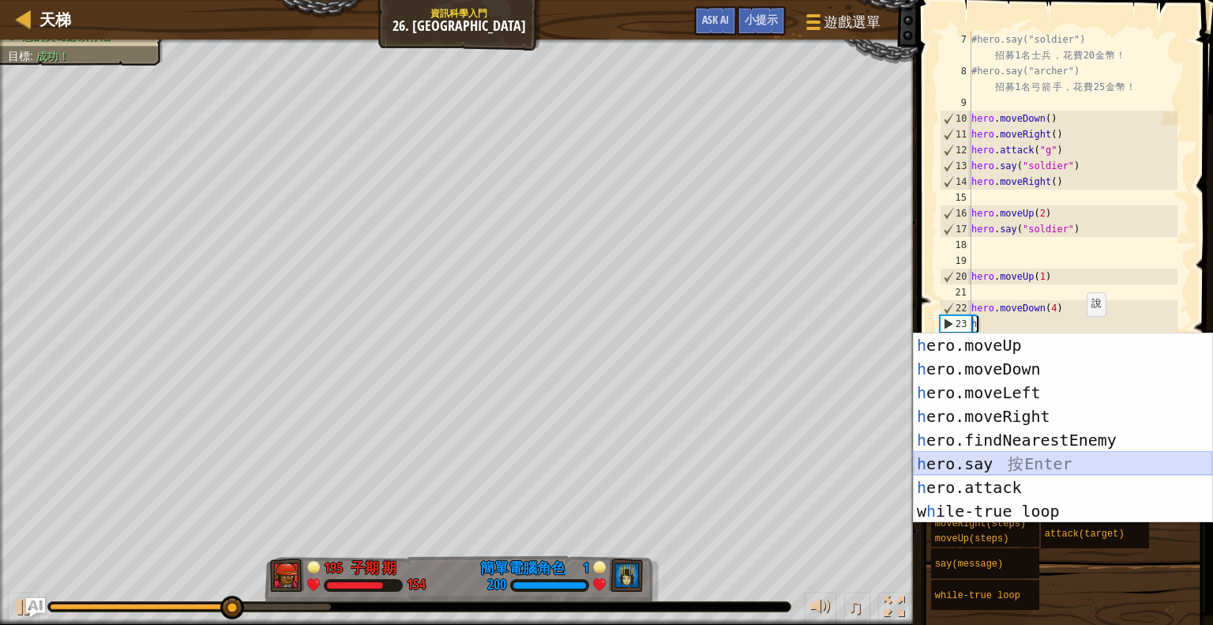
drag, startPoint x: 1013, startPoint y: 466, endPoint x: 1040, endPoint y: 429, distance: 46.3
click at [1013, 468] on div "h ero.moveUp 按 Enter h ero.moveDown 按 Enter h ero.moveLeft 按 Enter h ero.moveRi…" at bounding box center [1063, 451] width 299 height 237
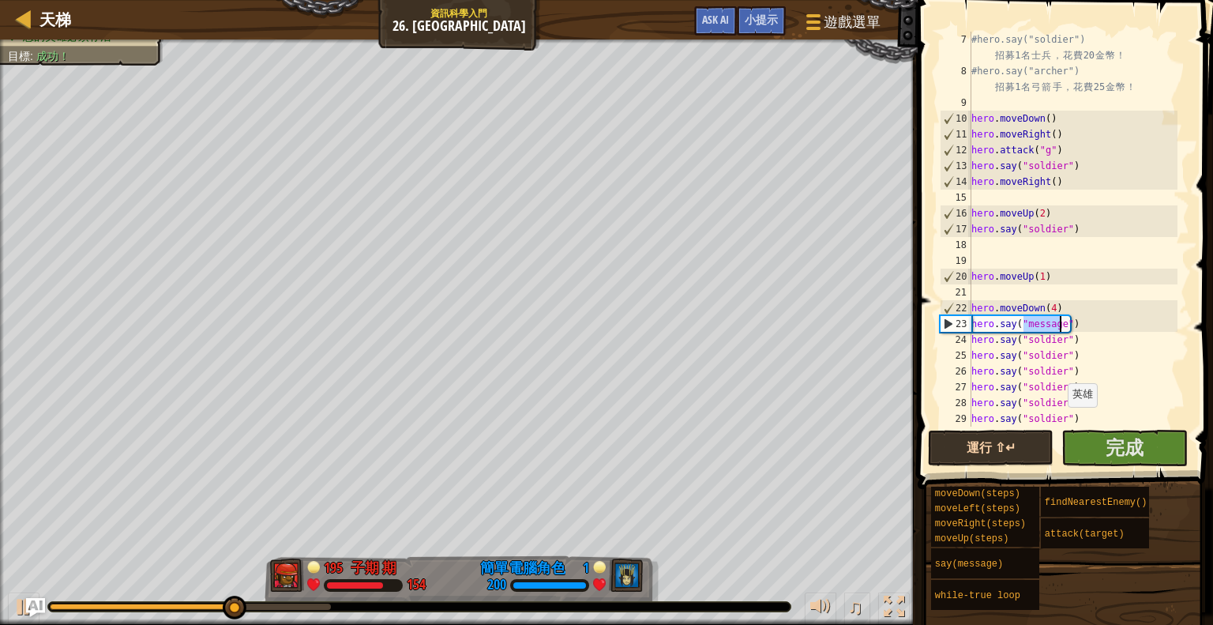
type textarea "hero.say("message")"
click at [1014, 460] on button "運行 ⇧↵" at bounding box center [991, 448] width 126 height 36
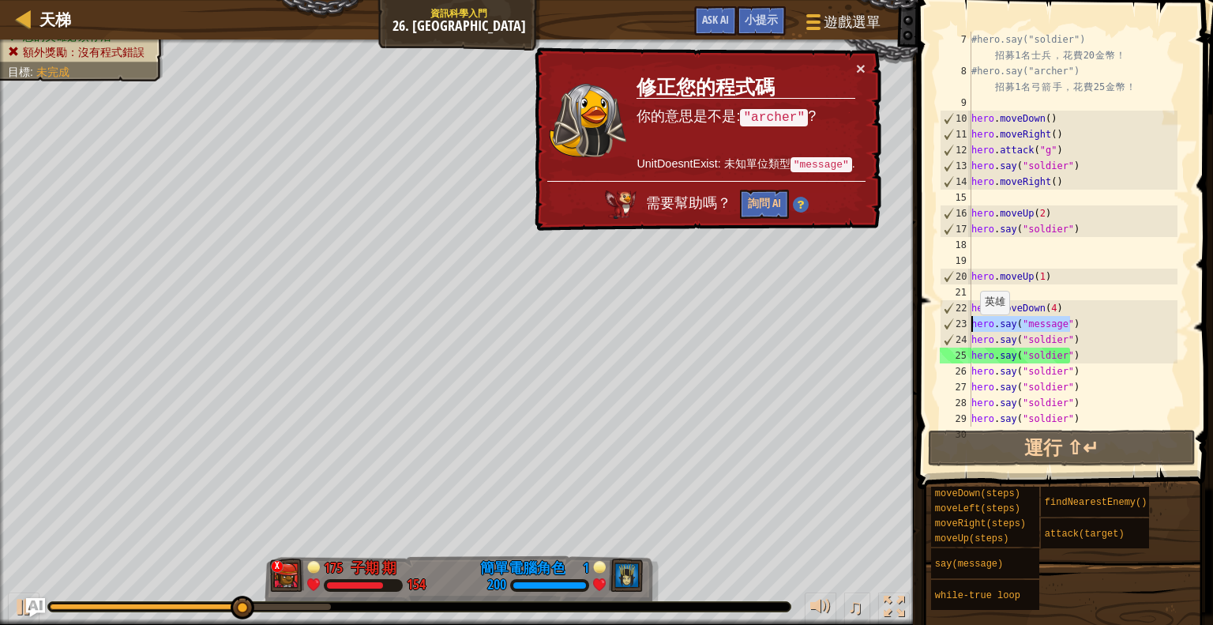
drag, startPoint x: 1084, startPoint y: 329, endPoint x: 972, endPoint y: 330, distance: 112.2
click at [972, 330] on div "#hero.say("soldier") 招 募 1 名 士 兵 ， 花 費 20 金 幣 ！ #hero.say("archer") 招 募 1 名 弓 箭…" at bounding box center [1072, 253] width 209 height 442
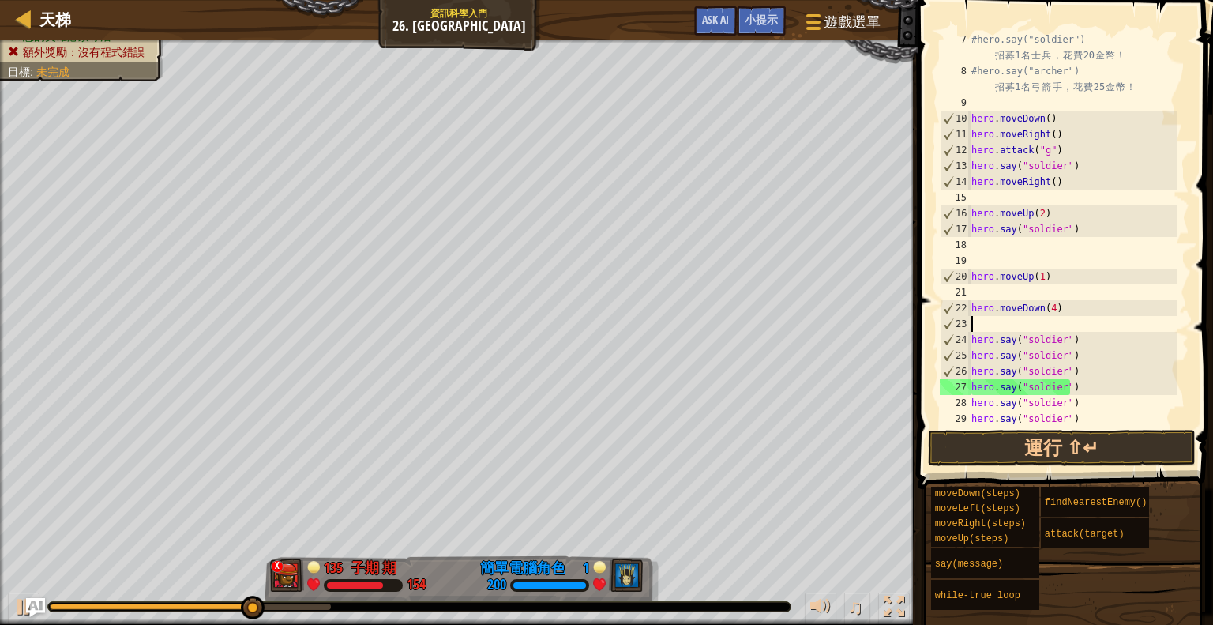
drag, startPoint x: 1076, startPoint y: 284, endPoint x: 1077, endPoint y: 292, distance: 8.8
click at [1076, 287] on div "#hero.say("soldier") 招 募 1 名 士 兵 ， 花 費 20 金 幣 ！ #hero.say("archer") 招 募 1 名 弓 箭…" at bounding box center [1072, 253] width 209 height 442
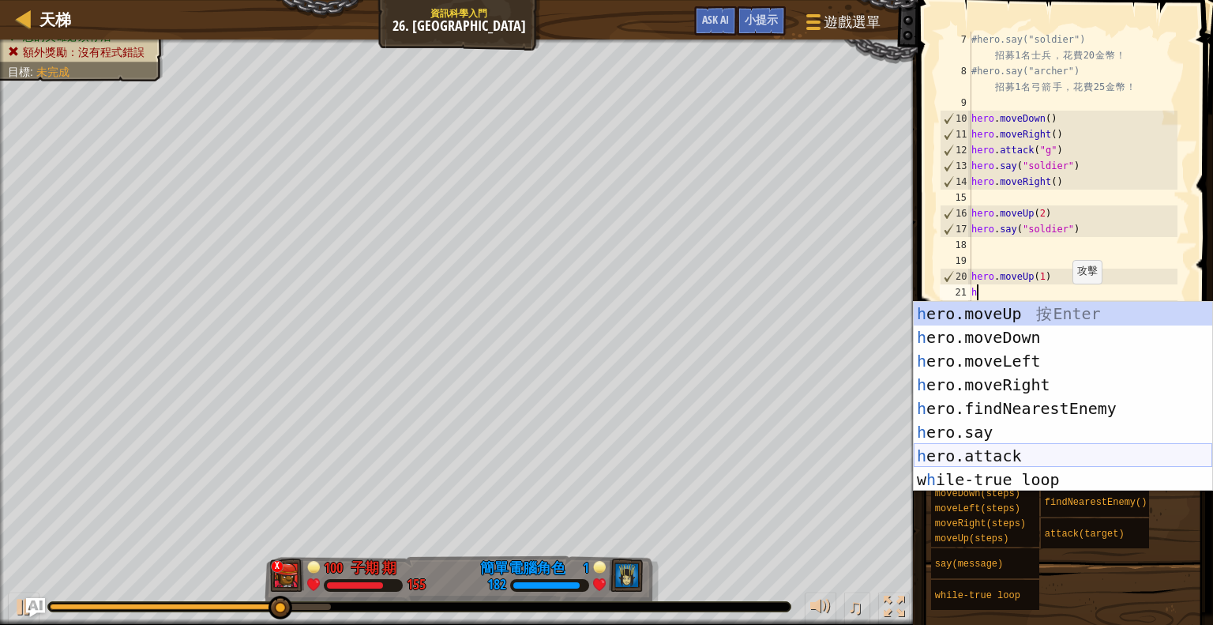
click at [1025, 451] on div "h ero.moveUp 按 Enter h ero.moveDown 按 Enter h ero.moveLeft 按 Enter h ero.moveRi…" at bounding box center [1063, 420] width 299 height 237
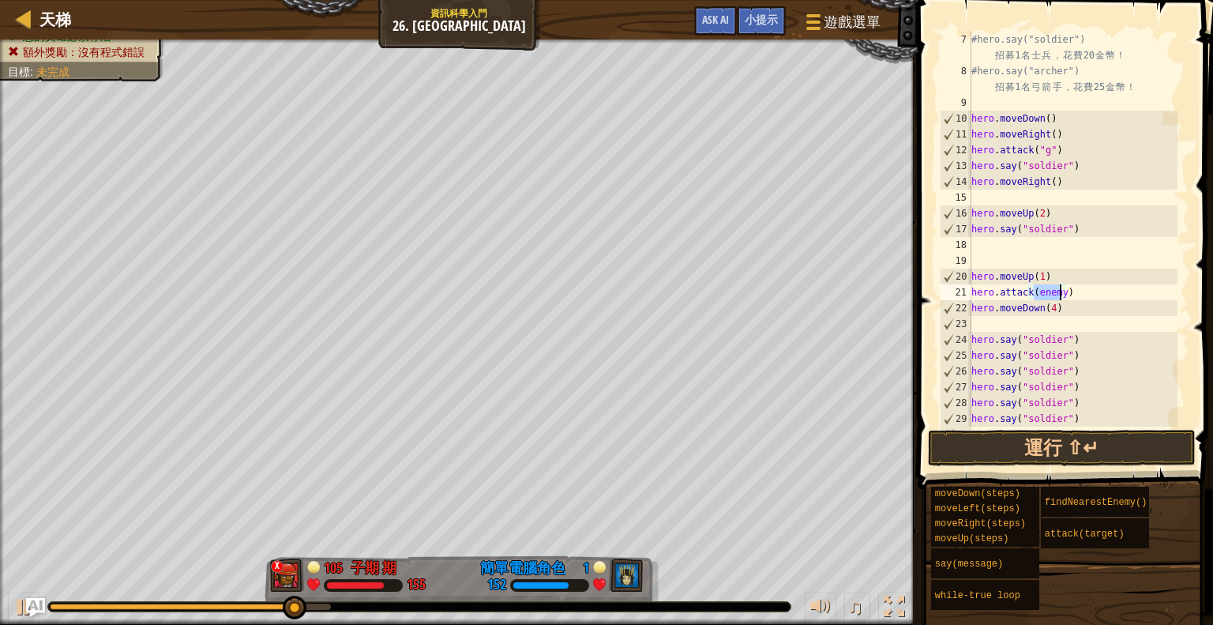
scroll to position [7, 5]
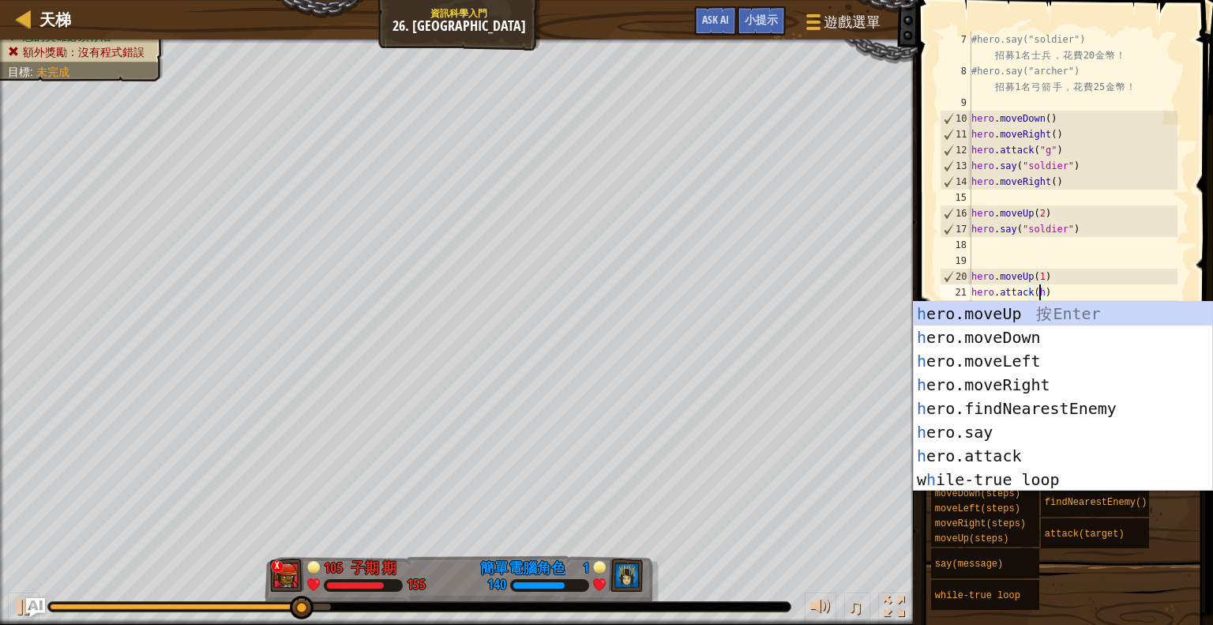
click at [1091, 283] on div "#hero.say("soldier") 招 募 1 名 士 兵 ， 花 費 20 金 幣 ！ #hero.say("archer") 招 募 1 名 弓 箭…" at bounding box center [1072, 253] width 209 height 442
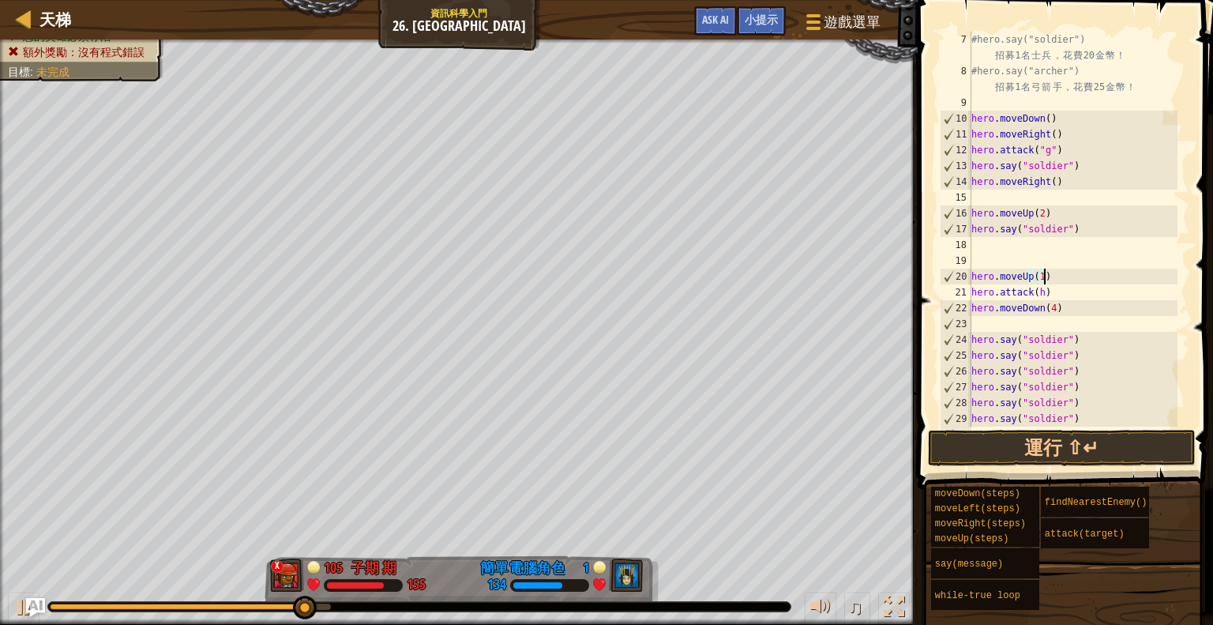
click at [1071, 302] on div "#hero.say("soldier") 招 募 1 名 士 兵 ， 花 費 20 金 幣 ！ #hero.say("archer") 招 募 1 名 弓 箭…" at bounding box center [1072, 253] width 209 height 442
click at [1072, 292] on div "#hero.say("soldier") 招 募 1 名 士 兵 ， 花 費 20 金 幣 ！ #hero.say("archer") 招 募 1 名 弓 箭…" at bounding box center [1072, 253] width 209 height 442
type textarea "h"
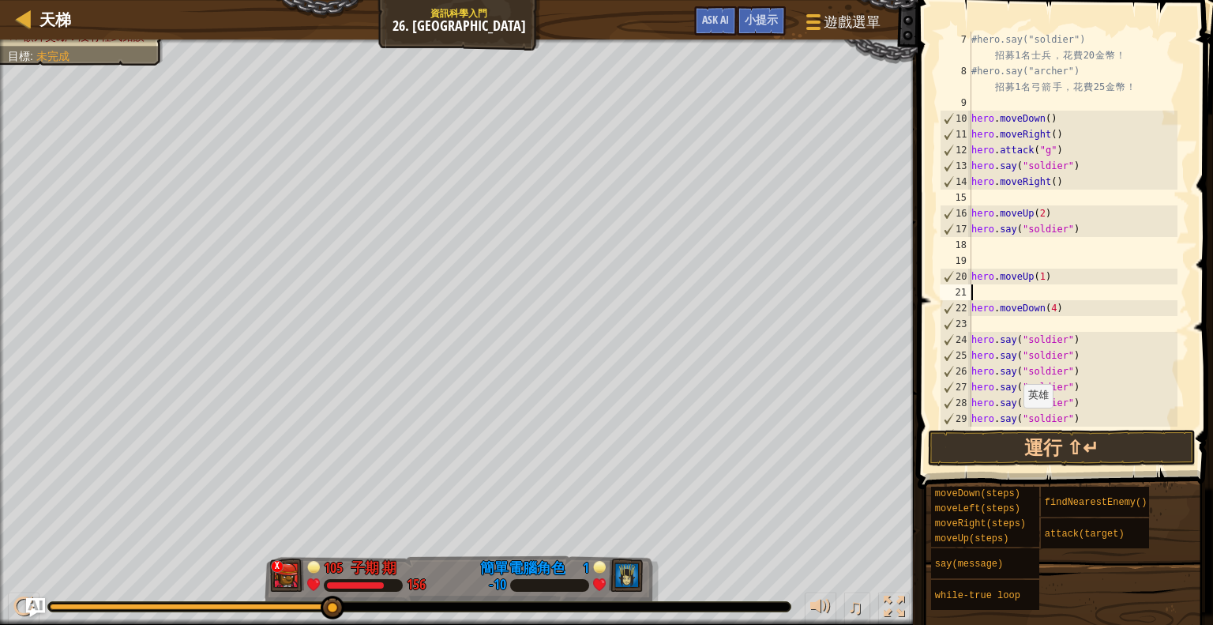
scroll to position [253, 0]
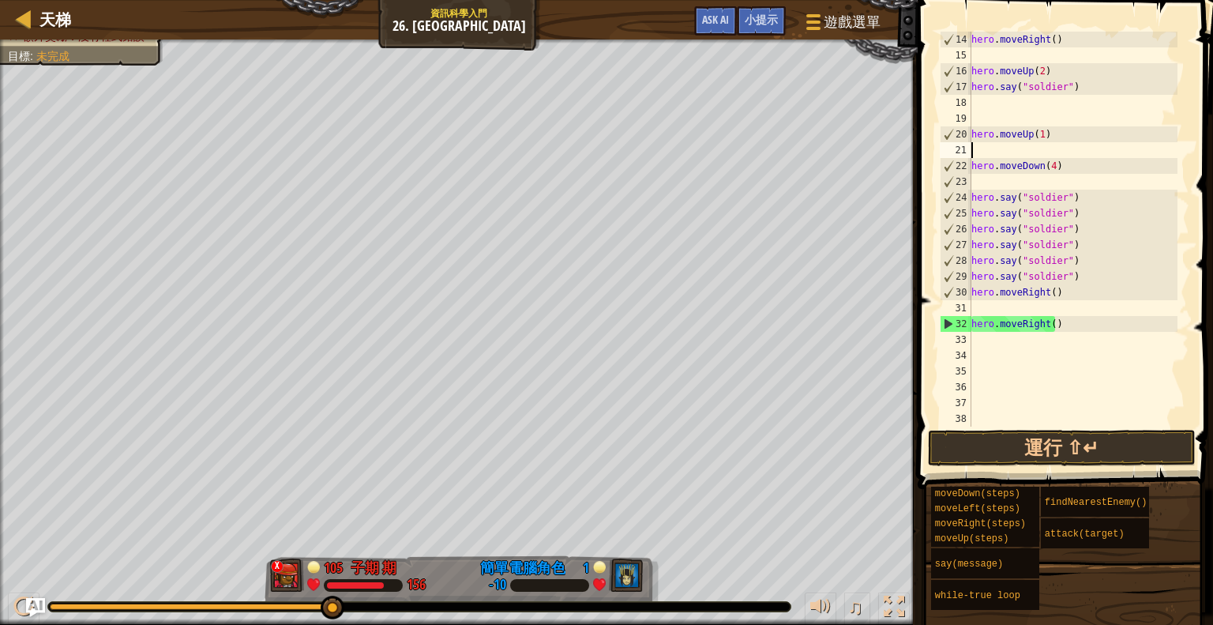
click at [1076, 329] on div "hero . moveRight ( ) hero . moveUp ( 2 ) hero . say ( "soldier" ) hero . moveUp…" at bounding box center [1072, 245] width 209 height 426
click at [1050, 442] on button "運行 ⇧↵" at bounding box center [1062, 448] width 268 height 36
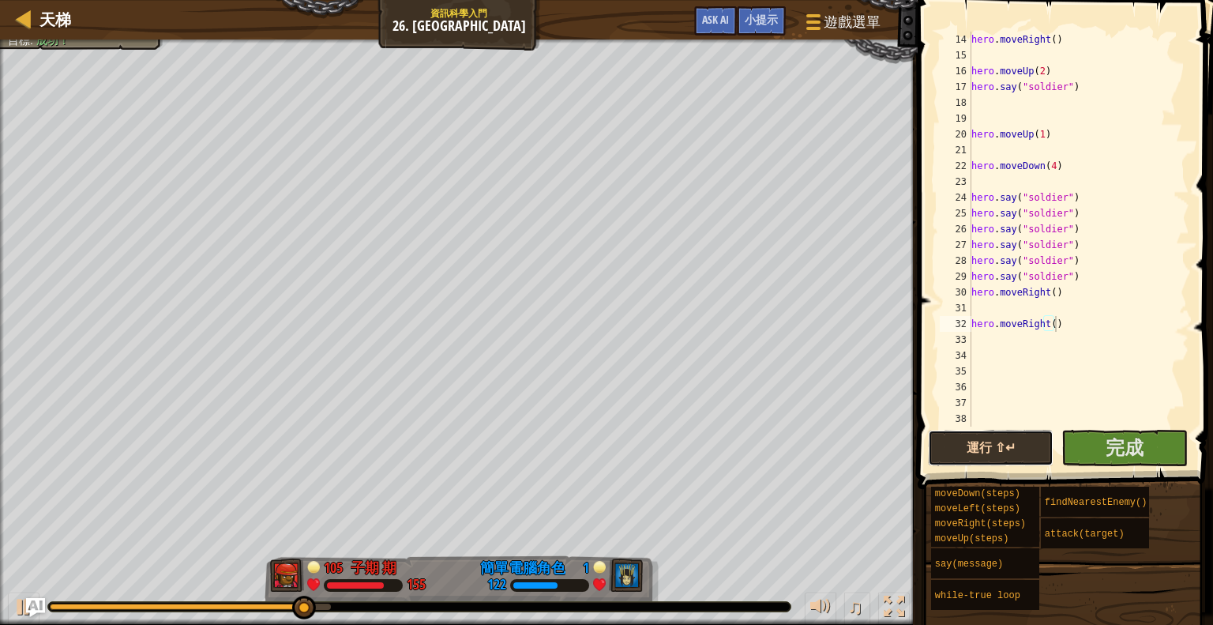
click at [979, 456] on button "運行 ⇧↵" at bounding box center [991, 448] width 126 height 36
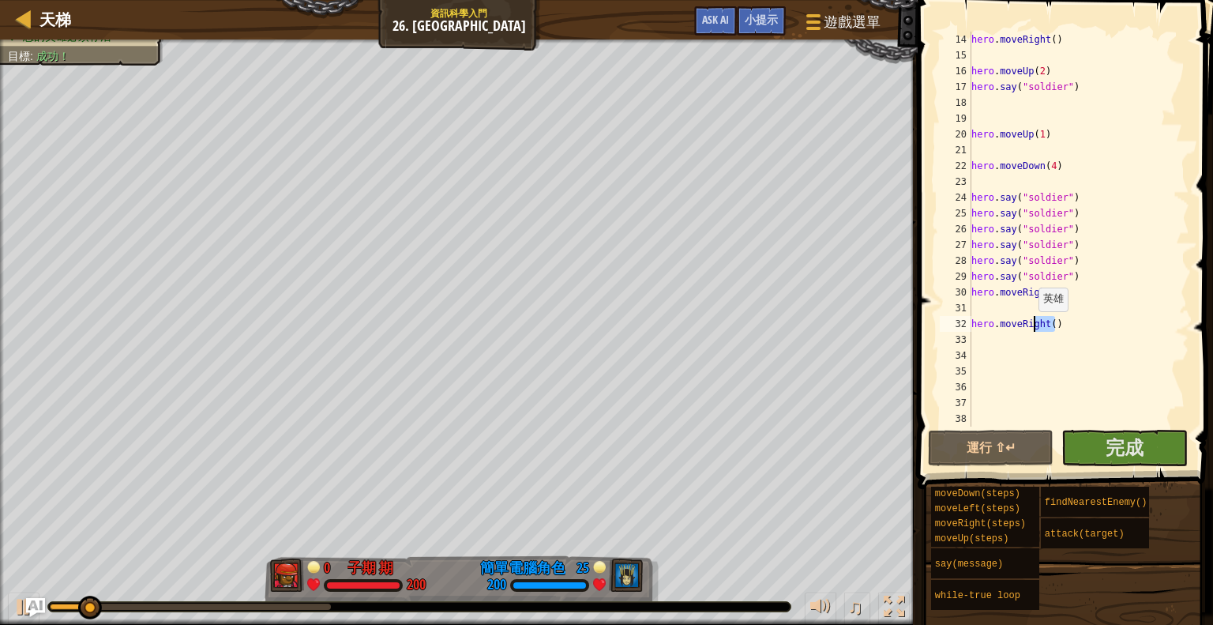
drag, startPoint x: 1057, startPoint y: 329, endPoint x: 1024, endPoint y: 325, distance: 33.4
click at [1024, 325] on div "hero . moveRight ( ) hero . moveUp ( 2 ) hero . say ( "soldier" ) hero . moveUp…" at bounding box center [1072, 245] width 209 height 426
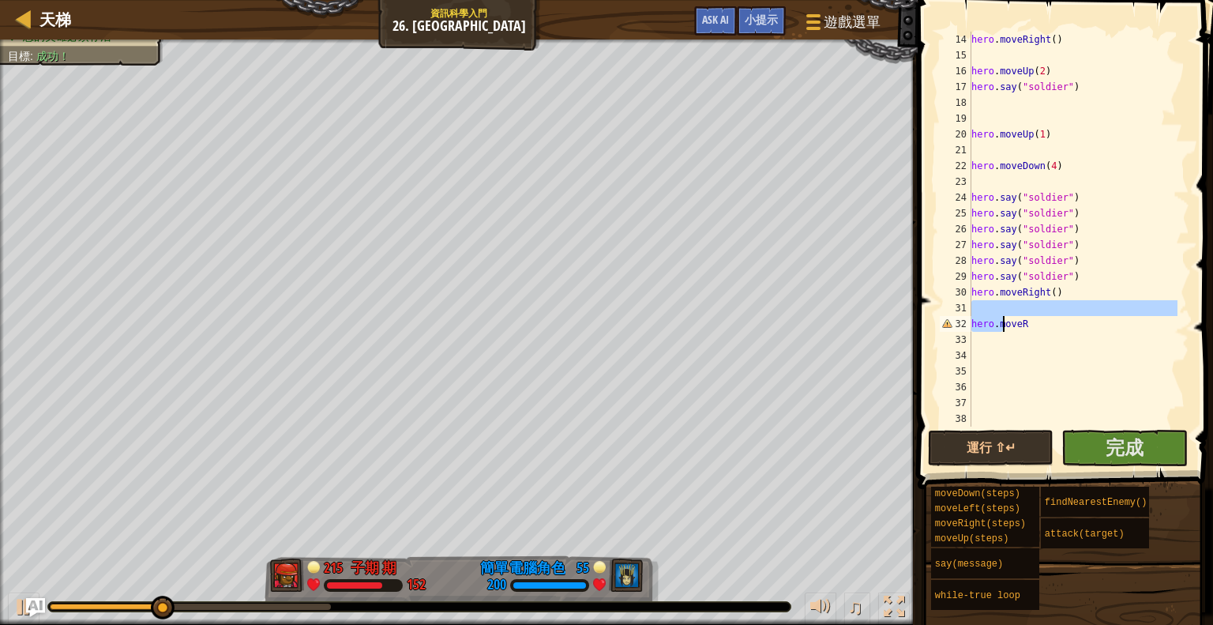
drag, startPoint x: 1027, startPoint y: 315, endPoint x: 1003, endPoint y: 322, distance: 24.7
click at [1003, 322] on div "hero . moveRight ( ) hero . moveUp ( 2 ) hero . say ( "soldier" ) hero . moveUp…" at bounding box center [1072, 245] width 209 height 426
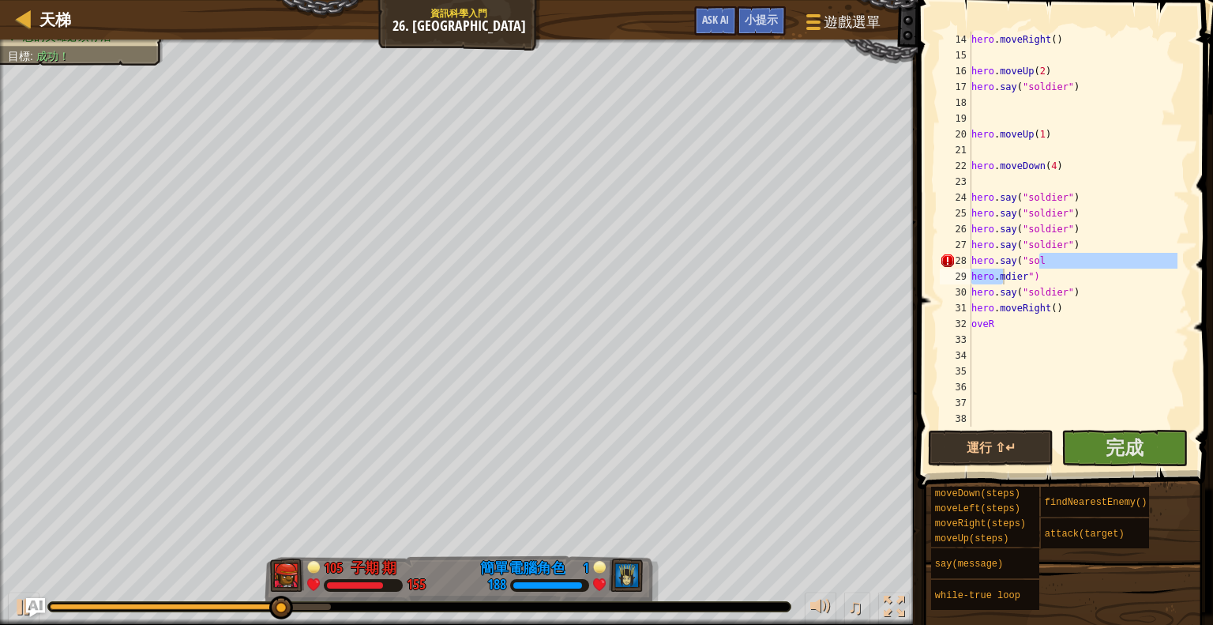
click at [997, 452] on button "運行 ⇧↵" at bounding box center [991, 448] width 126 height 36
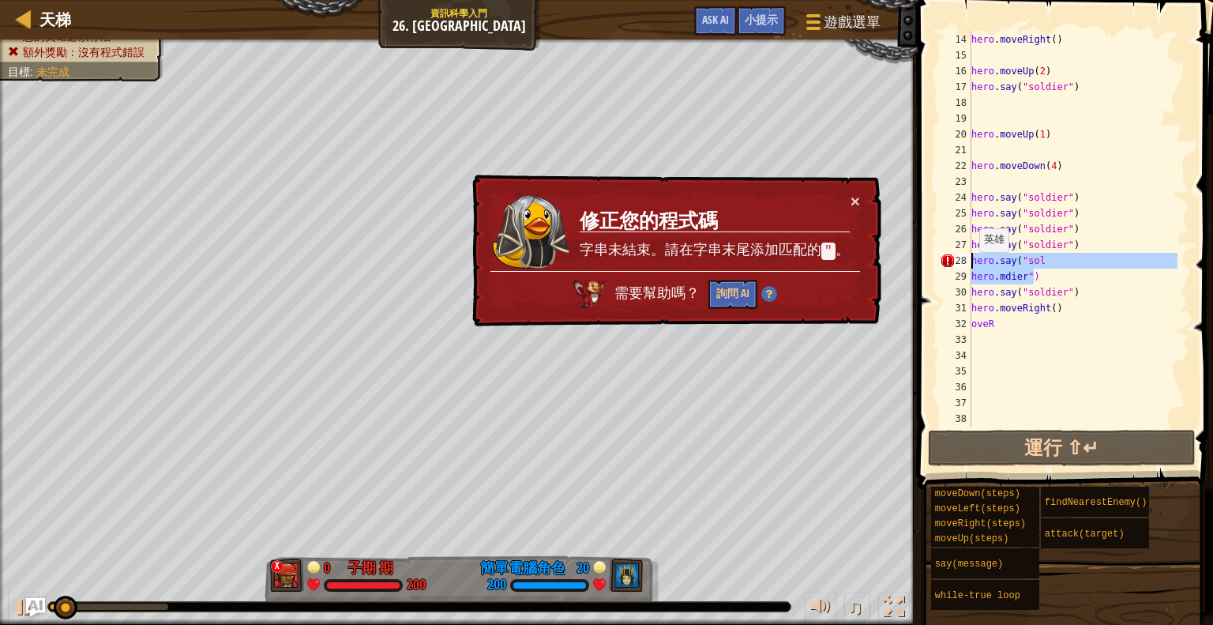
drag, startPoint x: 1041, startPoint y: 280, endPoint x: 966, endPoint y: 262, distance: 77.0
click at [966, 262] on div "hero.mdier") 14 15 16 17 18 19 20 21 22 23 24 25 26 27 28 29 30 31 32 33 34 35 …" at bounding box center [1063, 229] width 253 height 395
type textarea "hero.say("sol hero.mdier")"
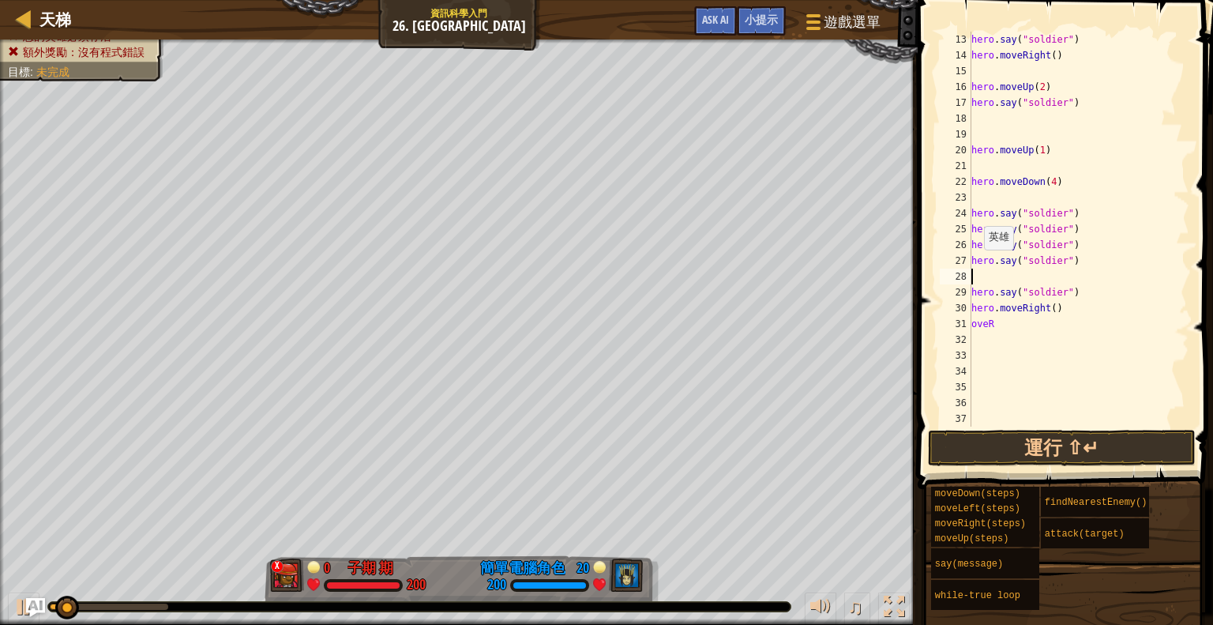
scroll to position [237, 0]
click at [968, 434] on button "運行 ⇧↵" at bounding box center [1062, 448] width 268 height 36
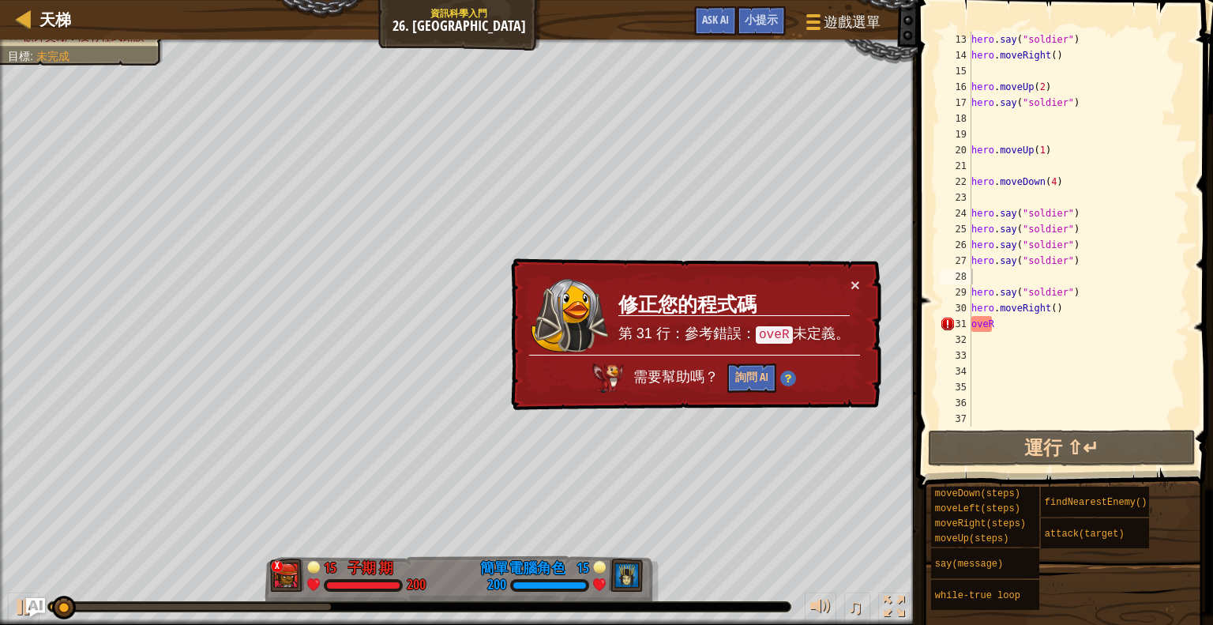
click at [844, 284] on td "修正您的程式碼 第 31 行：參考錯誤： oveR 未定義。" at bounding box center [734, 315] width 233 height 78
click at [852, 281] on button "×" at bounding box center [855, 284] width 9 height 17
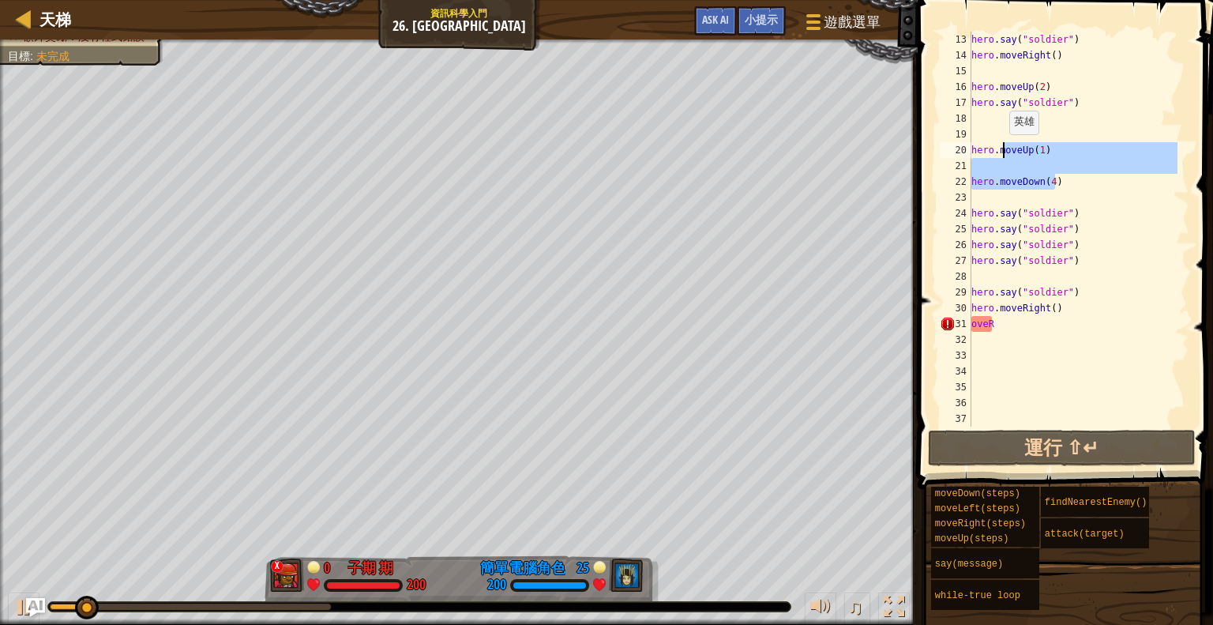
drag, startPoint x: 1058, startPoint y: 176, endPoint x: 1037, endPoint y: 161, distance: 25.4
click at [1005, 157] on div "hero . say ( "soldier" ) hero . moveRight ( ) hero . moveUp ( 2 ) hero . say ( …" at bounding box center [1072, 245] width 209 height 426
type textarea "hero.moveUp(1)"
drag, startPoint x: 1080, startPoint y: 160, endPoint x: 1092, endPoint y: 173, distance: 16.8
click at [1080, 162] on div "hero . say ( "soldier" ) hero . moveRight ( ) hero . moveUp ( 2 ) hero . say ( …" at bounding box center [1072, 229] width 209 height 395
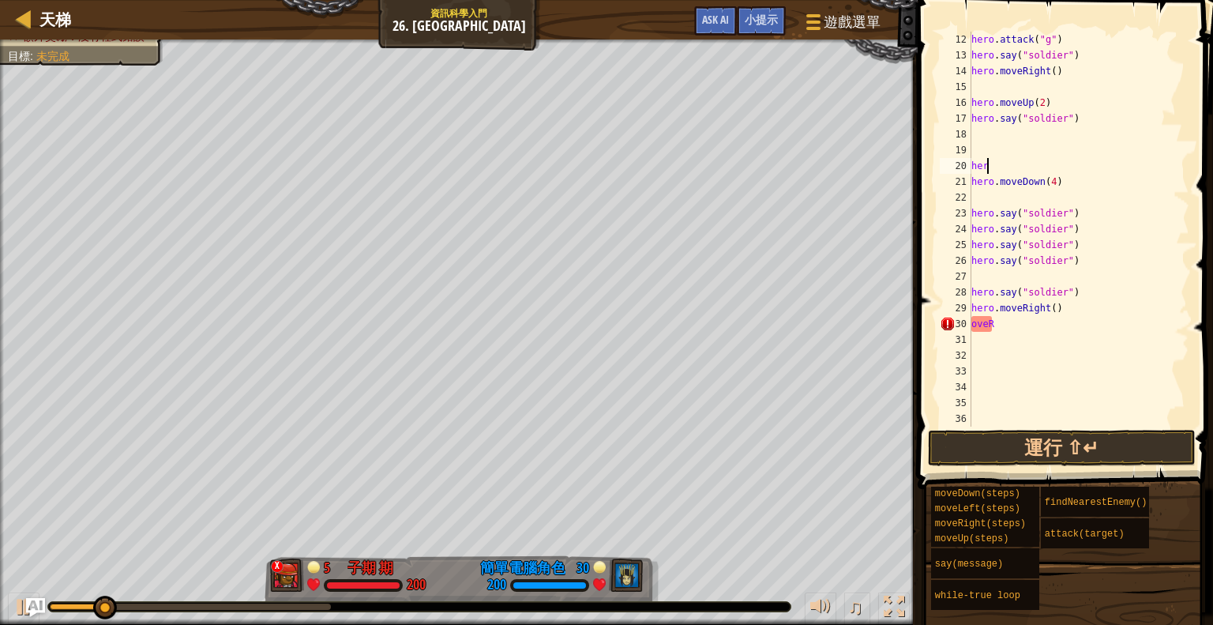
scroll to position [7, 0]
type textarea "h"
click at [1089, 443] on button "運行 ⇧↵" at bounding box center [1062, 448] width 268 height 36
click at [1044, 329] on div "hero . moveRight ( ) hero . attack ( "g" ) hero . say ( "soldier" ) hero . move…" at bounding box center [1072, 245] width 209 height 426
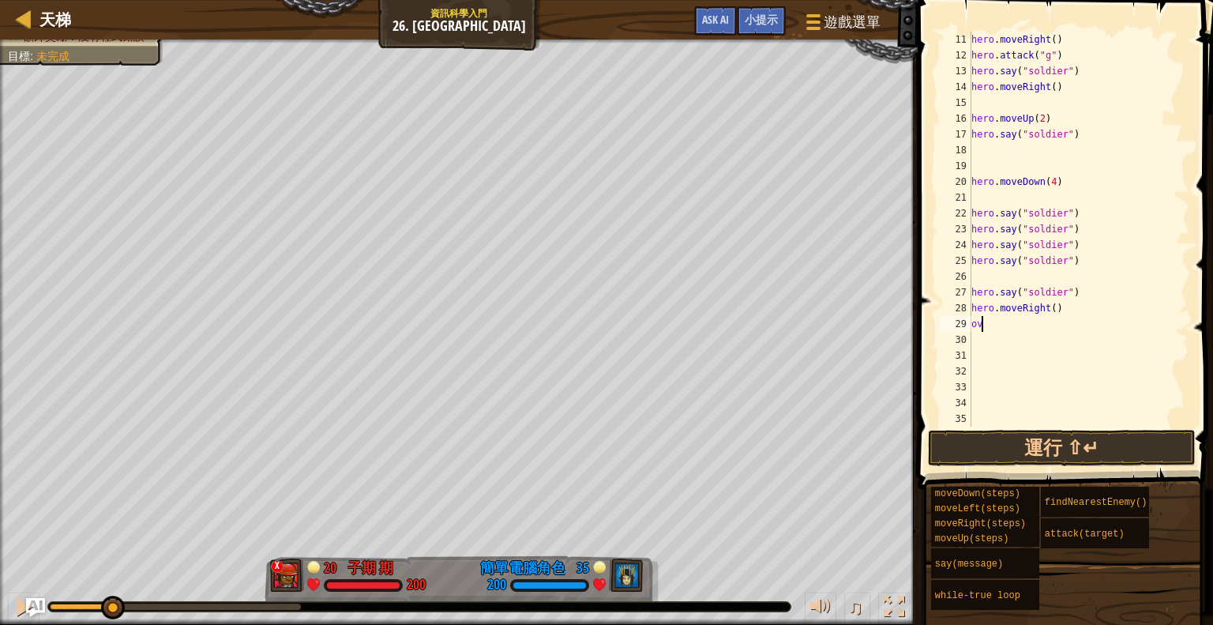
type textarea "o"
click at [1062, 438] on button "運行 ⇧↵" at bounding box center [1062, 448] width 268 height 36
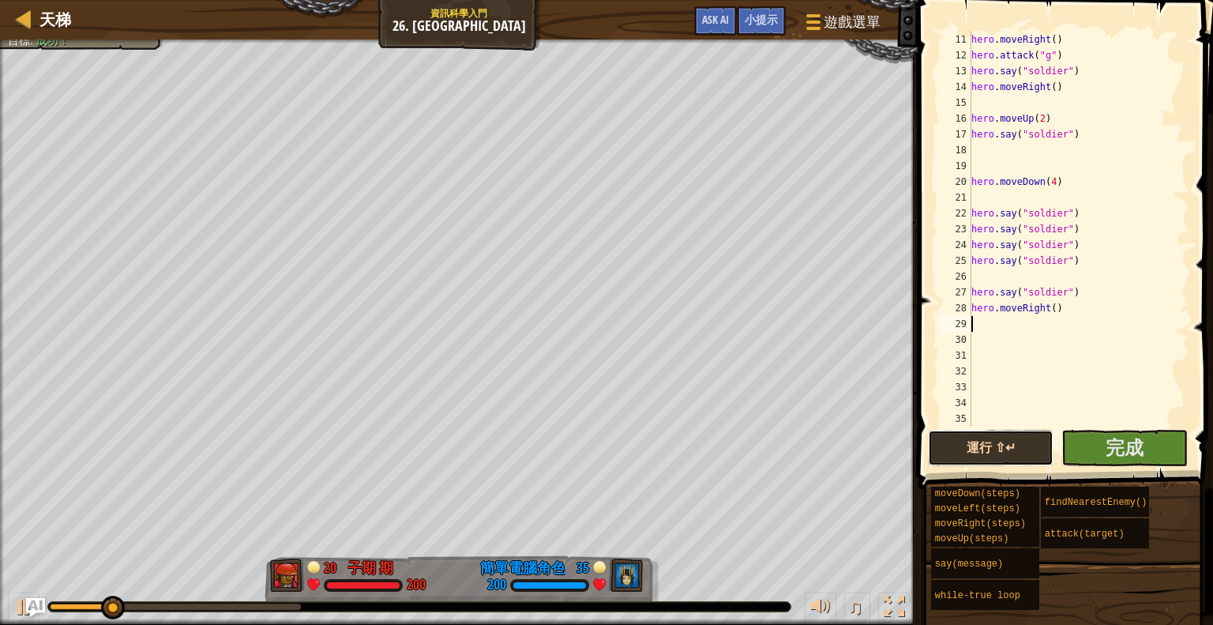
click at [1024, 442] on button "運行 ⇧↵" at bounding box center [991, 448] width 126 height 36
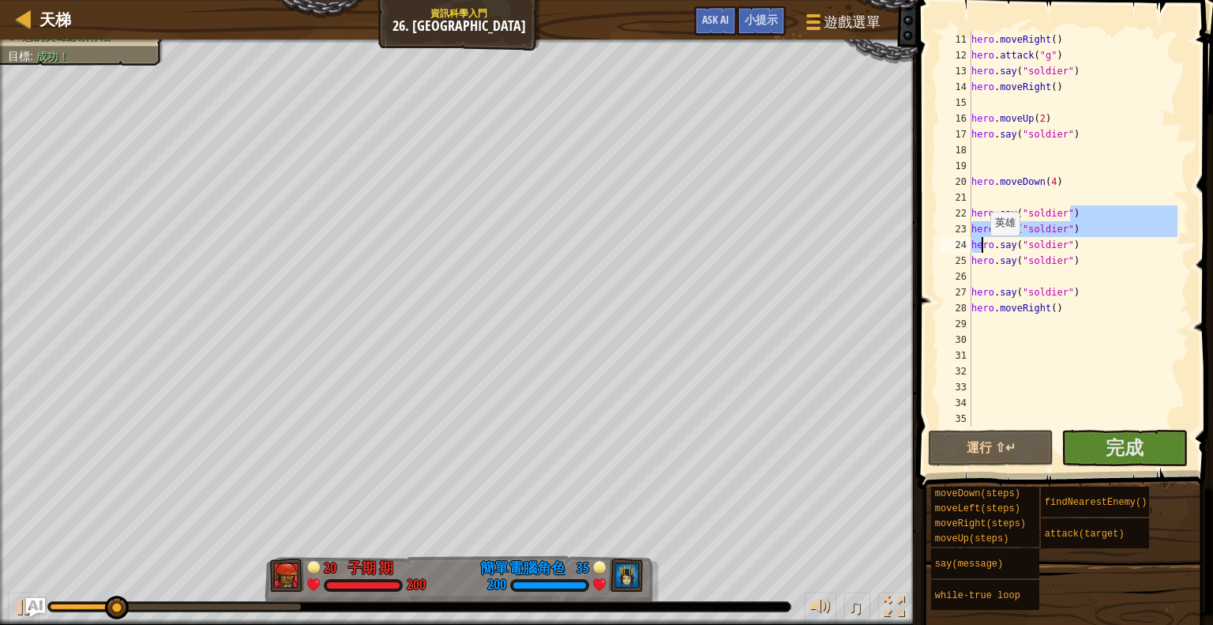
drag, startPoint x: 1081, startPoint y: 214, endPoint x: 983, endPoint y: 253, distance: 106.0
click at [983, 252] on div "hero . moveRight ( ) hero . attack ( "g" ) hero . say ( "soldier" ) hero . move…" at bounding box center [1072, 245] width 209 height 426
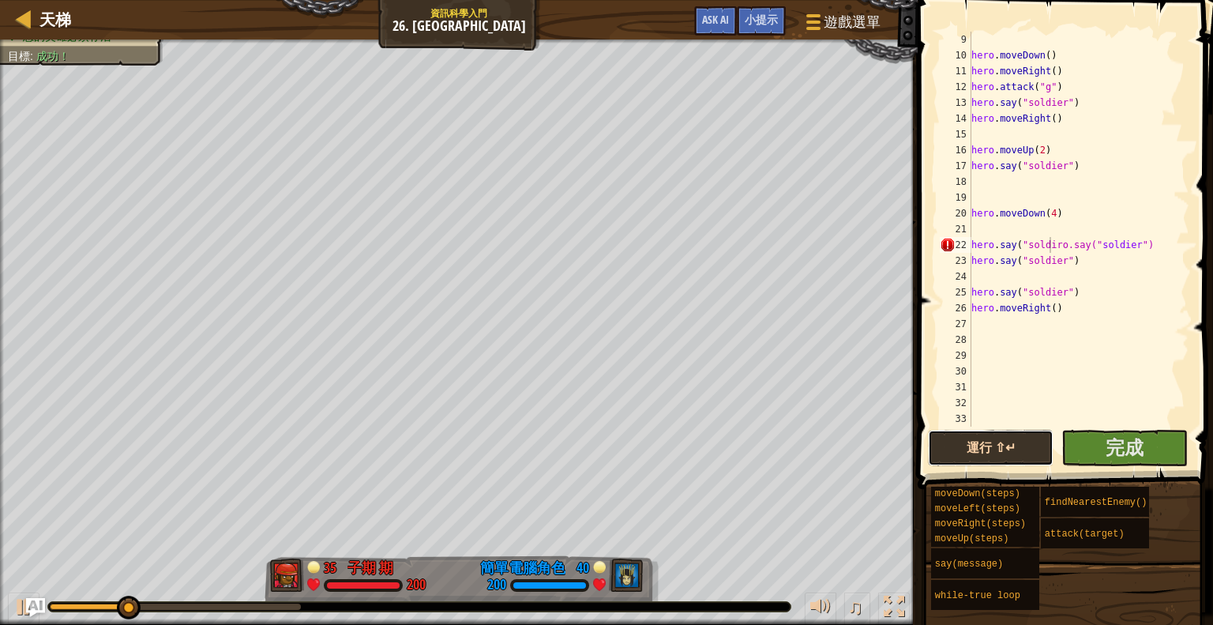
click at [1014, 440] on button "運行 ⇧↵" at bounding box center [991, 448] width 126 height 36
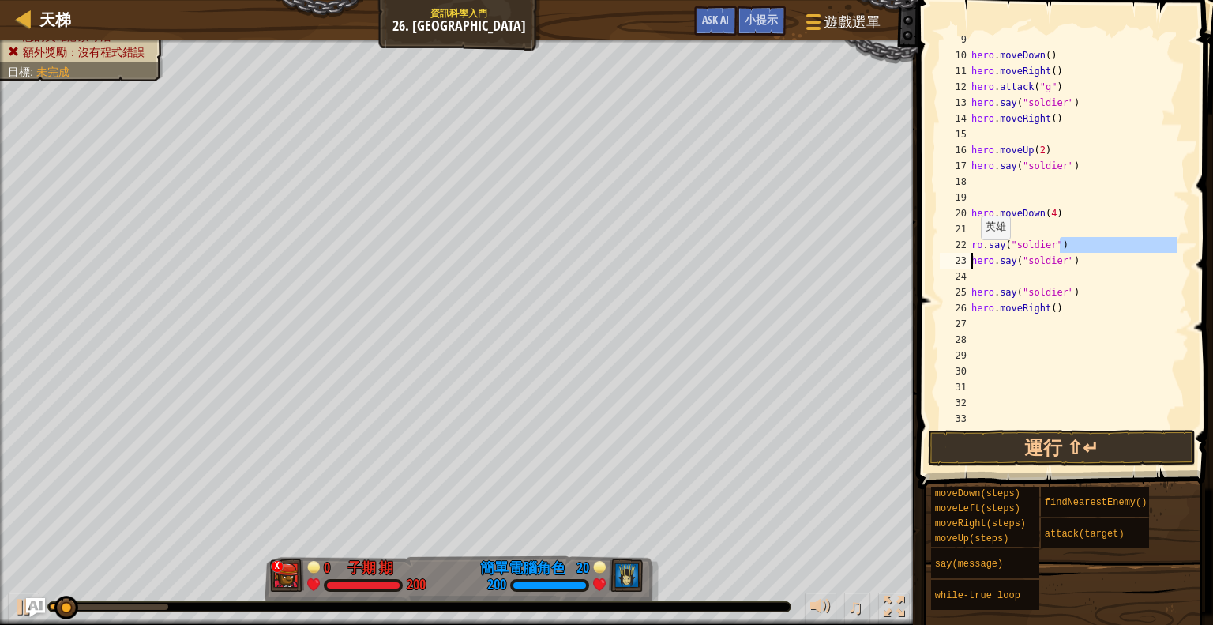
drag, startPoint x: 1073, startPoint y: 246, endPoint x: 964, endPoint y: 257, distance: 110.4
click at [964, 257] on div "ro.say("soldier") 9 10 11 12 13 14 15 16 17 18 19 20 21 22 23 24 25 26 27 28 29…" at bounding box center [1063, 229] width 253 height 395
click at [1083, 256] on div "hero . moveDown ( ) hero . moveRight ( ) hero . attack ( "g" ) hero . say ( "so…" at bounding box center [1072, 245] width 209 height 426
type textarea "h"
drag, startPoint x: 1089, startPoint y: 321, endPoint x: 1077, endPoint y: 321, distance: 11.8
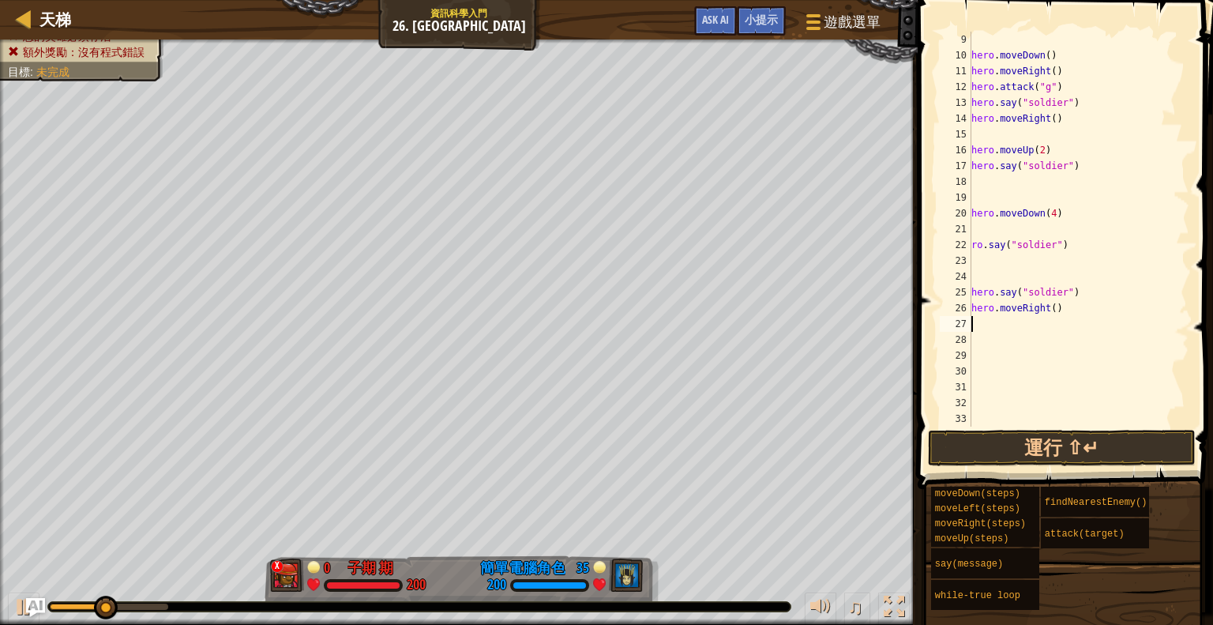
click at [1077, 321] on div "hero . moveDown ( ) hero . moveRight ( ) hero . attack ( "g" ) hero . say ( "so…" at bounding box center [1072, 245] width 209 height 426
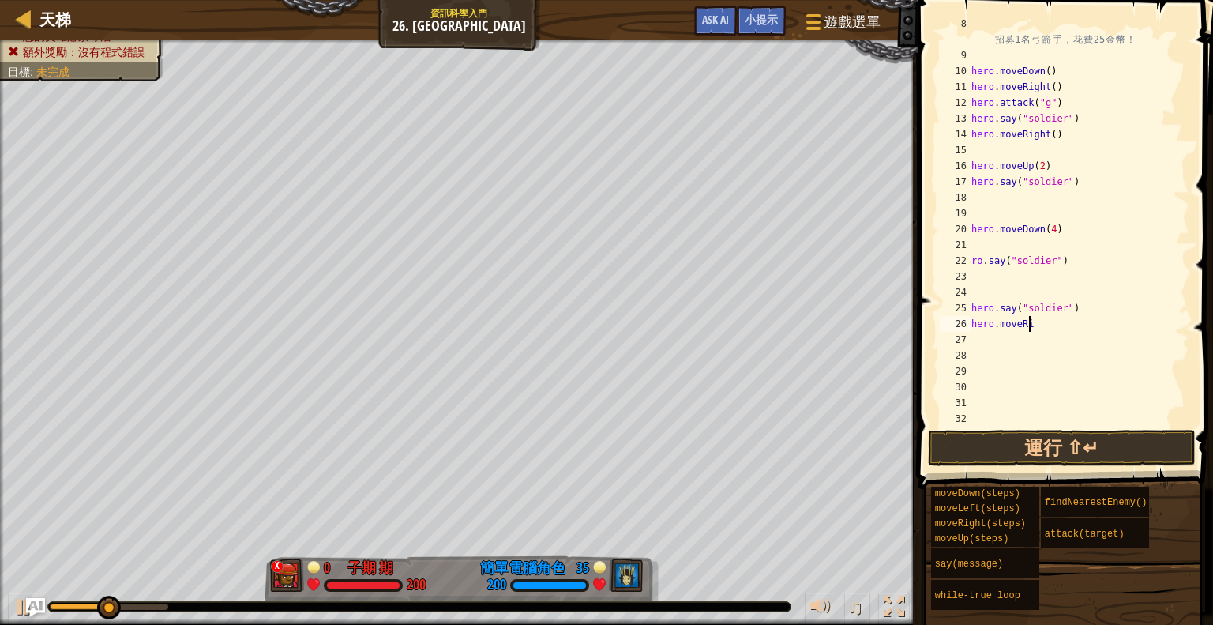
scroll to position [158, 0]
type textarea "h"
click at [1075, 317] on div "#hero.say("archer") 招 募 1 名 弓 箭 手 ， 花 費 25 金 幣 ！ hero . moveDown ( ) hero . mov…" at bounding box center [1072, 237] width 209 height 442
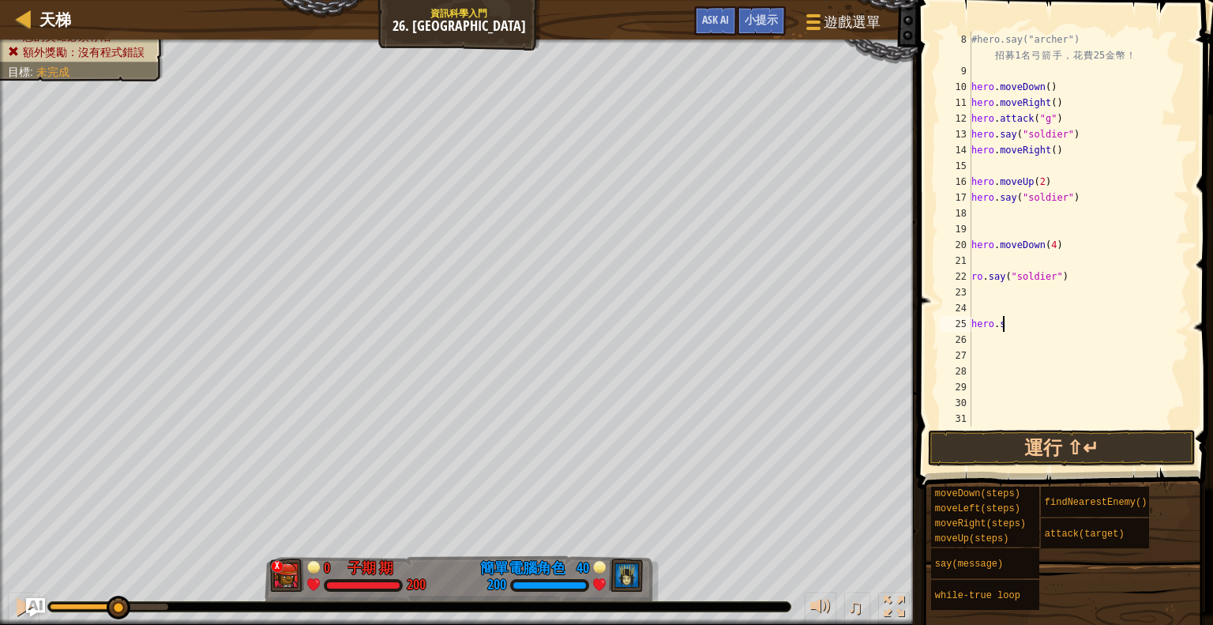
type textarea "h"
click at [1064, 270] on div "#hero.say("archer") 招 募 1 名 弓 箭 手 ， 花 費 25 金 幣 ！ hero . moveDown ( ) hero . mov…" at bounding box center [1072, 253] width 209 height 442
type textarea "r"
click at [1064, 270] on div "#hero.say("archer") 招 募 1 名 弓 箭 手 ， 花 費 25 金 幣 ！ hero . moveDown ( ) hero . mov…" at bounding box center [1072, 253] width 209 height 442
click at [1064, 252] on div "#hero.say("archer") 招 募 1 名 弓 箭 手 ， 花 費 25 金 幣 ！ hero . moveDown ( ) hero . mov…" at bounding box center [1072, 253] width 209 height 442
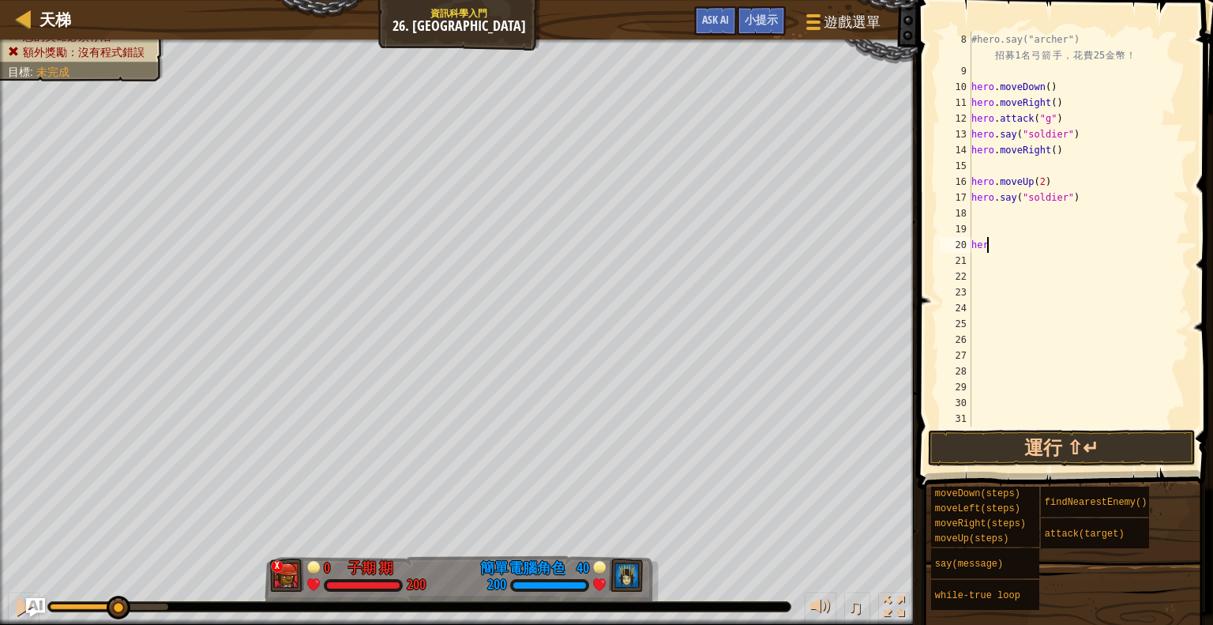
type textarea "h"
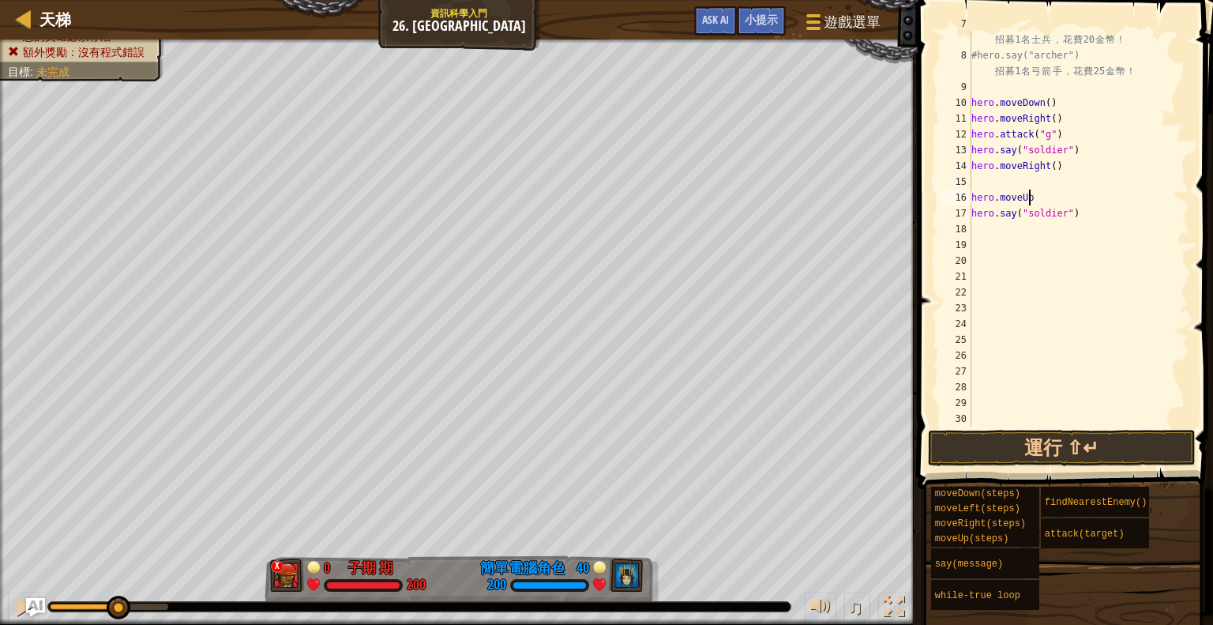
click at [1075, 205] on div "#hero.say("soldier") 招 募 1 名 士 兵 ， 花 費 20 金 幣 ！ #hero.say("archer") 招 募 1 名 弓 箭…" at bounding box center [1072, 237] width 209 height 442
type textarea "h"
click at [1075, 205] on div "#hero.say("soldier") 招 募 1 名 士 兵 ， 花 費 20 金 幣 ！ #hero.say("archer") 招 募 1 名 弓 箭…" at bounding box center [1072, 237] width 209 height 442
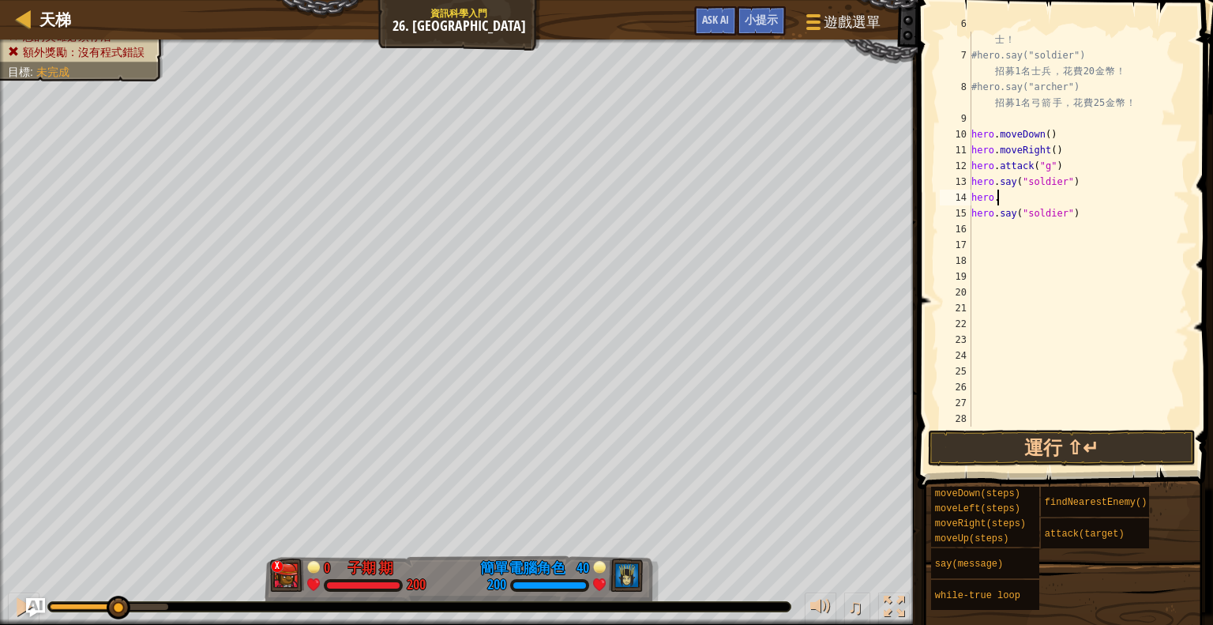
type textarea "h"
click at [1073, 212] on div "# 有 了 足 夠 金 幣 ， 你 就 能 夠 招 募 你 想 要 的 戰 士 ！ #hero.say("soldier") 招 募 1 名 士 兵 ， 花 …" at bounding box center [1072, 237] width 209 height 442
type textarea "h"
click at [993, 190] on div "# 有 了 足 夠 金 幣 ， 你 就 能 夠 招 募 你 想 要 的 戰 士 ！ #hero.say("soldier") 招 募 1 名 士 兵 ， 花 …" at bounding box center [1072, 237] width 209 height 442
type textarea "h"
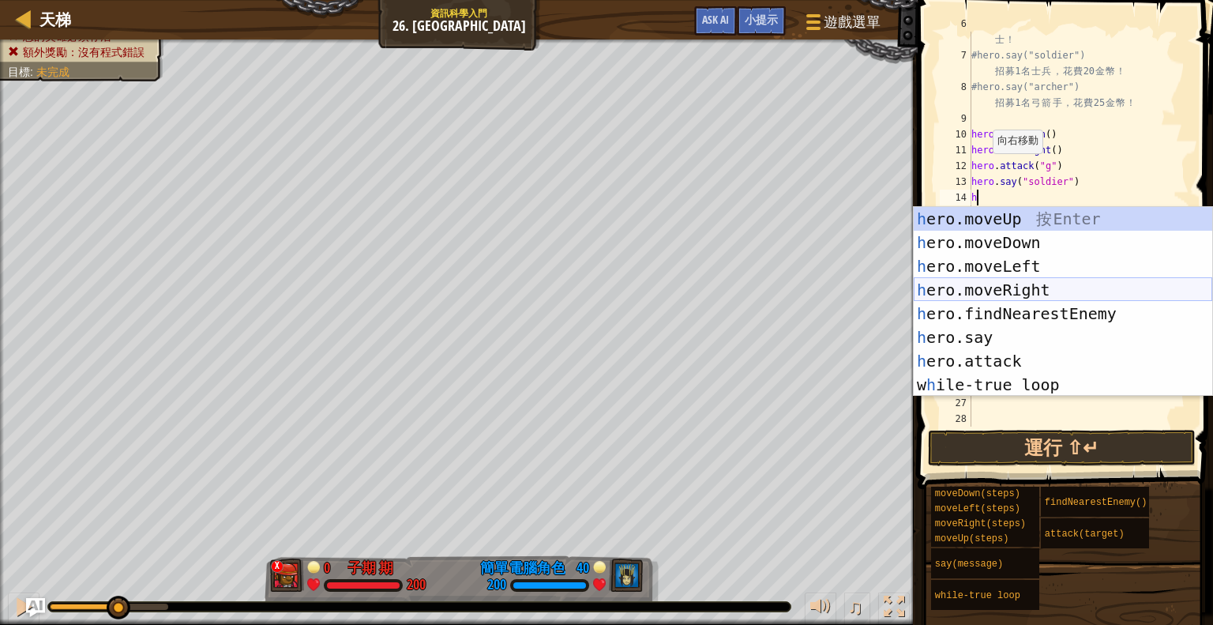
click at [1059, 287] on div "h ero.moveUp 按 Enter h ero.moveDown 按 Enter h ero.moveLeft 按 Enter h ero.moveRi…" at bounding box center [1063, 325] width 299 height 237
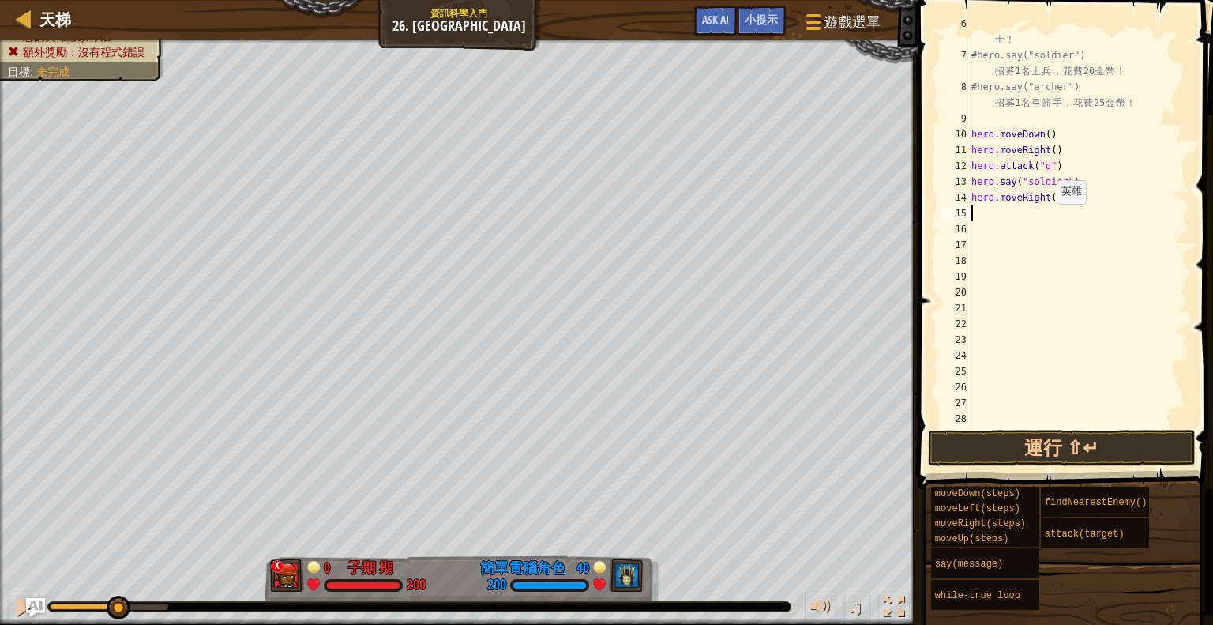
click at [1049, 201] on div "# 有 了 足 夠 金 幣 ， 你 就 能 夠 招 募 你 想 要 的 戰 士 ！ #hero.say("soldier") 招 募 1 名 士 兵 ， 花 …" at bounding box center [1072, 237] width 209 height 442
type textarea "hero.moveRight(4)"
click at [1129, 445] on button "運行 ⇧↵" at bounding box center [1062, 448] width 268 height 36
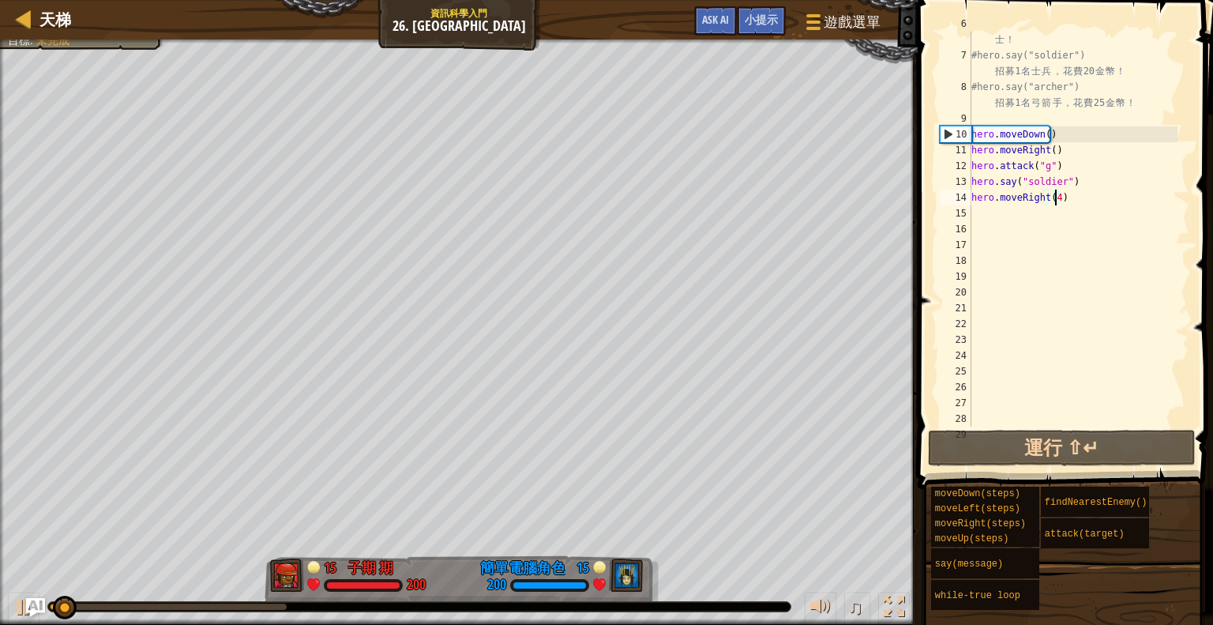
click at [1020, 213] on div "# 有 了 足 夠 金 幣 ， 你 就 能 夠 招 募 你 想 要 的 戰 士 ！ #hero.say("soldier") 招 募 1 名 士 兵 ， 花 …" at bounding box center [1072, 237] width 209 height 442
type textarea "h"
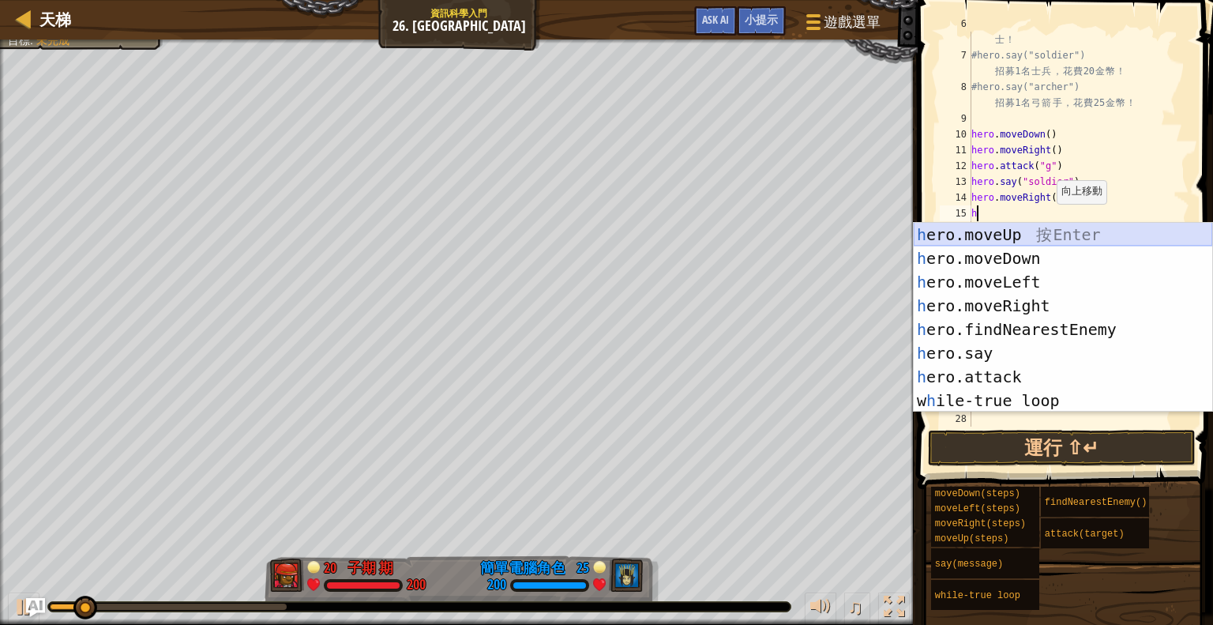
click at [1052, 230] on div "h ero.moveUp 按 Enter h ero.moveDown 按 Enter h ero.moveLeft 按 Enter h ero.moveRi…" at bounding box center [1063, 341] width 299 height 237
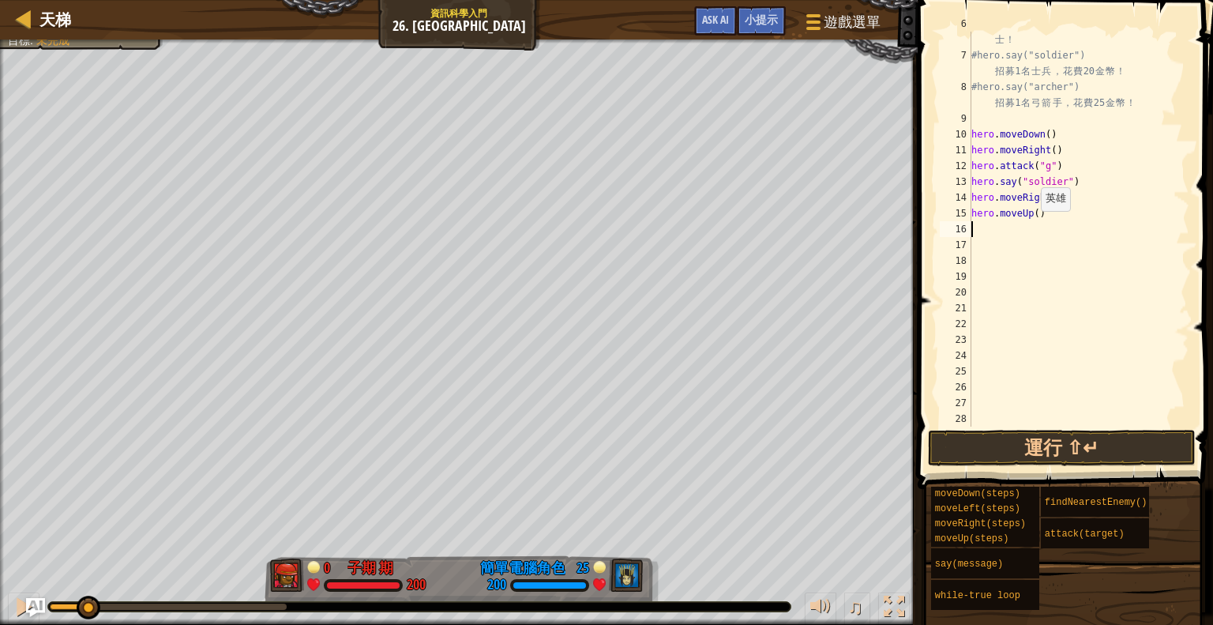
click at [1033, 211] on div "# 有 了 足 夠 金 幣 ， 你 就 能 夠 招 募 你 想 要 的 戰 士 ！ #hero.say("soldier") 招 募 1 名 士 兵 ， 花 …" at bounding box center [1072, 237] width 209 height 442
click at [1054, 435] on button "運行 ⇧↵" at bounding box center [1062, 448] width 268 height 36
type textarea "hero.moveUp(1)"
click at [1005, 228] on div "# 有 了 足 夠 金 幣 ， 你 就 能 夠 招 募 你 想 要 的 戰 士 ！ #hero.say("soldier") 招 募 1 名 士 兵 ， 花 …" at bounding box center [1072, 237] width 209 height 442
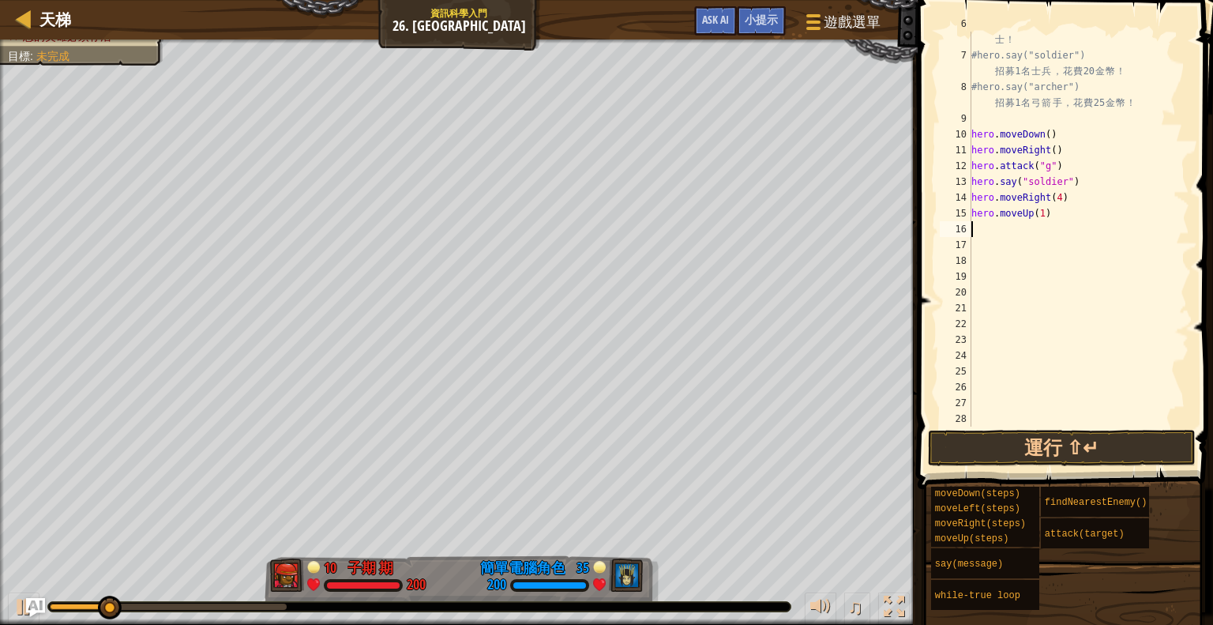
scroll to position [7, 0]
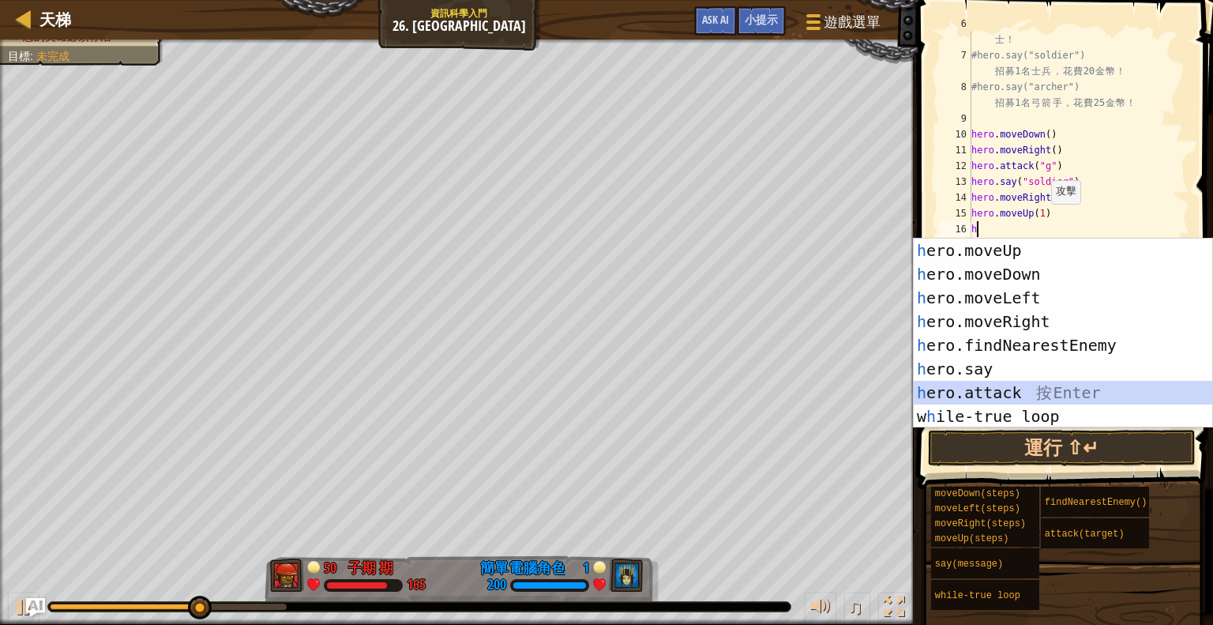
click at [1054, 389] on div "h ero.moveUp 按 Enter h ero.moveDown 按 Enter h ero.moveLeft 按 Enter h ero.moveRi…" at bounding box center [1063, 357] width 299 height 237
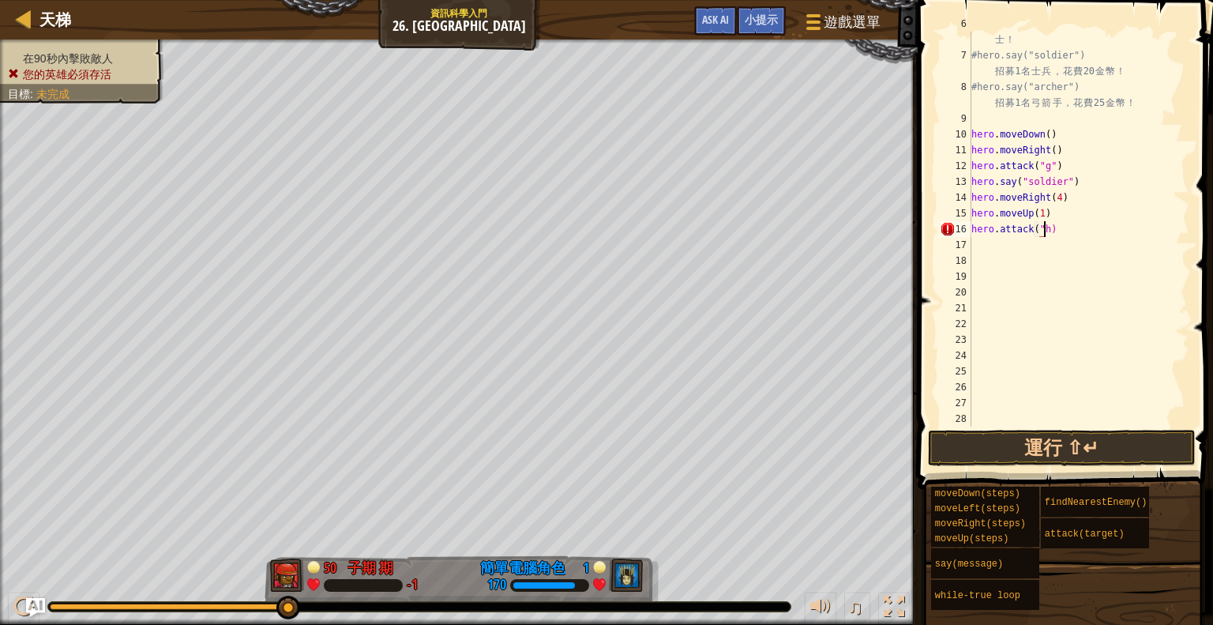
scroll to position [7, 6]
type textarea "hero.attack("h")"
click at [1080, 449] on button "運行 ⇧↵" at bounding box center [1062, 448] width 268 height 36
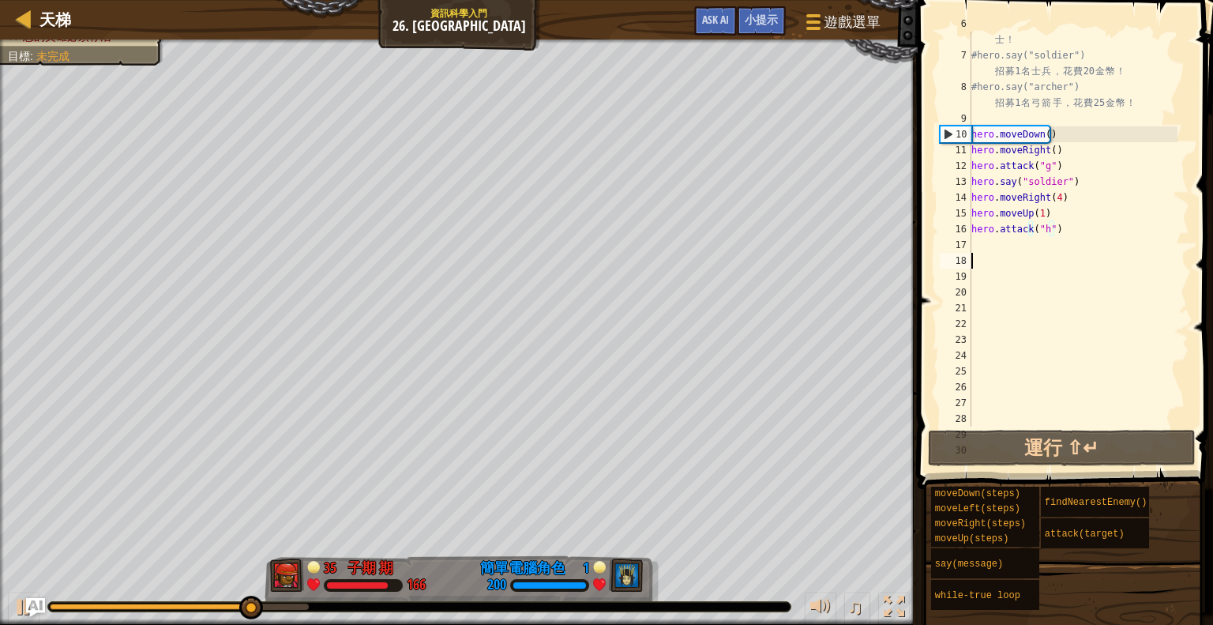
click at [1013, 257] on div "# 有 了 足 夠 金 幣 ， 你 就 能 夠 招 募 你 想 要 的 戰 士 ！ #hero.say("soldier") 招 募 1 名 士 兵 ， 花 …" at bounding box center [1072, 237] width 209 height 442
click at [1013, 239] on div "# 有 了 足 夠 金 幣 ， 你 就 能 夠 招 募 你 想 要 的 戰 士 ！ #hero.say("soldier") 招 募 1 名 士 兵 ， 花 …" at bounding box center [1072, 237] width 209 height 442
type textarea "h"
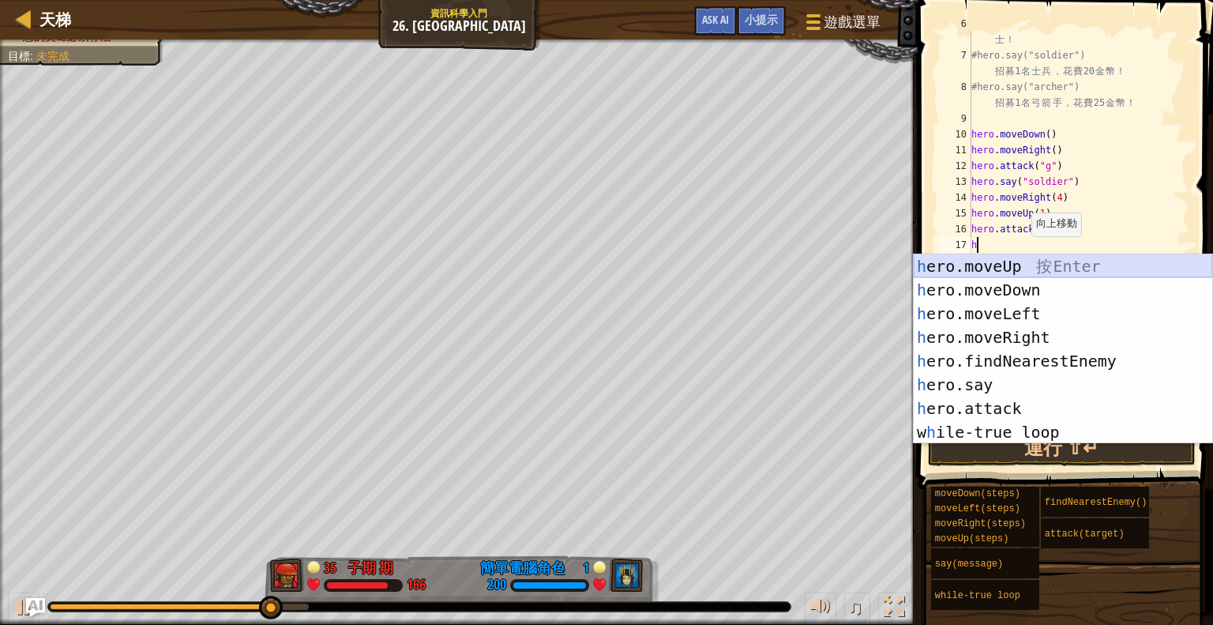
click at [1046, 268] on div "h ero.moveUp 按 Enter h ero.moveDown 按 Enter h ero.moveLeft 按 Enter h ero.moveRi…" at bounding box center [1063, 372] width 299 height 237
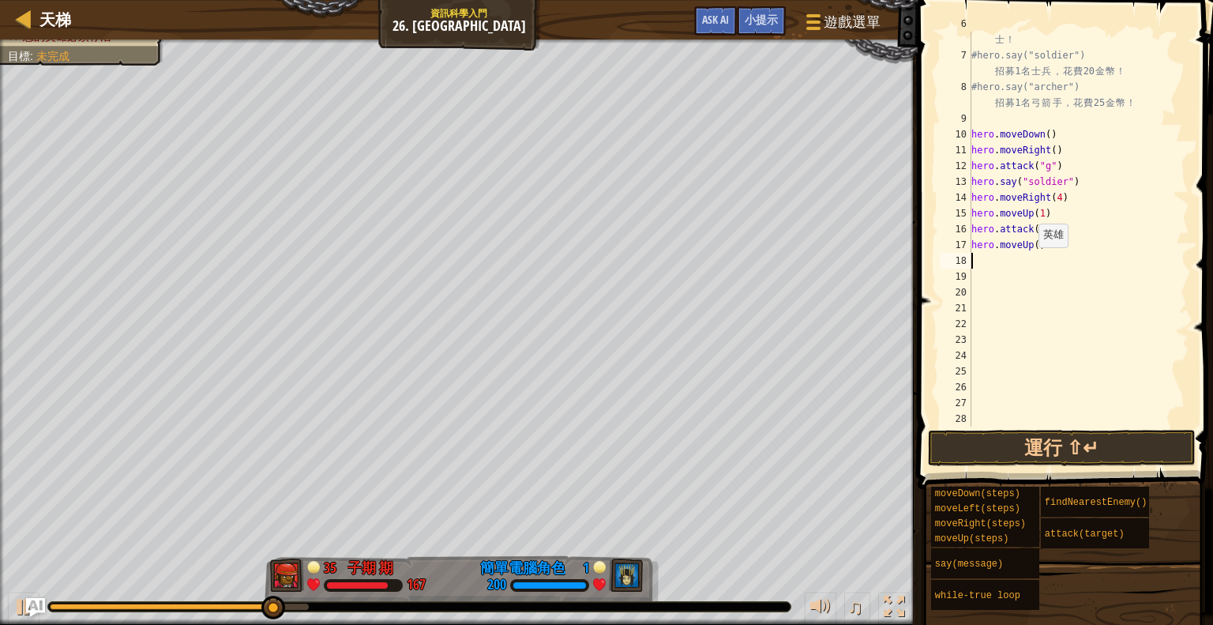
click at [1027, 246] on div "# 有 了 足 夠 金 幣 ， 你 就 能 夠 招 募 你 想 要 的 戰 士 ！ #hero.say("soldier") 招 募 1 名 士 兵 ， 花 …" at bounding box center [1072, 237] width 209 height 442
click at [1035, 245] on div "# 有 了 足 夠 金 幣 ， 你 就 能 夠 招 募 你 想 要 的 戰 士 ！ #hero.say("soldier") 招 募 1 名 士 兵 ， 花 …" at bounding box center [1072, 237] width 209 height 442
click at [1054, 460] on button "運行 ⇧↵" at bounding box center [1062, 448] width 268 height 36
type textarea "hero.moveUp(7)"
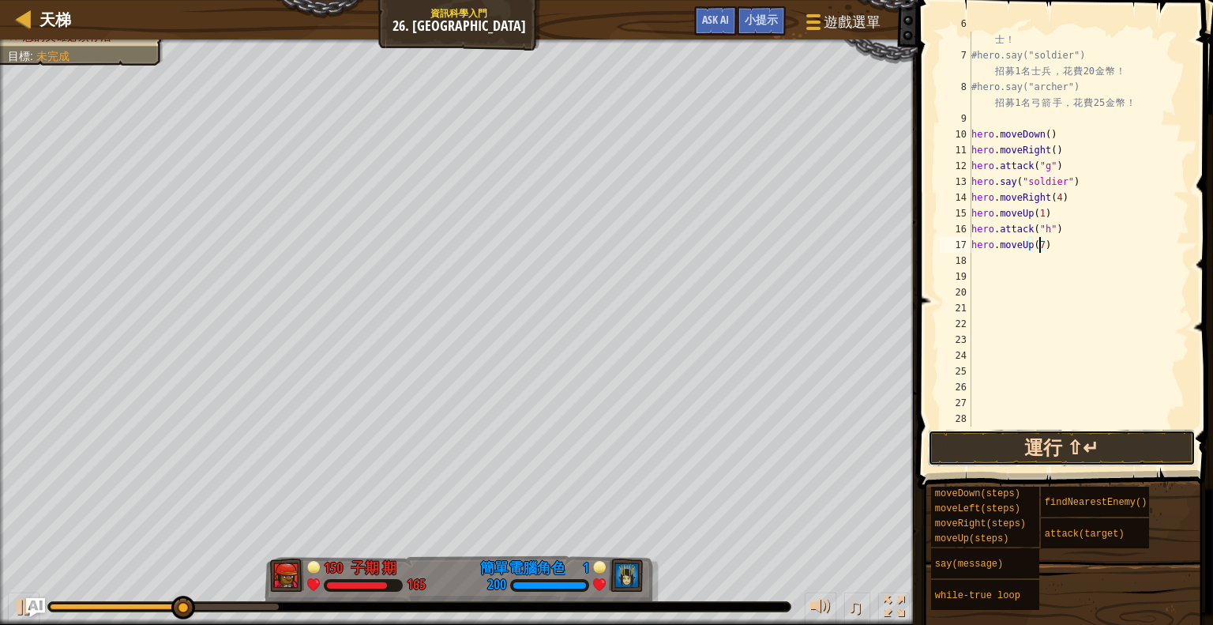
click at [1009, 459] on button "運行 ⇧↵" at bounding box center [1062, 448] width 268 height 36
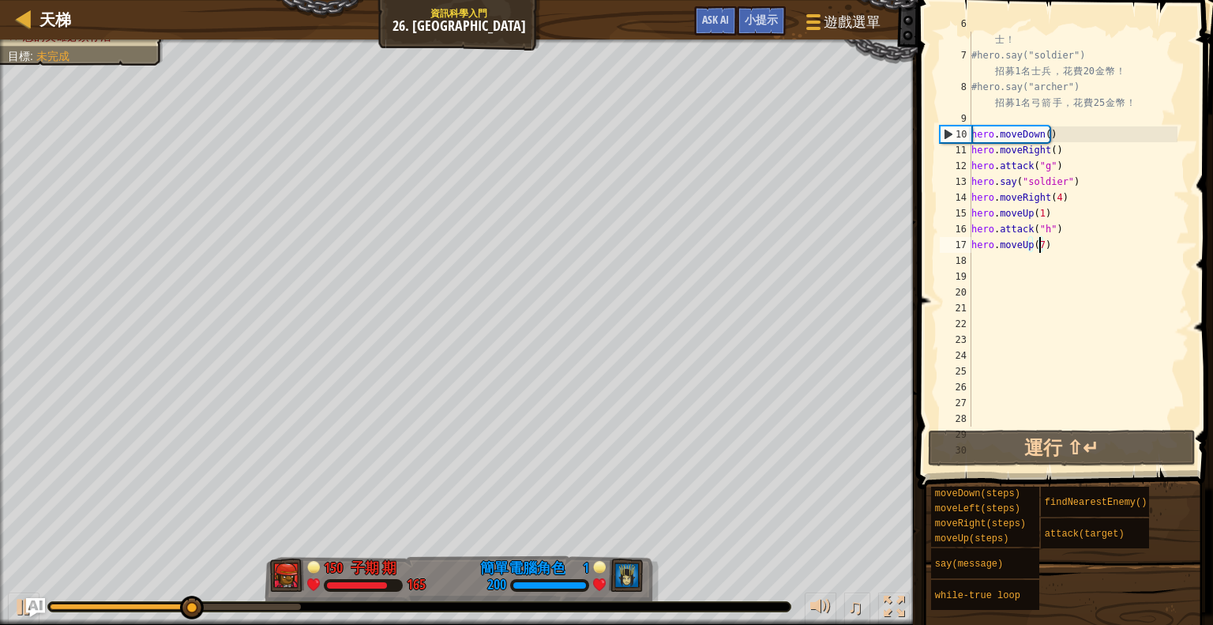
click at [998, 269] on div "# 有 了 足 夠 金 幣 ， 你 就 能 夠 招 募 你 想 要 的 戰 士 ！ #hero.say("soldier") 招 募 1 名 士 兵 ， 花 …" at bounding box center [1072, 237] width 209 height 442
click at [998, 259] on div "# 有 了 足 夠 金 幣 ， 你 就 能 夠 招 募 你 想 要 的 戰 士 ！ #hero.say("soldier") 招 募 1 名 士 兵 ， 花 …" at bounding box center [1072, 237] width 209 height 442
type textarea "h"
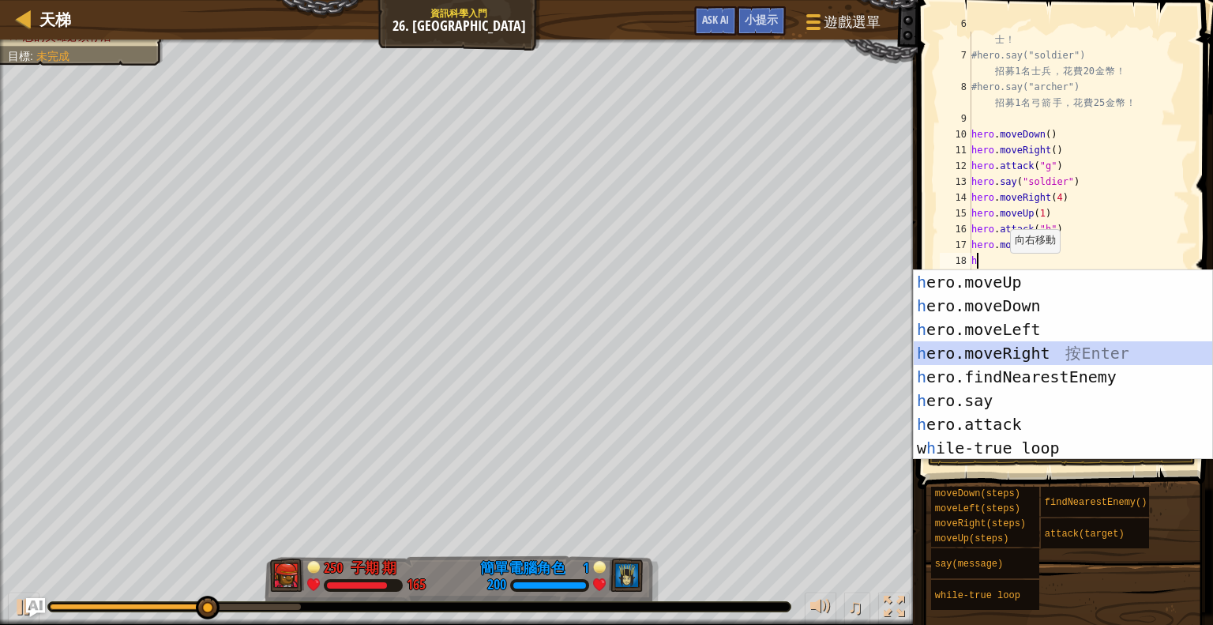
click at [1052, 355] on div "h ero.moveUp 按 Enter h ero.moveDown 按 Enter h ero.moveLeft 按 Enter h ero.moveRi…" at bounding box center [1063, 388] width 299 height 237
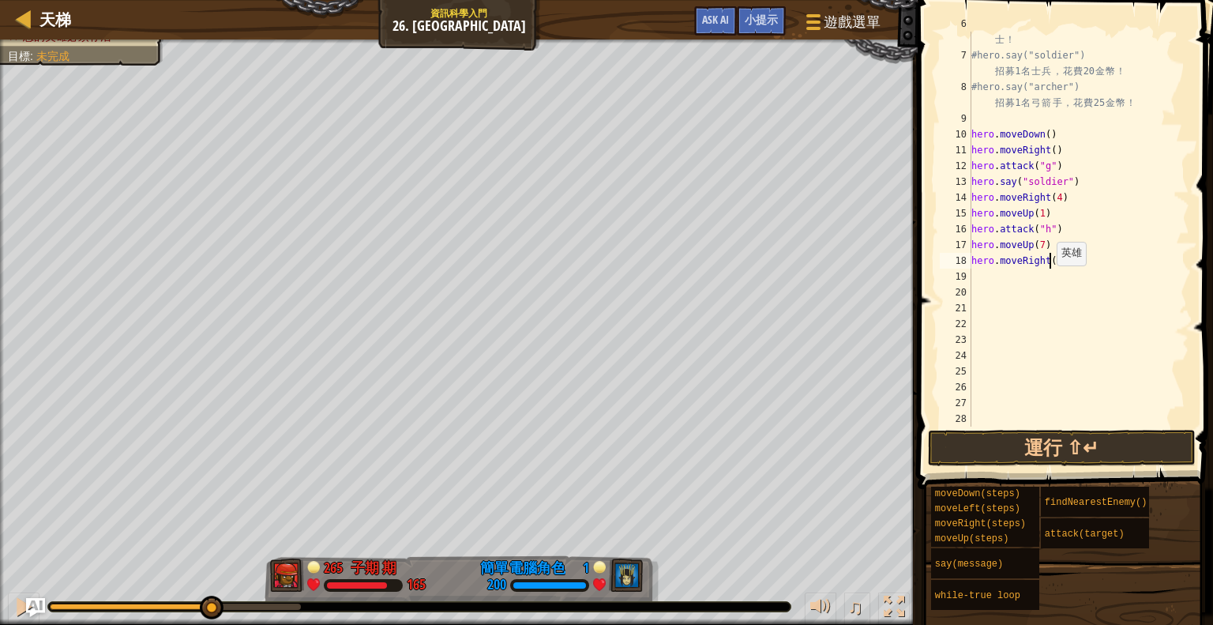
click at [1049, 265] on div "# 有 了 足 夠 金 幣 ， 你 就 能 夠 招 募 你 想 要 的 戰 士 ！ #hero.say("soldier") 招 募 1 名 士 兵 ， 花 …" at bounding box center [1072, 237] width 209 height 442
click at [1036, 445] on button "運行 ⇧↵" at bounding box center [1062, 448] width 268 height 36
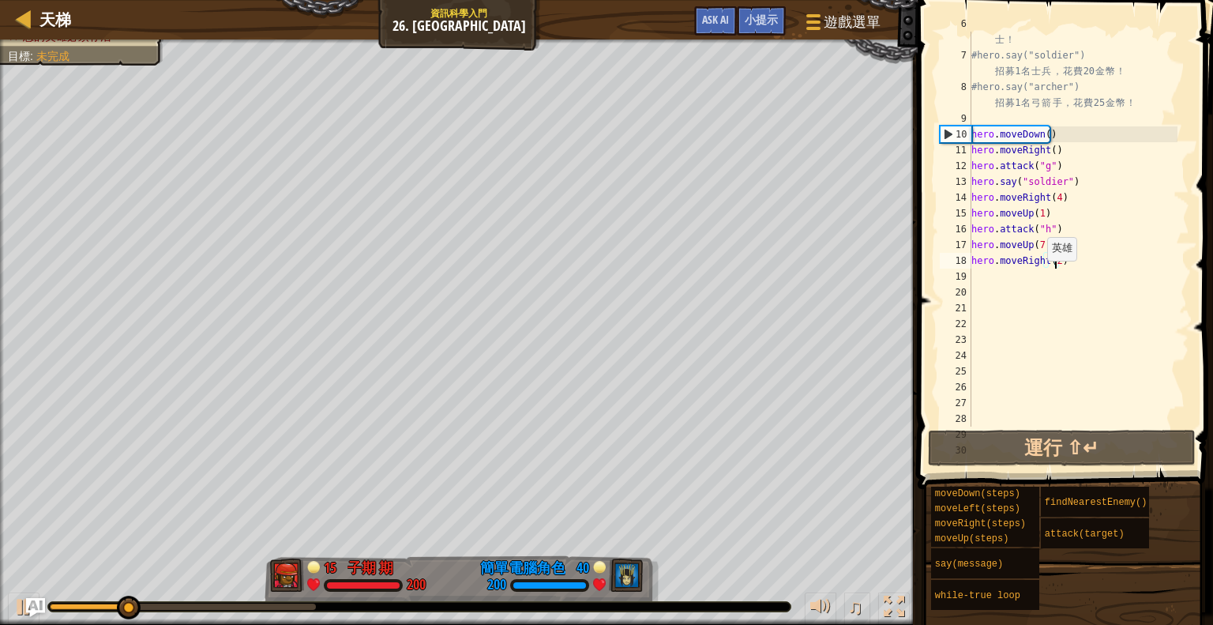
click at [1039, 261] on div "# 有 了 足 夠 金 幣 ， 你 就 能 夠 招 募 你 想 要 的 戰 士 ！ #hero.say("soldier") 招 募 1 名 士 兵 ， 花 …" at bounding box center [1072, 237] width 209 height 442
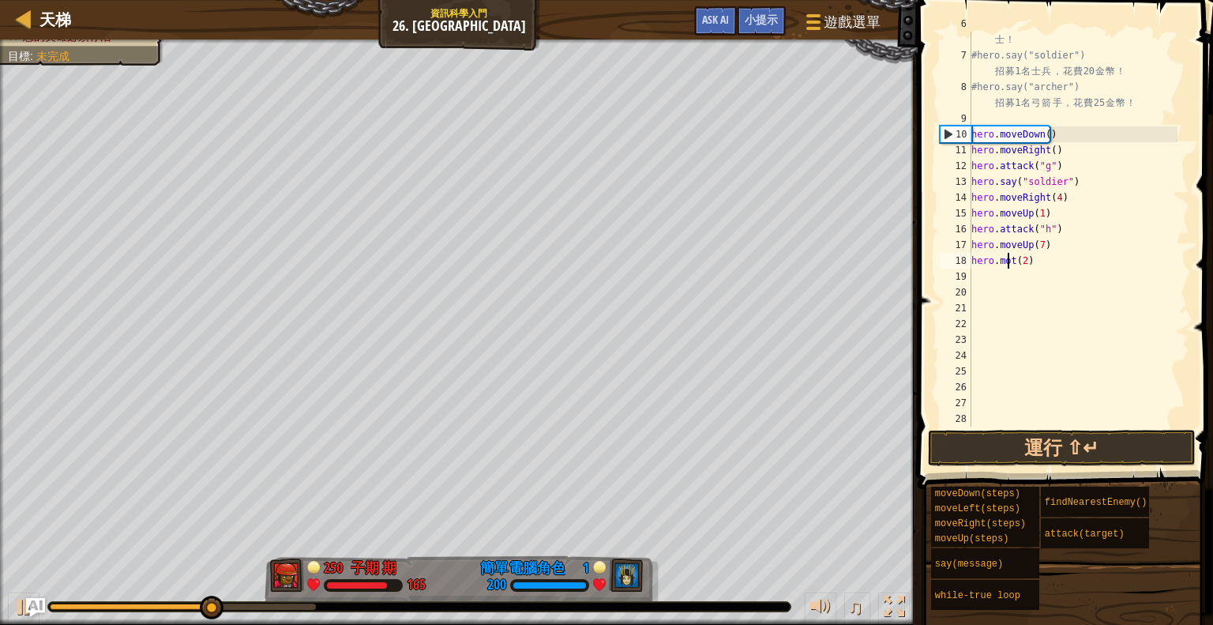
scroll to position [7, 3]
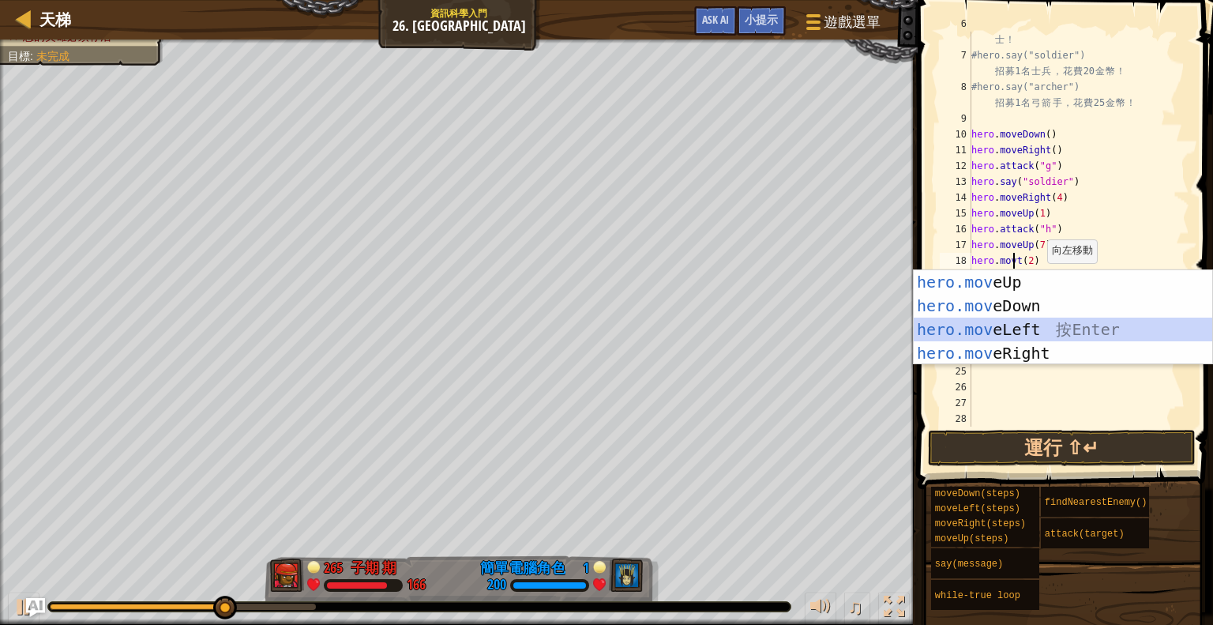
click at [1046, 321] on div "hero.mov eUp 按 Enter hero.mov eDown 按 Enter hero.mov eLeft 按 Enter hero.mov eRi…" at bounding box center [1063, 341] width 299 height 142
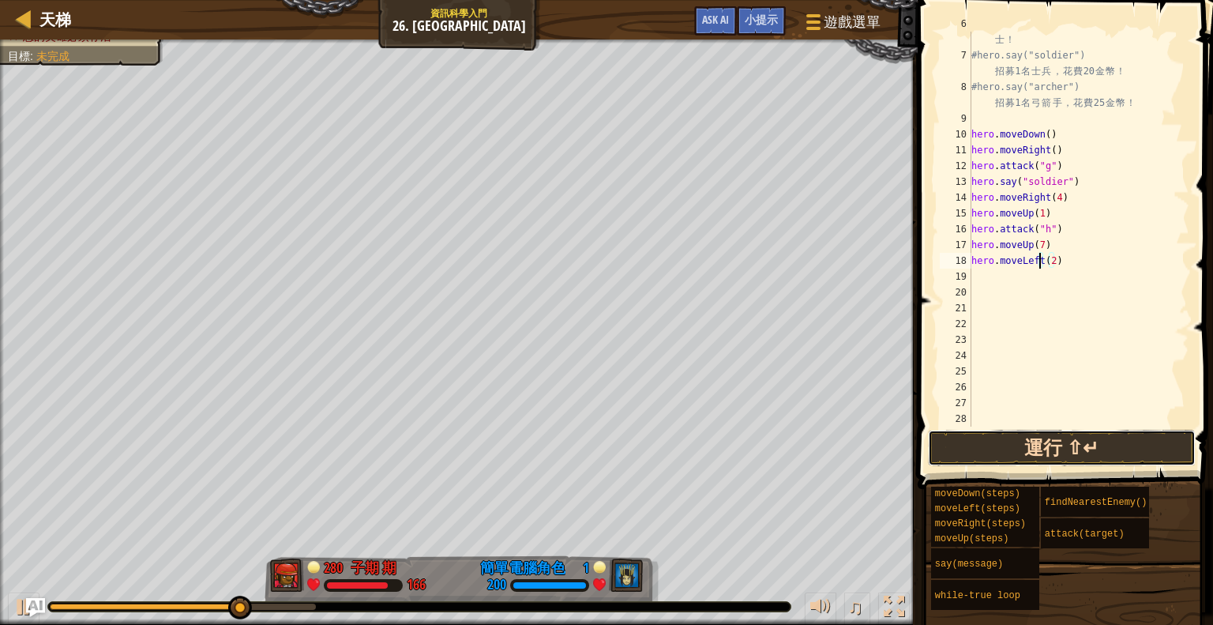
click at [1020, 435] on button "運行 ⇧↵" at bounding box center [1062, 448] width 268 height 36
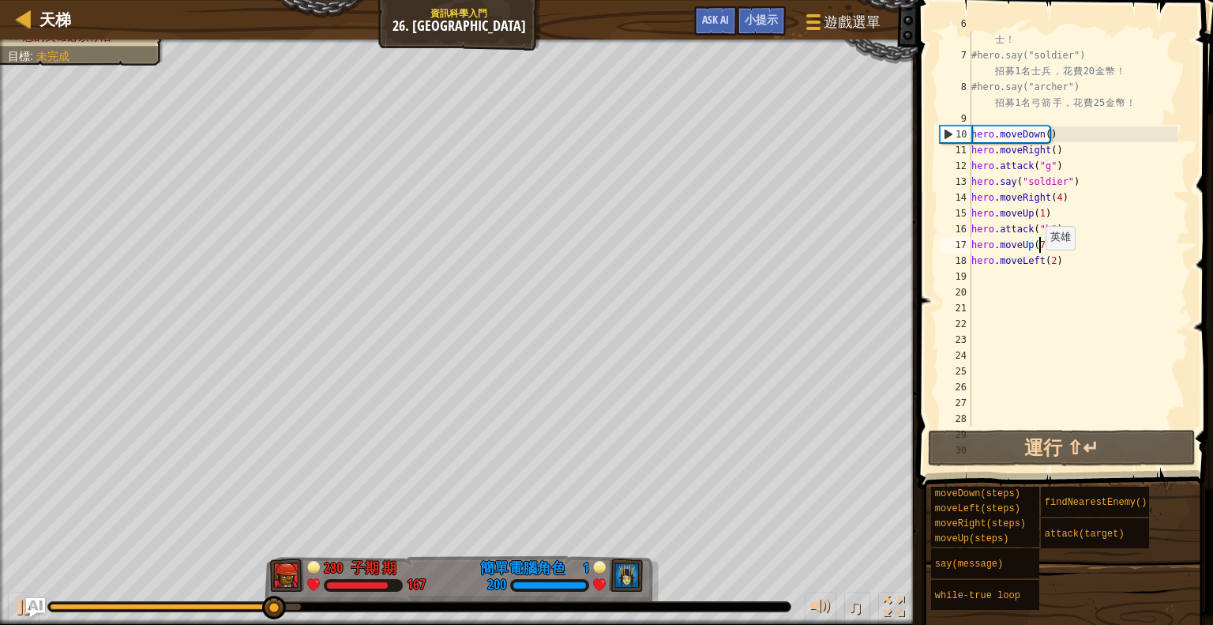
click at [1038, 249] on div "# 有 了 足 夠 金 幣 ， 你 就 能 夠 招 募 你 想 要 的 戰 士 ！ #hero.say("soldier") 招 募 1 名 士 兵 ， 花 …" at bounding box center [1072, 237] width 209 height 442
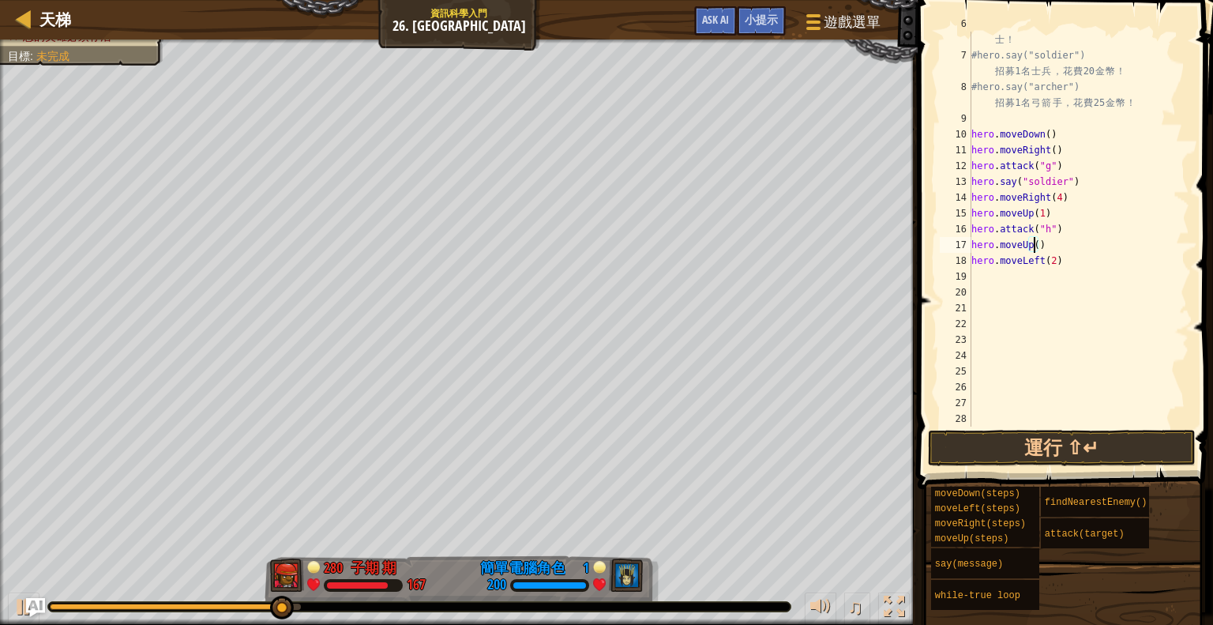
scroll to position [7, 5]
click at [1058, 442] on button "運行 ⇧↵" at bounding box center [1062, 448] width 268 height 36
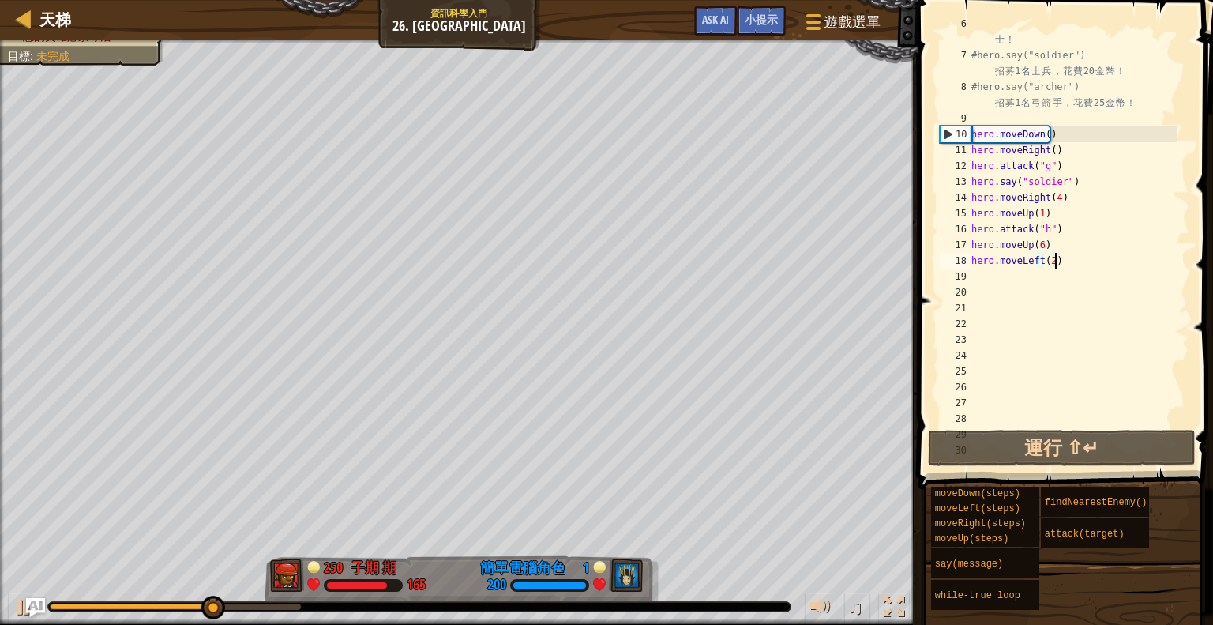
click at [1053, 255] on div "# 有 了 足 夠 金 幣 ， 你 就 能 夠 招 募 你 想 要 的 戰 士 ！ #hero.say("soldier") 招 募 1 名 士 兵 ， 花 …" at bounding box center [1072, 237] width 209 height 442
click at [1046, 263] on div "# 有 了 足 夠 金 幣 ， 你 就 能 夠 招 募 你 想 要 的 戰 士 ！ #hero.say("soldier") 招 募 1 名 士 兵 ， 花 …" at bounding box center [1072, 237] width 209 height 442
click at [1049, 261] on div "# 有 了 足 夠 金 幣 ， 你 就 能 夠 招 募 你 想 要 的 戰 士 ！ #hero.say("soldier") 招 募 1 名 士 兵 ， 花 …" at bounding box center [1072, 237] width 209 height 442
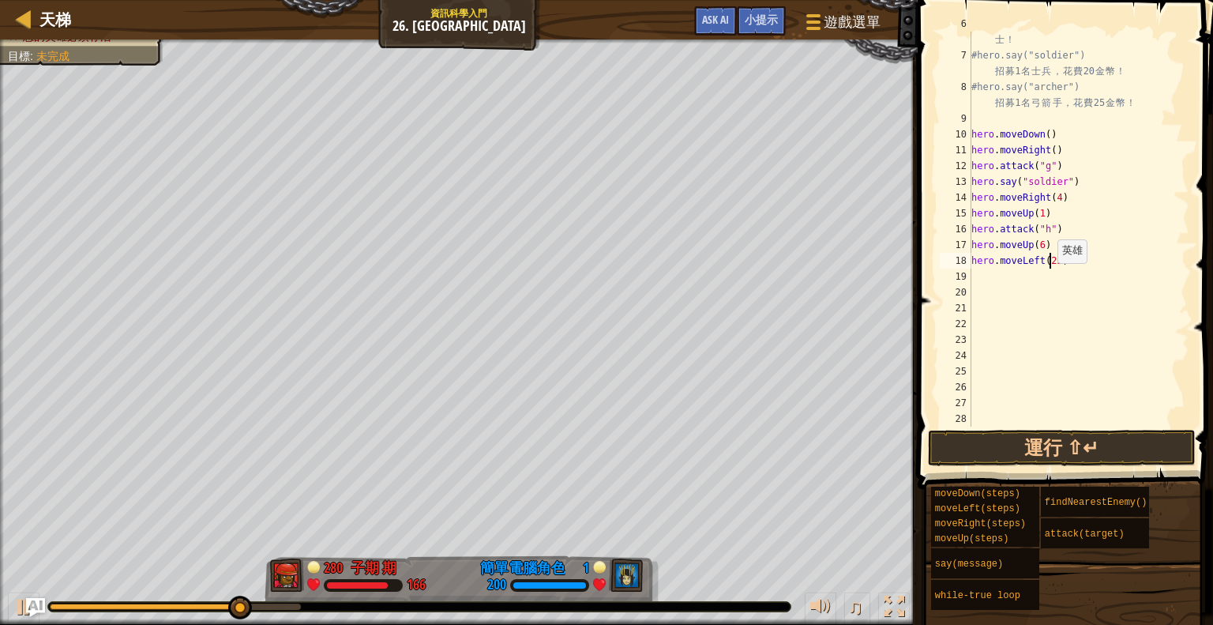
click at [1050, 262] on div "# 有 了 足 夠 金 幣 ， 你 就 能 夠 招 募 你 想 要 的 戰 士 ！ #hero.say("soldier") 招 募 1 名 士 兵 ， 花 …" at bounding box center [1072, 237] width 209 height 442
type textarea "hero.moveLeft(3)"
click at [1035, 447] on button "運行 ⇧↵" at bounding box center [1062, 448] width 268 height 36
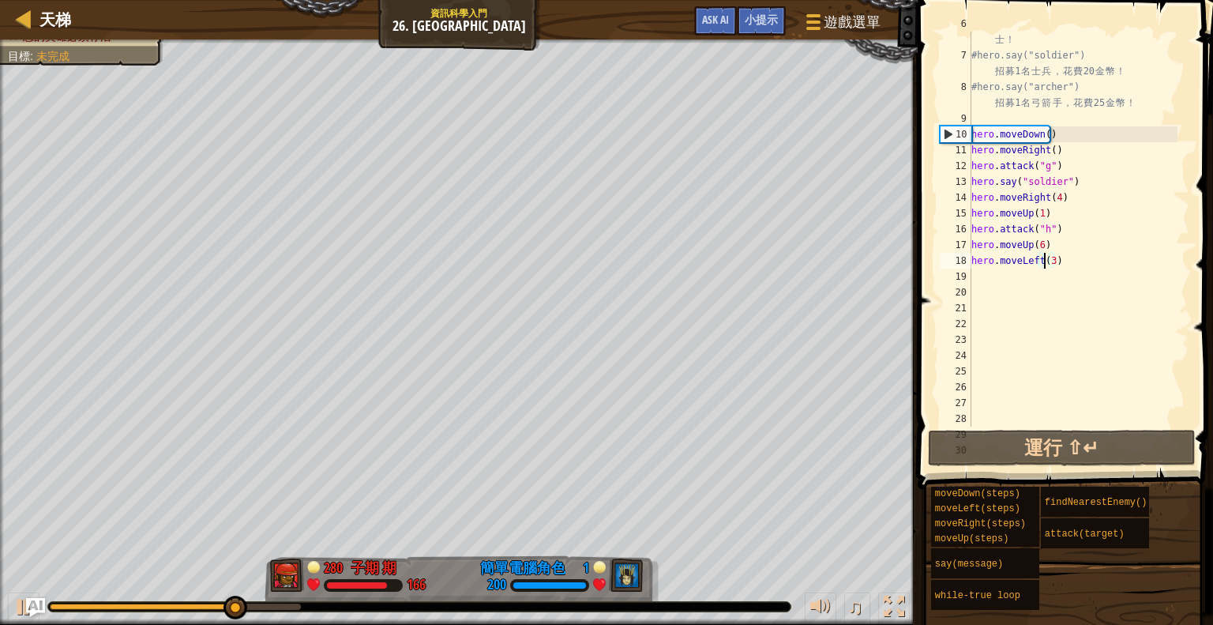
click at [1001, 284] on div "# 有 了 足 夠 金 幣 ， 你 就 能 夠 招 募 你 想 要 的 戰 士 ！ #hero.say("soldier") 招 募 1 名 士 兵 ， 花 …" at bounding box center [1072, 237] width 209 height 442
type textarea "h"
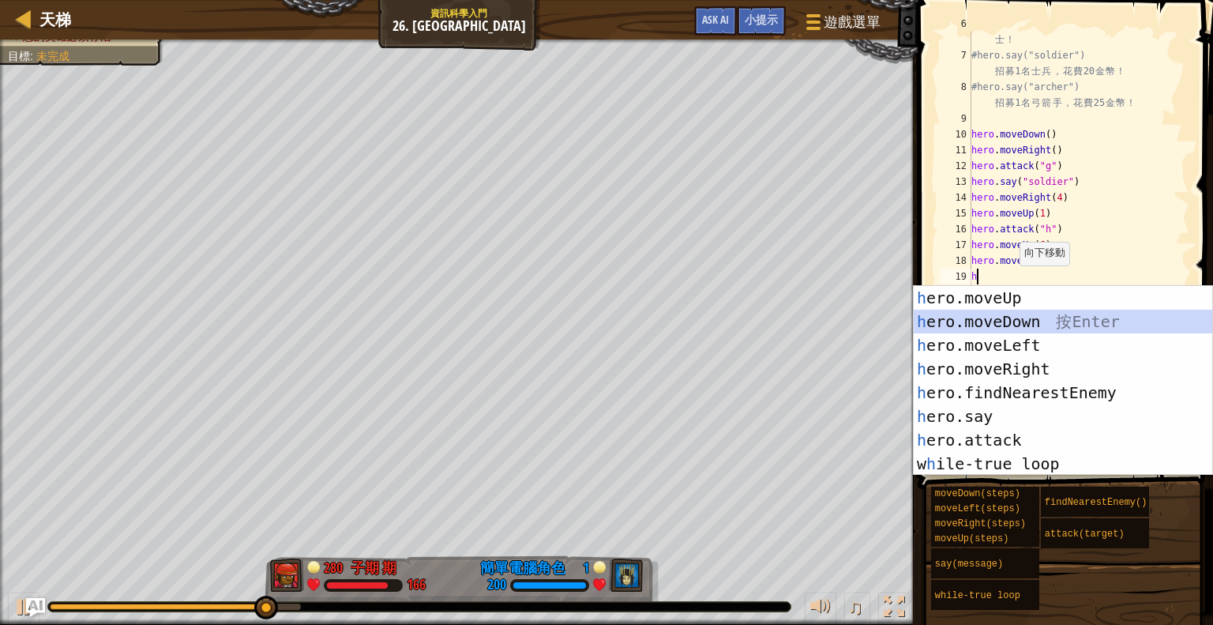
click at [1049, 325] on div "h ero.moveUp 按 Enter h ero.moveDown 按 Enter h ero.moveLeft 按 Enter h ero.moveRi…" at bounding box center [1063, 404] width 299 height 237
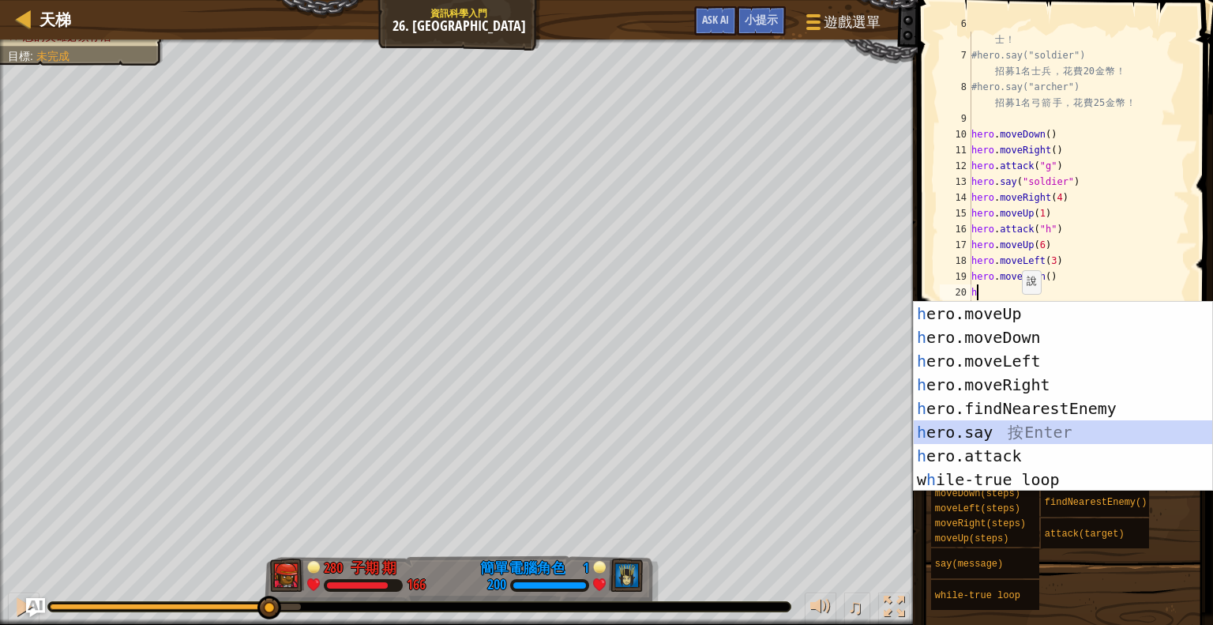
click at [1031, 438] on div "h ero.moveUp 按 Enter h ero.moveDown 按 Enter h ero.moveLeft 按 Enter h ero.moveRi…" at bounding box center [1063, 420] width 299 height 237
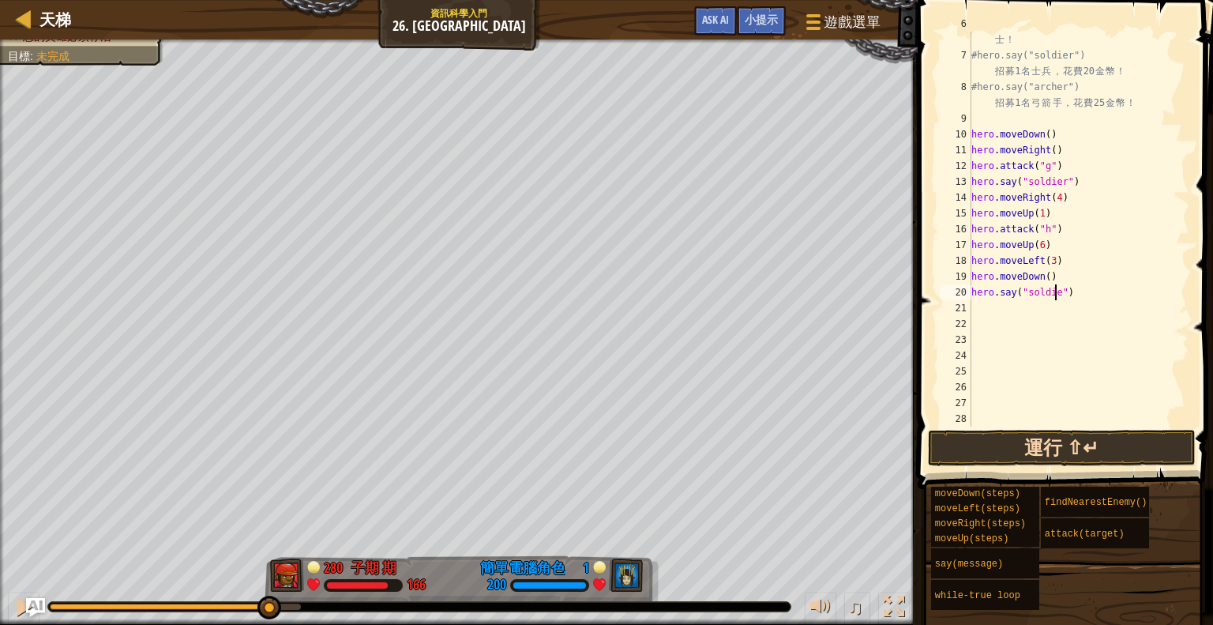
scroll to position [7, 6]
click at [1080, 430] on button "運行 ⇧↵" at bounding box center [1062, 448] width 268 height 36
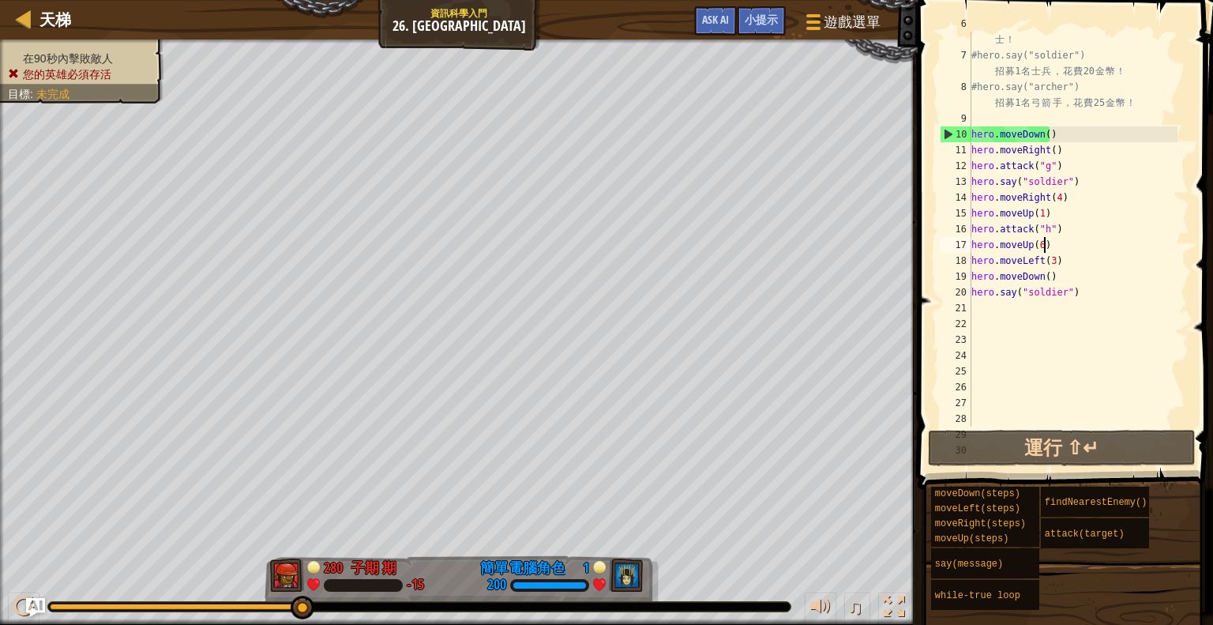
click at [1050, 244] on div "# 有 了 足 夠 金 幣 ， 你 就 能 夠 招 募 你 想 要 的 戰 士 ！ #hero.say("soldier") 招 募 1 名 士 兵 ， 花 …" at bounding box center [1072, 237] width 209 height 442
type textarea "hero.moveUp(6)"
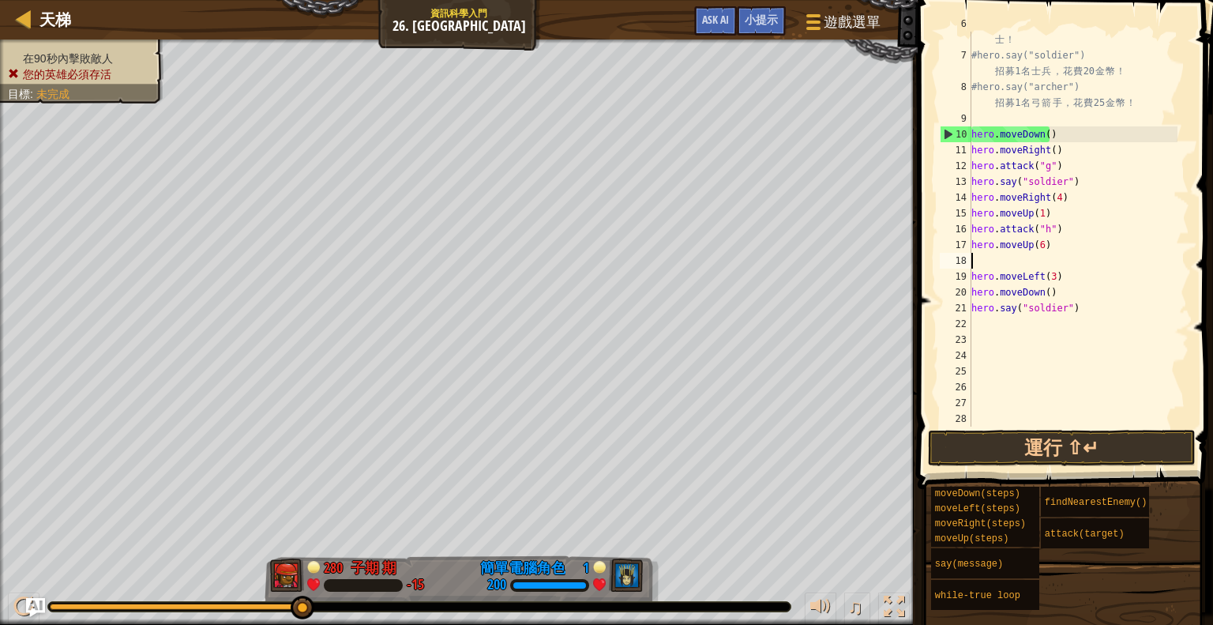
scroll to position [7, 0]
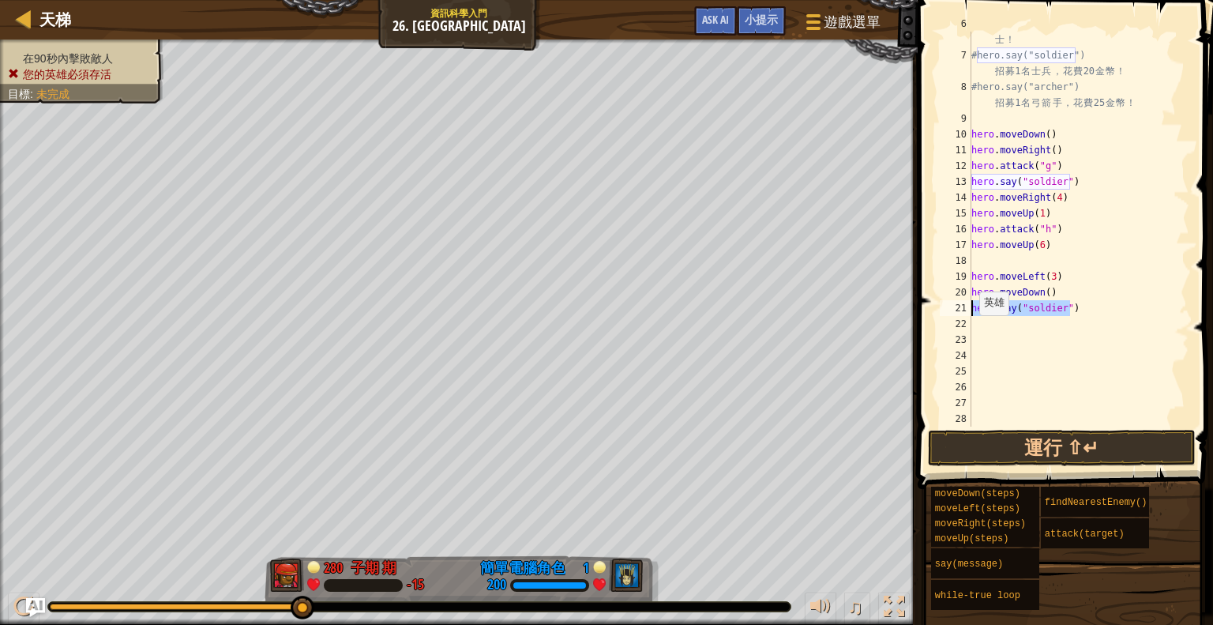
drag, startPoint x: 1085, startPoint y: 301, endPoint x: 969, endPoint y: 315, distance: 117.0
click at [969, 315] on div "6 7 8 9 10 11 12 13 14 15 16 17 18 19 20 21 22 23 24 25 26 27 28 29 30 # 有 了 足 …" at bounding box center [1063, 229] width 253 height 395
type textarea "hero.say("soldier")"
click at [1016, 258] on div "# 有 了 足 夠 金 幣 ， 你 就 能 夠 招 募 你 想 要 的 戰 士 ！ #hero.say("soldier") 招 募 1 名 士 兵 ， 花 …" at bounding box center [1072, 237] width 209 height 442
paste textarea "hero.say("soldier")"
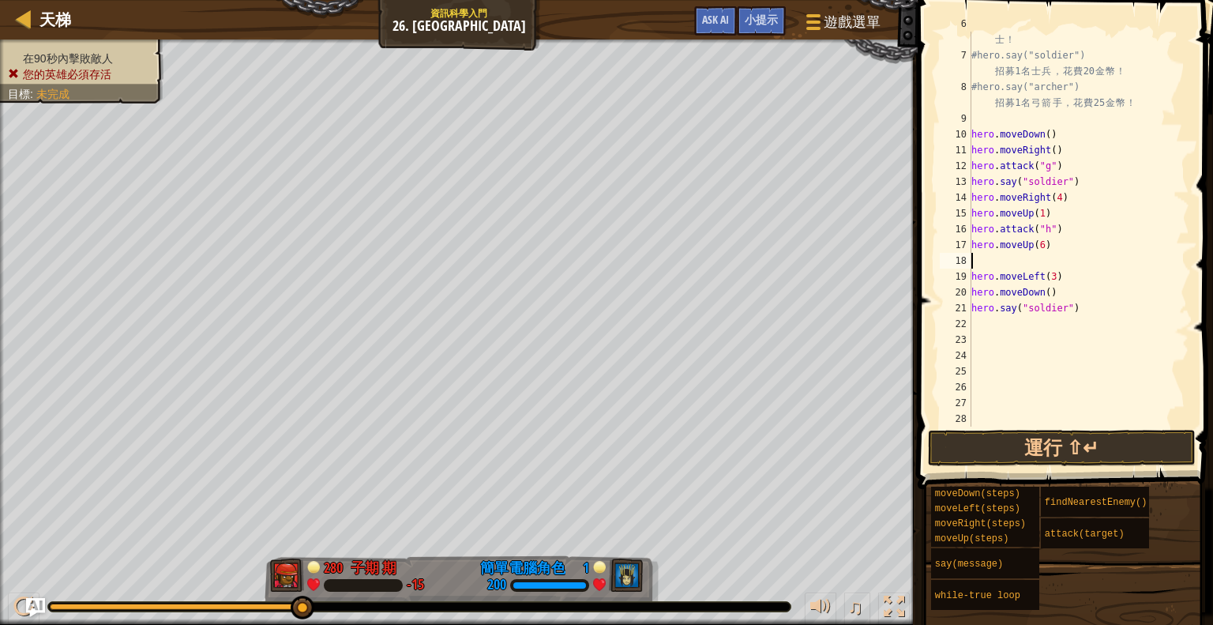
type textarea "hero.say("soldier")"
click at [1016, 436] on button "運行 ⇧↵" at bounding box center [1062, 448] width 268 height 36
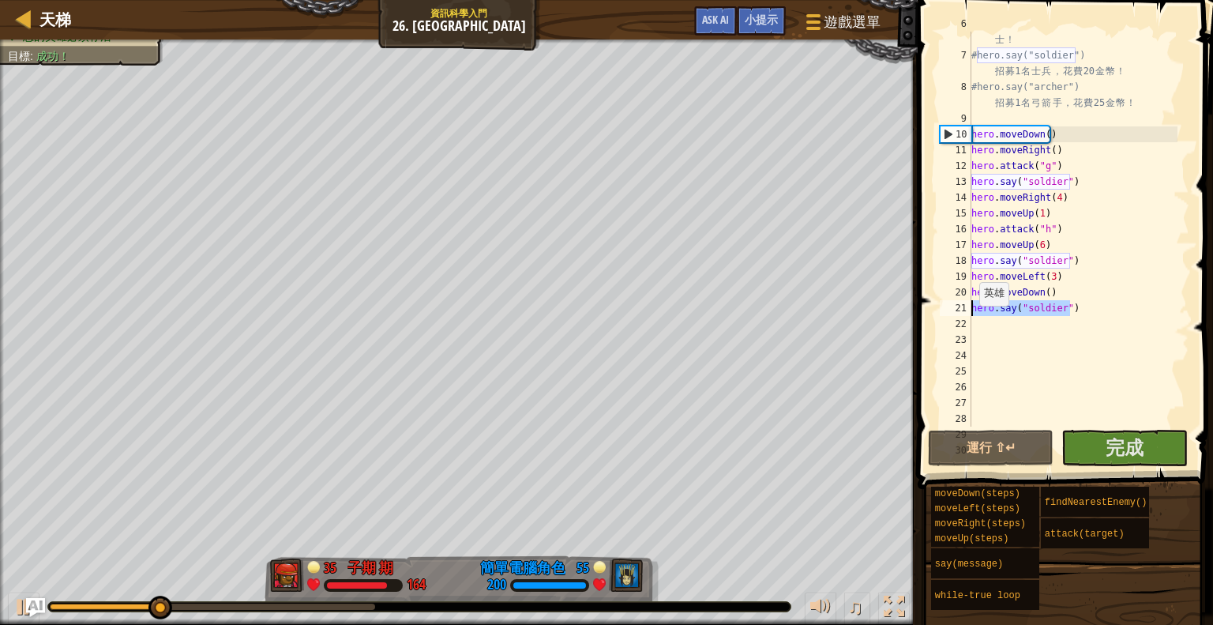
drag, startPoint x: 1073, startPoint y: 305, endPoint x: 964, endPoint y: 304, distance: 109.0
click at [964, 304] on div "hero.say("soldier") 6 7 8 9 10 11 12 13 14 15 16 17 18 19 20 21 22 23 24 25 26 …" at bounding box center [1063, 229] width 253 height 395
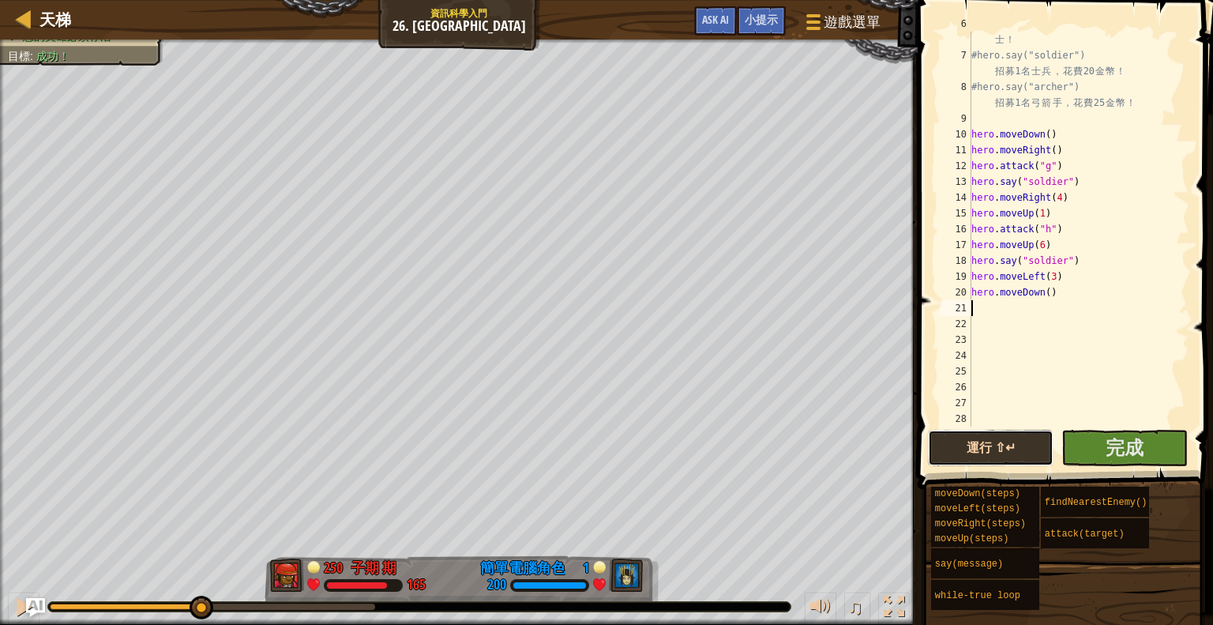
click at [954, 434] on button "運行 ⇧↵" at bounding box center [991, 448] width 126 height 36
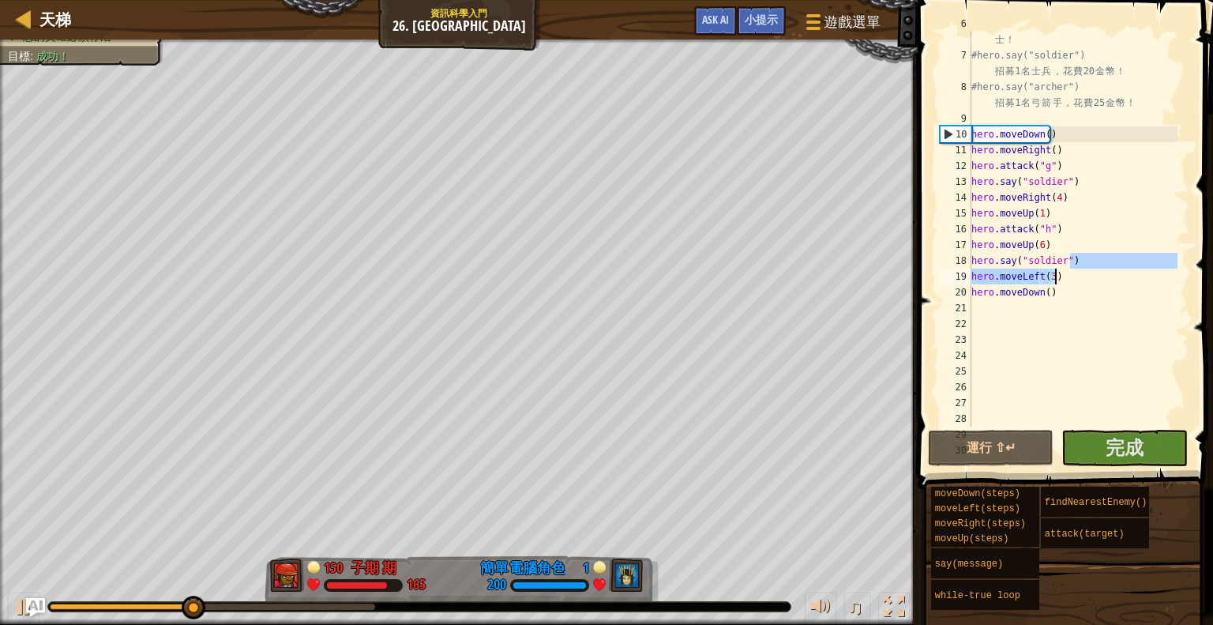
drag, startPoint x: 1072, startPoint y: 260, endPoint x: 1091, endPoint y: 278, distance: 26.3
click at [1091, 278] on div "# 有 了 足 夠 金 幣 ， 你 就 能 夠 招 募 你 想 要 的 戰 士 ！ #hero.say("soldier") 招 募 1 名 士 兵 ， 花 …" at bounding box center [1072, 237] width 209 height 442
click at [1087, 277] on div "# 有 了 足 夠 金 幣 ， 你 就 能 夠 招 募 你 想 要 的 戰 士 ！ #hero.say("soldier") 招 募 1 名 士 兵 ， 花 …" at bounding box center [1072, 229] width 209 height 395
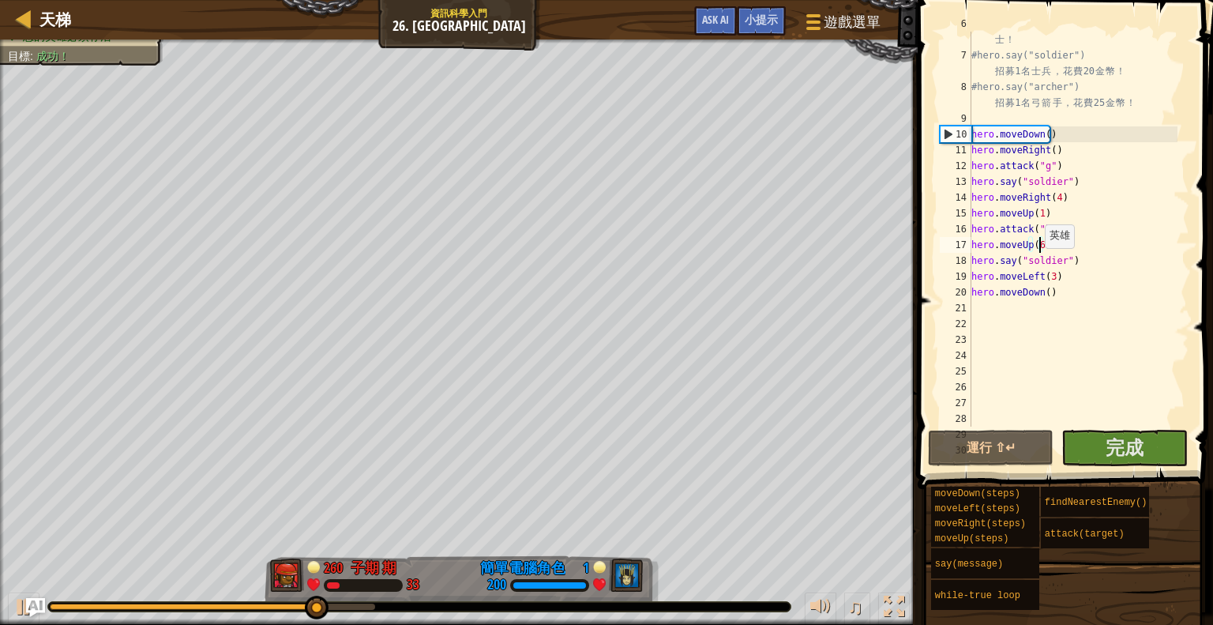
click at [1037, 248] on div "# 有 了 足 夠 金 幣 ， 你 就 能 夠 招 募 你 想 要 的 戰 士 ！ #hero.say("soldier") 招 募 1 名 士 兵 ， 花 …" at bounding box center [1072, 237] width 209 height 442
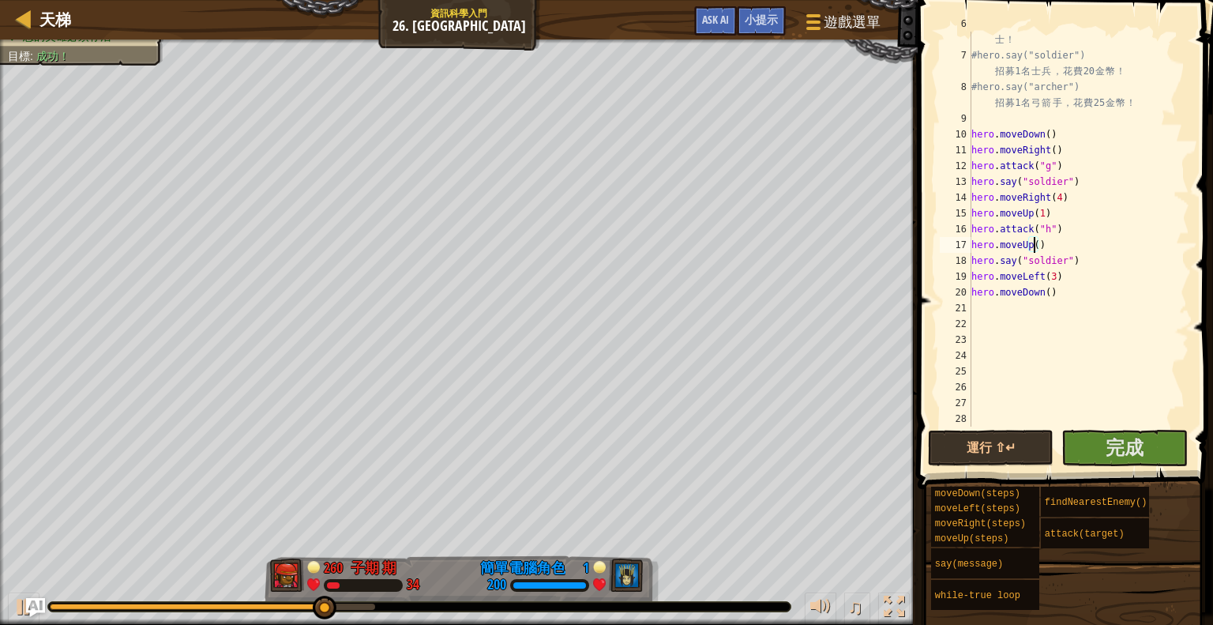
scroll to position [7, 5]
click at [1007, 446] on button "運行 ⇧↵" at bounding box center [991, 448] width 126 height 36
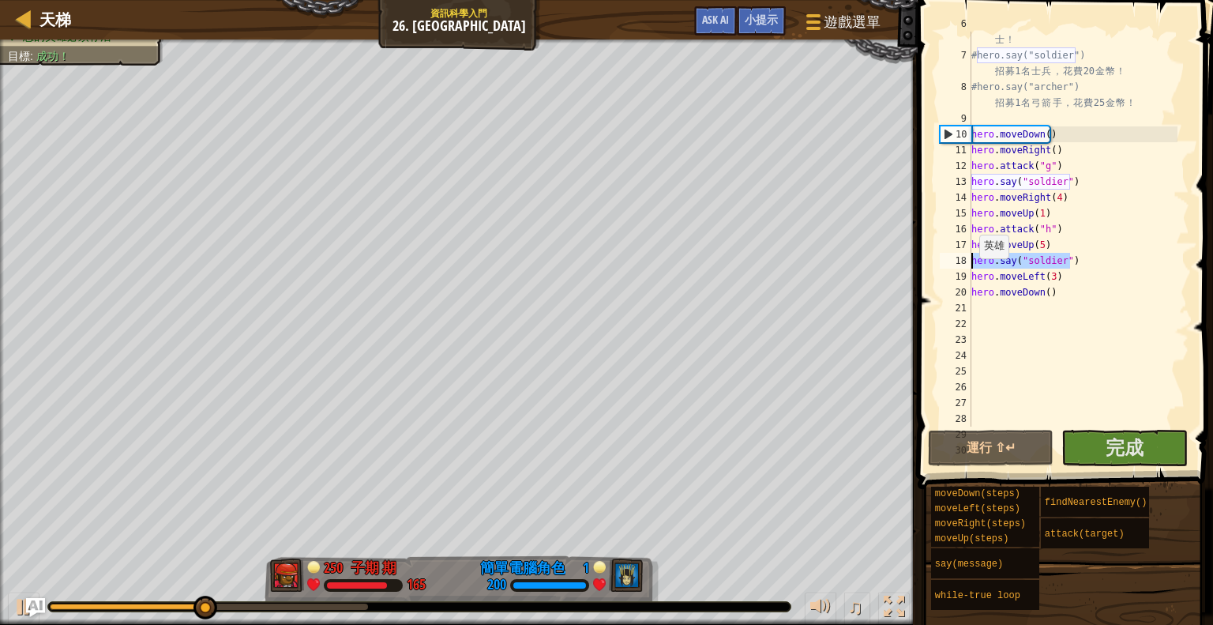
drag, startPoint x: 1071, startPoint y: 262, endPoint x: 968, endPoint y: 258, distance: 103.5
click at [968, 258] on div "hero.moveUp(5) 6 7 8 9 10 11 12 13 14 15 16 17 18 19 20 21 22 23 24 25 26 27 28…" at bounding box center [1063, 229] width 253 height 395
type textarea "hero.say("soldier")"
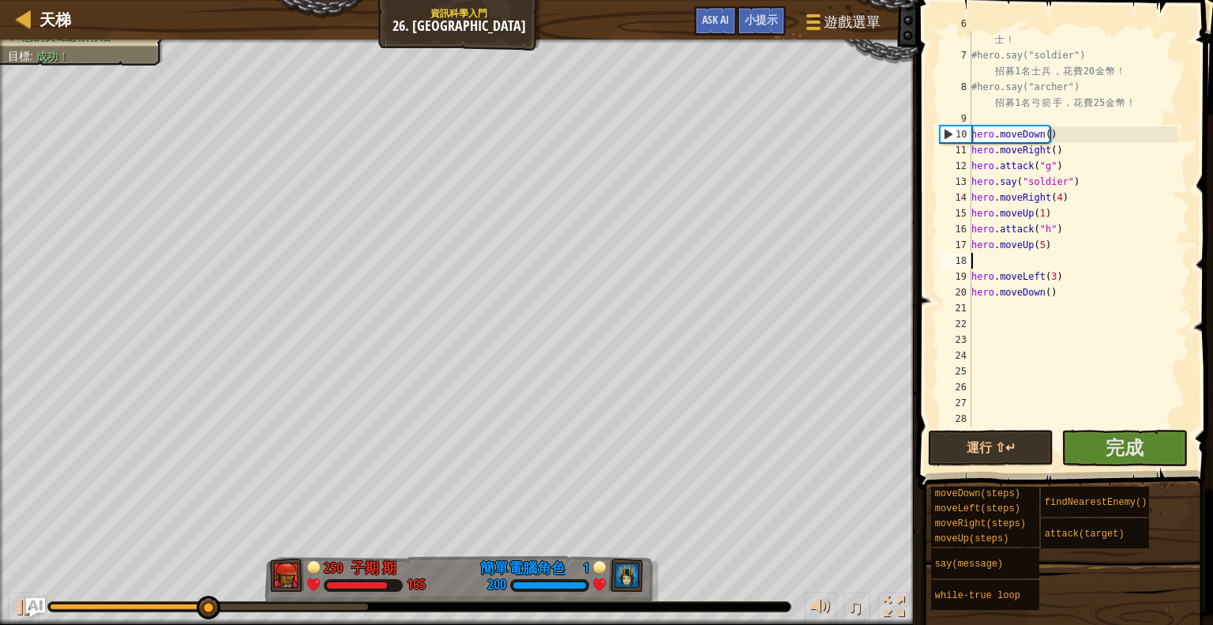
scroll to position [7, 0]
click at [989, 451] on button "運行 ⇧↵" at bounding box center [991, 448] width 126 height 36
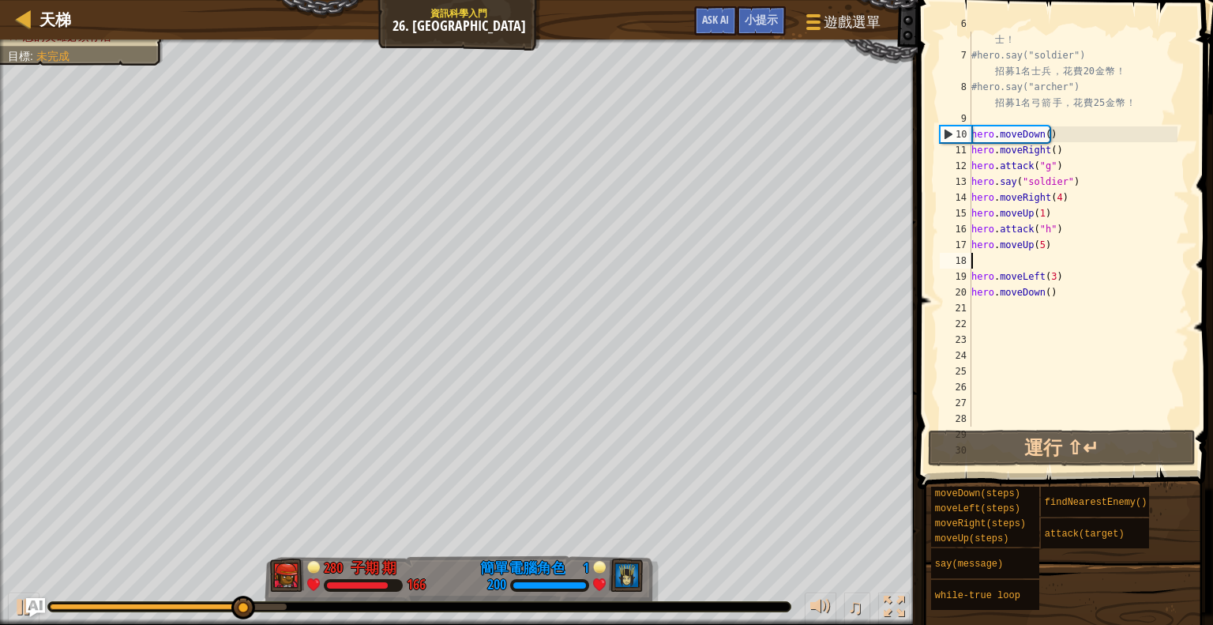
click at [1015, 321] on div "# 有 了 足 夠 金 幣 ， 你 就 能 夠 招 募 你 想 要 的 戰 士 ！ #hero.say("soldier") 招 募 1 名 士 兵 ， 花 …" at bounding box center [1072, 237] width 209 height 442
click at [1011, 304] on div "# 有 了 足 夠 金 幣 ， 你 就 能 夠 招 募 你 想 要 的 戰 士 ！ #hero.say("soldier") 招 募 1 名 士 兵 ， 花 …" at bounding box center [1072, 237] width 209 height 442
type textarea "h"
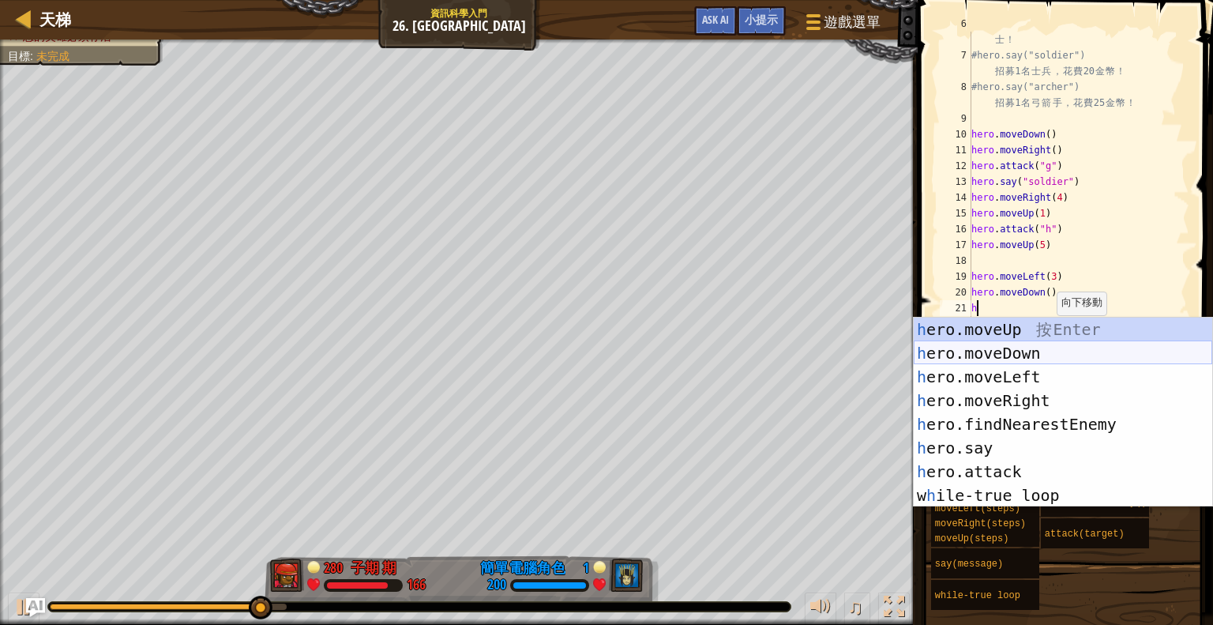
click at [1046, 358] on div "h ero.moveUp 按 Enter h ero.moveDown 按 Enter h ero.moveLeft 按 Enter h ero.moveRi…" at bounding box center [1063, 436] width 299 height 237
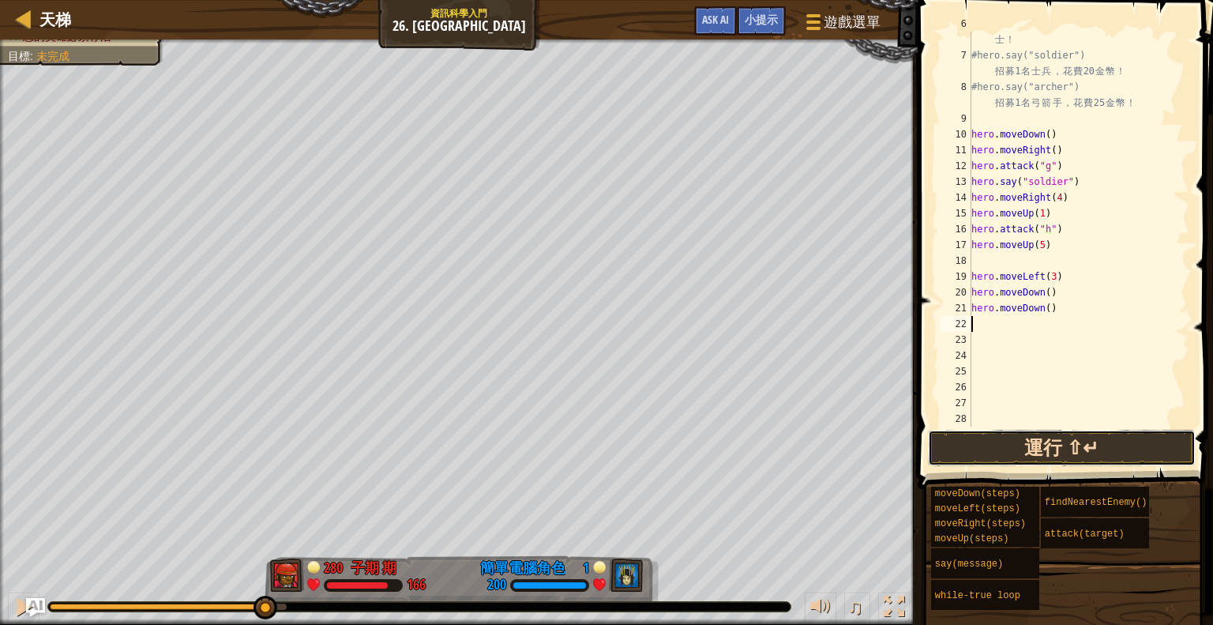
click at [1046, 449] on button "運行 ⇧↵" at bounding box center [1062, 448] width 268 height 36
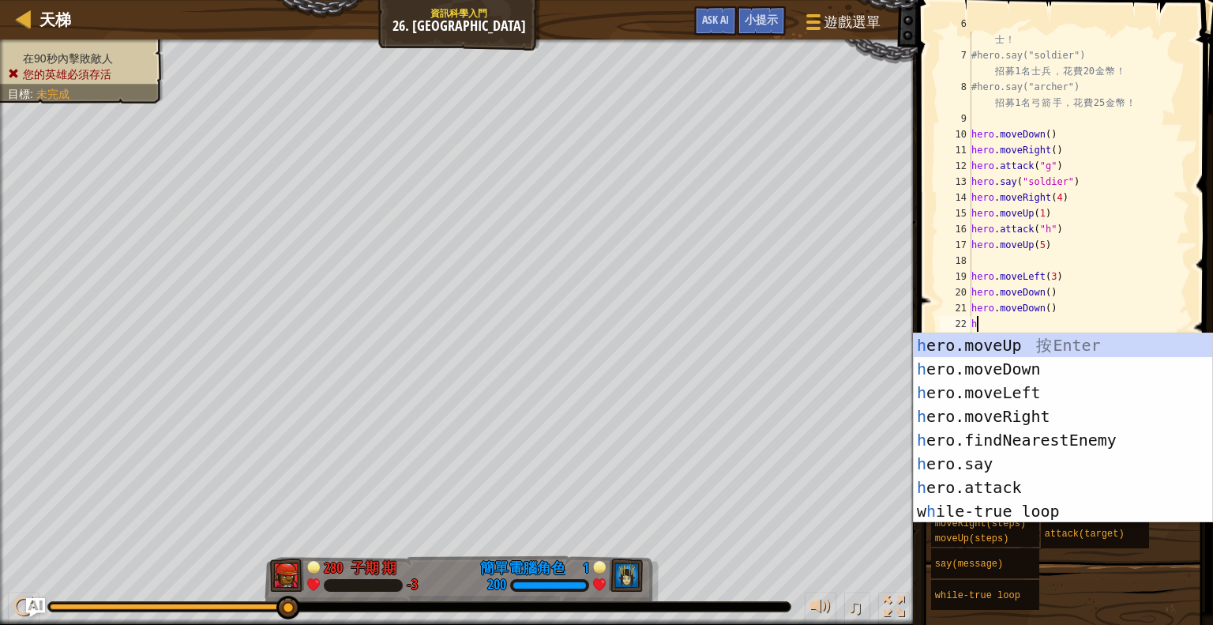
click at [1067, 272] on div "# 有 了 足 夠 金 幣 ， 你 就 能 夠 招 募 你 想 要 的 戰 士 ！ #hero.say("soldier") 招 募 1 名 士 兵 ， 花 …" at bounding box center [1072, 237] width 209 height 442
type textarea "hero.moveLeft(3)"
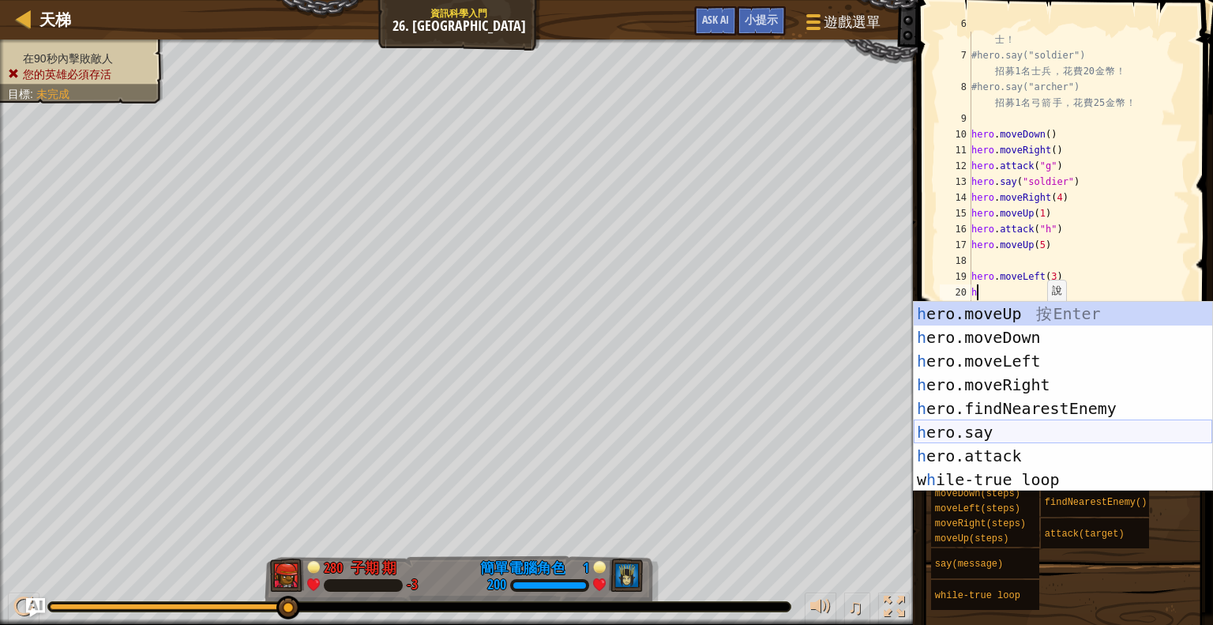
click at [1043, 432] on div "h ero.moveUp 按 Enter h ero.moveDown 按 Enter h ero.moveLeft 按 Enter h ero.moveRi…" at bounding box center [1063, 420] width 299 height 237
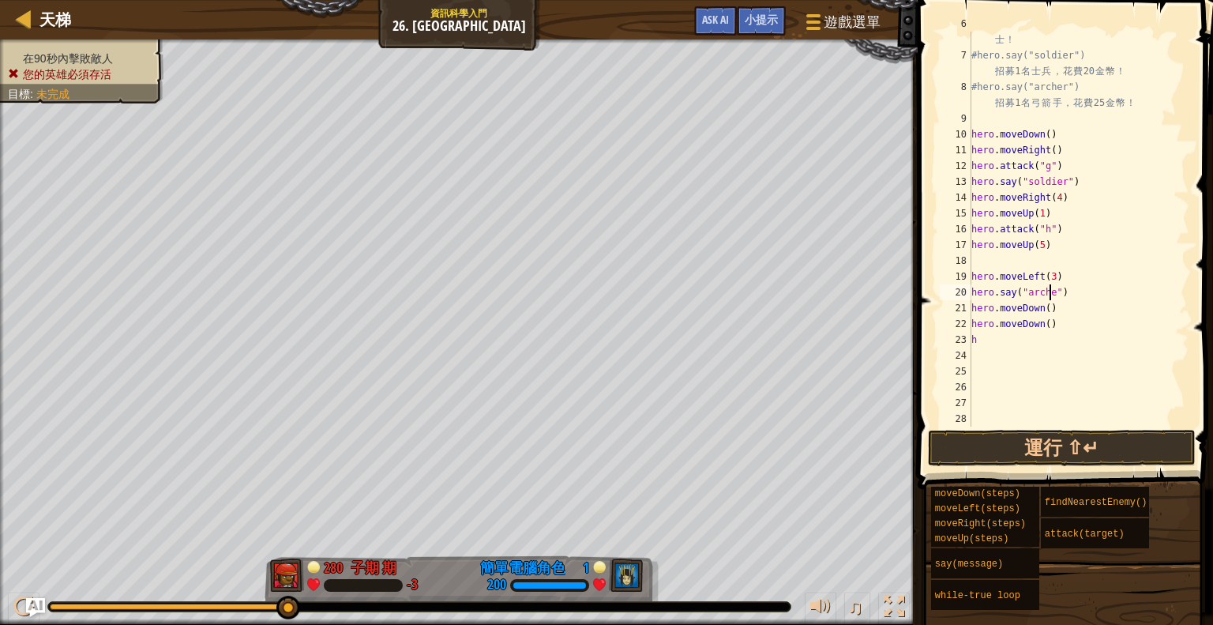
scroll to position [7, 6]
click at [1090, 435] on button "運行 ⇧↵" at bounding box center [1062, 448] width 268 height 36
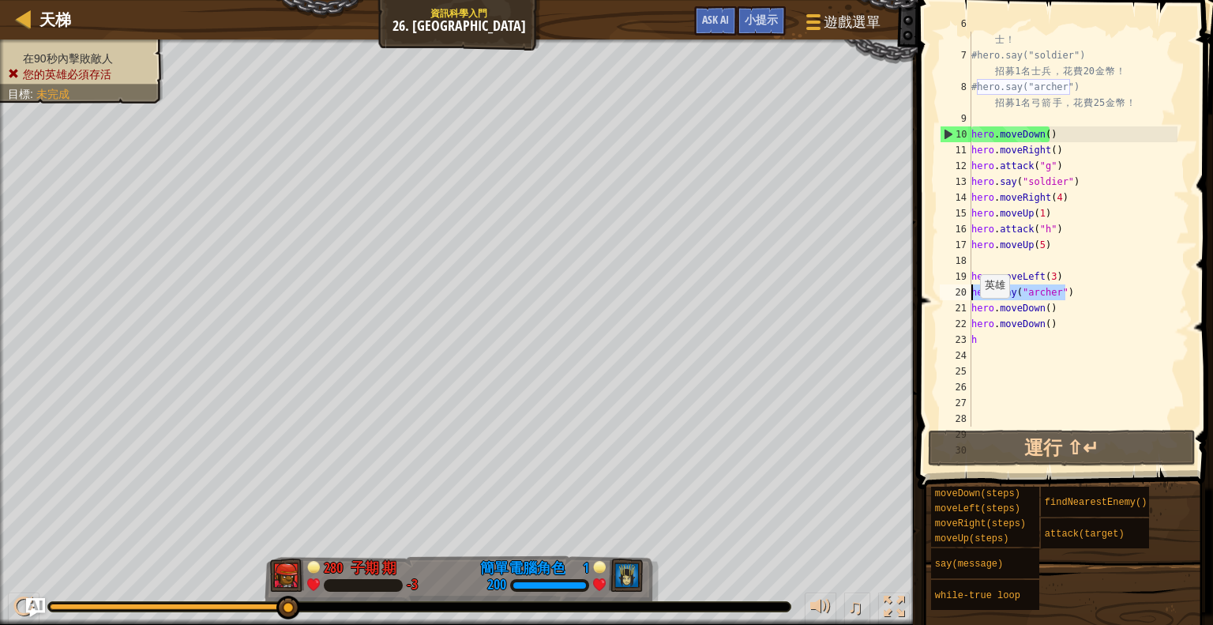
drag, startPoint x: 1074, startPoint y: 293, endPoint x: 971, endPoint y: 299, distance: 103.6
click at [971, 299] on div "hero.say("archer") 6 7 8 9 10 11 12 13 14 15 16 17 18 19 20 21 22 23 24 25 26 2…" at bounding box center [1063, 229] width 253 height 395
click at [989, 246] on div "# 有 了 足 夠 金 幣 ， 你 就 能 夠 招 募 你 想 要 的 戰 士 ！ #hero.say("soldier") 招 募 1 名 士 兵 ， 花 …" at bounding box center [1072, 237] width 209 height 442
type textarea "hero.moveUp(5)"
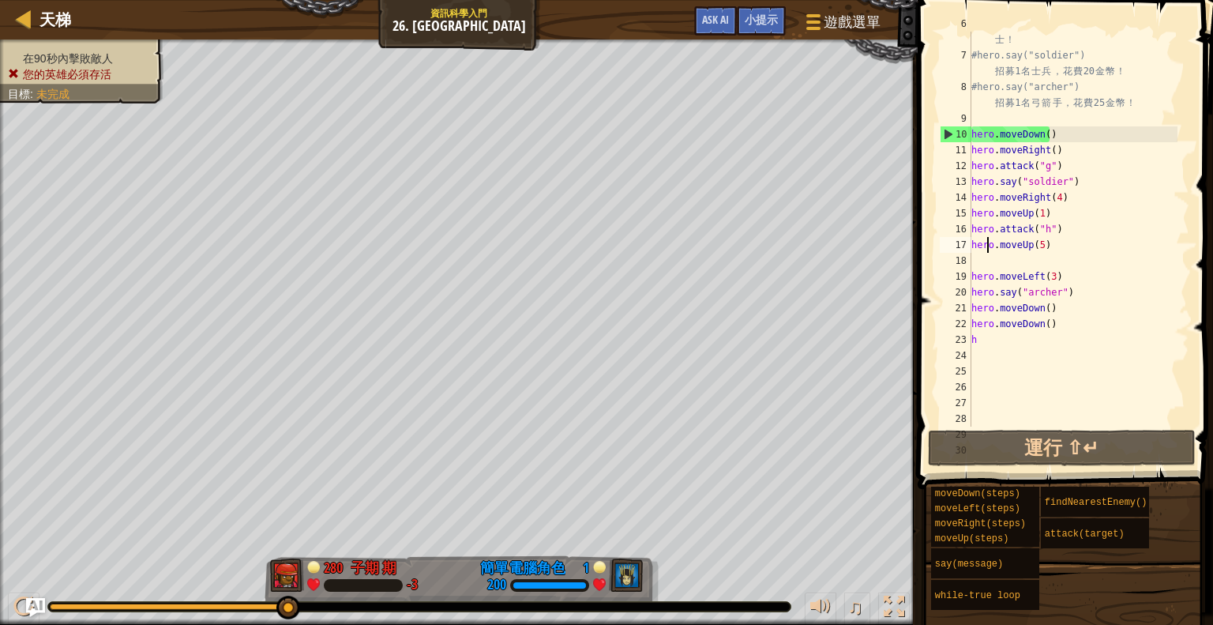
click at [989, 257] on div "# 有 了 足 夠 金 幣 ， 你 就 能 夠 招 募 你 想 要 的 戰 士 ！ #hero.say("soldier") 招 募 1 名 士 兵 ， 花 …" at bounding box center [1072, 237] width 209 height 442
paste textarea "hero.say("archer")"
type textarea "hero.say("archer")"
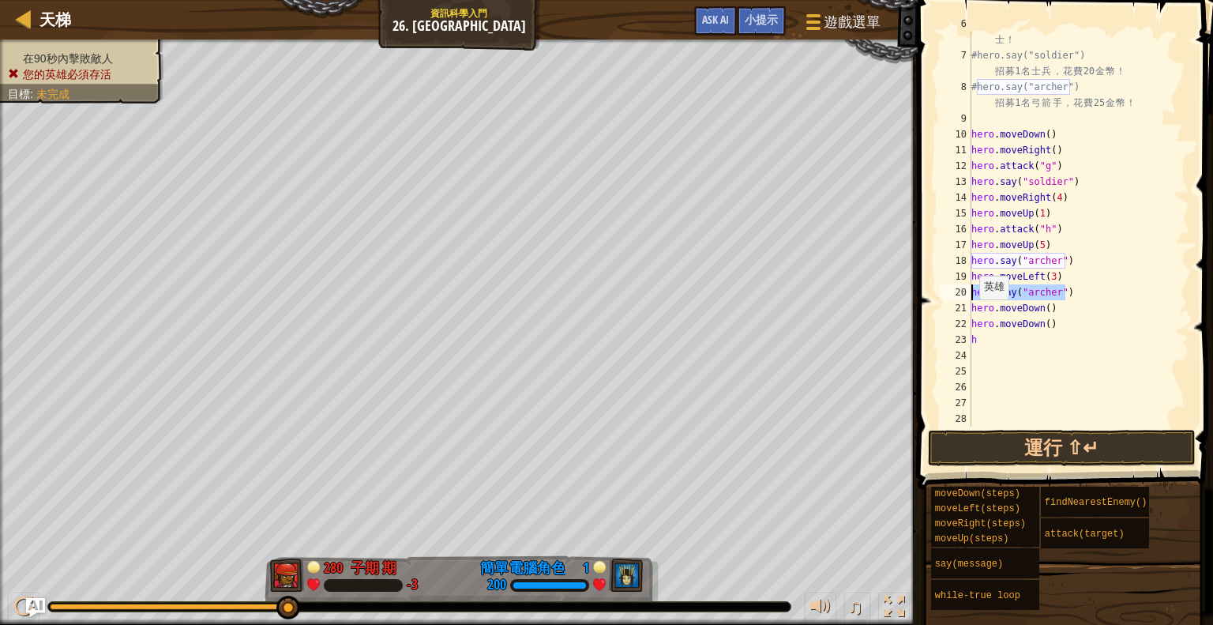
drag, startPoint x: 1062, startPoint y: 296, endPoint x: 964, endPoint y: 297, distance: 97.1
click at [964, 297] on div "hero.say("archer") 6 7 8 9 10 11 12 13 14 15 16 17 18 19 20 21 22 23 24 25 26 2…" at bounding box center [1063, 229] width 253 height 395
paste textarea "hero.say("archer")"
click at [997, 441] on button "運行 ⇧↵" at bounding box center [1062, 448] width 268 height 36
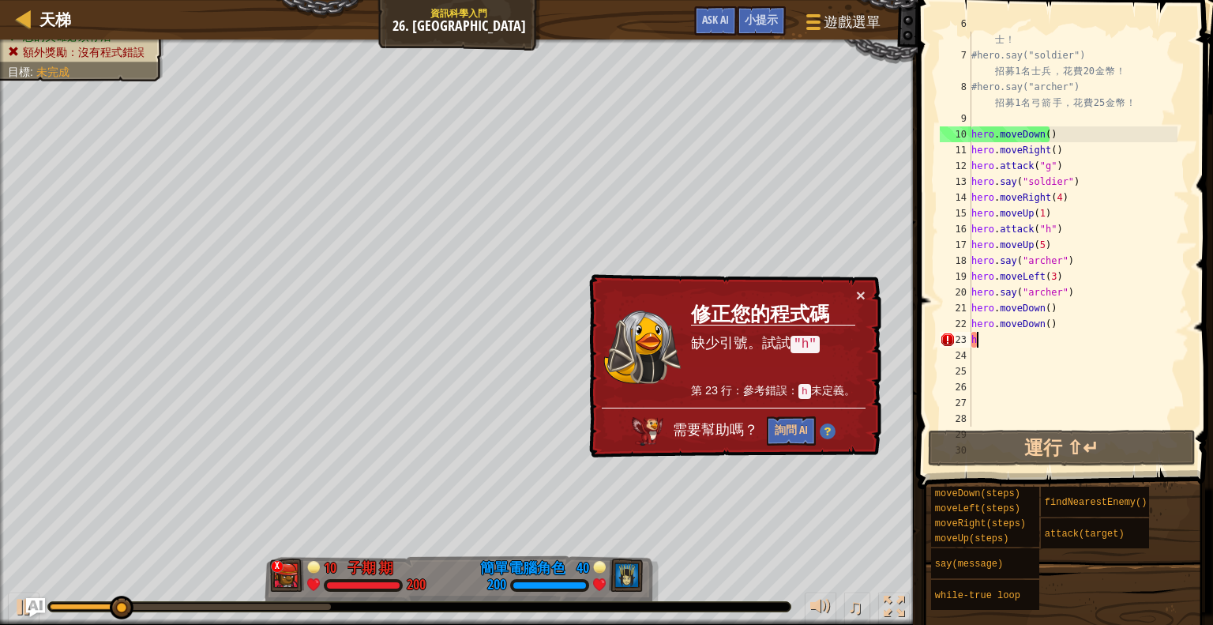
click at [1018, 344] on div "# 有 了 足 夠 金 幣 ， 你 就 能 夠 招 募 你 想 要 的 戰 士 ！ #hero.say("soldier") 招 募 1 名 士 兵 ， 花 …" at bounding box center [1072, 237] width 209 height 442
type textarea "h"
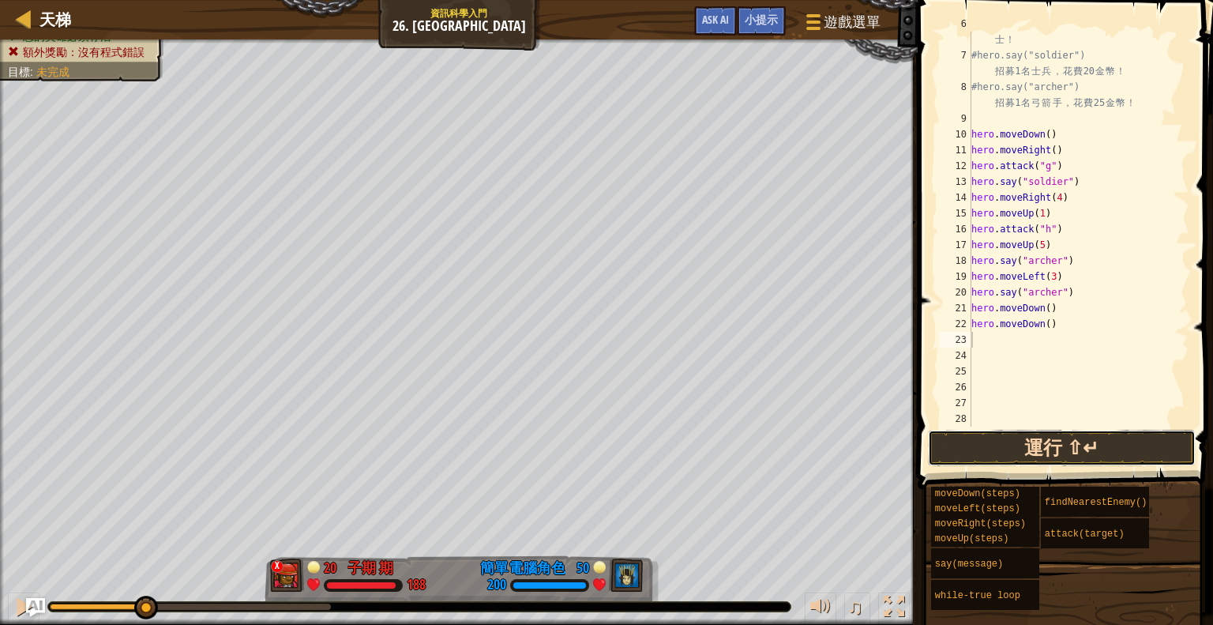
click at [986, 436] on button "運行 ⇧↵" at bounding box center [1062, 448] width 268 height 36
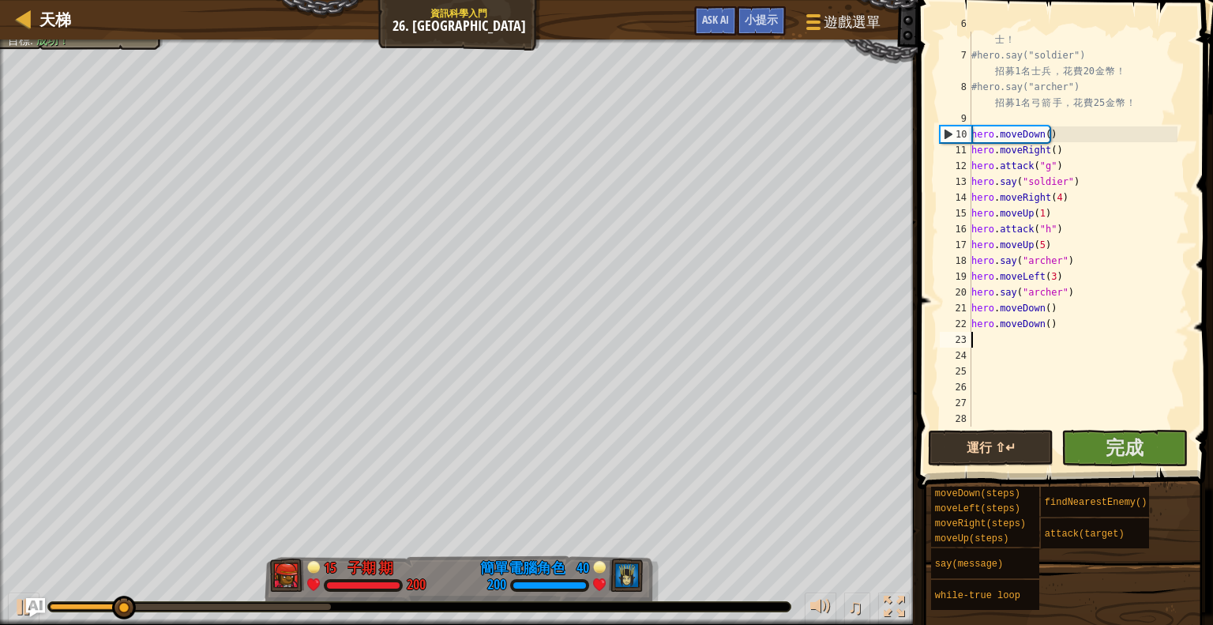
paste textarea "hero.say("archer")"
type textarea "hero.say("archer")"
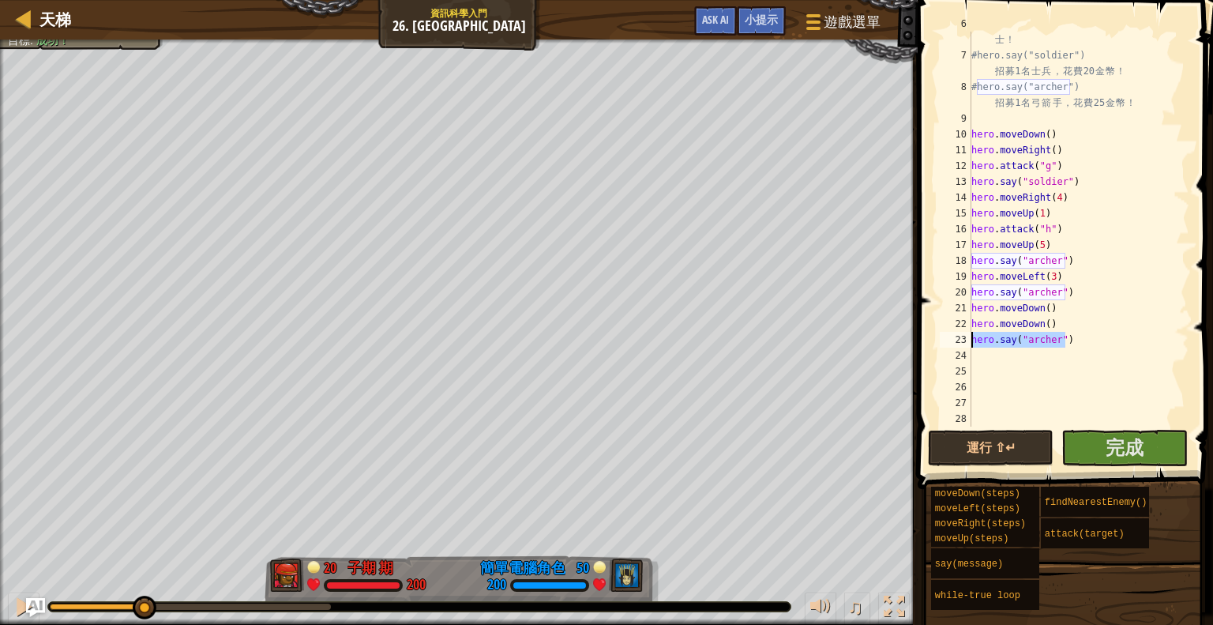
drag, startPoint x: 1054, startPoint y: 340, endPoint x: 960, endPoint y: 341, distance: 93.2
click at [960, 341] on div "hero.say("archer") 6 7 8 9 10 11 12 13 14 15 16 17 18 19 20 21 22 23 24 25 26 2…" at bounding box center [1063, 229] width 253 height 395
click at [976, 457] on button "運行 ⇧↵" at bounding box center [991, 448] width 126 height 36
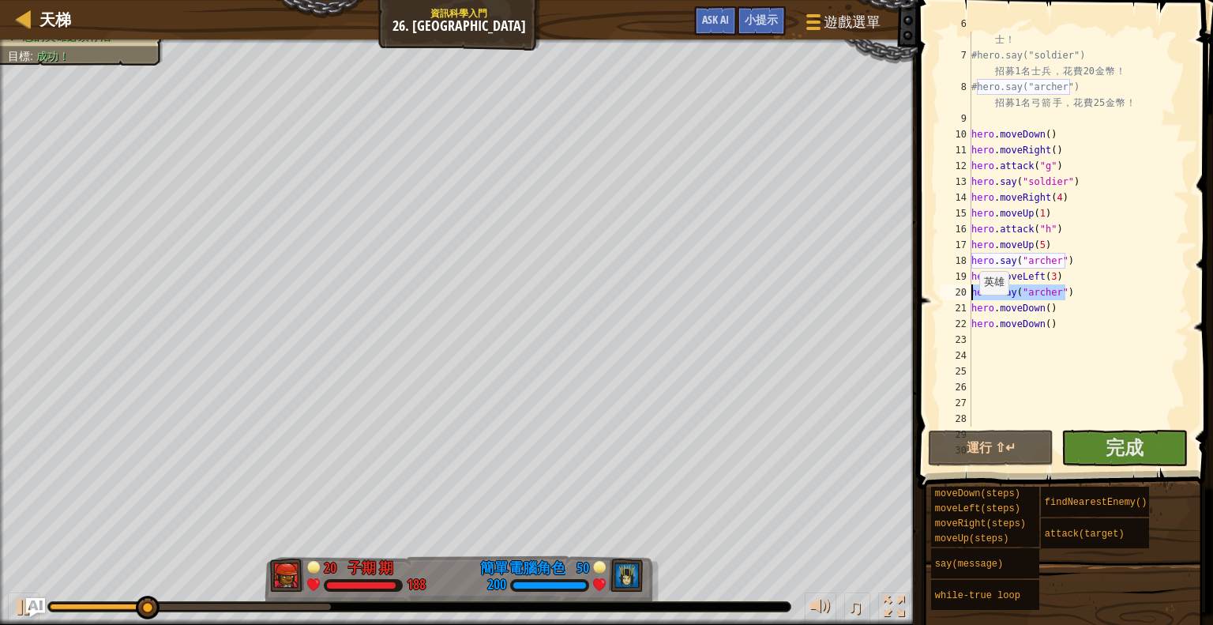
drag, startPoint x: 1065, startPoint y: 293, endPoint x: 971, endPoint y: 294, distance: 94.0
click at [971, 294] on div "# 有 了 足 夠 金 幣 ， 你 就 能 夠 招 募 你 想 要 的 戰 士 ！ #hero.say("soldier") 招 募 1 名 士 兵 ， 花 …" at bounding box center [1072, 237] width 209 height 442
click at [1090, 302] on div "# 有 了 足 夠 金 幣 ， 你 就 能 夠 招 募 你 想 要 的 戰 士 ！ #hero.say("soldier") 招 募 1 名 士 兵 ， 花 …" at bounding box center [1072, 237] width 209 height 442
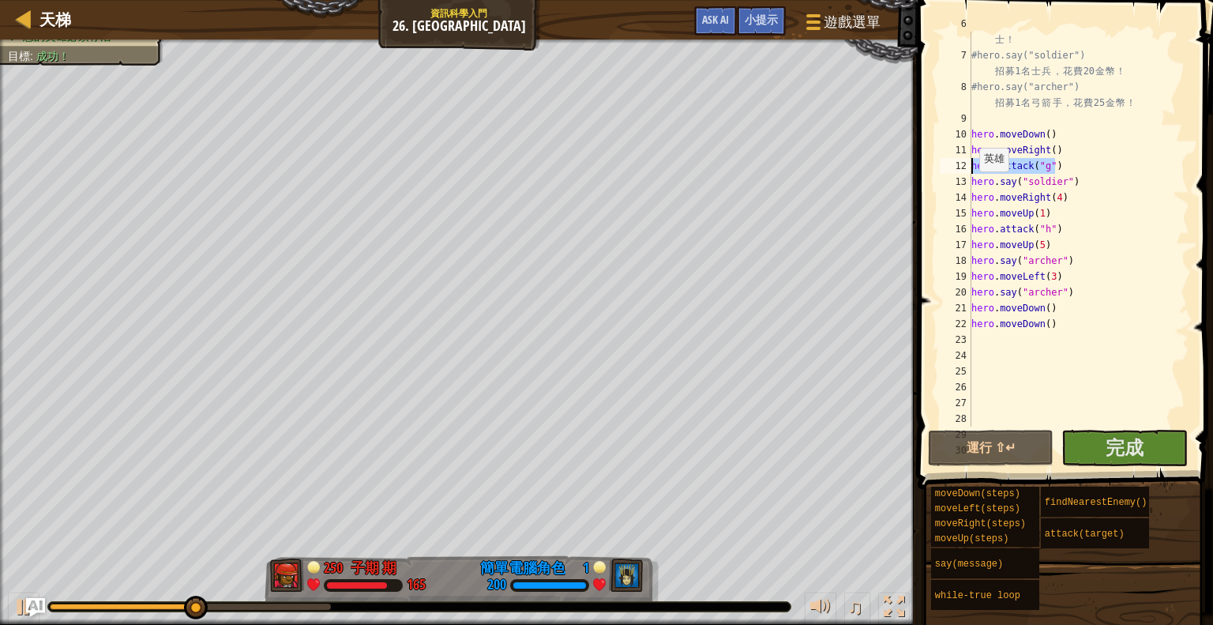
drag, startPoint x: 1060, startPoint y: 167, endPoint x: 968, endPoint y: 171, distance: 91.7
click at [968, 171] on div "hero.moveDown() 6 7 8 9 10 11 12 13 14 15 16 17 18 19 20 21 22 23 24 25 26 27 2…" at bounding box center [1063, 229] width 253 height 395
type textarea "hero.attack("g")"
click at [1010, 445] on button "運行 ⇧↵" at bounding box center [991, 448] width 126 height 36
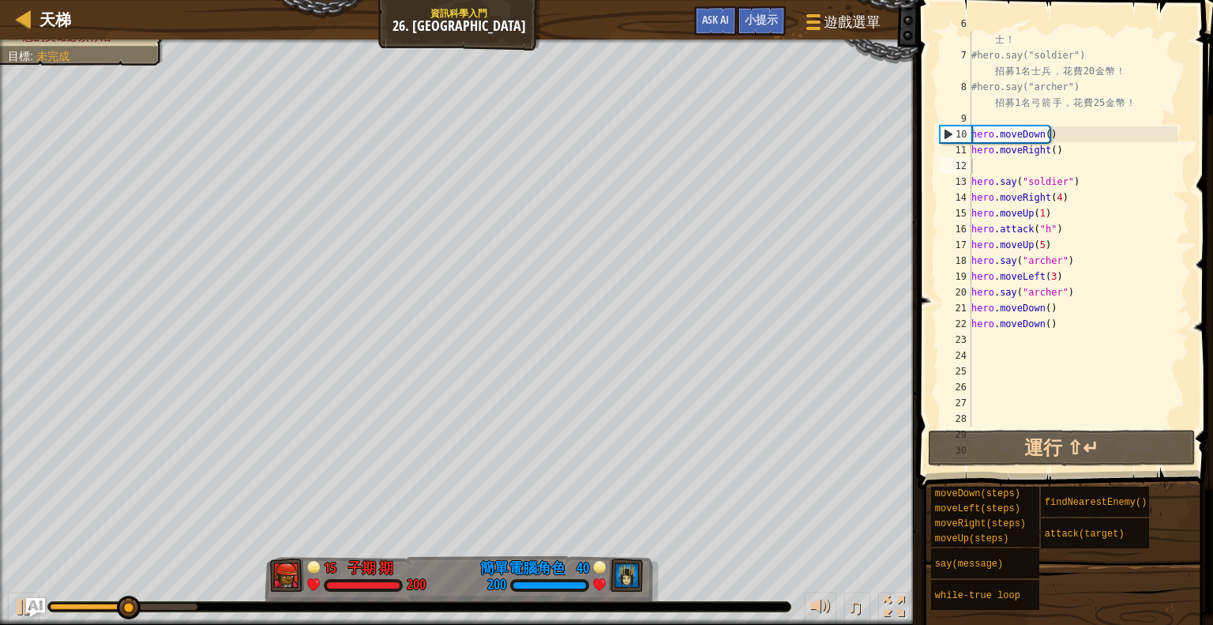
click at [448, 606] on div at bounding box center [419, 606] width 742 height 9
drag, startPoint x: 449, startPoint y: 603, endPoint x: 439, endPoint y: 611, distance: 12.3
click at [449, 605] on div at bounding box center [419, 606] width 742 height 9
click at [433, 613] on div "♫" at bounding box center [459, 602] width 918 height 47
click at [436, 608] on div at bounding box center [419, 606] width 742 height 9
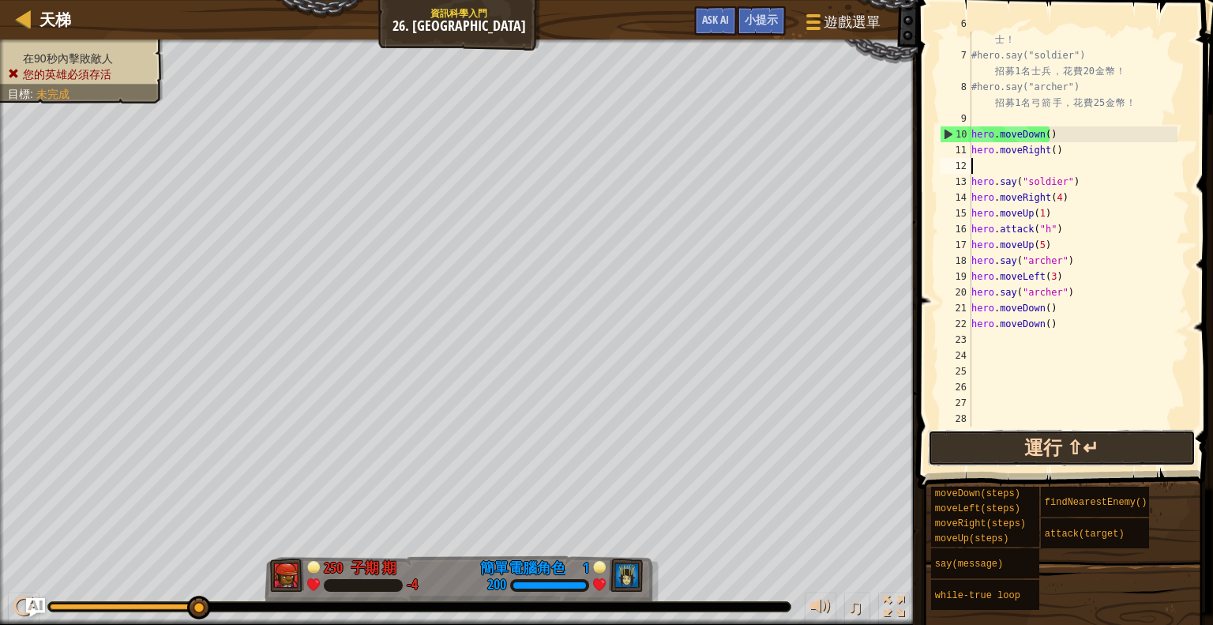
click at [1046, 454] on button "運行 ⇧↵" at bounding box center [1062, 448] width 268 height 36
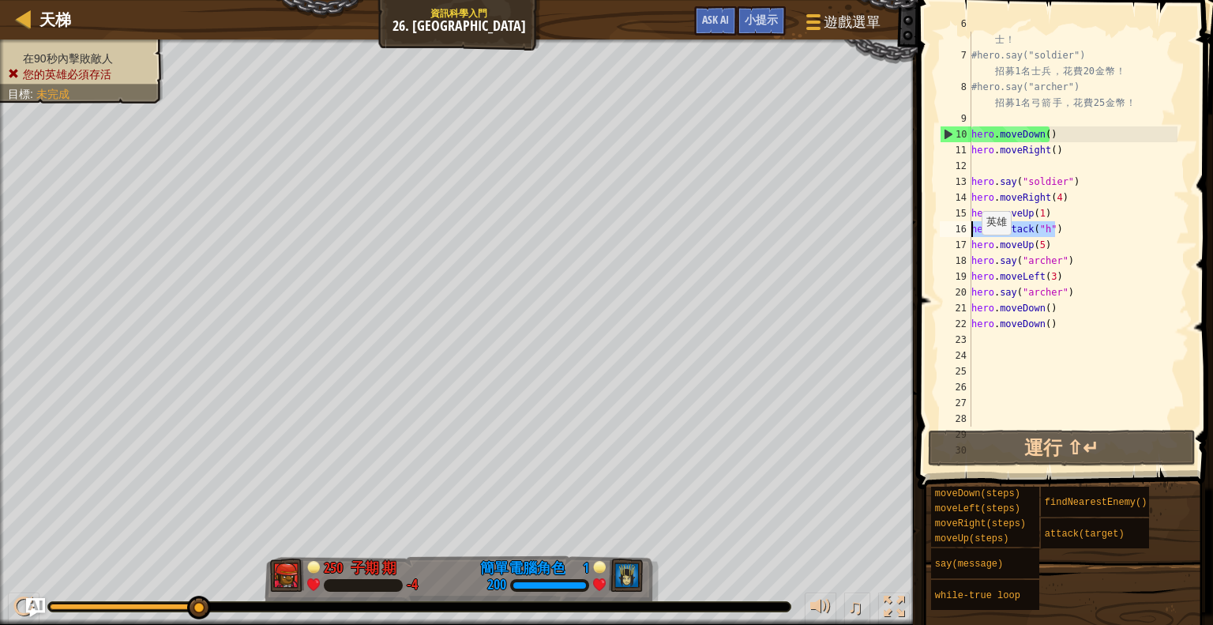
drag, startPoint x: 1060, startPoint y: 230, endPoint x: 974, endPoint y: 234, distance: 86.2
click at [974, 234] on div "# 有 了 足 夠 金 幣 ， 你 就 能 夠 招 募 你 想 要 的 戰 士 ！ #hero.say("soldier") 招 募 1 名 士 兵 ， 花 …" at bounding box center [1072, 237] width 209 height 442
type textarea "hero.attack("h")"
click at [1073, 236] on div "# 有 了 足 夠 金 幣 ， 你 就 能 夠 招 募 你 想 要 的 戰 士 ！ #hero.say("soldier") 招 募 1 名 士 兵 ， 花 …" at bounding box center [1072, 229] width 209 height 395
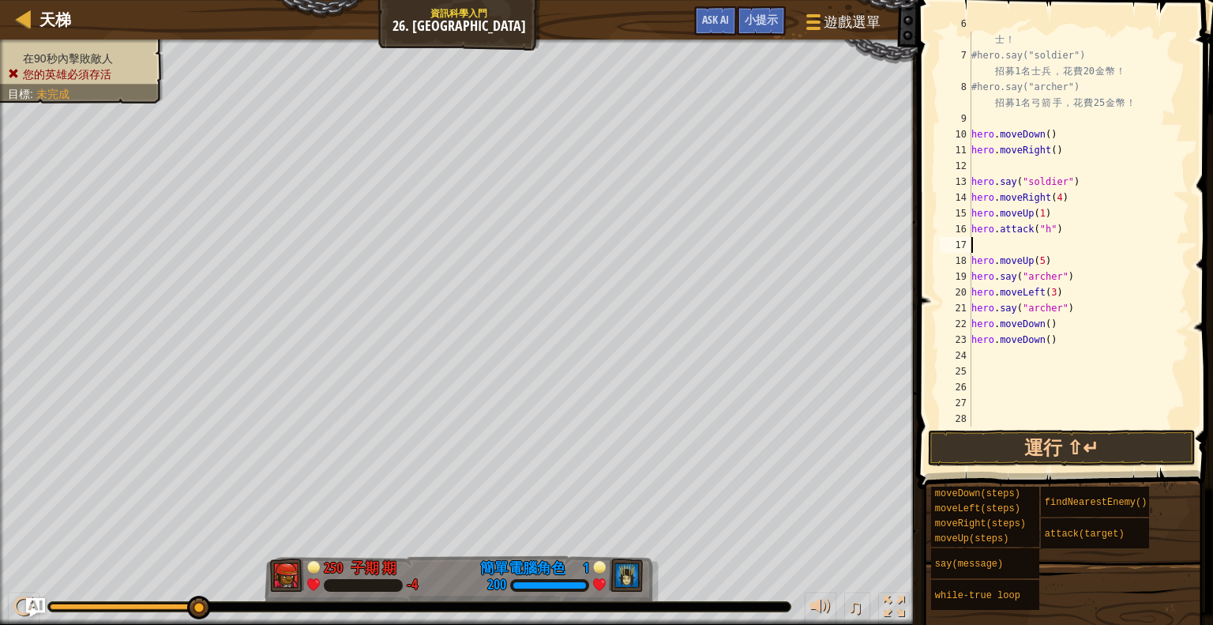
paste textarea "hero.attack("h")"
type textarea "hero.attack("i")"
click at [1055, 447] on button "運行 ⇧↵" at bounding box center [1062, 448] width 268 height 36
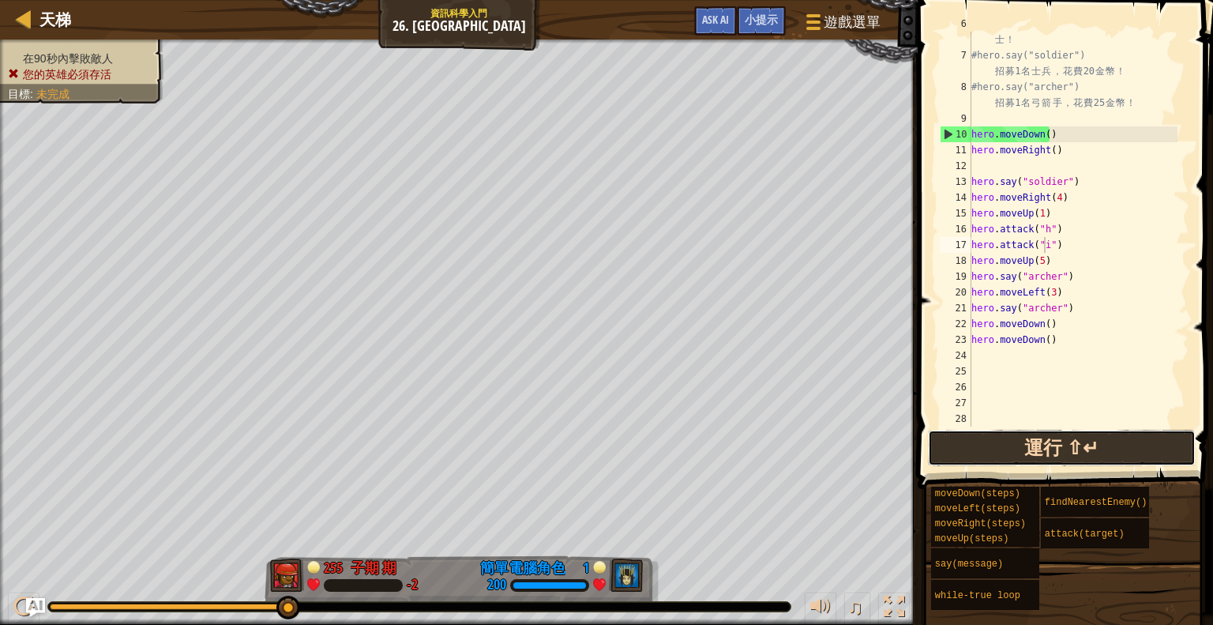
click at [1045, 451] on button "運行 ⇧↵" at bounding box center [1062, 448] width 268 height 36
click at [1092, 359] on div "# 有 了 足 夠 金 幣 ， 你 就 能 夠 招 募 你 想 要 的 戰 士 ！ #hero.say("soldier") 招 募 1 名 士 兵 ， 花 …" at bounding box center [1072, 237] width 209 height 442
click at [1077, 332] on div "# 有 了 足 夠 金 幣 ， 你 就 能 夠 招 募 你 想 要 的 戰 士 ！ #hero.say("soldier") 招 募 1 名 士 兵 ， 花 …" at bounding box center [1072, 237] width 209 height 442
type textarea "hero.moveDown()"
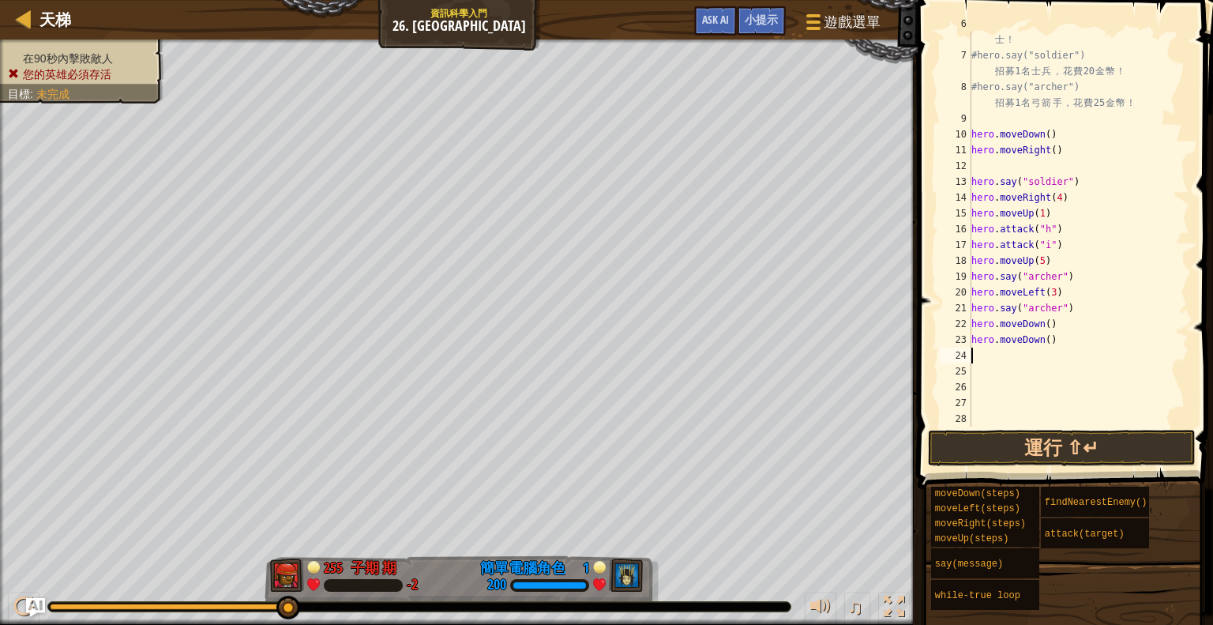
type textarea "h"
click at [1073, 301] on div "# 有 了 足 夠 金 幣 ， 你 就 能 夠 招 募 你 想 要 的 戰 士 ！ #hero.say("soldier") 招 募 1 名 士 兵 ， 花 …" at bounding box center [1072, 237] width 209 height 442
type textarea "hero.say("archer")"
paste textarea "hero.attack("h")"
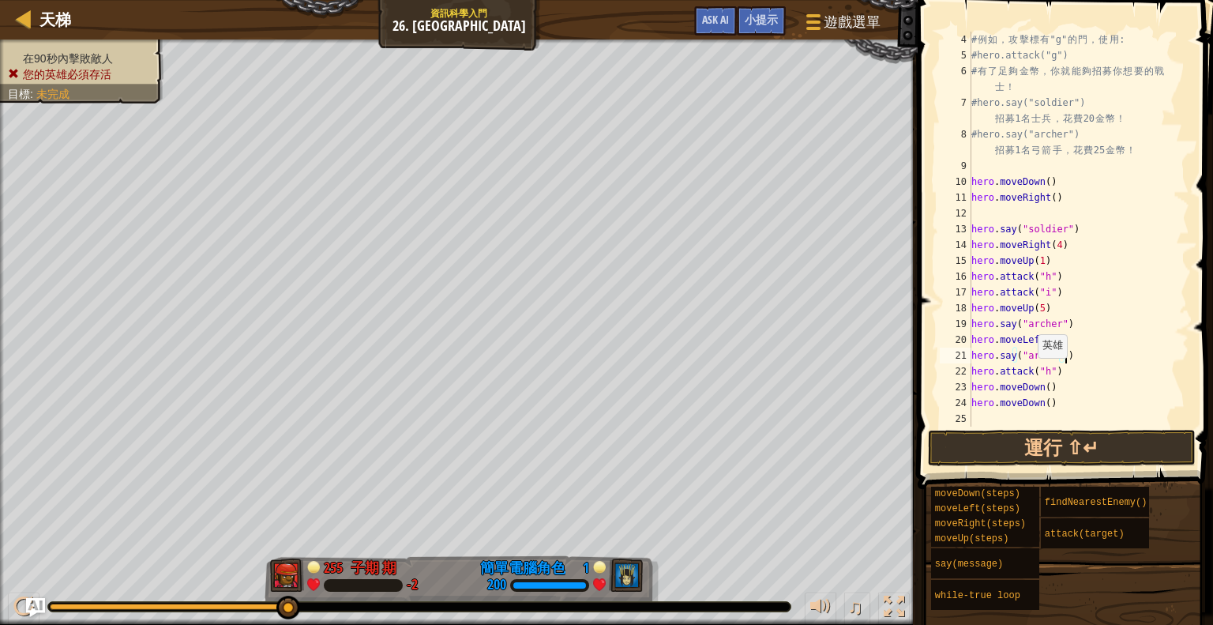
type textarea "hero.attack("h")"
paste textarea "hero.attack("h")"
type textarea "hero.attack("h")"
paste textarea "hero.attack("h")"
type textarea "hero.attack("h")"
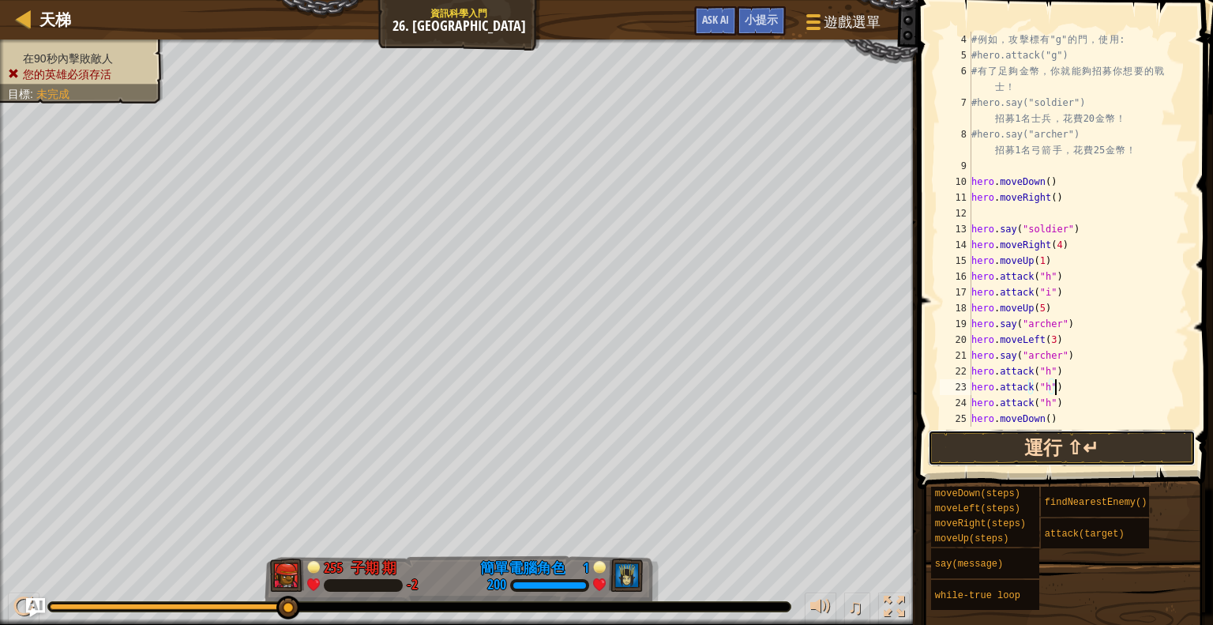
click at [1063, 438] on button "運行 ⇧↵" at bounding box center [1062, 448] width 268 height 36
